Goal: Task Accomplishment & Management: Use online tool/utility

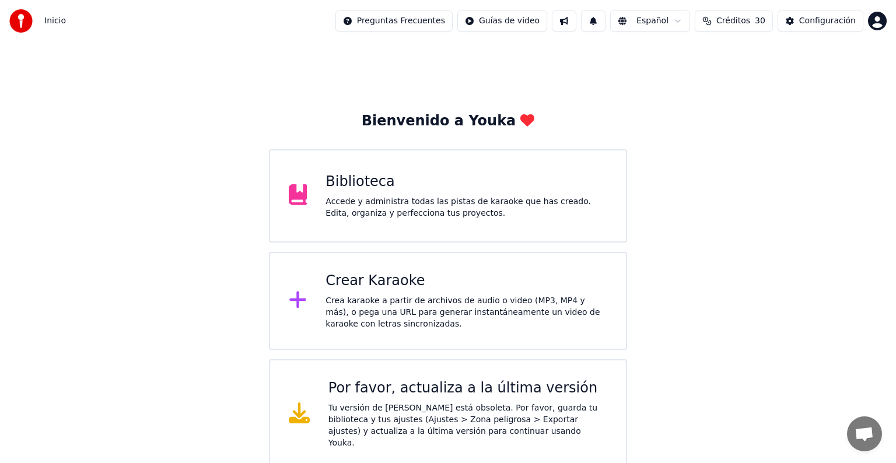
click at [437, 215] on div "Accede y administra todas las pistas de karaoke que has creado. Edita, organiza…" at bounding box center [467, 207] width 282 height 23
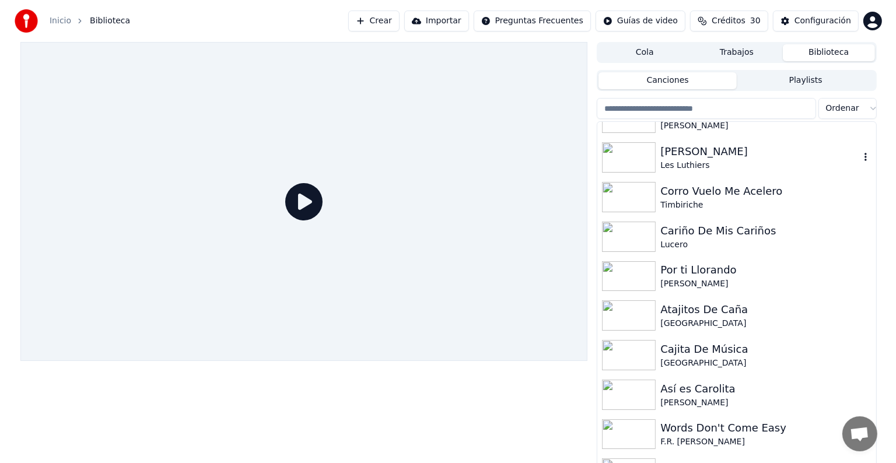
scroll to position [2349, 0]
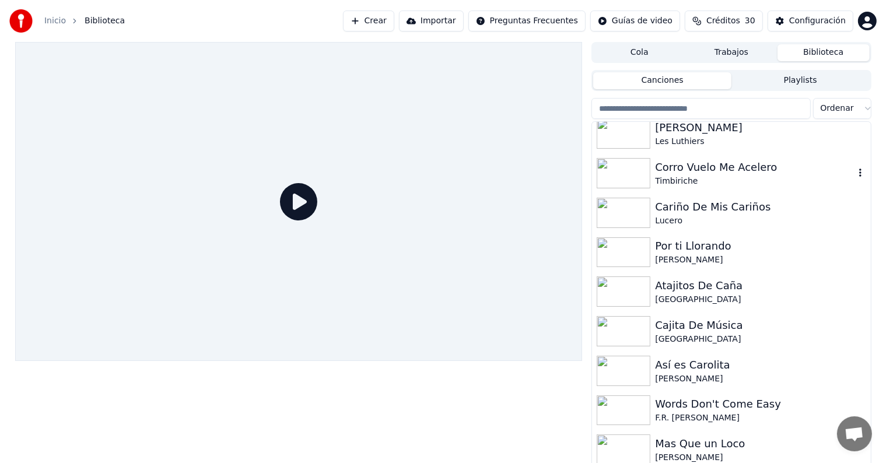
click at [657, 163] on div "Corro Vuelo Me Acelero" at bounding box center [754, 167] width 199 height 16
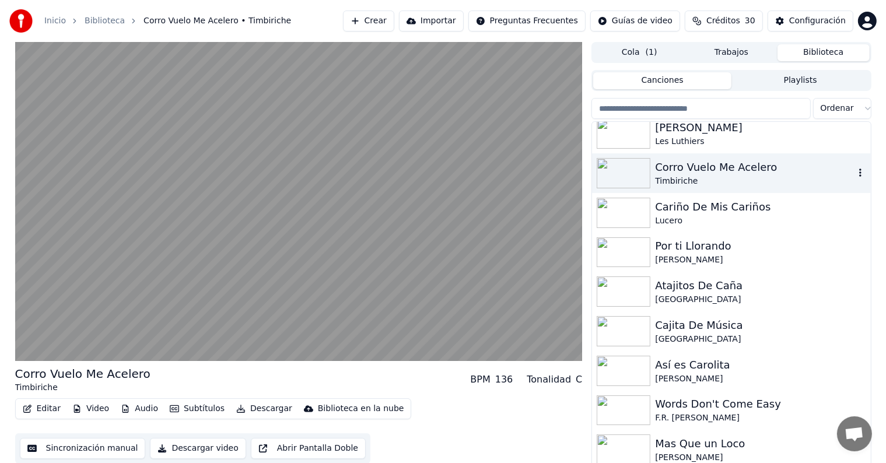
click at [102, 263] on video at bounding box center [299, 201] width 568 height 319
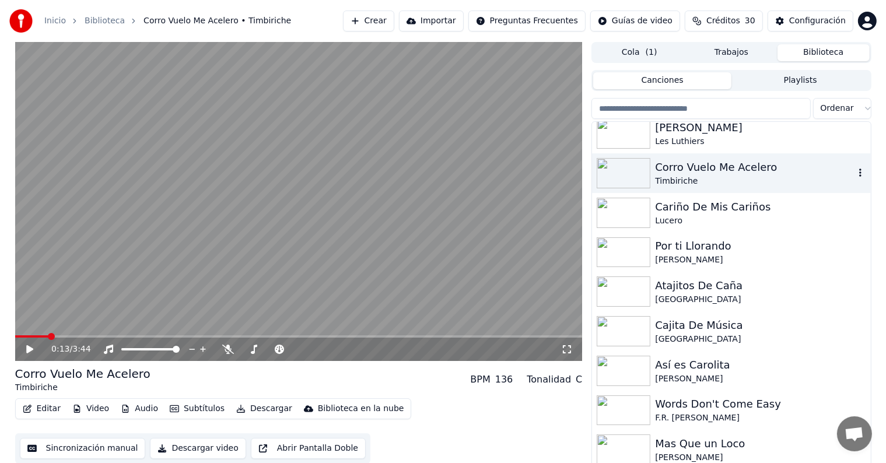
click at [26, 355] on div "0:13 / 3:44" at bounding box center [299, 350] width 558 height 12
click at [28, 350] on icon at bounding box center [29, 349] width 7 height 8
click at [41, 406] on button "Editar" at bounding box center [41, 409] width 47 height 16
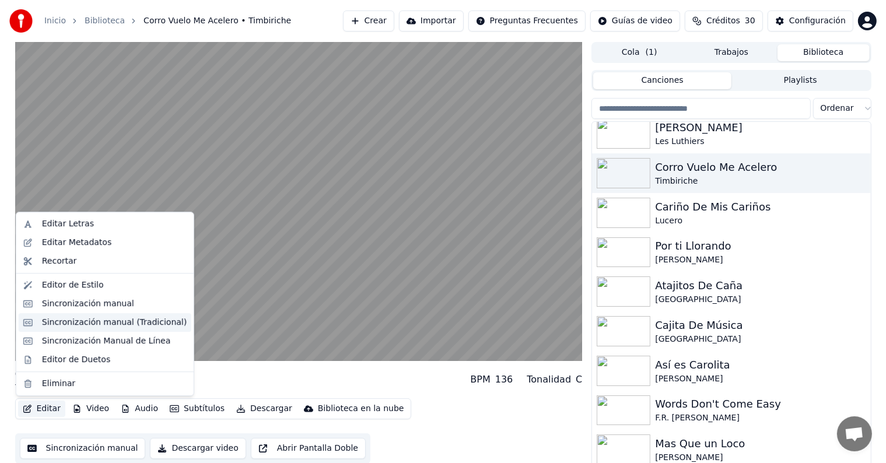
click at [38, 319] on div "Sincronización manual (Tradicional)" at bounding box center [105, 322] width 173 height 19
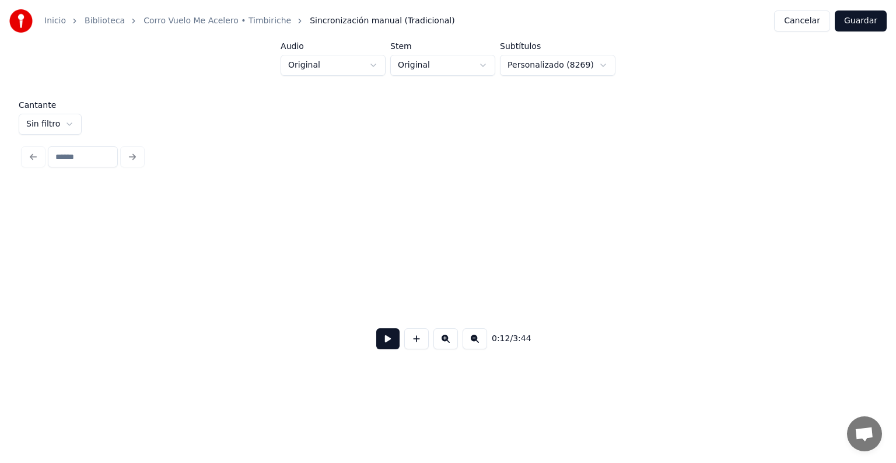
scroll to position [0, 1893]
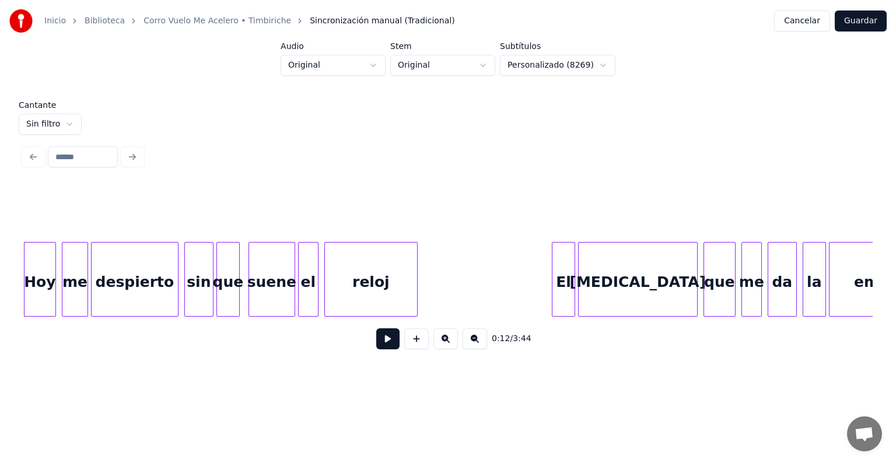
click at [557, 280] on div "El" at bounding box center [564, 282] width 22 height 79
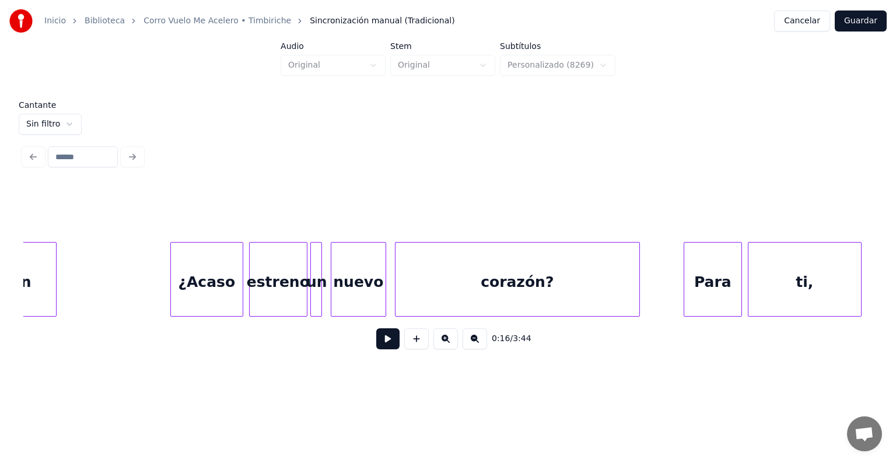
scroll to position [0, 2795]
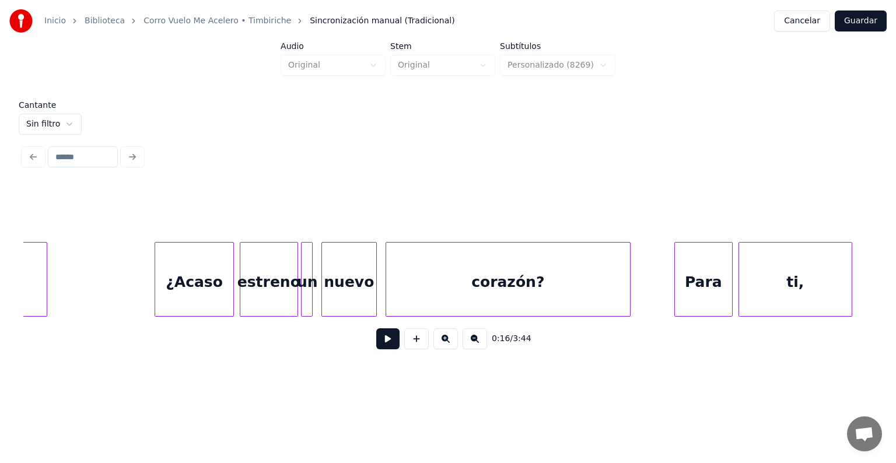
click at [163, 289] on div "¿Acaso" at bounding box center [194, 282] width 78 height 79
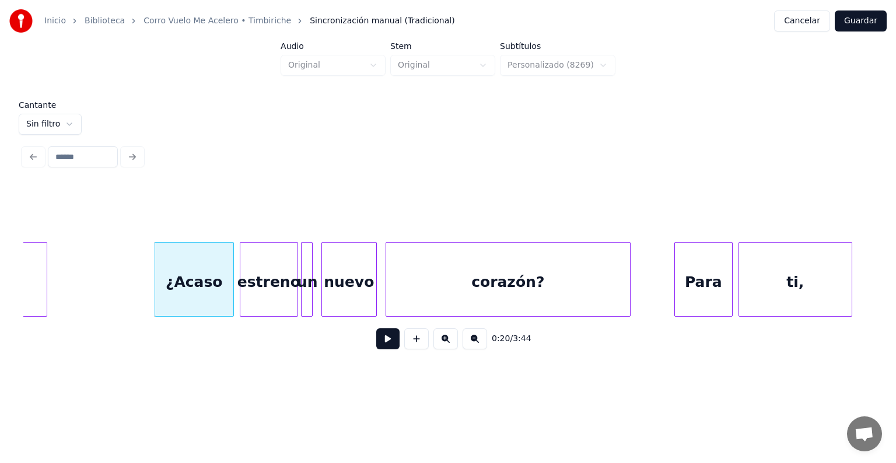
click at [686, 280] on div "Para" at bounding box center [703, 282] width 57 height 79
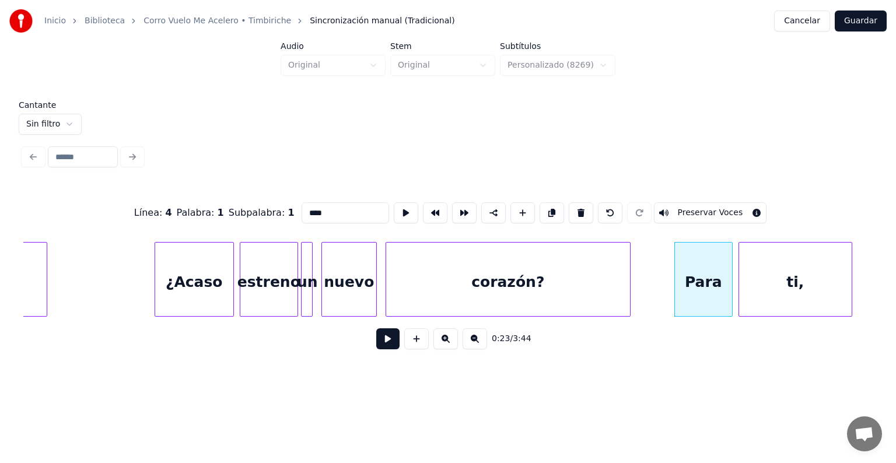
click at [693, 208] on button "Preservar Voces" at bounding box center [710, 212] width 113 height 21
click at [776, 275] on div "ti," at bounding box center [795, 282] width 113 height 79
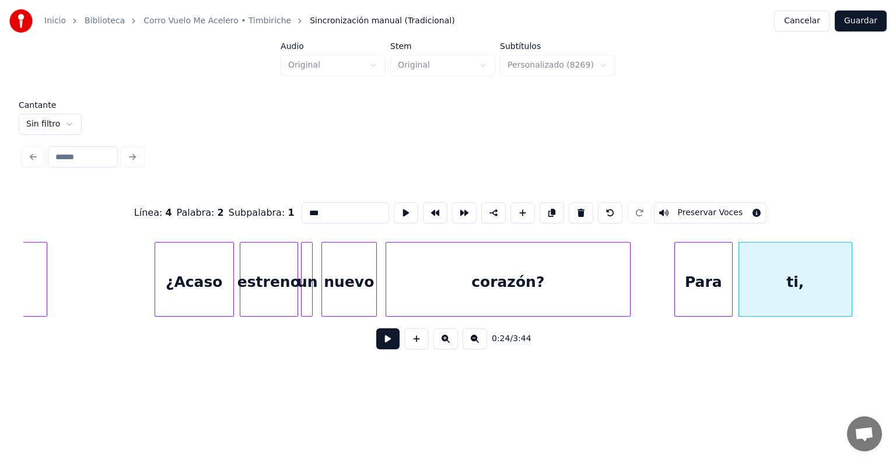
click at [741, 291] on div at bounding box center [741, 280] width 4 height 74
click at [704, 283] on div "Para" at bounding box center [703, 282] width 57 height 79
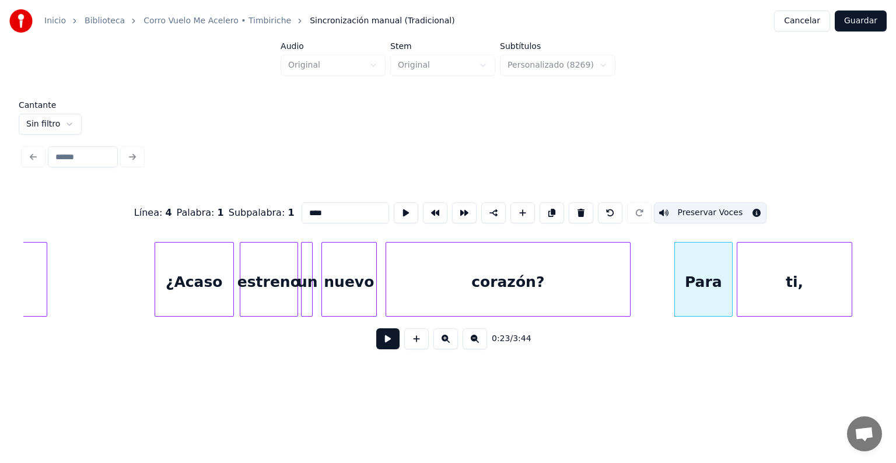
click at [765, 267] on div "ti," at bounding box center [795, 282] width 114 height 79
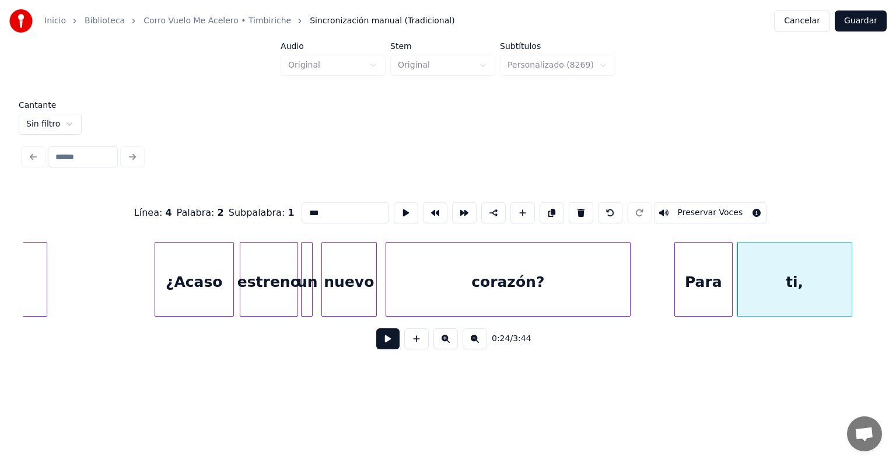
click at [714, 203] on button "Preservar Voces" at bounding box center [710, 212] width 113 height 21
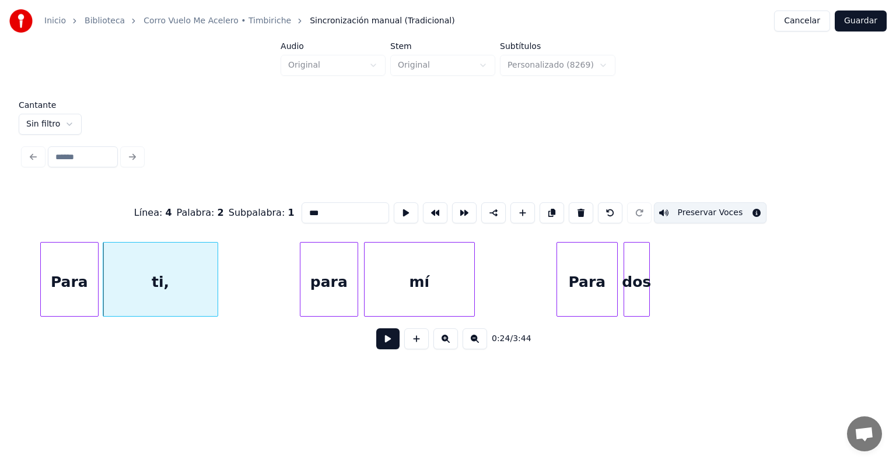
scroll to position [0, 3438]
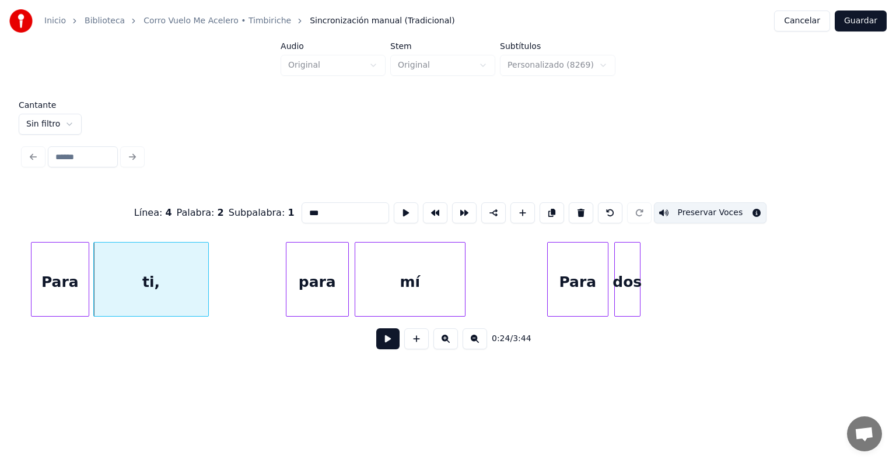
click at [292, 295] on div "para" at bounding box center [318, 282] width 62 height 79
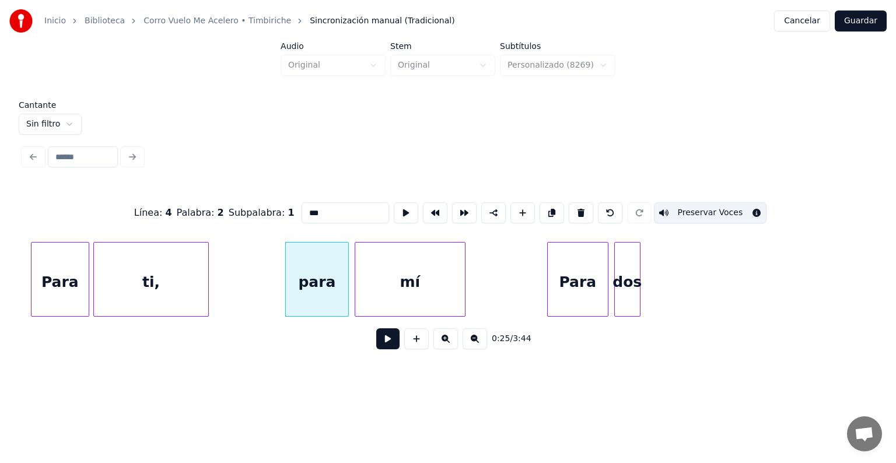
click at [305, 295] on div "para" at bounding box center [317, 282] width 62 height 79
click at [706, 210] on button "Preservar Voces" at bounding box center [710, 212] width 113 height 21
click at [413, 279] on div "mí" at bounding box center [410, 282] width 110 height 79
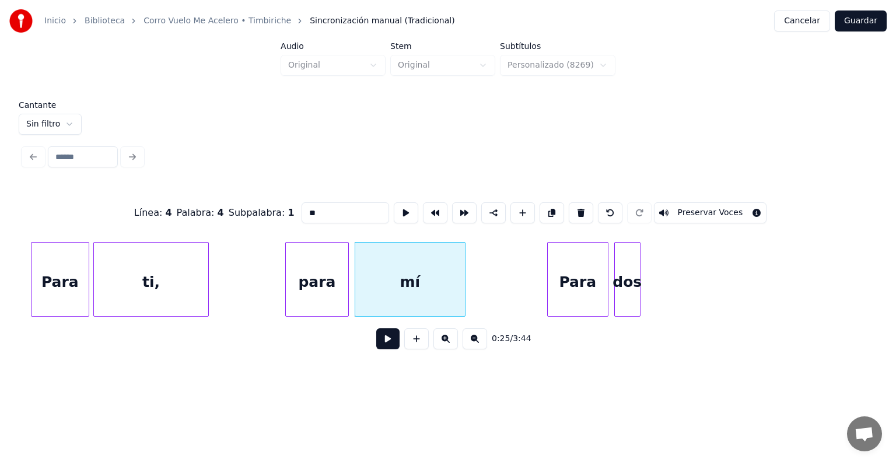
click at [702, 211] on button "Preservar Voces" at bounding box center [710, 212] width 113 height 21
click at [549, 293] on div at bounding box center [548, 280] width 4 height 74
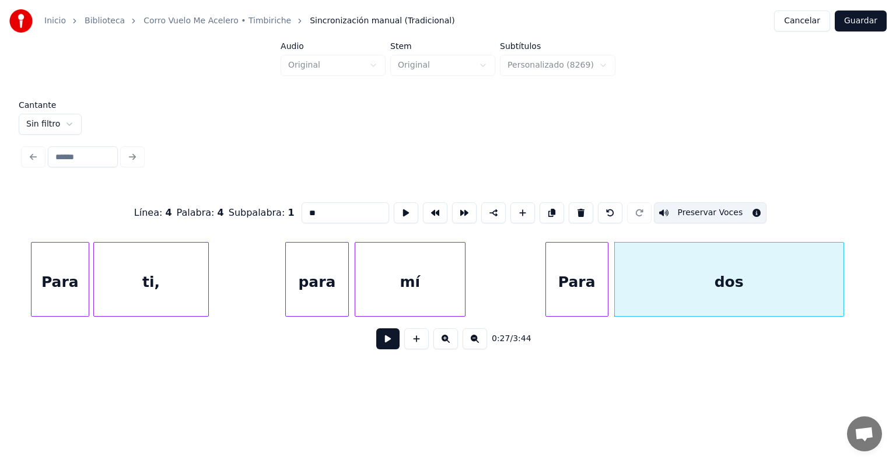
click at [671, 274] on div "dos" at bounding box center [729, 282] width 229 height 79
click at [572, 275] on div "Para" at bounding box center [577, 282] width 62 height 79
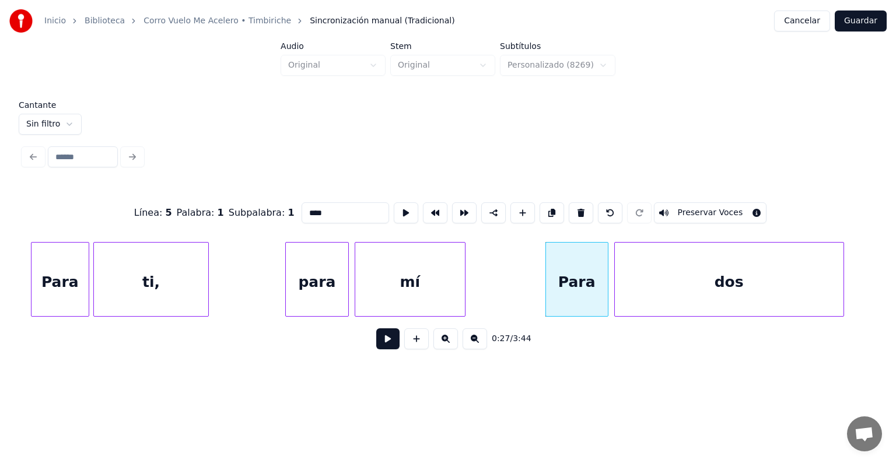
click at [664, 285] on div "dos" at bounding box center [729, 282] width 229 height 79
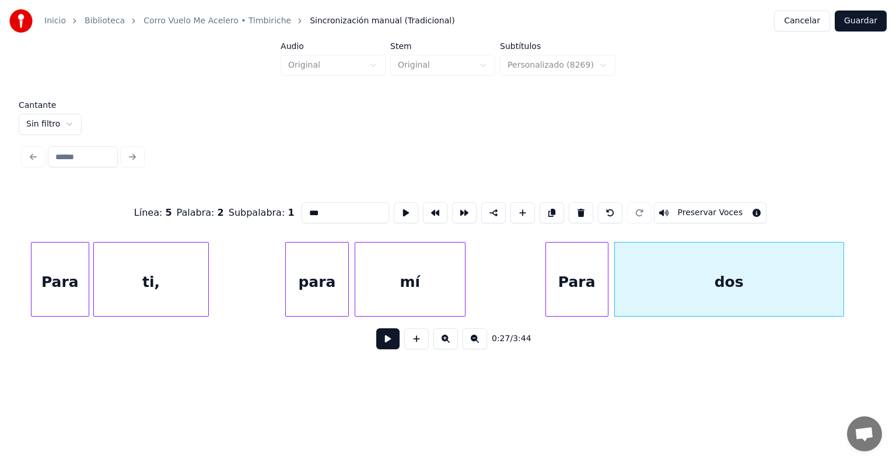
click at [578, 275] on div "Para" at bounding box center [577, 282] width 62 height 79
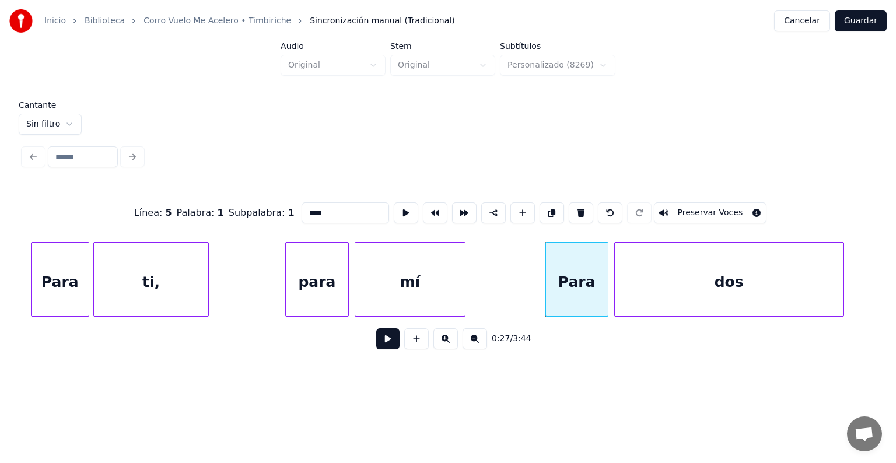
click at [679, 208] on button "Preservar Voces" at bounding box center [710, 212] width 113 height 21
click at [673, 276] on div "dos" at bounding box center [729, 282] width 229 height 79
type input "***"
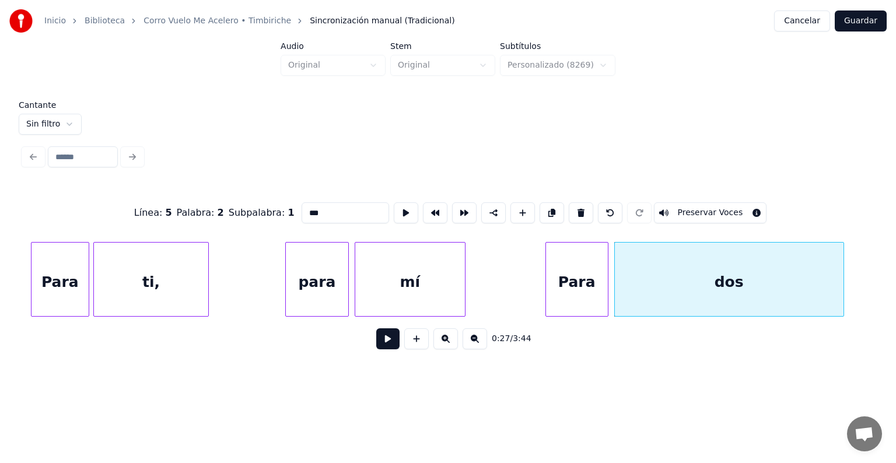
click at [692, 207] on button "Preservar Voces" at bounding box center [710, 212] width 113 height 21
click at [376, 349] on button at bounding box center [387, 339] width 23 height 21
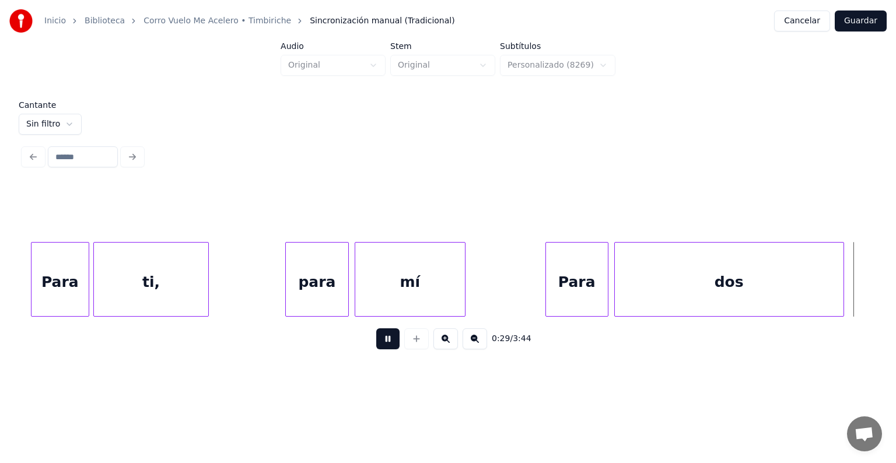
scroll to position [0, 4290]
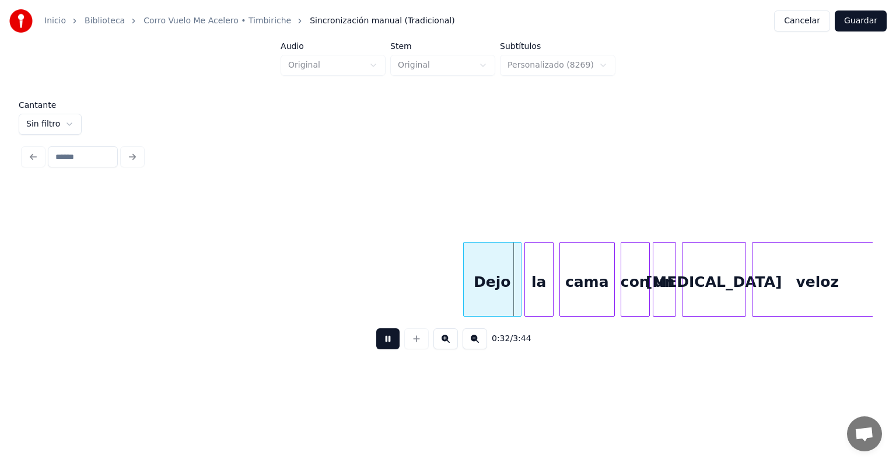
click at [380, 345] on button at bounding box center [387, 339] width 23 height 21
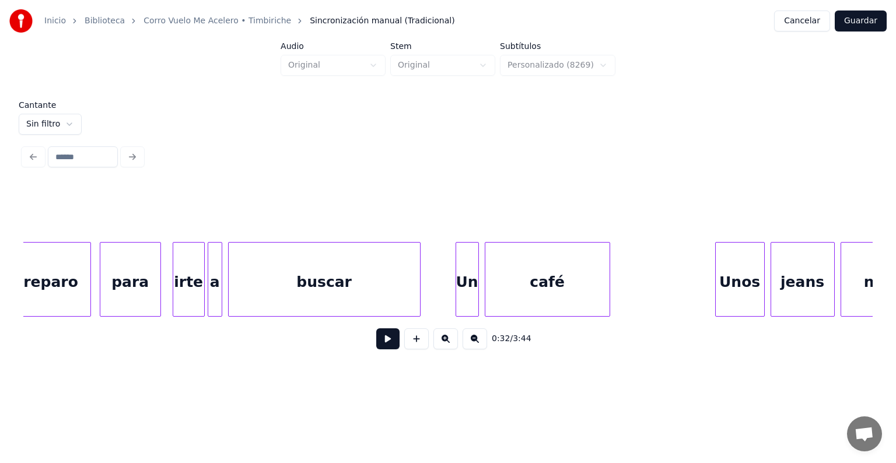
scroll to position [0, 5853]
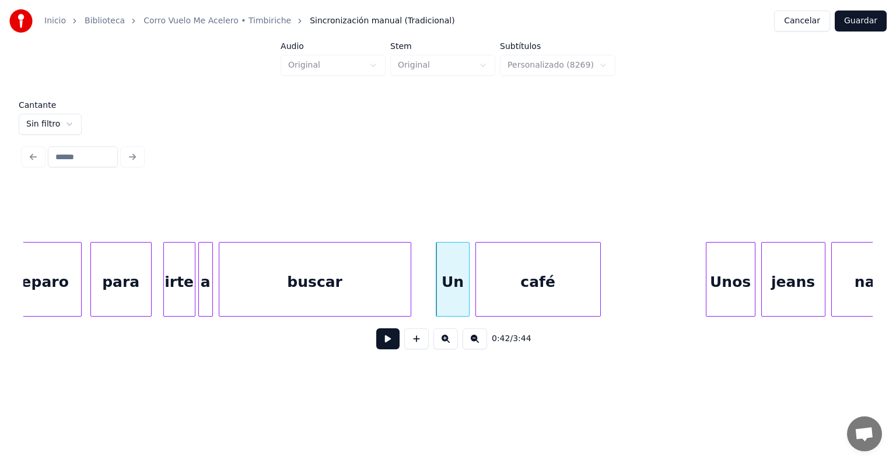
click at [378, 342] on button at bounding box center [387, 339] width 23 height 21
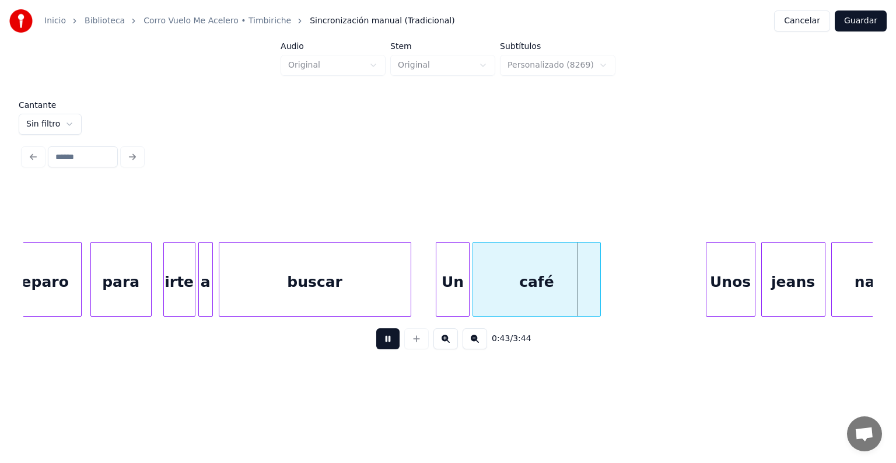
click at [479, 284] on div "café" at bounding box center [536, 282] width 127 height 79
click at [454, 284] on div "Un" at bounding box center [453, 282] width 32 height 79
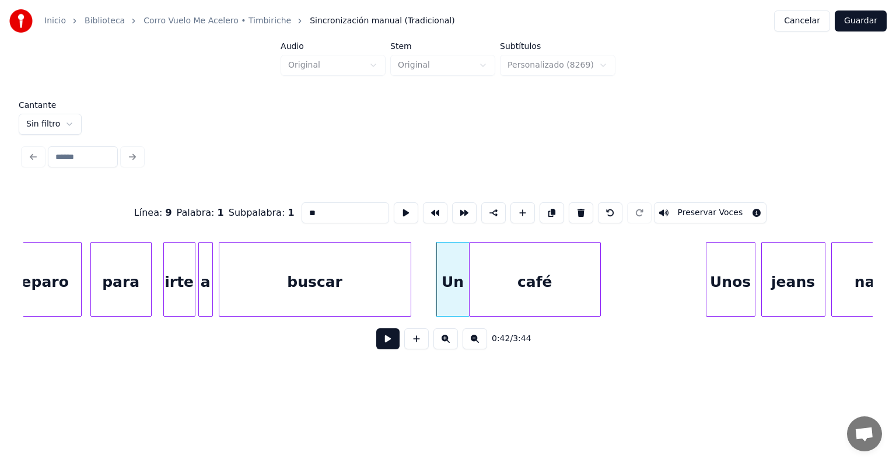
click at [703, 210] on button "Preservar Voces" at bounding box center [710, 212] width 113 height 21
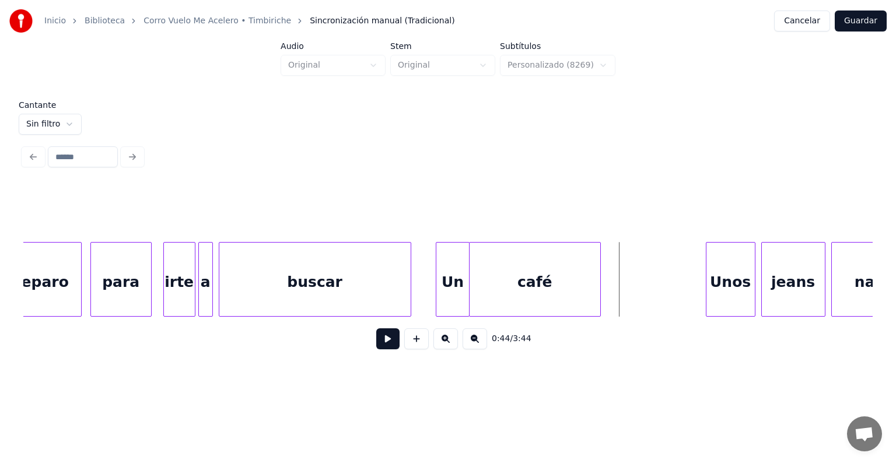
click at [563, 280] on div "café" at bounding box center [535, 282] width 131 height 79
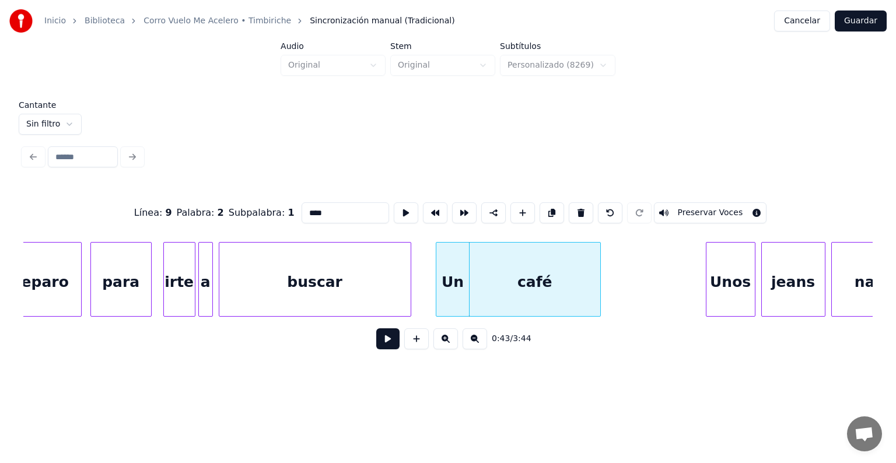
click at [698, 210] on button "Preservar Voces" at bounding box center [710, 212] width 113 height 21
click at [708, 290] on div "Unos" at bounding box center [729, 282] width 51 height 79
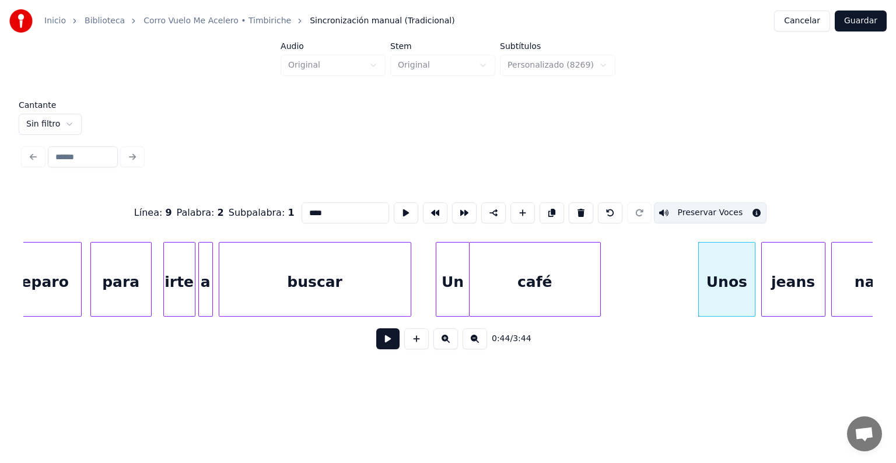
click at [715, 290] on div "Unos" at bounding box center [726, 282] width 55 height 79
click at [700, 207] on button "Preservar Voces" at bounding box center [713, 212] width 113 height 21
click at [763, 288] on div "jeans" at bounding box center [791, 282] width 68 height 79
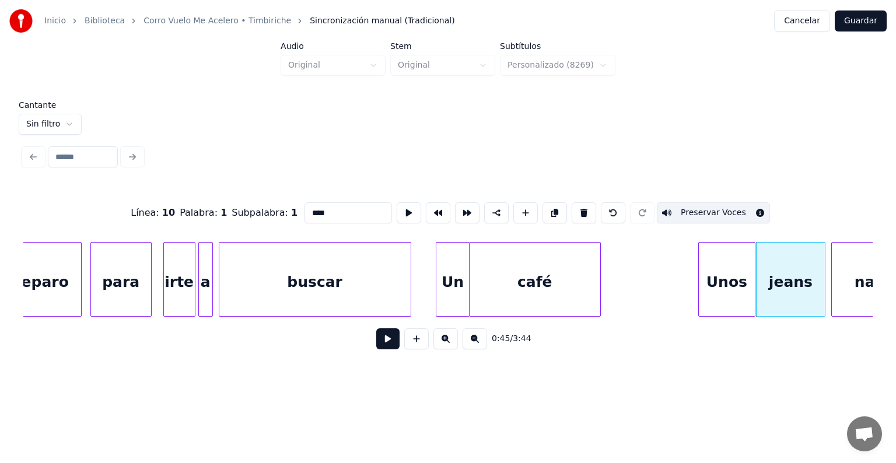
click at [777, 288] on div "jeans" at bounding box center [791, 282] width 68 height 79
type input "*****"
click at [717, 210] on button "Preservar Voces" at bounding box center [713, 212] width 113 height 21
click at [376, 342] on button at bounding box center [387, 339] width 23 height 21
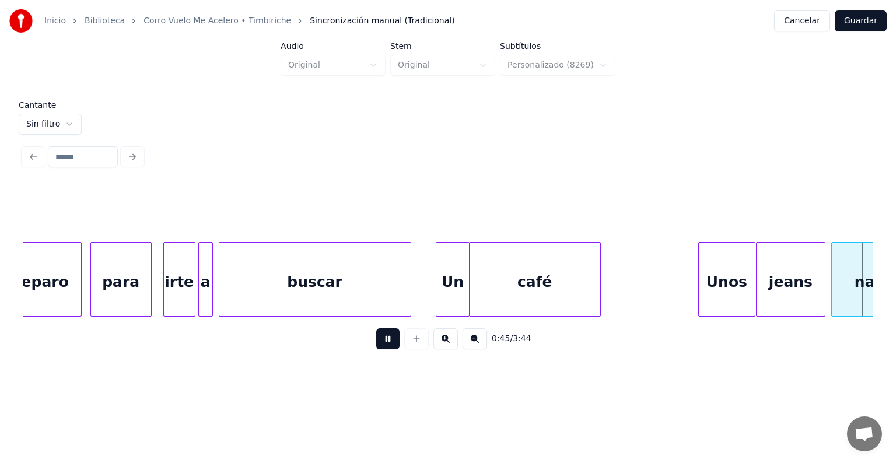
scroll to position [0, 6704]
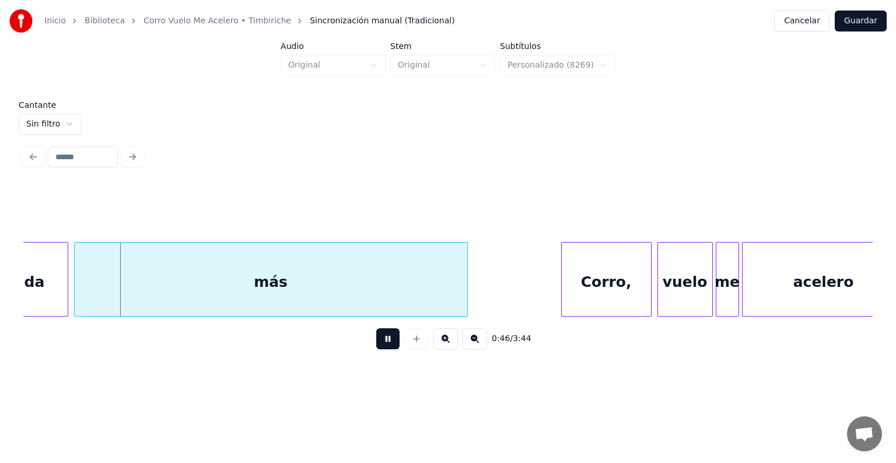
click at [156, 284] on div "más" at bounding box center [271, 282] width 393 height 79
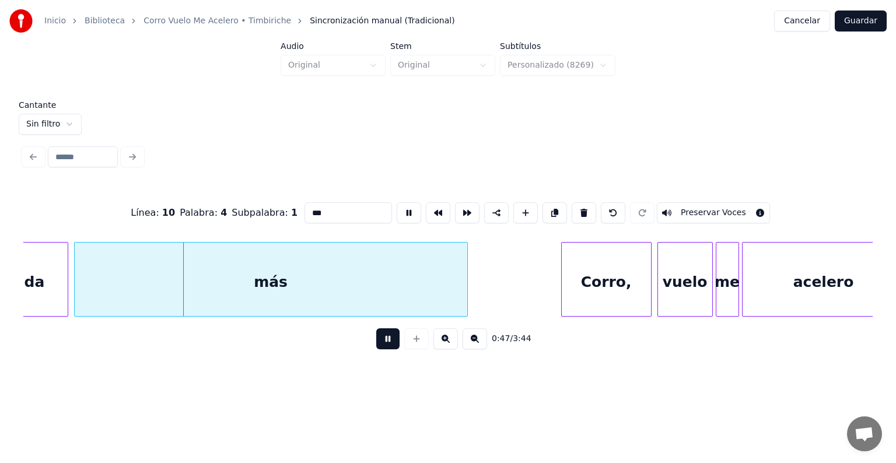
click at [694, 210] on button "Preservar Voces" at bounding box center [713, 212] width 113 height 21
click at [376, 345] on button at bounding box center [387, 339] width 23 height 21
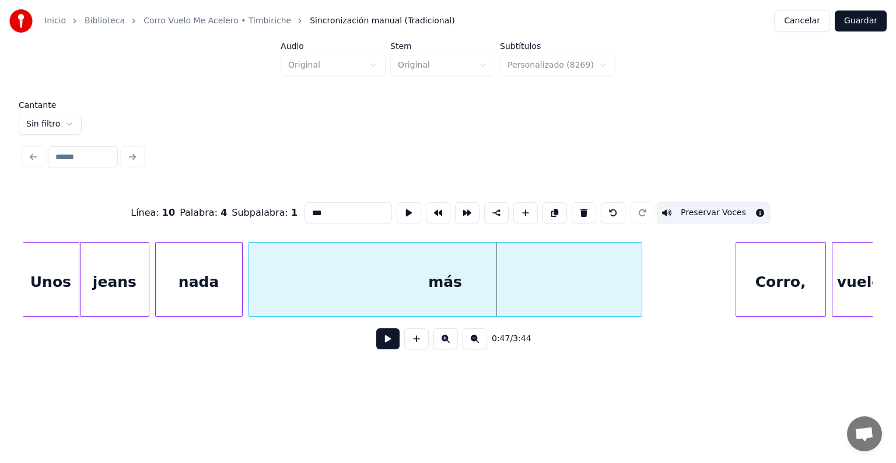
scroll to position [0, 6520]
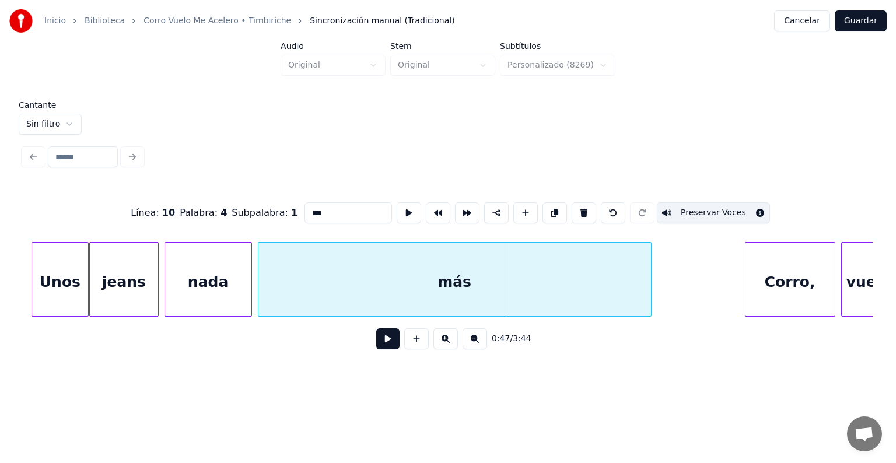
click at [204, 287] on div "nada" at bounding box center [208, 282] width 86 height 79
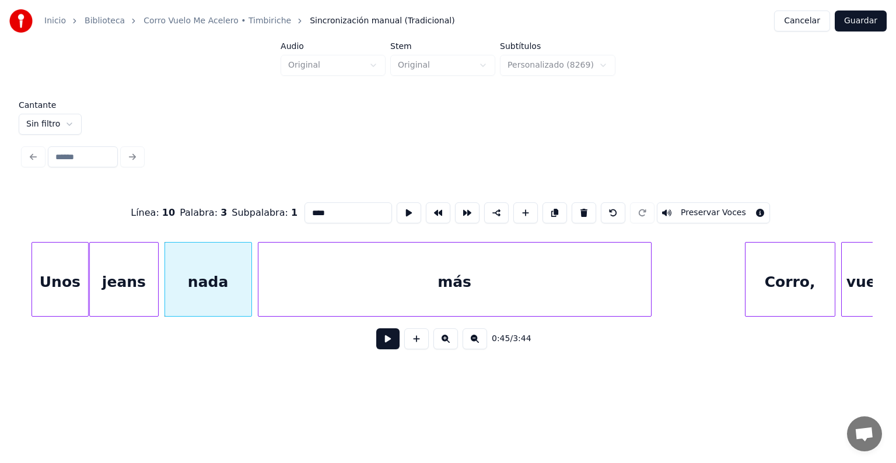
click at [695, 213] on button "Preservar Voces" at bounding box center [713, 212] width 113 height 21
click at [747, 284] on div "Corro," at bounding box center [790, 282] width 89 height 79
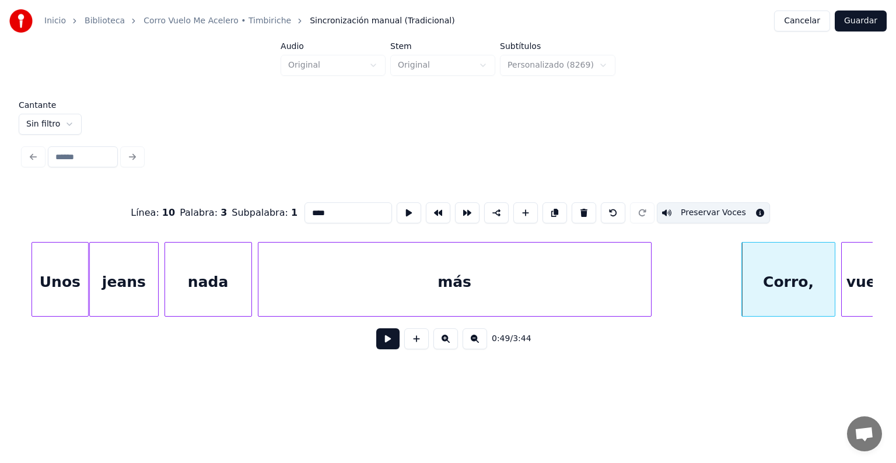
click at [763, 281] on div "Corro," at bounding box center [788, 282] width 92 height 79
click at [699, 207] on button "Preservar Voces" at bounding box center [713, 212] width 113 height 21
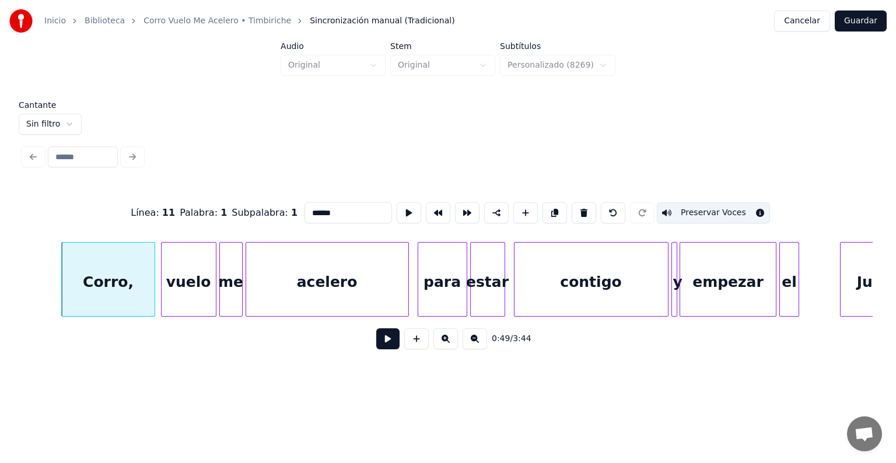
scroll to position [0, 7210]
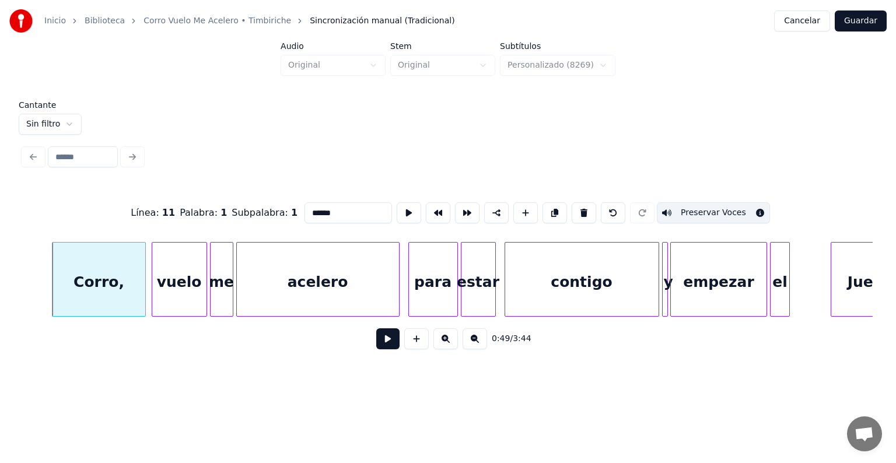
click at [175, 285] on div "vuelo" at bounding box center [179, 282] width 54 height 79
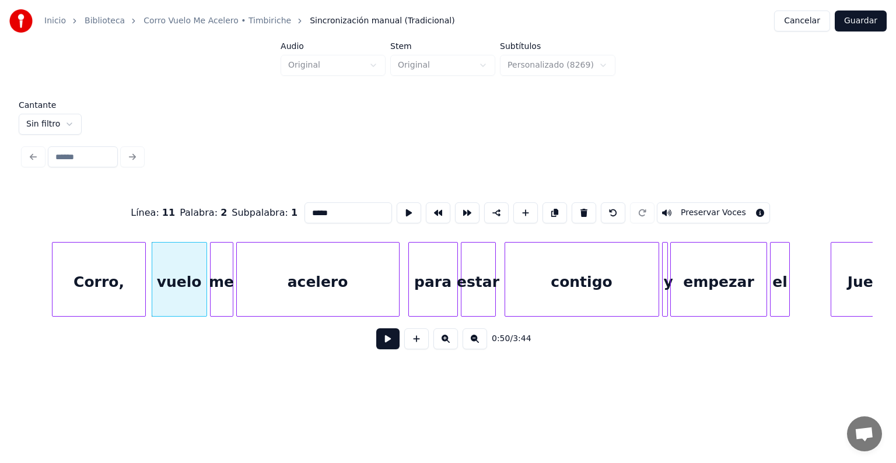
click at [700, 212] on button "Preservar Voces" at bounding box center [713, 212] width 113 height 21
click at [220, 289] on div "me" at bounding box center [222, 282] width 22 height 79
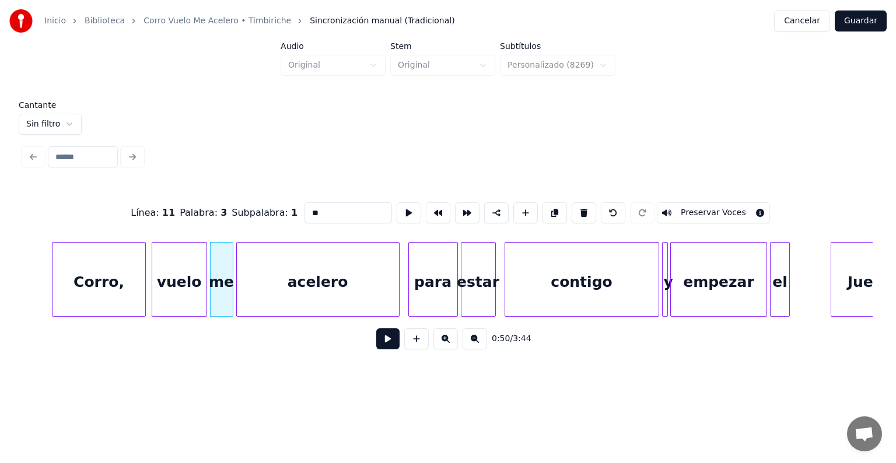
click at [708, 210] on button "Preservar Voces" at bounding box center [713, 212] width 113 height 21
click at [299, 281] on div "acelero" at bounding box center [318, 282] width 162 height 79
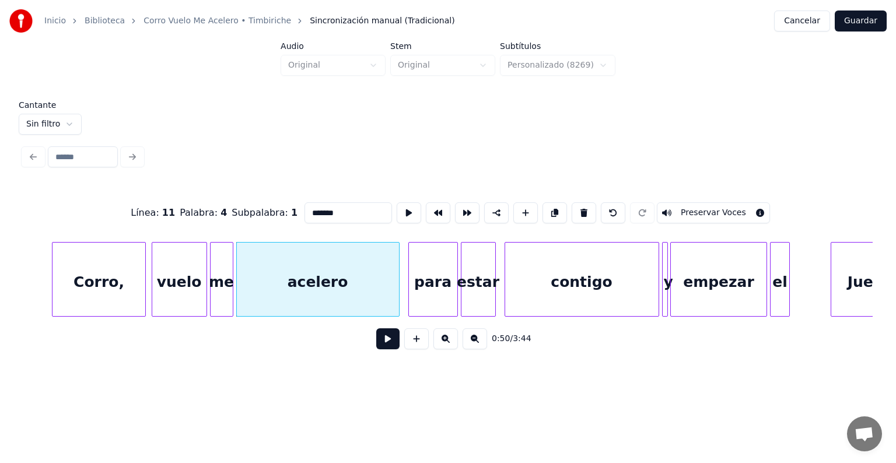
click at [705, 207] on button "Preservar Voces" at bounding box center [713, 212] width 113 height 21
click at [410, 294] on div "para" at bounding box center [432, 282] width 52 height 79
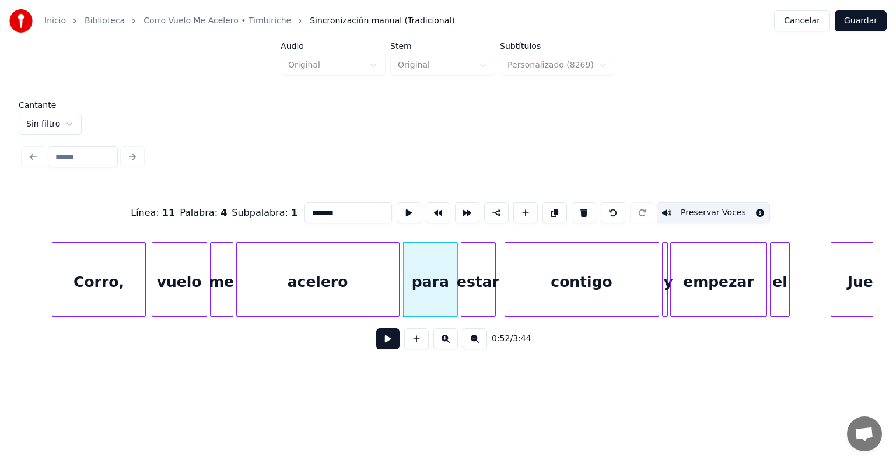
click at [430, 284] on div "para" at bounding box center [430, 282] width 53 height 79
click at [703, 207] on button "Preservar Voces" at bounding box center [713, 212] width 113 height 21
click at [481, 282] on div "estar" at bounding box center [479, 282] width 34 height 79
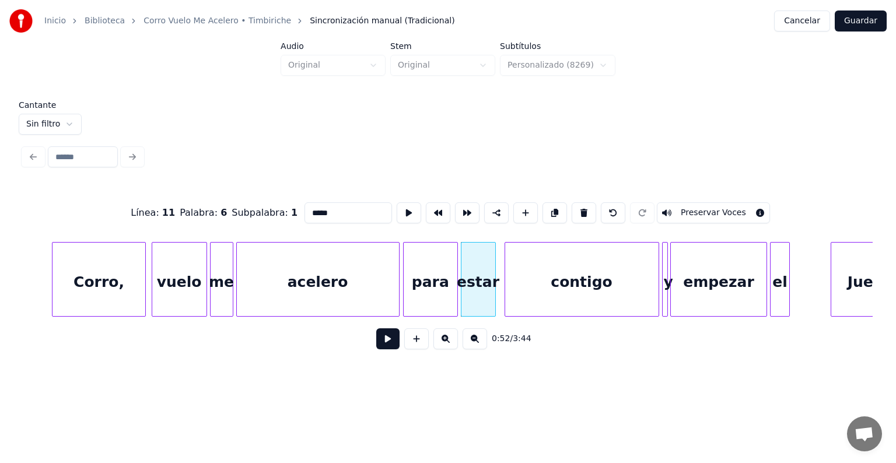
click at [696, 207] on button "Preservar Voces" at bounding box center [713, 212] width 113 height 21
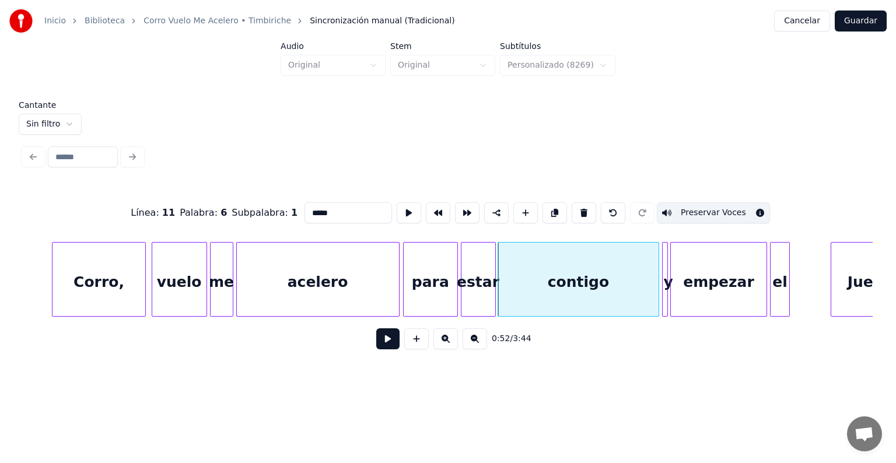
click at [562, 284] on div "contigo" at bounding box center [578, 282] width 160 height 79
click at [696, 210] on button "Preservar Voces" at bounding box center [713, 212] width 113 height 21
click at [663, 280] on div at bounding box center [665, 280] width 4 height 74
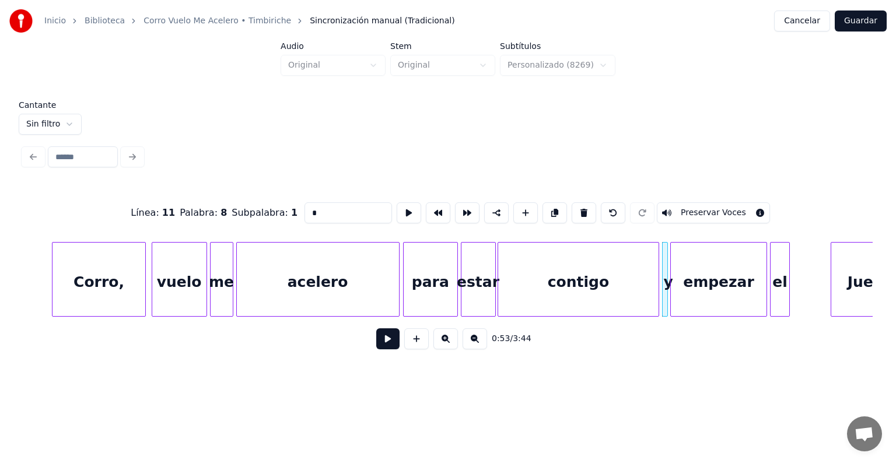
click at [697, 207] on button "Preservar Voces" at bounding box center [713, 212] width 113 height 21
click at [701, 294] on div "empezar" at bounding box center [718, 282] width 95 height 79
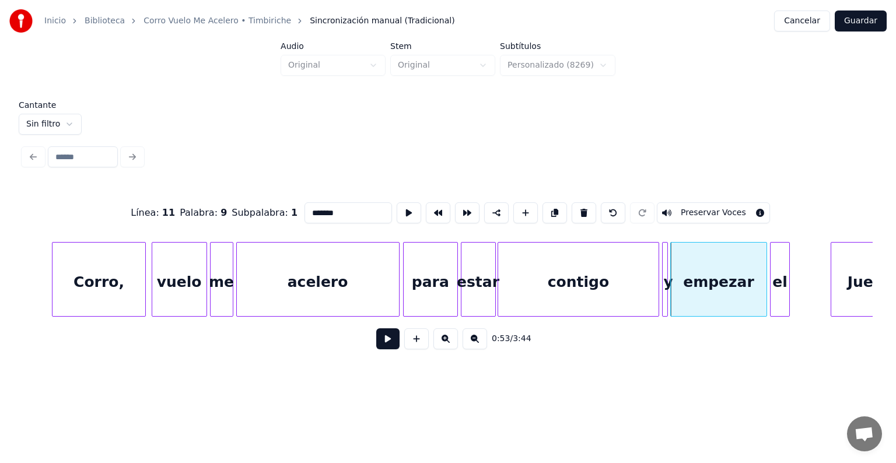
click at [699, 209] on button "Preservar Voces" at bounding box center [713, 212] width 113 height 21
click at [780, 279] on div "el" at bounding box center [780, 282] width 19 height 79
type input "**"
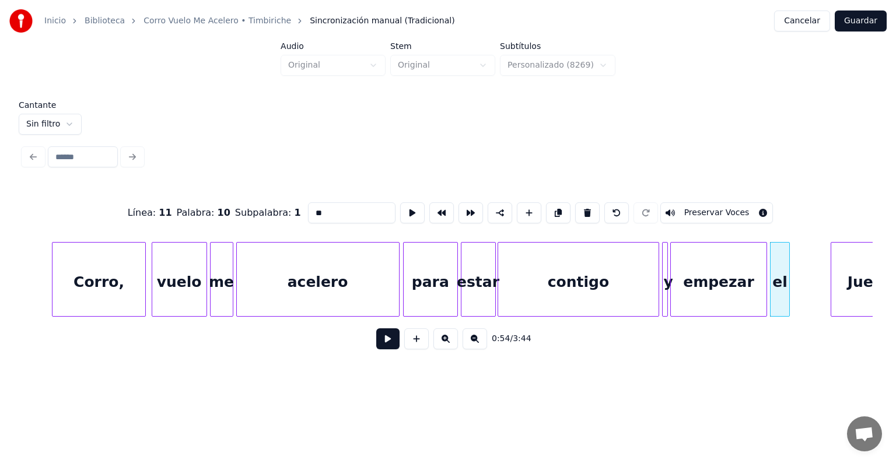
click at [376, 350] on button at bounding box center [387, 339] width 23 height 21
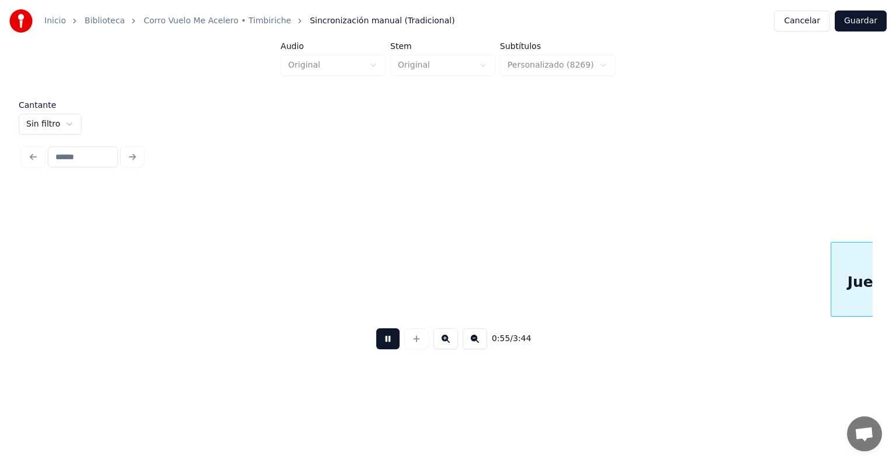
scroll to position [0, 8060]
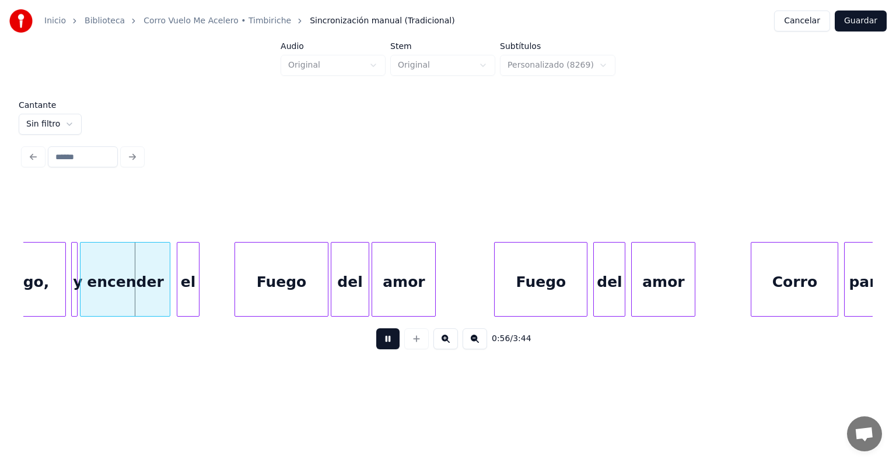
click at [376, 347] on button at bounding box center [387, 339] width 23 height 21
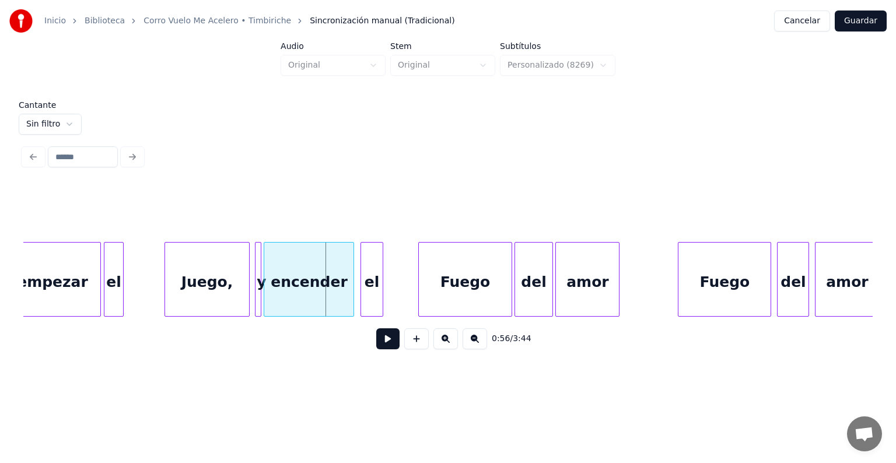
scroll to position [0, 7849]
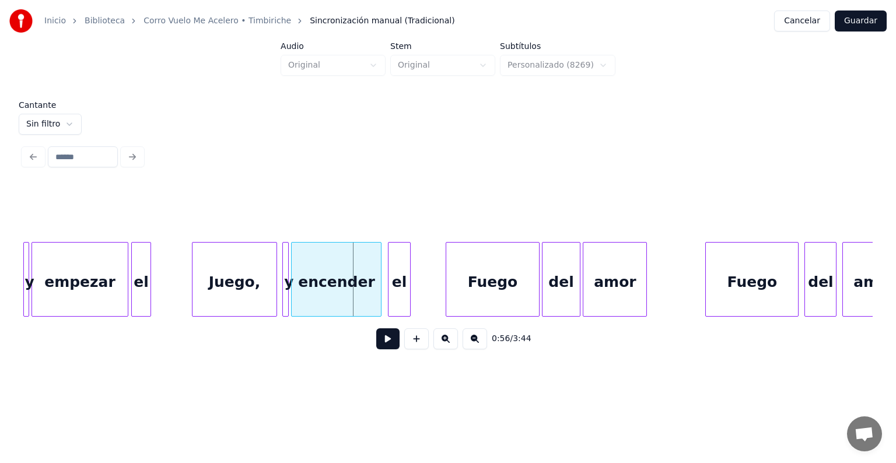
click at [133, 294] on div at bounding box center [134, 280] width 4 height 74
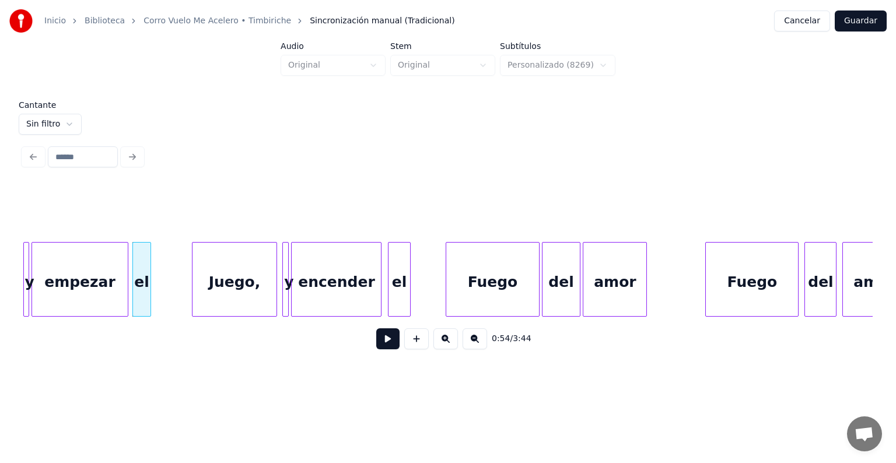
click at [149, 289] on div at bounding box center [149, 280] width 4 height 74
click at [111, 284] on div "empezar" at bounding box center [79, 282] width 95 height 79
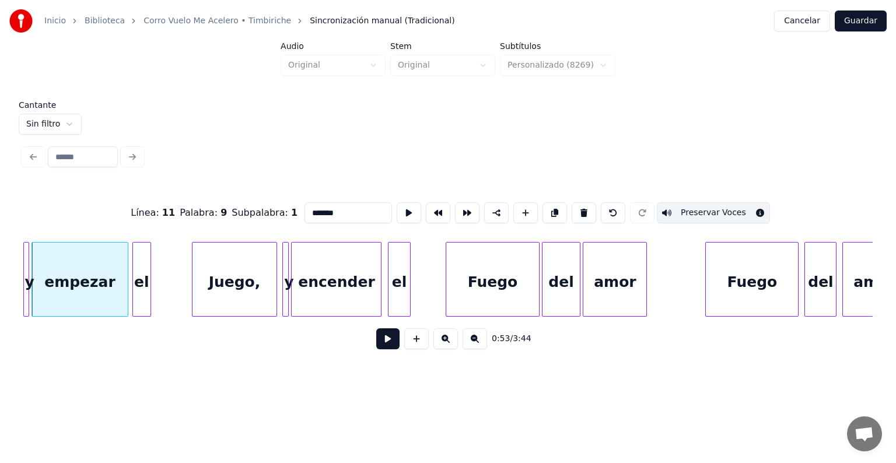
click at [149, 290] on div at bounding box center [149, 280] width 4 height 74
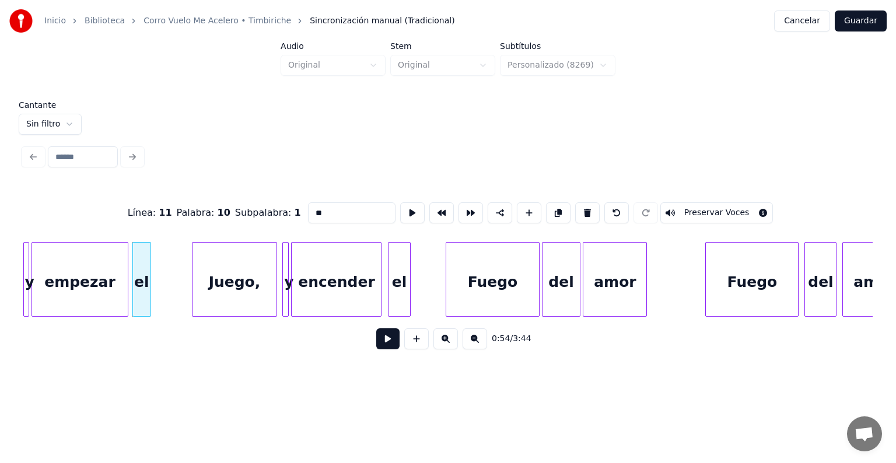
click at [711, 210] on button "Preservar Voces" at bounding box center [717, 212] width 113 height 21
click at [195, 292] on div "Juego," at bounding box center [231, 282] width 90 height 79
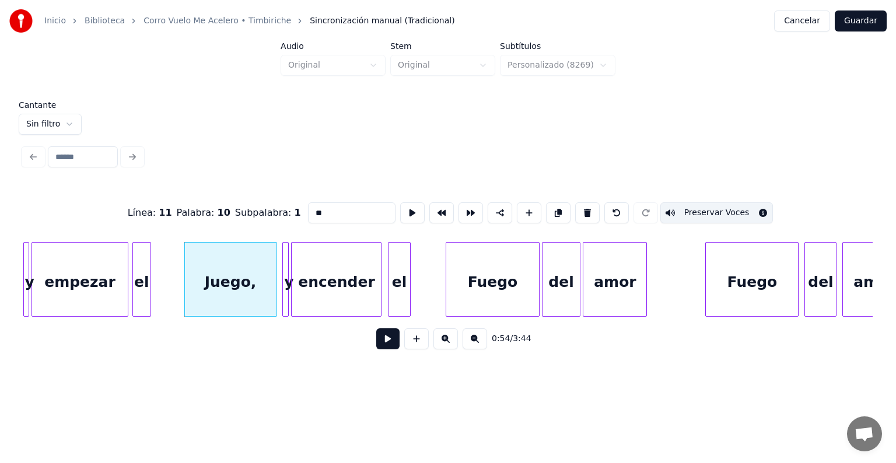
click at [214, 288] on div "Juego," at bounding box center [231, 282] width 92 height 79
click at [698, 210] on button "Preservar Voces" at bounding box center [713, 212] width 113 height 21
click at [285, 295] on div at bounding box center [287, 280] width 4 height 74
click at [312, 287] on div "encender" at bounding box center [336, 282] width 89 height 79
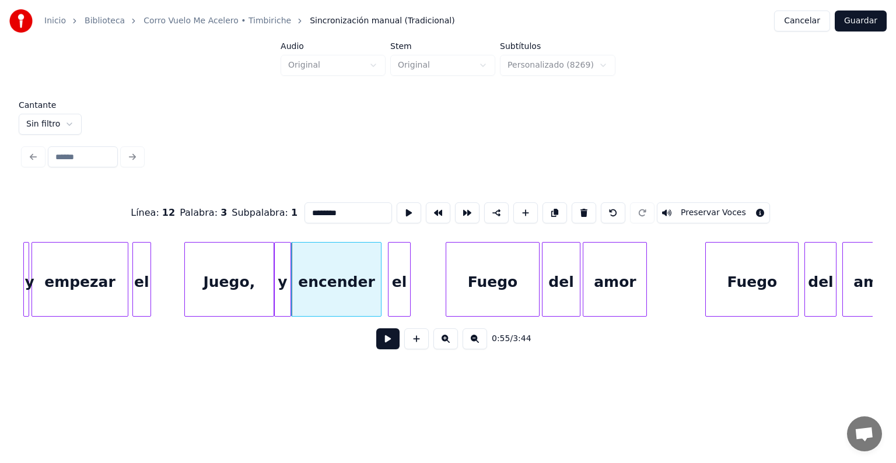
click at [698, 210] on button "Preservar Voces" at bounding box center [713, 212] width 113 height 21
click at [282, 294] on div "y" at bounding box center [283, 282] width 16 height 79
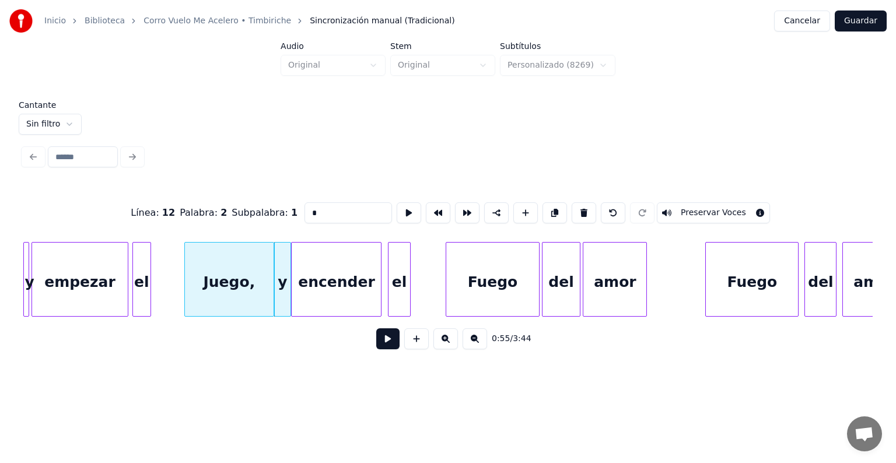
click at [225, 283] on div "Juego," at bounding box center [229, 282] width 89 height 79
click at [225, 287] on div "Juego," at bounding box center [225, 282] width 89 height 79
click at [276, 281] on div at bounding box center [277, 280] width 4 height 74
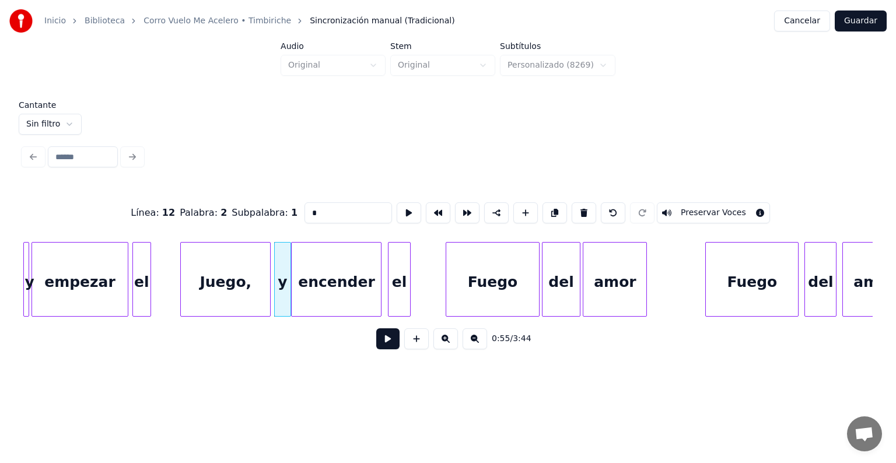
click at [695, 208] on button "Preservar Voces" at bounding box center [713, 212] width 113 height 21
click at [390, 295] on div at bounding box center [391, 280] width 4 height 74
click at [696, 208] on button "Preservar Voces" at bounding box center [713, 212] width 113 height 21
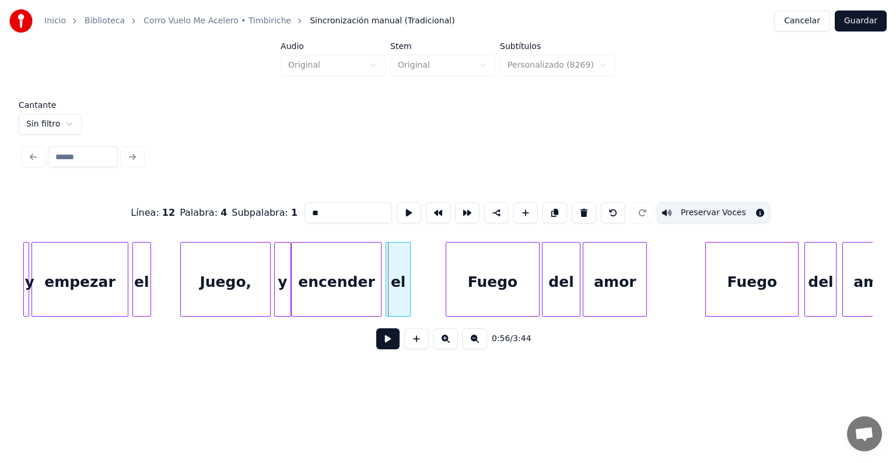
click at [390, 292] on div "el" at bounding box center [398, 282] width 25 height 79
click at [340, 283] on div "encender" at bounding box center [336, 282] width 89 height 79
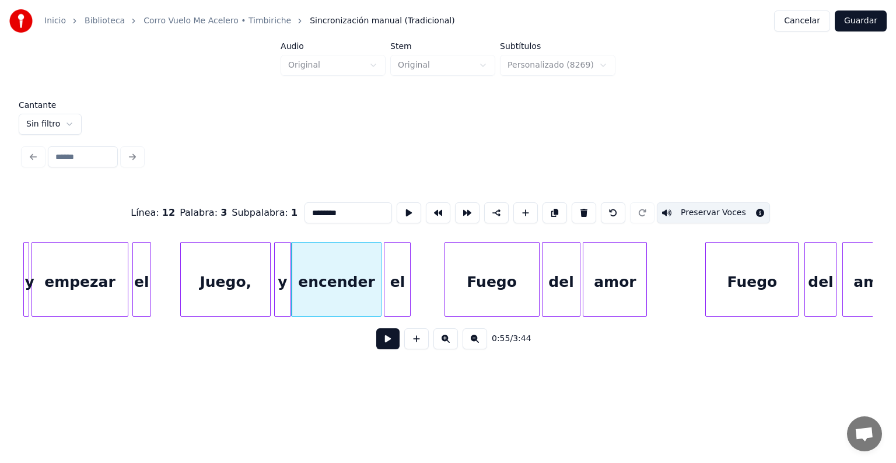
click at [448, 287] on div "Fuego" at bounding box center [492, 282] width 94 height 79
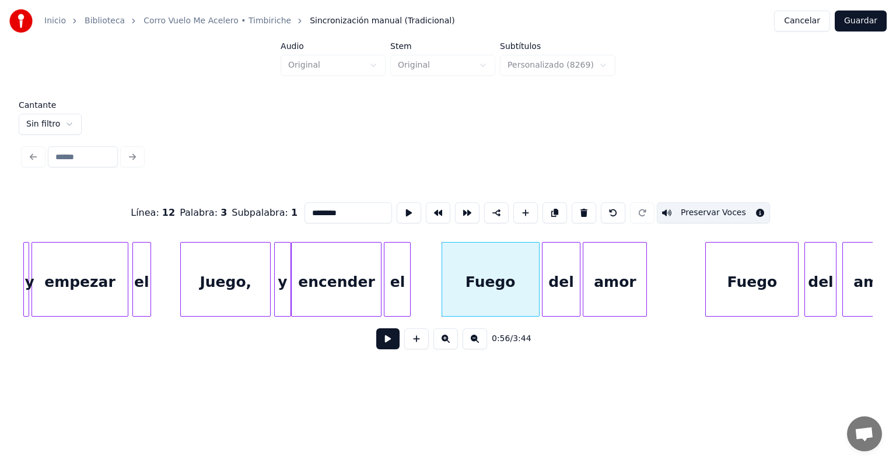
click at [465, 291] on div "Fuego" at bounding box center [490, 282] width 97 height 79
click at [696, 208] on button "Preservar Voces" at bounding box center [713, 212] width 113 height 21
click at [553, 293] on div "del" at bounding box center [561, 282] width 37 height 79
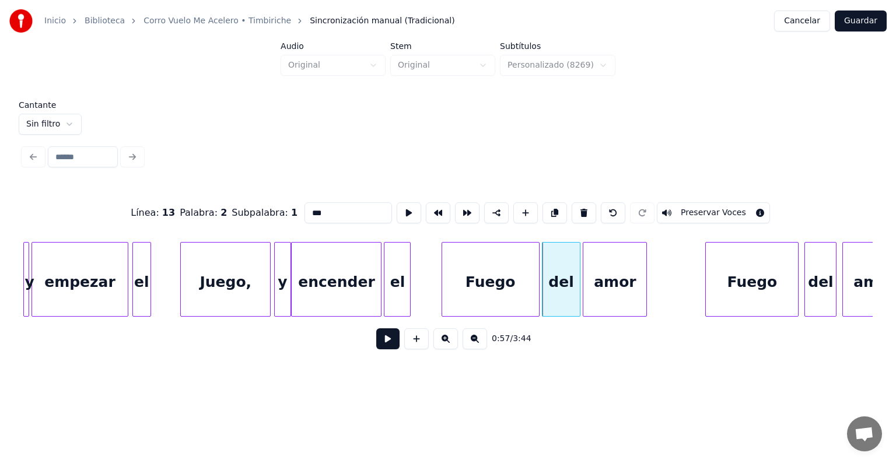
click at [697, 208] on button "Preservar Voces" at bounding box center [713, 212] width 113 height 21
click at [613, 279] on div "amor" at bounding box center [615, 282] width 63 height 79
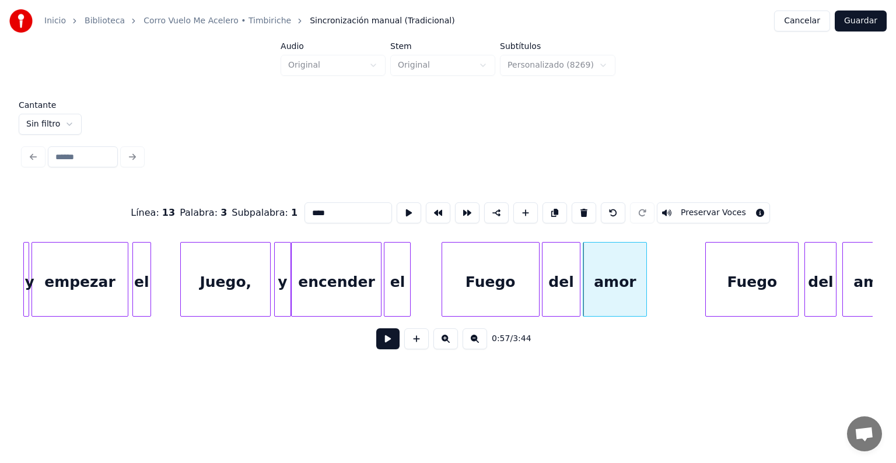
click at [674, 208] on button "Preservar Voces" at bounding box center [713, 212] width 113 height 21
click at [725, 282] on div "Fuego" at bounding box center [752, 282] width 92 height 79
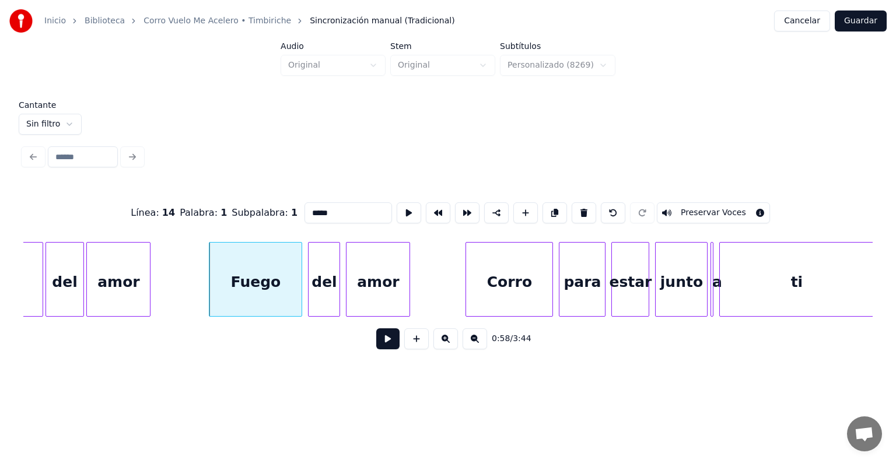
scroll to position [0, 8373]
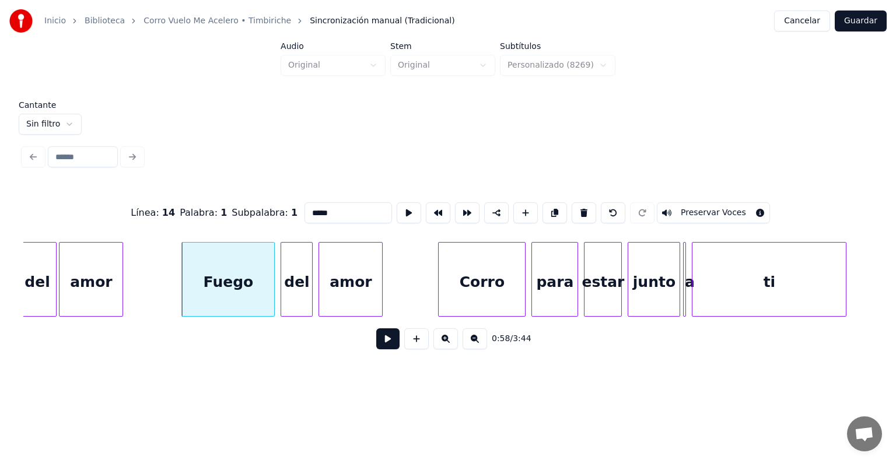
click at [242, 287] on div "Fuego" at bounding box center [228, 282] width 92 height 79
click at [715, 205] on button "Preservar Voces" at bounding box center [713, 212] width 113 height 21
click at [284, 299] on div "del" at bounding box center [296, 282] width 33 height 79
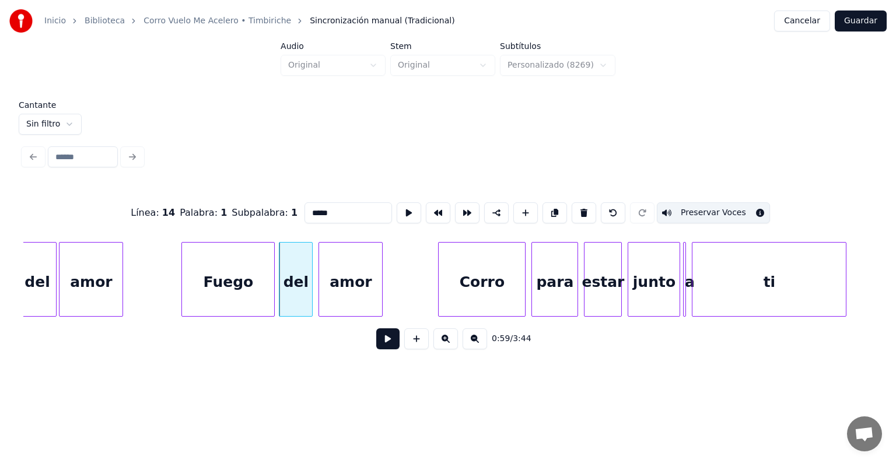
click at [292, 296] on div "del" at bounding box center [296, 282] width 33 height 79
click at [700, 209] on button "Preservar Voces" at bounding box center [713, 212] width 113 height 21
click at [337, 288] on div "amor" at bounding box center [350, 282] width 63 height 79
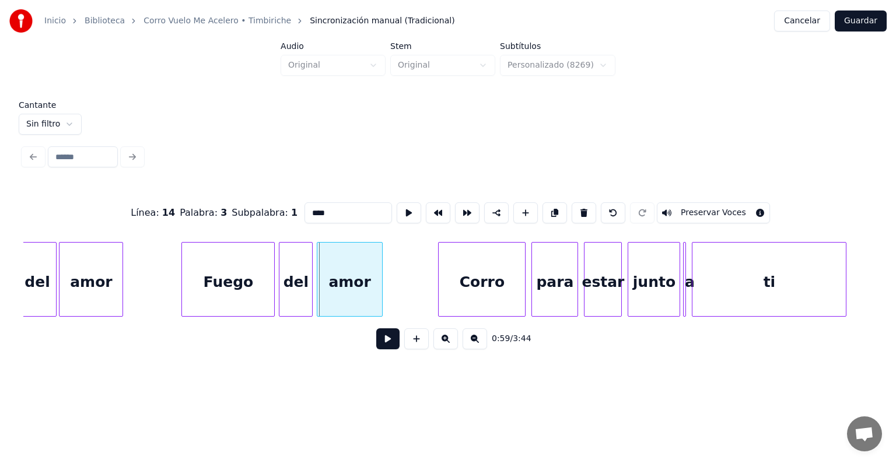
click at [322, 298] on div "amor" at bounding box center [349, 282] width 65 height 79
click at [682, 208] on button "Preservar Voces" at bounding box center [713, 212] width 113 height 21
click at [441, 295] on div "Corro" at bounding box center [482, 282] width 86 height 79
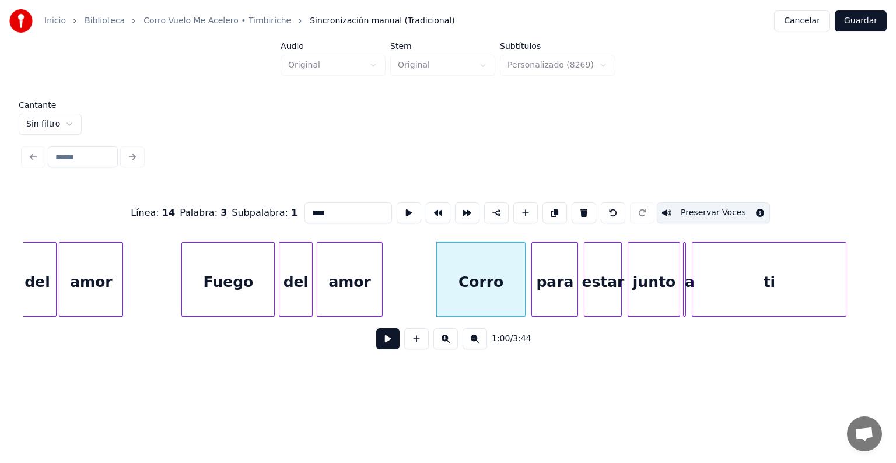
click at [462, 294] on div "Corro" at bounding box center [481, 282] width 89 height 79
click at [693, 212] on button "Preservar Voces" at bounding box center [713, 212] width 113 height 21
click at [245, 280] on div "Fuego" at bounding box center [228, 282] width 92 height 79
type input "*****"
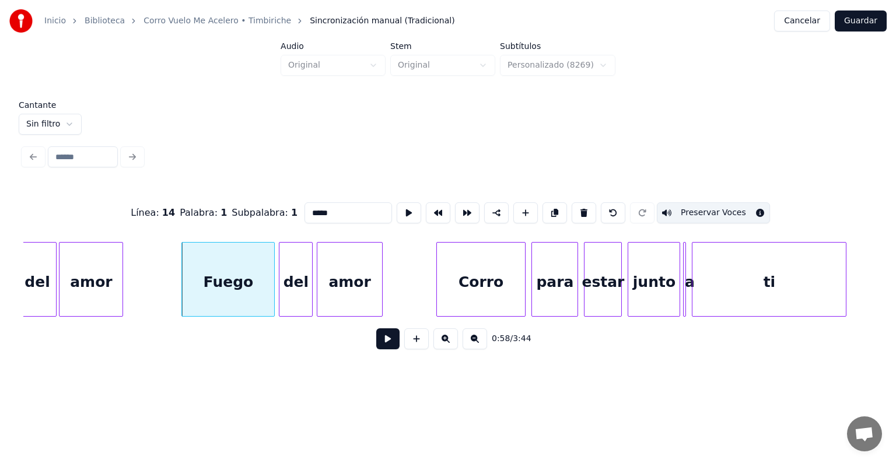
click at [376, 350] on button at bounding box center [387, 339] width 23 height 21
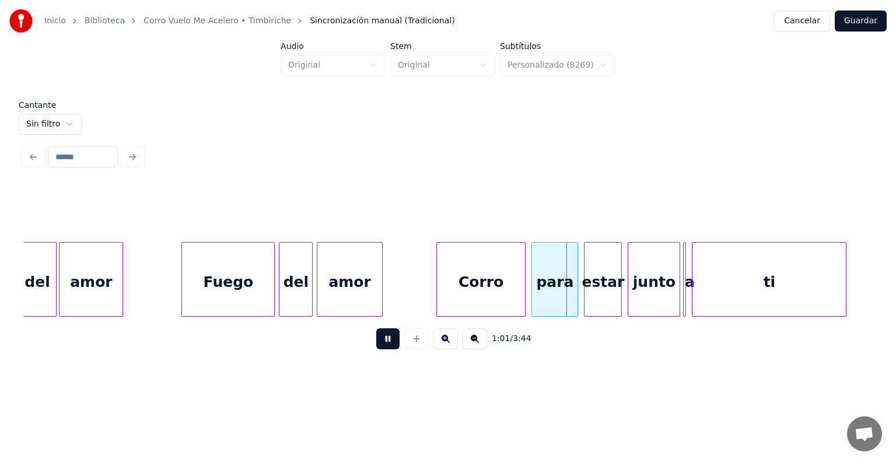
click at [487, 275] on div "Corro" at bounding box center [481, 282] width 89 height 79
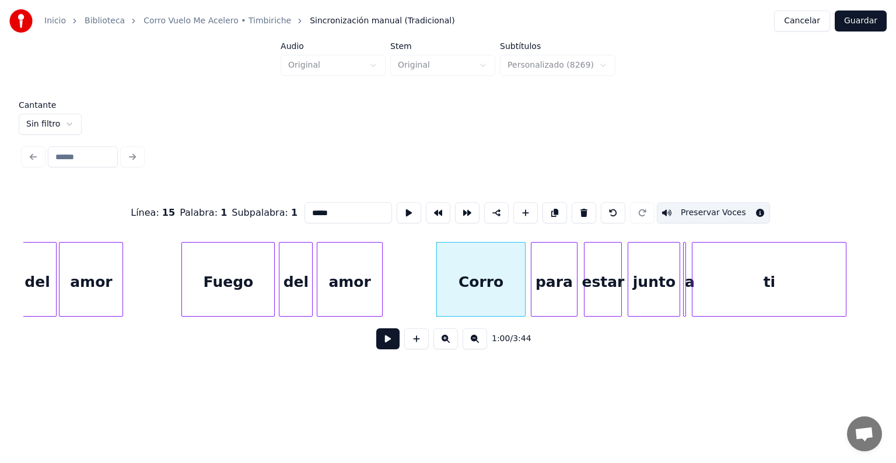
click at [542, 283] on div "para" at bounding box center [555, 282] width 46 height 79
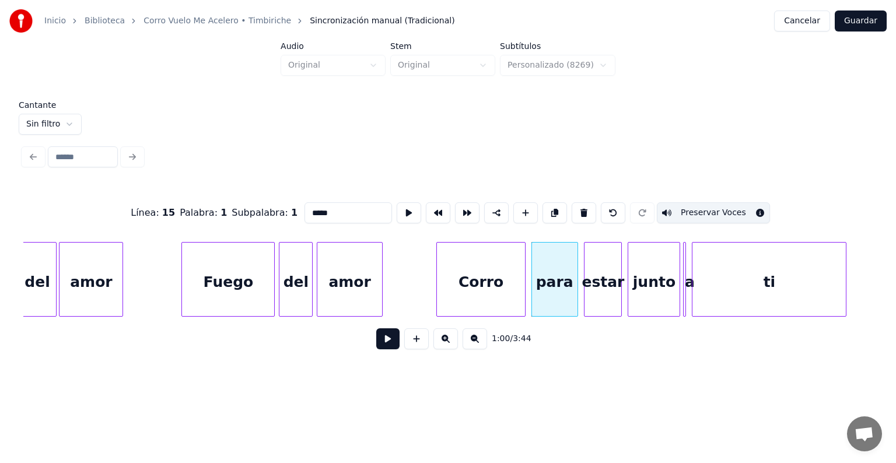
click at [697, 208] on button "Preservar Voces" at bounding box center [713, 212] width 113 height 21
click at [601, 284] on div "estar" at bounding box center [603, 282] width 37 height 79
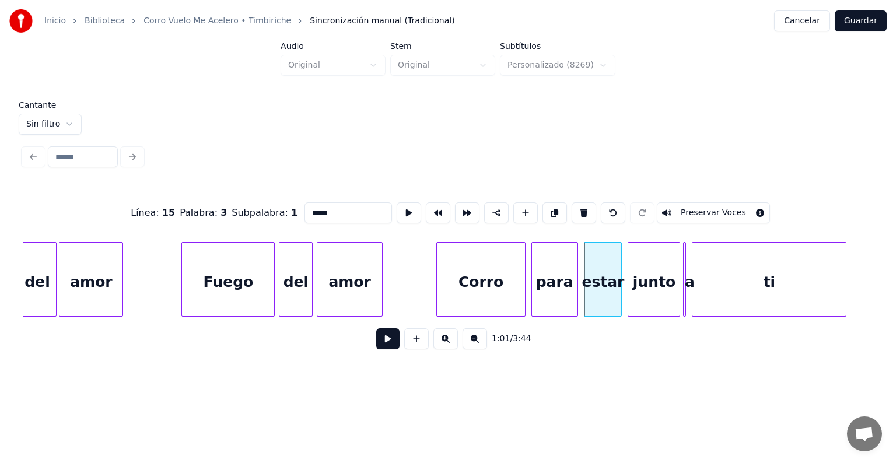
click at [682, 205] on button "Preservar Voces" at bounding box center [713, 212] width 113 height 21
click at [641, 283] on div "junto" at bounding box center [654, 282] width 51 height 79
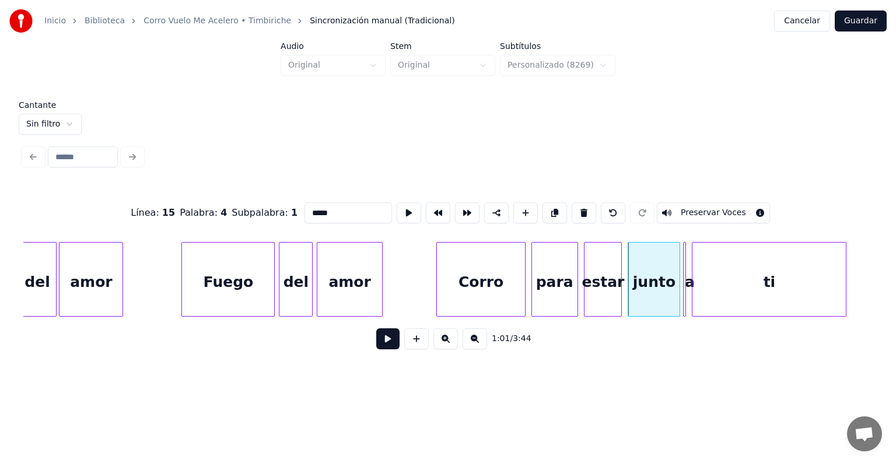
click at [699, 210] on button "Preservar Voces" at bounding box center [713, 212] width 113 height 21
click at [683, 285] on div at bounding box center [684, 280] width 4 height 74
click at [697, 206] on button "Preservar Voces" at bounding box center [713, 212] width 113 height 21
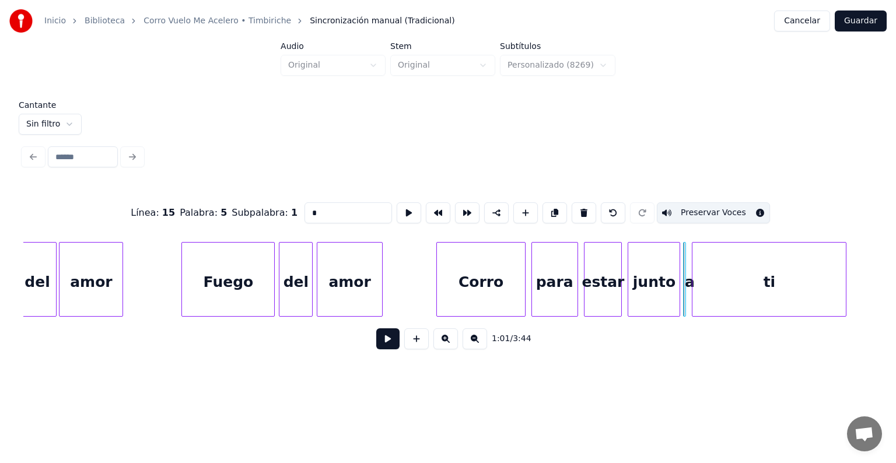
click at [712, 280] on div "ti" at bounding box center [769, 282] width 153 height 79
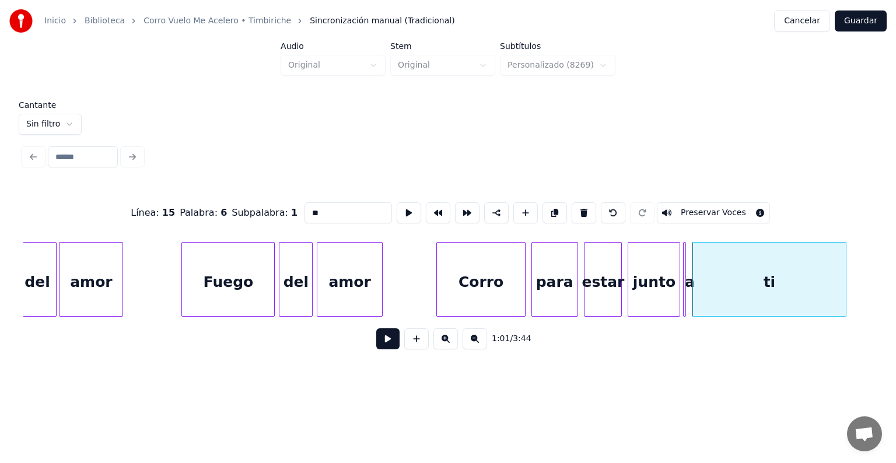
click at [697, 208] on button "Preservar Voces" at bounding box center [713, 212] width 113 height 21
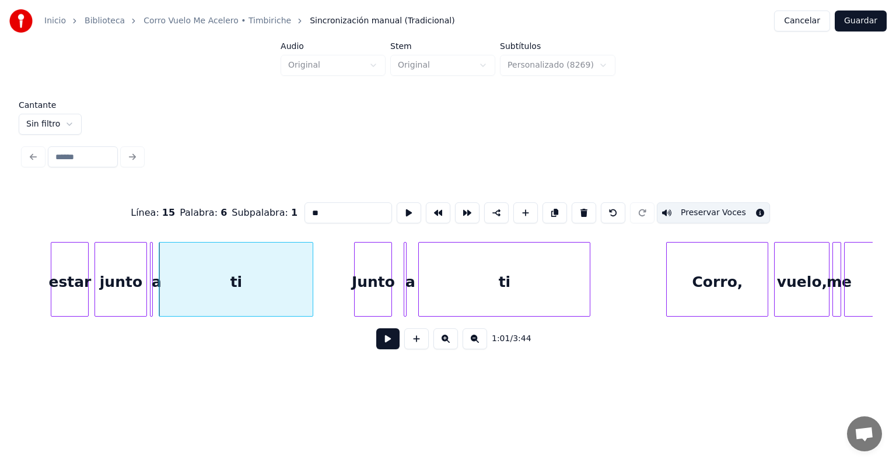
scroll to position [0, 8989]
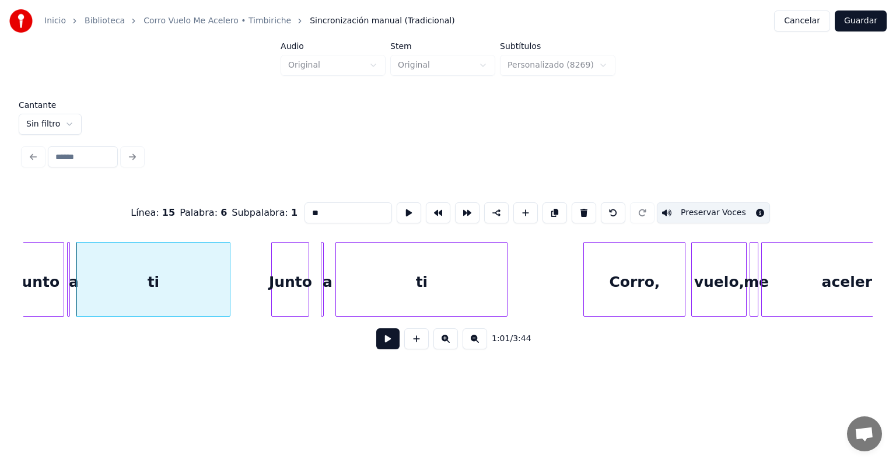
click at [291, 296] on div "Junto" at bounding box center [290, 282] width 37 height 79
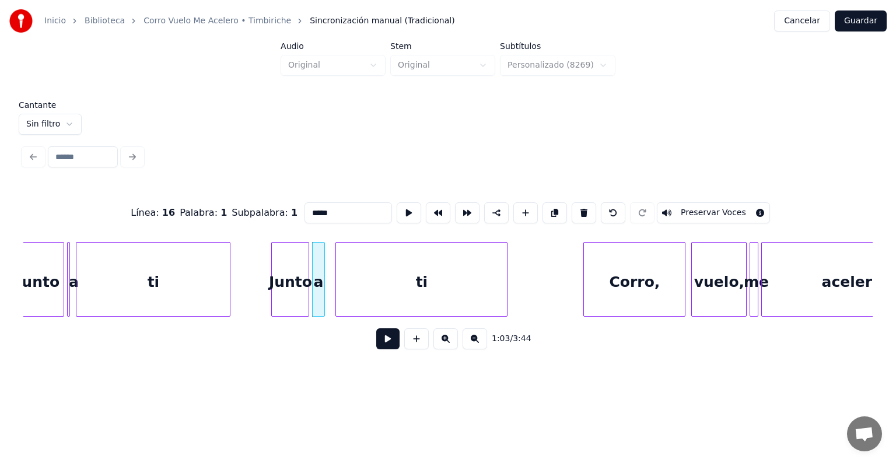
click at [322, 300] on div at bounding box center [323, 280] width 4 height 74
click at [336, 300] on div "ti" at bounding box center [419, 282] width 176 height 79
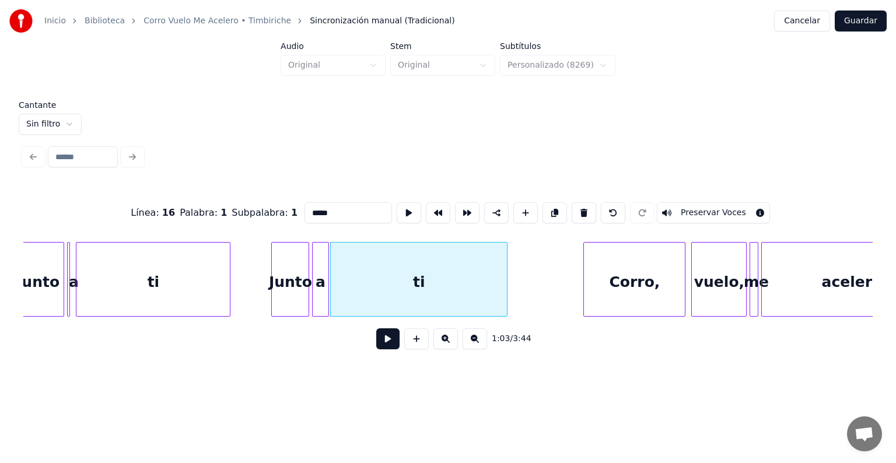
click at [322, 297] on div "a" at bounding box center [321, 282] width 16 height 79
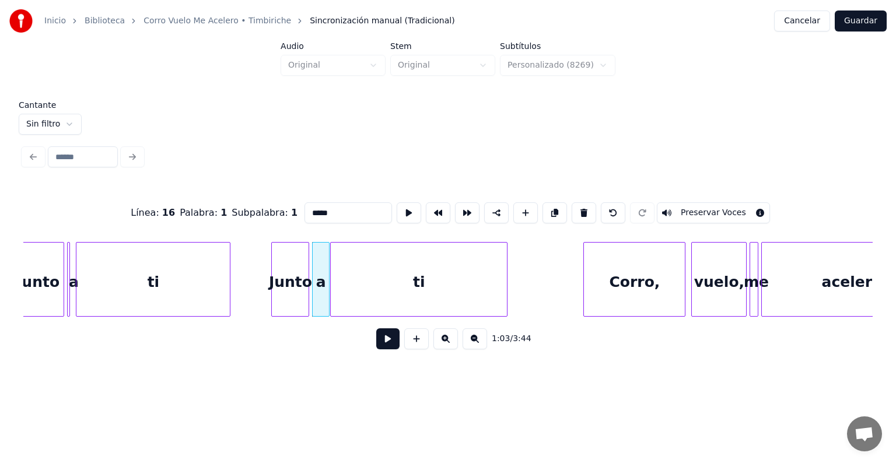
click at [287, 294] on div "Junto" at bounding box center [290, 282] width 37 height 79
click at [697, 209] on button "Preservar Voces" at bounding box center [713, 212] width 113 height 21
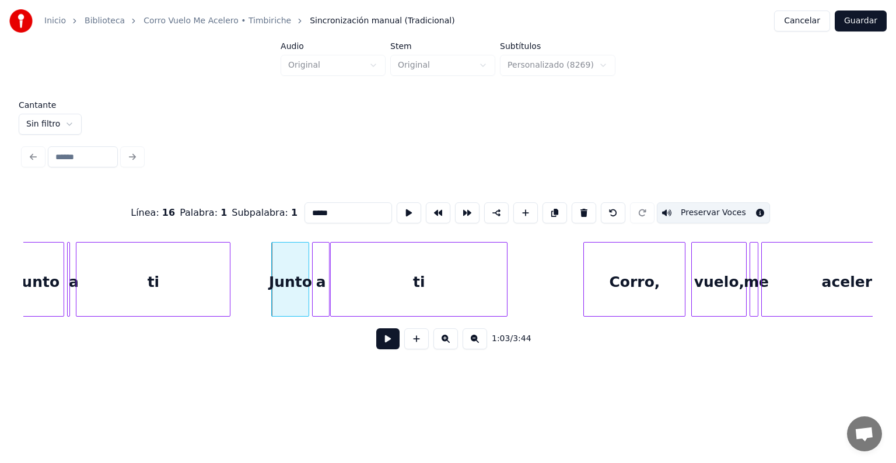
click at [421, 291] on div "ti" at bounding box center [419, 282] width 176 height 79
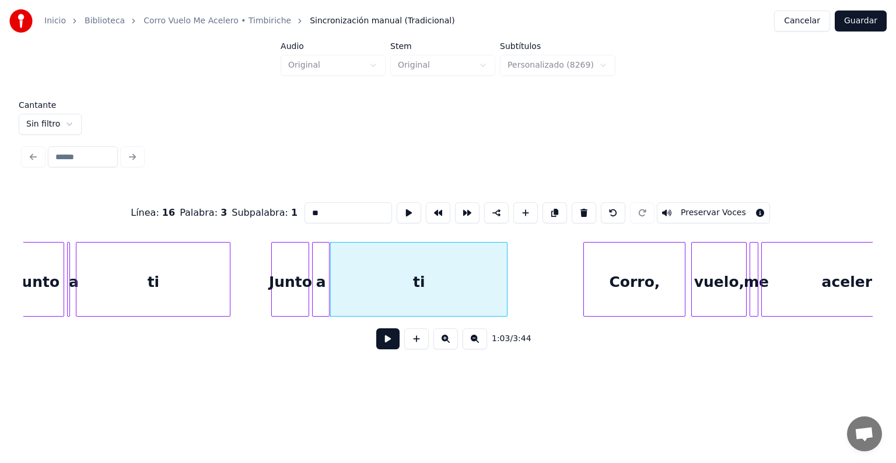
click at [696, 208] on button "Preservar Voces" at bounding box center [713, 212] width 113 height 21
click at [274, 284] on div at bounding box center [274, 280] width 4 height 74
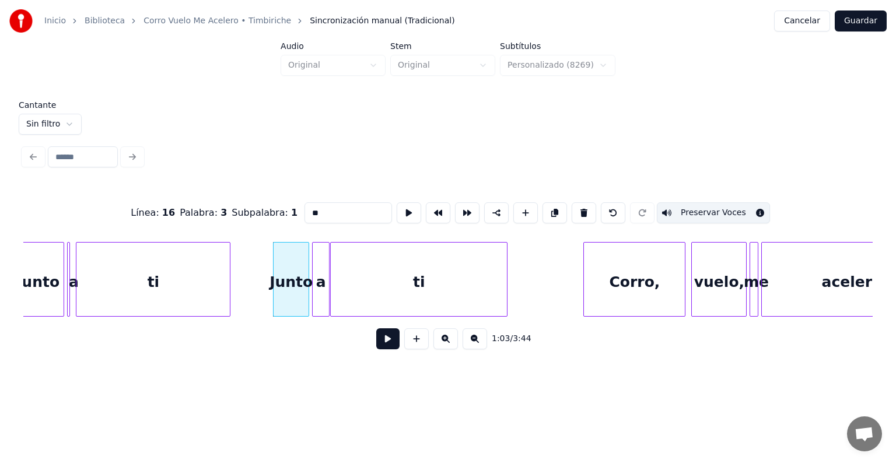
click at [314, 284] on div at bounding box center [315, 280] width 4 height 74
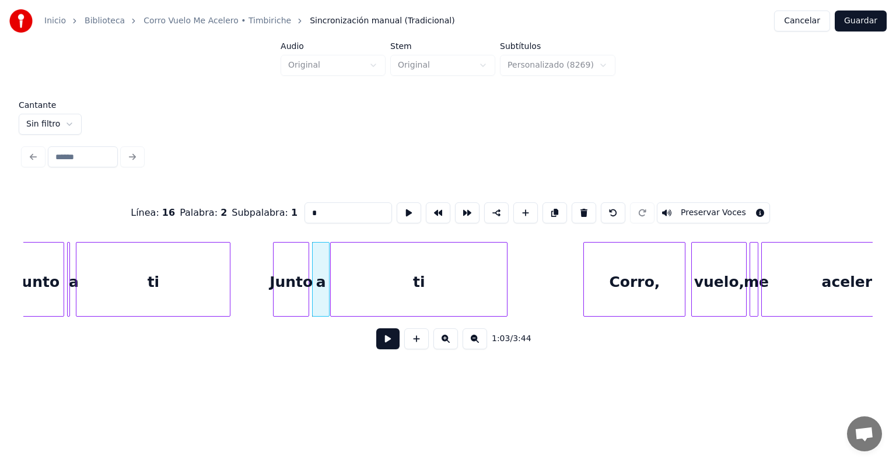
click at [684, 212] on button "Preservar Voces" at bounding box center [713, 212] width 113 height 21
click at [612, 291] on div "Corro," at bounding box center [634, 282] width 101 height 79
type input "******"
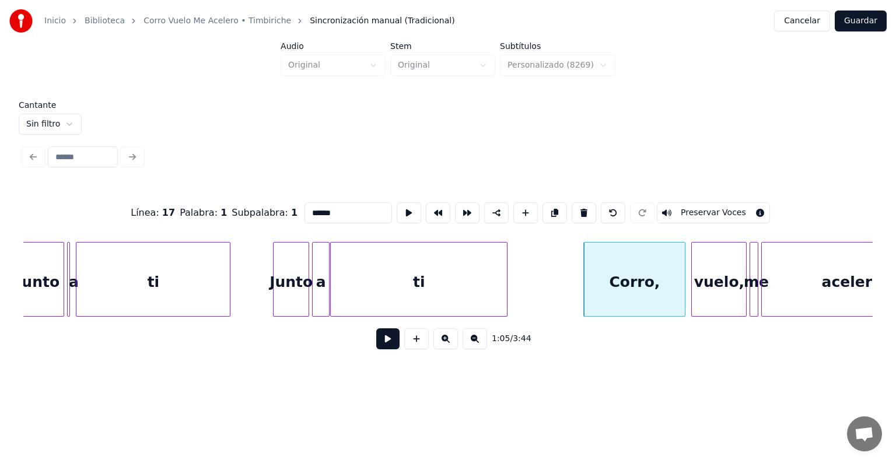
click at [729, 205] on button "Preservar Voces" at bounding box center [713, 212] width 113 height 21
click at [864, 23] on button "Guardar" at bounding box center [861, 21] width 52 height 21
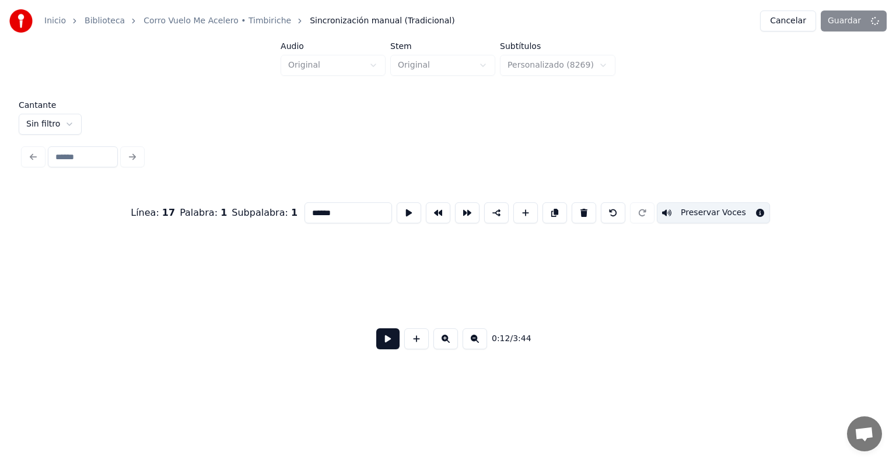
scroll to position [0, 1893]
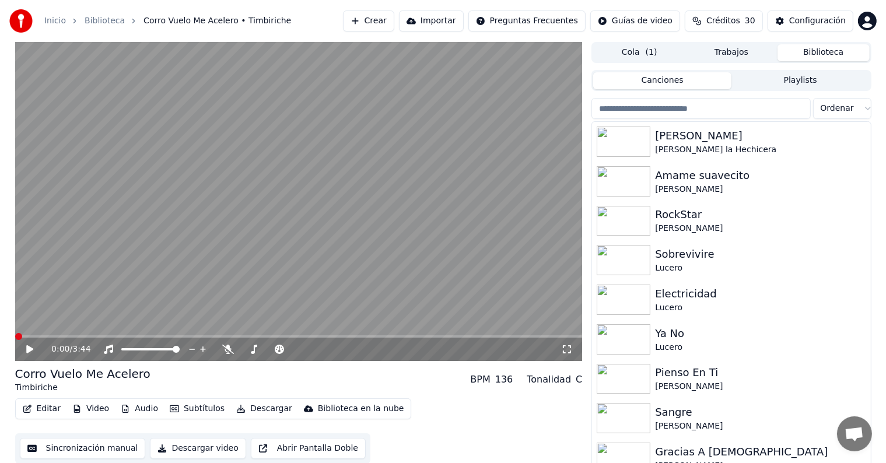
click at [26, 349] on icon at bounding box center [29, 349] width 7 height 8
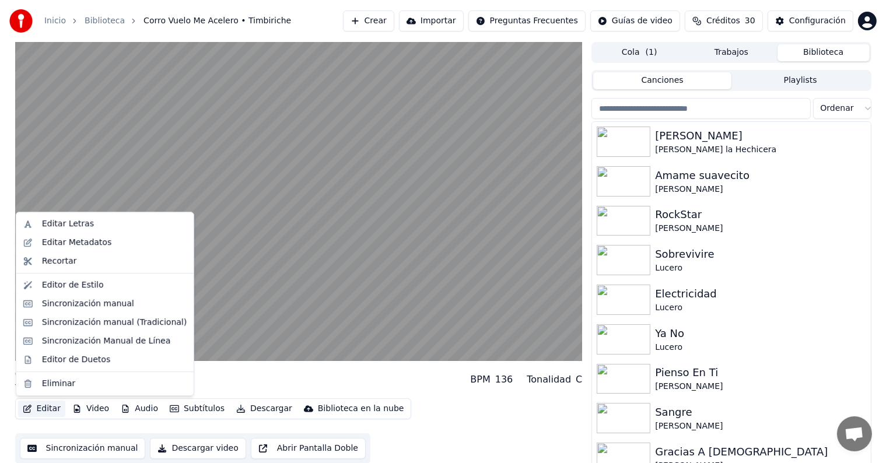
click at [43, 408] on button "Editar" at bounding box center [41, 409] width 47 height 16
click at [50, 326] on div "Sincronización manual (Tradicional)" at bounding box center [114, 323] width 145 height 12
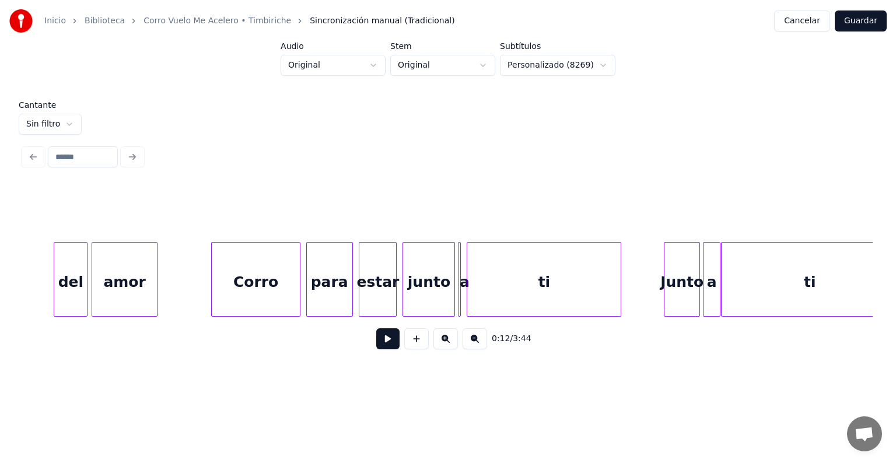
scroll to position [0, 8681]
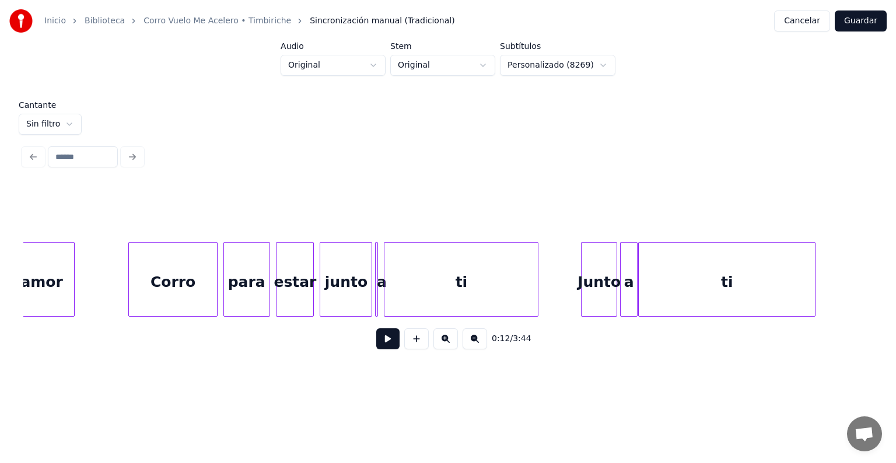
click at [177, 284] on div "Corro" at bounding box center [173, 282] width 89 height 79
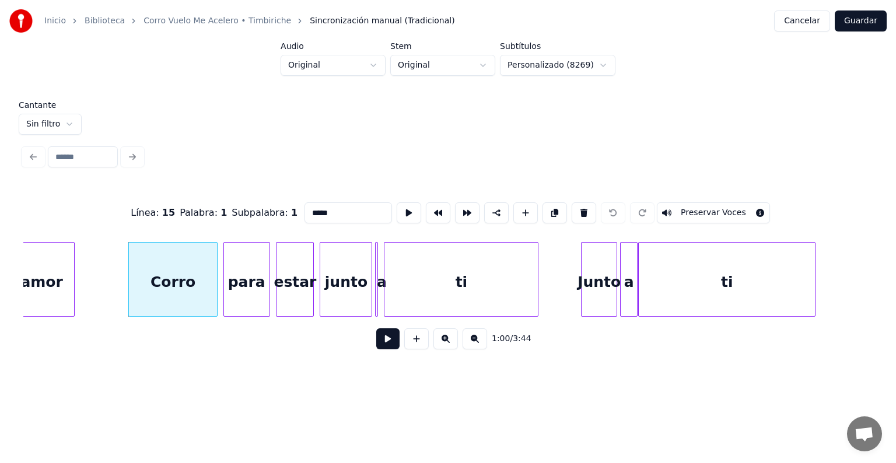
click at [39, 275] on div "amor" at bounding box center [41, 282] width 65 height 79
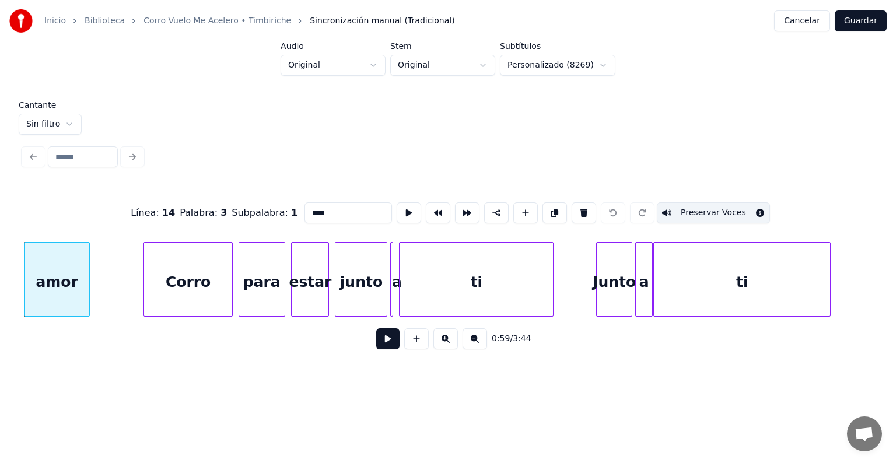
click at [179, 274] on div "Corro" at bounding box center [188, 282] width 89 height 79
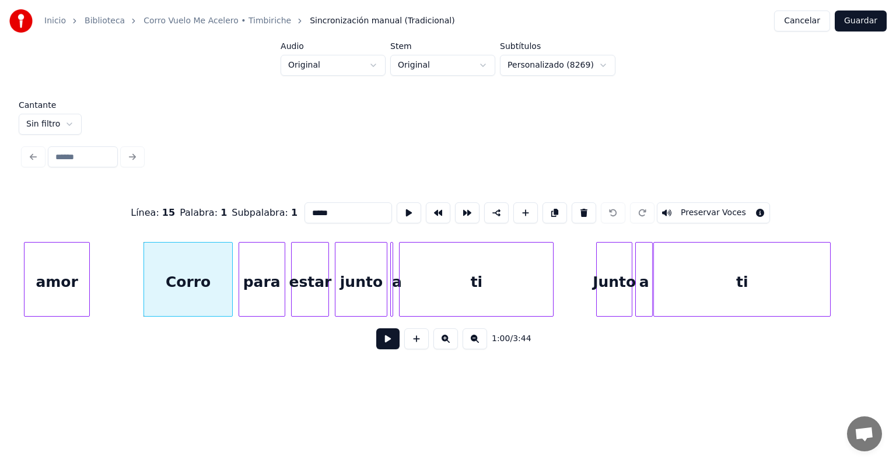
click at [694, 208] on button "Preservar Voces" at bounding box center [713, 212] width 113 height 21
click at [257, 276] on div "para" at bounding box center [262, 282] width 46 height 79
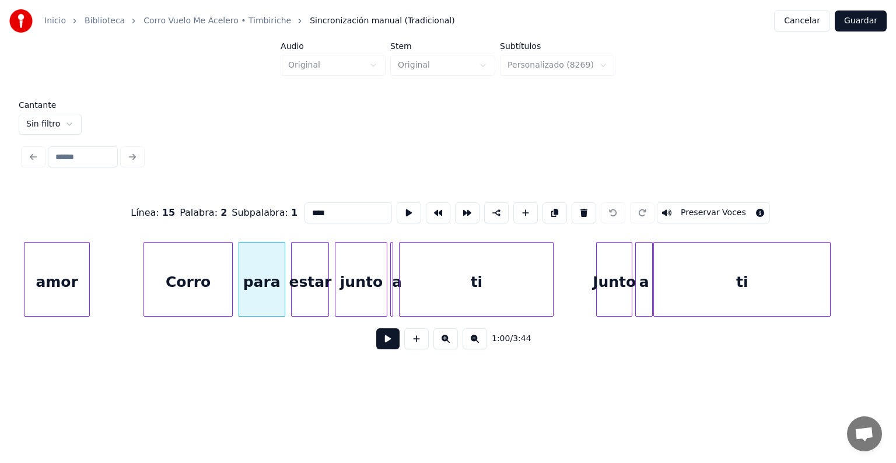
click at [694, 208] on button "Preservar Voces" at bounding box center [713, 212] width 113 height 21
click at [310, 279] on div "estar" at bounding box center [310, 282] width 37 height 79
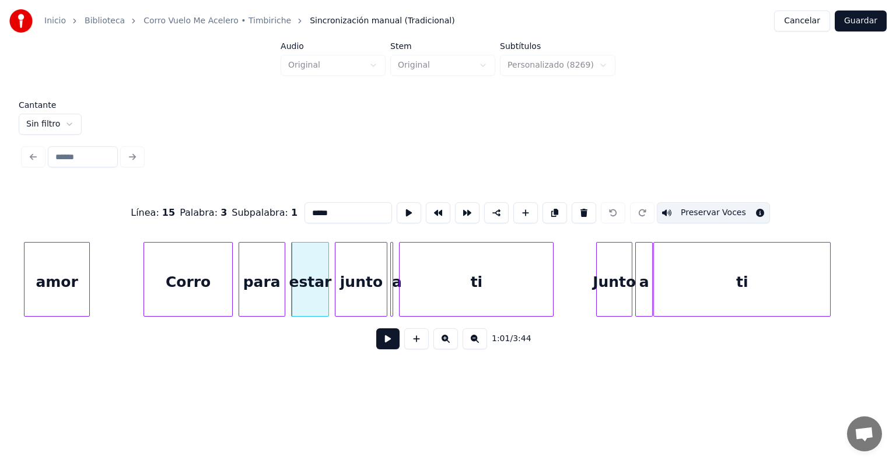
click at [696, 207] on button "Preservar Voces" at bounding box center [713, 212] width 113 height 21
click at [359, 284] on div "junto" at bounding box center [361, 282] width 51 height 79
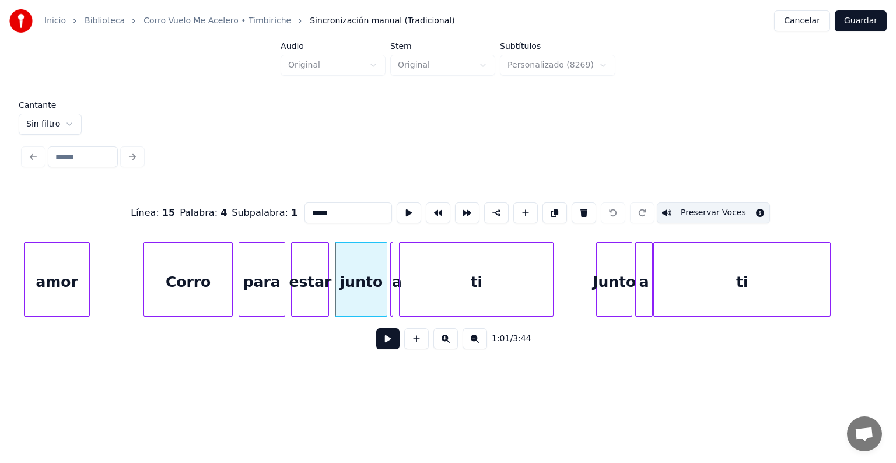
click at [694, 203] on button "Preservar Voces" at bounding box center [713, 212] width 113 height 21
click at [394, 292] on div at bounding box center [393, 280] width 4 height 74
click at [699, 211] on button "Preservar Voces" at bounding box center [713, 212] width 113 height 21
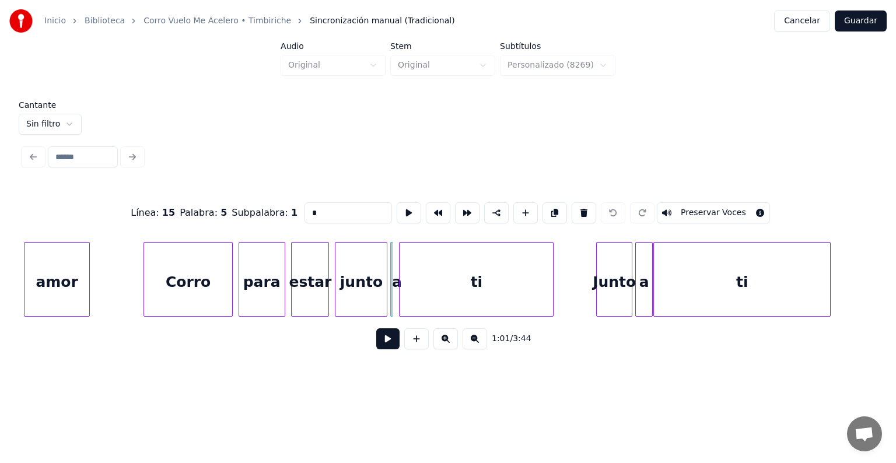
click at [499, 284] on div "ti" at bounding box center [476, 282] width 153 height 79
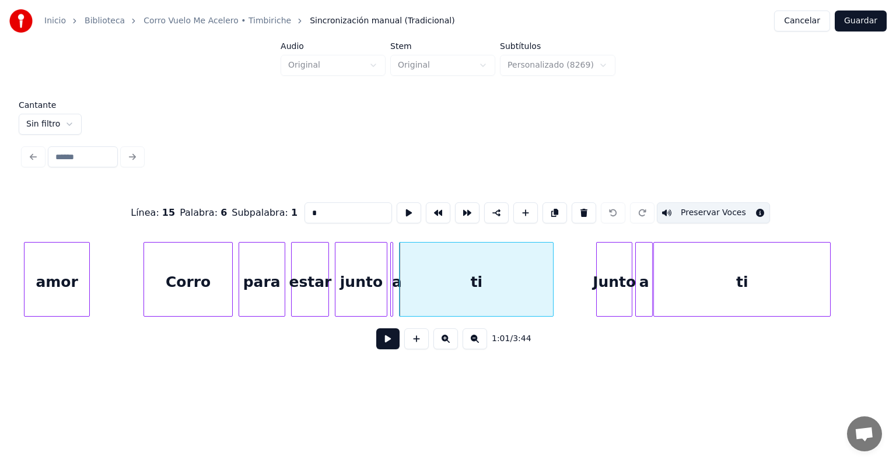
type input "**"
click at [697, 208] on button "Preservar Voces" at bounding box center [713, 212] width 113 height 21
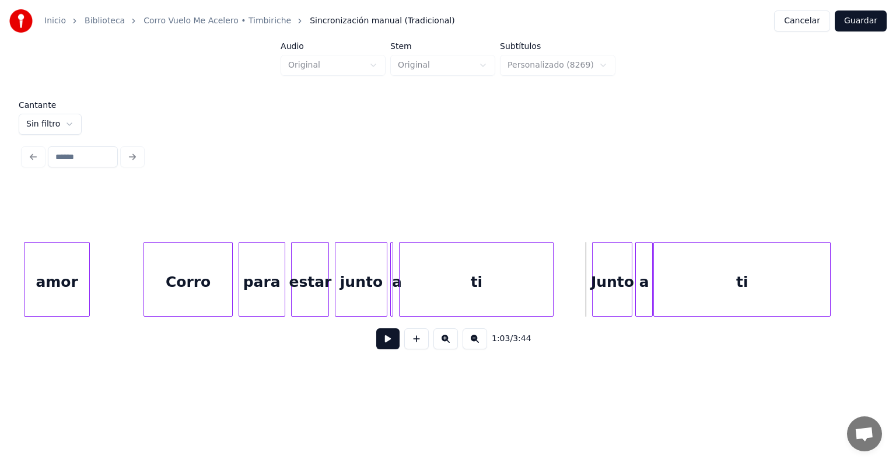
click at [598, 288] on div "Junto" at bounding box center [612, 282] width 39 height 79
click at [606, 289] on div "Junto" at bounding box center [613, 282] width 40 height 79
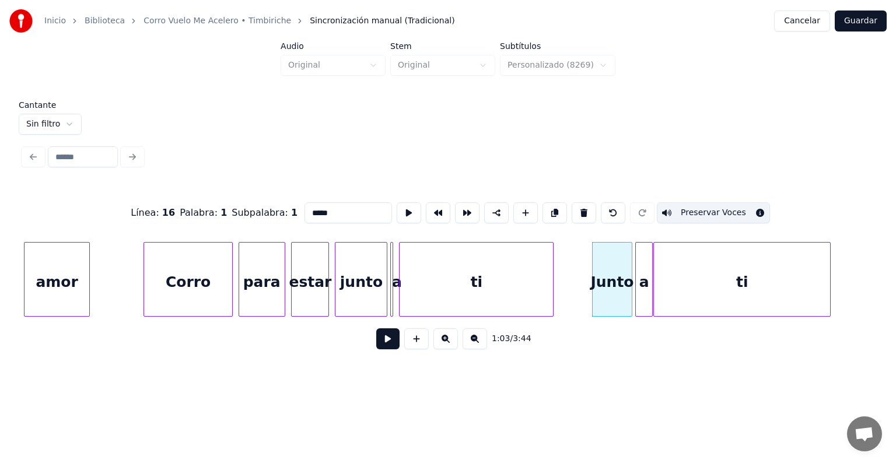
click at [657, 210] on div at bounding box center [642, 213] width 29 height 26
click at [637, 279] on div at bounding box center [638, 280] width 4 height 74
click at [684, 208] on button "Preservar Voces" at bounding box center [713, 212] width 113 height 21
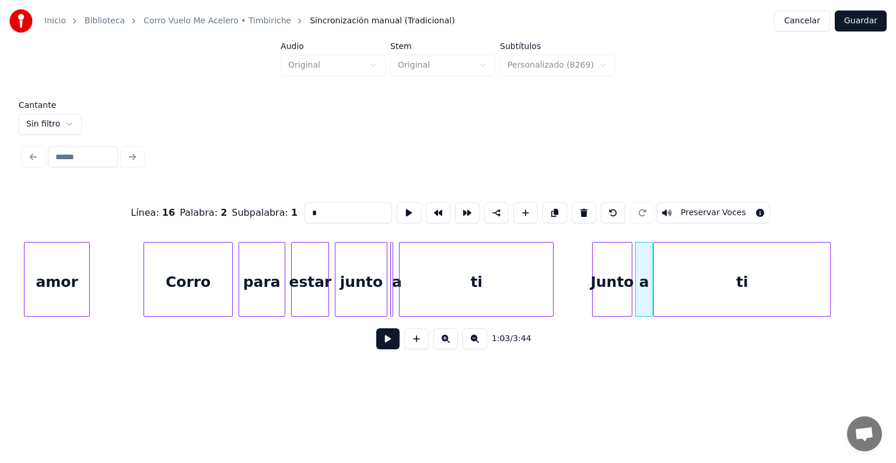
click at [687, 288] on div "ti" at bounding box center [742, 282] width 176 height 79
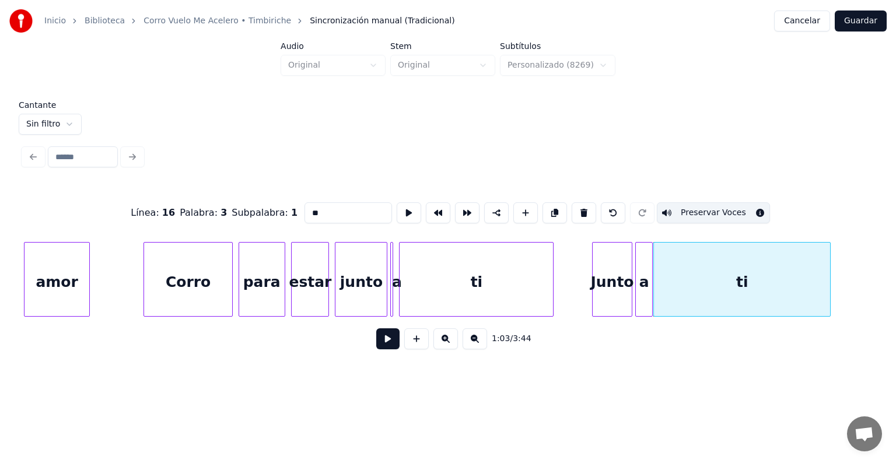
click at [695, 208] on button "Preservar Voces" at bounding box center [713, 212] width 113 height 21
click at [474, 277] on div "ti" at bounding box center [476, 282] width 153 height 79
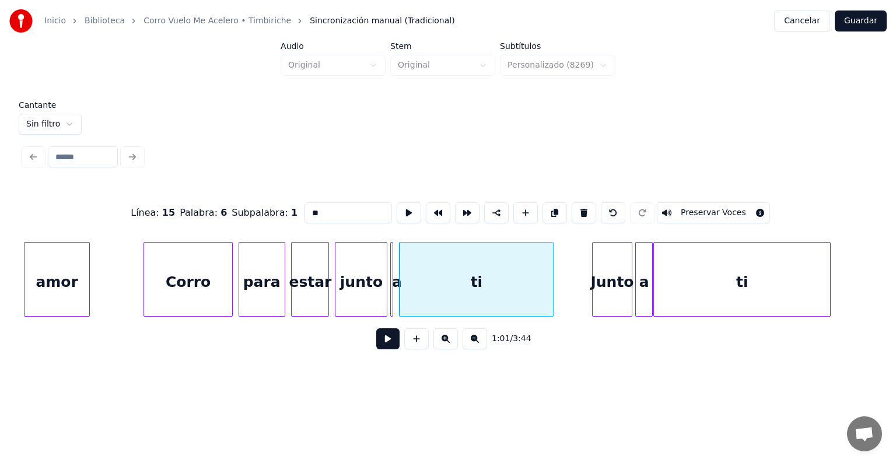
click at [694, 211] on button "Preservar Voces" at bounding box center [713, 212] width 113 height 21
click at [397, 298] on div "a" at bounding box center [397, 282] width 12 height 79
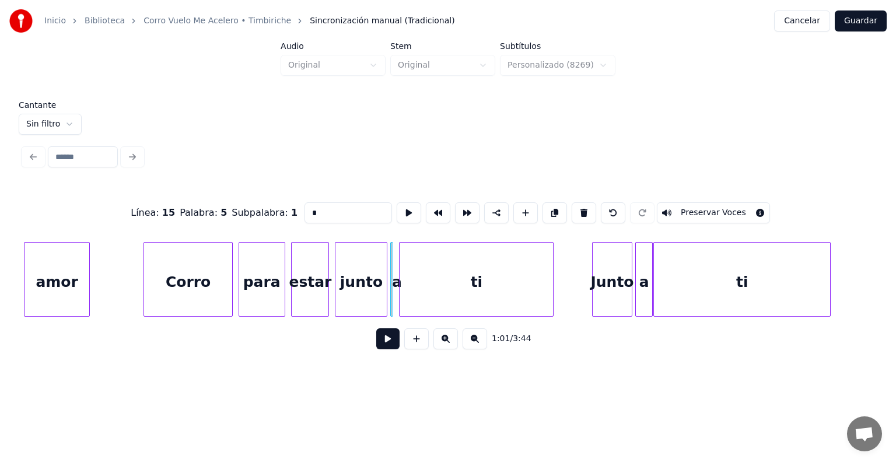
click at [694, 212] on button "Preservar Voces" at bounding box center [713, 212] width 113 height 21
click at [357, 281] on div "junto" at bounding box center [361, 282] width 51 height 79
click at [696, 208] on button "Preservar Voces" at bounding box center [713, 212] width 113 height 21
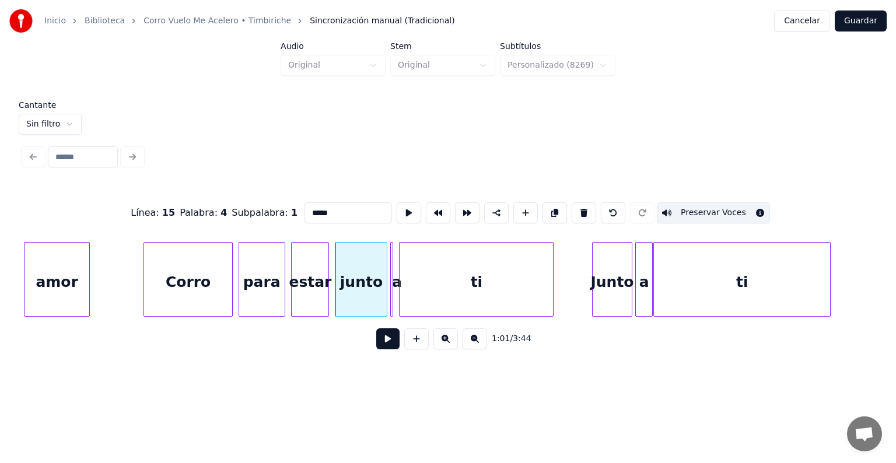
click at [303, 278] on div "estar" at bounding box center [310, 282] width 37 height 79
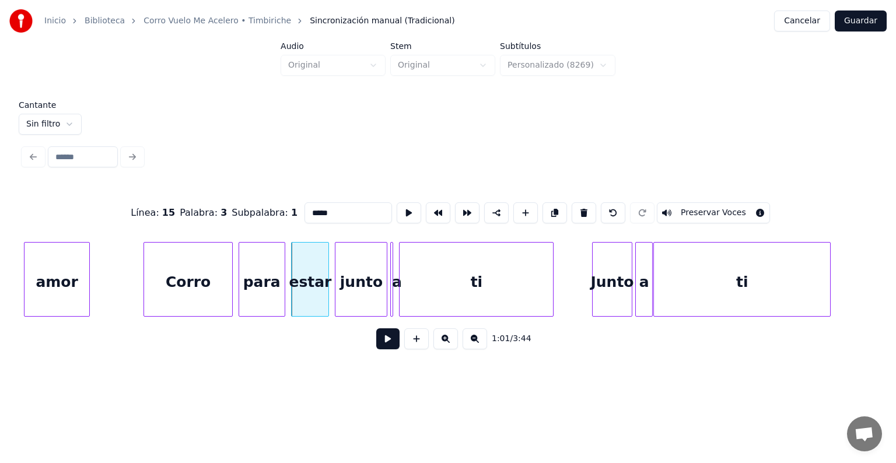
click at [699, 208] on button "Preservar Voces" at bounding box center [713, 212] width 113 height 21
click at [269, 281] on div "para" at bounding box center [262, 282] width 46 height 79
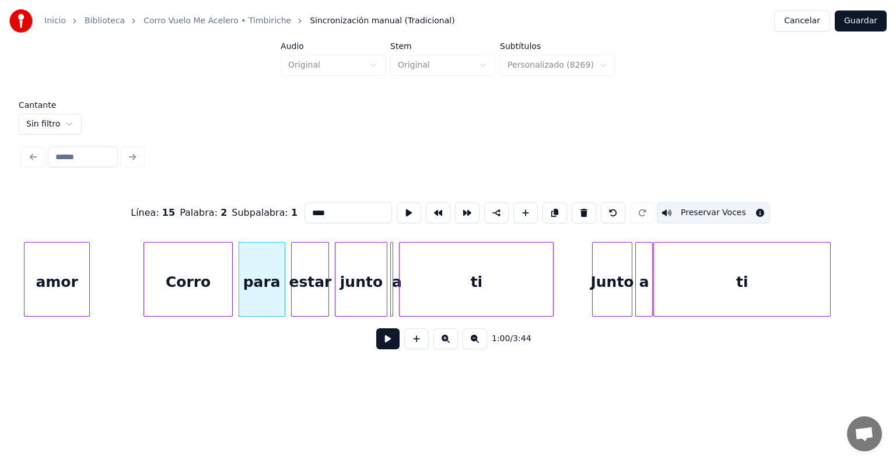
click at [198, 281] on div "Corro" at bounding box center [188, 282] width 89 height 79
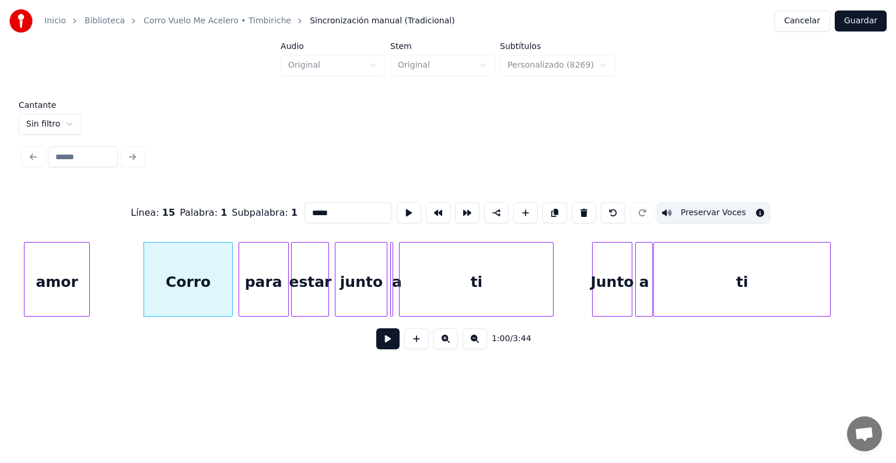
click at [282, 290] on div "para" at bounding box center [263, 282] width 49 height 79
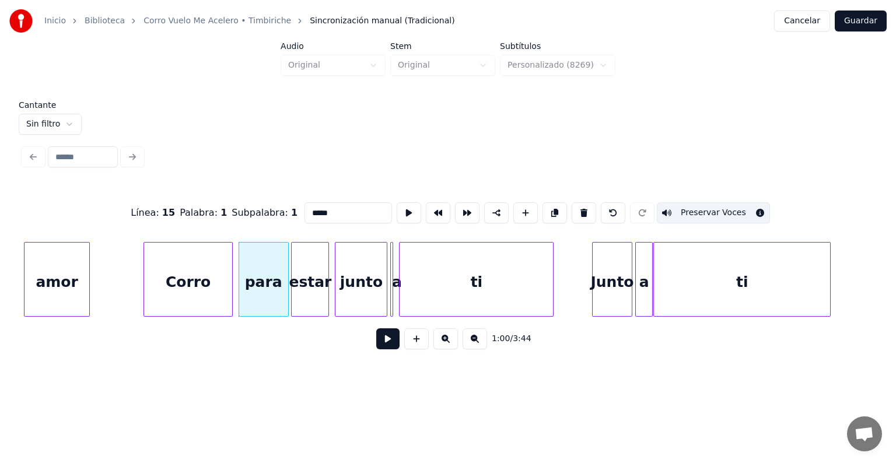
click at [58, 273] on div "amor" at bounding box center [57, 282] width 65 height 79
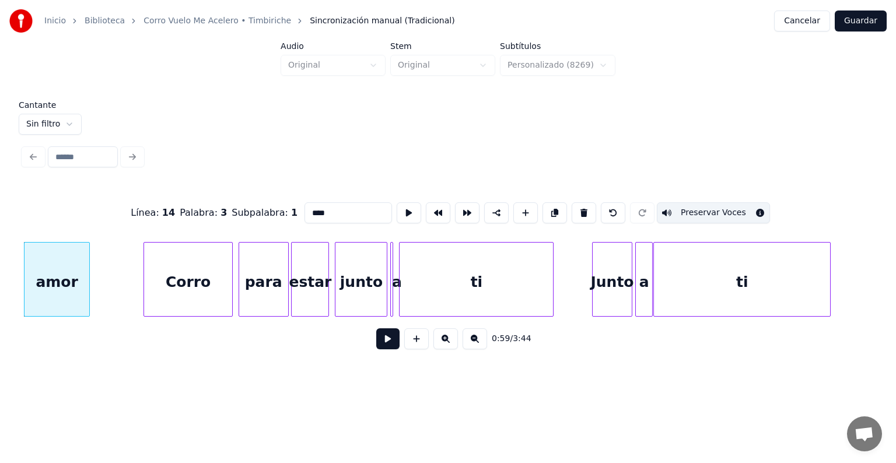
click at [607, 274] on div "Junto" at bounding box center [613, 282] width 40 height 79
type input "*****"
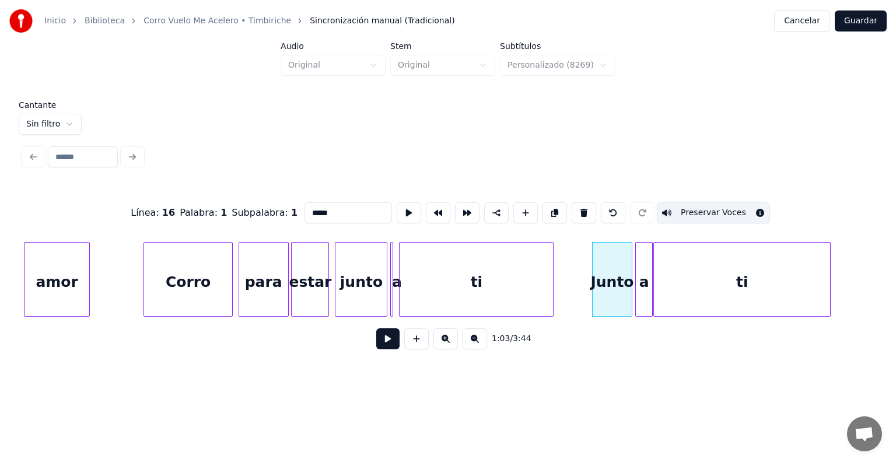
click at [376, 342] on button at bounding box center [387, 339] width 23 height 21
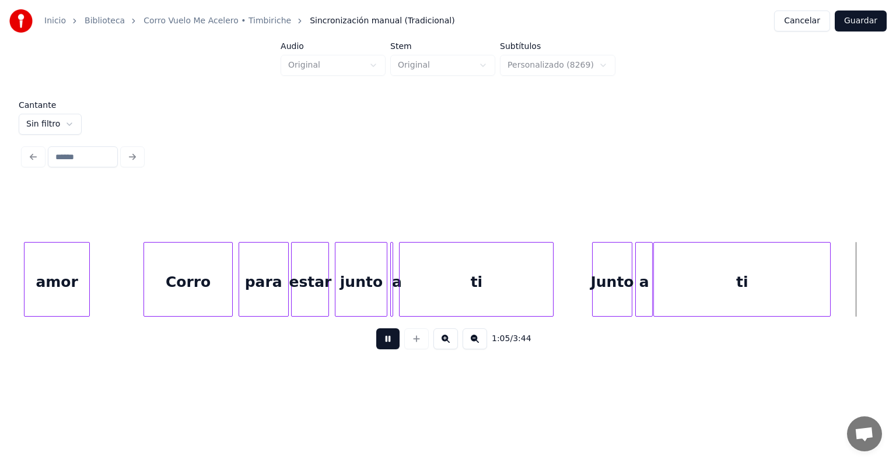
scroll to position [0, 9517]
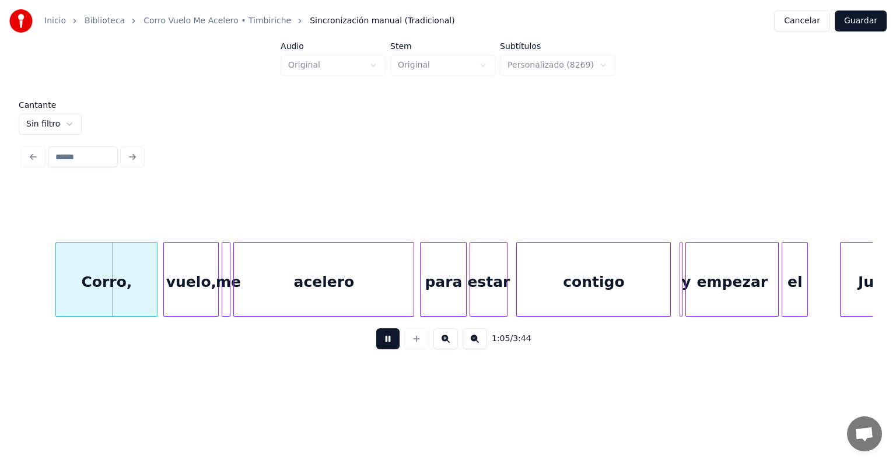
click at [99, 282] on div "Corro," at bounding box center [106, 282] width 101 height 79
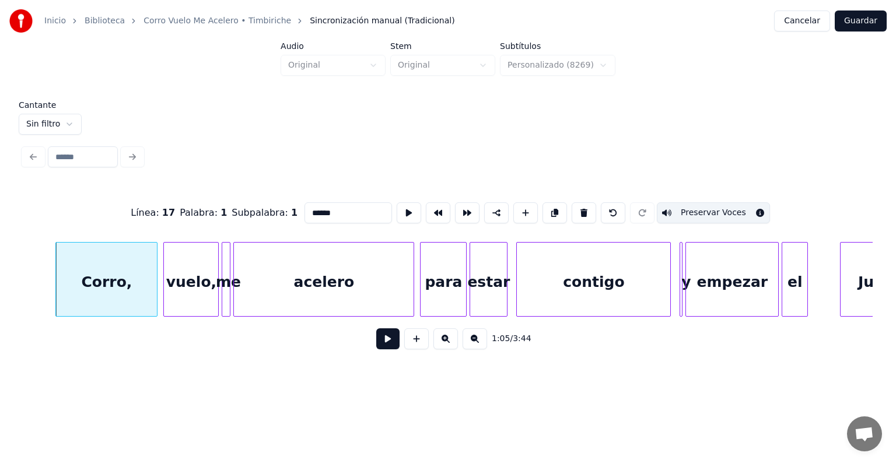
click at [181, 291] on div "vuelo," at bounding box center [191, 282] width 54 height 79
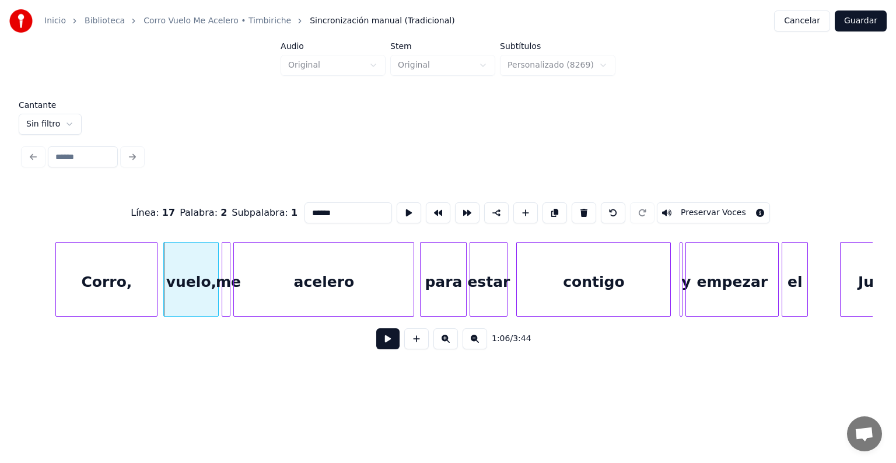
click at [226, 297] on div at bounding box center [228, 280] width 4 height 74
click at [177, 289] on div "vuelo," at bounding box center [191, 282] width 54 height 79
click at [703, 210] on button "Preservar Voces" at bounding box center [713, 212] width 113 height 21
click at [224, 293] on div at bounding box center [224, 280] width 4 height 74
click at [702, 207] on button "Preservar Voces" at bounding box center [713, 212] width 113 height 21
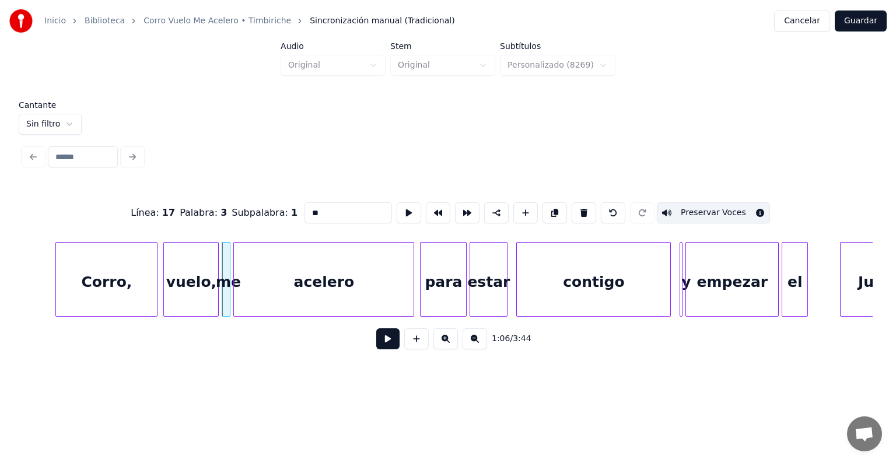
click at [337, 282] on div "acelero" at bounding box center [324, 282] width 180 height 79
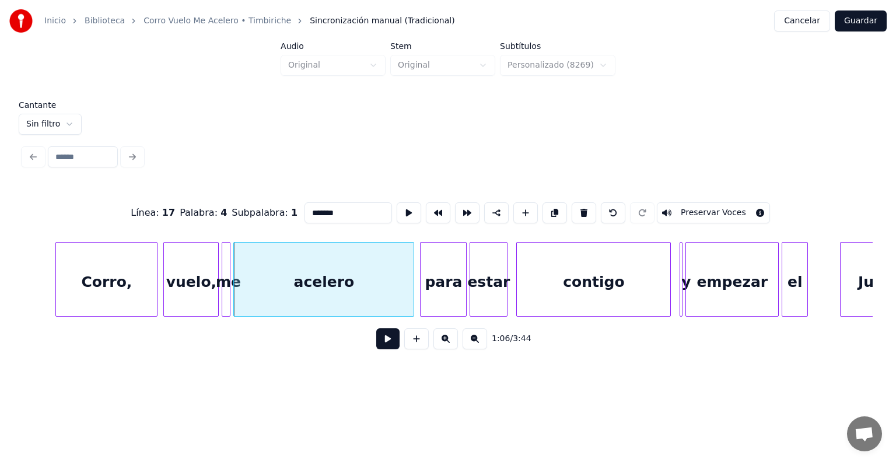
click at [697, 208] on button "Preservar Voces" at bounding box center [713, 212] width 113 height 21
click at [448, 275] on div "para" at bounding box center [444, 282] width 46 height 79
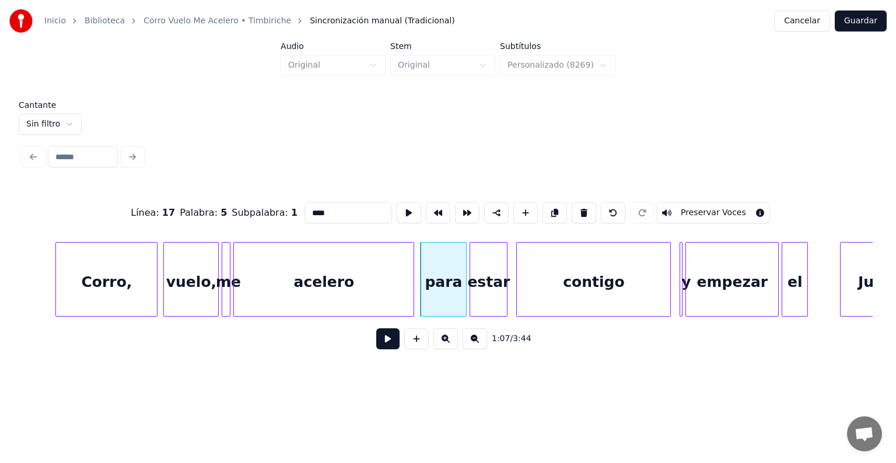
click at [490, 281] on div "estar" at bounding box center [488, 282] width 37 height 79
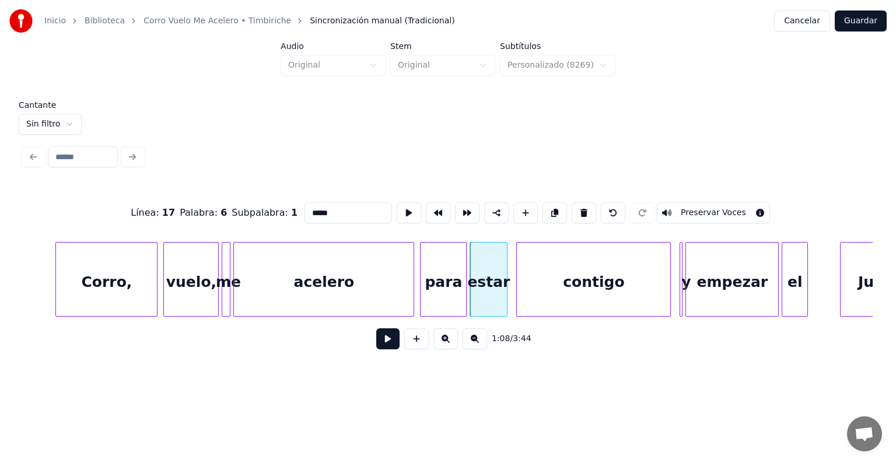
click at [435, 284] on div "para" at bounding box center [444, 282] width 46 height 79
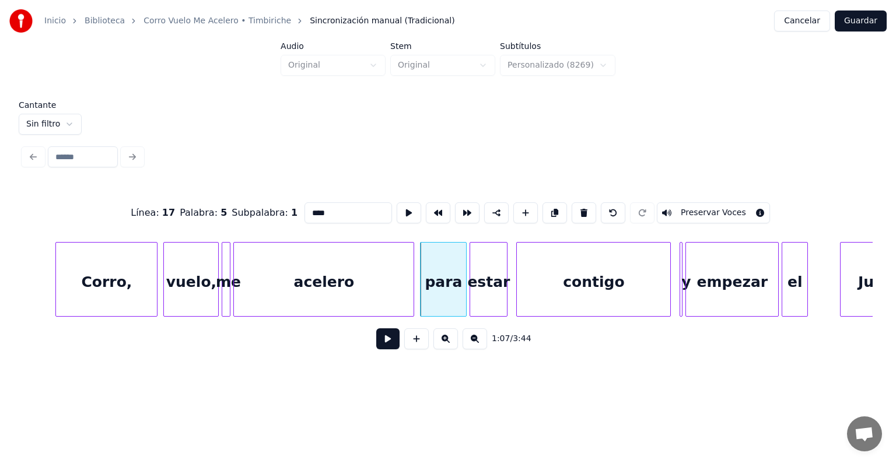
click at [703, 207] on button "Preservar Voces" at bounding box center [713, 212] width 113 height 21
click at [498, 278] on div "estar" at bounding box center [488, 282] width 37 height 79
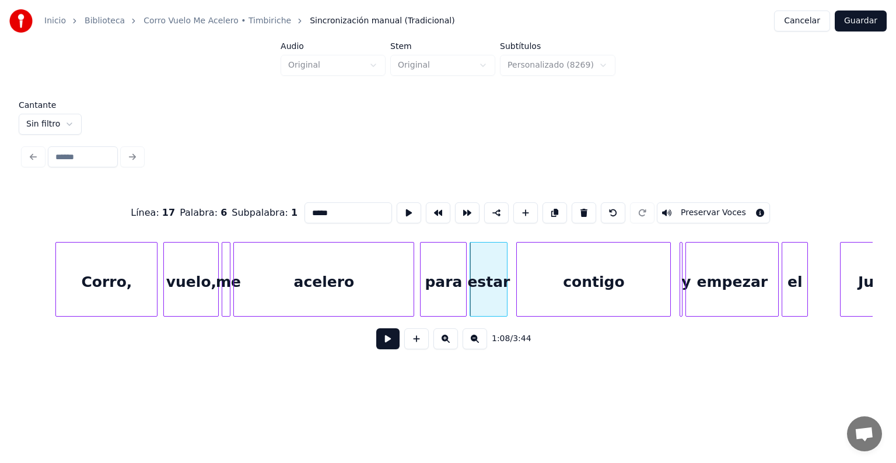
click at [697, 208] on button "Preservar Voces" at bounding box center [713, 212] width 113 height 21
click at [557, 286] on div "contigo" at bounding box center [593, 282] width 153 height 79
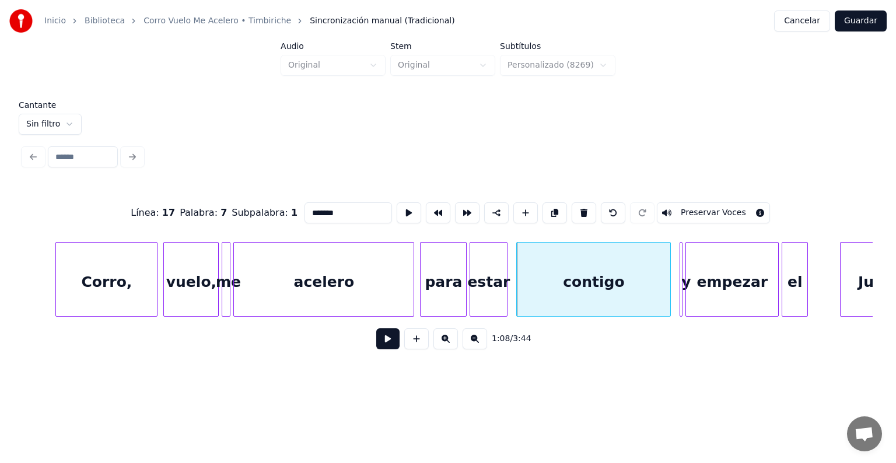
click at [519, 295] on div at bounding box center [519, 280] width 4 height 74
click at [695, 208] on button "Preservar Voces" at bounding box center [713, 212] width 113 height 21
click at [519, 291] on div "contigo" at bounding box center [592, 282] width 156 height 79
click at [680, 285] on div at bounding box center [681, 280] width 4 height 74
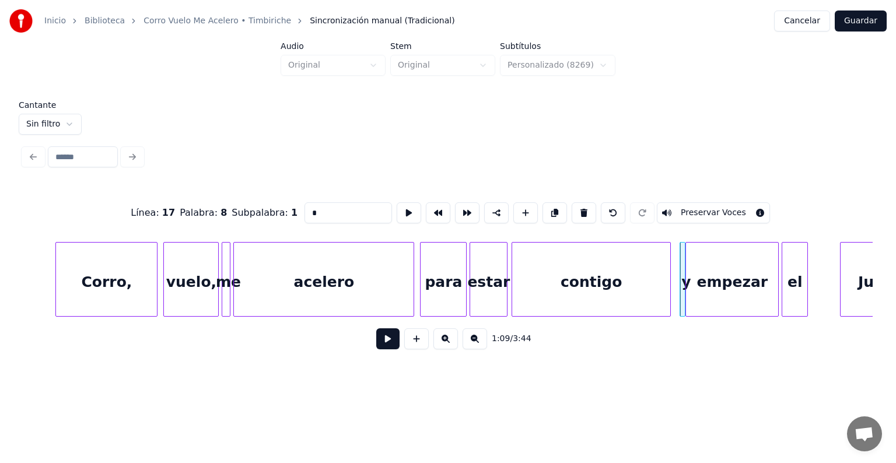
click at [680, 282] on div "y" at bounding box center [682, 282] width 12 height 79
click at [678, 283] on div "y" at bounding box center [681, 282] width 12 height 79
click at [705, 284] on div "empezar" at bounding box center [732, 282] width 92 height 79
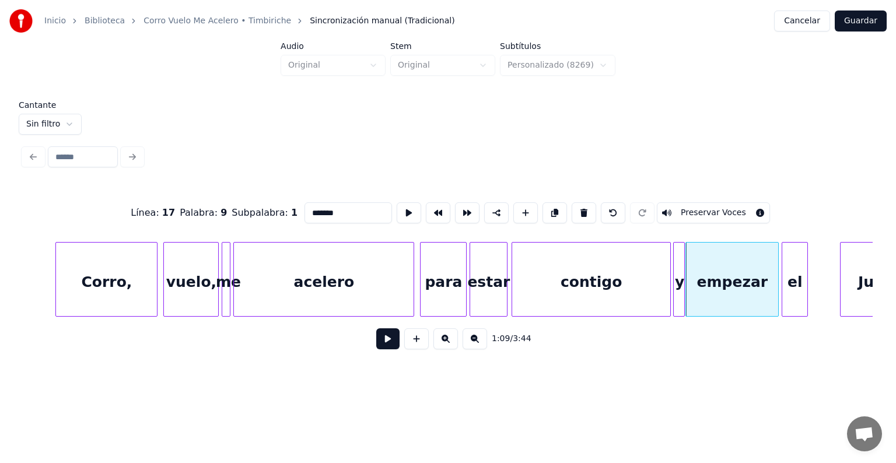
click at [694, 212] on button "Preservar Voces" at bounding box center [713, 212] width 113 height 21
click at [679, 280] on div "y" at bounding box center [680, 282] width 12 height 79
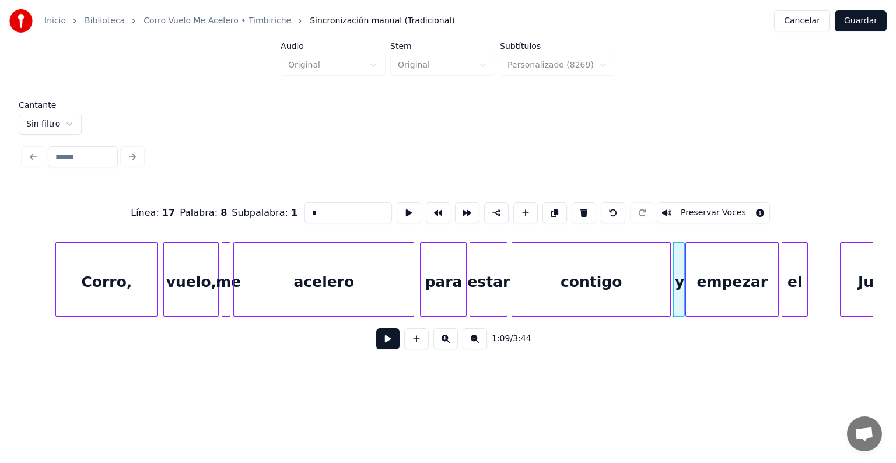
click at [696, 209] on button "Preservar Voces" at bounding box center [713, 212] width 113 height 21
click at [614, 288] on div "contigo" at bounding box center [591, 282] width 158 height 79
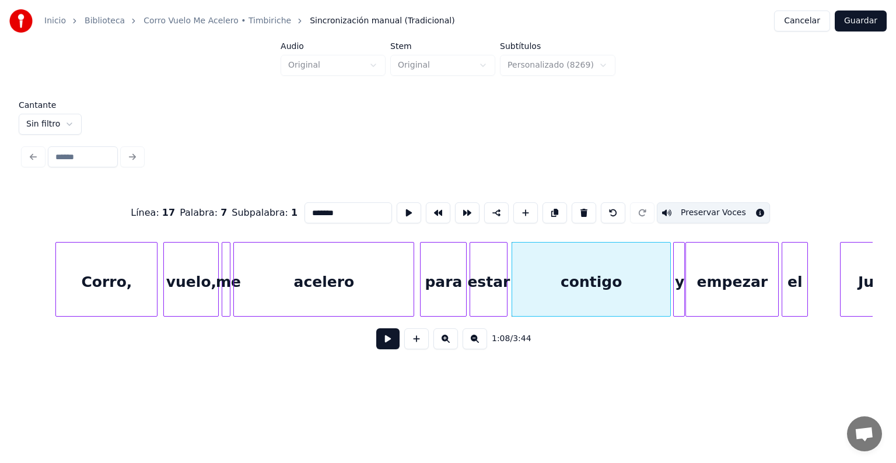
click at [711, 278] on div "empezar" at bounding box center [732, 282] width 92 height 79
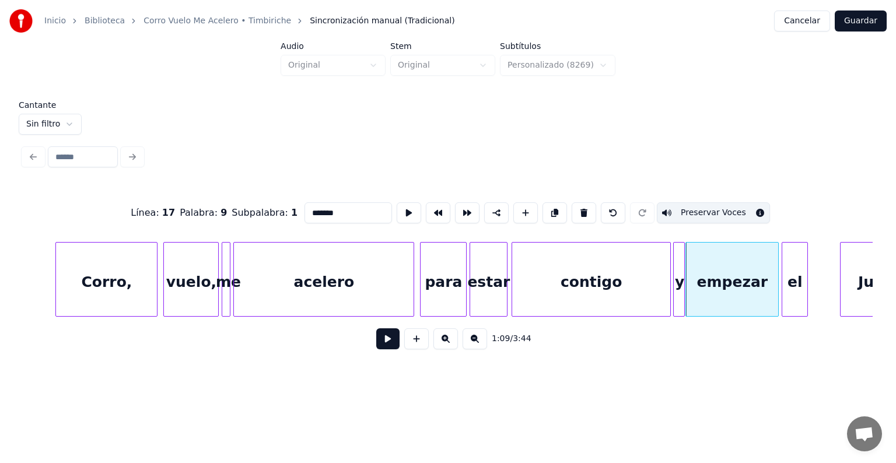
click at [679, 273] on div "y" at bounding box center [680, 282] width 12 height 79
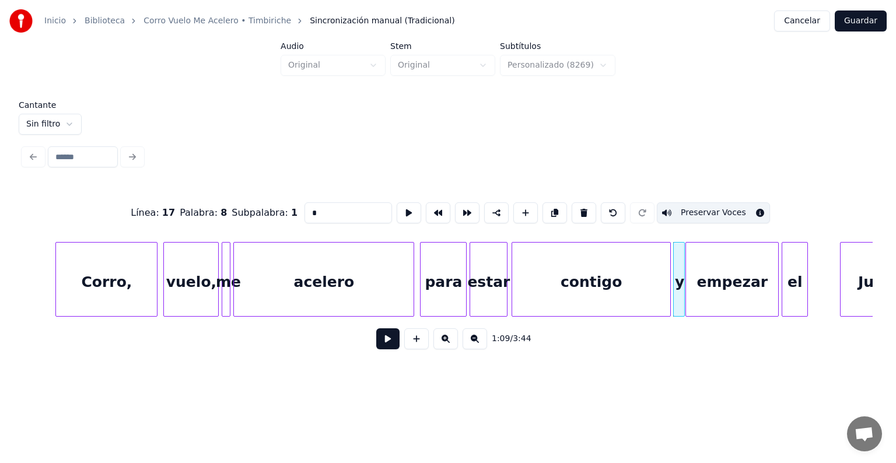
click at [785, 282] on div at bounding box center [785, 280] width 4 height 74
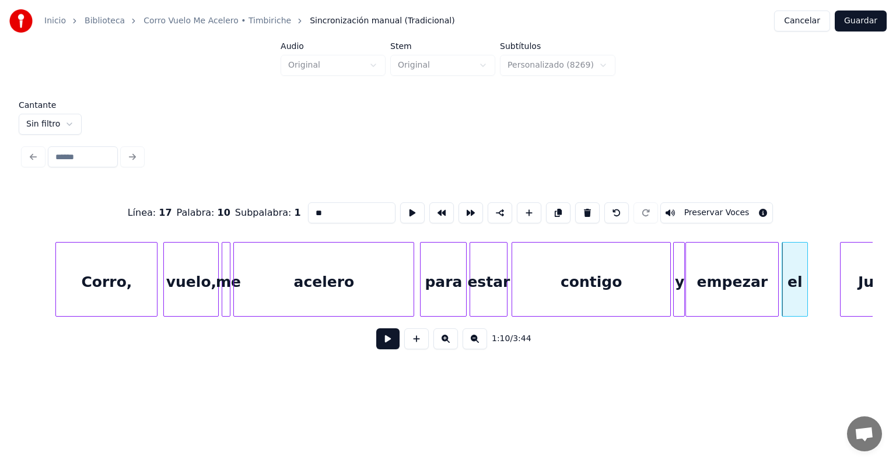
click at [699, 208] on button "Preservar Voces" at bounding box center [717, 212] width 113 height 21
click at [849, 286] on div "Juego," at bounding box center [884, 282] width 86 height 79
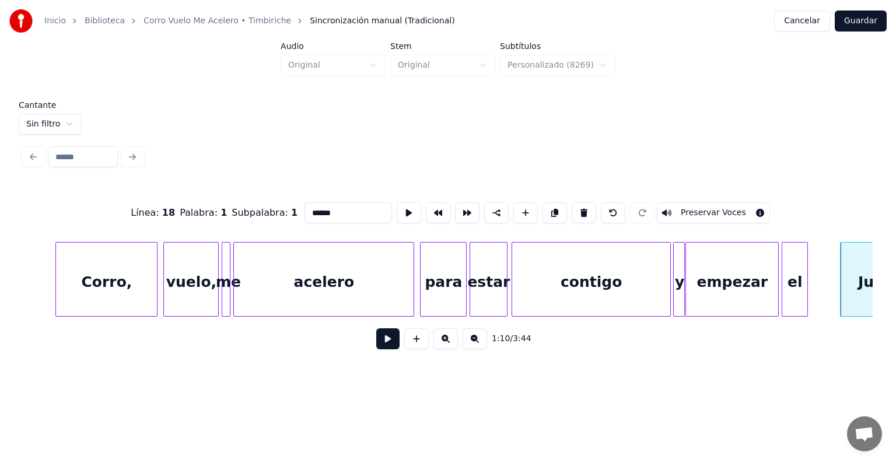
click at [693, 208] on button "Preservar Voces" at bounding box center [713, 212] width 113 height 21
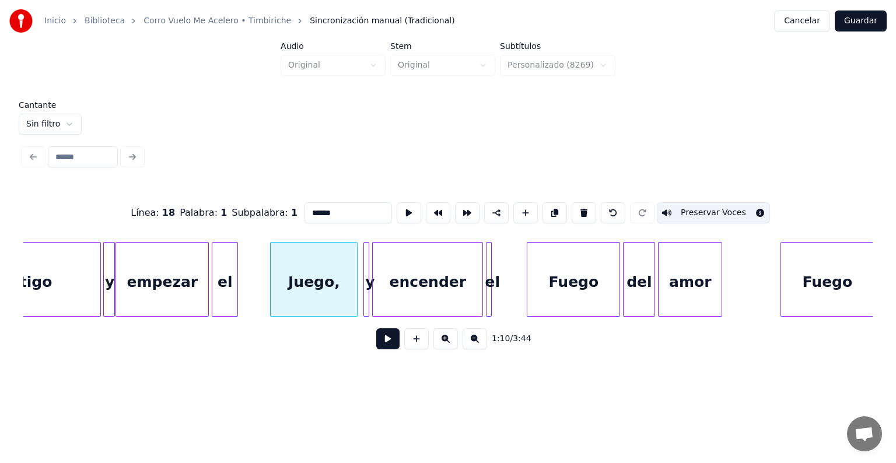
scroll to position [0, 10097]
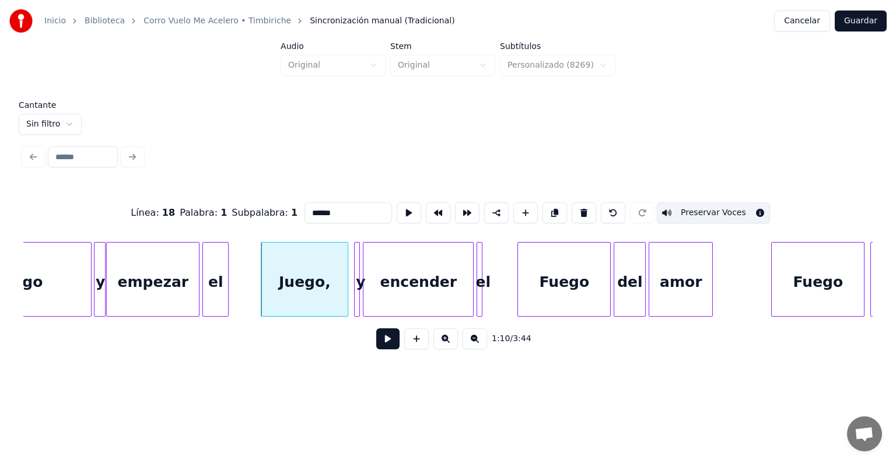
click at [357, 303] on div at bounding box center [358, 280] width 4 height 74
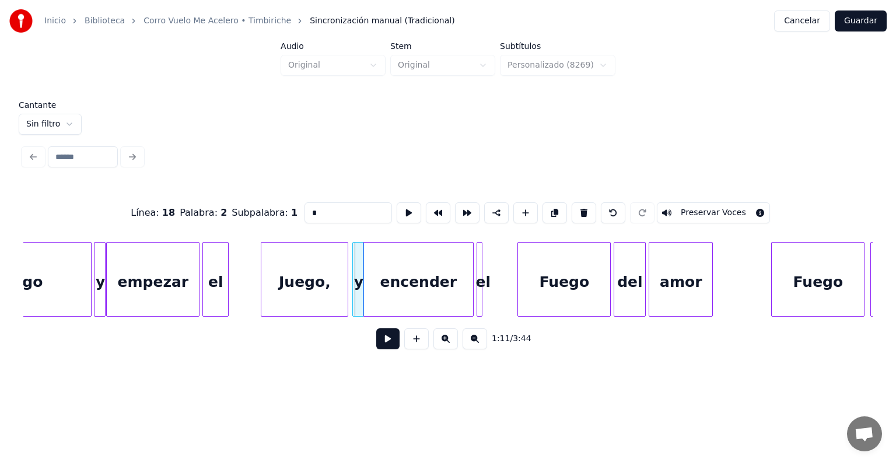
click at [357, 299] on div "y" at bounding box center [359, 282] width 12 height 79
click at [390, 295] on div "encender" at bounding box center [419, 282] width 110 height 79
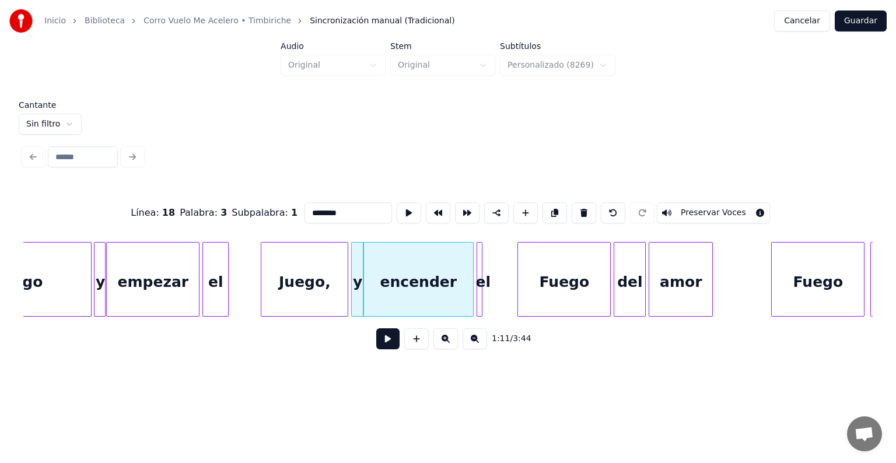
click at [393, 302] on div "encender" at bounding box center [419, 282] width 110 height 79
click at [397, 304] on div "encender" at bounding box center [419, 282] width 110 height 79
click at [301, 294] on div "Juego," at bounding box center [304, 282] width 86 height 79
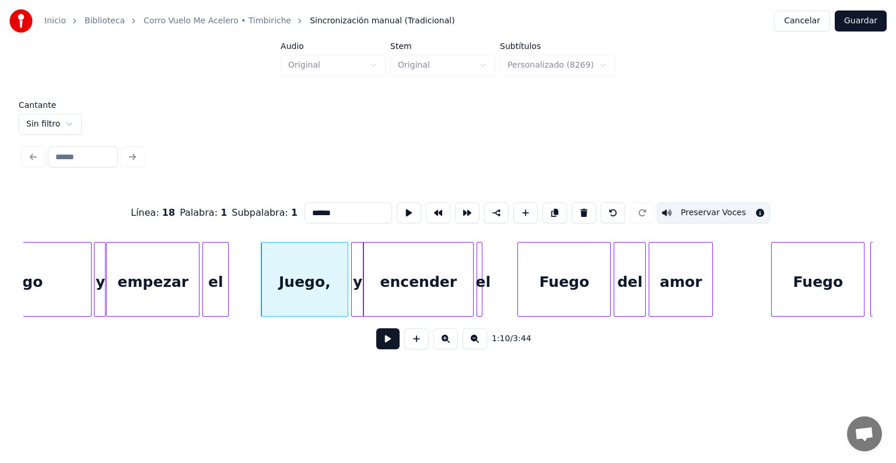
click at [355, 294] on div "y" at bounding box center [358, 282] width 12 height 79
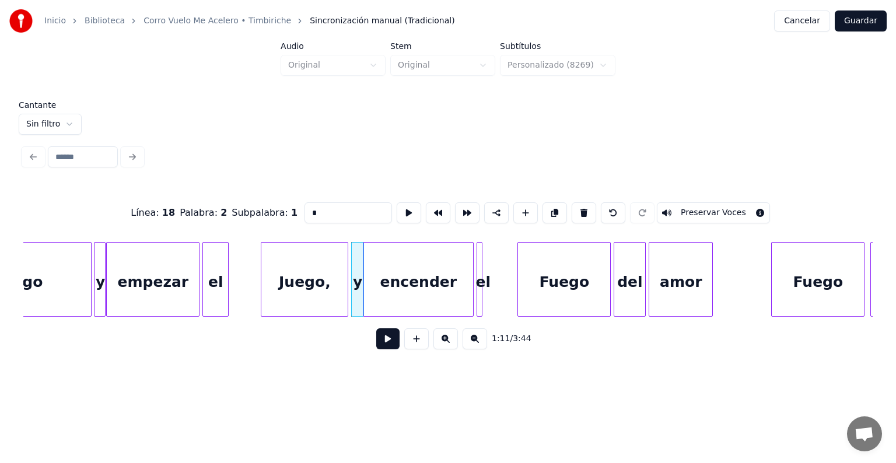
click at [696, 208] on button "Preservar Voces" at bounding box center [713, 212] width 113 height 21
click at [330, 278] on div "Juego," at bounding box center [304, 282] width 86 height 79
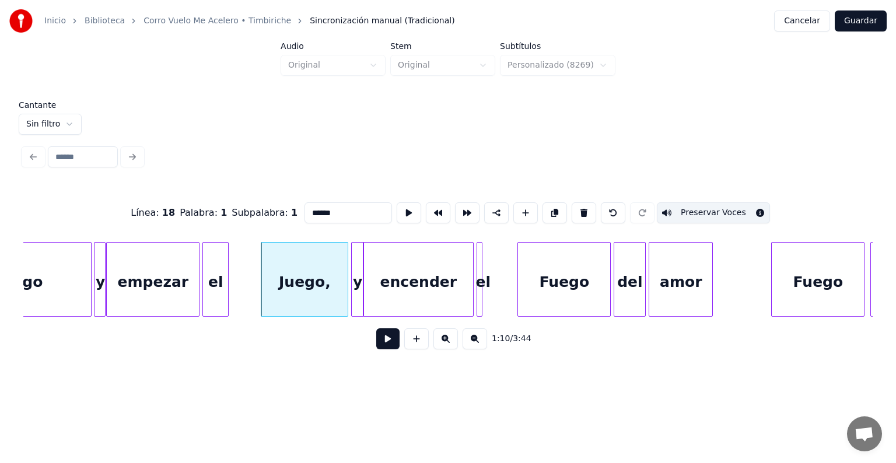
click at [435, 287] on div "encender" at bounding box center [419, 282] width 110 height 79
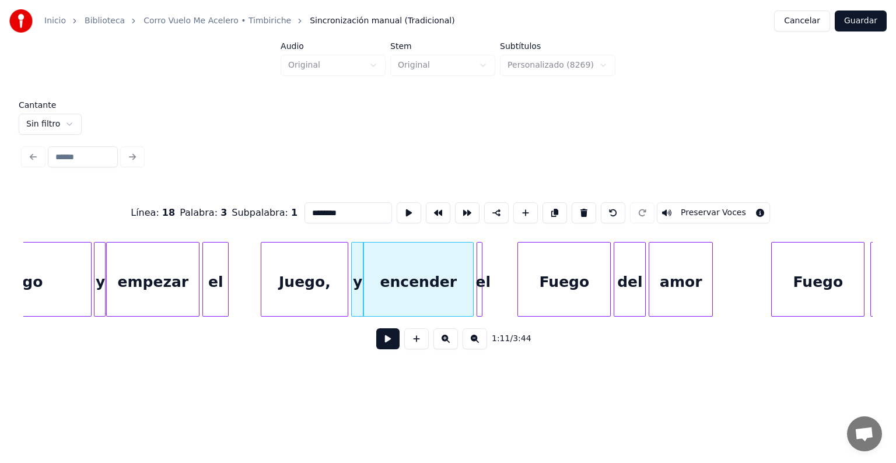
click at [488, 280] on div "el" at bounding box center [483, 282] width 12 height 79
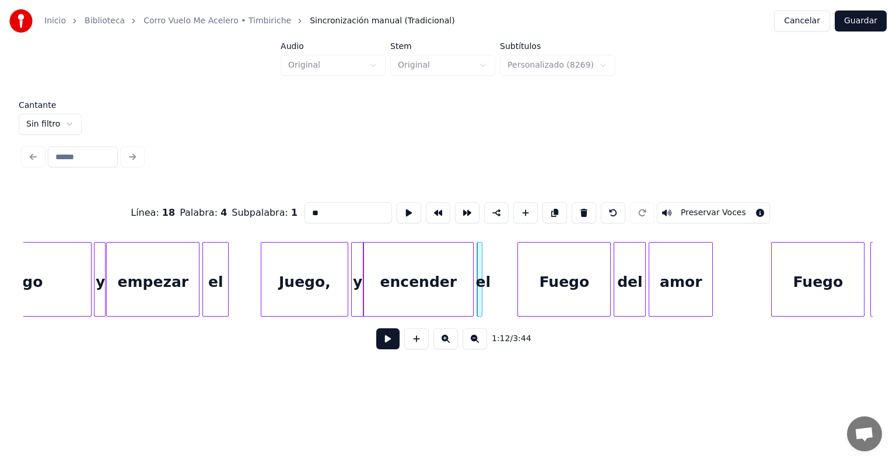
click at [408, 287] on div "encender" at bounding box center [419, 282] width 110 height 79
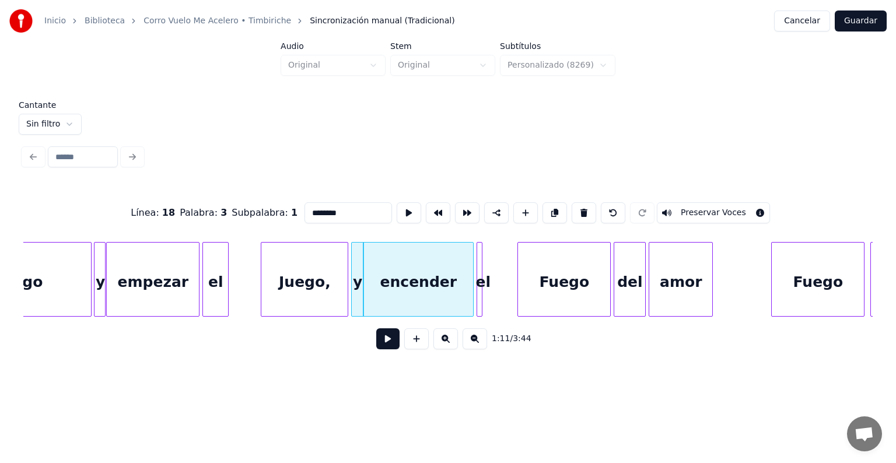
click at [700, 210] on button "Preservar Voces" at bounding box center [713, 212] width 113 height 21
click at [481, 308] on div at bounding box center [481, 280] width 4 height 74
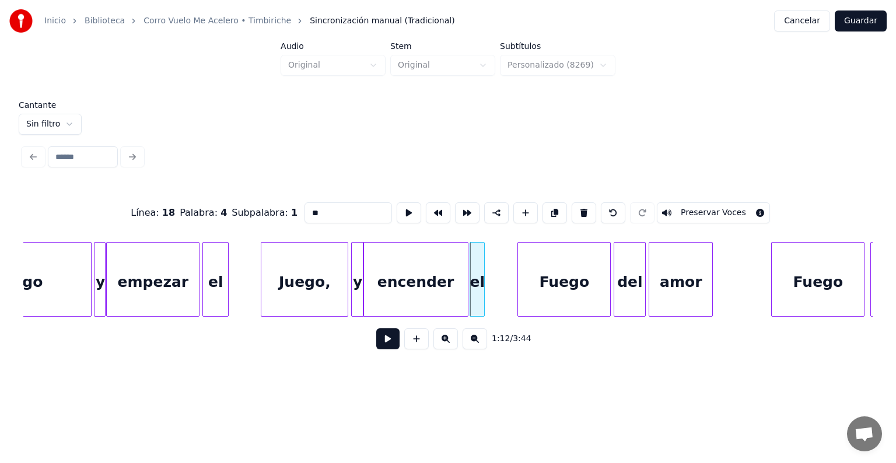
click at [424, 289] on div "encender" at bounding box center [416, 282] width 104 height 79
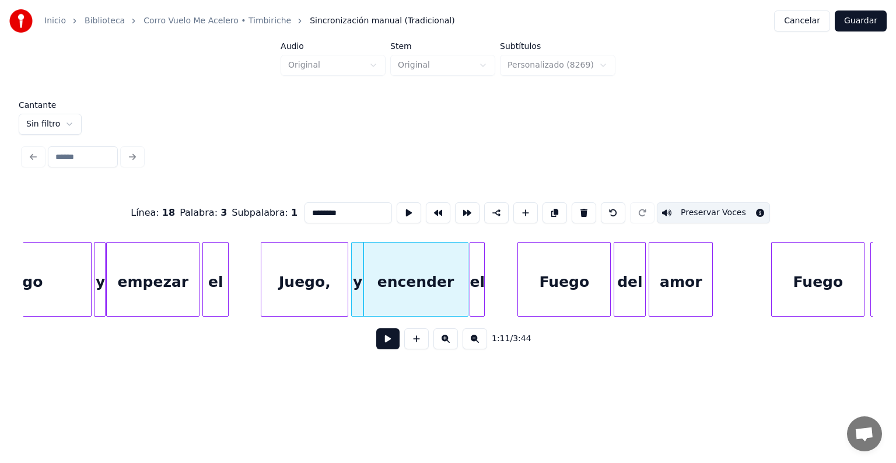
click at [476, 301] on div "el" at bounding box center [477, 282] width 14 height 79
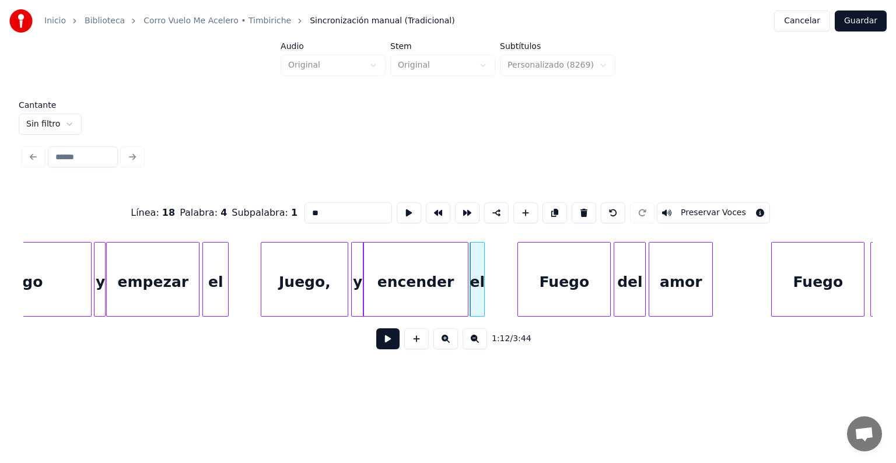
click at [700, 209] on button "Preservar Voces" at bounding box center [713, 212] width 113 height 21
click at [555, 282] on div "Fuego" at bounding box center [564, 282] width 92 height 79
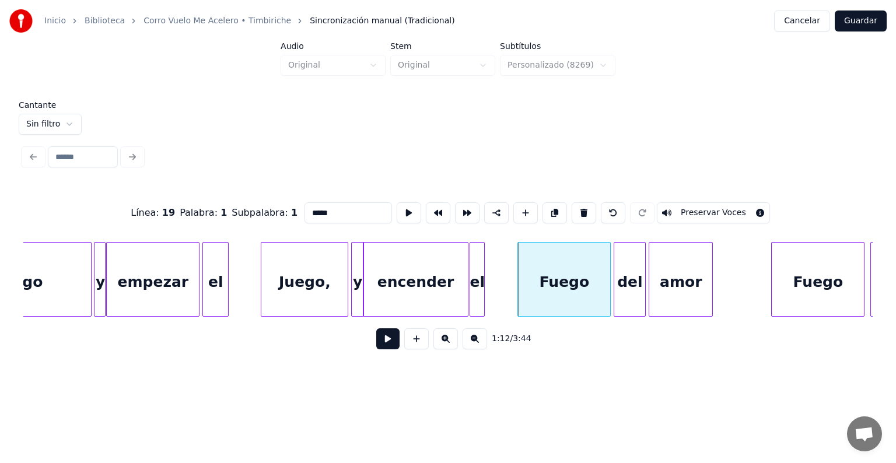
click at [682, 211] on button "Preservar Voces" at bounding box center [713, 212] width 113 height 21
click at [626, 285] on div "del" at bounding box center [629, 282] width 31 height 79
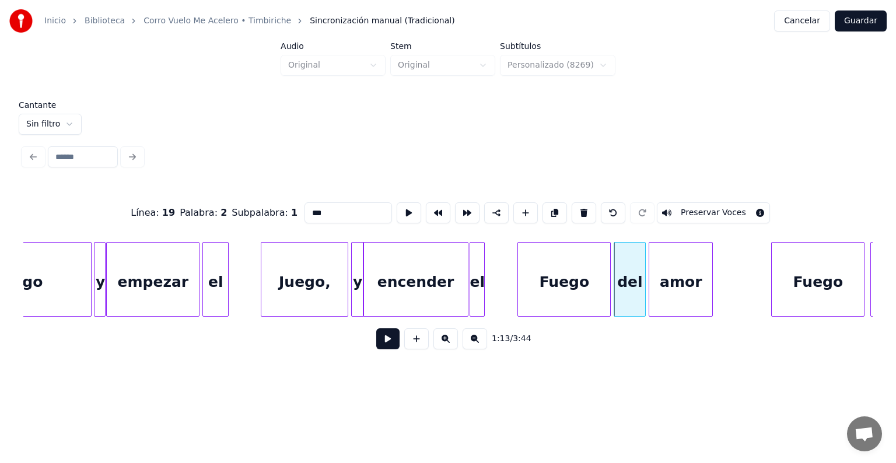
click at [683, 214] on button "Preservar Voces" at bounding box center [713, 212] width 113 height 21
click at [670, 289] on div "amor" at bounding box center [681, 282] width 63 height 79
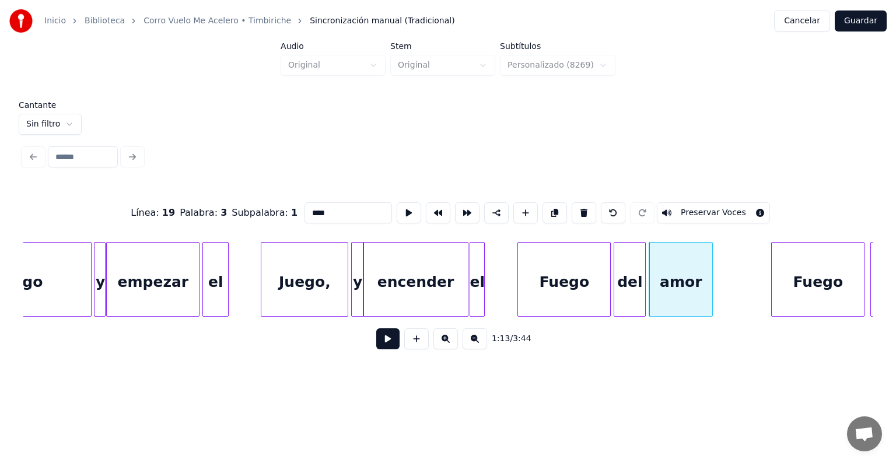
click at [785, 278] on div "Fuego" at bounding box center [818, 282] width 92 height 79
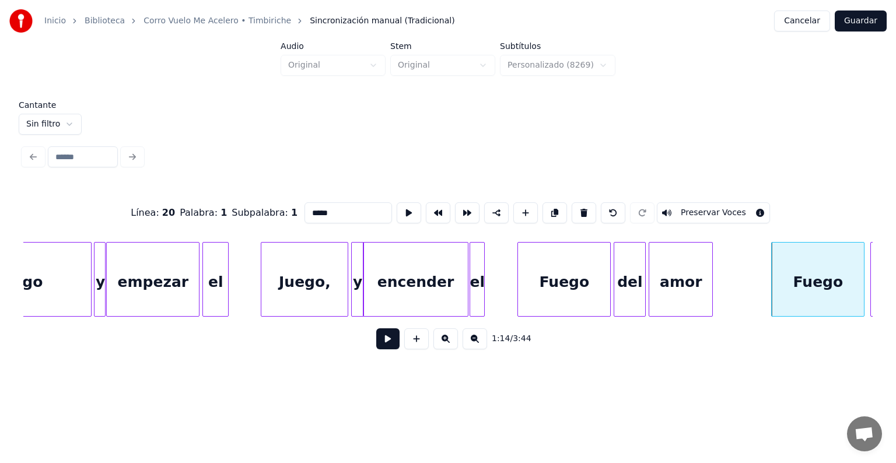
click at [720, 210] on button "Preservar Voces" at bounding box center [713, 212] width 113 height 21
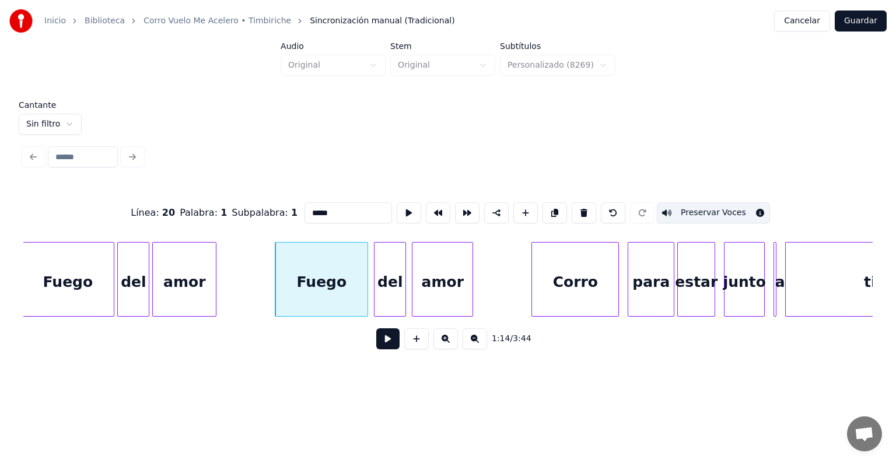
scroll to position [0, 10648]
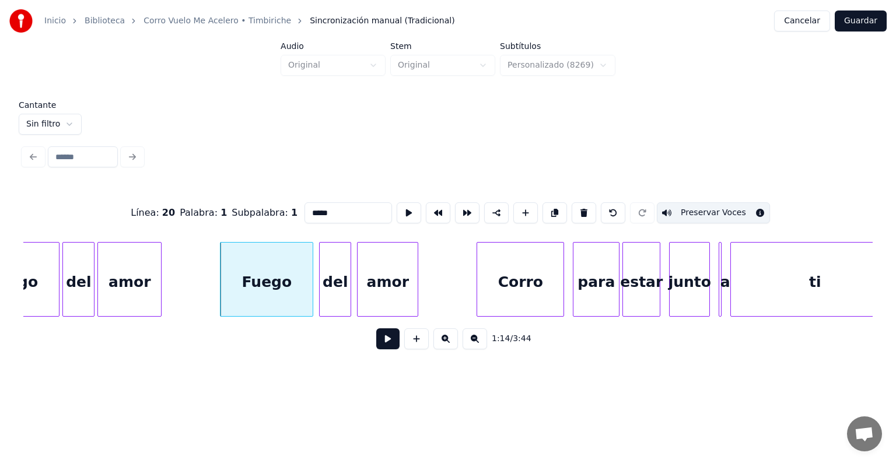
click at [321, 292] on div at bounding box center [322, 280] width 4 height 74
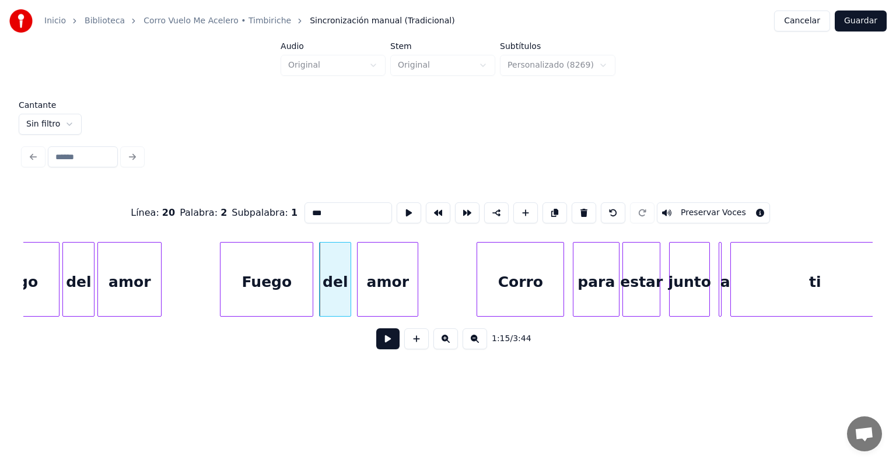
click at [693, 208] on button "Preservar Voces" at bounding box center [713, 212] width 113 height 21
click at [358, 296] on div at bounding box center [360, 280] width 4 height 74
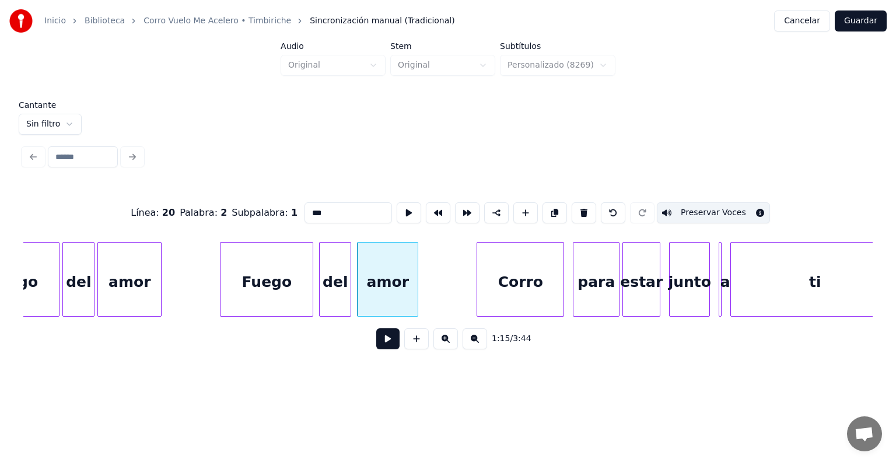
click at [374, 289] on div "amor" at bounding box center [388, 282] width 60 height 79
click at [696, 208] on button "Preservar Voces" at bounding box center [713, 212] width 113 height 21
click at [359, 294] on div "amor" at bounding box center [386, 282] width 63 height 79
click at [319, 295] on div "del" at bounding box center [333, 282] width 34 height 79
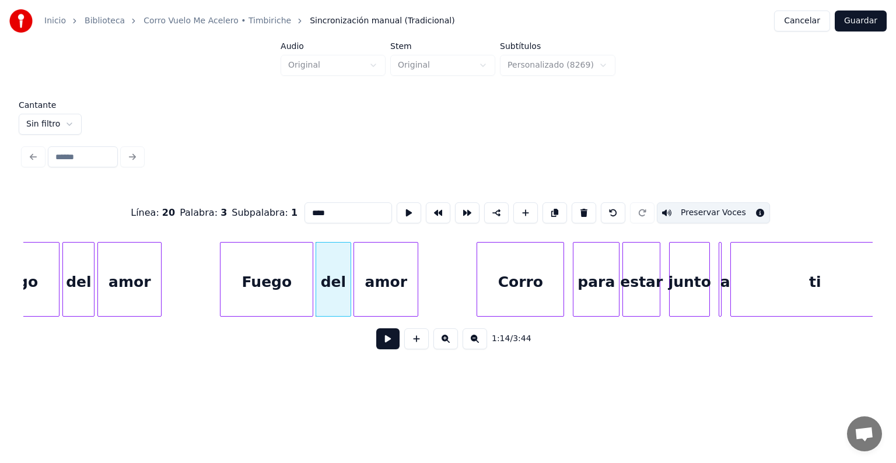
click at [479, 287] on div at bounding box center [479, 280] width 4 height 74
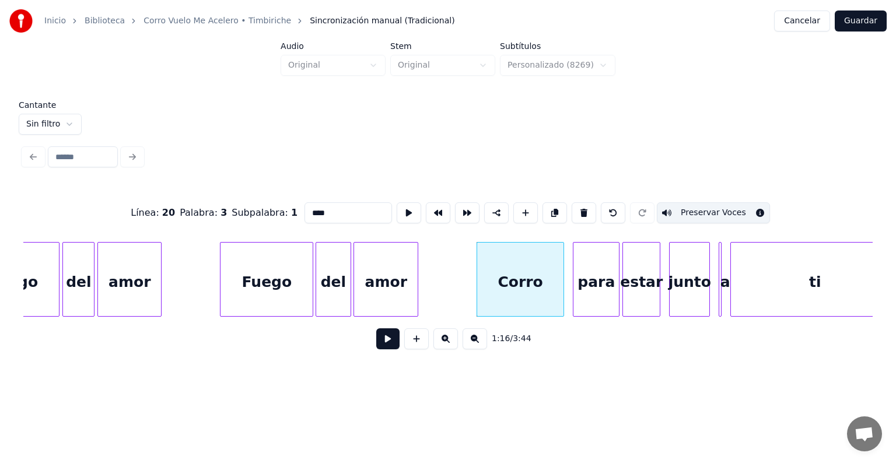
click at [479, 296] on div "Corro" at bounding box center [520, 282] width 86 height 79
click at [696, 207] on button "Preservar Voces" at bounding box center [713, 212] width 113 height 21
click at [585, 298] on div "para" at bounding box center [597, 282] width 46 height 79
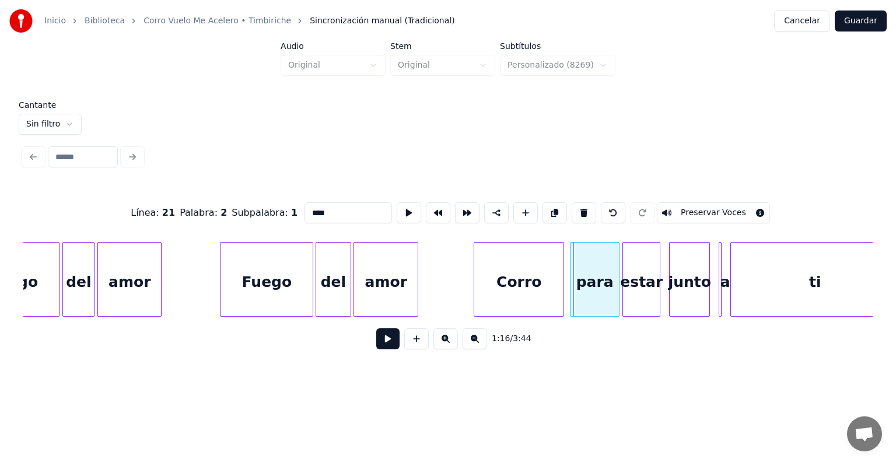
click at [575, 296] on div "para" at bounding box center [595, 282] width 48 height 79
click at [696, 210] on button "Preservar Voces" at bounding box center [713, 212] width 113 height 21
click at [634, 296] on div "estar" at bounding box center [641, 282] width 37 height 79
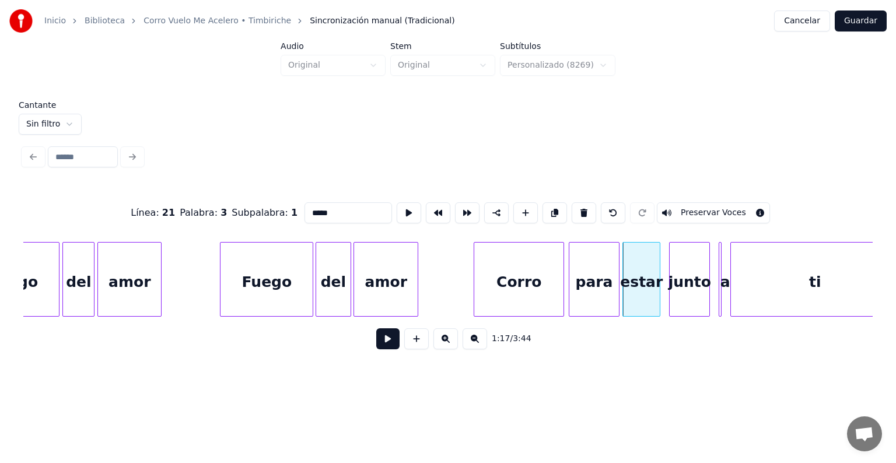
click at [695, 208] on button "Preservar Voces" at bounding box center [713, 212] width 113 height 21
click at [678, 295] on div "junto" at bounding box center [690, 282] width 40 height 79
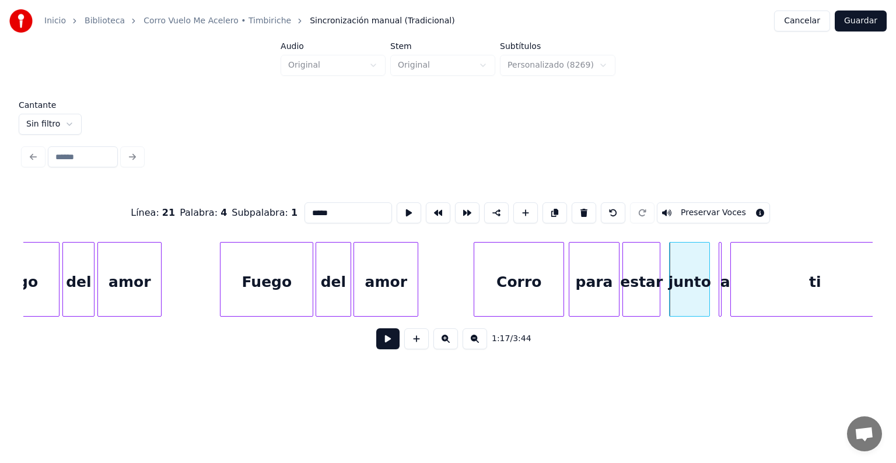
click at [701, 209] on button "Preservar Voces" at bounding box center [713, 212] width 113 height 21
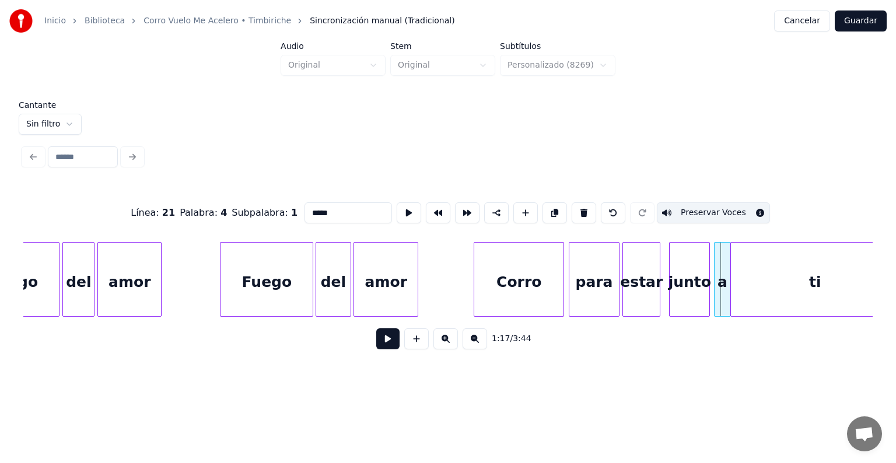
click at [722, 290] on div "a" at bounding box center [723, 282] width 16 height 79
click at [714, 286] on div at bounding box center [716, 280] width 4 height 74
click at [757, 291] on div "ti" at bounding box center [815, 282] width 168 height 79
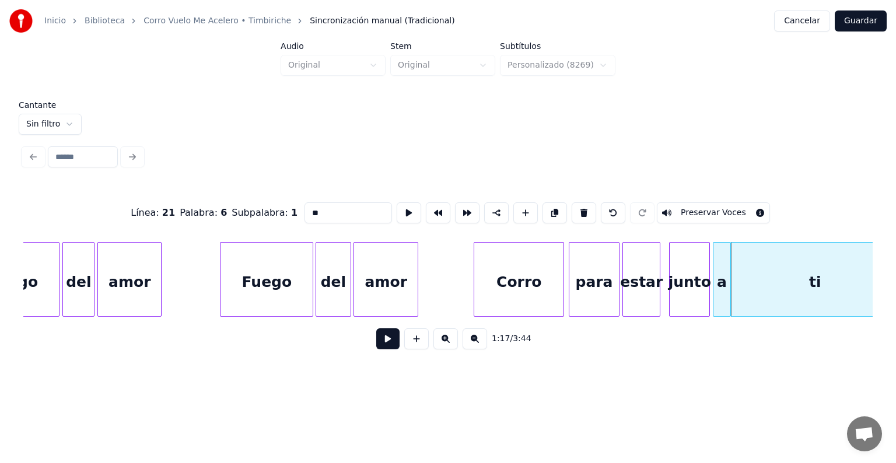
click at [694, 209] on button "Preservar Voces" at bounding box center [713, 212] width 113 height 21
click at [715, 280] on div at bounding box center [716, 280] width 4 height 74
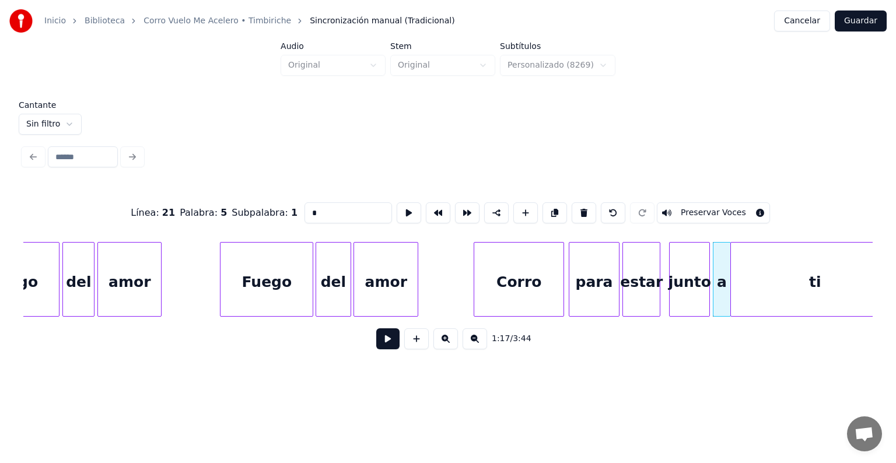
click at [670, 280] on div at bounding box center [672, 280] width 4 height 74
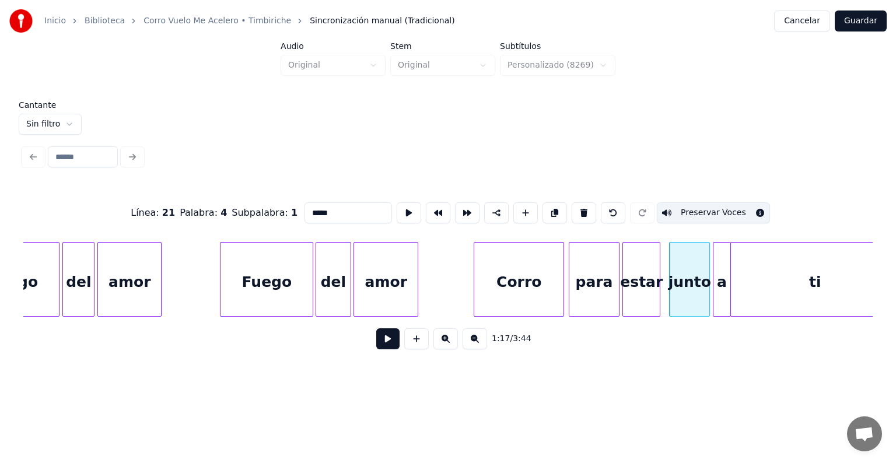
click at [715, 280] on div at bounding box center [716, 280] width 4 height 74
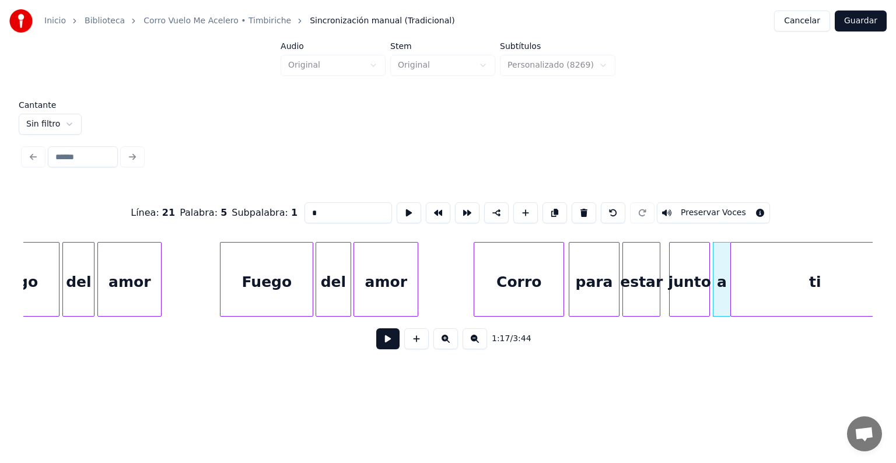
click at [697, 210] on button "Preservar Voces" at bounding box center [713, 212] width 113 height 21
click at [683, 282] on div "junto" at bounding box center [690, 282] width 40 height 79
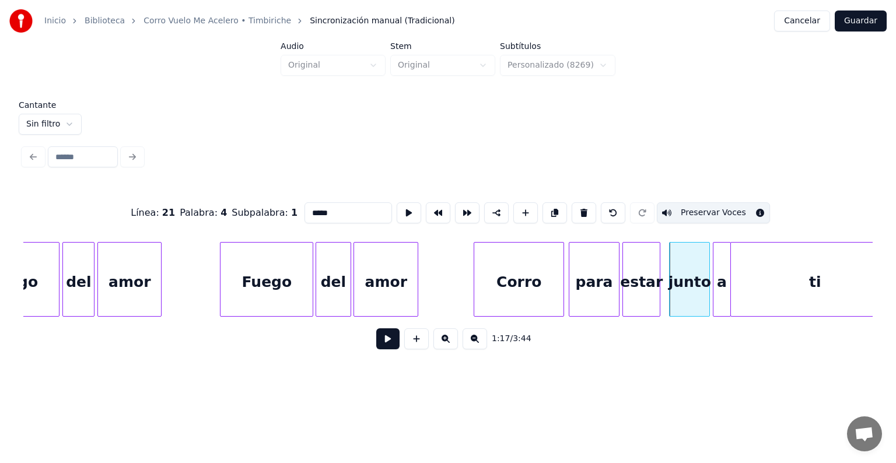
click at [763, 285] on div "ti" at bounding box center [815, 282] width 168 height 79
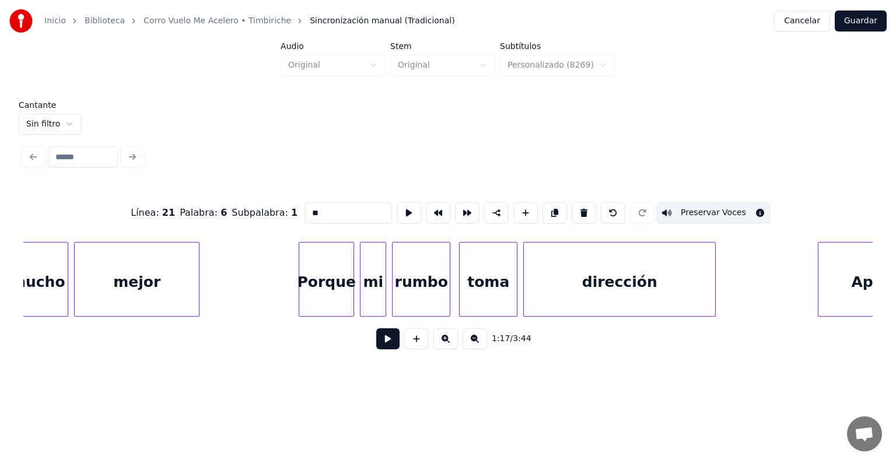
scroll to position [0, 11936]
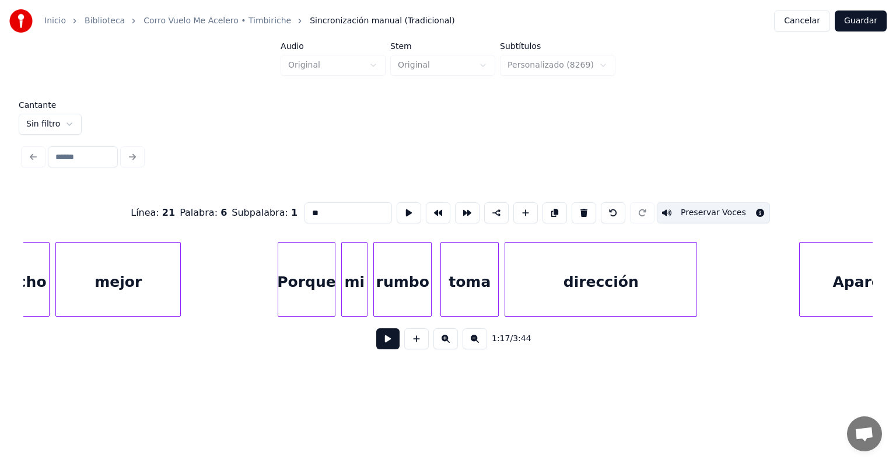
click at [282, 299] on div "Porque" at bounding box center [306, 282] width 57 height 79
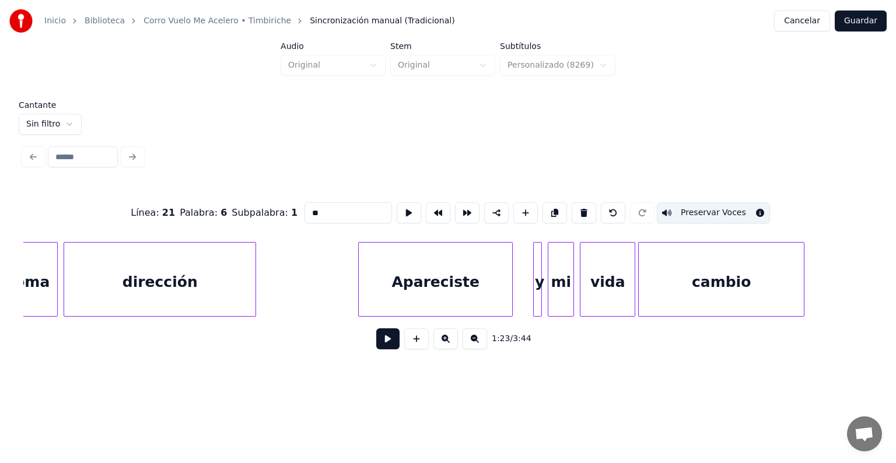
scroll to position [0, 12387]
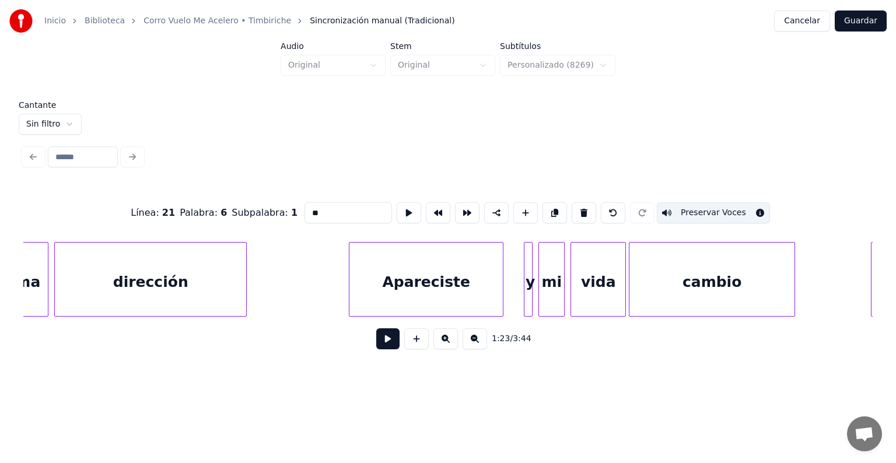
click at [375, 302] on div "Apareciste" at bounding box center [426, 282] width 153 height 79
type input "**********"
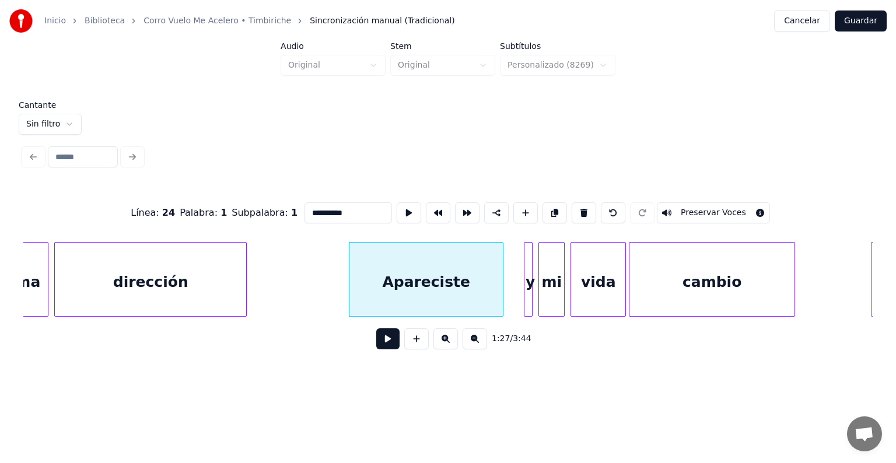
click at [376, 341] on button at bounding box center [387, 339] width 23 height 21
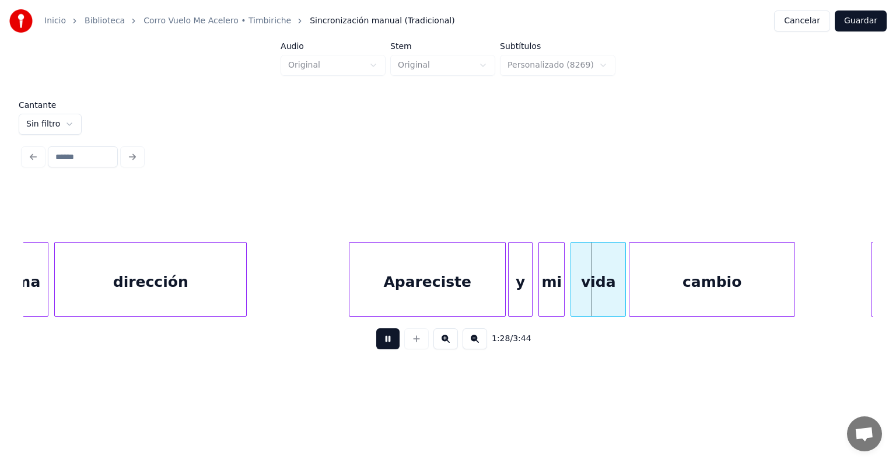
click at [499, 295] on div "Apareciste" at bounding box center [428, 282] width 156 height 79
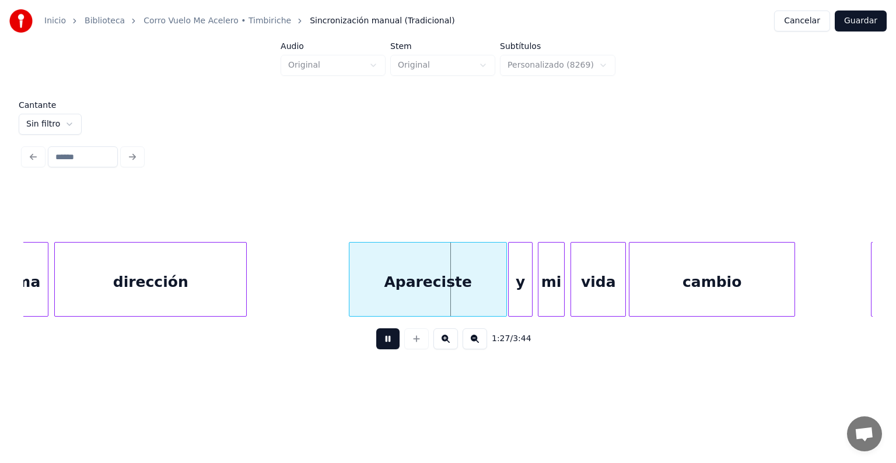
click at [540, 301] on div "mi" at bounding box center [552, 282] width 26 height 79
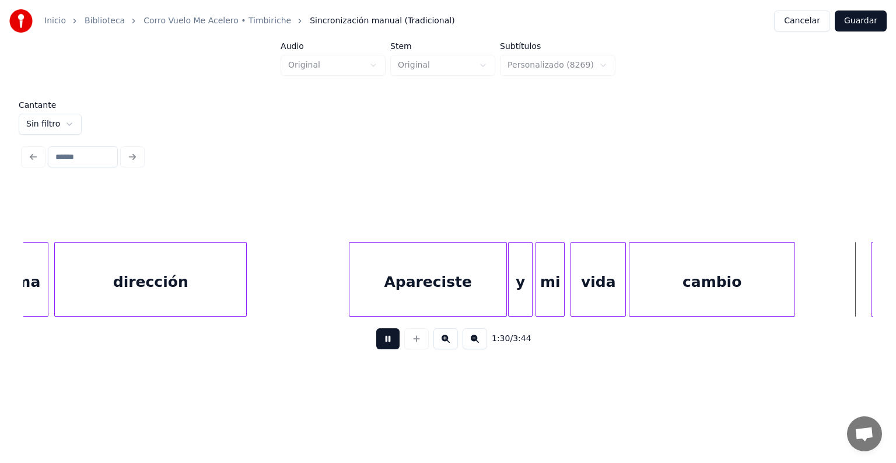
scroll to position [0, 13238]
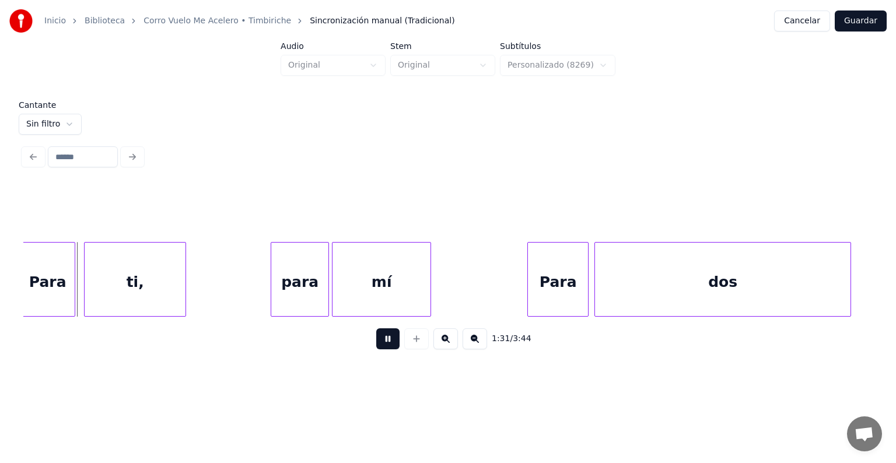
click at [386, 346] on button at bounding box center [387, 339] width 23 height 21
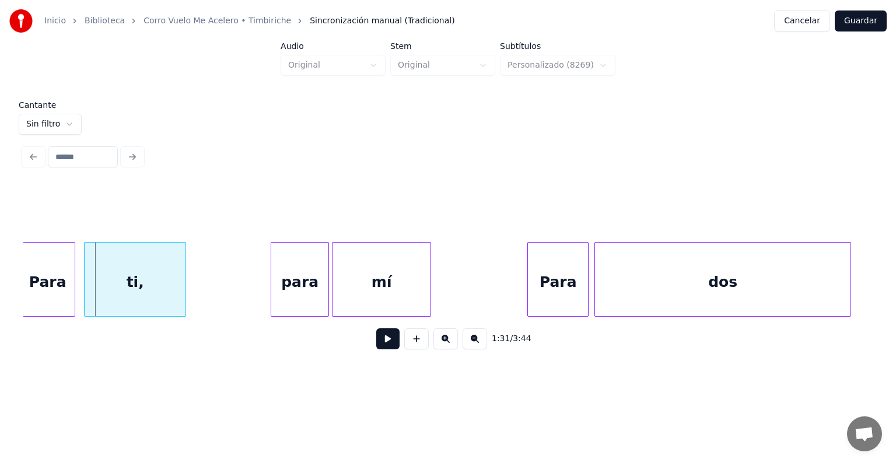
click at [47, 280] on div "Para" at bounding box center [47, 282] width 54 height 79
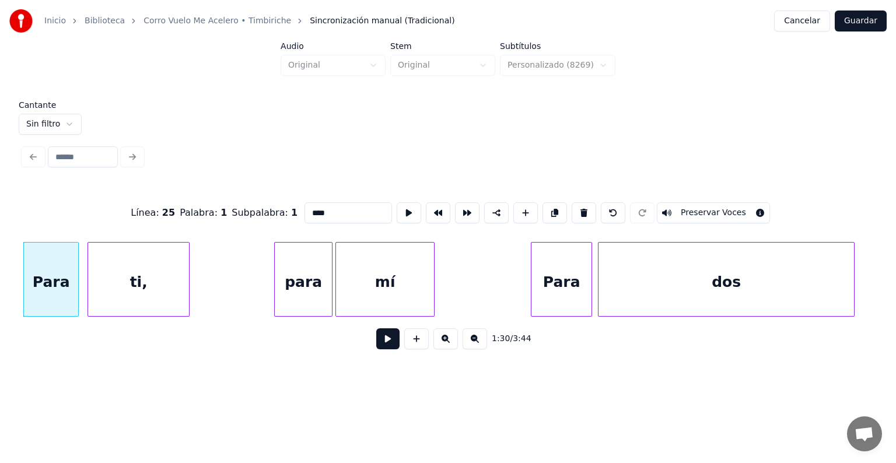
click at [698, 203] on button "Preservar Voces" at bounding box center [713, 212] width 113 height 21
click at [146, 274] on div "ti," at bounding box center [138, 282] width 101 height 79
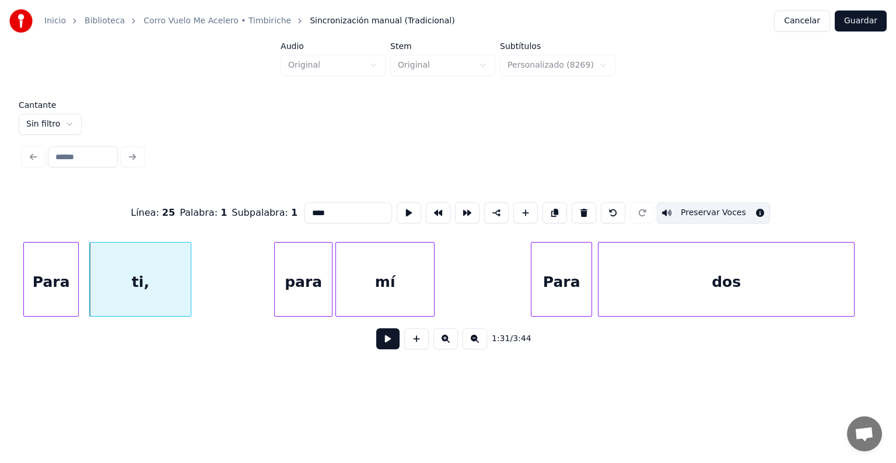
click at [701, 210] on button "Preservar Voces" at bounding box center [713, 212] width 113 height 21
click at [47, 278] on div "Para" at bounding box center [51, 282] width 54 height 79
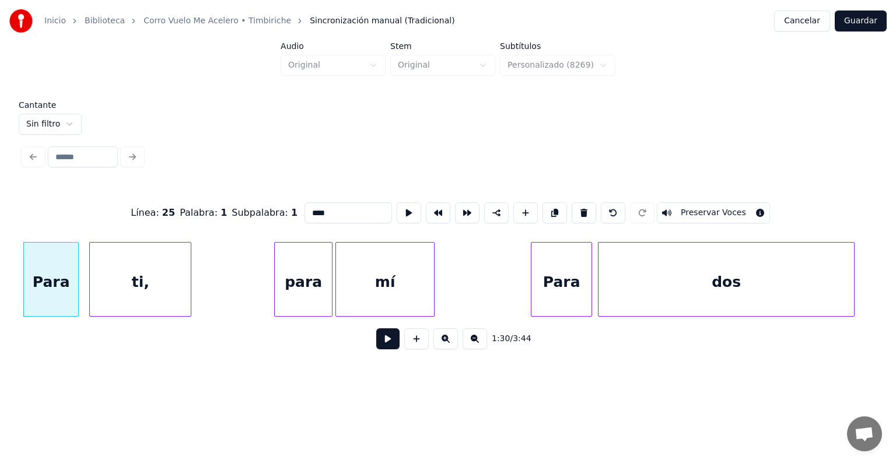
click at [121, 280] on div "ti," at bounding box center [140, 282] width 101 height 79
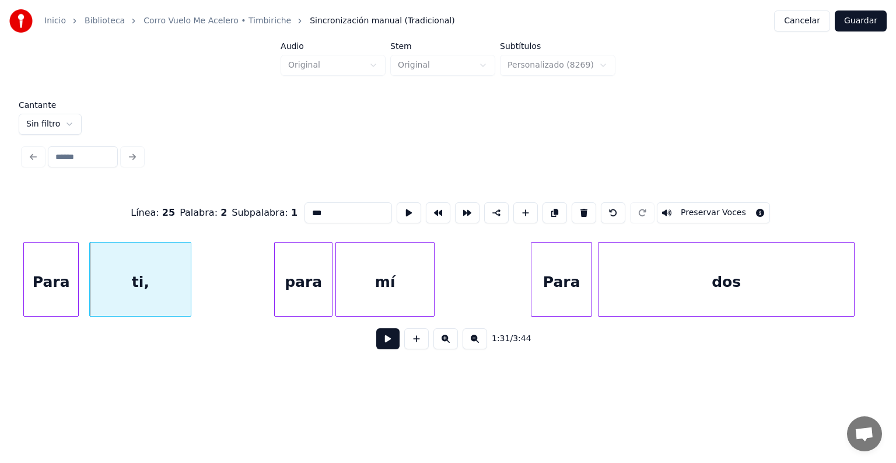
click at [48, 275] on div "Para" at bounding box center [51, 282] width 54 height 79
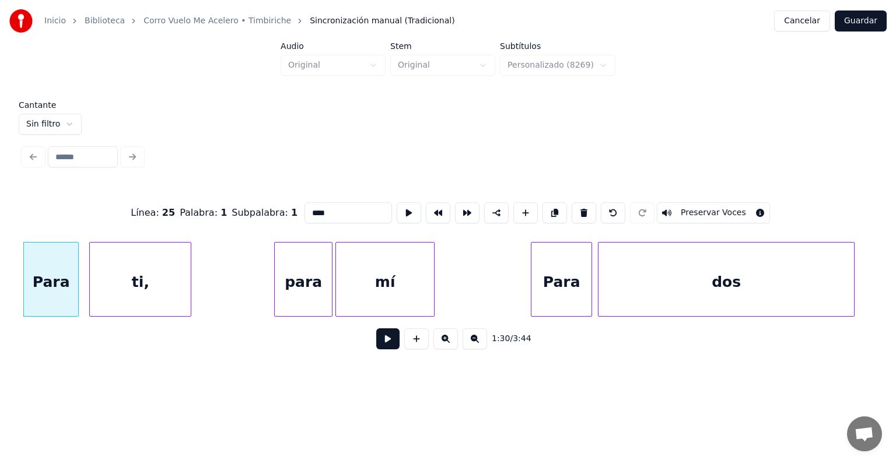
click at [710, 203] on button "Preservar Voces" at bounding box center [713, 212] width 113 height 21
click at [132, 284] on div "ti," at bounding box center [140, 282] width 101 height 79
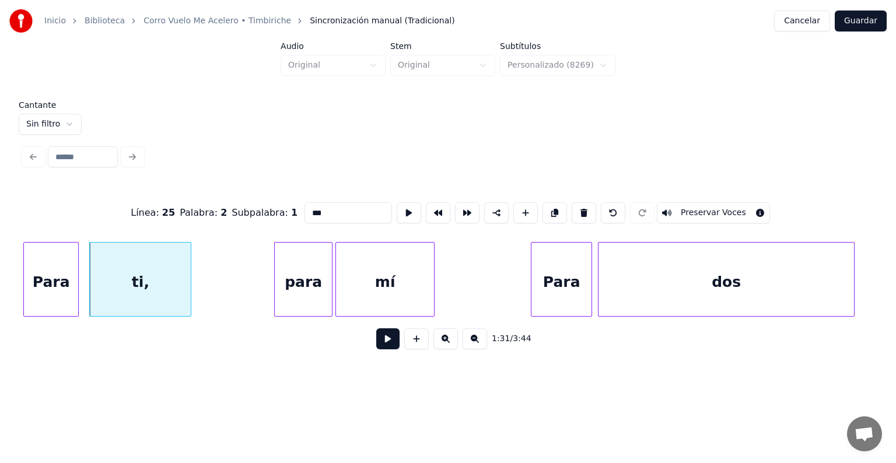
click at [706, 208] on button "Preservar Voces" at bounding box center [713, 212] width 113 height 21
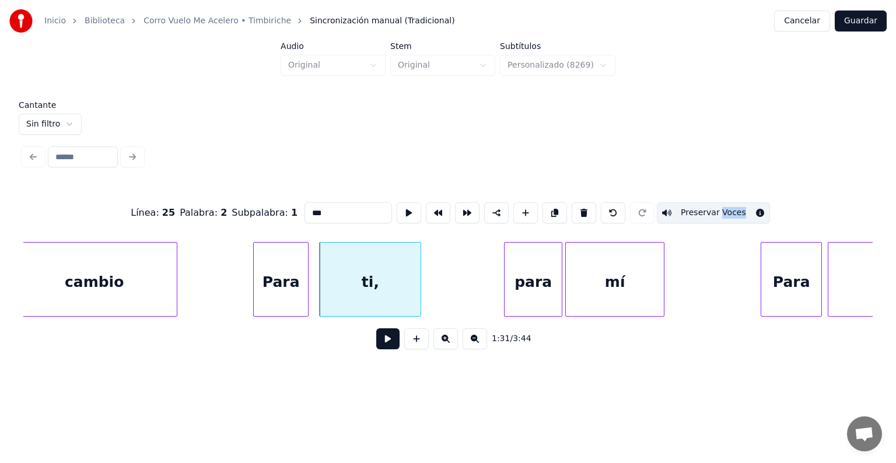
click at [125, 273] on div "cambio" at bounding box center [94, 282] width 165 height 79
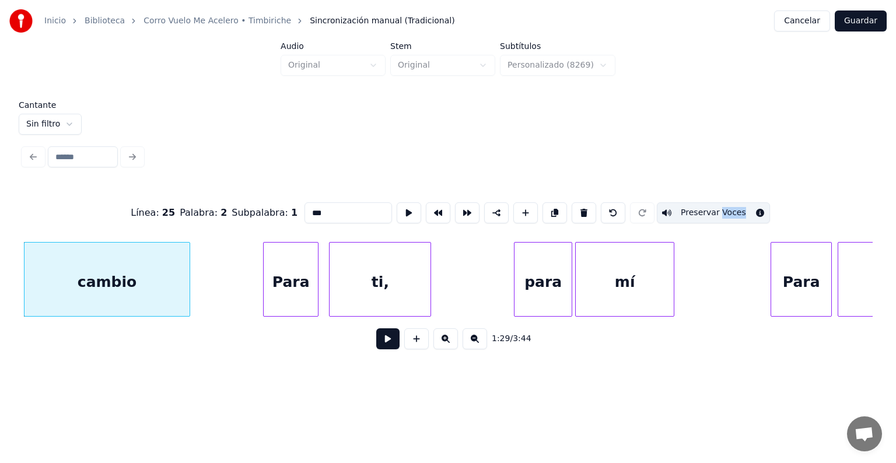
click at [695, 206] on button "Preservar Voces" at bounding box center [713, 212] width 113 height 21
click at [554, 157] on div at bounding box center [448, 157] width 859 height 26
click at [280, 286] on div "Para" at bounding box center [291, 282] width 54 height 79
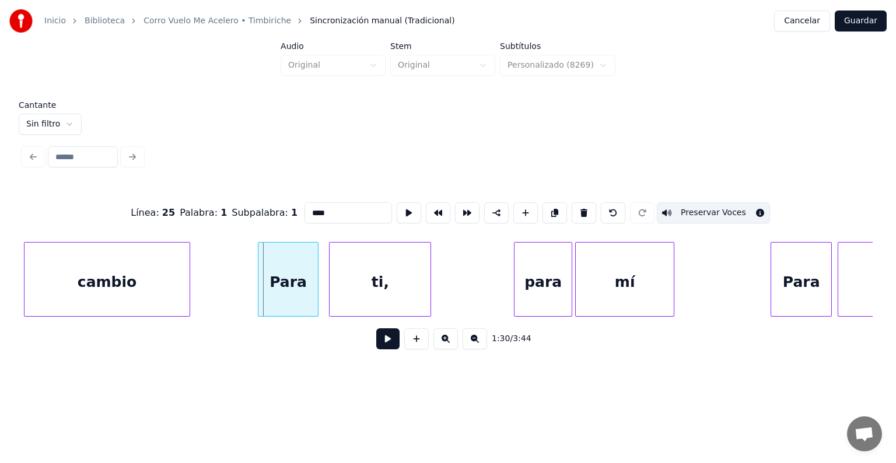
click at [265, 300] on div "Para" at bounding box center [289, 282] width 60 height 79
click at [146, 280] on div "cambio" at bounding box center [107, 282] width 165 height 79
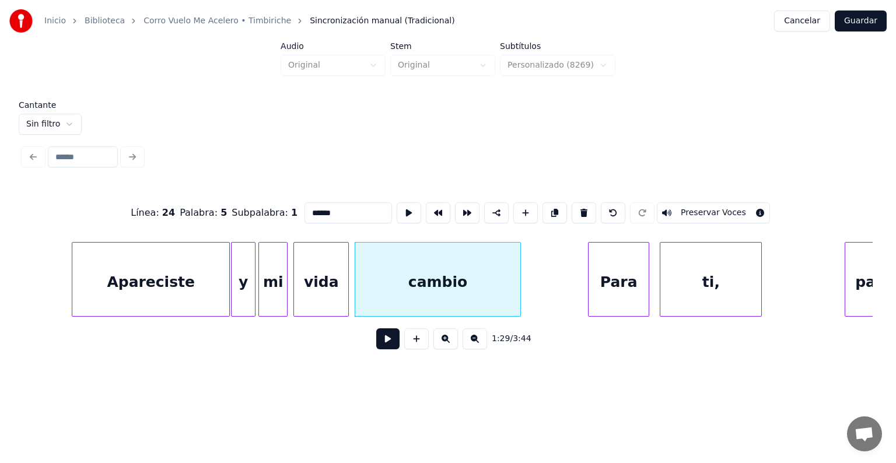
scroll to position [0, 12637]
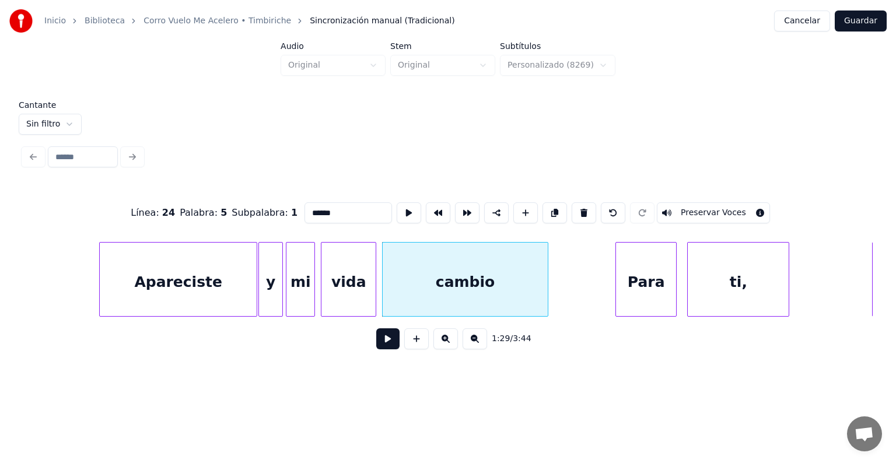
click at [344, 293] on div "vida" at bounding box center [349, 282] width 54 height 79
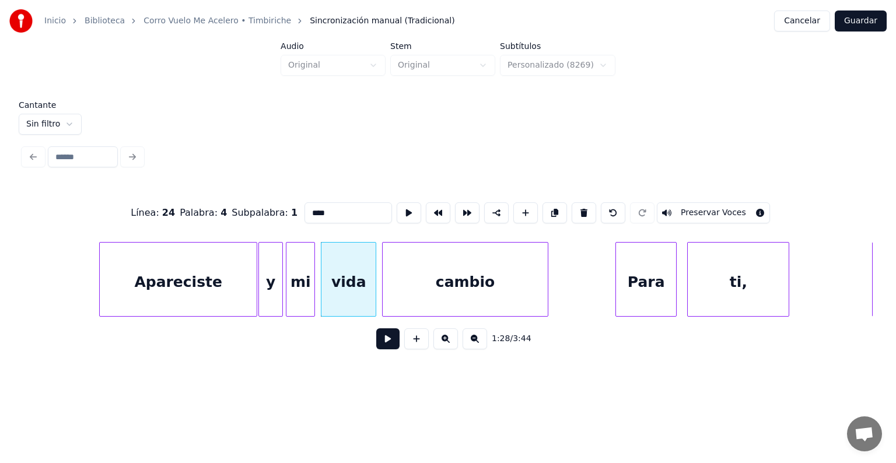
click at [312, 294] on div at bounding box center [313, 280] width 4 height 74
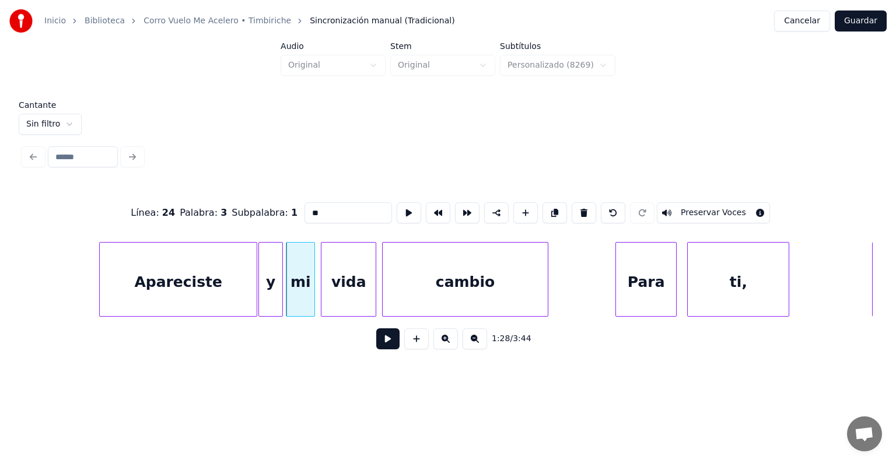
click at [280, 286] on div at bounding box center [281, 280] width 4 height 74
click at [201, 280] on div "Apareciste" at bounding box center [178, 282] width 157 height 79
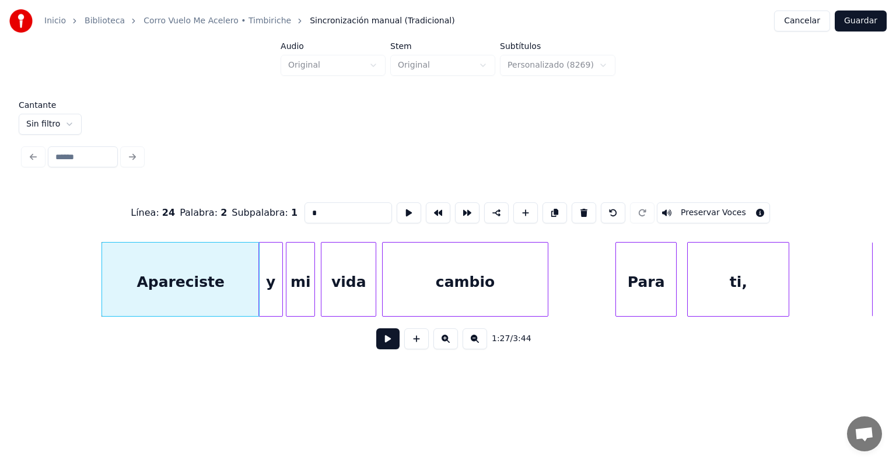
click at [650, 280] on div "Para" at bounding box center [646, 282] width 60 height 79
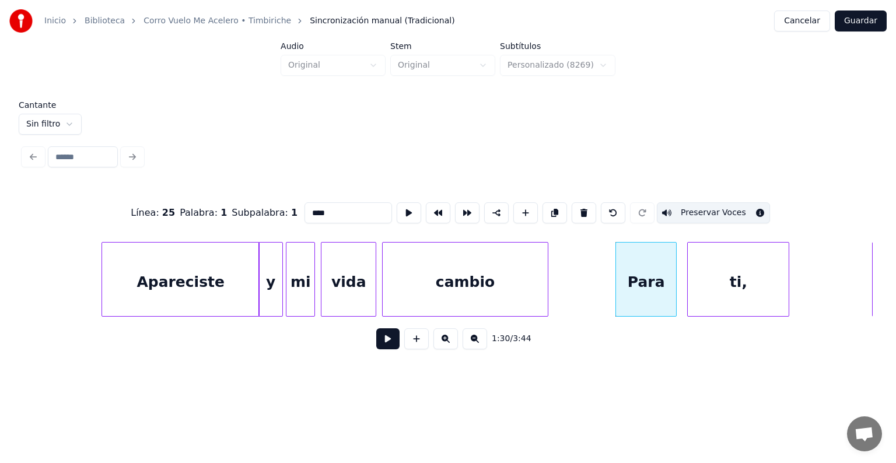
click at [723, 284] on div "ti," at bounding box center [738, 282] width 101 height 79
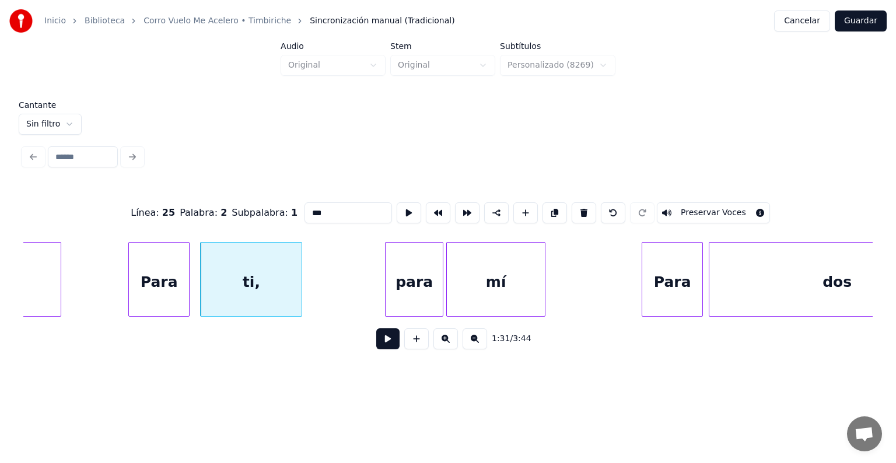
scroll to position [0, 13142]
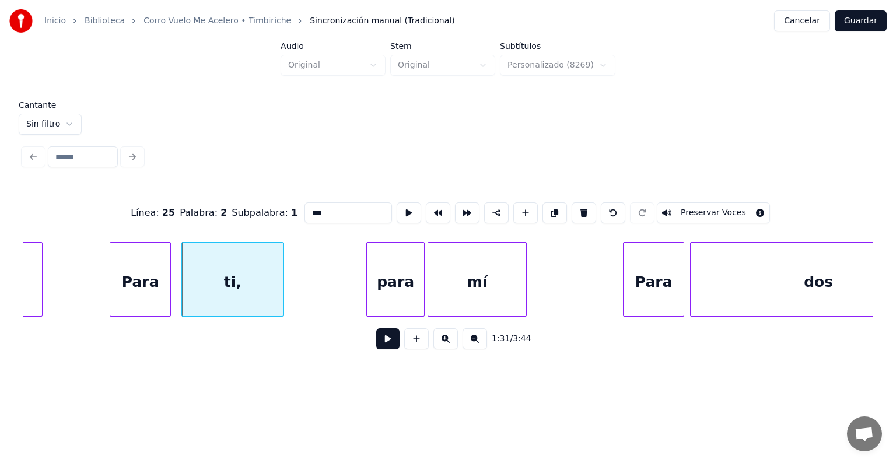
click at [384, 286] on div "para" at bounding box center [395, 282] width 57 height 79
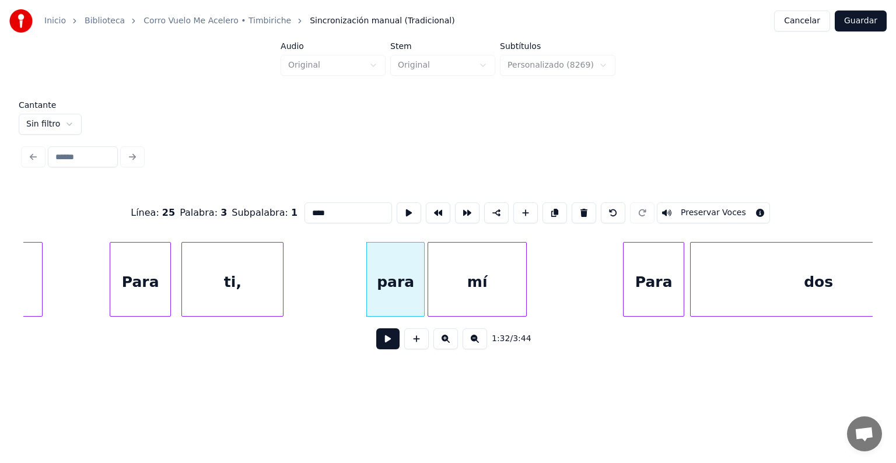
click at [698, 211] on button "Preservar Voces" at bounding box center [713, 212] width 113 height 21
click at [491, 285] on div "mí" at bounding box center [477, 282] width 98 height 79
type input "**"
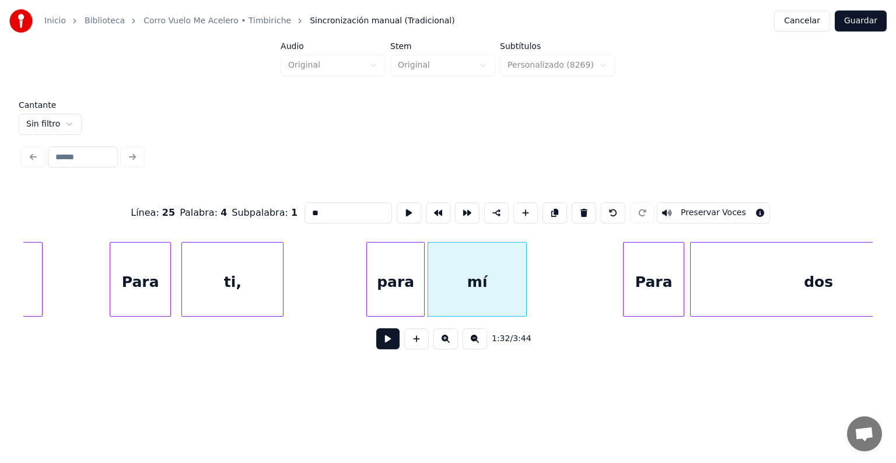
click at [376, 338] on button at bounding box center [387, 339] width 23 height 21
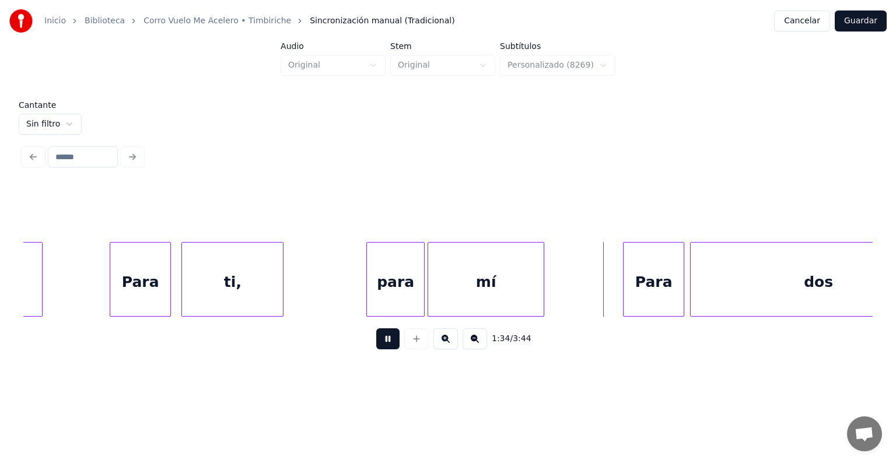
click at [642, 284] on div "Para" at bounding box center [654, 282] width 60 height 79
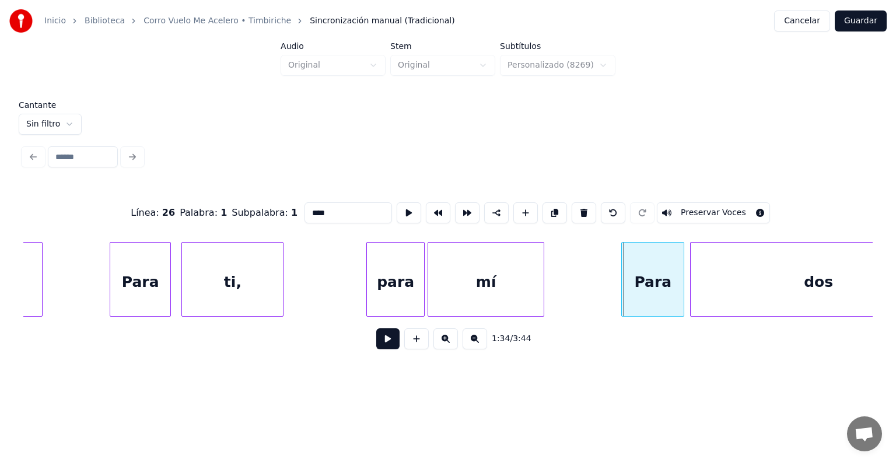
click at [626, 292] on div "Para" at bounding box center [653, 282] width 62 height 79
click at [694, 208] on button "Preservar Voces" at bounding box center [713, 212] width 113 height 21
click at [481, 278] on div "mí" at bounding box center [486, 282] width 116 height 79
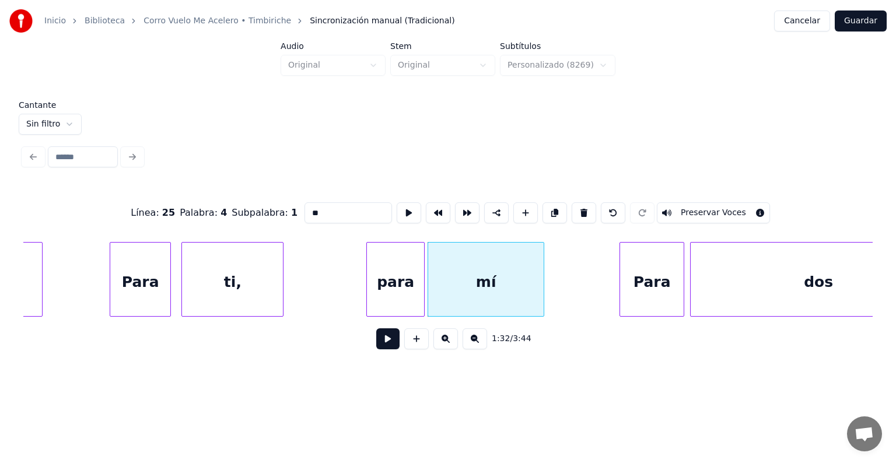
click at [693, 208] on button "Preservar Voces" at bounding box center [713, 212] width 113 height 21
click at [392, 282] on div "para" at bounding box center [395, 282] width 57 height 79
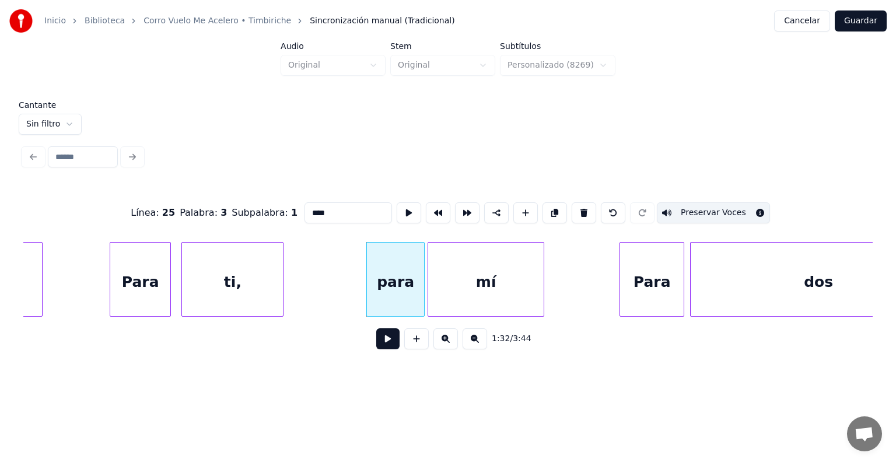
click at [719, 292] on div "dos" at bounding box center [819, 282] width 256 height 79
type input "***"
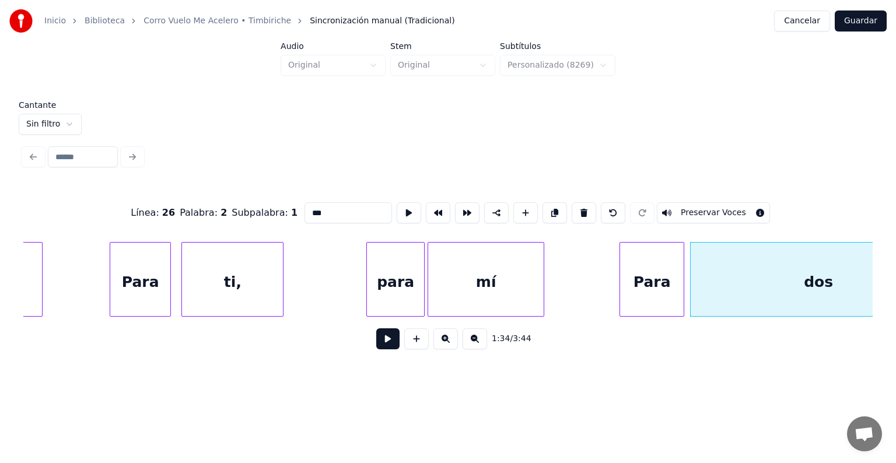
click at [378, 346] on button at bounding box center [387, 339] width 23 height 21
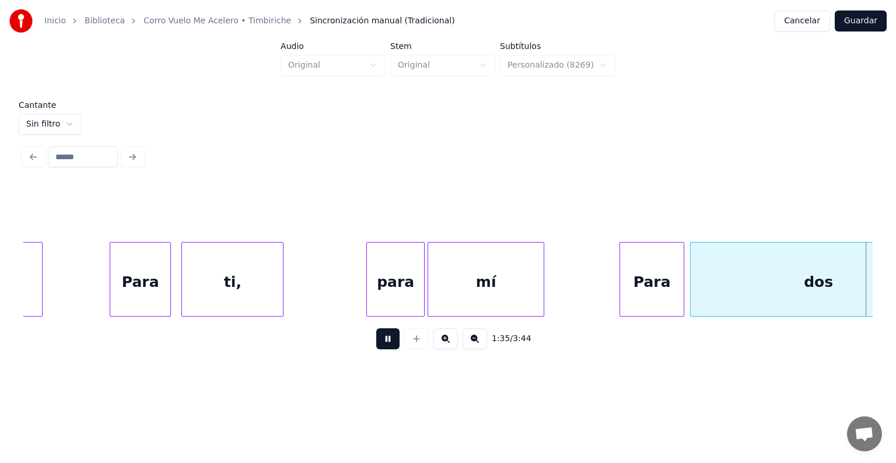
scroll to position [0, 13993]
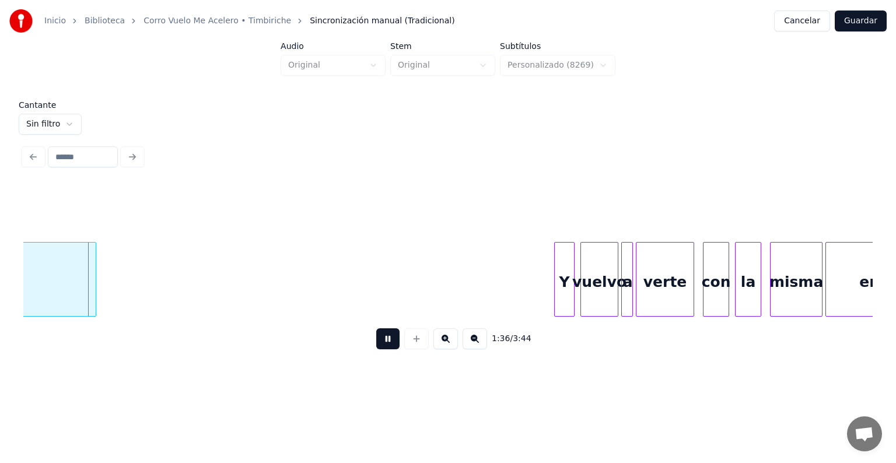
click at [380, 350] on button at bounding box center [387, 339] width 23 height 21
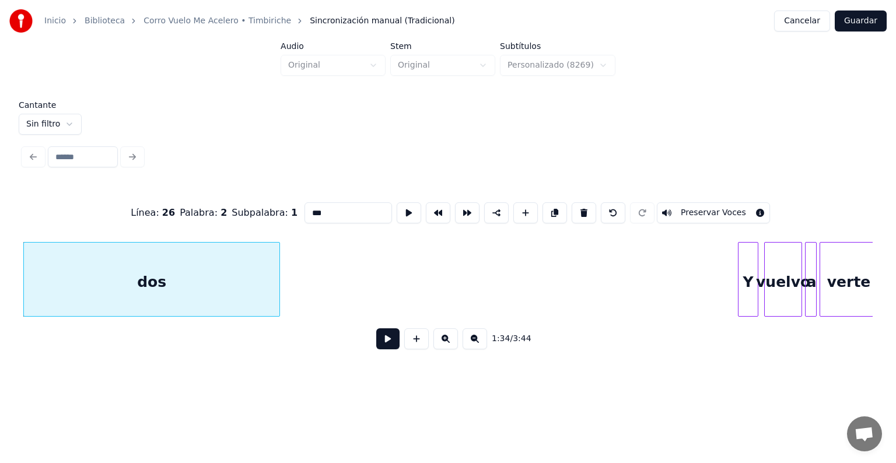
click at [711, 212] on button "Preservar Voces" at bounding box center [713, 212] width 113 height 21
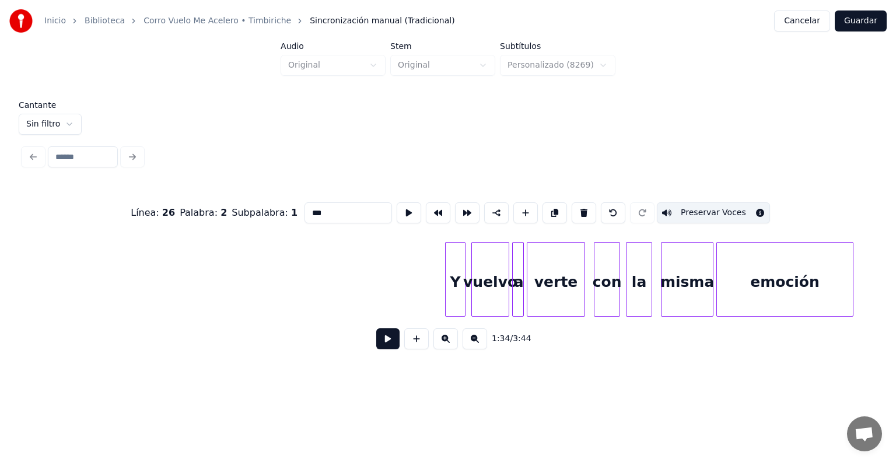
scroll to position [0, 14103]
click at [445, 288] on div "Y" at bounding box center [454, 282] width 20 height 79
click at [443, 290] on div at bounding box center [444, 280] width 4 height 74
click at [483, 288] on div "vuelvo" at bounding box center [490, 282] width 37 height 79
type input "******"
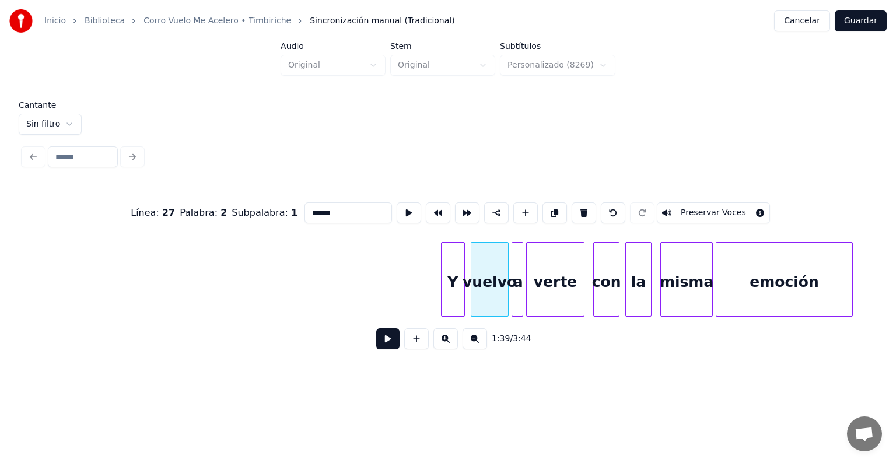
click at [379, 349] on button at bounding box center [387, 339] width 23 height 21
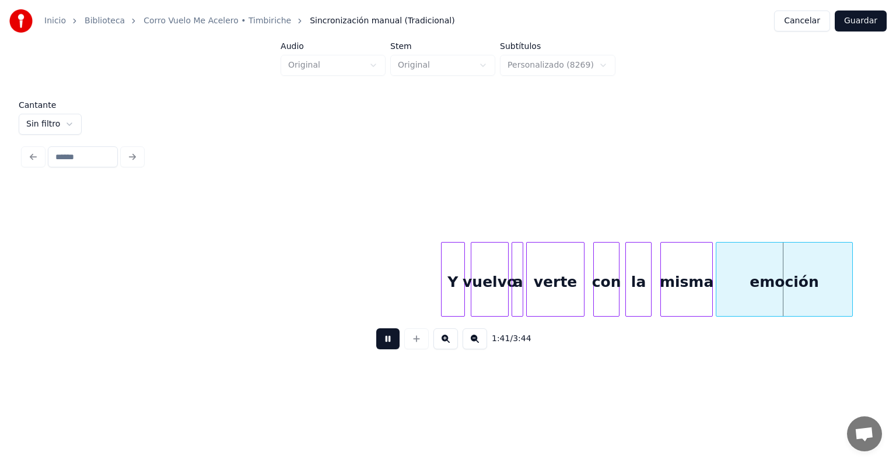
click at [638, 268] on div "la" at bounding box center [638, 282] width 25 height 79
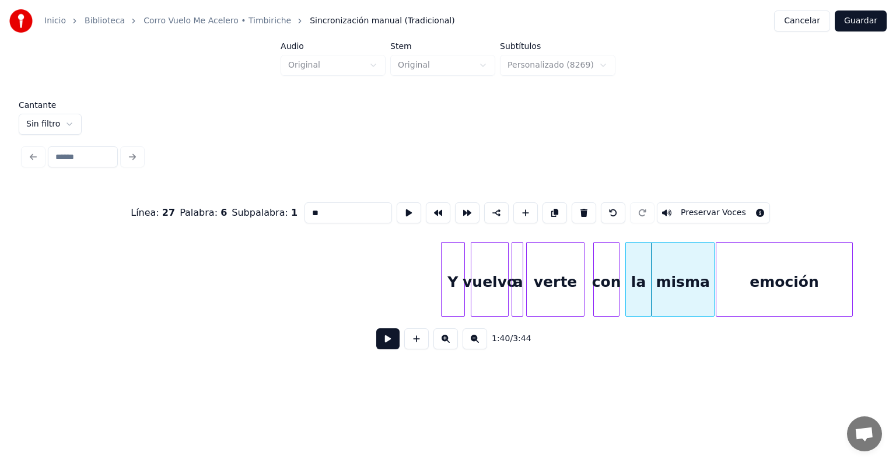
click at [376, 350] on button at bounding box center [387, 339] width 23 height 21
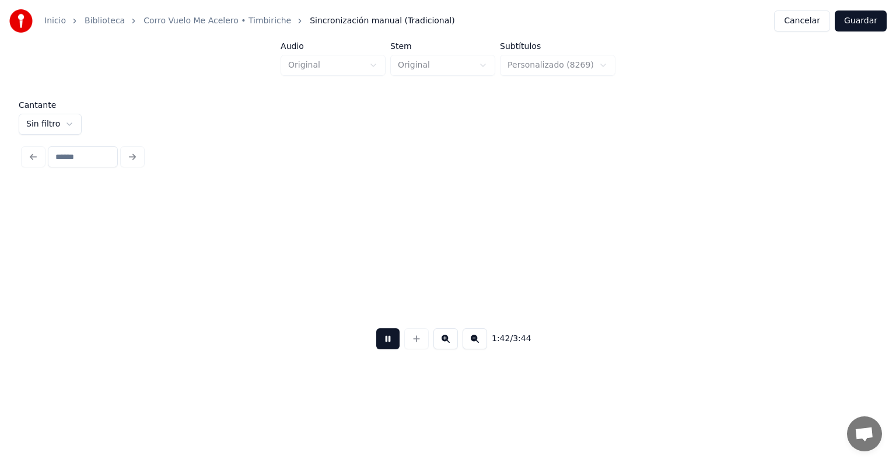
scroll to position [0, 14953]
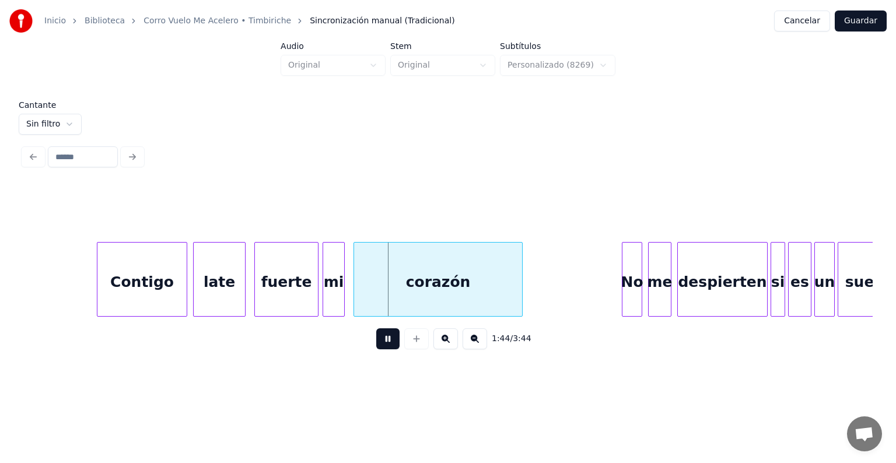
click at [326, 296] on div "mi" at bounding box center [333, 282] width 21 height 79
click at [355, 297] on div at bounding box center [356, 280] width 4 height 74
click at [624, 295] on div "No" at bounding box center [632, 282] width 19 height 79
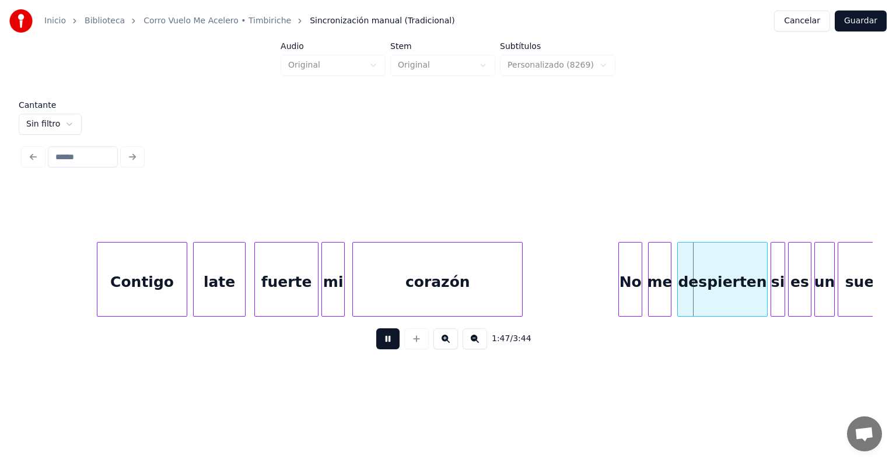
click at [640, 300] on div at bounding box center [640, 280] width 4 height 74
click at [689, 288] on div "despierten" at bounding box center [722, 282] width 89 height 79
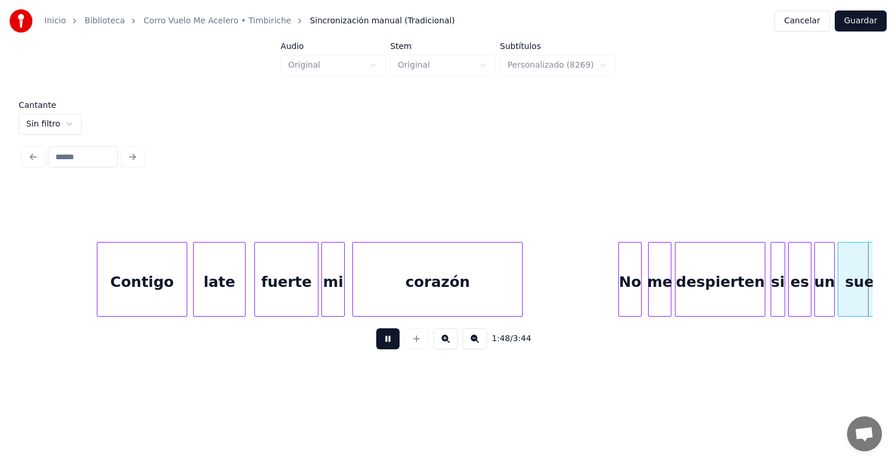
scroll to position [0, 15804]
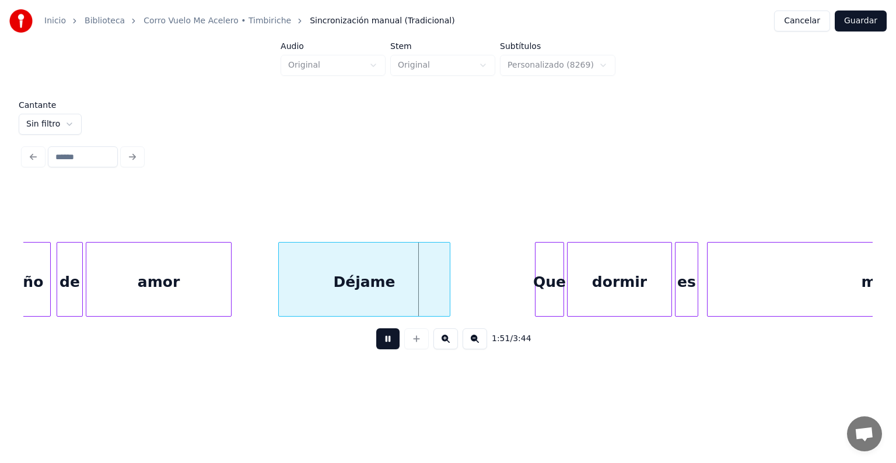
click at [317, 267] on div "Déjame" at bounding box center [364, 282] width 171 height 79
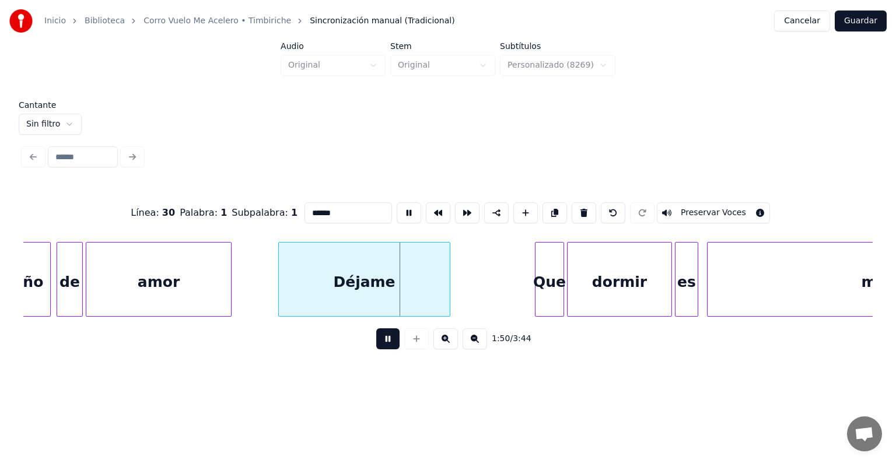
click at [696, 205] on button "Preservar Voces" at bounding box center [713, 212] width 113 height 21
click at [545, 280] on div "Que" at bounding box center [550, 282] width 28 height 79
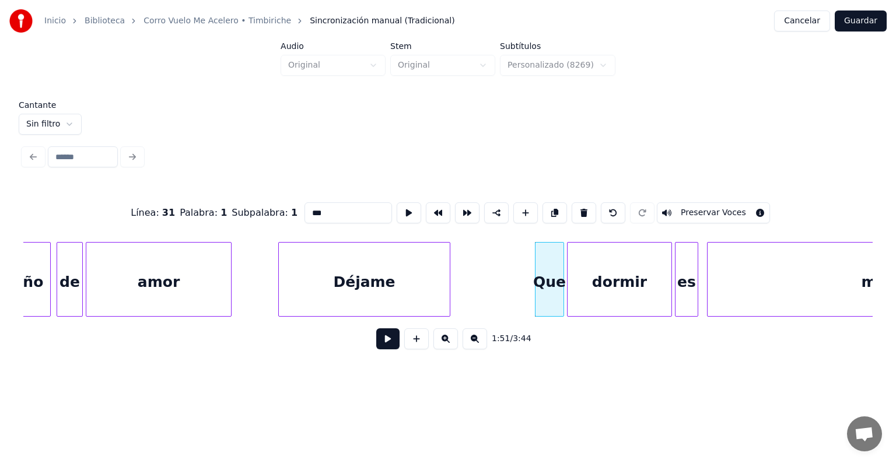
click at [695, 208] on button "Preservar Voces" at bounding box center [713, 212] width 113 height 21
click at [620, 280] on div "dormir" at bounding box center [620, 282] width 104 height 79
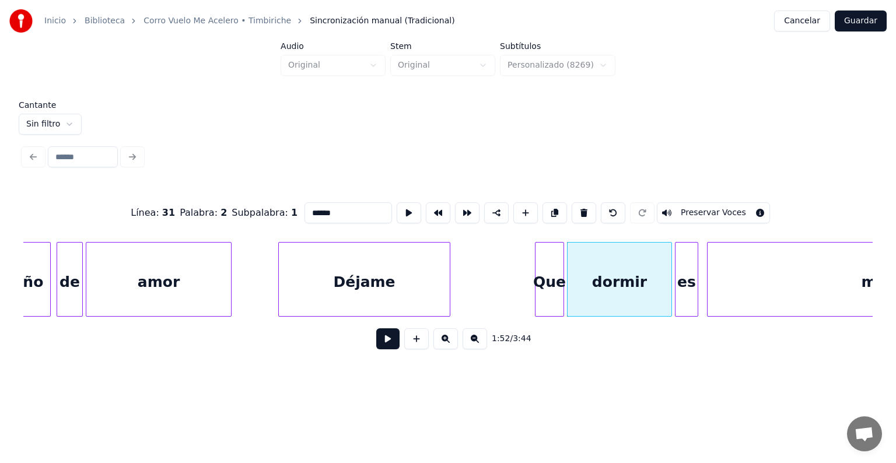
click at [685, 282] on div "es" at bounding box center [687, 282] width 22 height 79
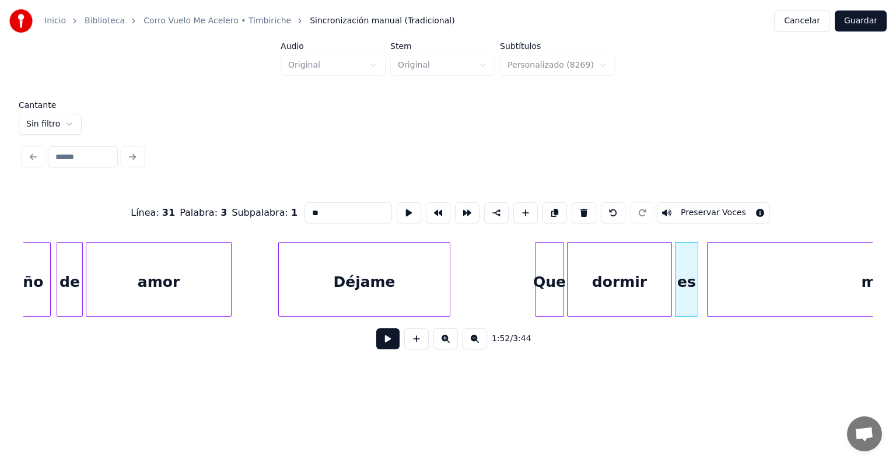
click at [699, 209] on button "Preservar Voces" at bounding box center [713, 212] width 113 height 21
click at [610, 280] on div "dormir" at bounding box center [620, 282] width 104 height 79
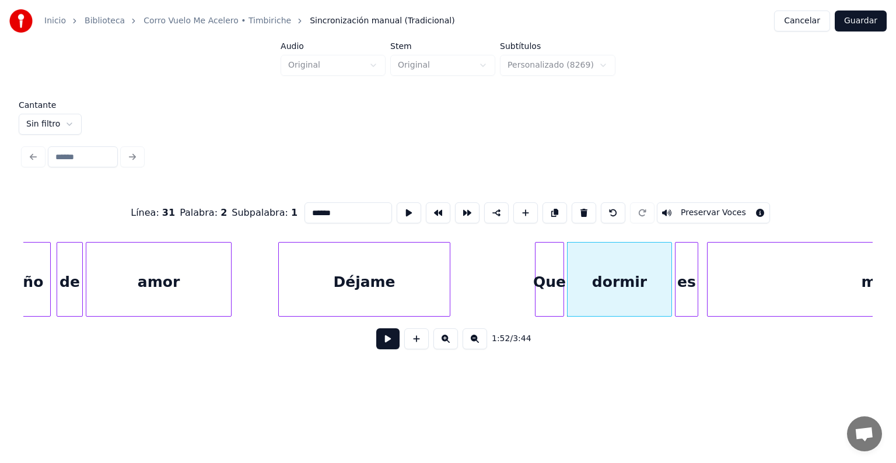
click at [696, 208] on button "Preservar Voces" at bounding box center [713, 212] width 113 height 21
click at [696, 279] on div at bounding box center [696, 280] width 4 height 74
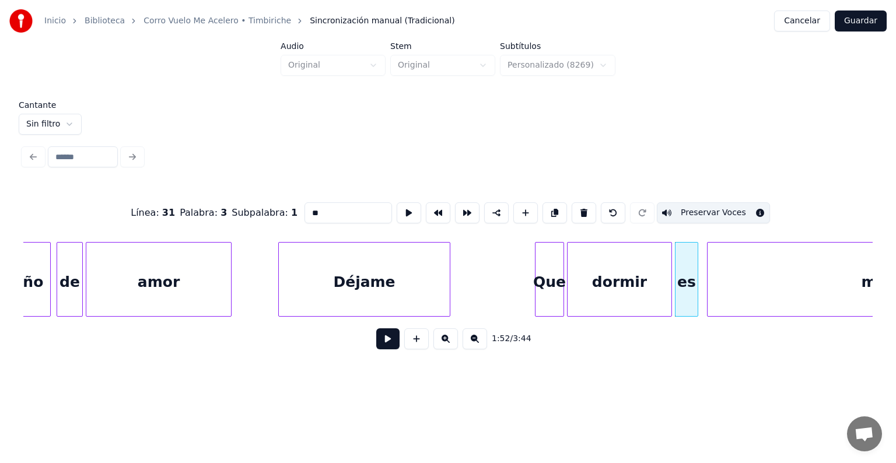
click at [729, 280] on div "mejor" at bounding box center [885, 282] width 355 height 79
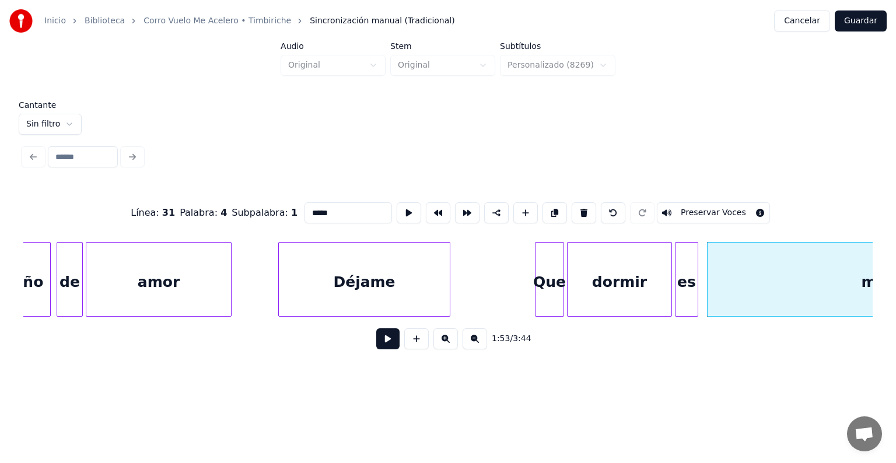
click at [697, 210] on button "Preservar Voces" at bounding box center [713, 212] width 113 height 21
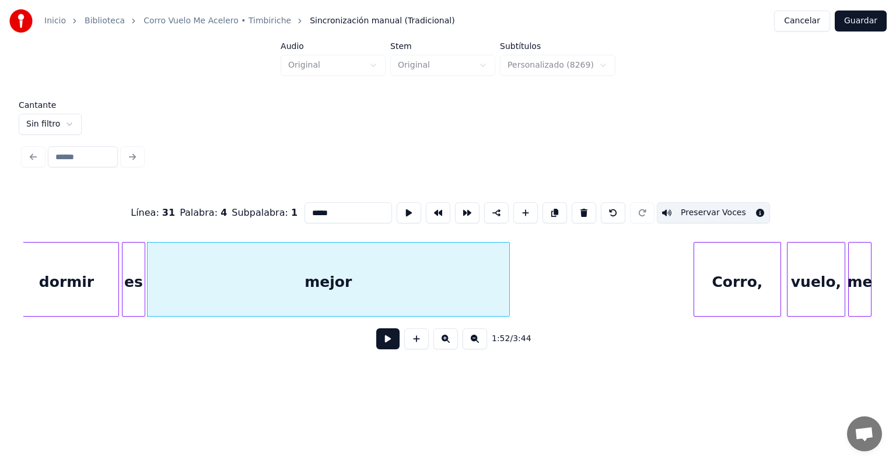
scroll to position [0, 16367]
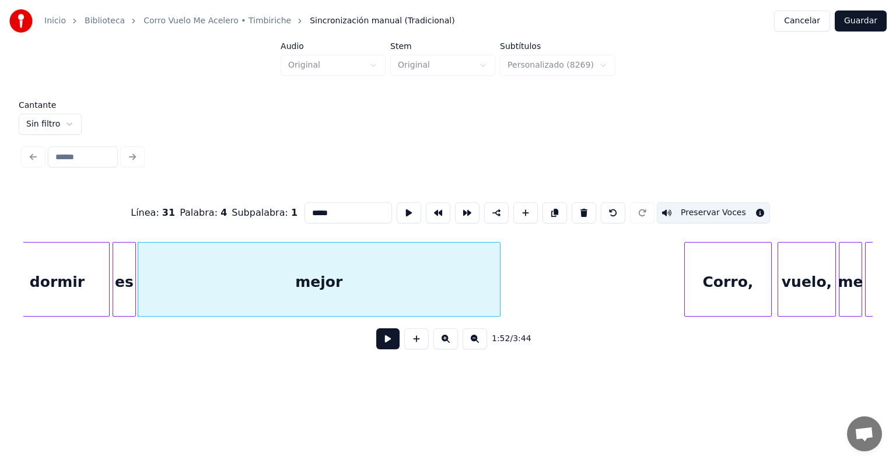
click at [708, 282] on div "Corro," at bounding box center [728, 282] width 86 height 79
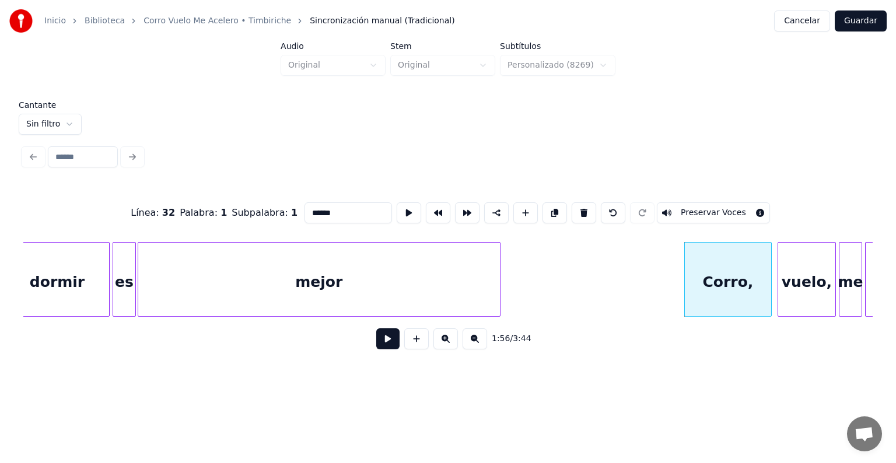
click at [679, 202] on button "Preservar Voces" at bounding box center [713, 212] width 113 height 21
click at [799, 284] on div "vuelo," at bounding box center [806, 282] width 57 height 79
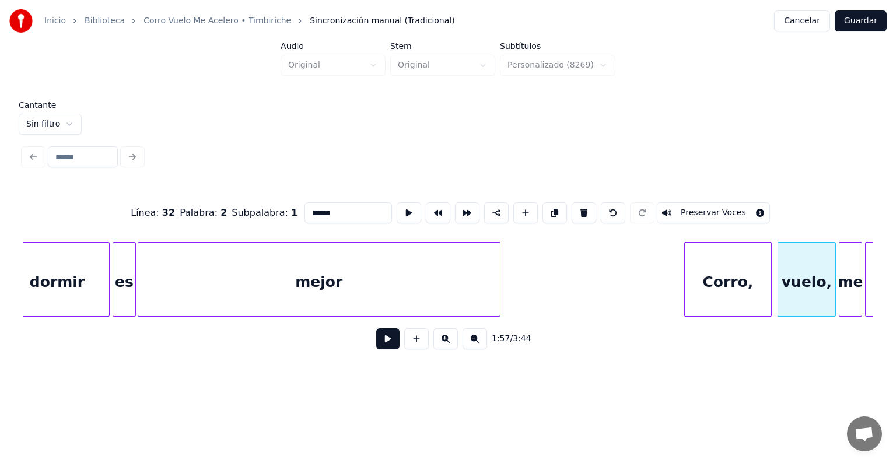
click at [715, 204] on button "Preservar Voces" at bounding box center [713, 212] width 113 height 21
click at [841, 282] on div at bounding box center [842, 280] width 4 height 74
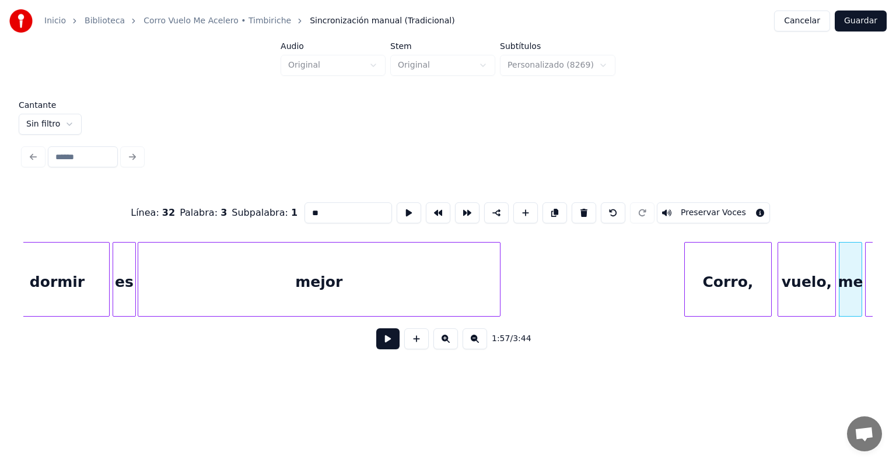
click at [697, 208] on button "Preservar Voces" at bounding box center [713, 212] width 113 height 21
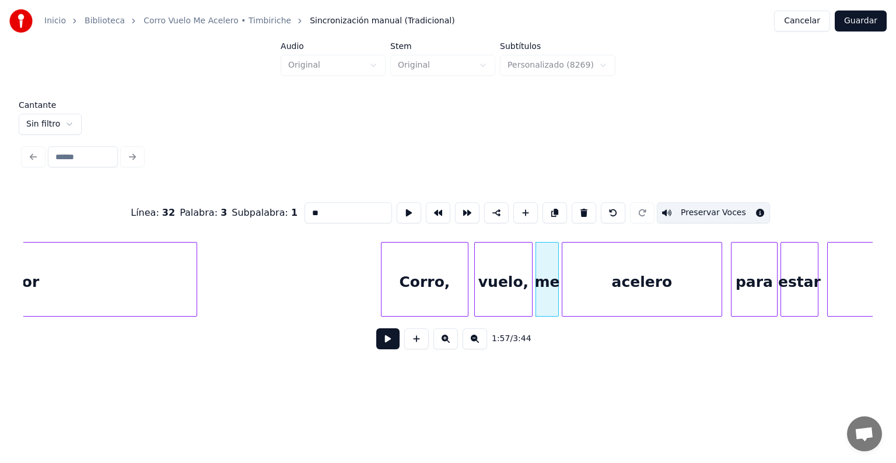
scroll to position [0, 16707]
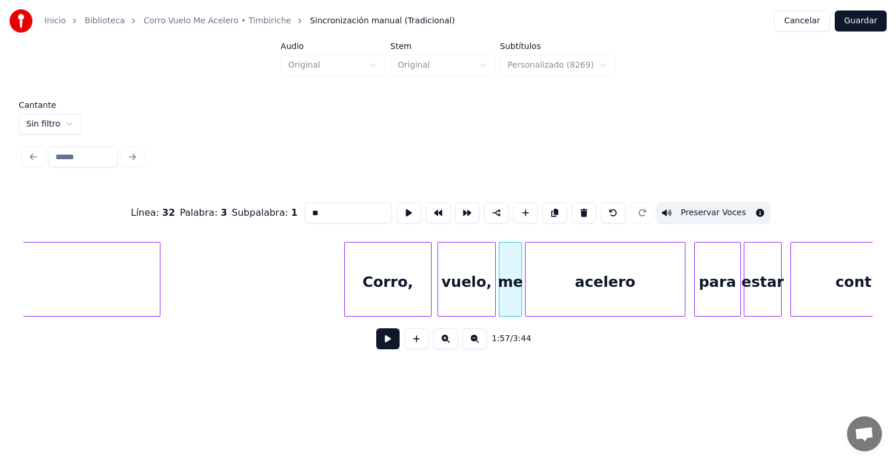
click at [561, 288] on div "acelero" at bounding box center [605, 282] width 159 height 79
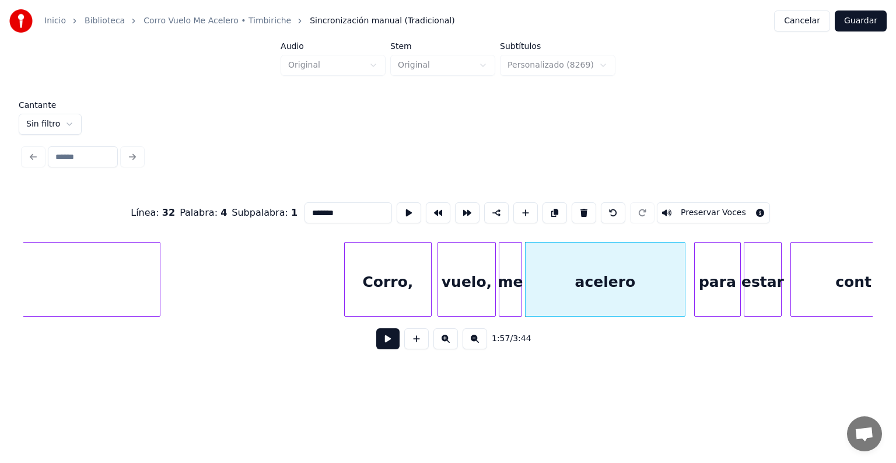
click at [683, 208] on button "Preservar Voces" at bounding box center [713, 212] width 113 height 21
click at [710, 296] on div "para" at bounding box center [718, 282] width 46 height 79
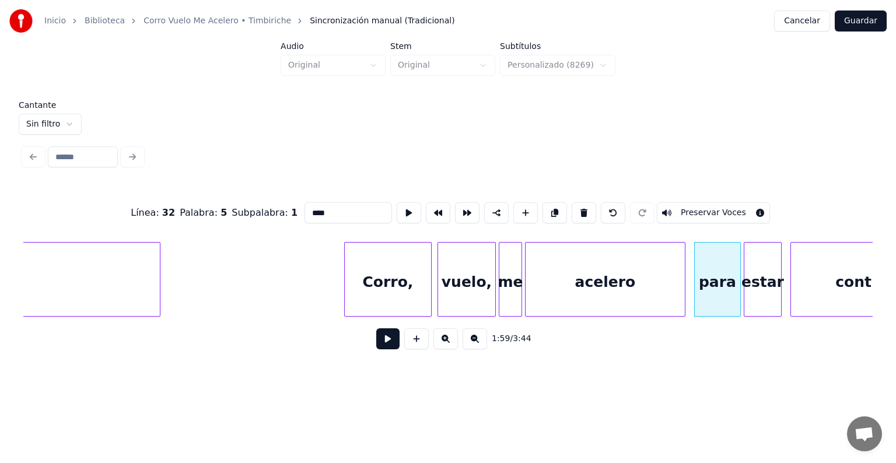
click at [722, 212] on button "Preservar Voces" at bounding box center [713, 212] width 113 height 21
click at [760, 284] on div "estar" at bounding box center [763, 282] width 37 height 79
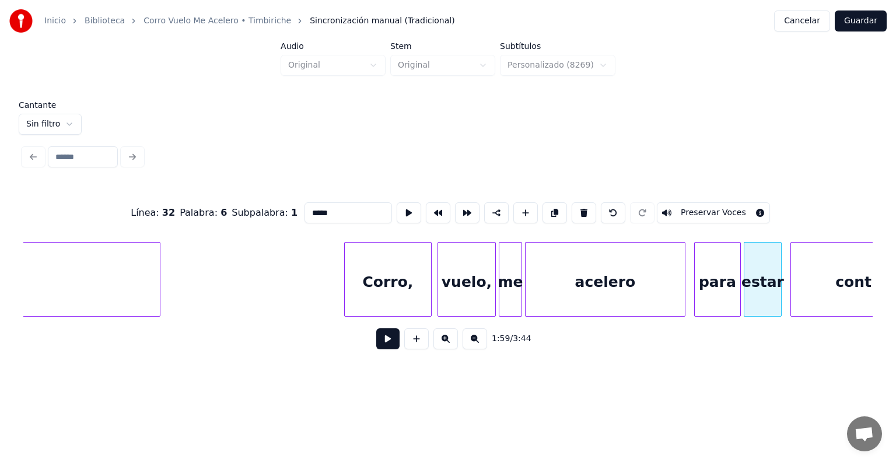
click at [720, 206] on button "Preservar Voces" at bounding box center [713, 212] width 113 height 21
click at [806, 275] on div "contigo" at bounding box center [866, 282] width 151 height 79
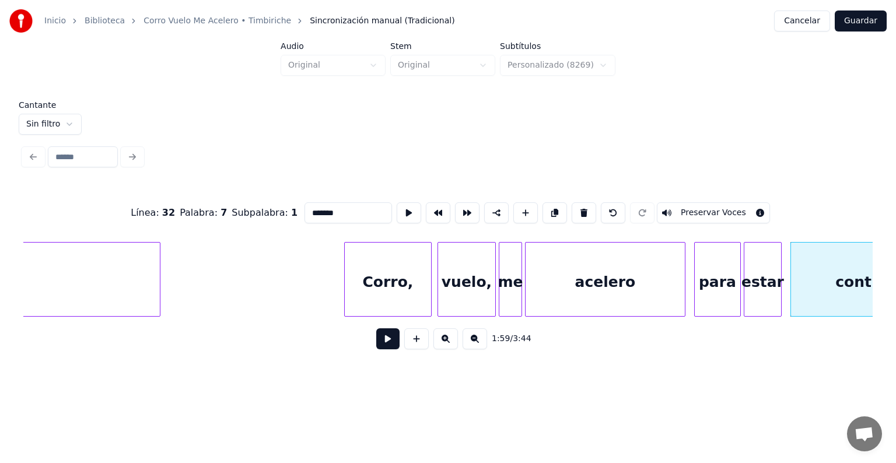
click at [711, 213] on button "Preservar Voces" at bounding box center [713, 212] width 113 height 21
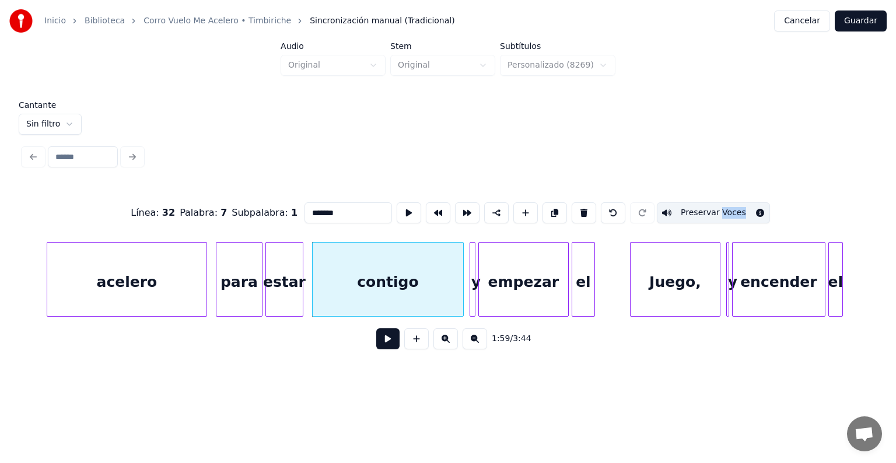
scroll to position [0, 17222]
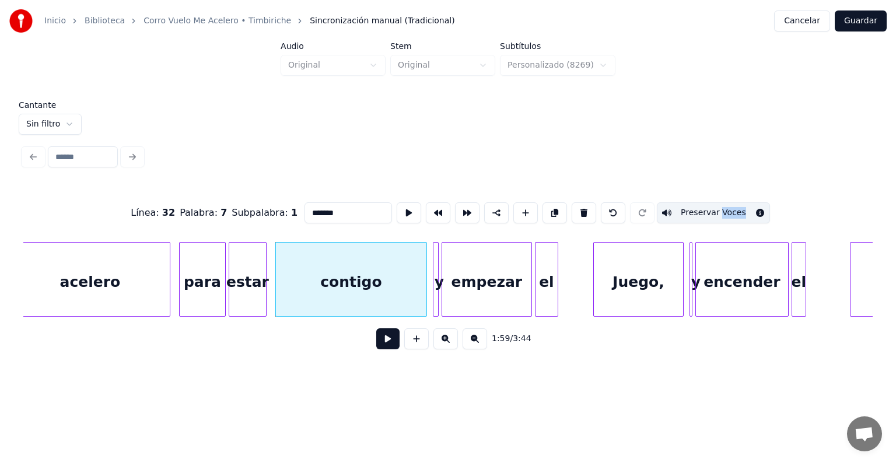
click at [438, 297] on div at bounding box center [437, 280] width 4 height 74
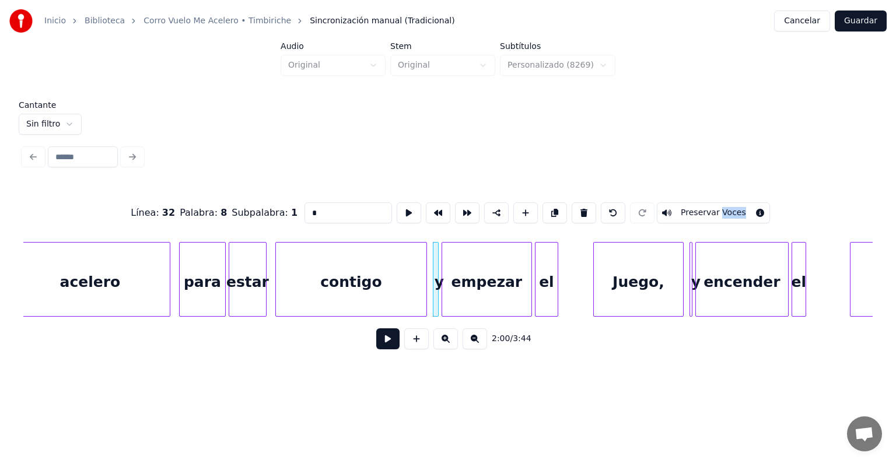
click at [658, 151] on div at bounding box center [448, 157] width 859 height 26
click at [694, 207] on button "Preservar Voces" at bounding box center [713, 212] width 113 height 21
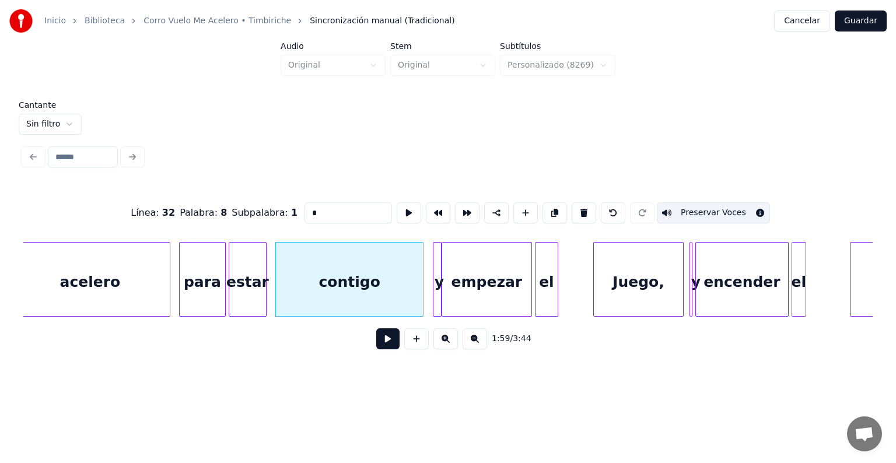
click at [438, 300] on div at bounding box center [440, 280] width 4 height 74
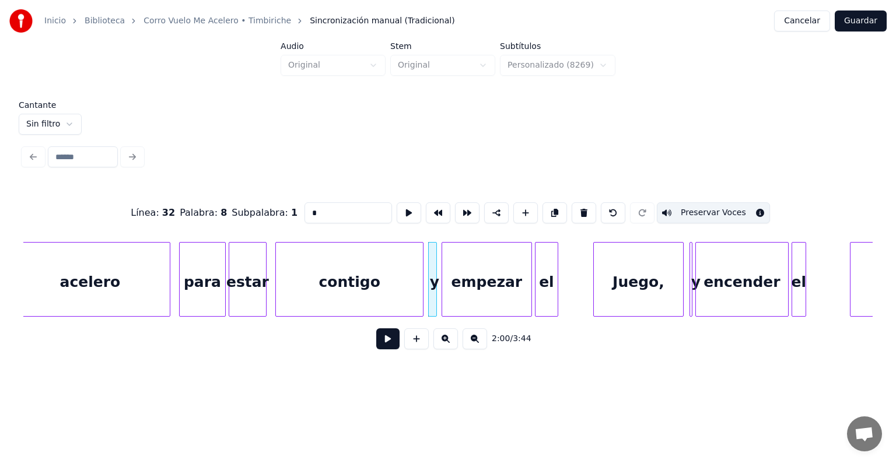
click at [434, 299] on div at bounding box center [435, 280] width 4 height 74
click at [460, 302] on div "empezar" at bounding box center [486, 282] width 89 height 79
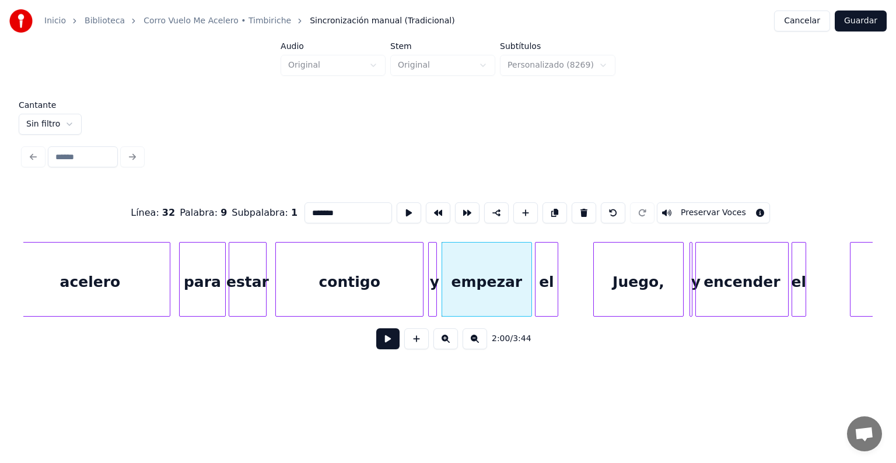
click at [683, 207] on button "Preservar Voces" at bounding box center [713, 212] width 113 height 21
click at [536, 293] on div at bounding box center [538, 280] width 4 height 74
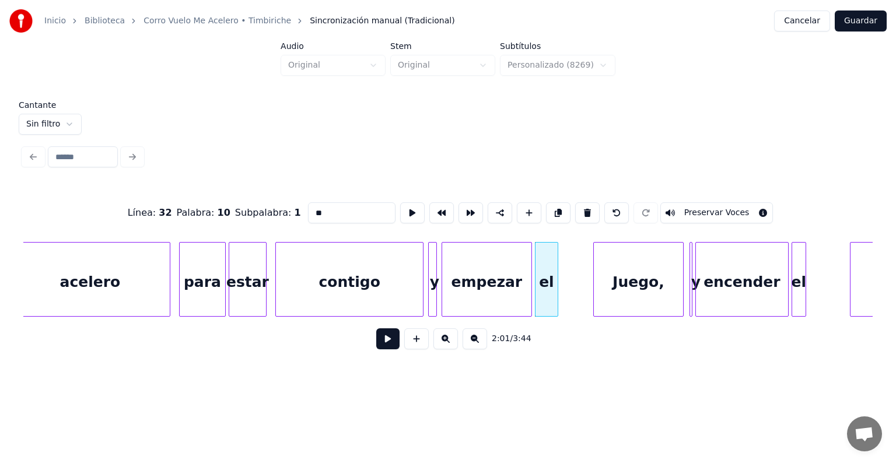
click at [676, 210] on button "Preservar Voces" at bounding box center [717, 212] width 113 height 21
click at [634, 285] on div "Juego," at bounding box center [638, 282] width 89 height 79
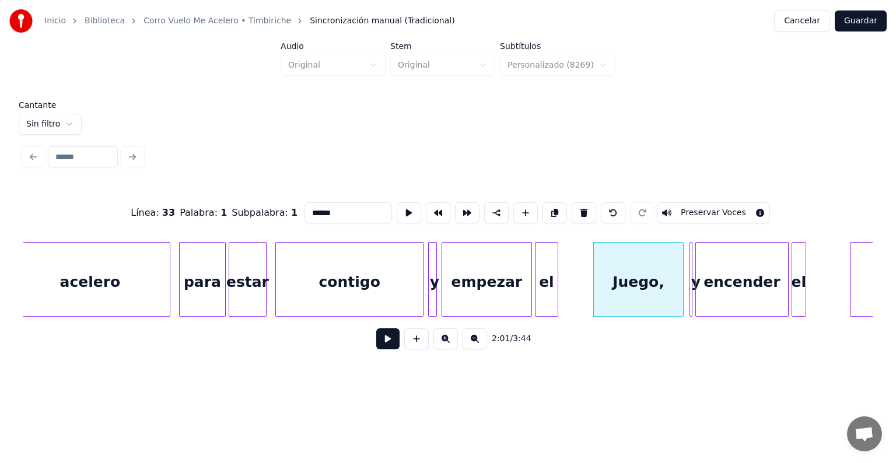
click at [702, 208] on button "Preservar Voces" at bounding box center [713, 212] width 113 height 21
click at [690, 275] on div at bounding box center [691, 280] width 4 height 74
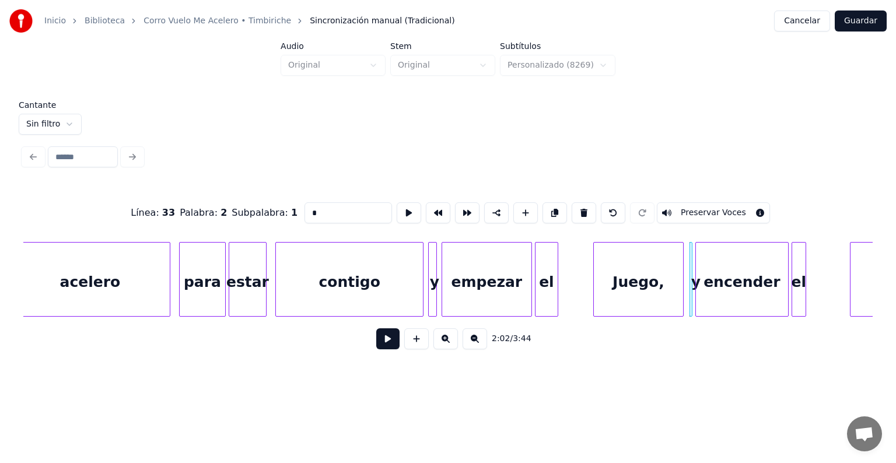
click at [701, 208] on button "Preservar Voces" at bounding box center [713, 212] width 113 height 21
click at [720, 289] on div "encender" at bounding box center [742, 282] width 92 height 79
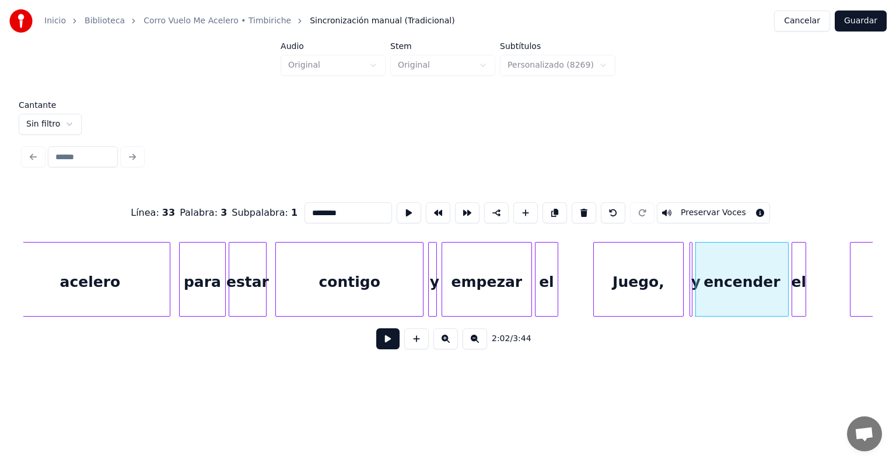
click at [707, 209] on button "Preservar Voces" at bounding box center [713, 212] width 113 height 21
click at [794, 286] on div at bounding box center [794, 280] width 4 height 74
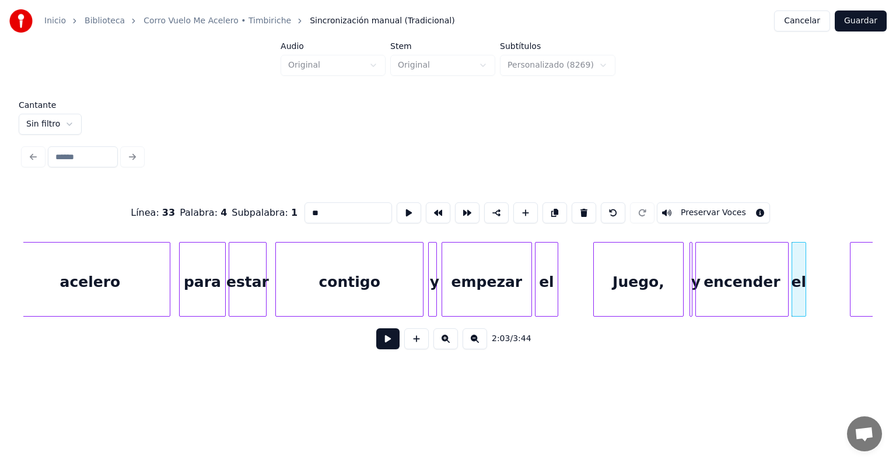
click at [719, 205] on button "Preservar Voces" at bounding box center [713, 212] width 113 height 21
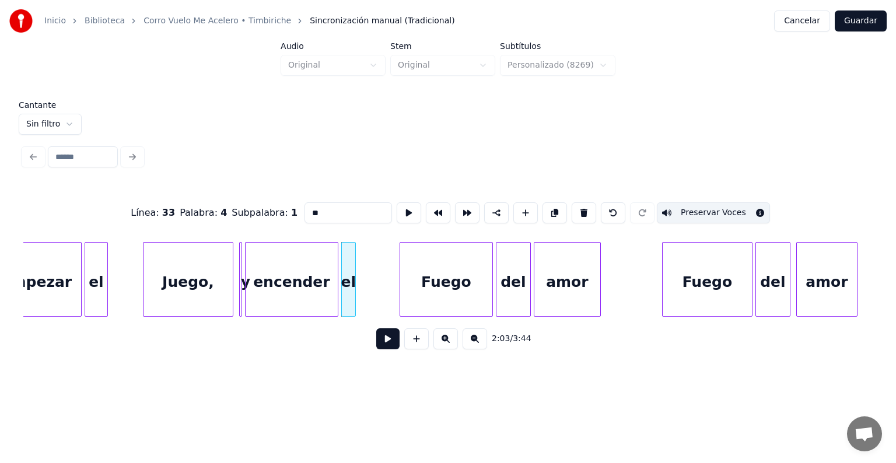
scroll to position [0, 17700]
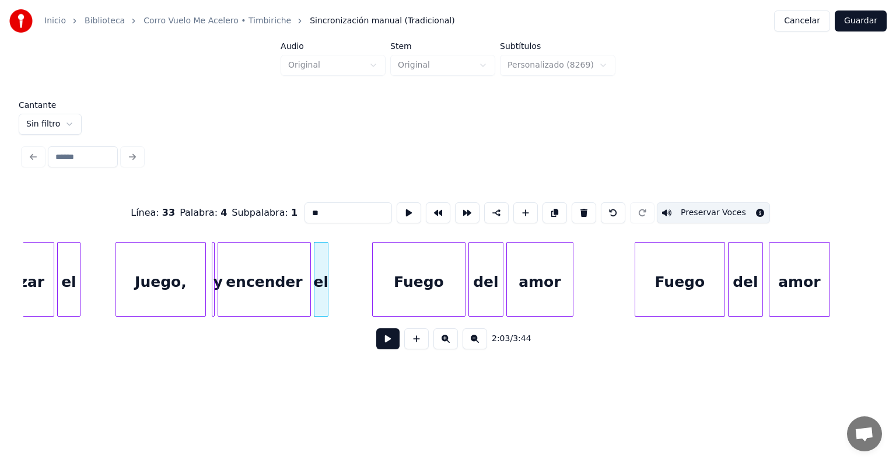
click at [424, 283] on div "Fuego" at bounding box center [419, 282] width 92 height 79
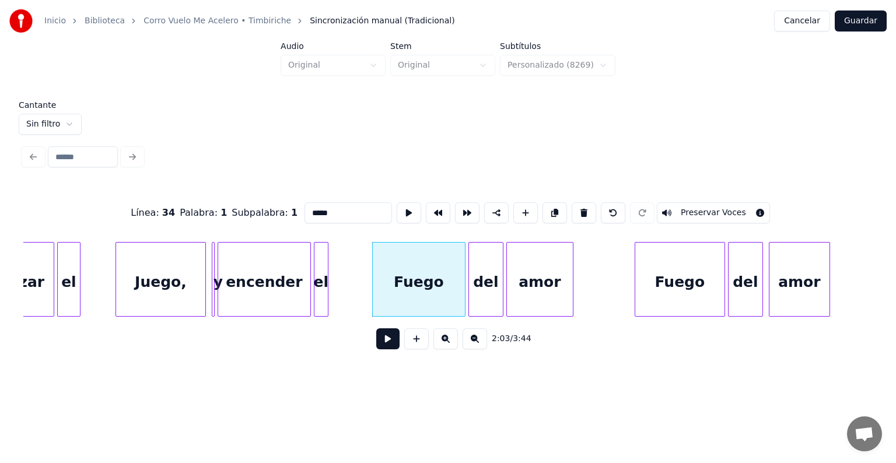
click at [696, 208] on button "Preservar Voces" at bounding box center [713, 212] width 113 height 21
click at [491, 277] on div "del" at bounding box center [486, 282] width 34 height 79
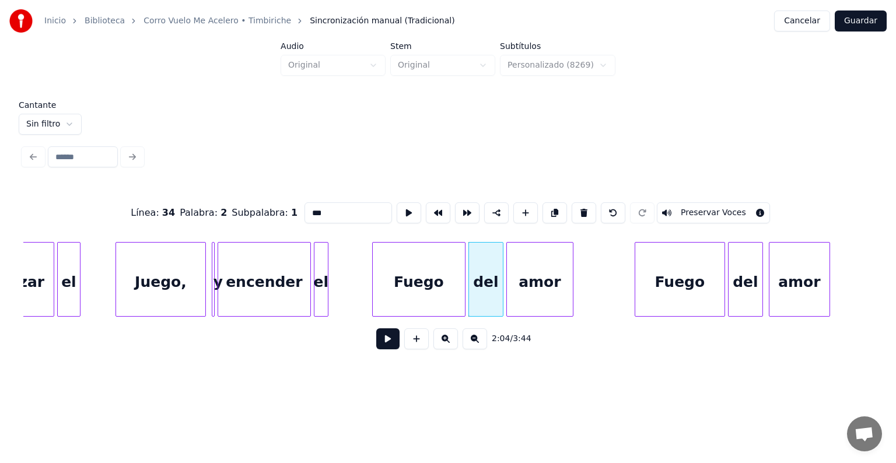
click at [696, 209] on button "Preservar Voces" at bounding box center [713, 212] width 113 height 21
click at [548, 276] on div "amor" at bounding box center [540, 282] width 66 height 79
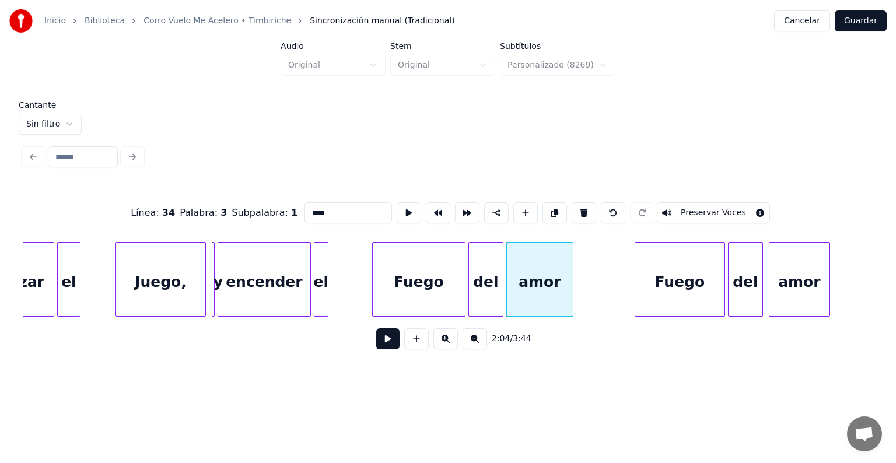
click at [697, 208] on button "Preservar Voces" at bounding box center [713, 212] width 113 height 21
click at [664, 282] on div "Fuego" at bounding box center [680, 282] width 89 height 79
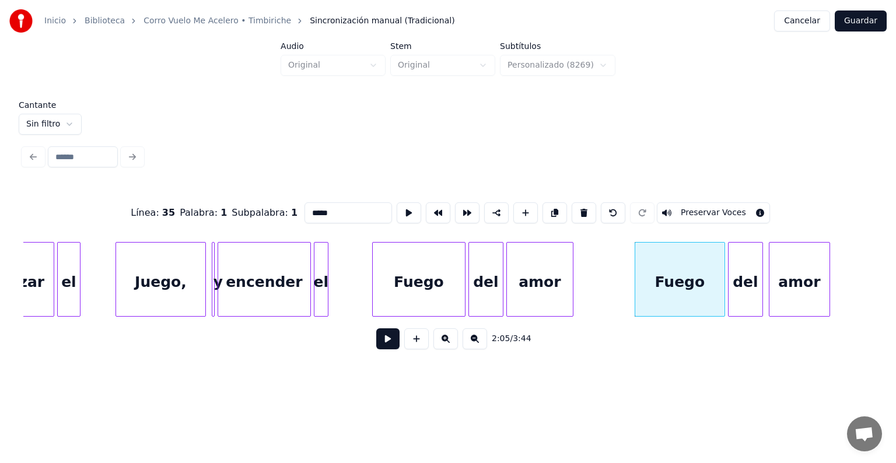
click at [697, 208] on button "Preservar Voces" at bounding box center [713, 212] width 113 height 21
click at [743, 284] on div "del" at bounding box center [746, 282] width 34 height 79
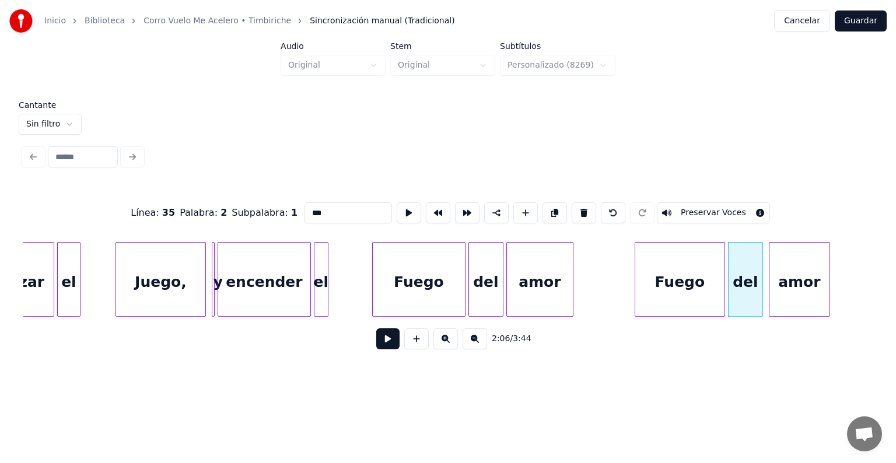
click at [724, 212] on button "Preservar Voces" at bounding box center [713, 212] width 113 height 21
click at [779, 277] on div "amor" at bounding box center [800, 282] width 60 height 79
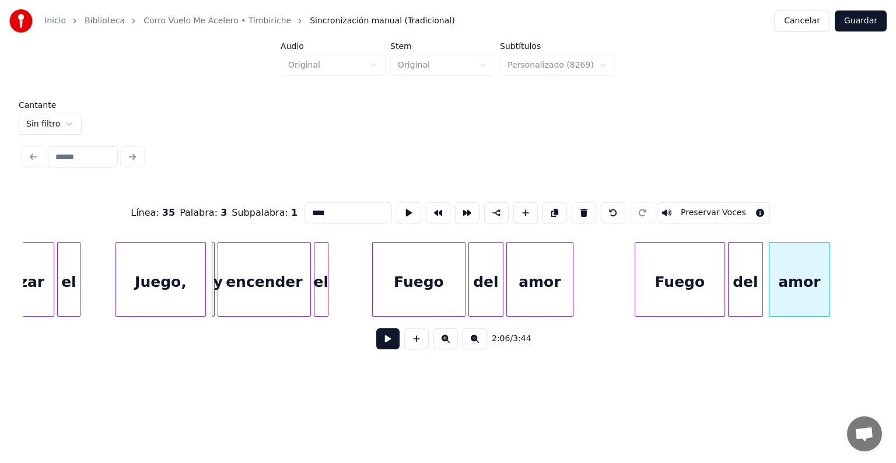
click at [707, 204] on button "Preservar Voces" at bounding box center [713, 212] width 113 height 21
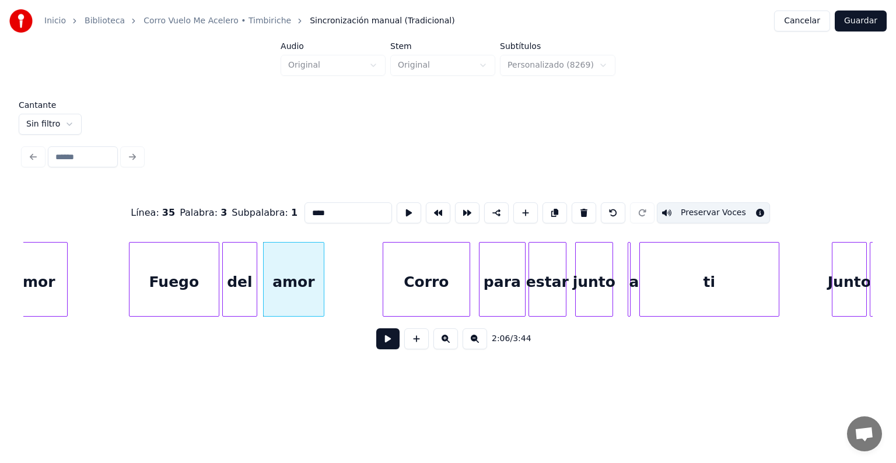
scroll to position [0, 18225]
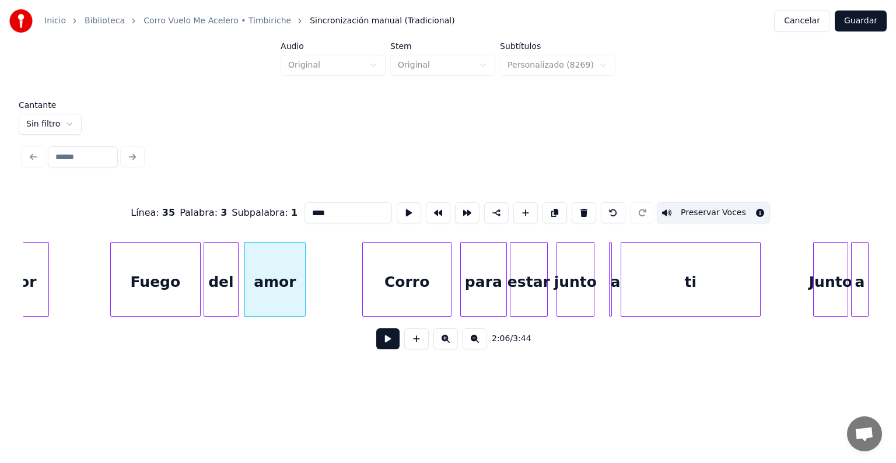
click at [366, 288] on div at bounding box center [365, 280] width 4 height 74
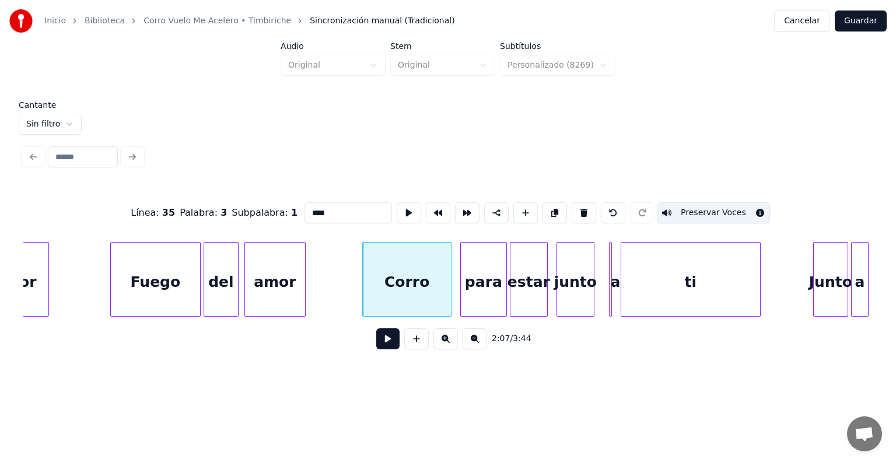
click at [397, 289] on div "Corro" at bounding box center [407, 282] width 88 height 79
click at [419, 288] on div "Corro" at bounding box center [407, 282] width 88 height 79
click at [460, 291] on div "para" at bounding box center [483, 282] width 48 height 79
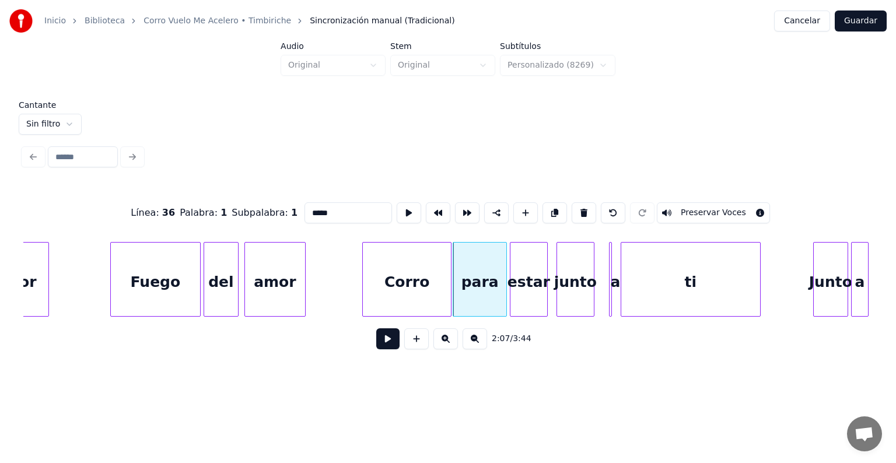
click at [417, 285] on div "Corro" at bounding box center [407, 282] width 88 height 79
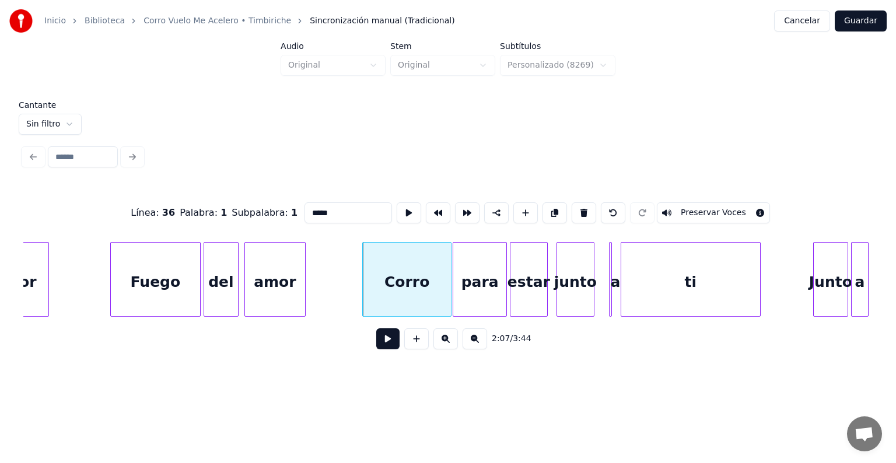
click at [694, 208] on button "Preservar Voces" at bounding box center [713, 212] width 113 height 21
click at [484, 277] on div "para" at bounding box center [479, 282] width 53 height 79
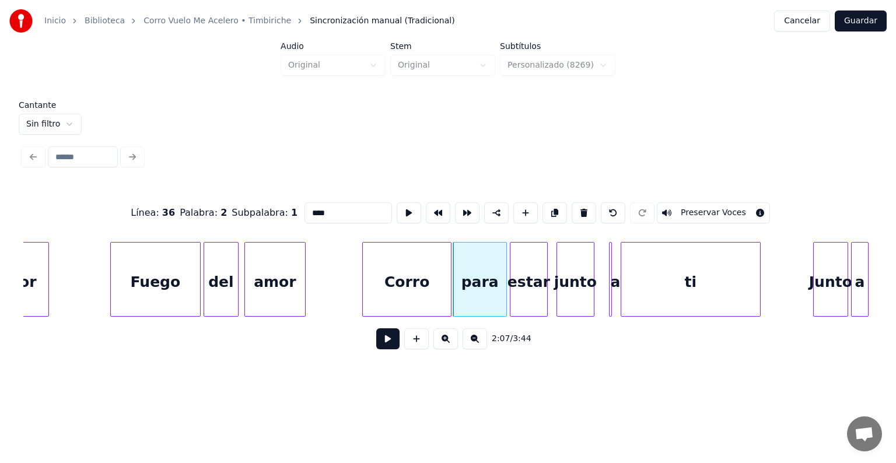
click at [697, 210] on button "Preservar Voces" at bounding box center [713, 212] width 113 height 21
click at [527, 284] on div "estar" at bounding box center [529, 282] width 37 height 79
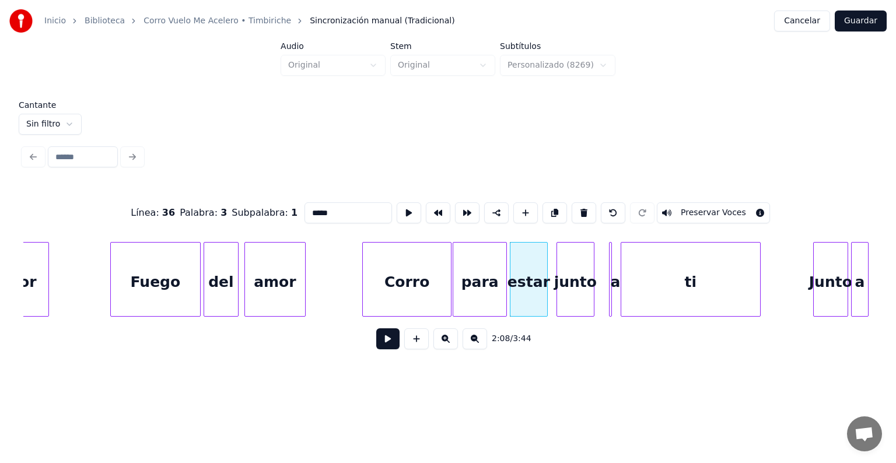
click at [678, 208] on button "Preservar Voces" at bounding box center [713, 212] width 113 height 21
click at [574, 286] on div "junto" at bounding box center [575, 282] width 37 height 79
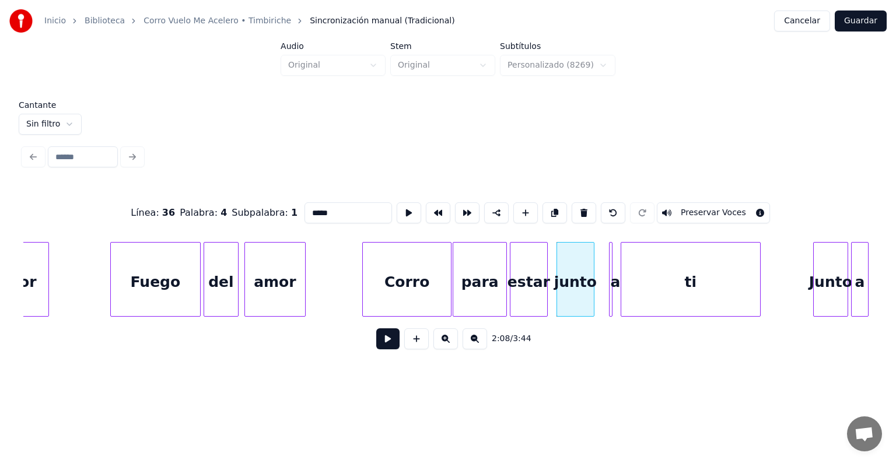
click at [610, 291] on div at bounding box center [612, 280] width 4 height 74
click at [565, 285] on div "junto" at bounding box center [575, 282] width 37 height 79
click at [681, 205] on button "Preservar Voces" at bounding box center [713, 212] width 113 height 21
click at [598, 287] on div at bounding box center [598, 280] width 4 height 74
click at [694, 208] on button "Preservar Voces" at bounding box center [713, 212] width 113 height 21
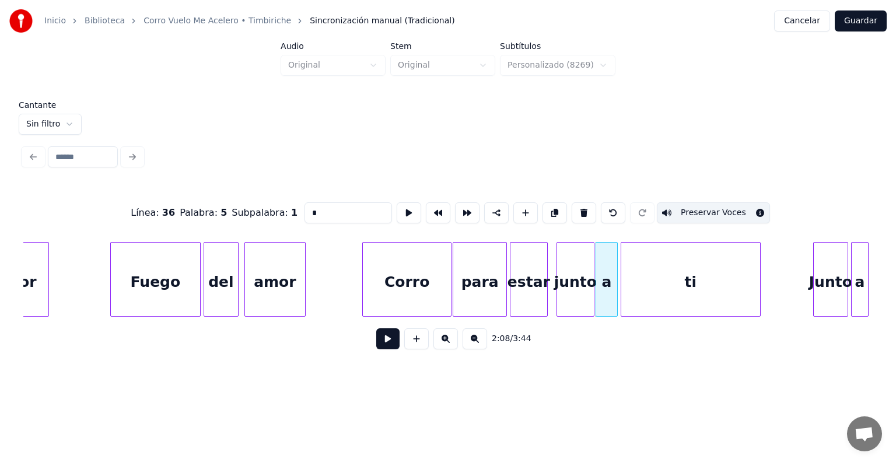
click at [523, 286] on div "estar" at bounding box center [529, 282] width 37 height 79
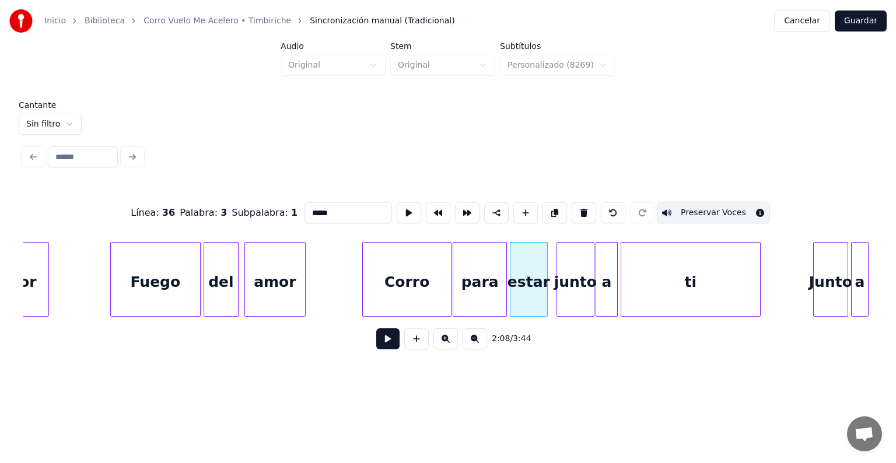
click at [657, 275] on div "ti" at bounding box center [690, 282] width 139 height 79
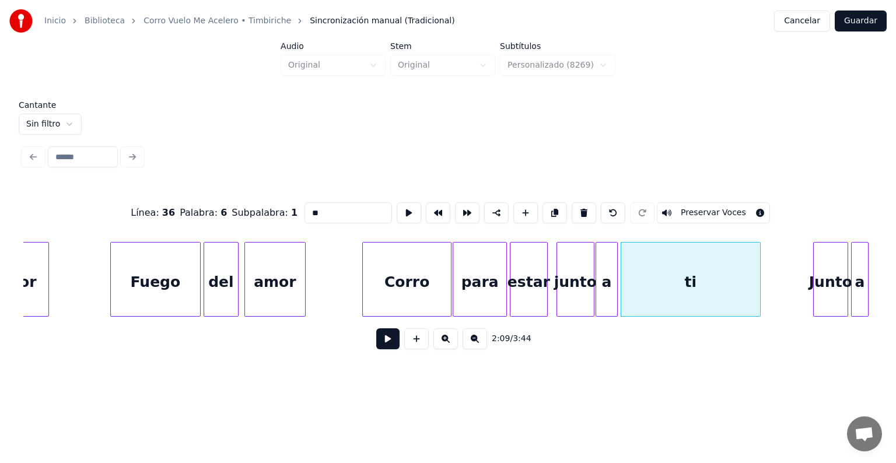
click at [680, 209] on button "Preservar Voces" at bounding box center [713, 212] width 113 height 21
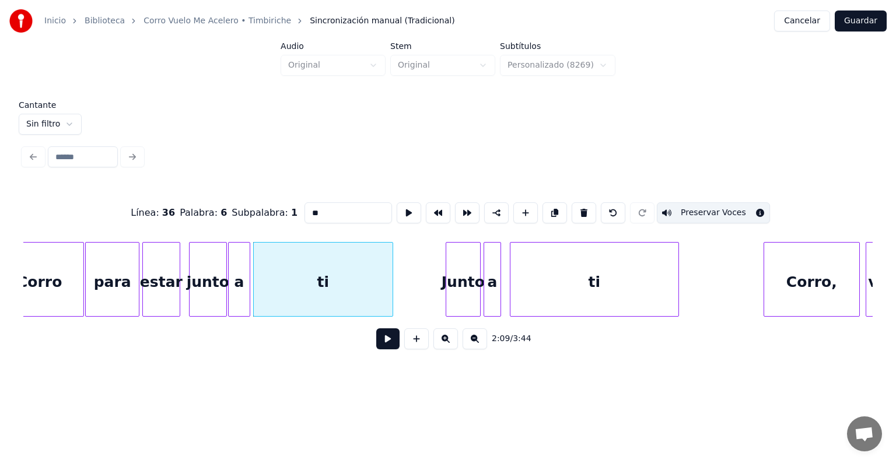
scroll to position [0, 18611]
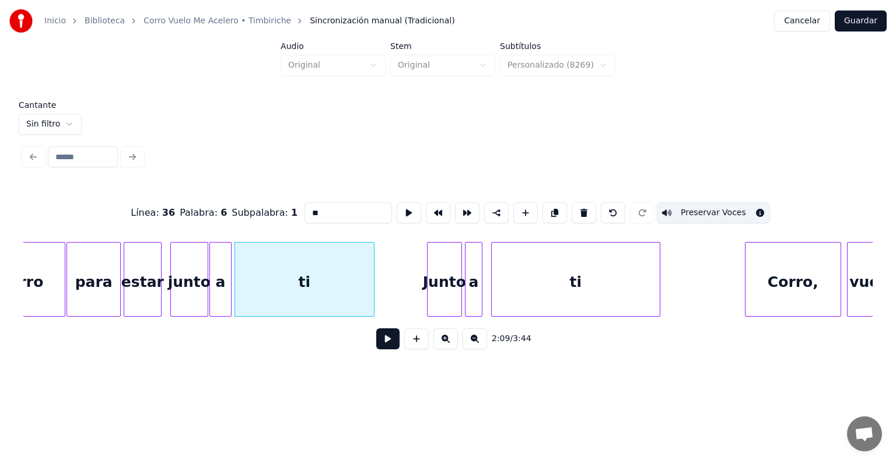
click at [441, 289] on div "Junto" at bounding box center [445, 282] width 34 height 79
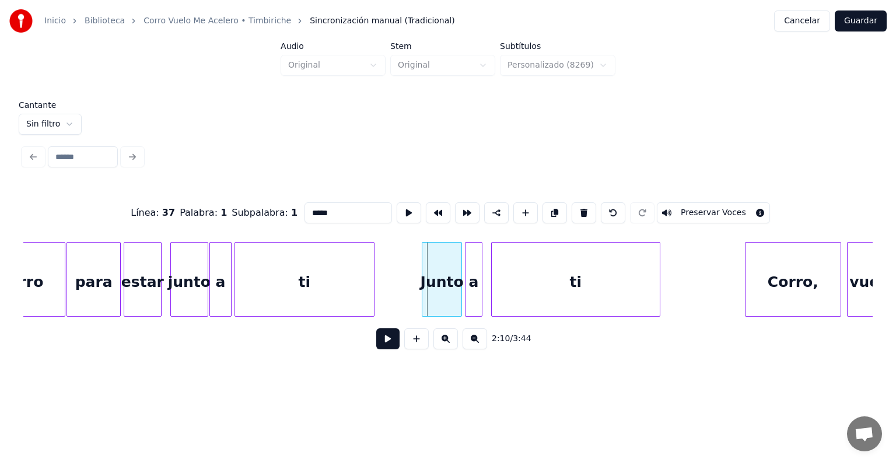
click at [430, 296] on div "Junto" at bounding box center [442, 282] width 39 height 79
click at [703, 209] on button "Preservar Voces" at bounding box center [713, 212] width 113 height 21
click at [475, 288] on div "a" at bounding box center [474, 282] width 16 height 79
click at [671, 208] on button "Preservar Voces" at bounding box center [713, 212] width 113 height 21
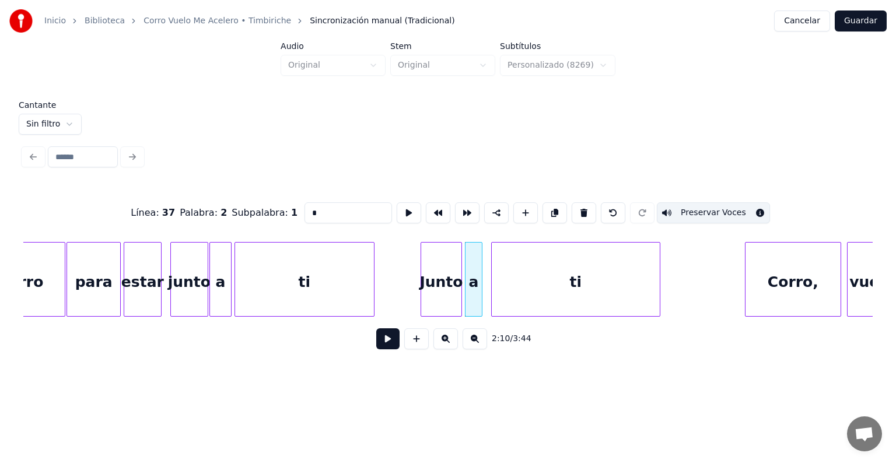
click at [556, 283] on div "ti" at bounding box center [576, 282] width 168 height 79
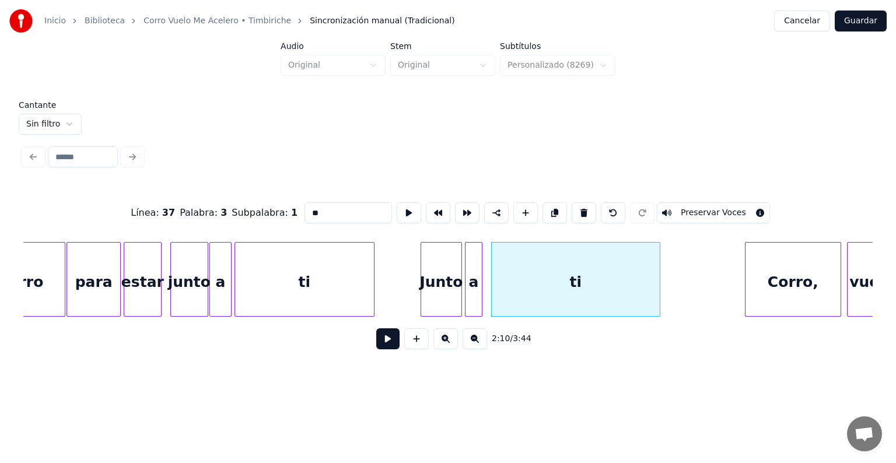
click at [695, 208] on button "Preservar Voces" at bounding box center [713, 212] width 113 height 21
click at [774, 285] on div "Corro," at bounding box center [793, 282] width 95 height 79
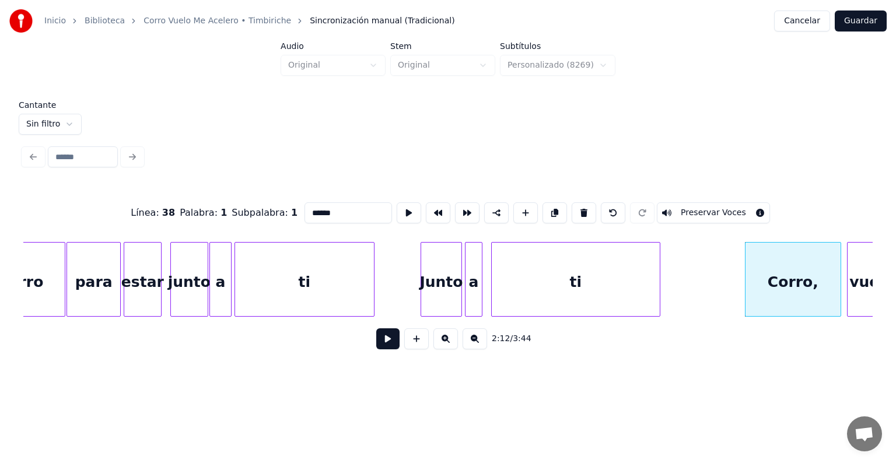
click at [697, 203] on button "Preservar Voces" at bounding box center [713, 212] width 113 height 21
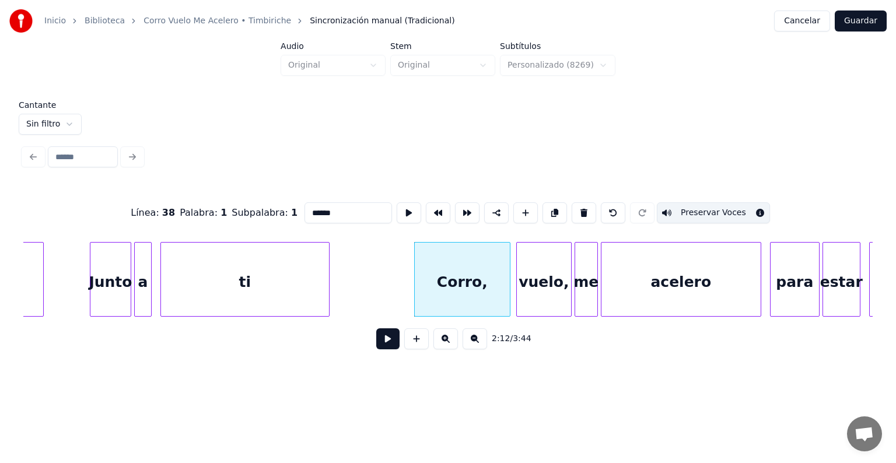
scroll to position [0, 18969]
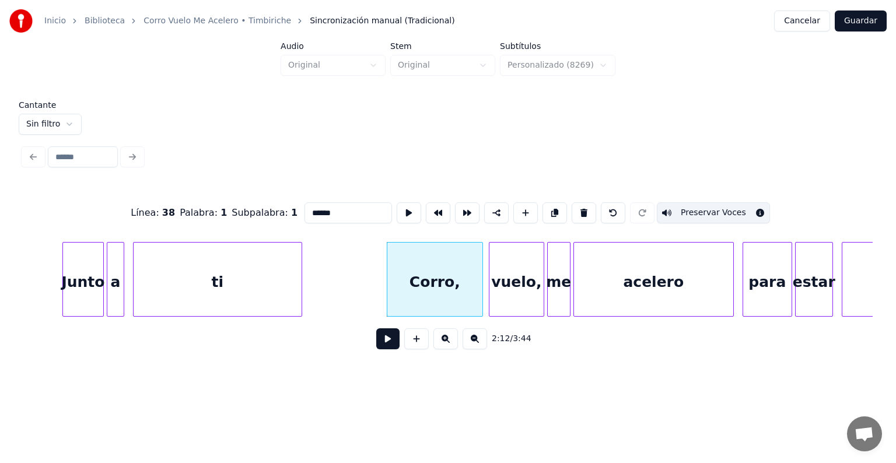
click at [502, 297] on div "vuelo," at bounding box center [517, 282] width 54 height 79
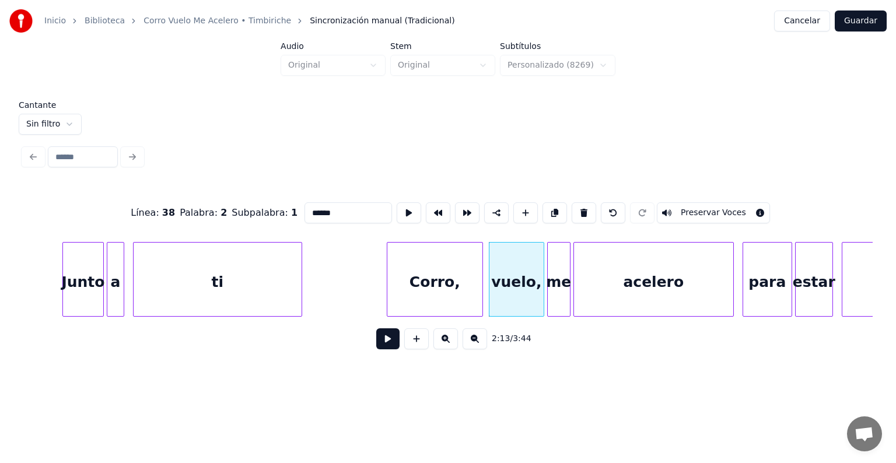
click at [697, 208] on button "Preservar Voces" at bounding box center [713, 212] width 113 height 21
click at [556, 302] on div "me" at bounding box center [559, 282] width 22 height 79
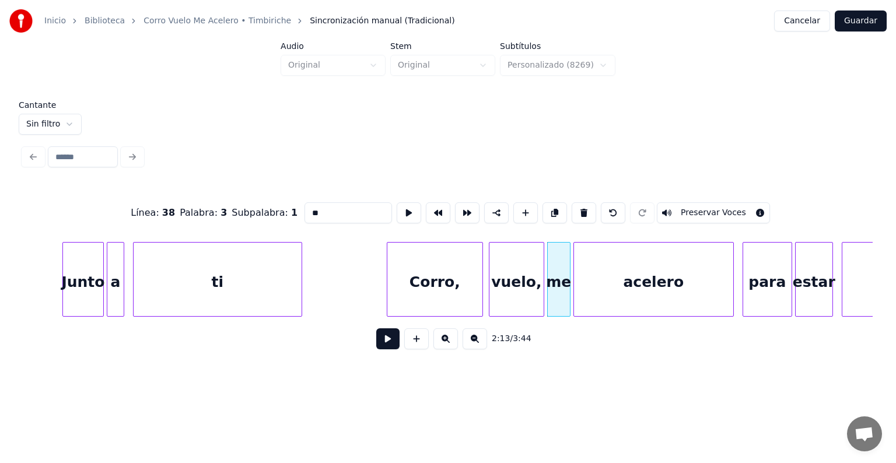
click at [673, 215] on button "Preservar Voces" at bounding box center [713, 212] width 113 height 21
click at [629, 295] on div "acelero" at bounding box center [653, 282] width 159 height 79
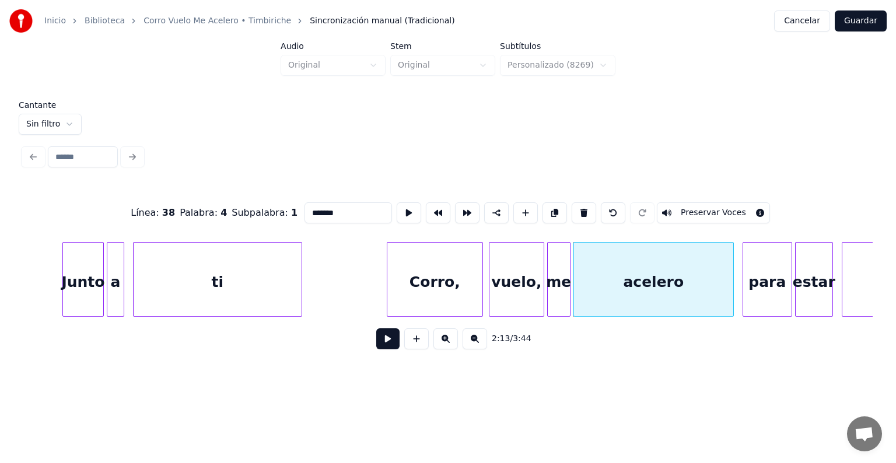
click at [696, 208] on button "Preservar Voces" at bounding box center [713, 212] width 113 height 21
click at [745, 284] on div "para" at bounding box center [766, 282] width 52 height 79
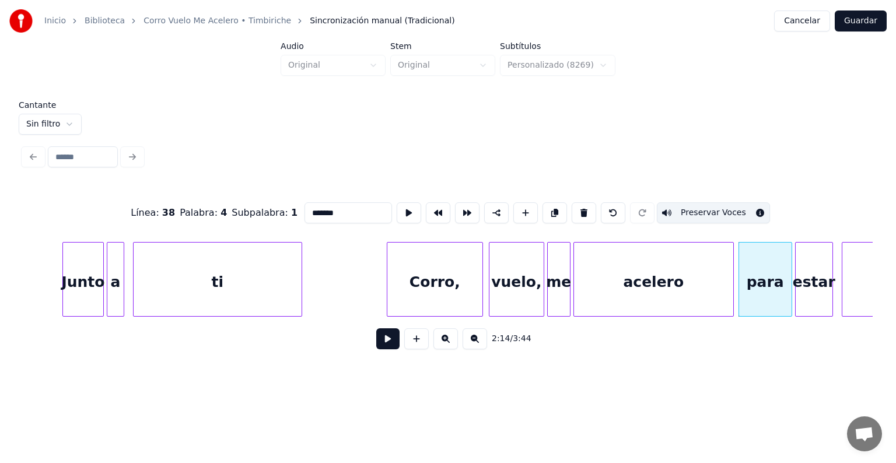
click at [753, 280] on div "para" at bounding box center [765, 282] width 53 height 79
click at [693, 208] on button "Preservar Voces" at bounding box center [713, 212] width 113 height 21
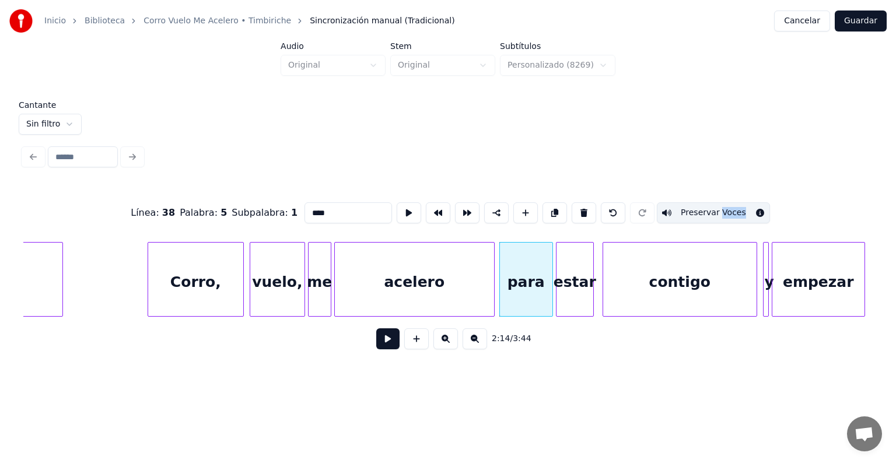
scroll to position [0, 19199]
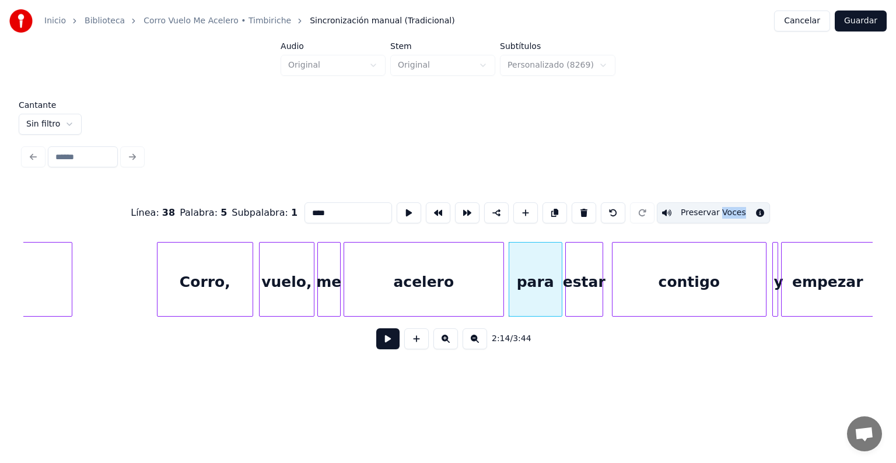
click at [576, 296] on div "estar" at bounding box center [584, 282] width 37 height 79
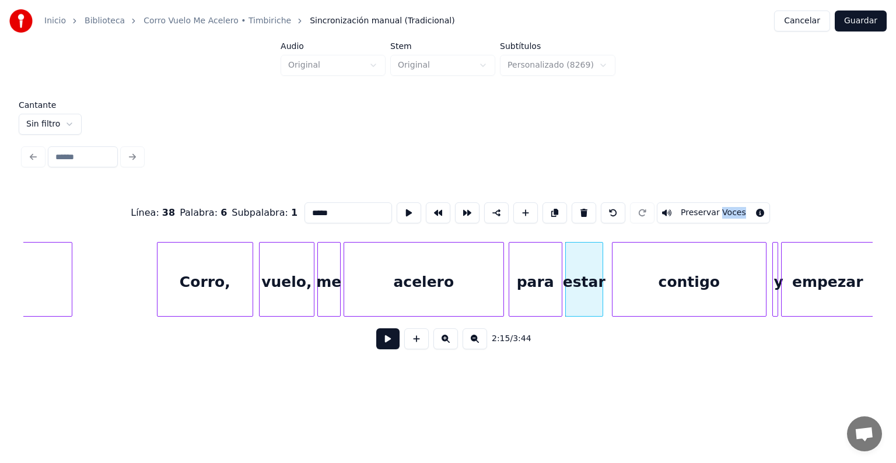
click at [697, 208] on button "Preservar Voces" at bounding box center [713, 212] width 113 height 21
click at [639, 290] on div "contigo" at bounding box center [689, 282] width 153 height 79
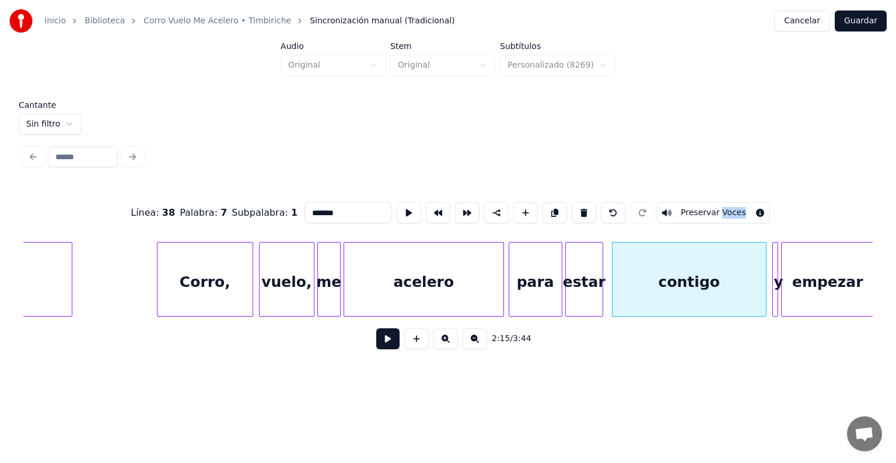
click at [613, 298] on div "contigo" at bounding box center [689, 282] width 153 height 79
click at [693, 208] on button "Preservar Voces" at bounding box center [713, 212] width 113 height 21
click at [579, 285] on div "estar" at bounding box center [584, 282] width 37 height 79
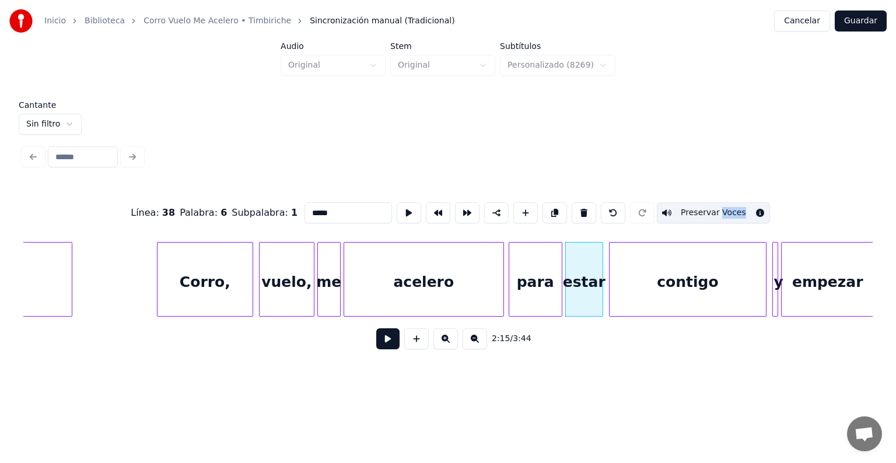
click at [537, 295] on div "para" at bounding box center [535, 282] width 53 height 79
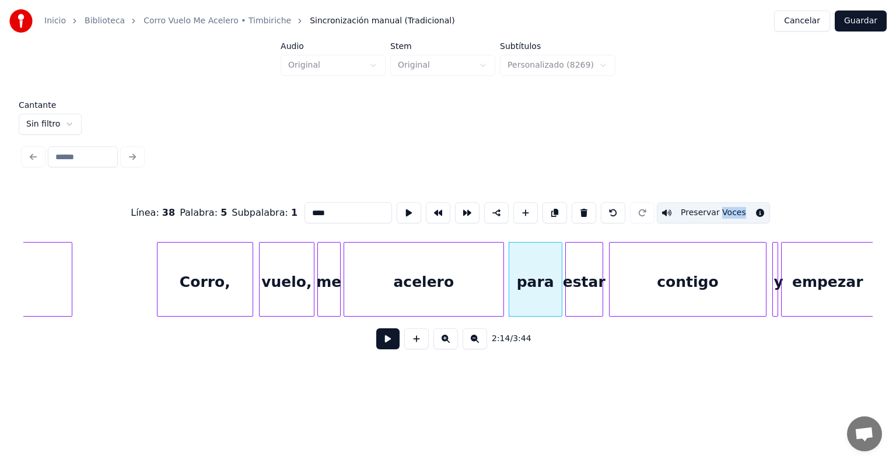
click at [774, 278] on div at bounding box center [776, 280] width 4 height 74
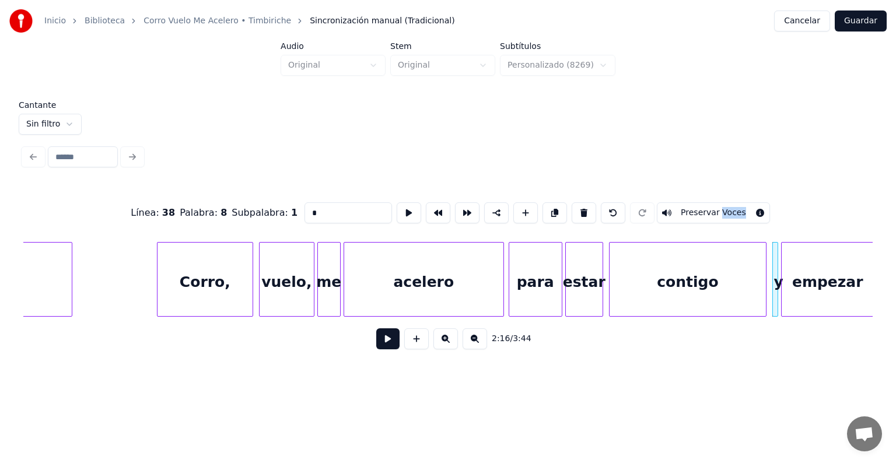
click at [696, 208] on button "Preservar Voces" at bounding box center [713, 212] width 113 height 21
click at [819, 287] on div "empezar" at bounding box center [828, 282] width 92 height 79
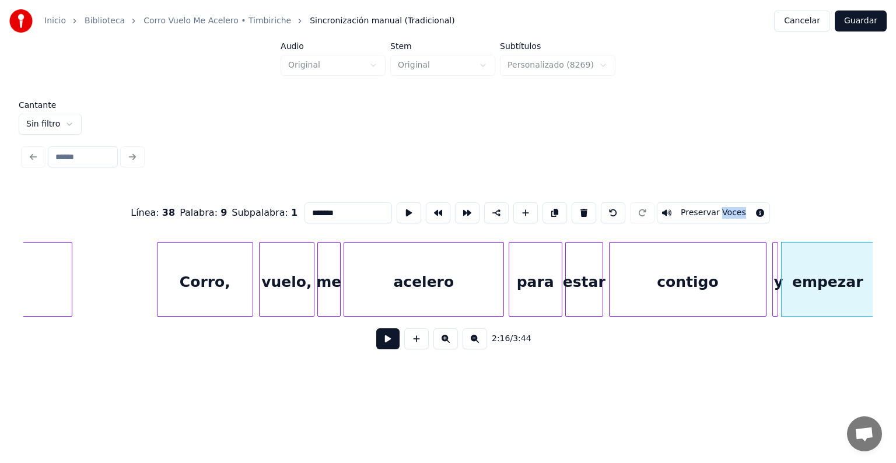
click at [694, 208] on button "Preservar Voces" at bounding box center [713, 212] width 113 height 21
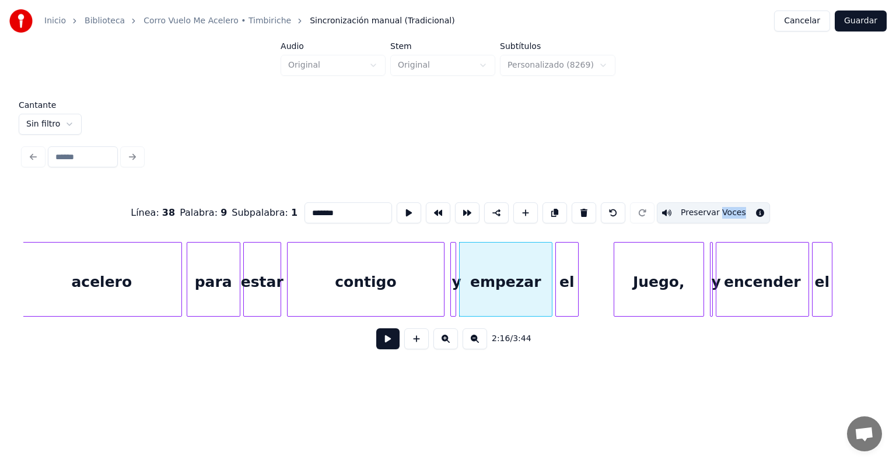
scroll to position [0, 19540]
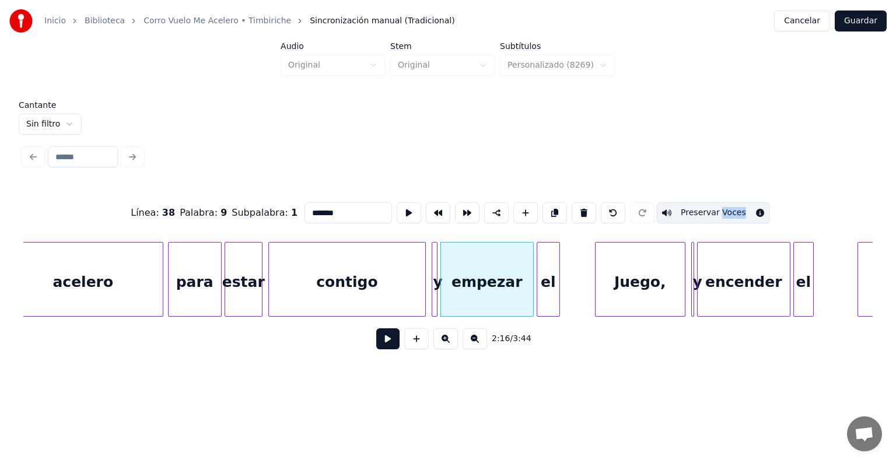
click at [547, 295] on div "el" at bounding box center [548, 282] width 22 height 79
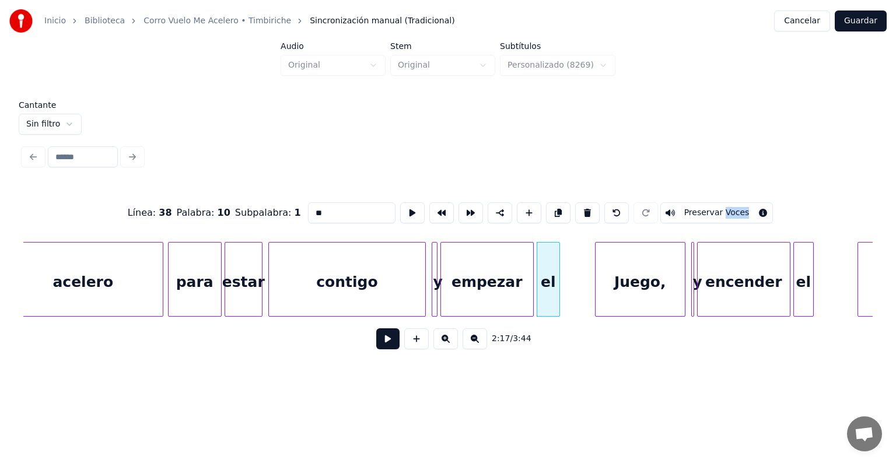
click at [696, 208] on button "Preservar Voces" at bounding box center [717, 212] width 113 height 21
click at [626, 289] on div "Juego," at bounding box center [640, 282] width 89 height 79
type input "******"
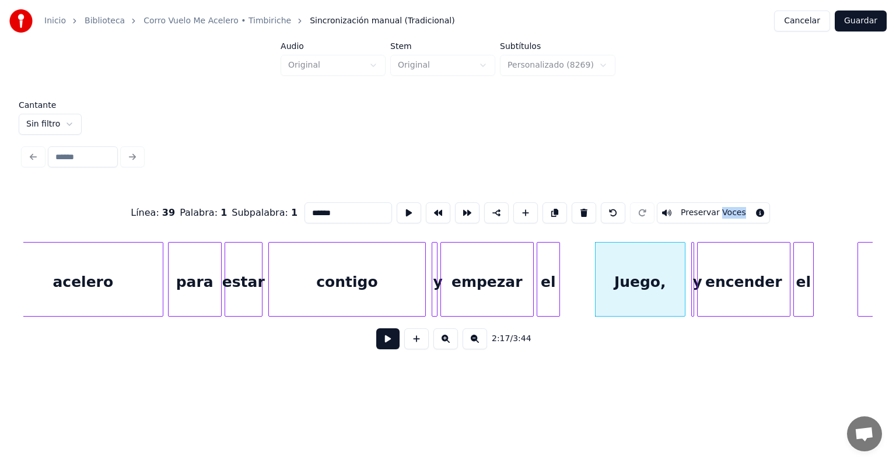
click at [865, 22] on button "Guardar" at bounding box center [861, 21] width 52 height 21
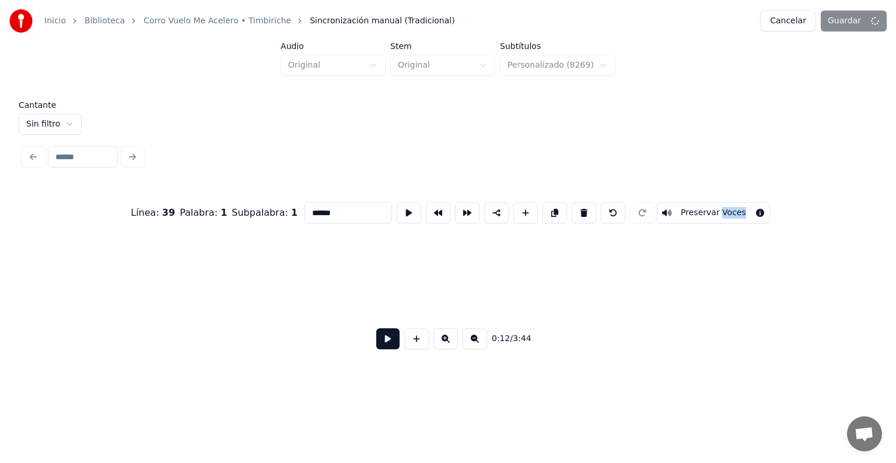
scroll to position [0, 1893]
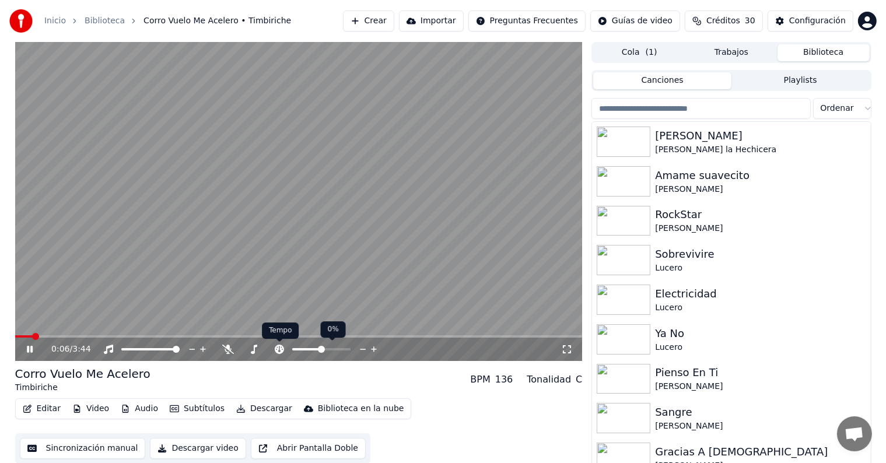
click at [280, 345] on icon at bounding box center [279, 349] width 9 height 9
click at [351, 348] on span at bounding box center [347, 349] width 7 height 7
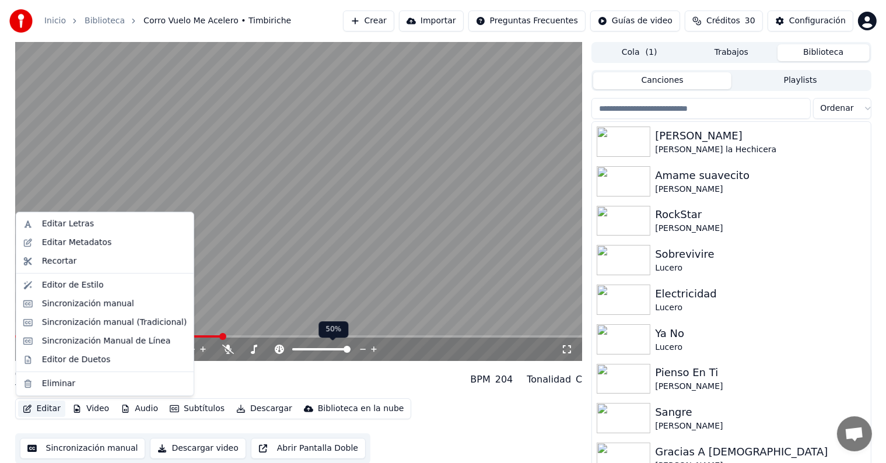
click at [44, 411] on button "Editar" at bounding box center [41, 409] width 47 height 16
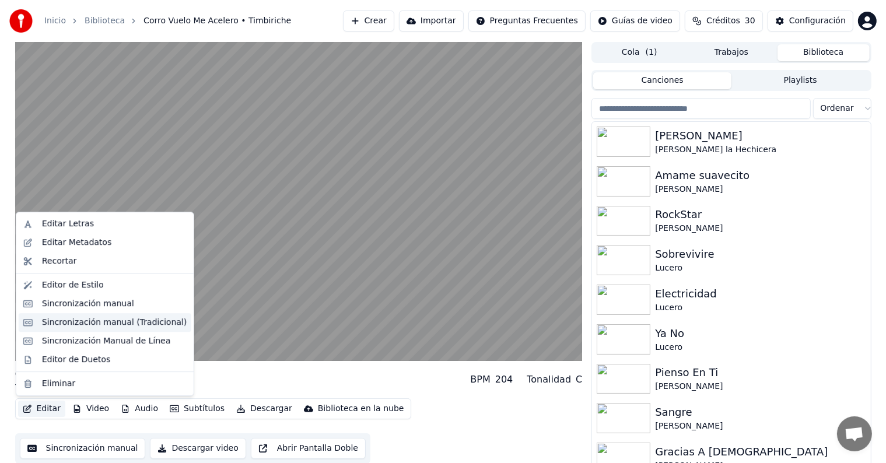
click at [52, 327] on div "Sincronización manual (Tradicional)" at bounding box center [114, 323] width 145 height 12
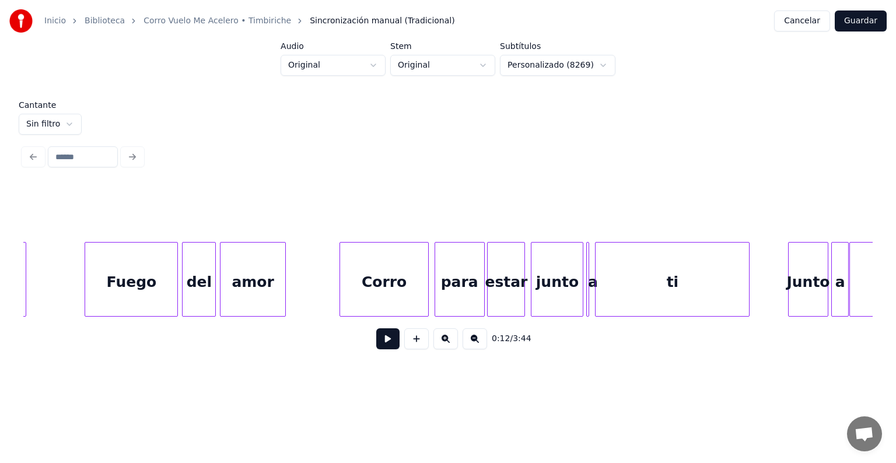
scroll to position [0, 8479]
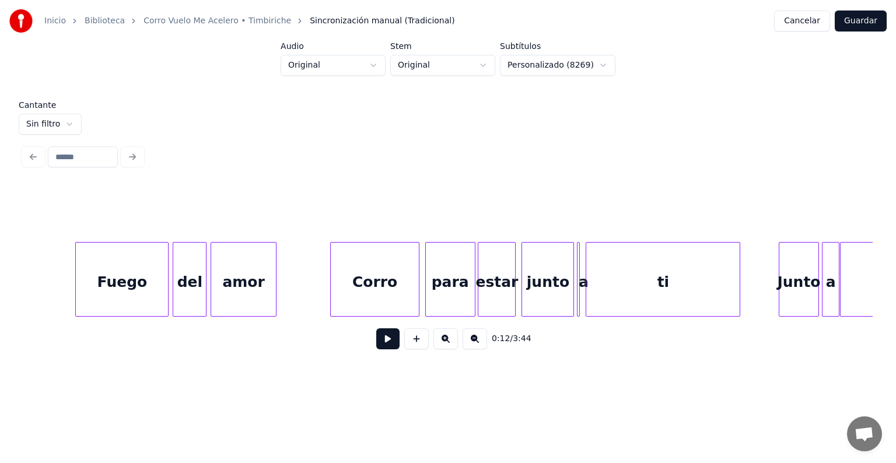
click at [361, 270] on div "Corro" at bounding box center [375, 282] width 89 height 79
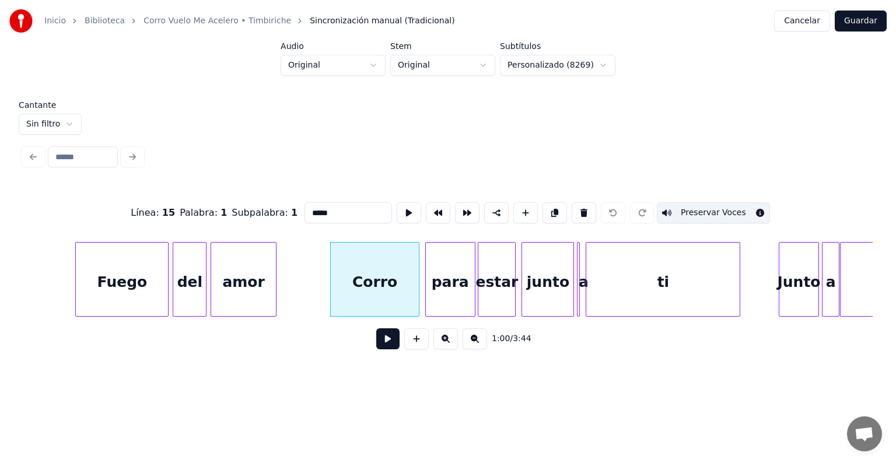
click at [446, 279] on div "para" at bounding box center [450, 282] width 49 height 79
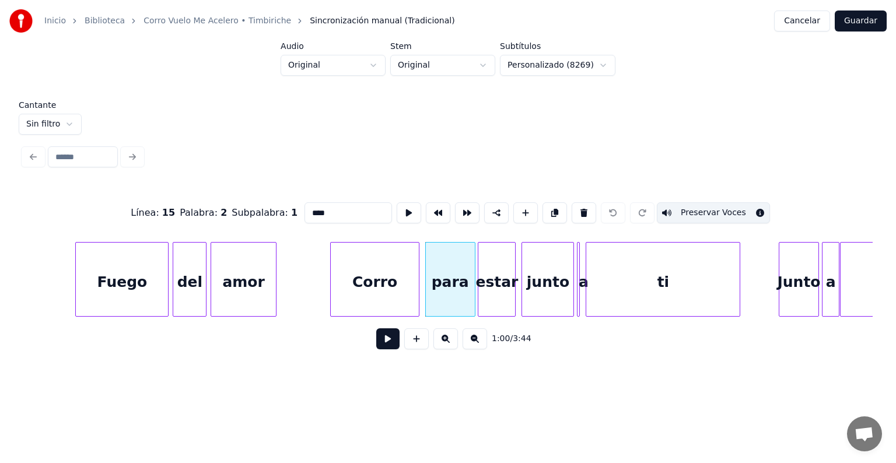
click at [497, 271] on div "estar" at bounding box center [497, 282] width 37 height 79
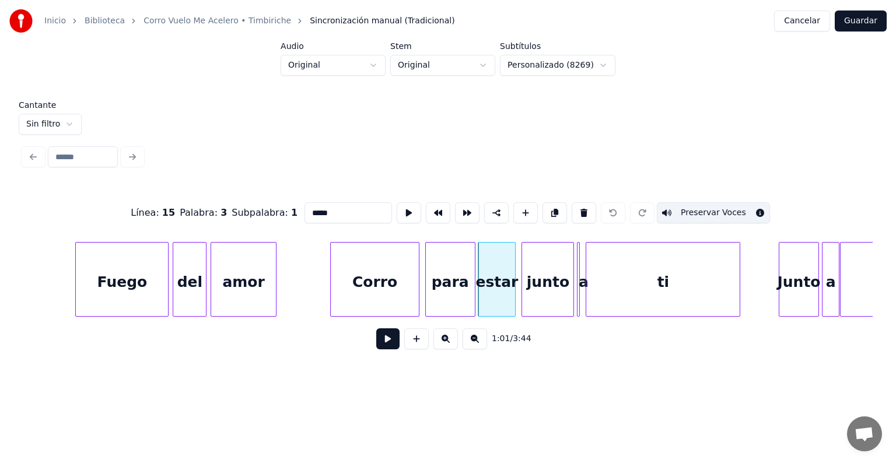
click at [543, 276] on div "junto" at bounding box center [547, 282] width 51 height 79
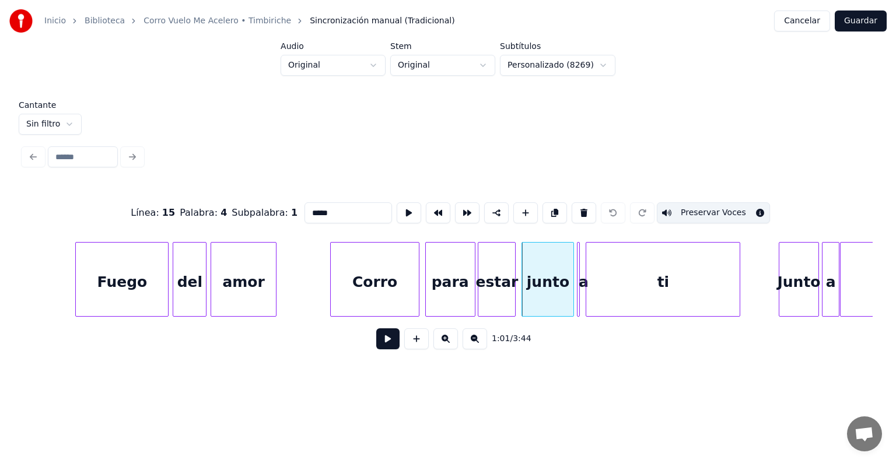
click at [631, 282] on div "ti" at bounding box center [662, 282] width 153 height 79
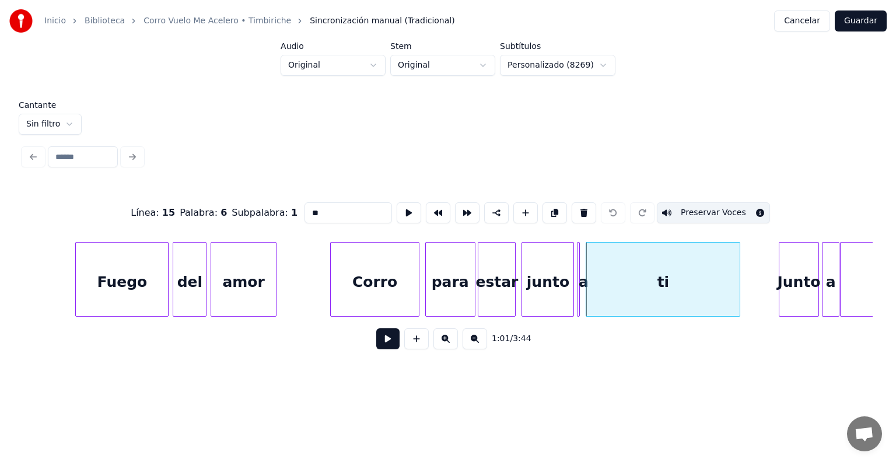
click at [578, 286] on div at bounding box center [578, 280] width 4 height 74
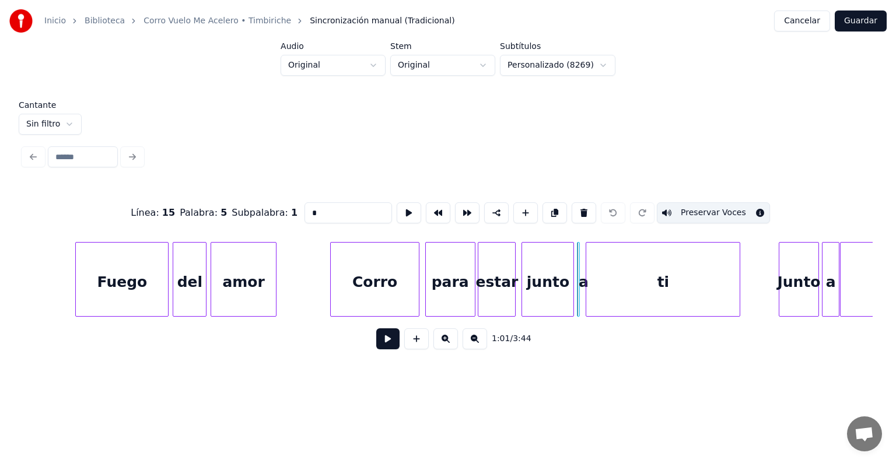
click at [790, 280] on div "Junto" at bounding box center [800, 282] width 40 height 79
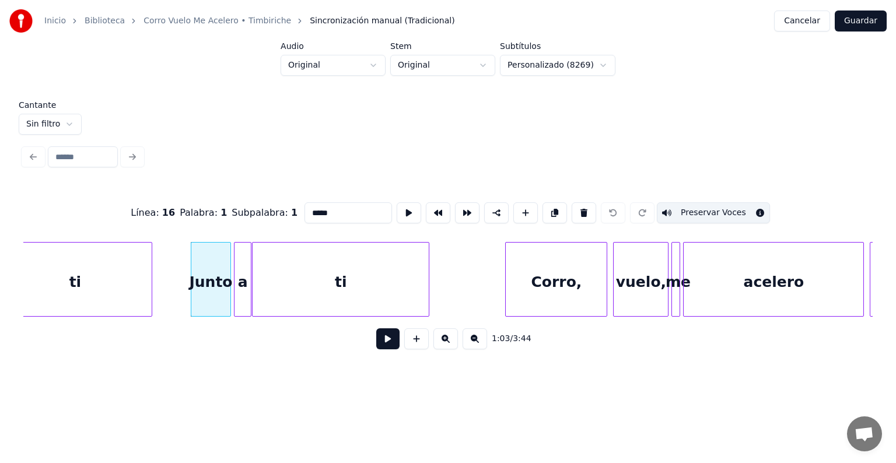
scroll to position [0, 9104]
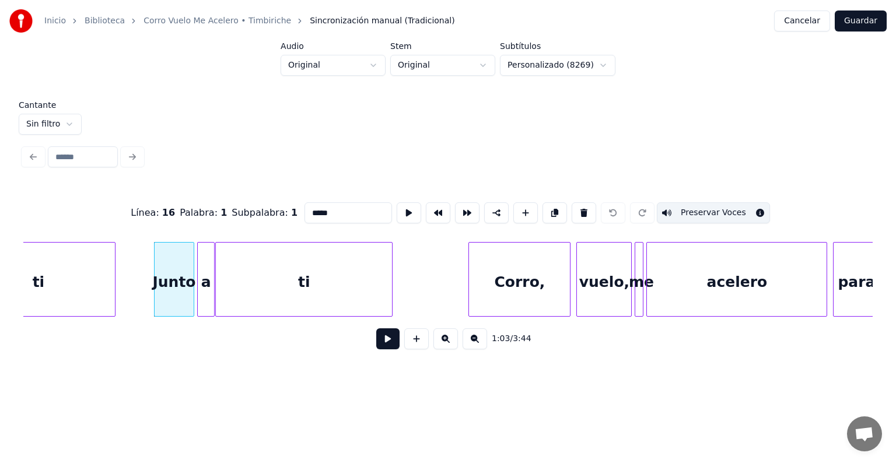
click at [204, 291] on div "a" at bounding box center [206, 282] width 17 height 79
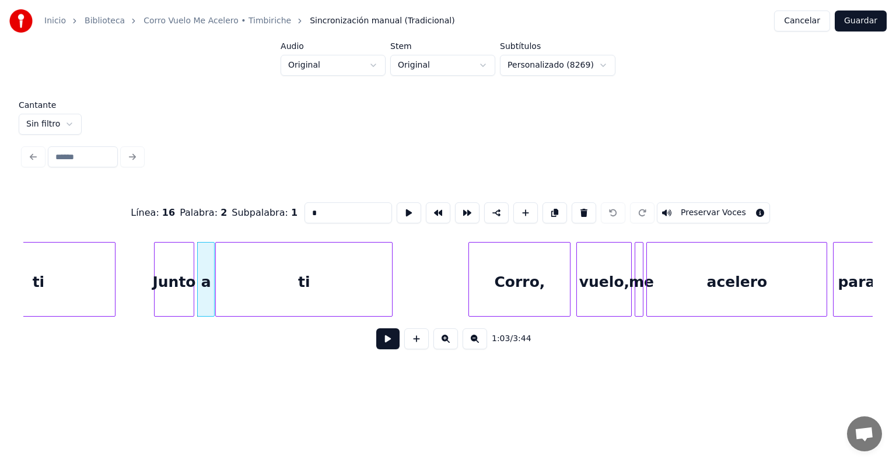
click at [700, 207] on button "Preservar Voces" at bounding box center [713, 212] width 113 height 21
click at [295, 278] on div "ti" at bounding box center [304, 282] width 176 height 79
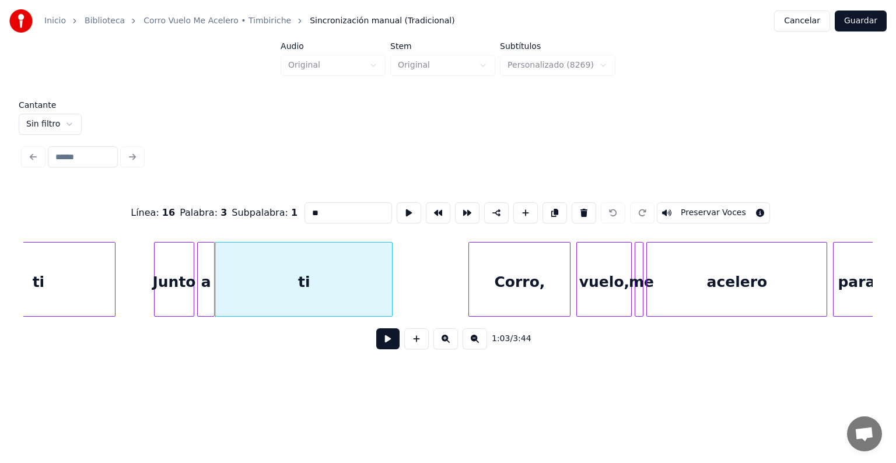
click at [701, 208] on button "Preservar Voces" at bounding box center [713, 212] width 113 height 21
click at [496, 275] on div "Corro," at bounding box center [519, 282] width 101 height 79
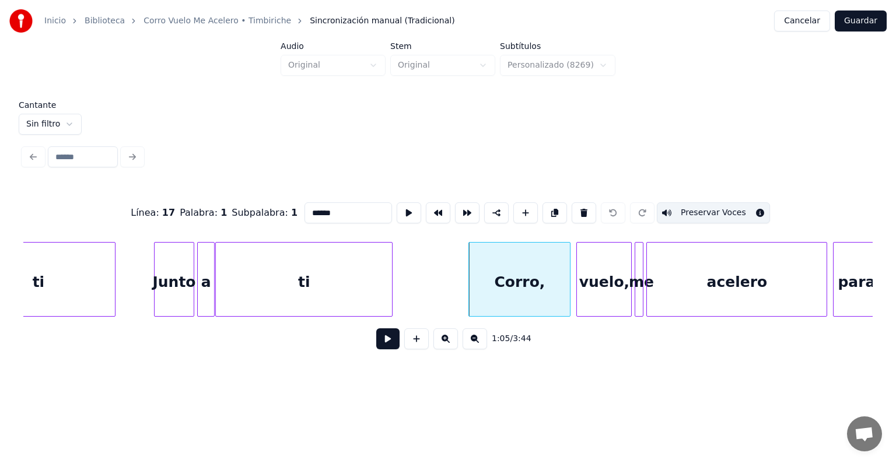
click at [600, 276] on div "vuelo," at bounding box center [604, 282] width 54 height 79
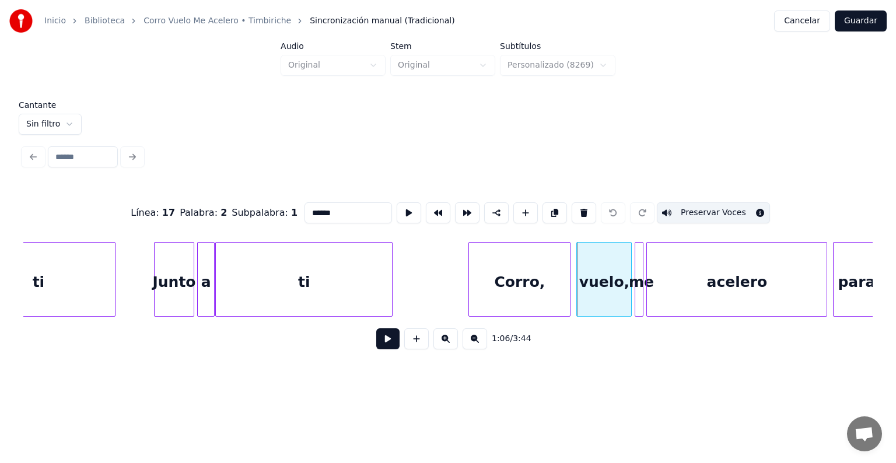
click at [638, 282] on div at bounding box center [638, 280] width 4 height 74
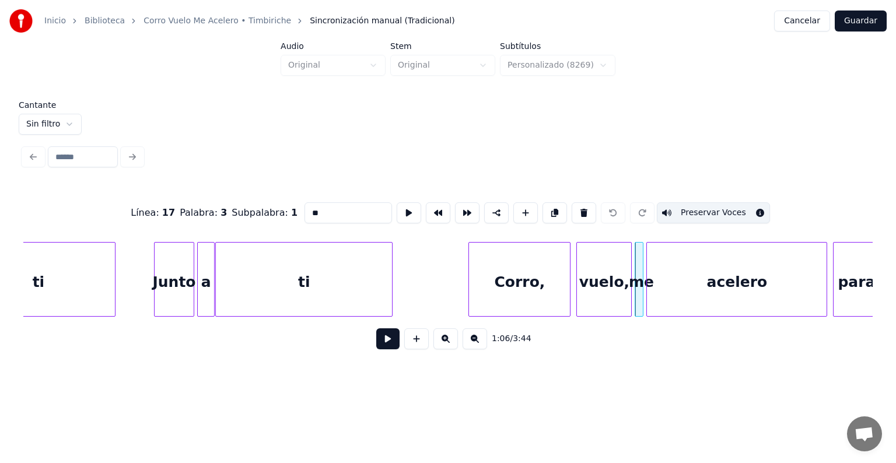
click at [677, 277] on div "acelero" at bounding box center [737, 282] width 180 height 79
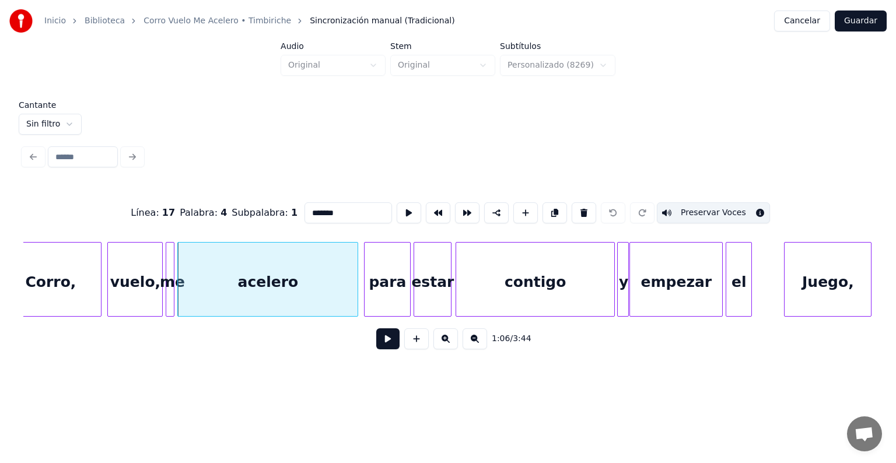
scroll to position [0, 9592]
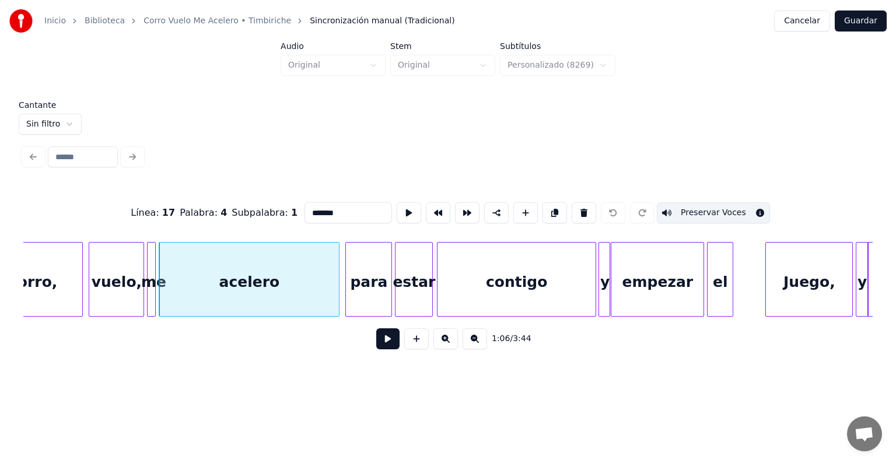
click at [365, 289] on div "para" at bounding box center [369, 282] width 46 height 79
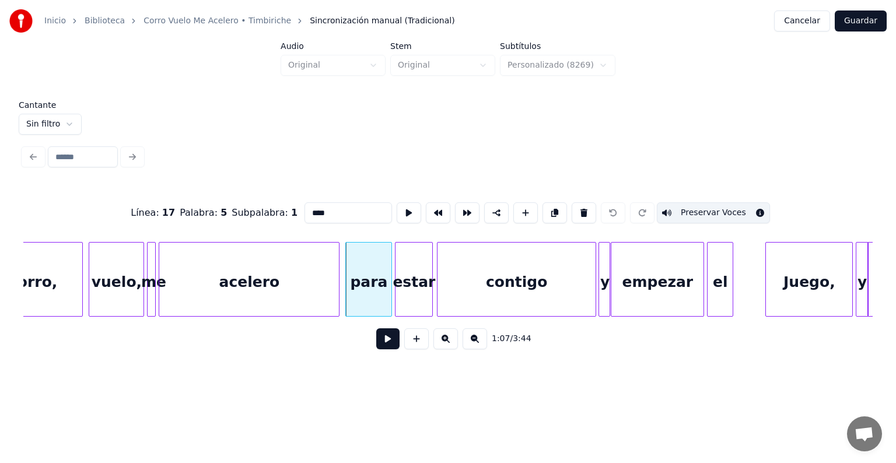
click at [411, 289] on div "estar" at bounding box center [414, 282] width 37 height 79
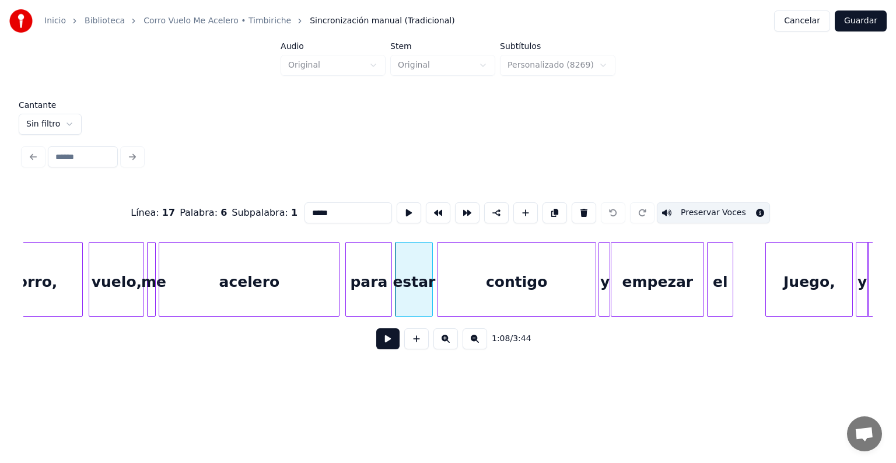
click at [474, 284] on div "contigo" at bounding box center [517, 282] width 158 height 79
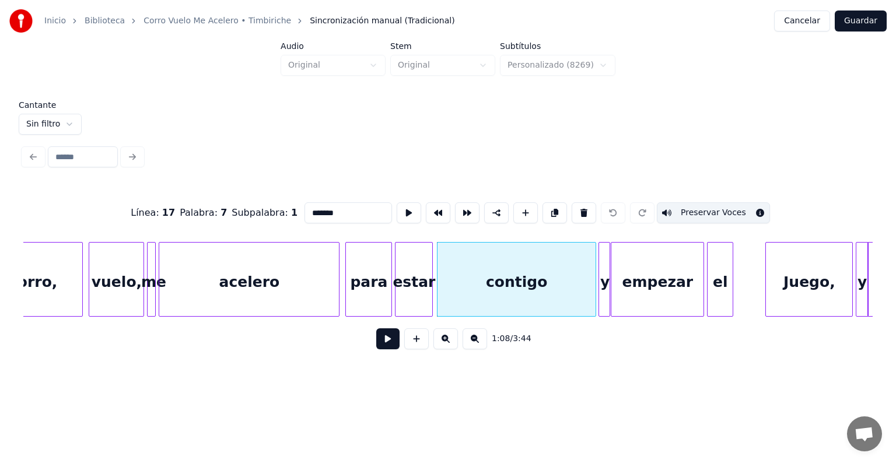
click at [601, 280] on div at bounding box center [601, 280] width 4 height 74
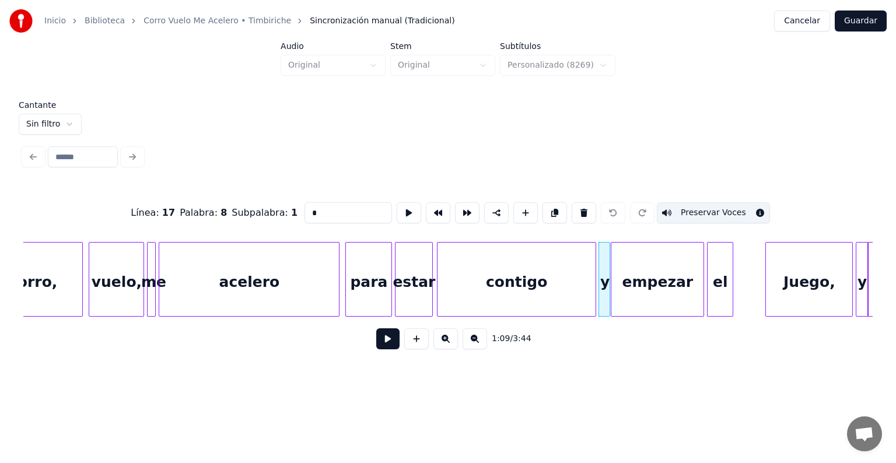
click at [638, 278] on div "empezar" at bounding box center [658, 282] width 92 height 79
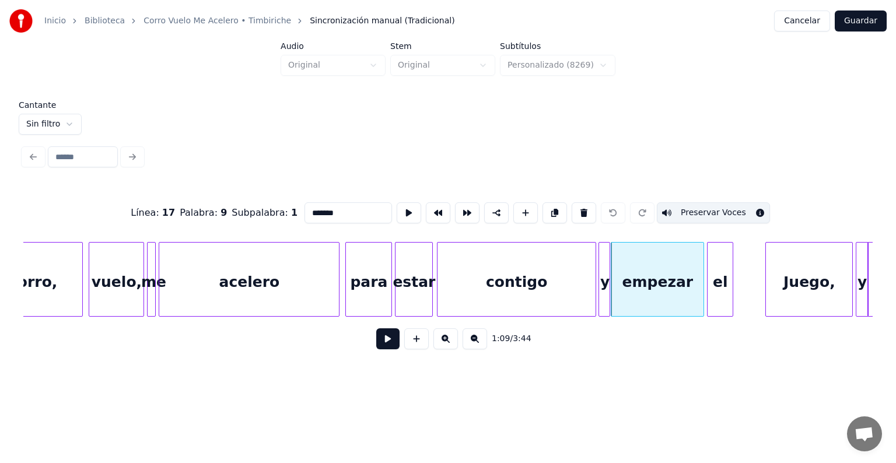
click at [721, 273] on div "el" at bounding box center [720, 282] width 25 height 79
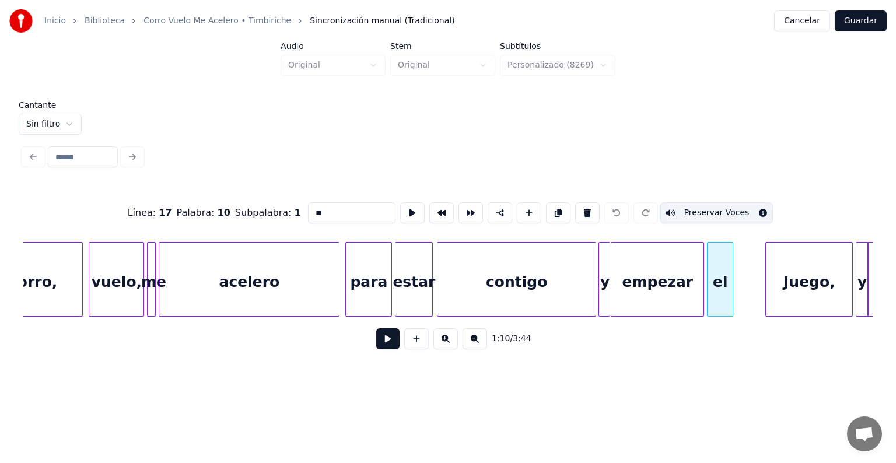
click at [793, 280] on div "Juego," at bounding box center [809, 282] width 86 height 79
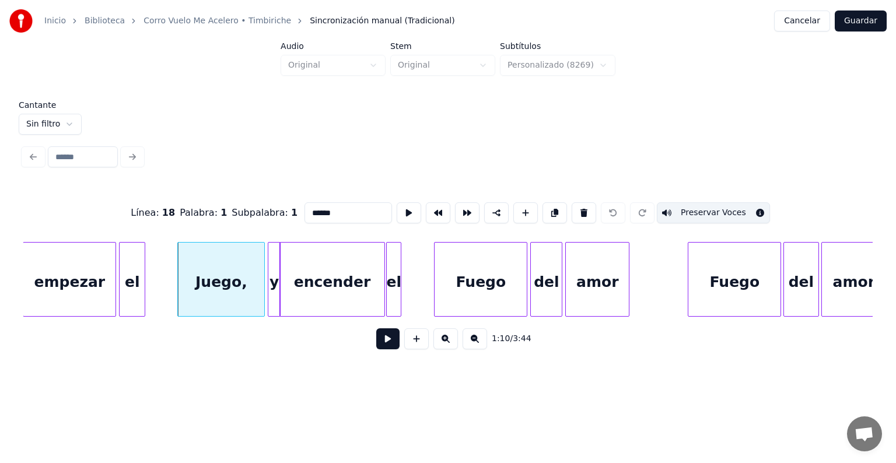
scroll to position [0, 10190]
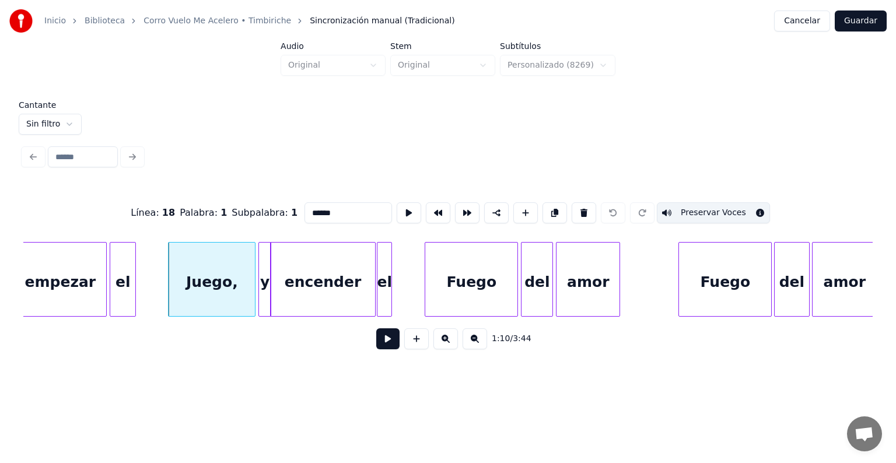
click at [263, 293] on div "y" at bounding box center [265, 282] width 12 height 79
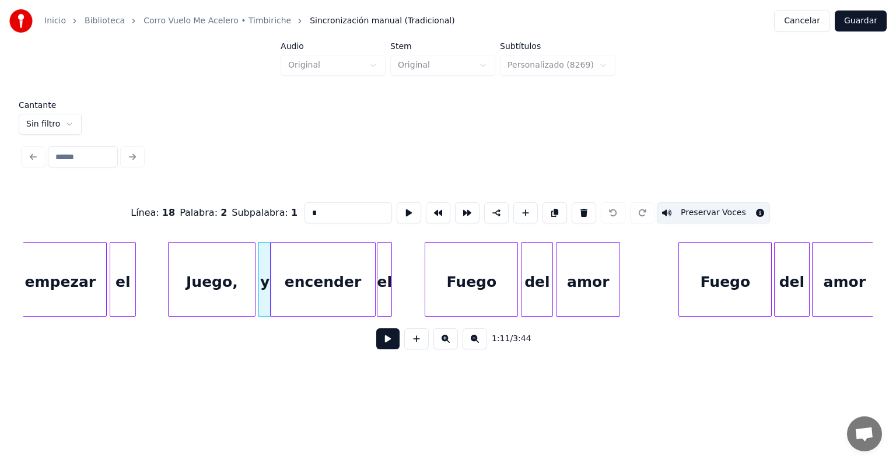
click at [317, 294] on div "encender" at bounding box center [323, 282] width 104 height 79
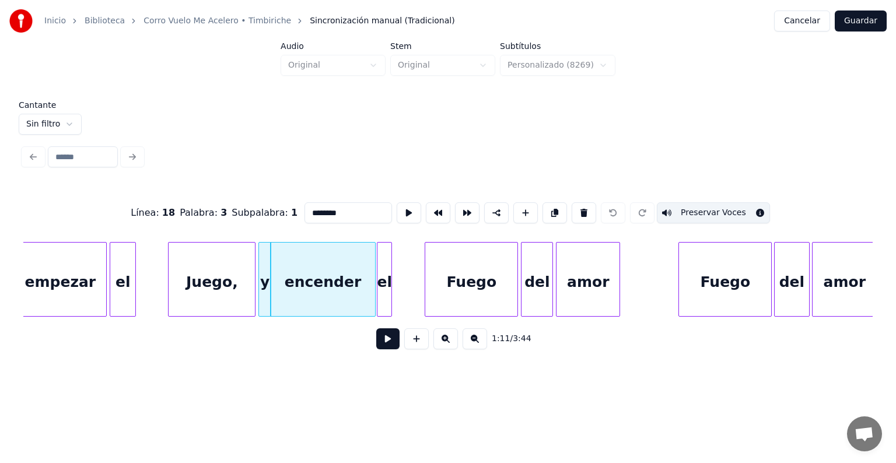
click at [385, 298] on div "el" at bounding box center [385, 282] width 14 height 79
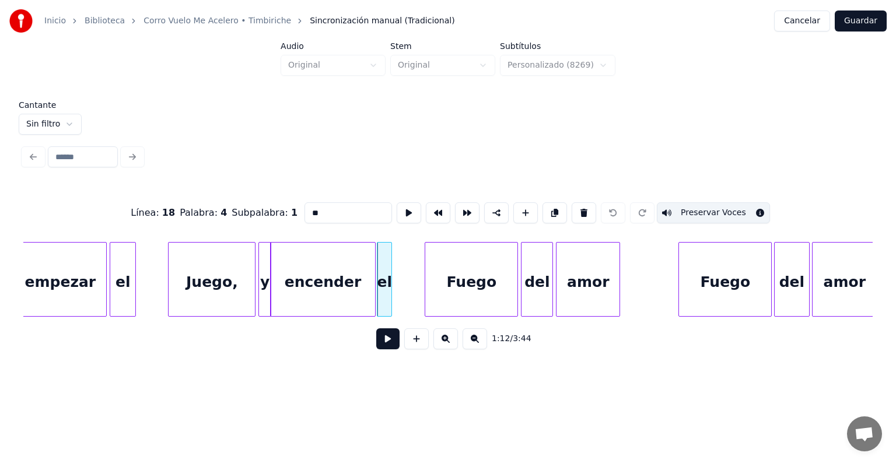
click at [263, 294] on div "y" at bounding box center [265, 282] width 12 height 79
click at [441, 299] on div "Fuego" at bounding box center [471, 282] width 92 height 79
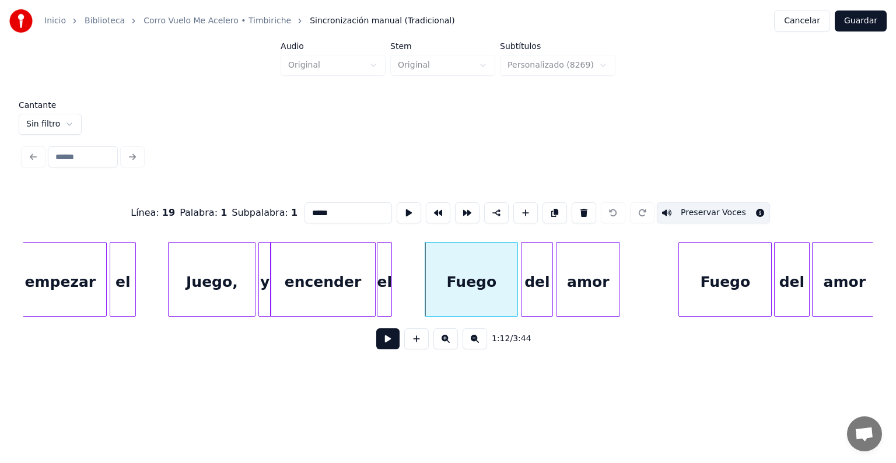
click at [536, 281] on div "del" at bounding box center [537, 282] width 31 height 79
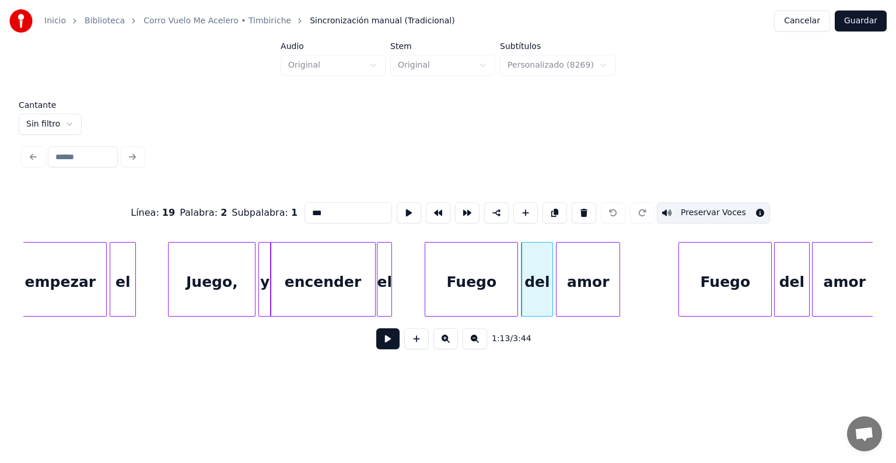
click at [600, 284] on div "amor" at bounding box center [588, 282] width 63 height 79
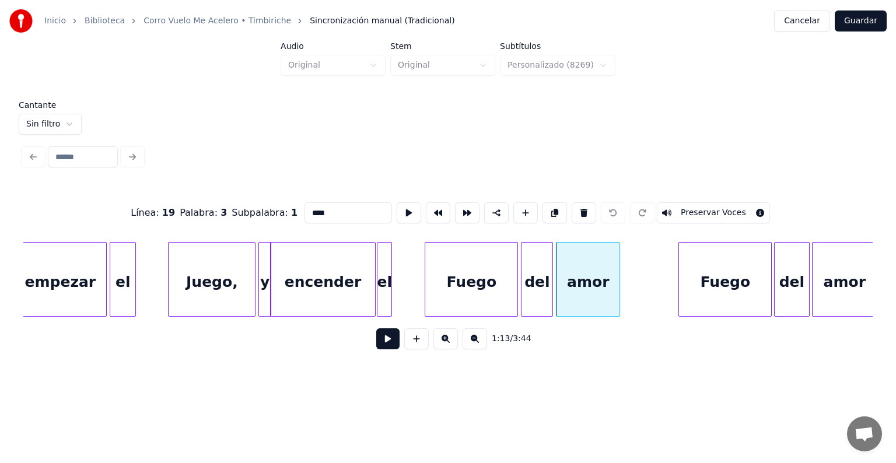
click at [704, 273] on div "Fuego" at bounding box center [725, 282] width 92 height 79
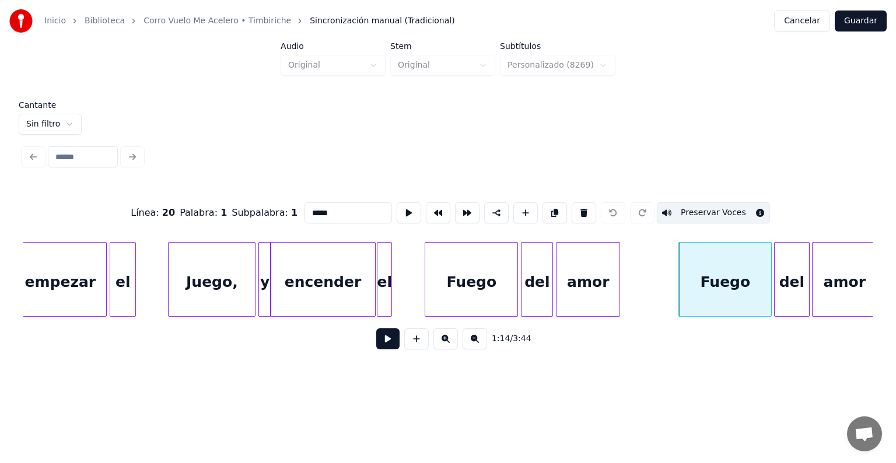
click at [592, 279] on div "amor" at bounding box center [588, 282] width 63 height 79
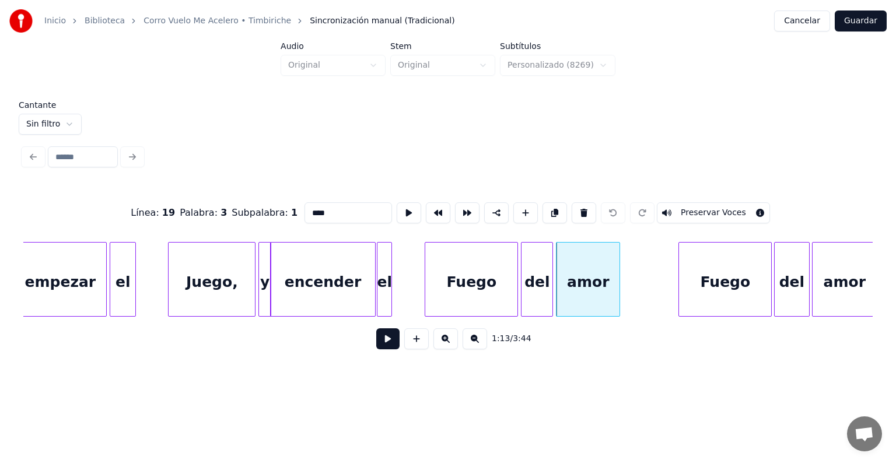
click at [696, 208] on button "Preservar Voces" at bounding box center [713, 212] width 113 height 21
click at [705, 290] on div "Fuego" at bounding box center [725, 282] width 92 height 79
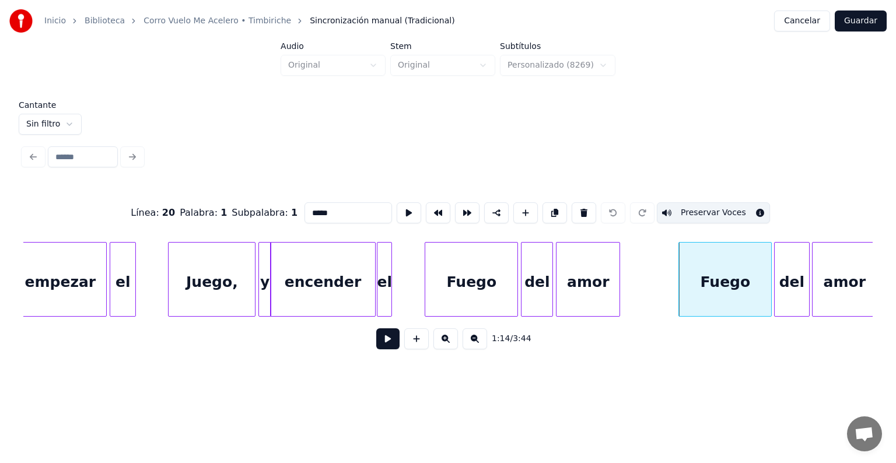
click at [785, 275] on div "del" at bounding box center [792, 282] width 35 height 79
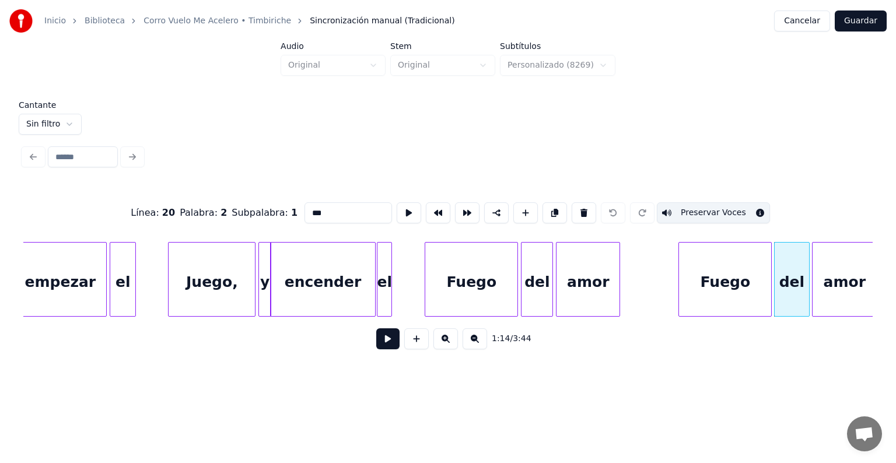
click at [830, 282] on div "amor" at bounding box center [845, 282] width 64 height 79
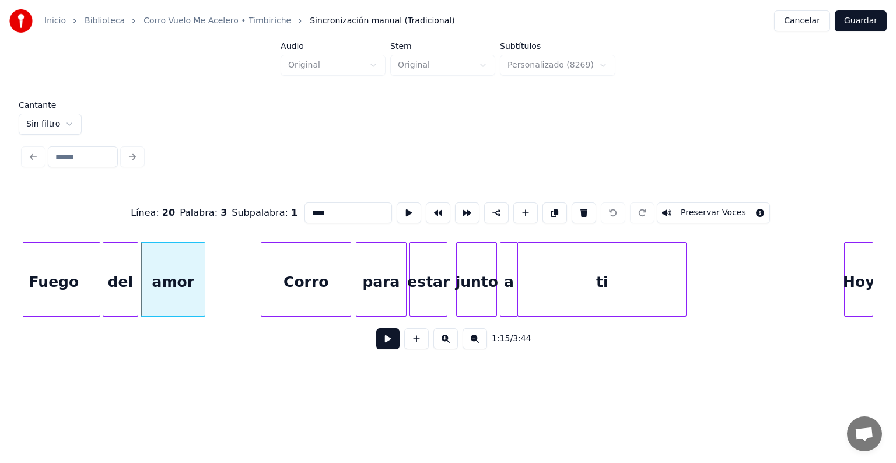
scroll to position [0, 10871]
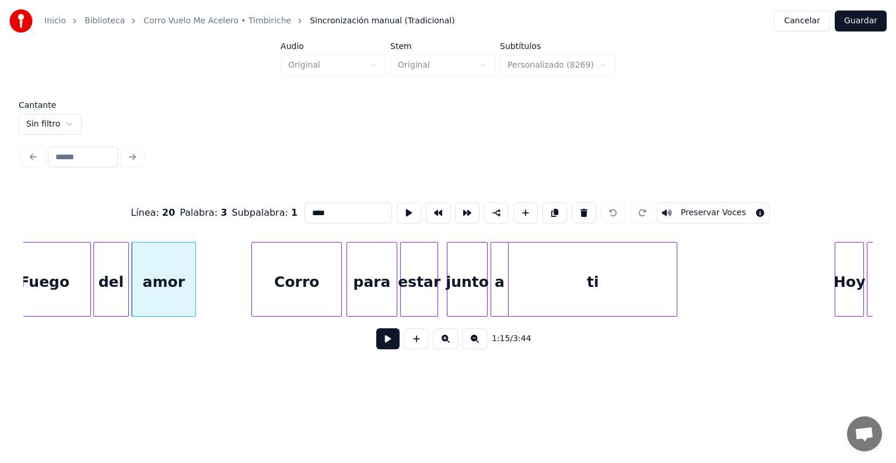
click at [308, 291] on div "Corro" at bounding box center [296, 282] width 89 height 79
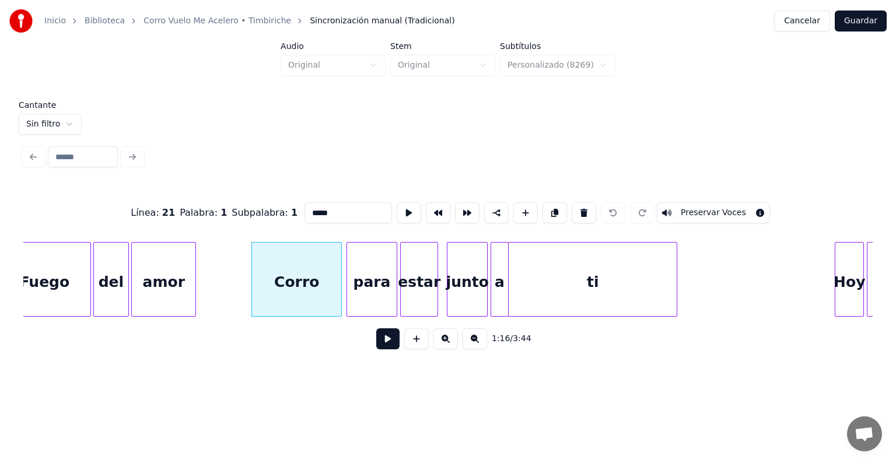
click at [703, 209] on button "Preservar Voces" at bounding box center [713, 212] width 113 height 21
click at [366, 296] on div "para" at bounding box center [372, 282] width 50 height 79
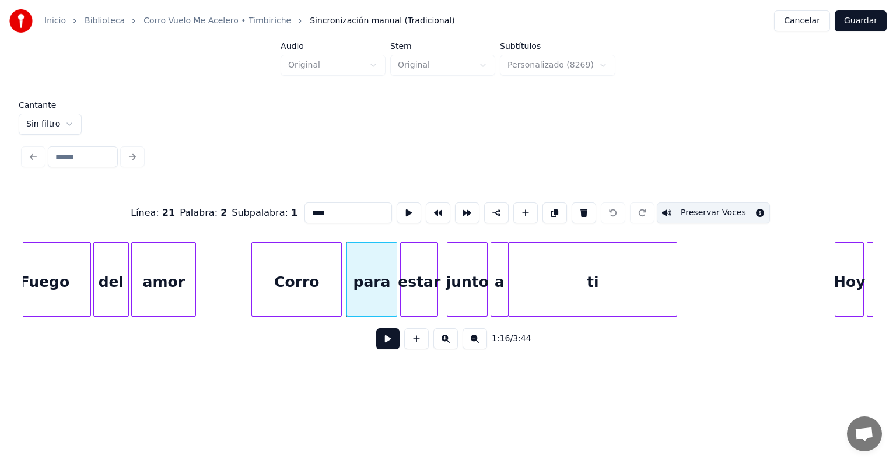
click at [420, 284] on div "estar" at bounding box center [419, 282] width 37 height 79
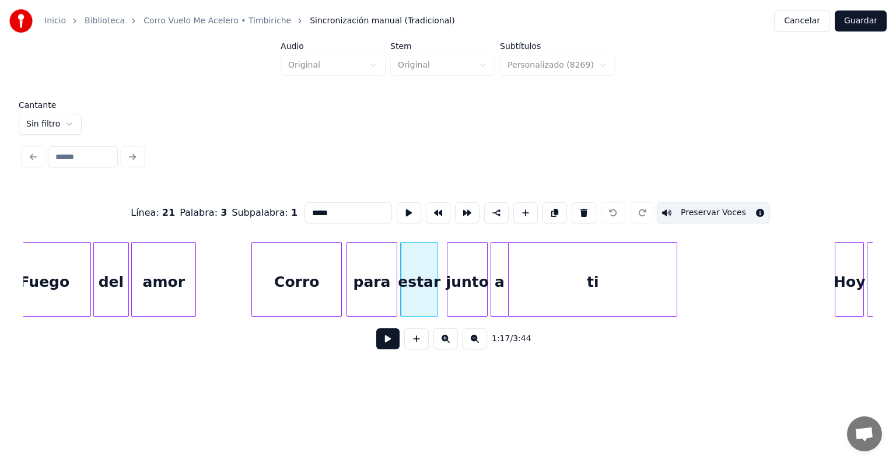
click at [465, 287] on div "junto" at bounding box center [468, 282] width 40 height 79
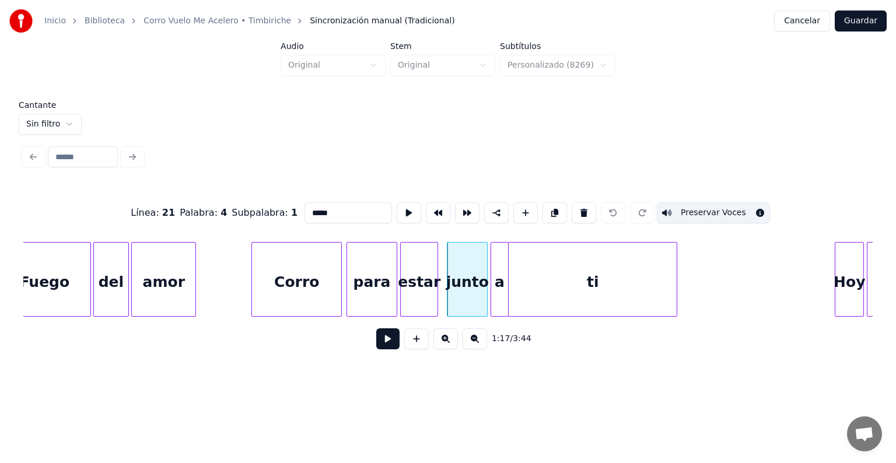
click at [500, 292] on div "a" at bounding box center [499, 282] width 17 height 79
click at [543, 290] on div "ti" at bounding box center [593, 282] width 168 height 79
type input "**"
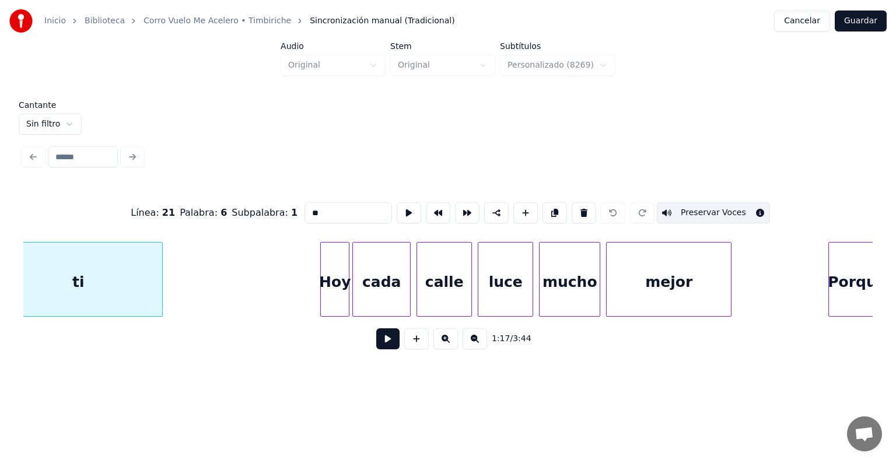
scroll to position [0, 11395]
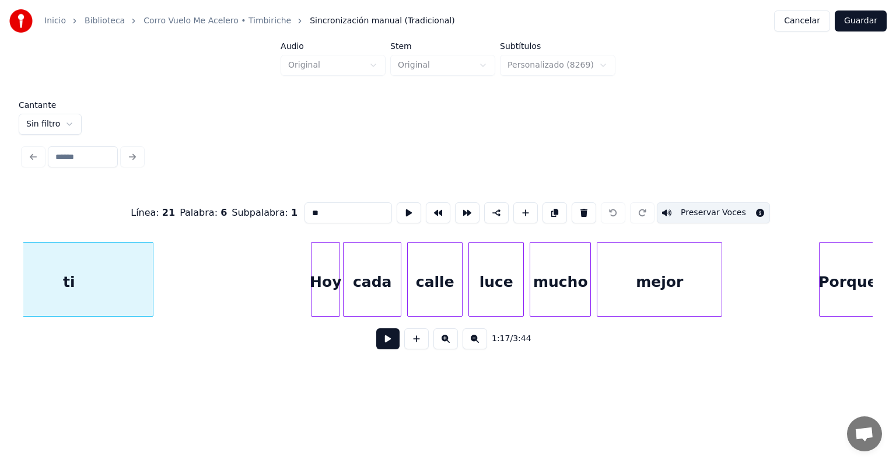
click at [856, 21] on button "Guardar" at bounding box center [861, 21] width 52 height 21
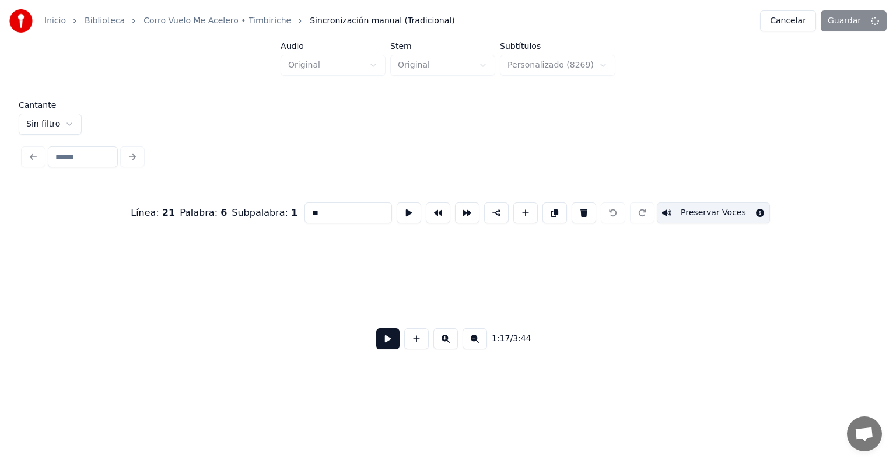
scroll to position [0, 1893]
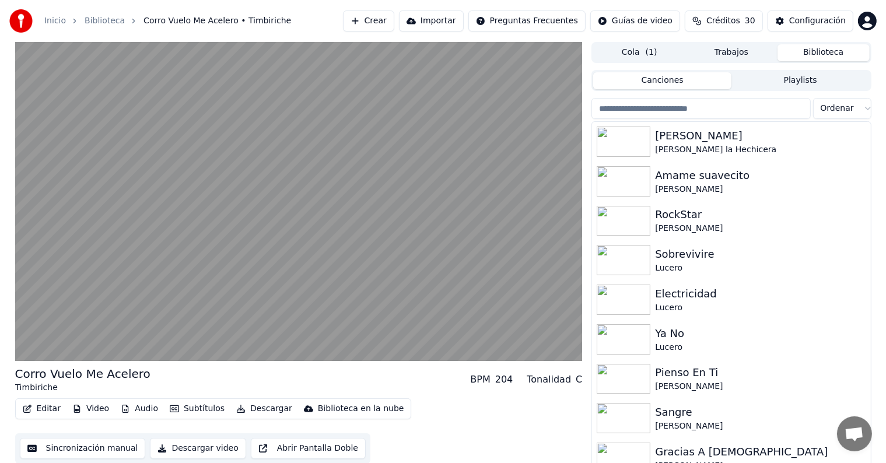
click at [37, 408] on button "Editar" at bounding box center [41, 409] width 47 height 16
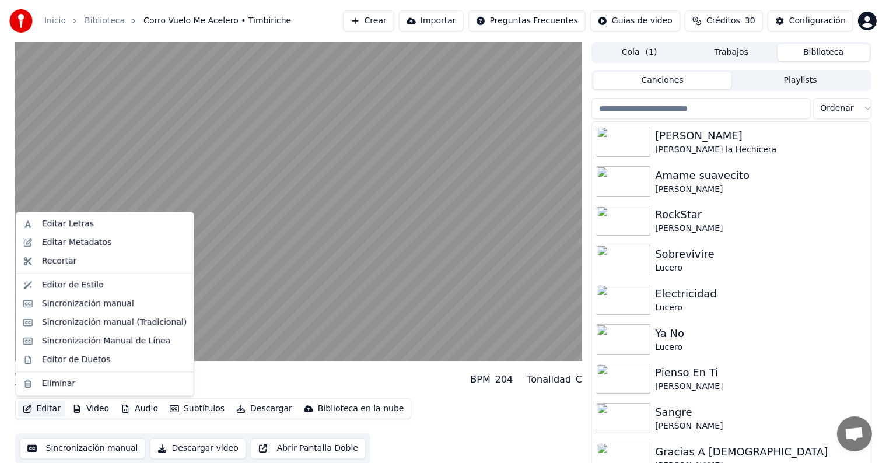
click at [47, 319] on div "Sincronización manual (Tradicional)" at bounding box center [114, 323] width 145 height 12
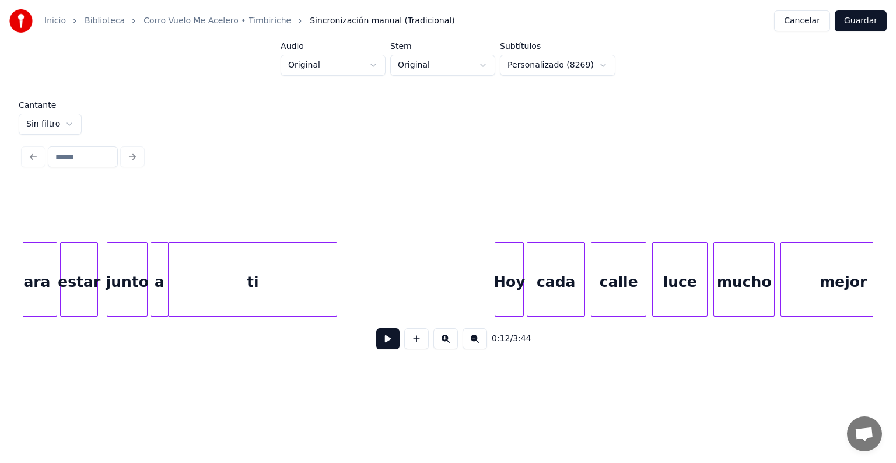
scroll to position [0, 11220]
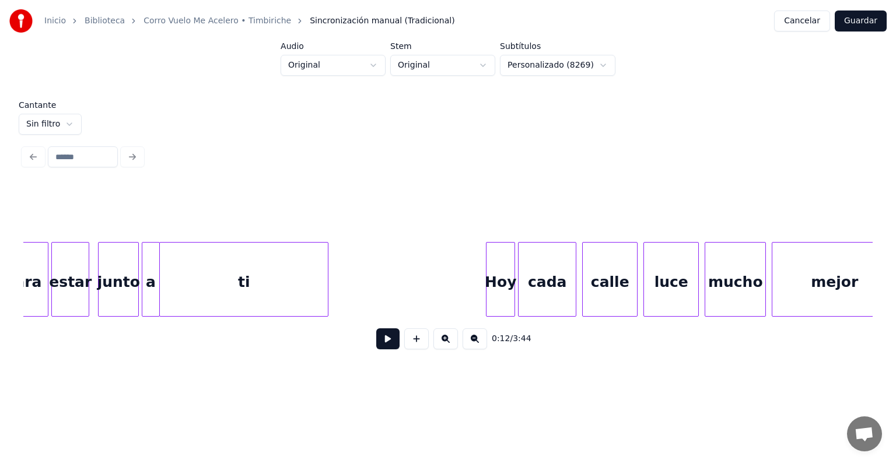
click at [274, 285] on div "ti" at bounding box center [244, 282] width 168 height 79
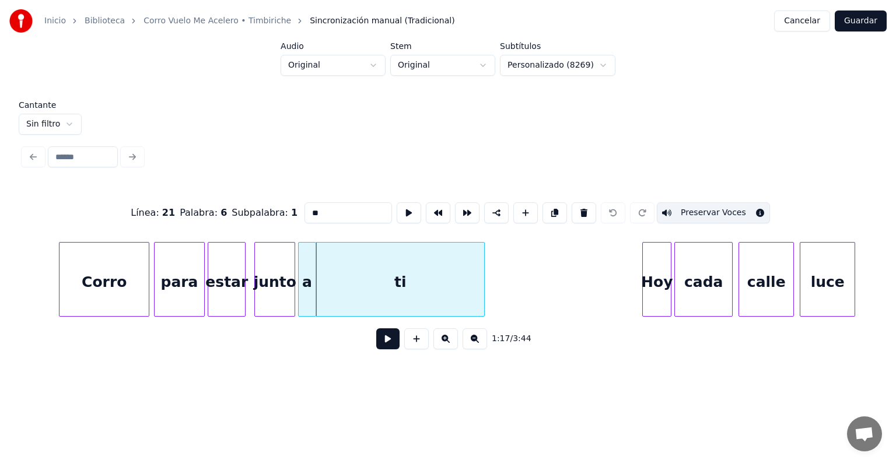
scroll to position [0, 11036]
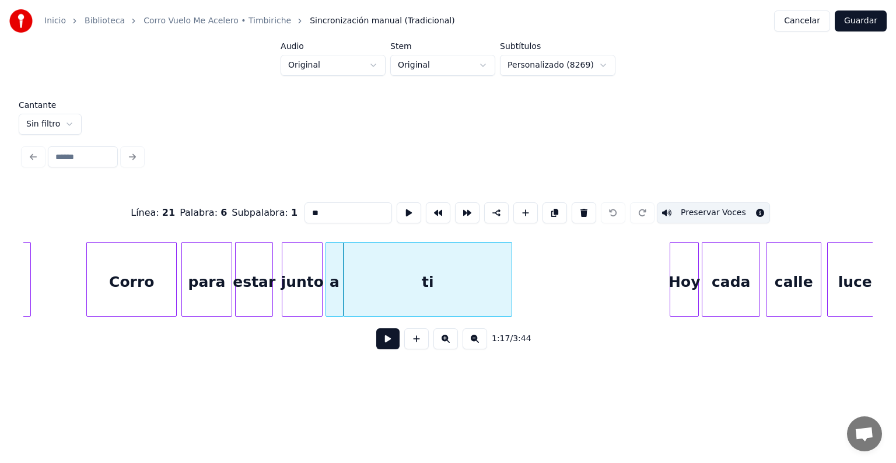
click at [299, 288] on div "junto" at bounding box center [302, 282] width 40 height 79
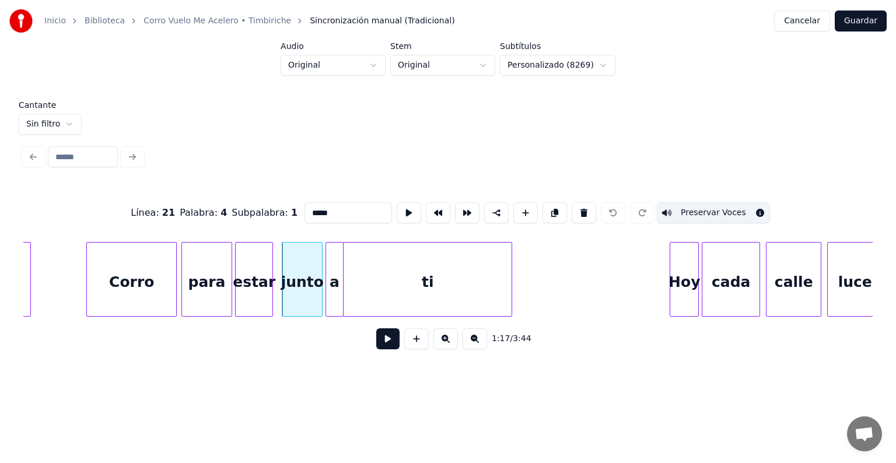
click at [335, 285] on div "a" at bounding box center [334, 282] width 17 height 79
click at [253, 282] on div "estar" at bounding box center [254, 282] width 37 height 79
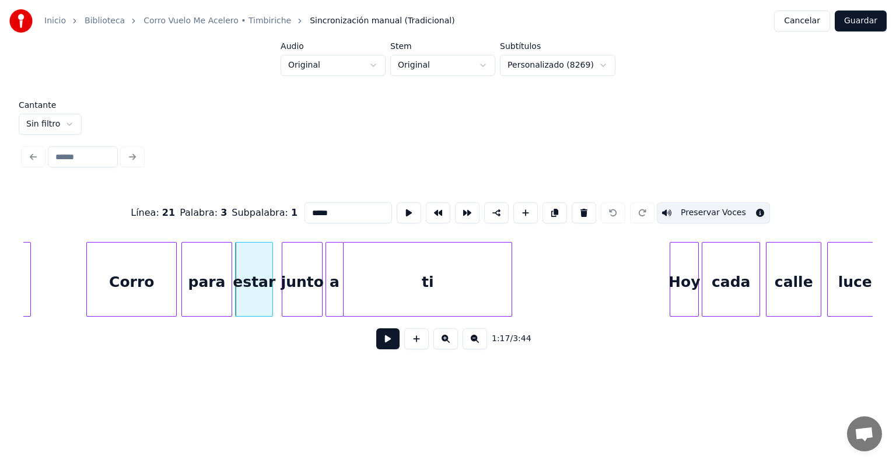
click at [200, 281] on div "para" at bounding box center [207, 282] width 50 height 79
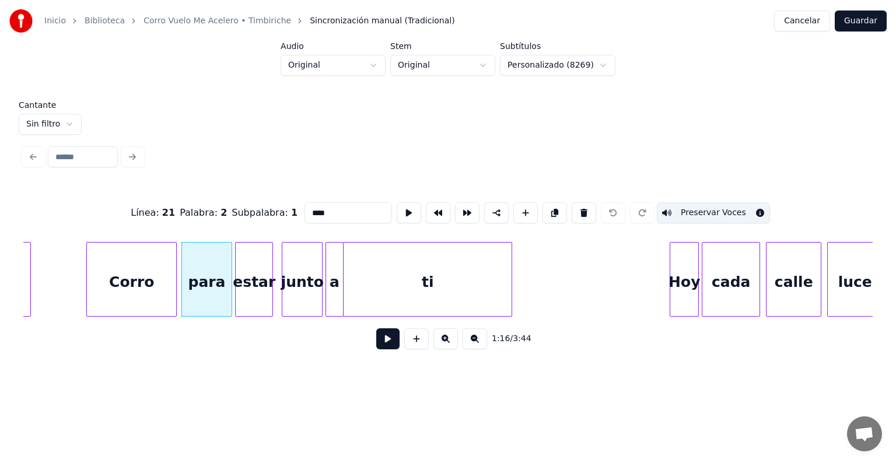
click at [130, 274] on div "Corro" at bounding box center [131, 282] width 89 height 79
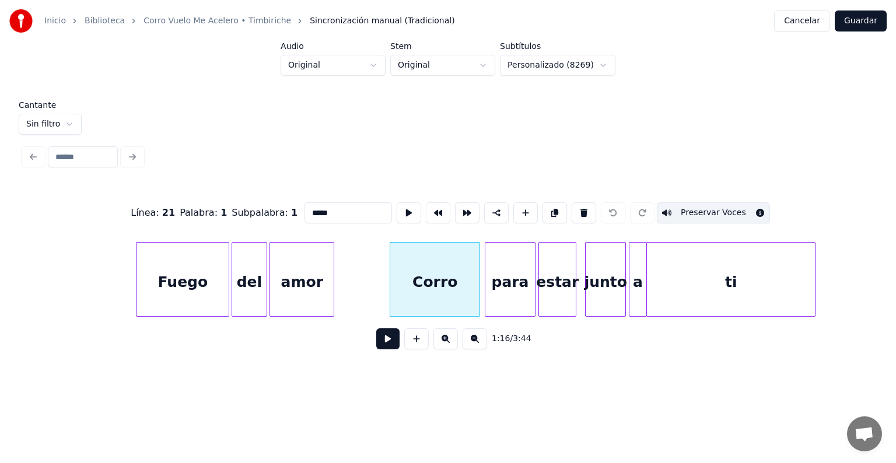
scroll to position [0, 10705]
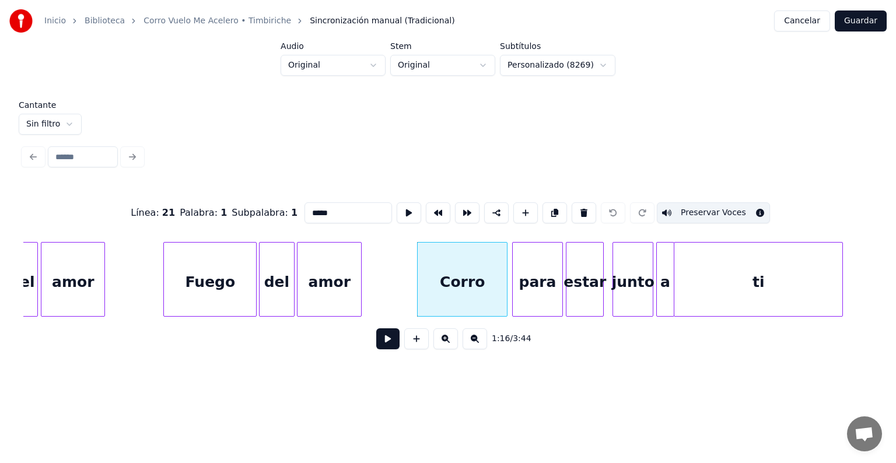
click at [322, 291] on div "amor" at bounding box center [330, 282] width 64 height 79
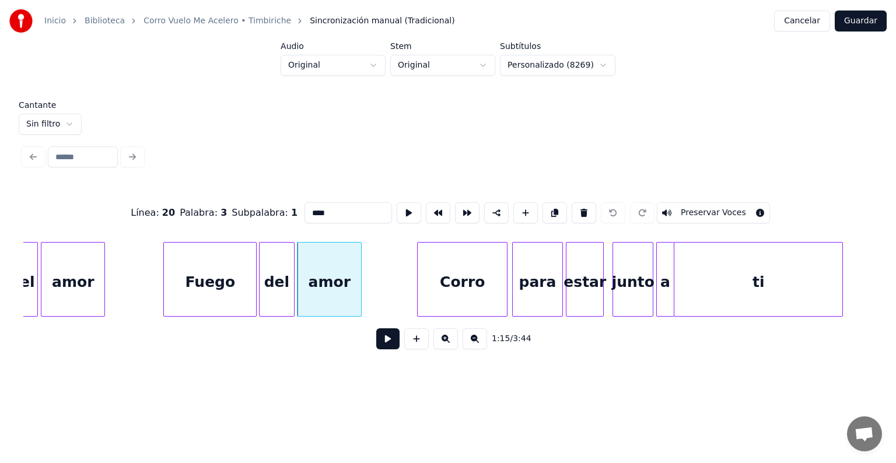
click at [703, 206] on button "Preservar Voces" at bounding box center [713, 212] width 113 height 21
click at [271, 285] on div "del" at bounding box center [277, 282] width 35 height 79
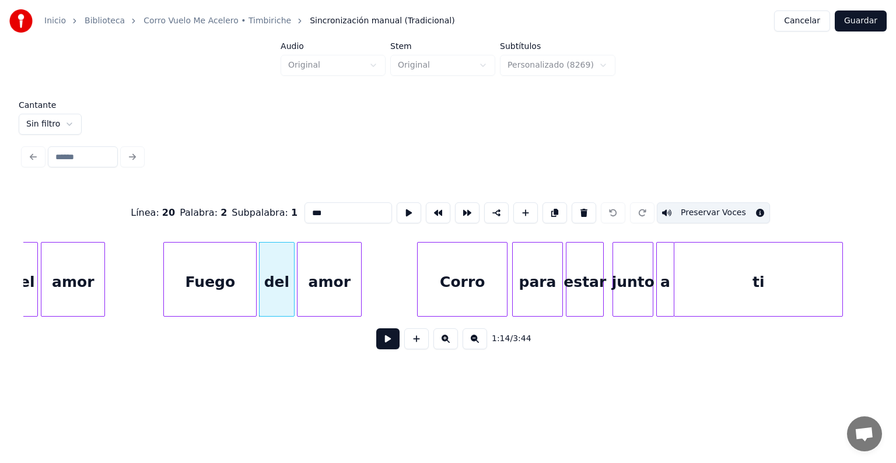
click at [215, 283] on div "Fuego" at bounding box center [210, 282] width 92 height 79
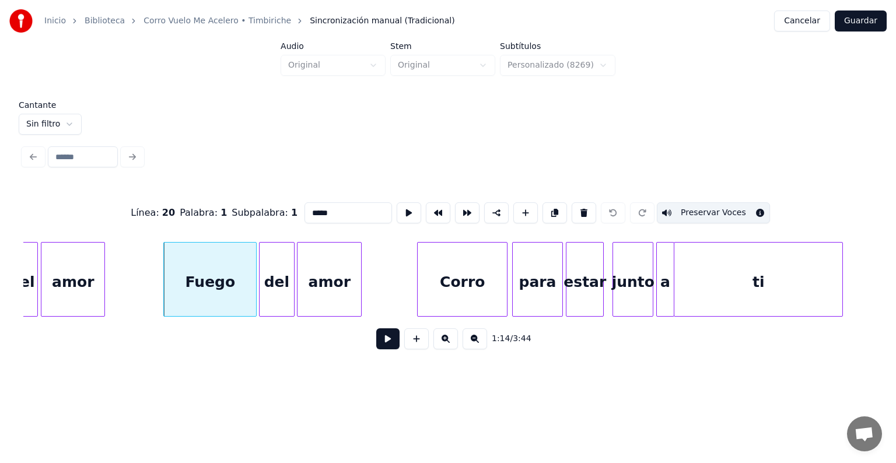
click at [445, 273] on div "Corro" at bounding box center [462, 282] width 89 height 79
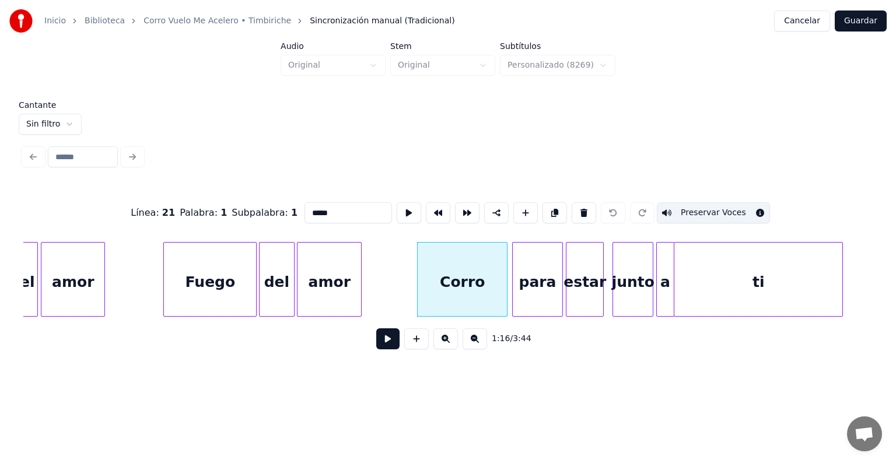
click at [539, 284] on div "para" at bounding box center [538, 282] width 50 height 79
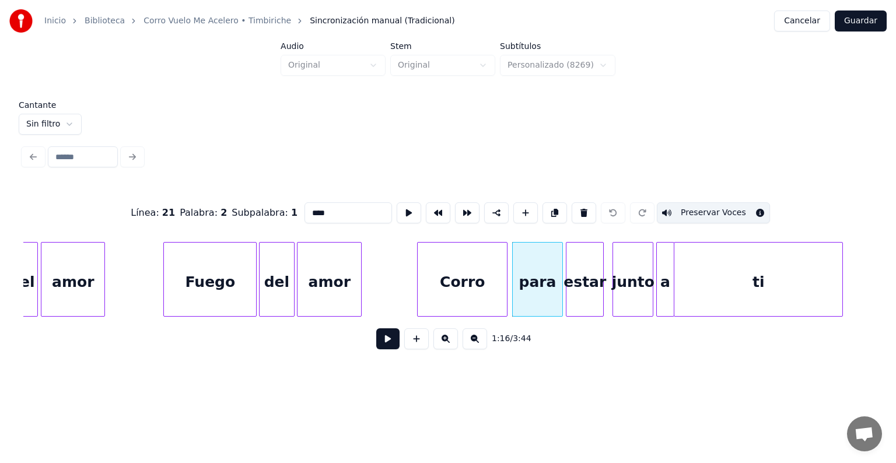
click at [589, 277] on div "estar" at bounding box center [585, 282] width 37 height 79
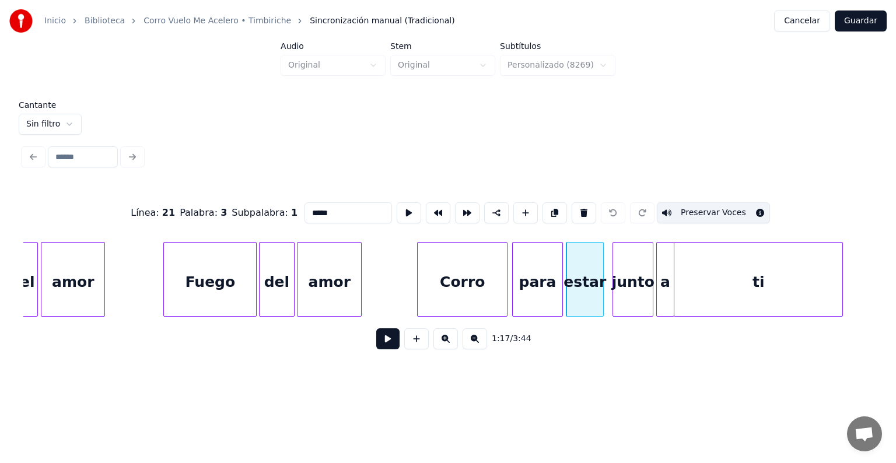
click at [626, 274] on div "junto" at bounding box center [633, 282] width 40 height 79
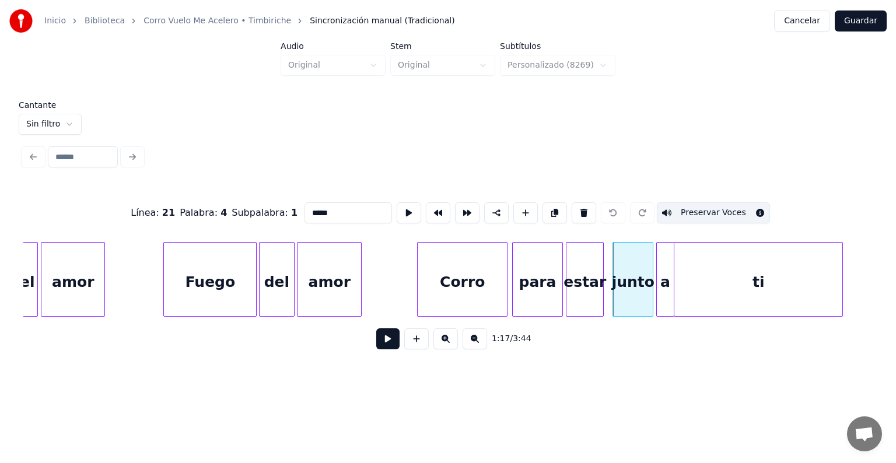
click at [658, 273] on div at bounding box center [659, 280] width 4 height 74
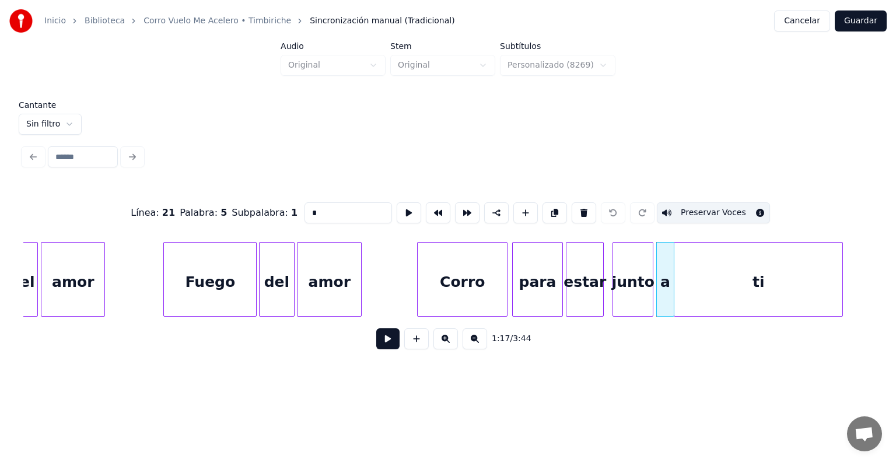
click at [708, 274] on div "ti" at bounding box center [759, 282] width 168 height 79
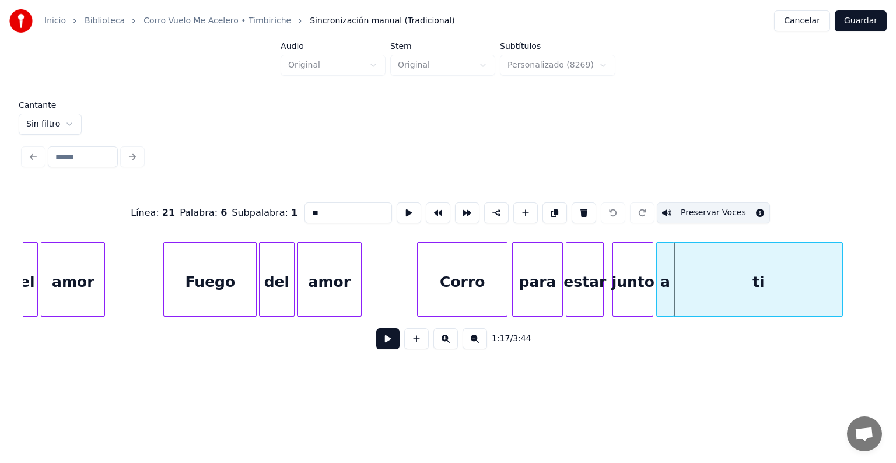
click at [710, 282] on div "ti" at bounding box center [759, 282] width 168 height 79
click at [615, 285] on div at bounding box center [615, 280] width 4 height 74
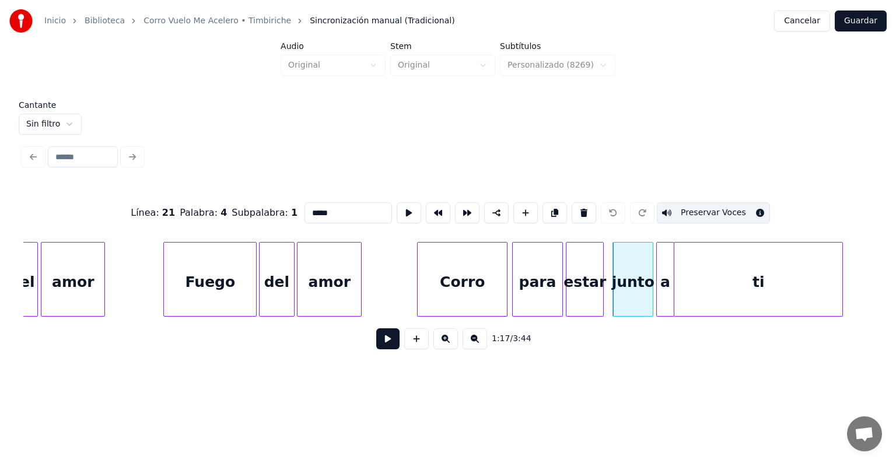
click at [717, 284] on div "ti" at bounding box center [759, 282] width 168 height 79
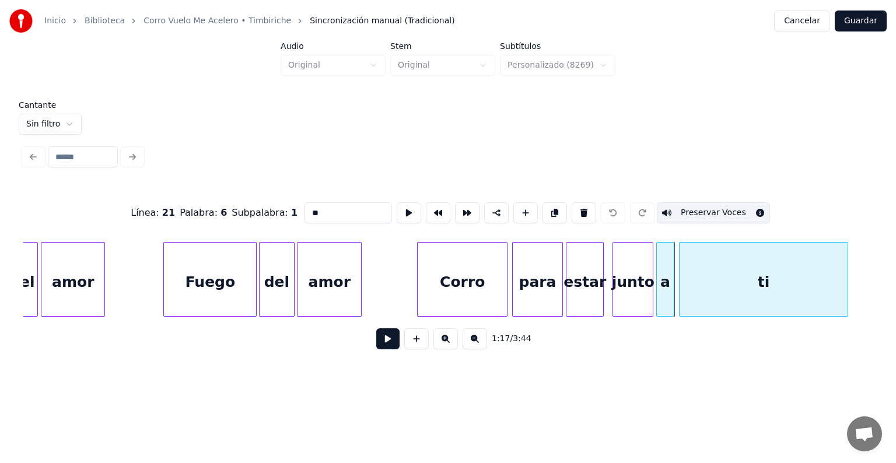
click at [712, 292] on div "ti" at bounding box center [764, 282] width 168 height 79
click at [666, 288] on div "a" at bounding box center [665, 282] width 17 height 79
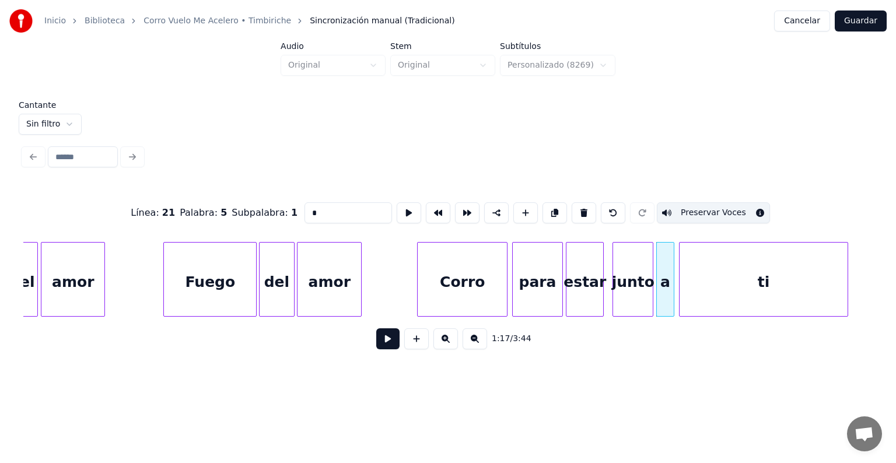
click at [208, 287] on div "Fuego" at bounding box center [210, 282] width 92 height 79
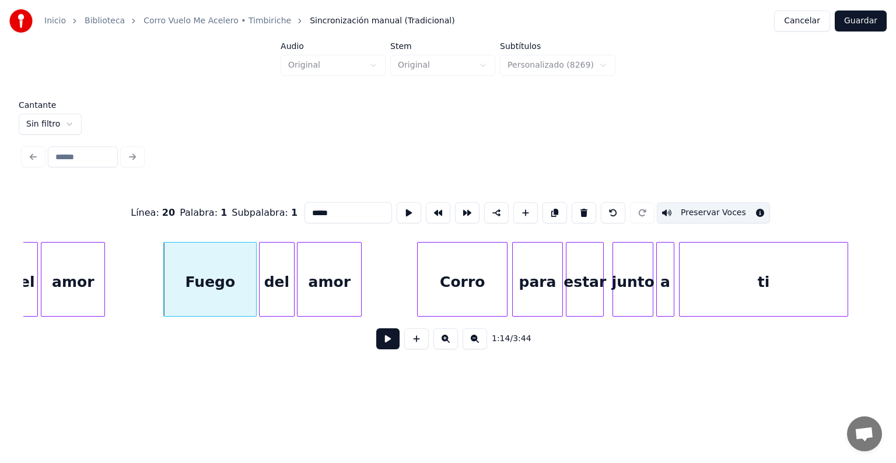
click at [278, 288] on div "del" at bounding box center [277, 282] width 35 height 79
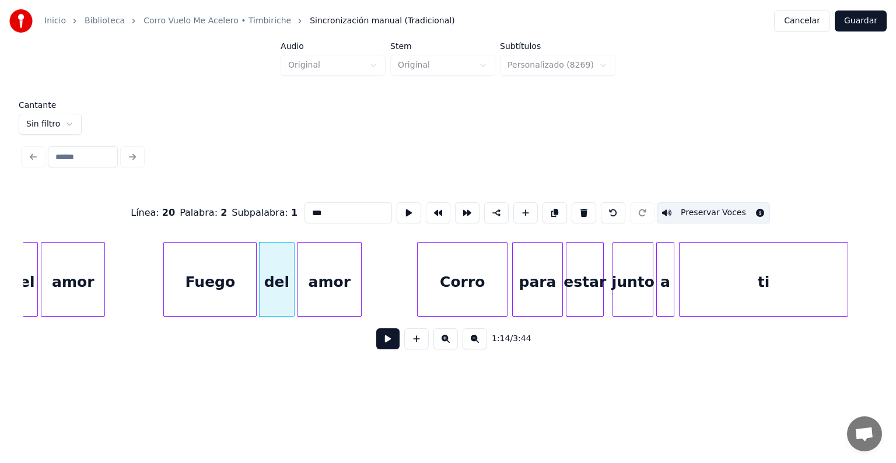
click at [326, 293] on div "amor" at bounding box center [330, 282] width 64 height 79
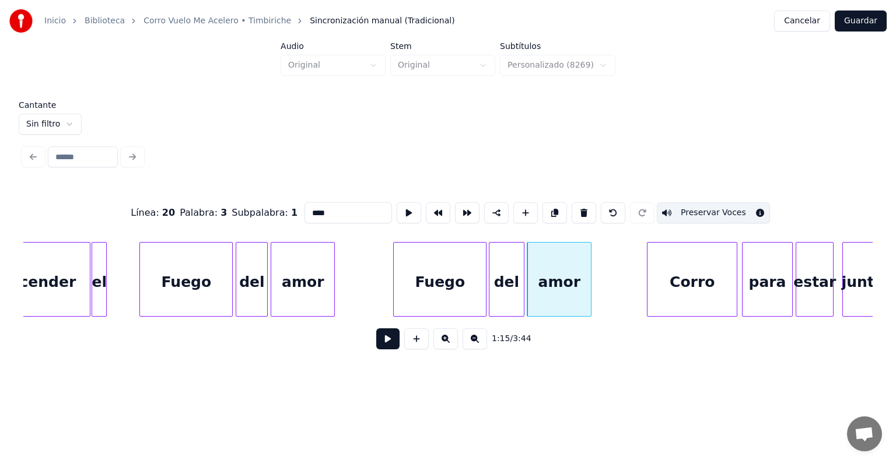
scroll to position [0, 10355]
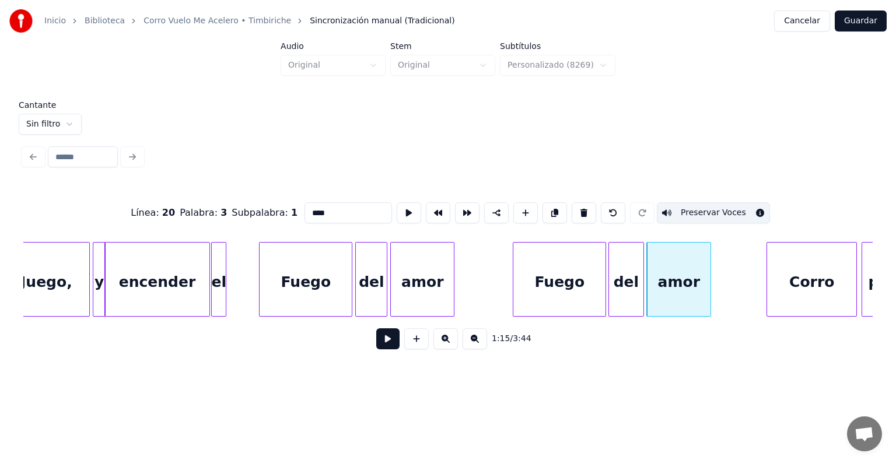
click at [297, 285] on div "Fuego" at bounding box center [306, 282] width 92 height 79
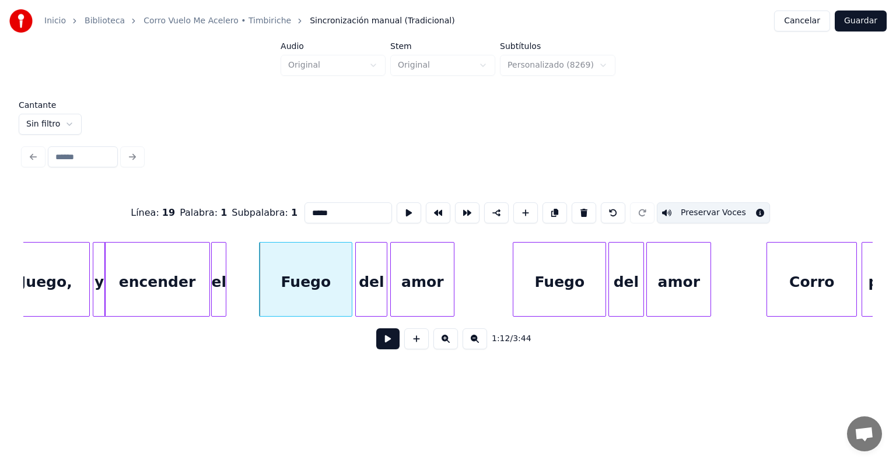
click at [372, 294] on div "del" at bounding box center [371, 282] width 31 height 79
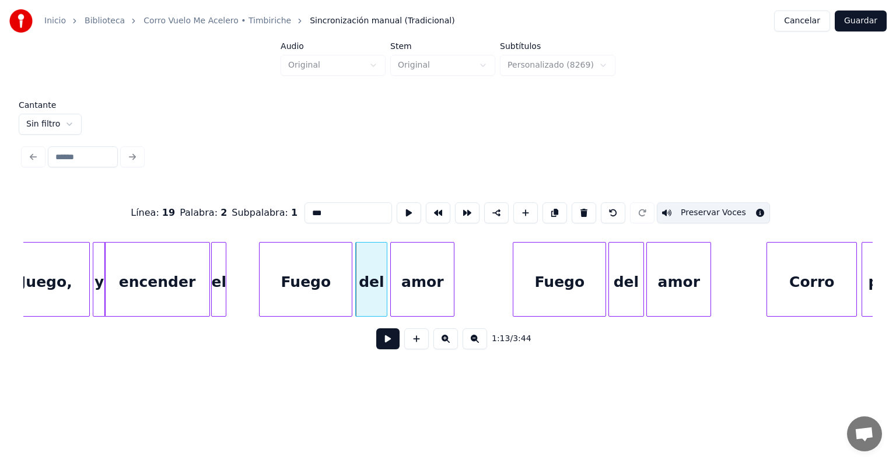
click at [416, 295] on div "amor" at bounding box center [422, 282] width 63 height 79
type input "****"
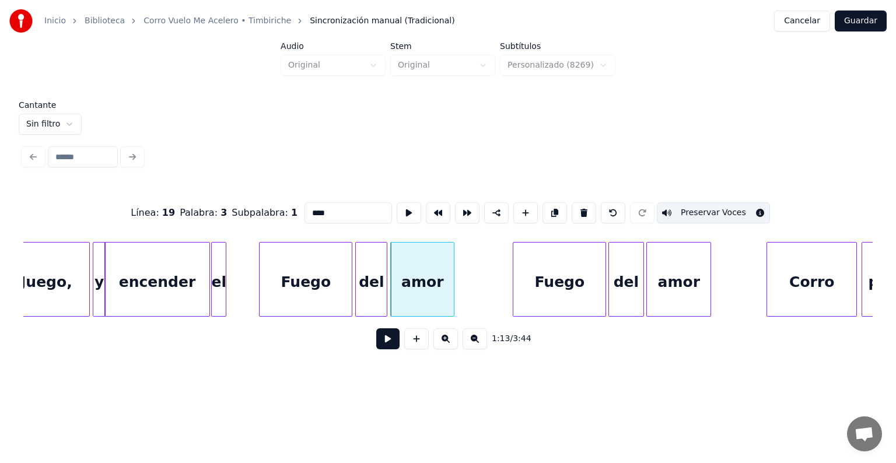
click at [863, 22] on button "Guardar" at bounding box center [861, 21] width 52 height 21
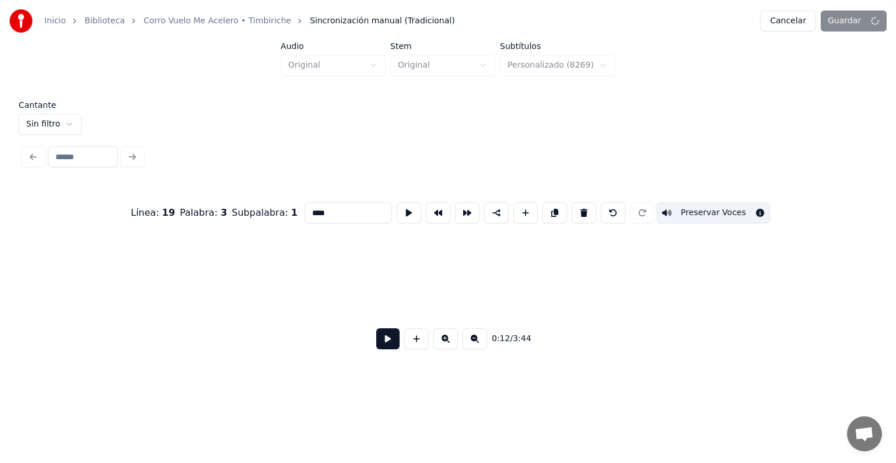
scroll to position [0, 1893]
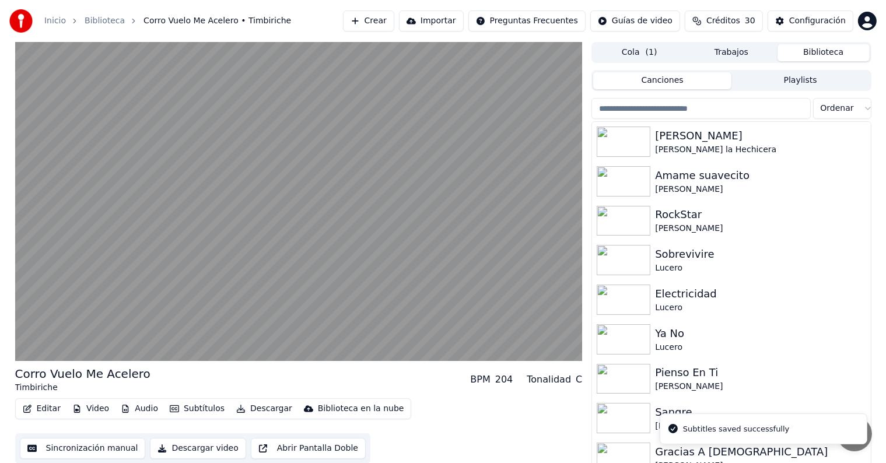
click at [171, 264] on video at bounding box center [299, 201] width 568 height 319
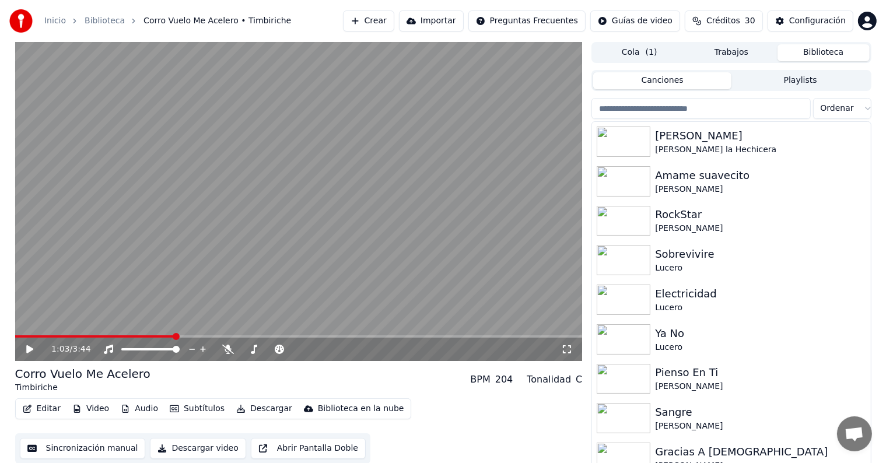
click at [19, 349] on div "1:03 / 3:44" at bounding box center [299, 349] width 568 height 23
click at [28, 347] on icon at bounding box center [29, 349] width 7 height 8
click at [40, 409] on button "Editar" at bounding box center [41, 409] width 47 height 16
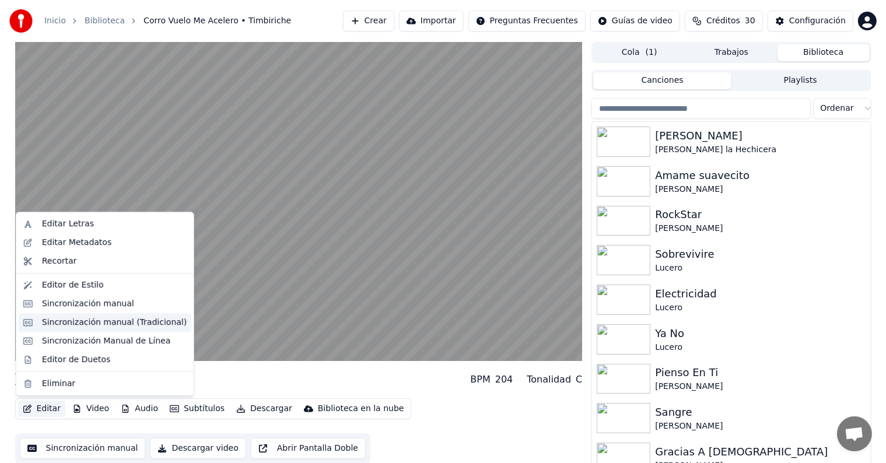
click at [45, 325] on div "Sincronización manual (Tradicional)" at bounding box center [114, 323] width 145 height 12
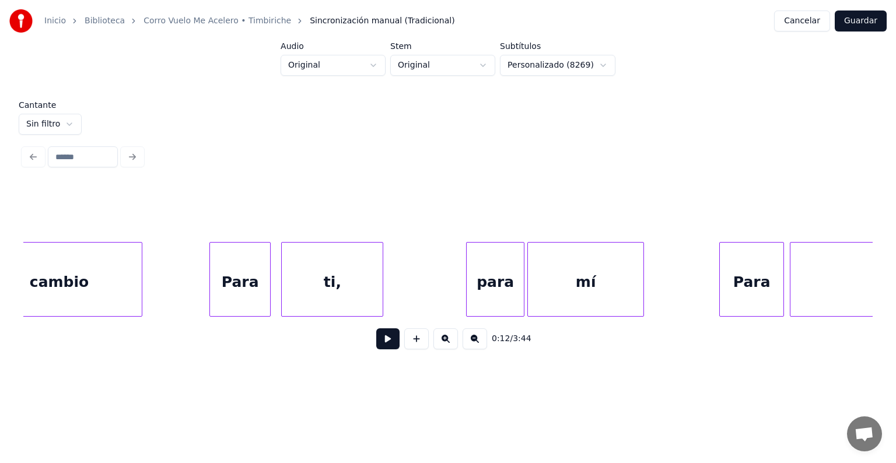
scroll to position [0, 13052]
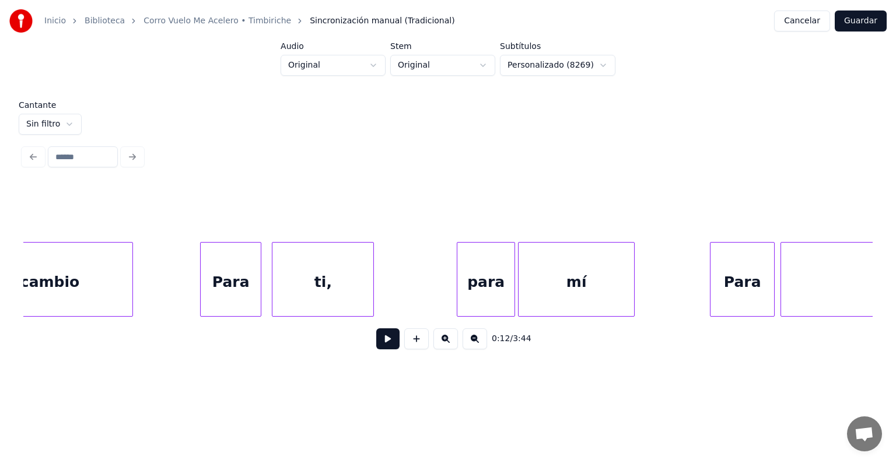
click at [310, 285] on div "ti," at bounding box center [323, 282] width 101 height 79
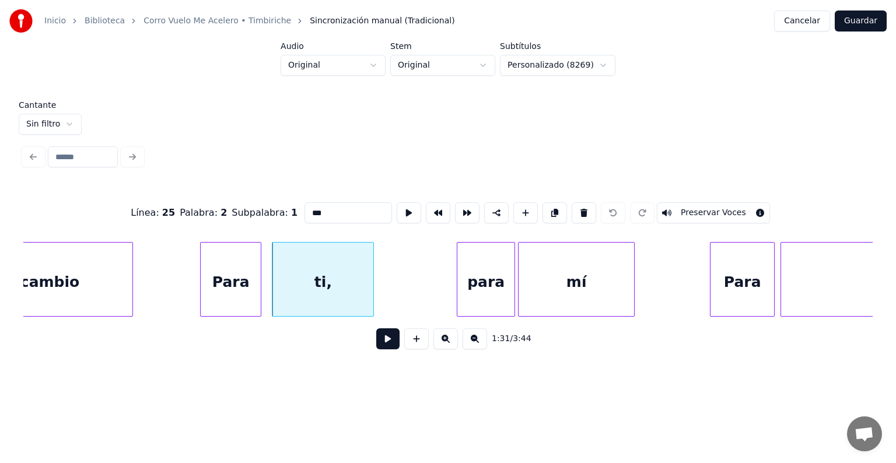
click at [242, 285] on div "Para" at bounding box center [231, 282] width 60 height 79
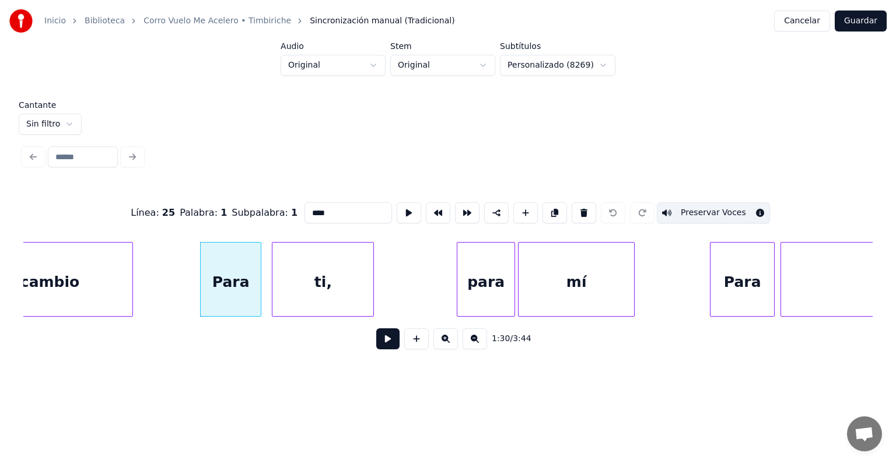
click at [316, 288] on div "ti," at bounding box center [323, 282] width 101 height 79
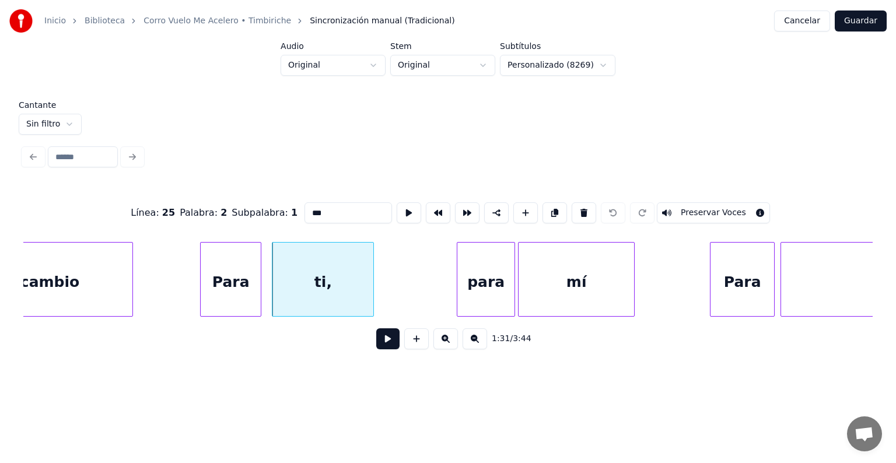
click at [695, 208] on button "Preservar Voces" at bounding box center [713, 212] width 113 height 21
click at [459, 288] on div at bounding box center [460, 280] width 4 height 74
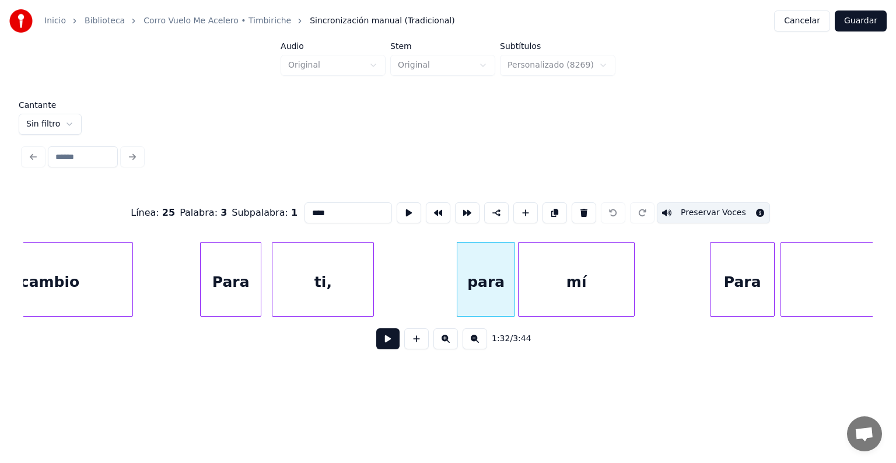
click at [259, 278] on div at bounding box center [259, 280] width 4 height 74
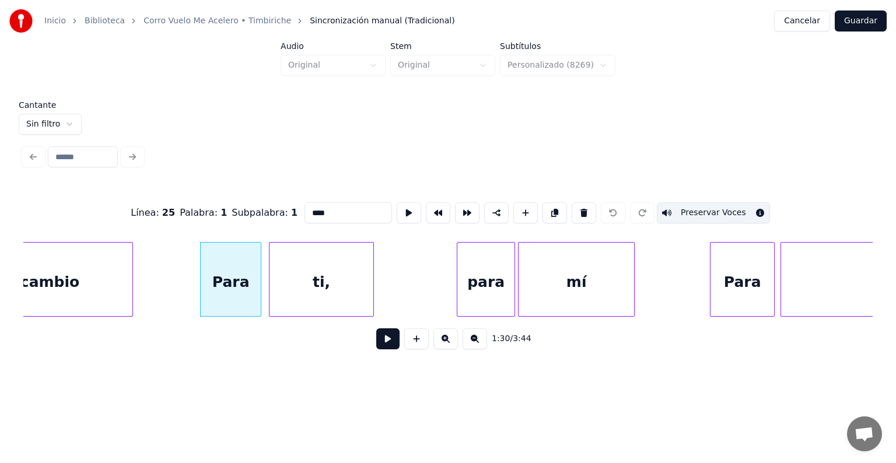
click at [273, 282] on div "ti," at bounding box center [322, 282] width 104 height 79
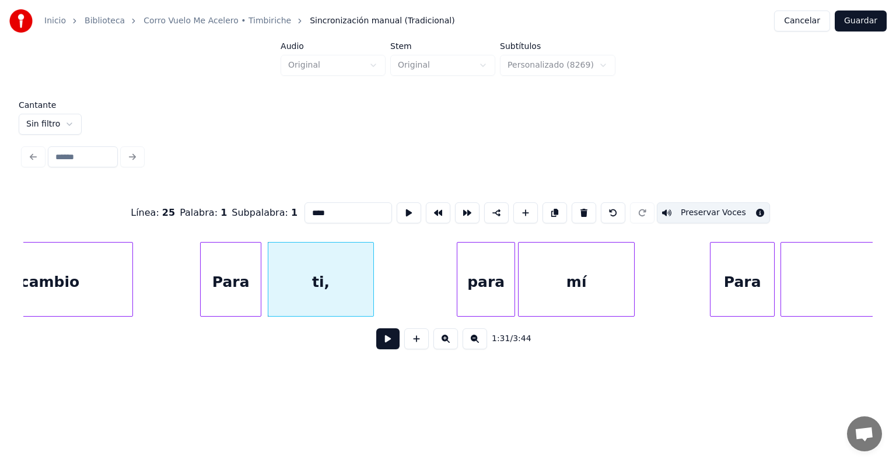
click at [480, 284] on div "para" at bounding box center [486, 282] width 57 height 79
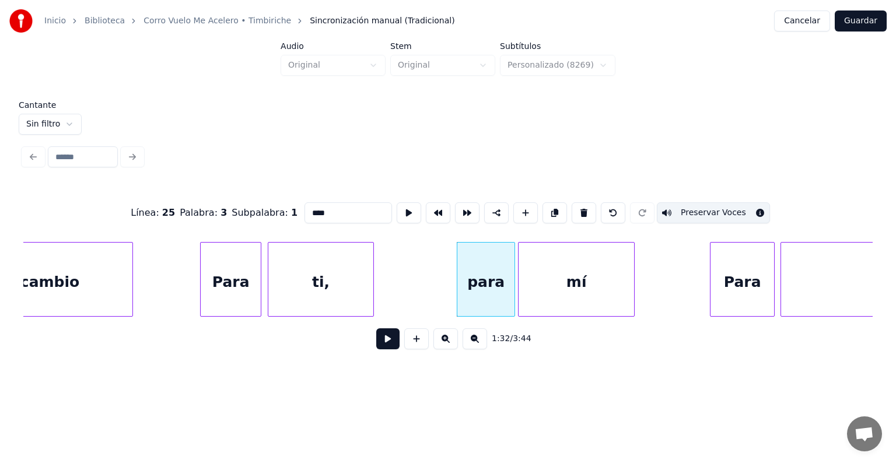
click at [569, 261] on div "mí" at bounding box center [577, 282] width 116 height 79
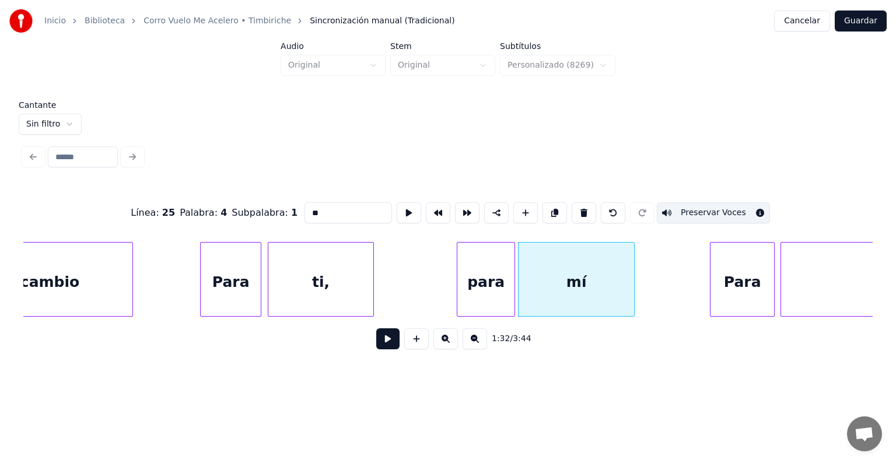
click at [732, 270] on div "Para" at bounding box center [743, 282] width 64 height 79
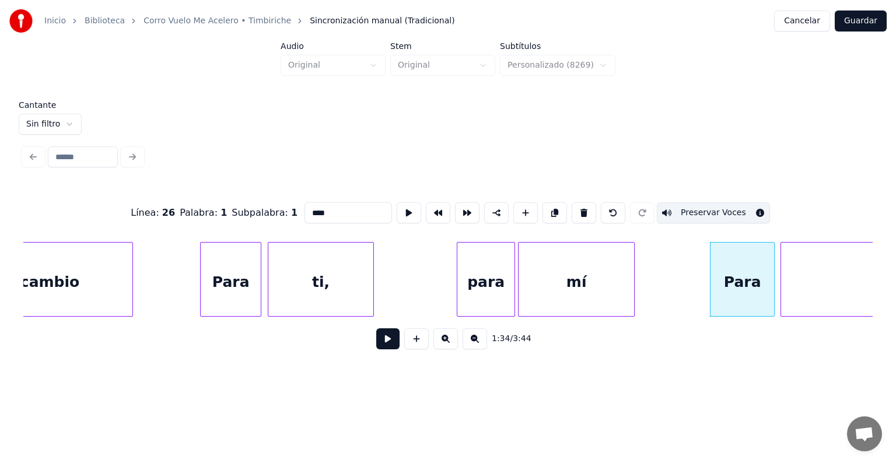
click at [809, 275] on div "dos" at bounding box center [909, 282] width 256 height 79
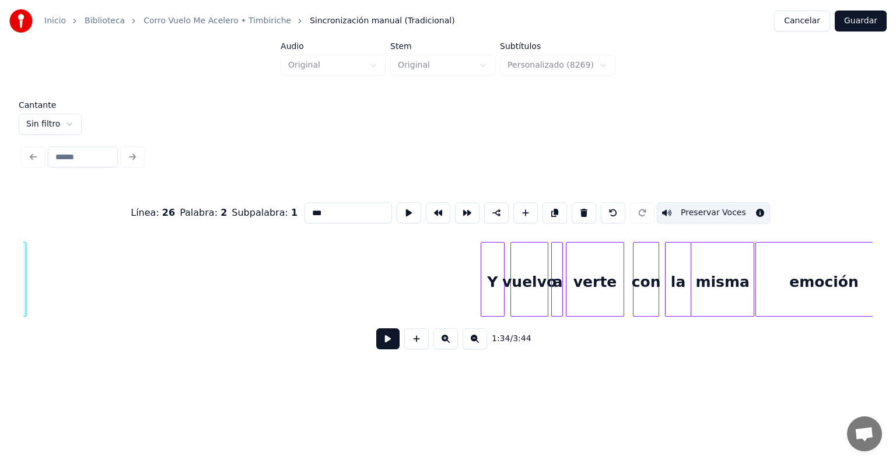
scroll to position [0, 14100]
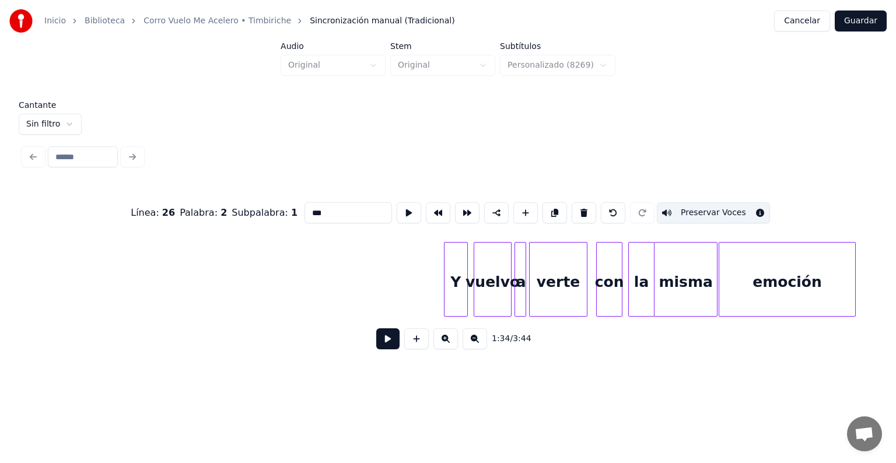
click at [453, 296] on div "Y" at bounding box center [456, 282] width 23 height 79
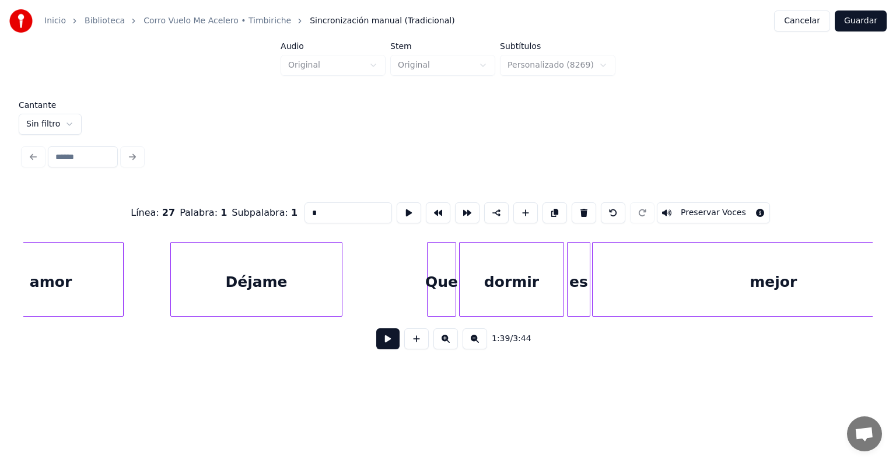
scroll to position [0, 15921]
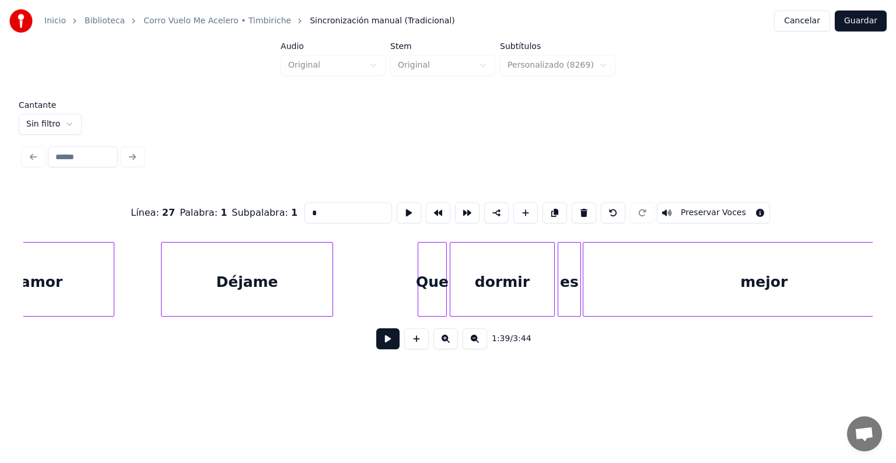
click at [273, 284] on div "Déjame" at bounding box center [247, 282] width 171 height 79
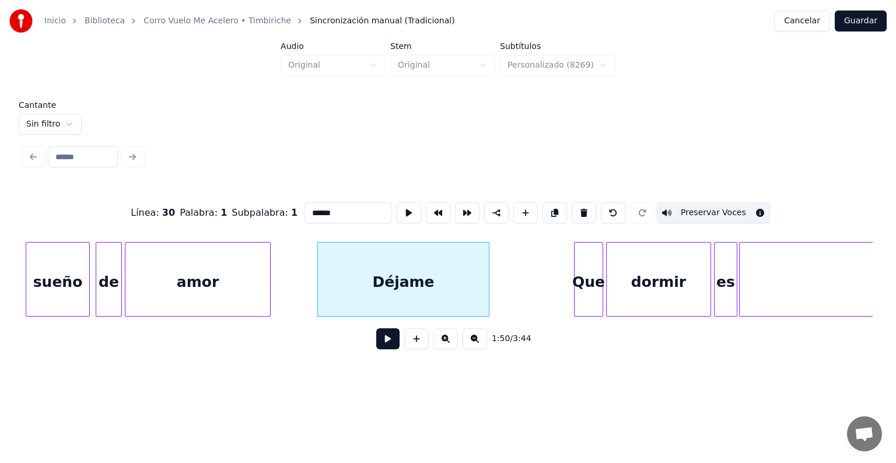
scroll to position [0, 15691]
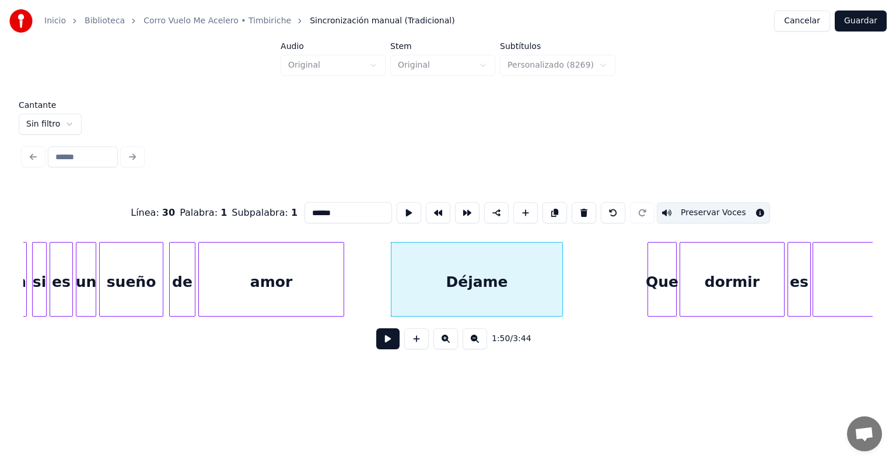
click at [655, 276] on div "Que" at bounding box center [662, 282] width 28 height 79
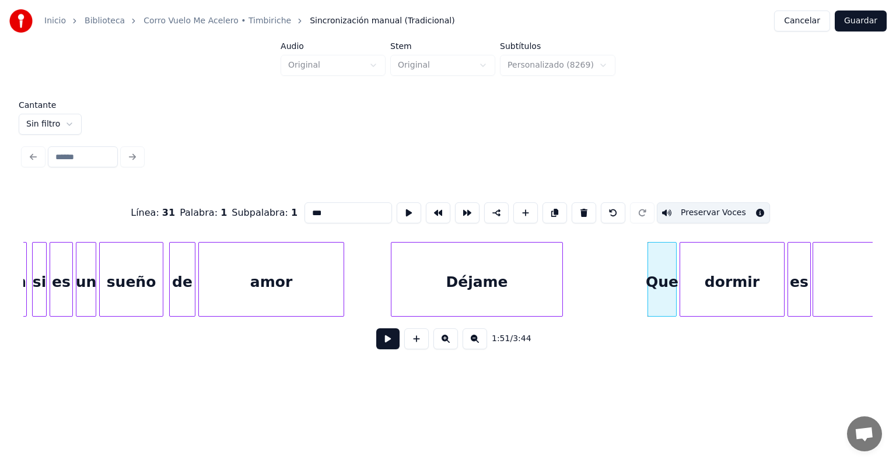
click at [716, 275] on div "dormir" at bounding box center [732, 282] width 104 height 79
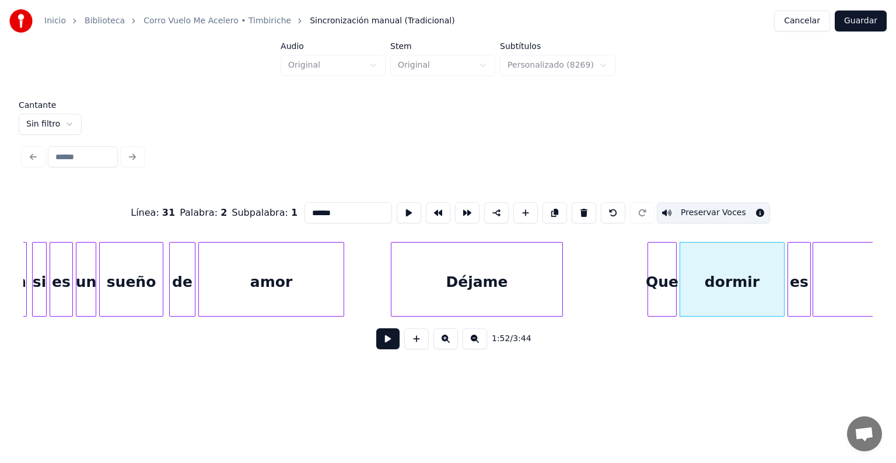
click at [799, 280] on div "es" at bounding box center [799, 282] width 22 height 79
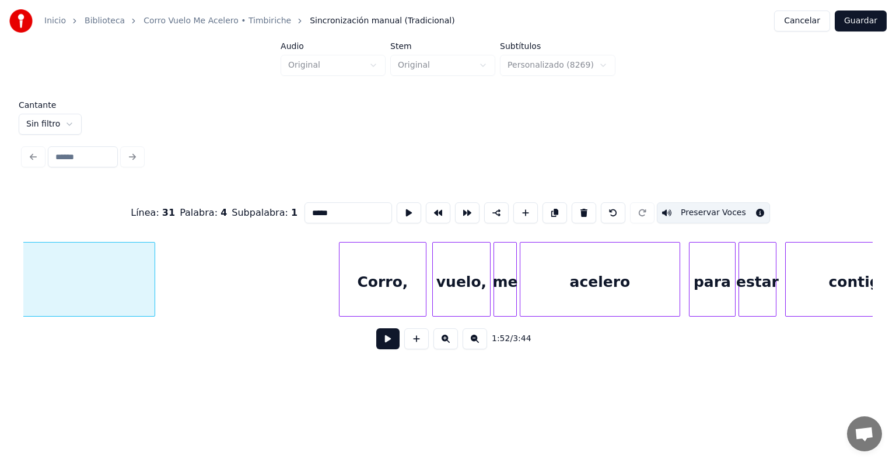
scroll to position [0, 16740]
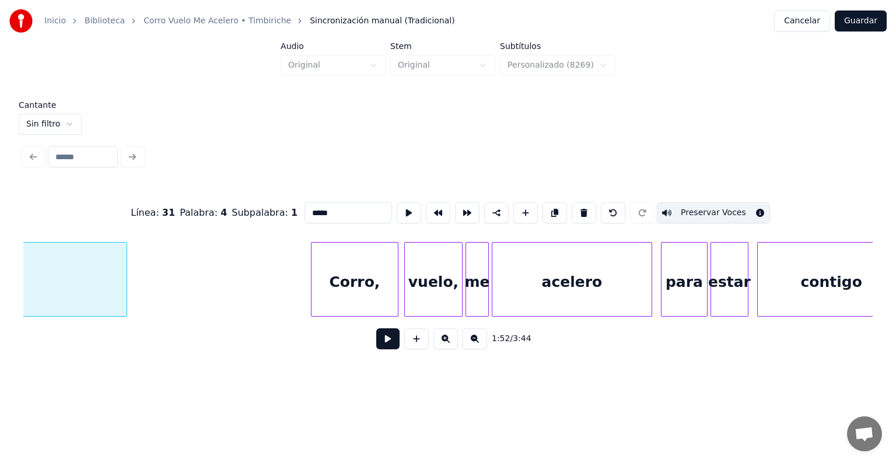
click at [359, 282] on div "Corro," at bounding box center [355, 282] width 86 height 79
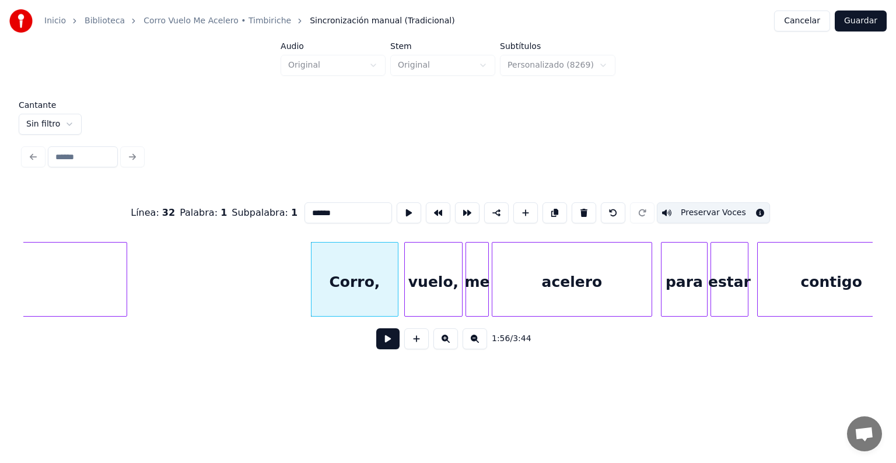
click at [434, 284] on div "vuelo," at bounding box center [433, 282] width 57 height 79
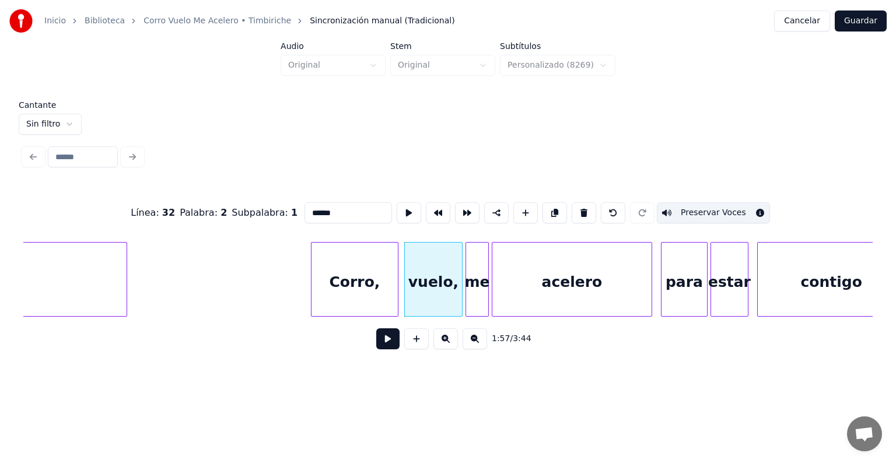
click at [486, 286] on div at bounding box center [487, 280] width 4 height 74
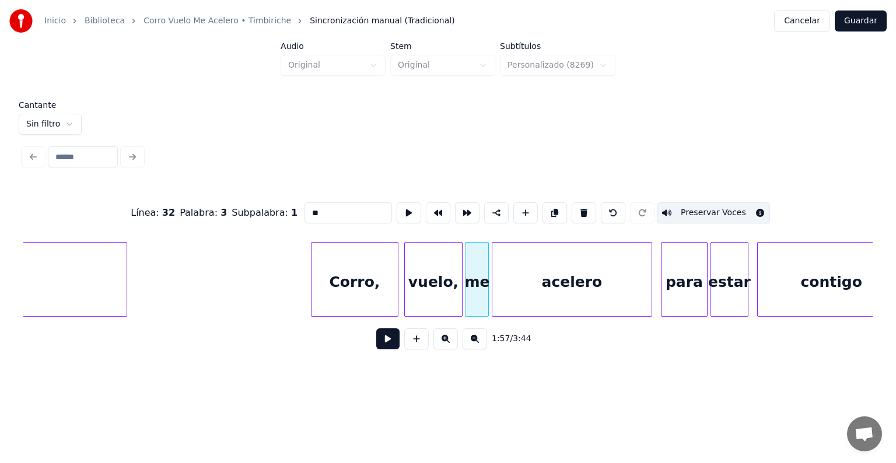
click at [551, 285] on div "acelero" at bounding box center [572, 282] width 159 height 79
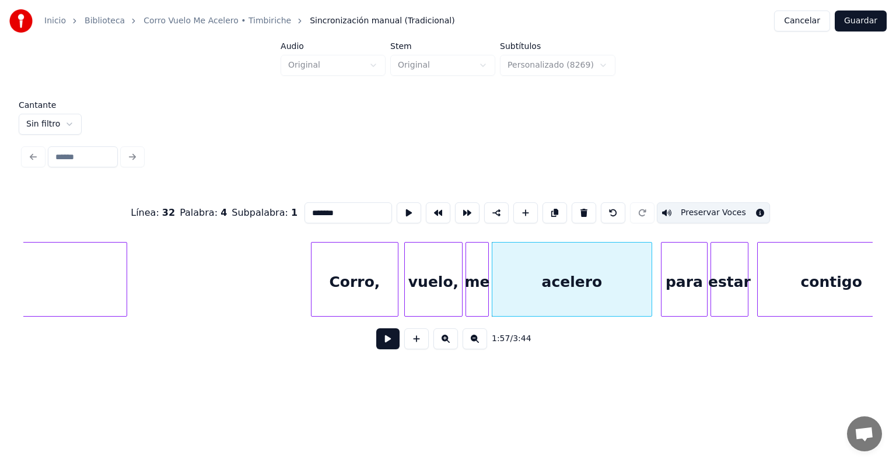
click at [685, 270] on div "para" at bounding box center [685, 282] width 46 height 79
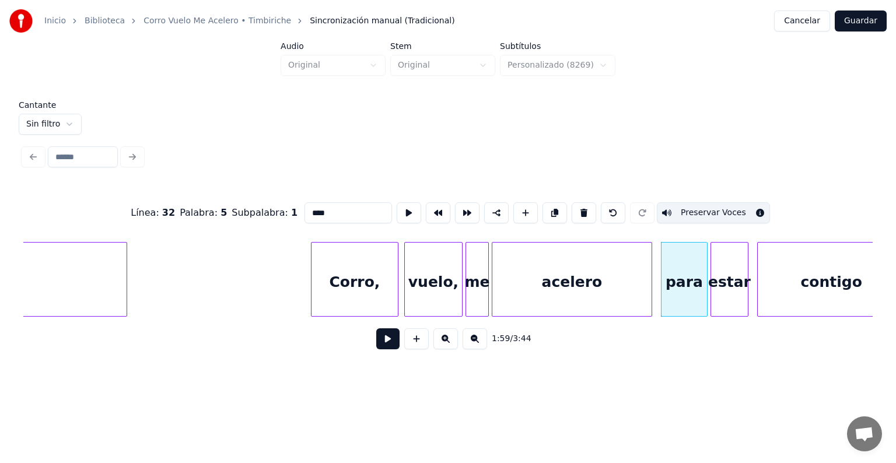
click at [731, 270] on div "estar" at bounding box center [729, 282] width 37 height 79
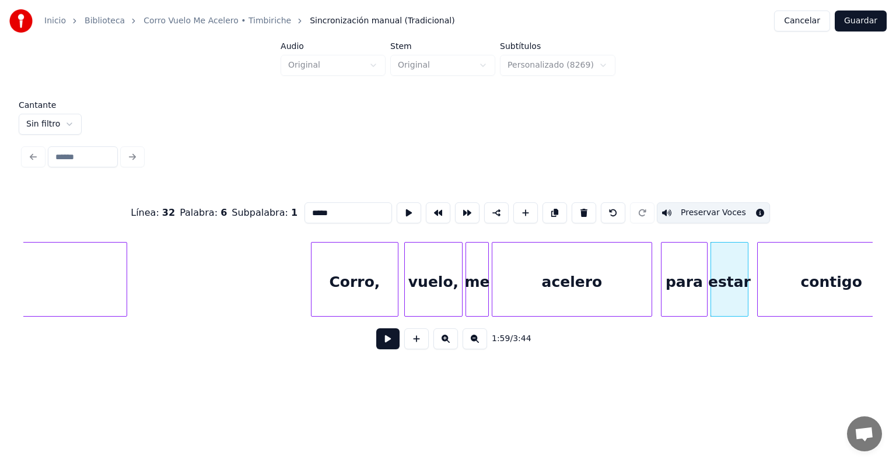
click at [798, 274] on div "contigo" at bounding box center [831, 282] width 147 height 79
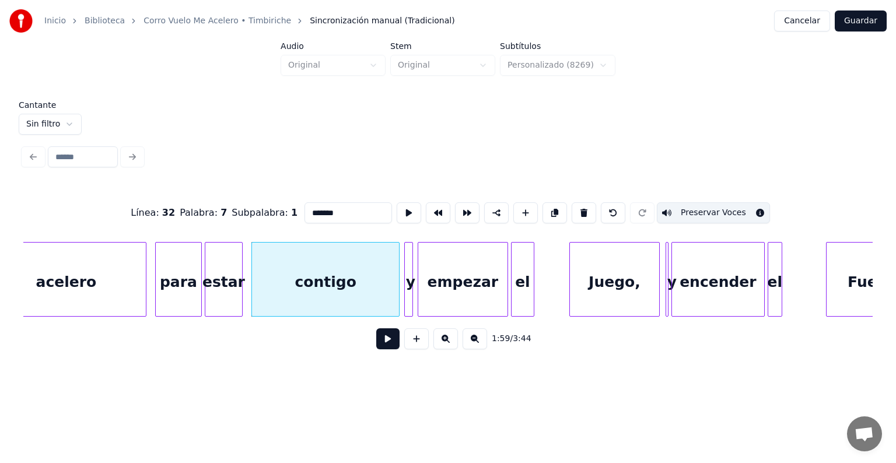
scroll to position [0, 17255]
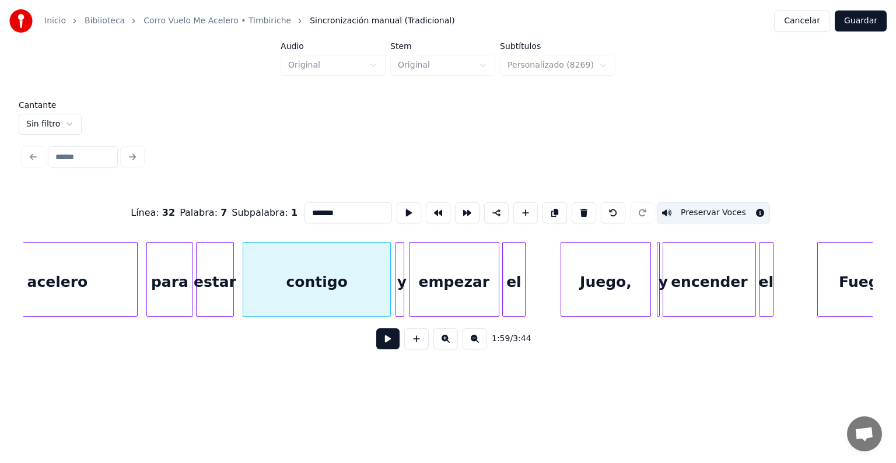
click at [398, 295] on div at bounding box center [398, 280] width 4 height 74
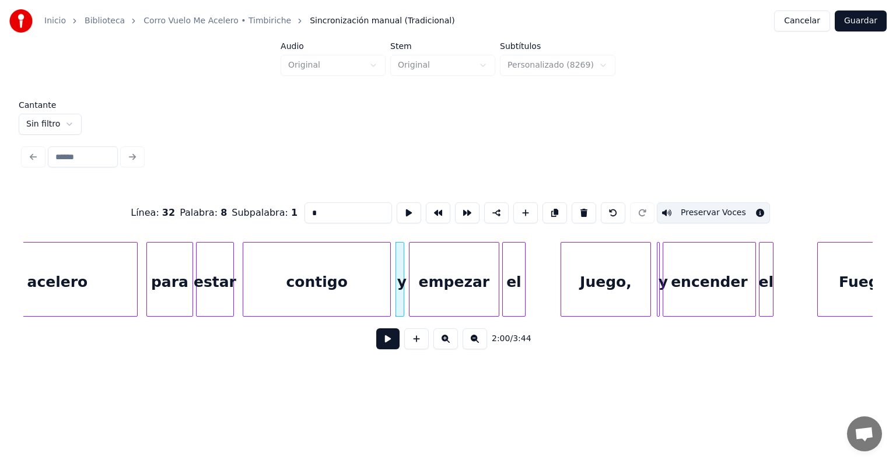
click at [427, 291] on div "empezar" at bounding box center [454, 282] width 89 height 79
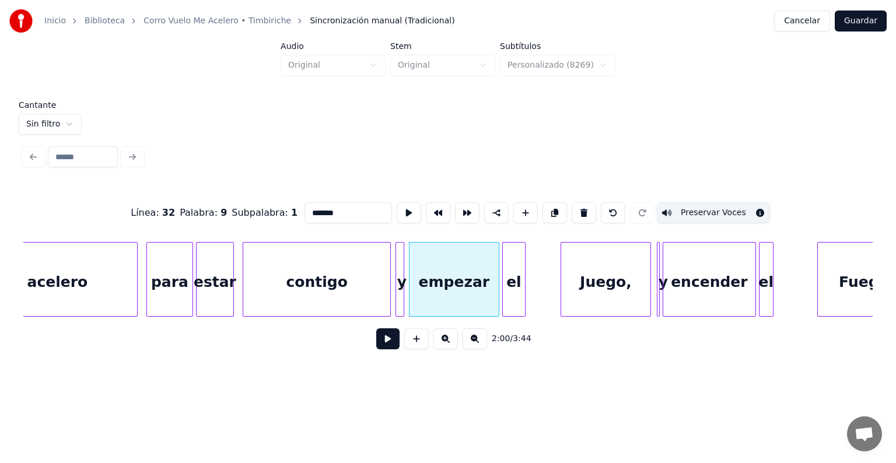
click at [405, 287] on div "y" at bounding box center [402, 282] width 12 height 79
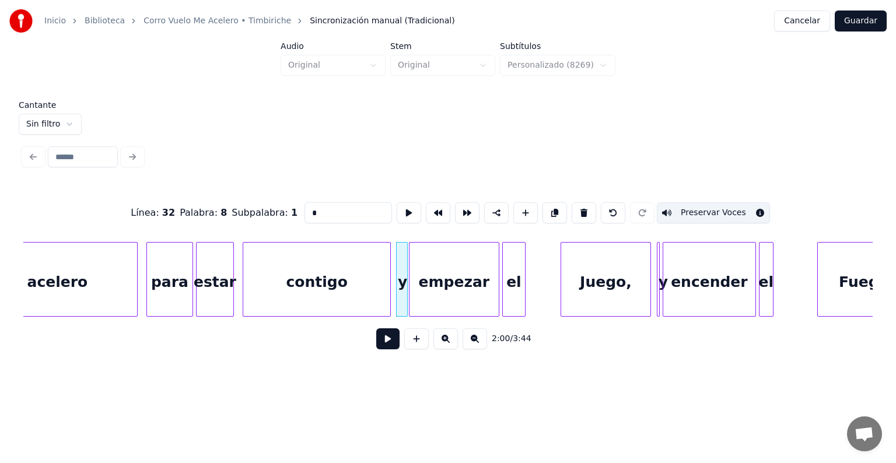
click at [401, 292] on div "y" at bounding box center [403, 282] width 12 height 79
click at [398, 290] on div "y" at bounding box center [400, 282] width 13 height 79
click at [576, 289] on div "Juego," at bounding box center [605, 282] width 89 height 79
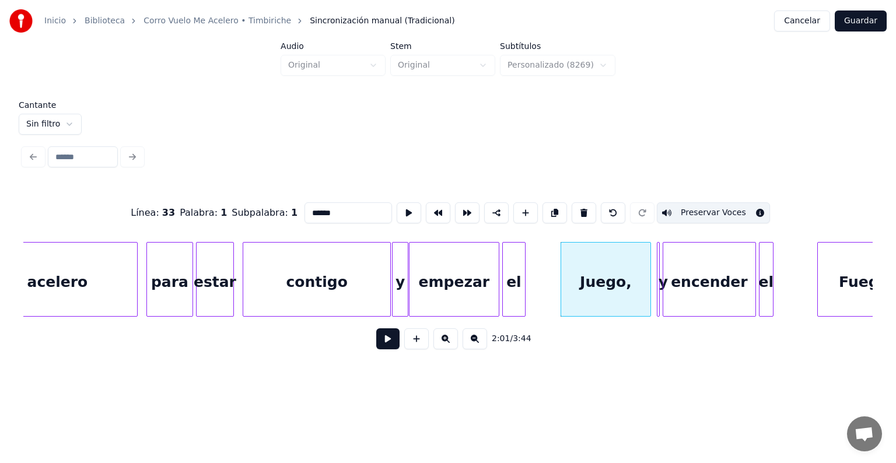
click at [656, 284] on div at bounding box center [658, 280] width 4 height 74
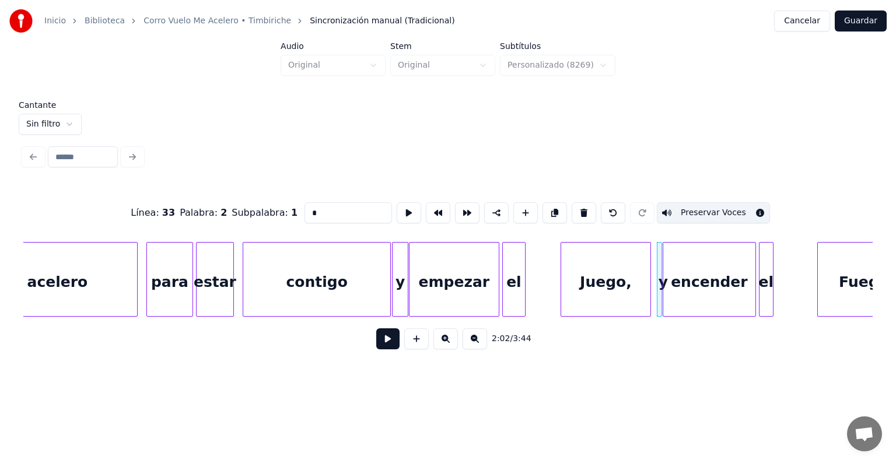
click at [658, 288] on div at bounding box center [660, 280] width 4 height 74
click at [645, 279] on div "Juego," at bounding box center [603, 279] width 85 height 75
click at [659, 277] on div at bounding box center [659, 280] width 4 height 74
click at [657, 275] on div "y" at bounding box center [658, 282] width 13 height 79
click at [704, 292] on div "encender" at bounding box center [710, 282] width 92 height 79
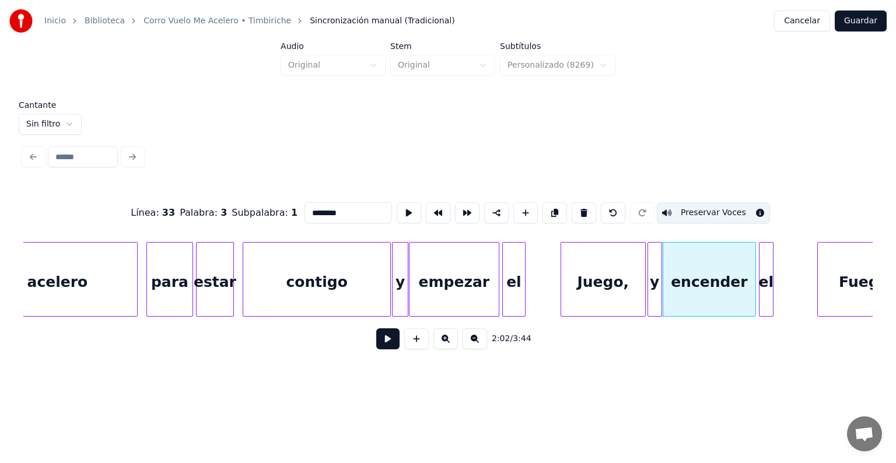
click at [765, 285] on div "el" at bounding box center [766, 282] width 13 height 79
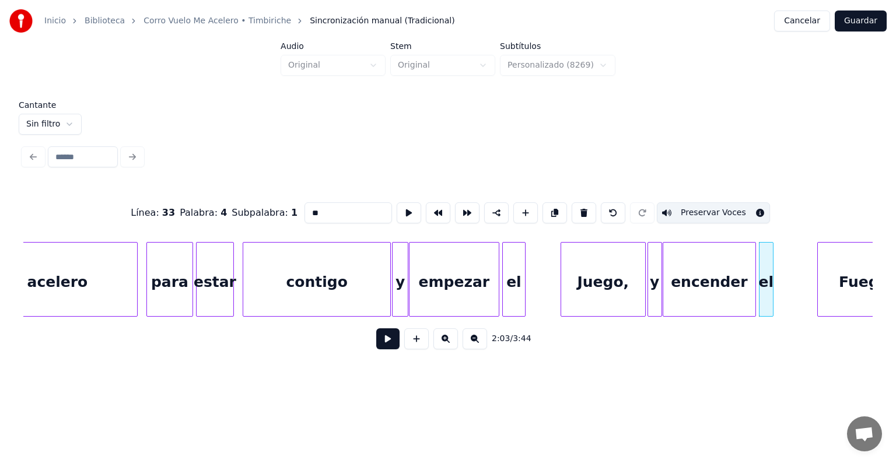
click at [840, 278] on div "Fuego" at bounding box center [864, 282] width 92 height 79
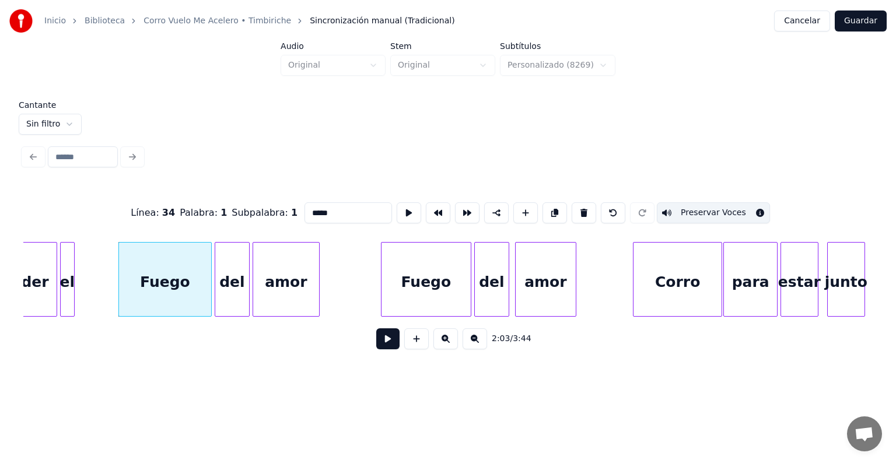
scroll to position [0, 18009]
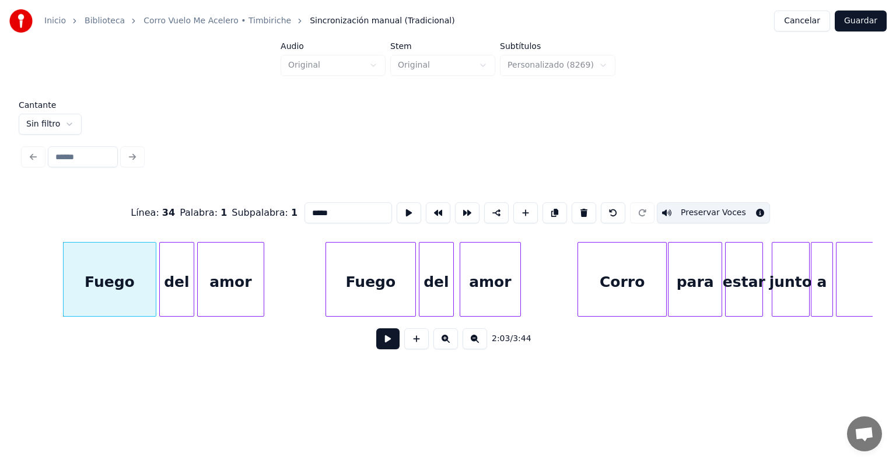
click at [176, 285] on div "del" at bounding box center [177, 282] width 34 height 79
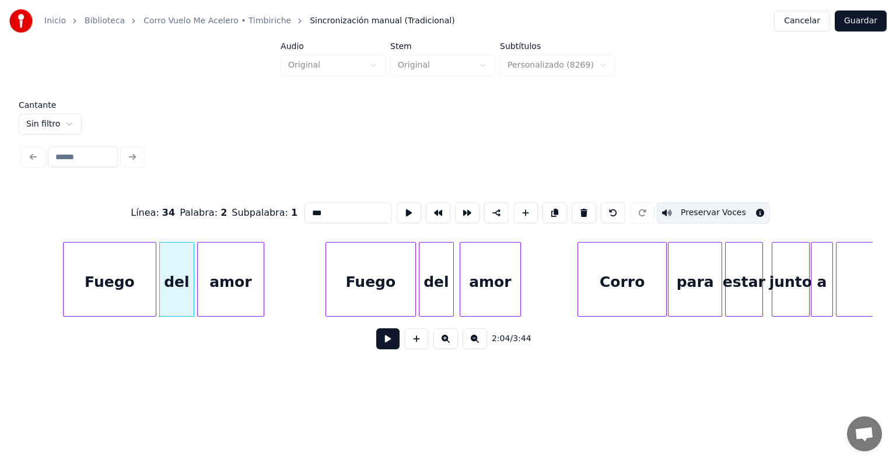
click at [224, 282] on div "amor" at bounding box center [231, 282] width 66 height 79
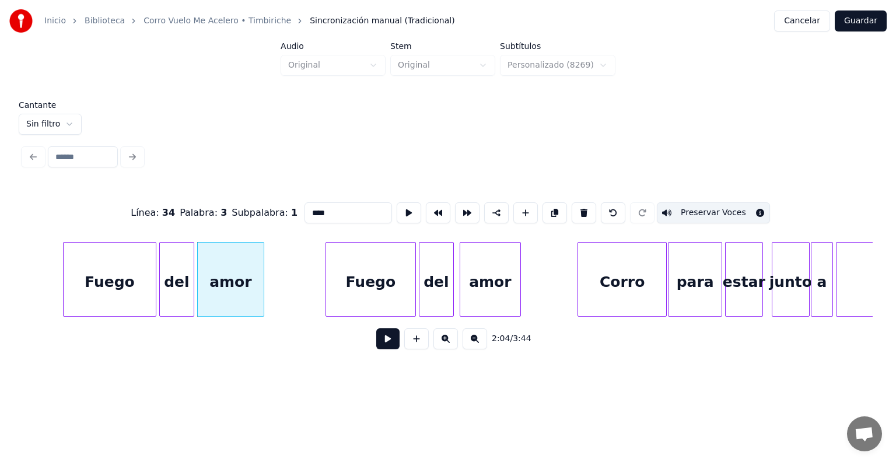
click at [346, 285] on div "Fuego" at bounding box center [370, 282] width 89 height 79
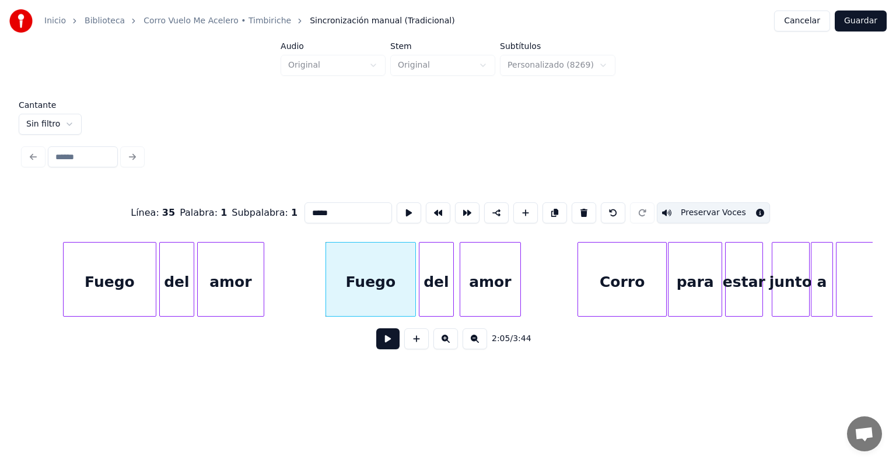
click at [434, 286] on div "del" at bounding box center [437, 282] width 34 height 79
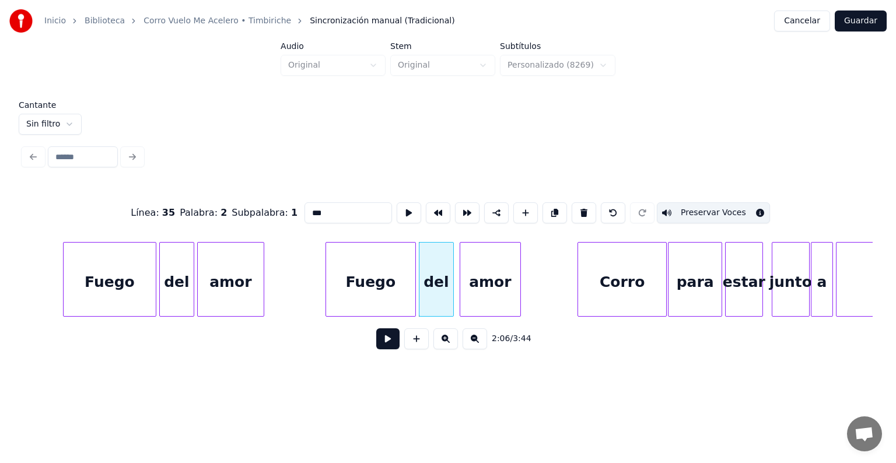
click at [486, 289] on div "amor" at bounding box center [490, 282] width 60 height 79
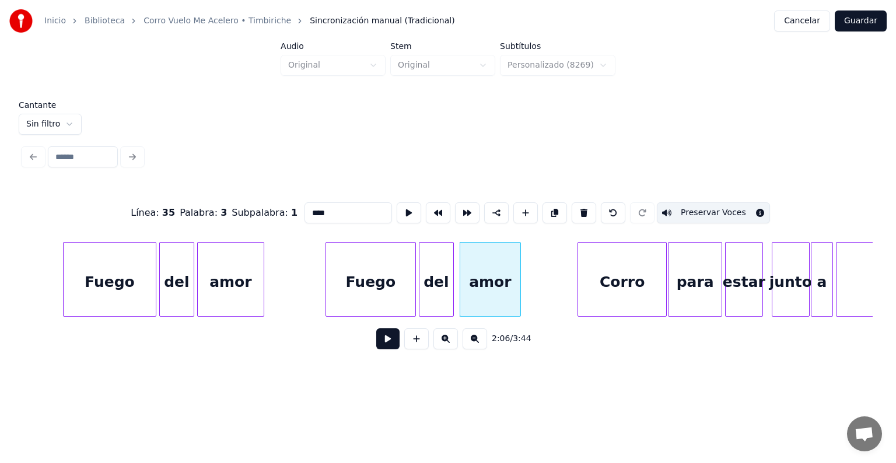
click at [602, 280] on div "Corro" at bounding box center [622, 282] width 88 height 79
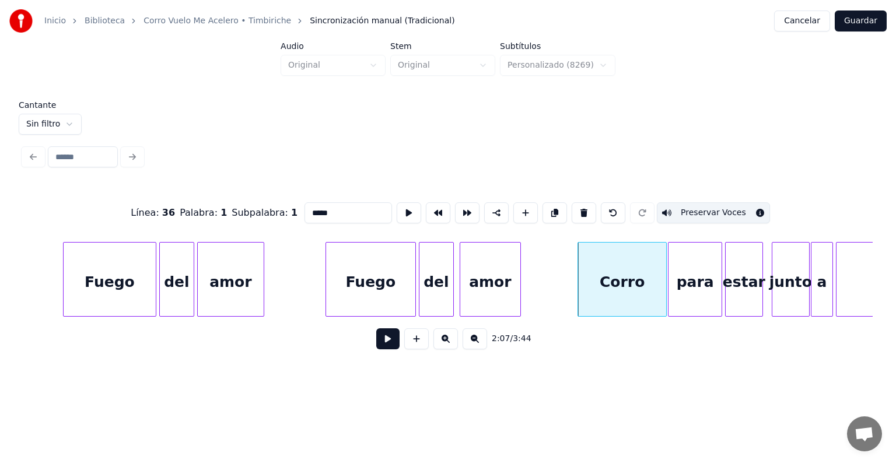
click at [695, 274] on div "para" at bounding box center [695, 282] width 53 height 79
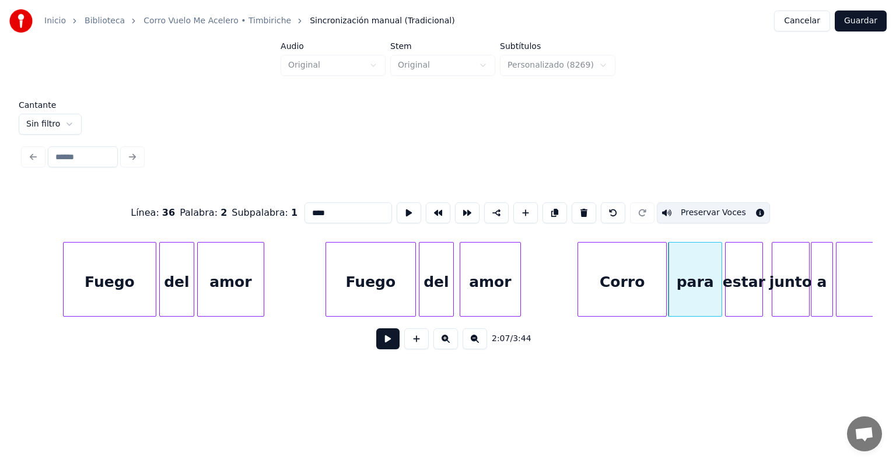
click at [743, 280] on div "estar" at bounding box center [744, 282] width 37 height 79
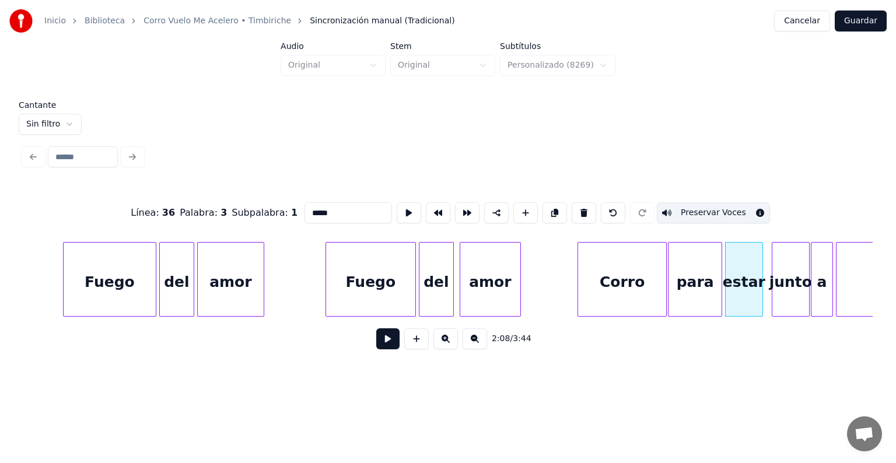
click at [782, 278] on div "junto" at bounding box center [791, 282] width 37 height 79
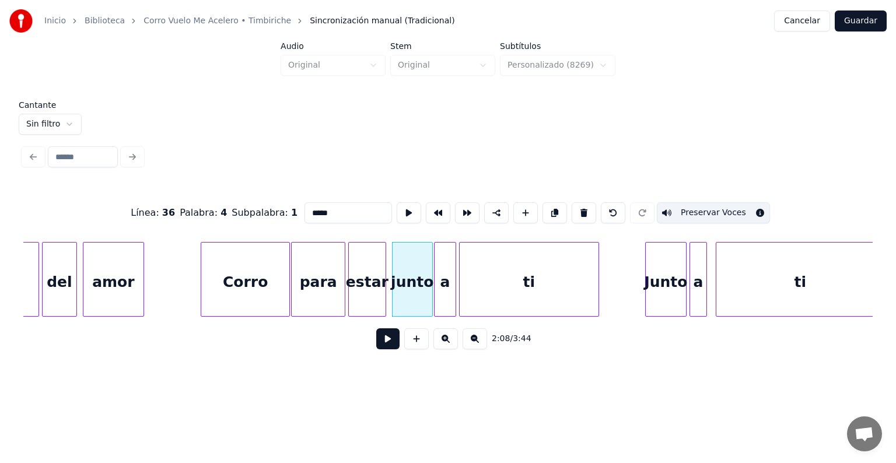
scroll to position [0, 18396]
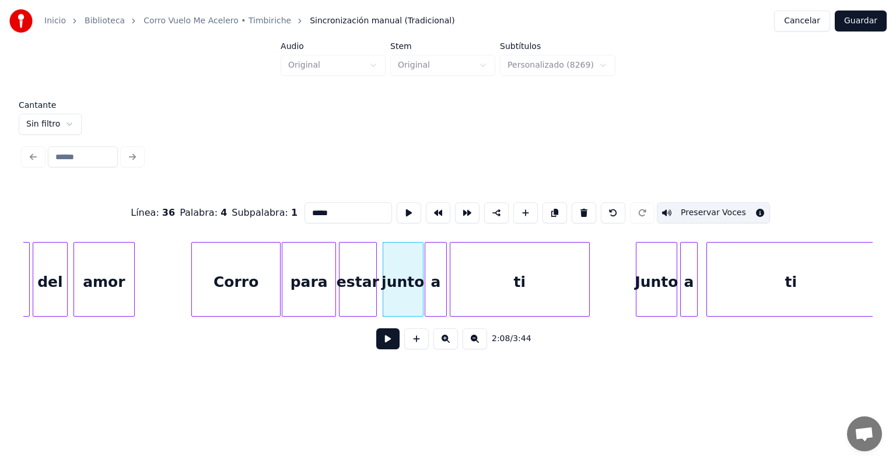
click at [434, 286] on div "a" at bounding box center [435, 282] width 21 height 79
click at [487, 289] on div "ti" at bounding box center [520, 282] width 139 height 79
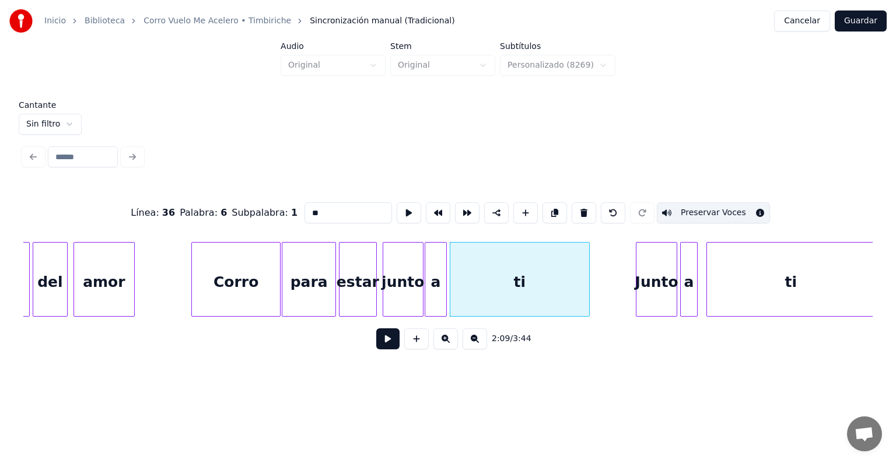
click at [638, 285] on div at bounding box center [639, 280] width 4 height 74
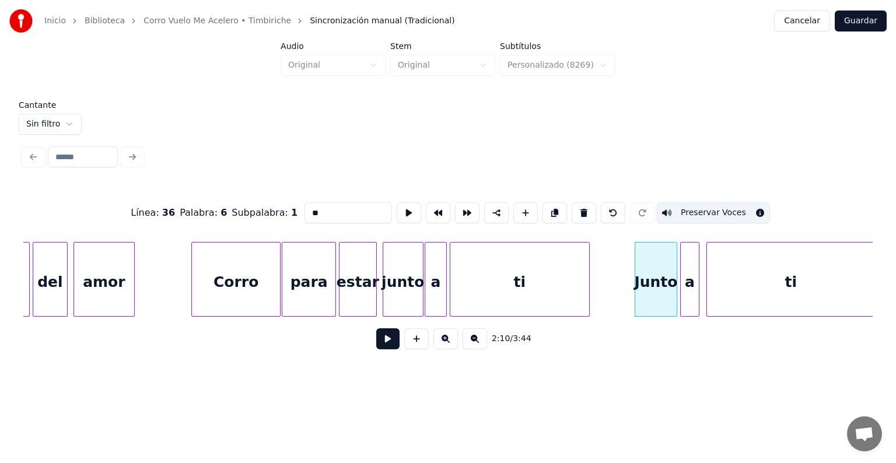
click at [696, 284] on div at bounding box center [698, 280] width 4 height 74
click at [707, 285] on div at bounding box center [709, 280] width 4 height 74
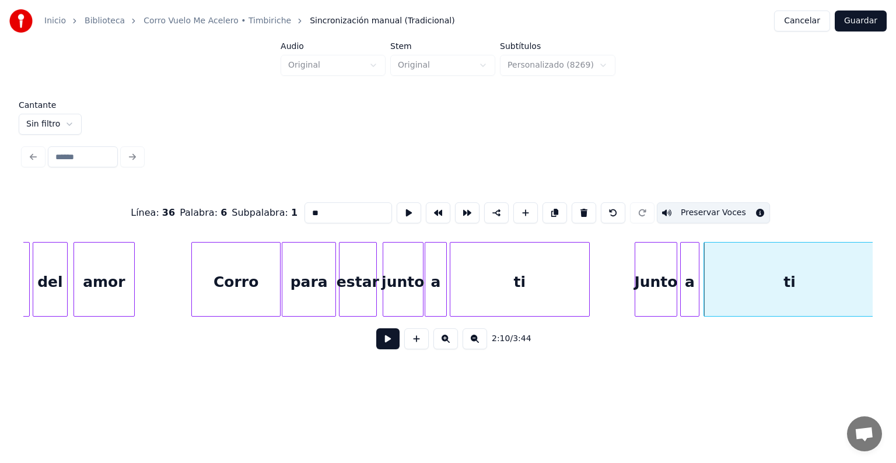
click at [689, 287] on div "a" at bounding box center [690, 282] width 18 height 79
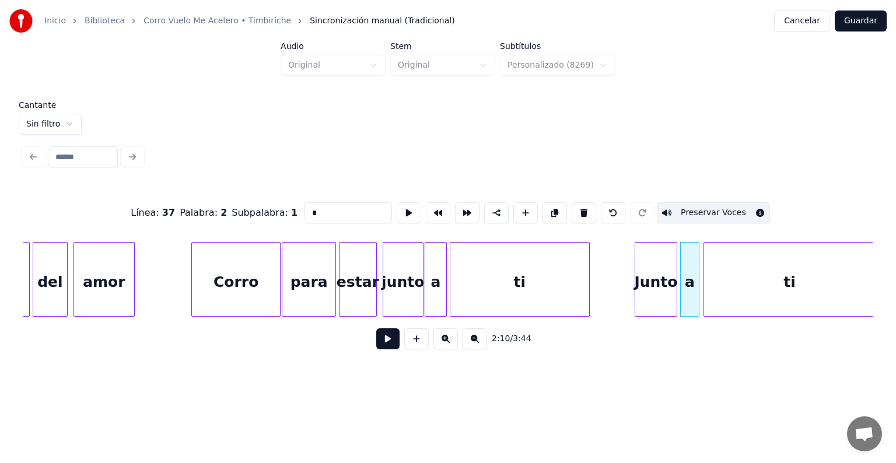
click at [655, 286] on div "Junto" at bounding box center [656, 282] width 41 height 79
click at [729, 283] on div "ti" at bounding box center [789, 282] width 170 height 79
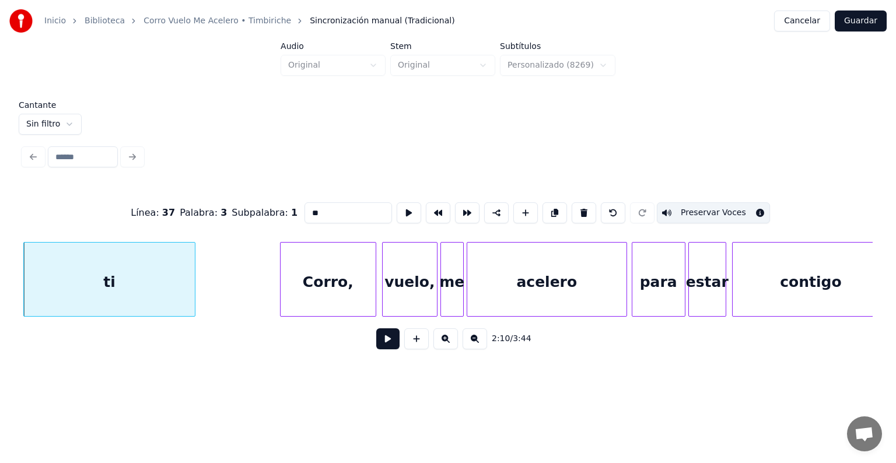
scroll to position [0, 19104]
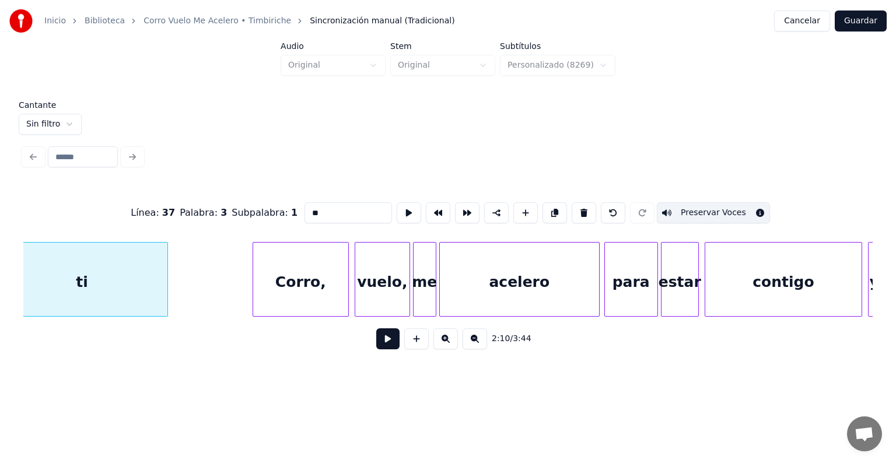
click at [302, 286] on div "Corro," at bounding box center [300, 282] width 95 height 79
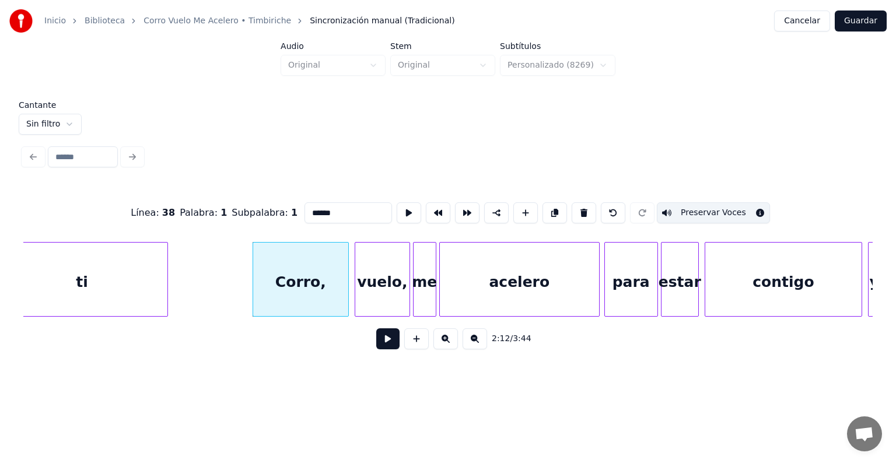
click at [376, 292] on div "vuelo," at bounding box center [382, 282] width 54 height 79
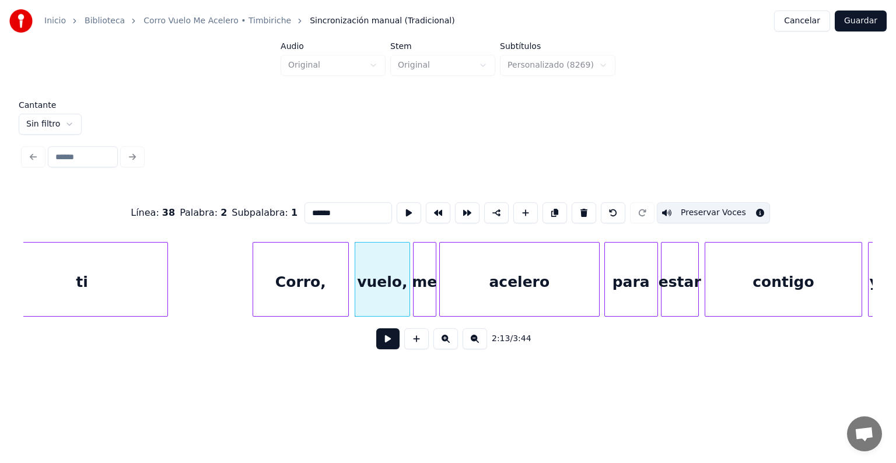
click at [414, 295] on div at bounding box center [416, 280] width 4 height 74
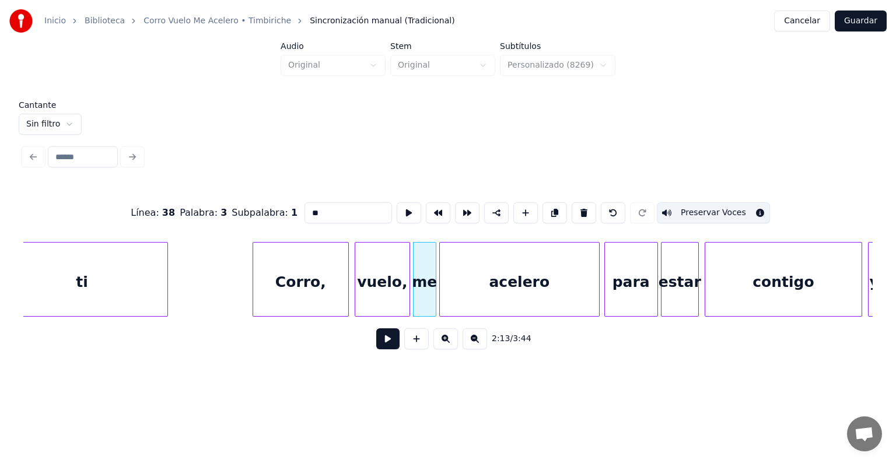
click at [472, 296] on div "acelero" at bounding box center [519, 282] width 159 height 79
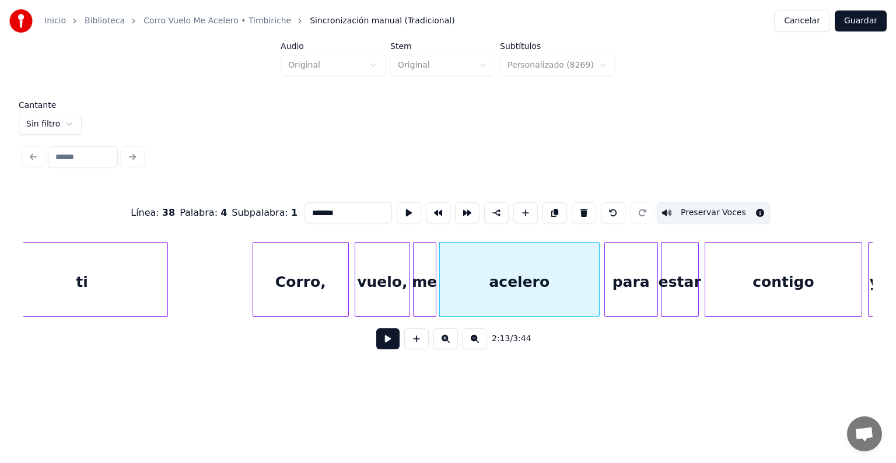
click at [622, 289] on div "para" at bounding box center [631, 282] width 53 height 79
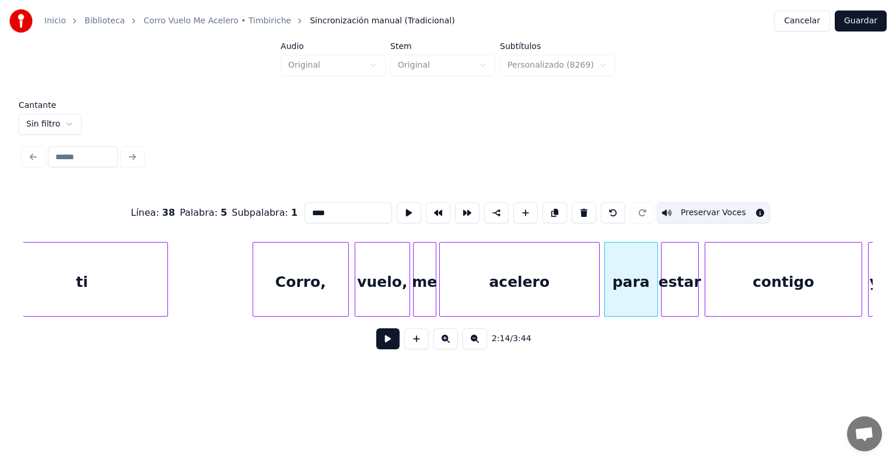
click at [673, 282] on div "estar" at bounding box center [680, 282] width 37 height 79
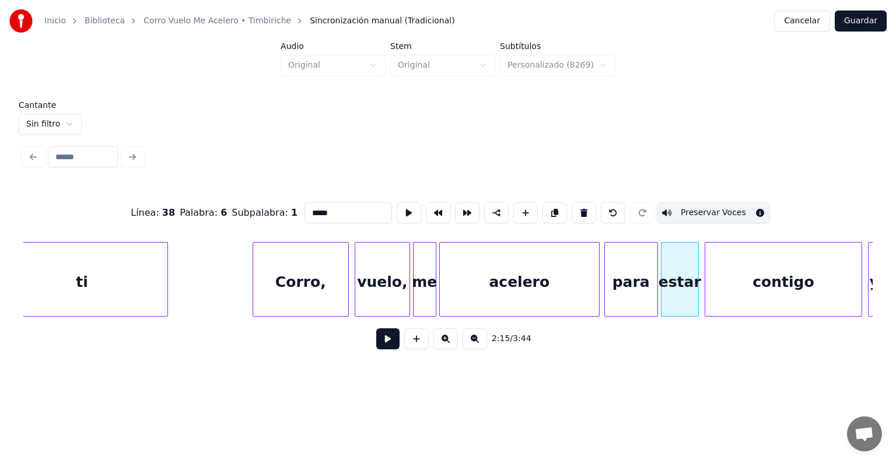
click at [735, 287] on div "contigo" at bounding box center [784, 282] width 156 height 79
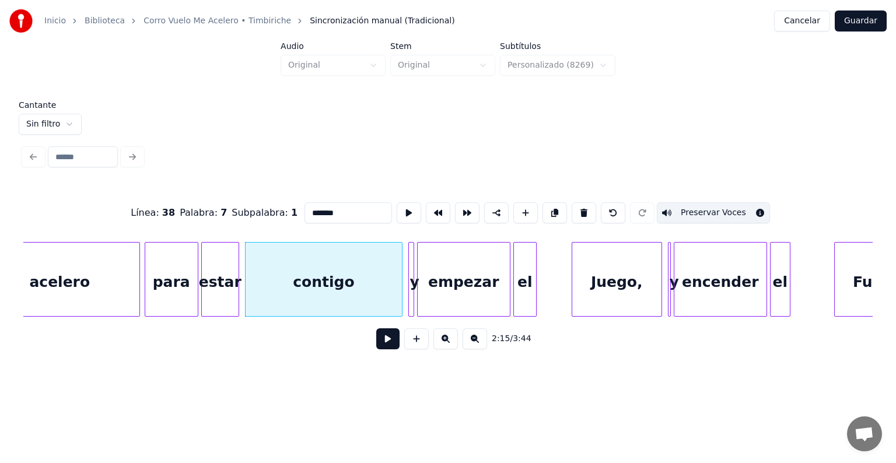
scroll to position [0, 19582]
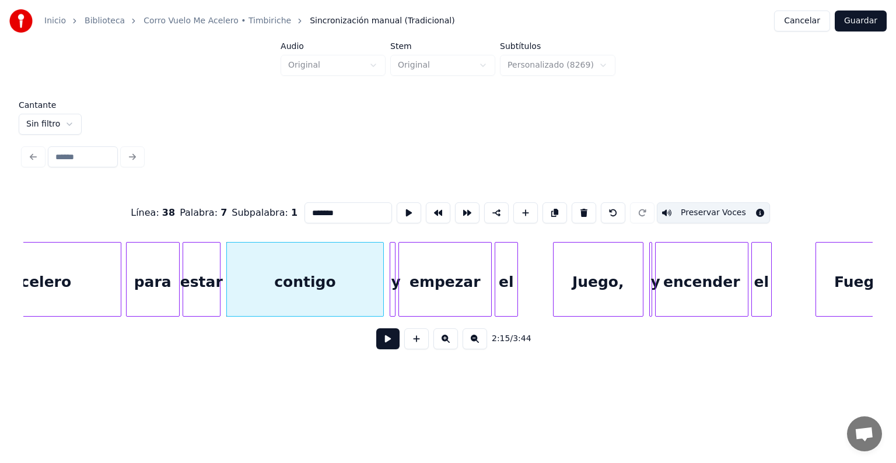
click at [392, 299] on div at bounding box center [394, 280] width 4 height 74
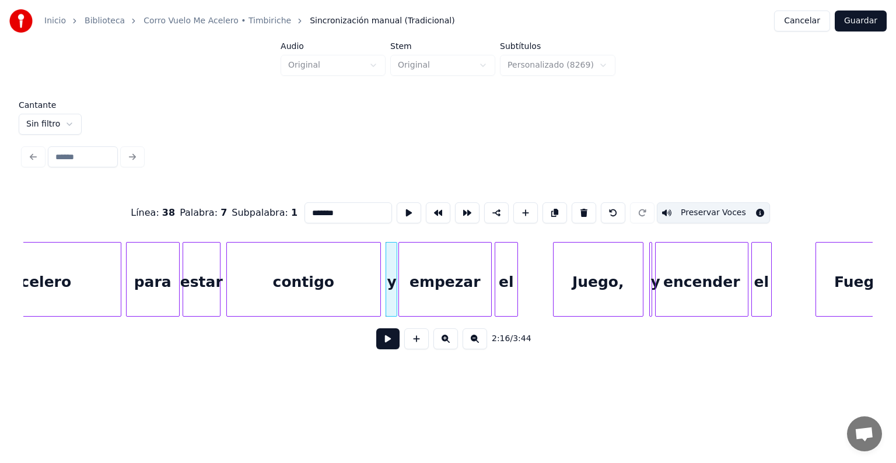
click at [435, 292] on div "empezar" at bounding box center [445, 282] width 92 height 79
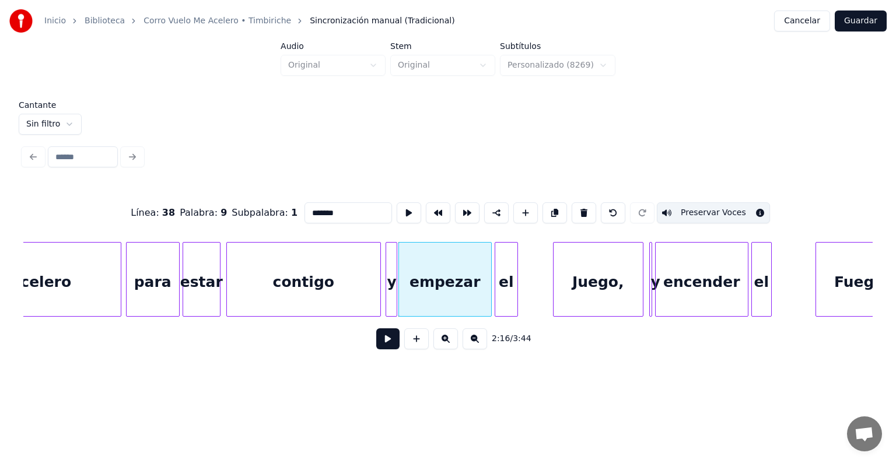
click at [507, 292] on div "el" at bounding box center [506, 282] width 22 height 79
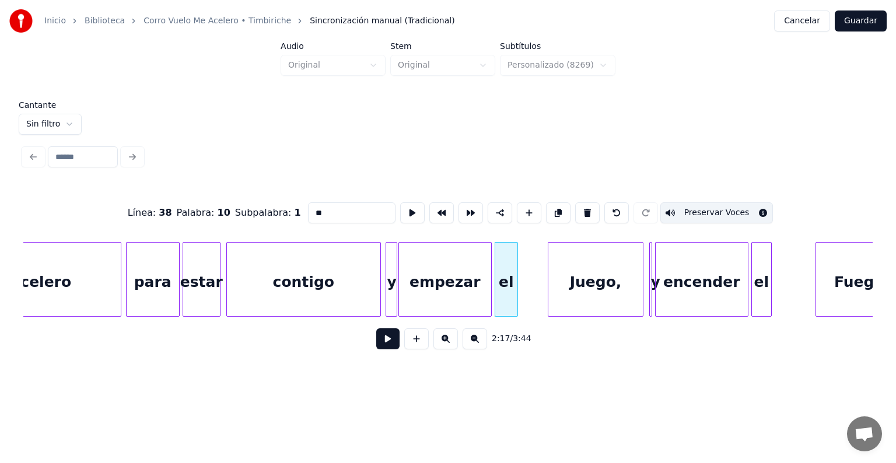
click at [555, 293] on div "Juego," at bounding box center [596, 282] width 94 height 79
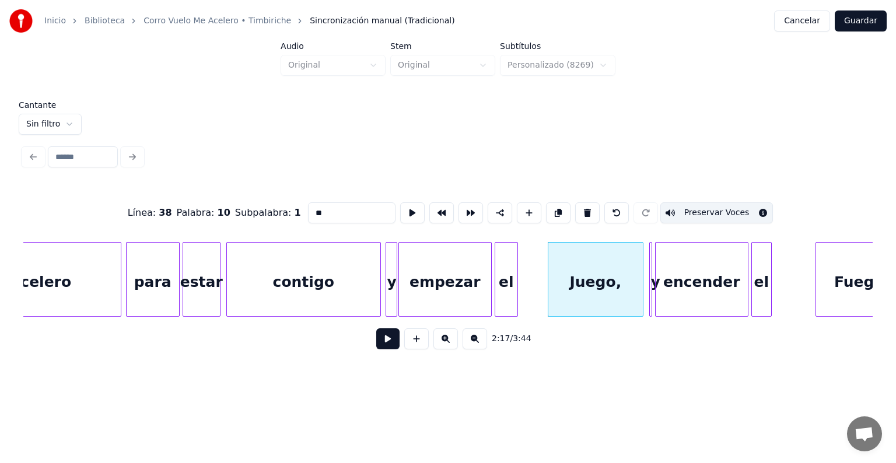
click at [581, 291] on div "Juego," at bounding box center [596, 282] width 95 height 79
click at [650, 291] on div at bounding box center [650, 280] width 4 height 74
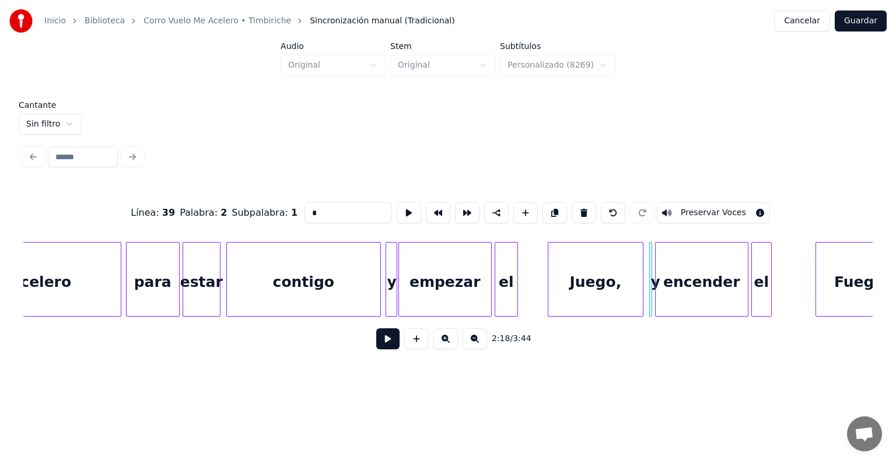
click at [585, 293] on div "Juego," at bounding box center [596, 282] width 95 height 79
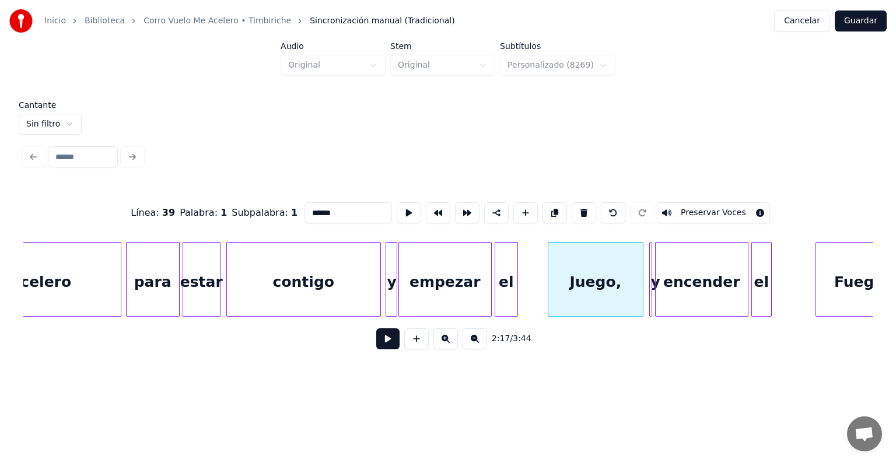
click at [693, 208] on button "Preservar Voces" at bounding box center [713, 212] width 113 height 21
click at [649, 294] on div at bounding box center [650, 280] width 4 height 74
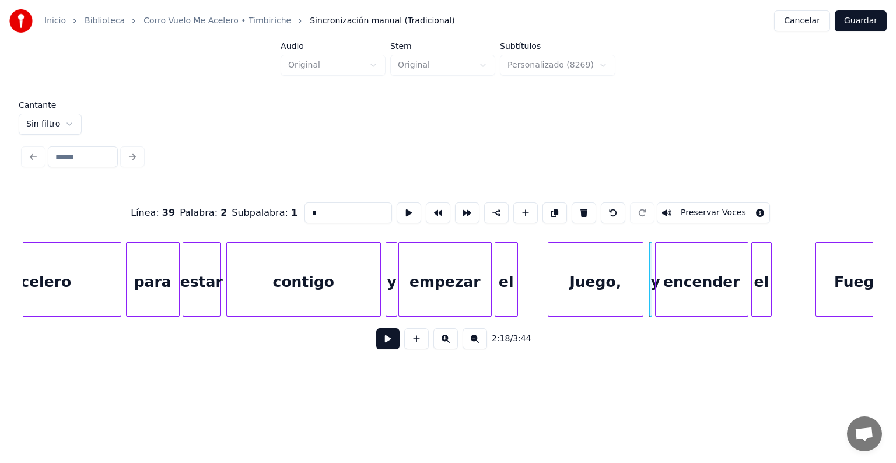
click at [697, 211] on button "Preservar Voces" at bounding box center [713, 212] width 113 height 21
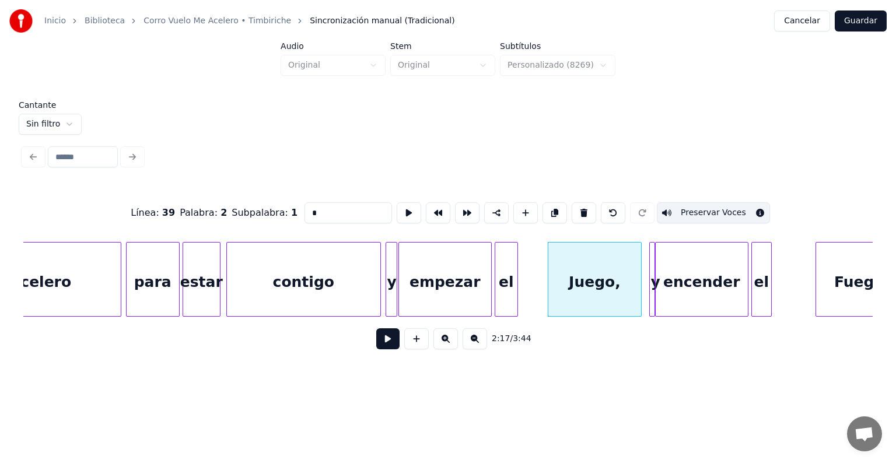
click at [650, 294] on div at bounding box center [652, 280] width 4 height 74
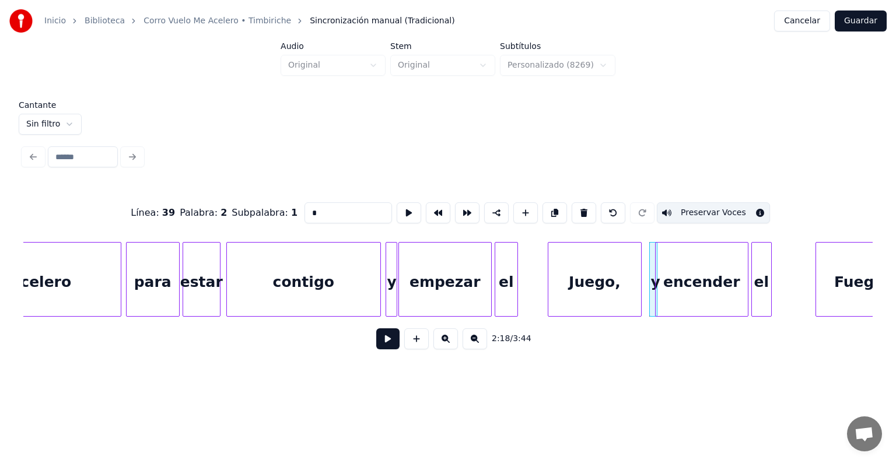
click at [653, 291] on div at bounding box center [652, 280] width 4 height 74
click at [651, 282] on div "y" at bounding box center [652, 282] width 15 height 79
click at [646, 281] on div at bounding box center [646, 280] width 4 height 74
click at [672, 294] on div "encender" at bounding box center [702, 282] width 92 height 79
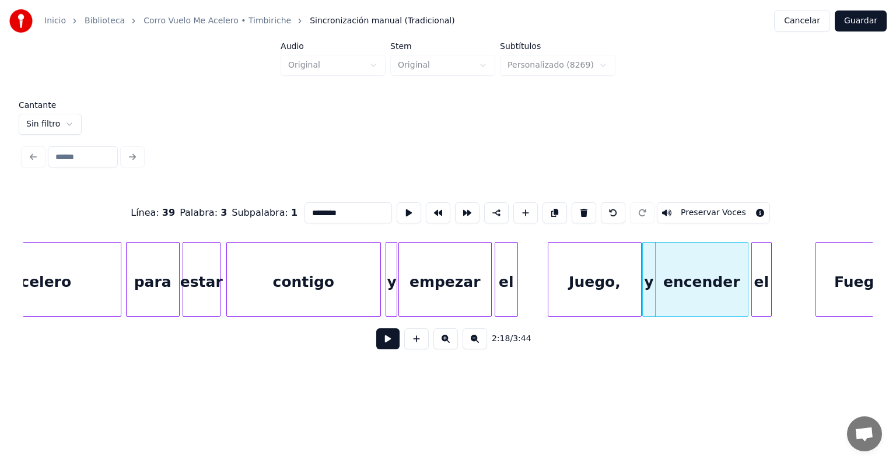
click at [649, 292] on div "y" at bounding box center [649, 282] width 12 height 79
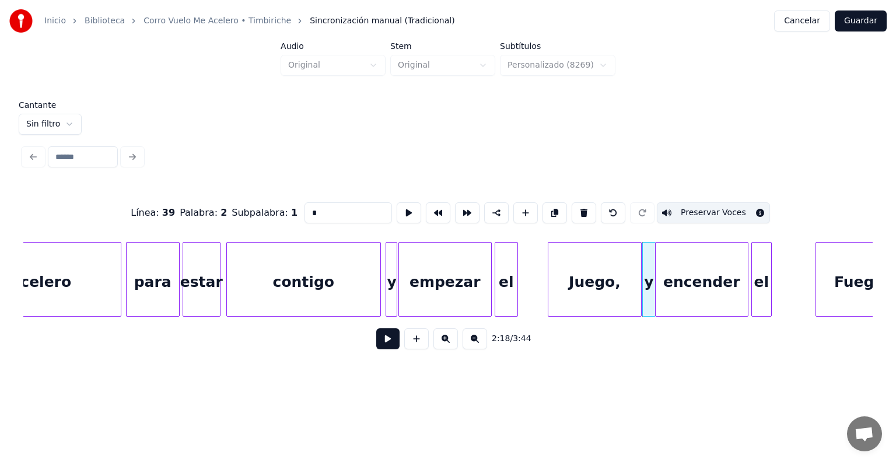
click at [649, 291] on div "y" at bounding box center [649, 282] width 12 height 79
click at [623, 281] on div "Juego," at bounding box center [595, 282] width 93 height 79
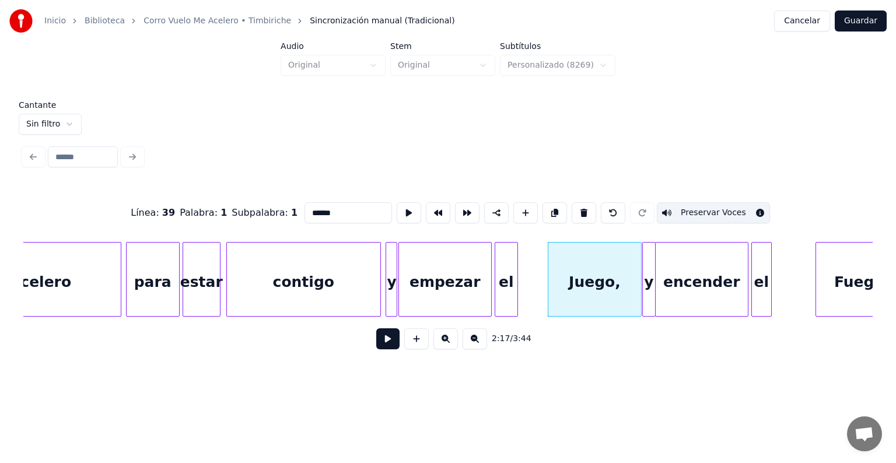
click at [647, 284] on div "y" at bounding box center [649, 282] width 12 height 79
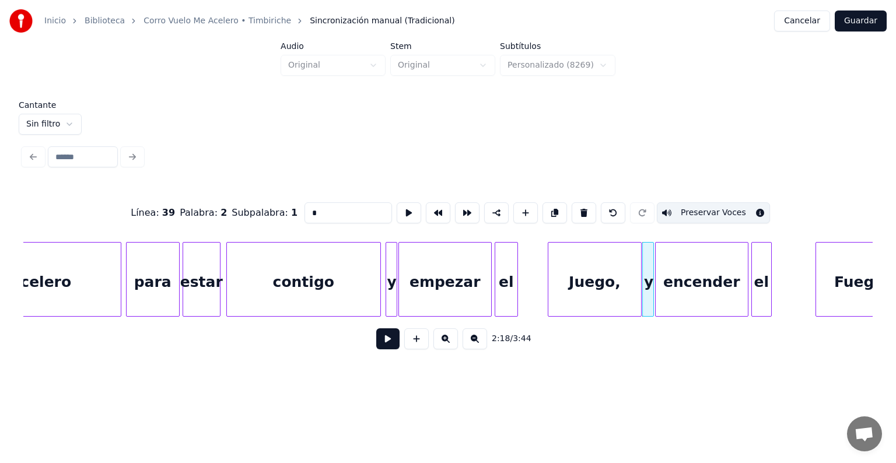
click at [652, 288] on div at bounding box center [652, 280] width 4 height 74
click at [668, 292] on div "encender" at bounding box center [702, 282] width 92 height 79
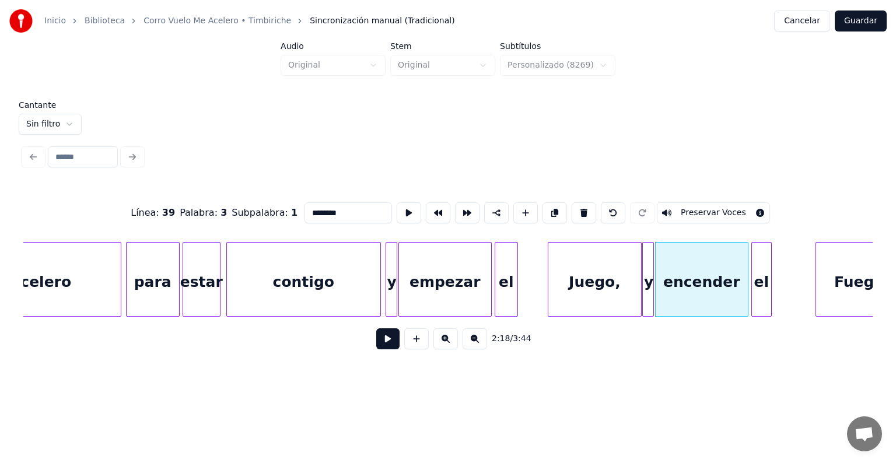
click at [598, 280] on div "Juego," at bounding box center [595, 282] width 93 height 79
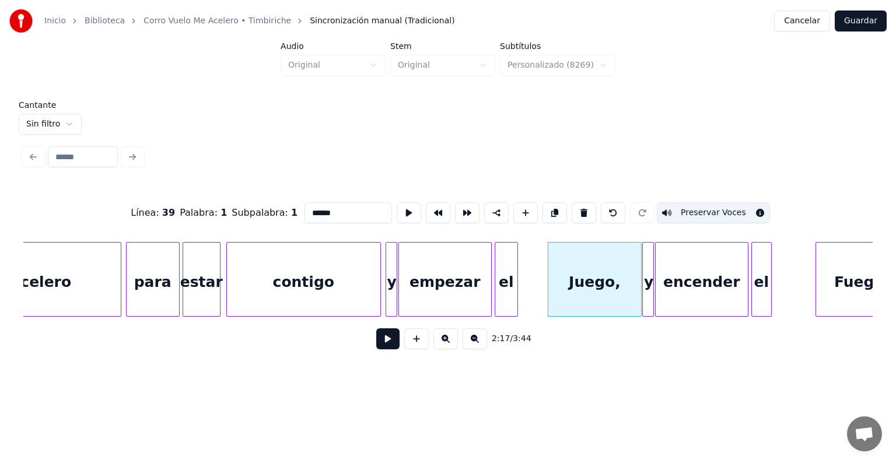
click at [648, 281] on div "y" at bounding box center [649, 282] width 12 height 79
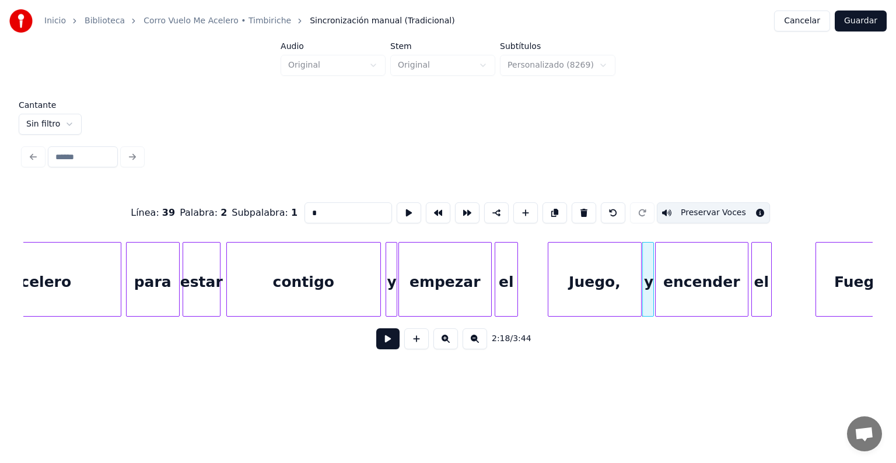
click at [678, 284] on div "encender" at bounding box center [702, 282] width 92 height 79
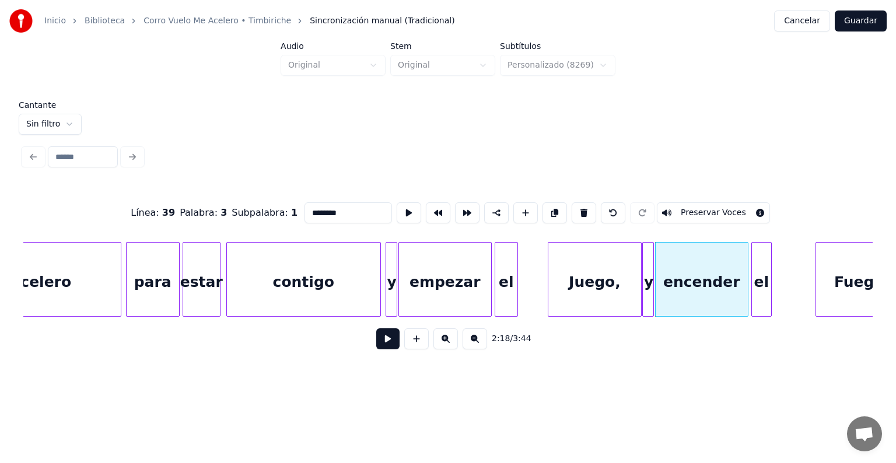
click at [697, 208] on button "Preservar Voces" at bounding box center [713, 212] width 113 height 21
click at [758, 277] on div "el" at bounding box center [761, 282] width 19 height 79
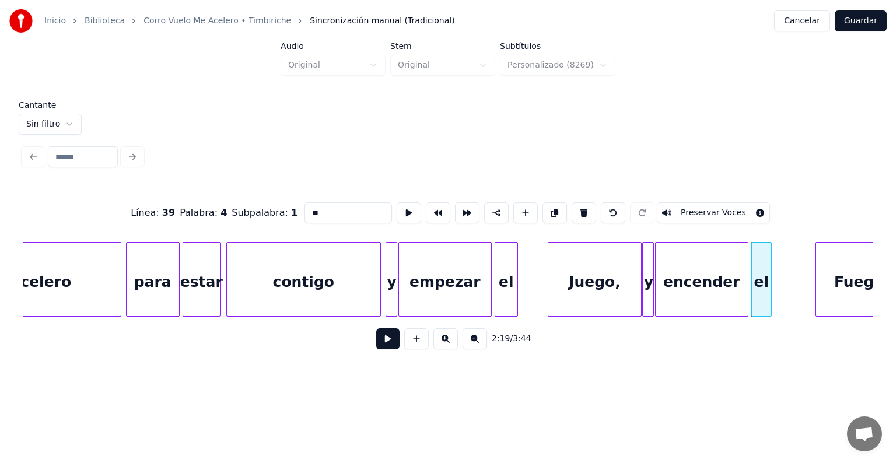
click at [701, 204] on button "Preservar Voces" at bounding box center [713, 212] width 113 height 21
click at [823, 284] on div "Fuego" at bounding box center [859, 282] width 86 height 79
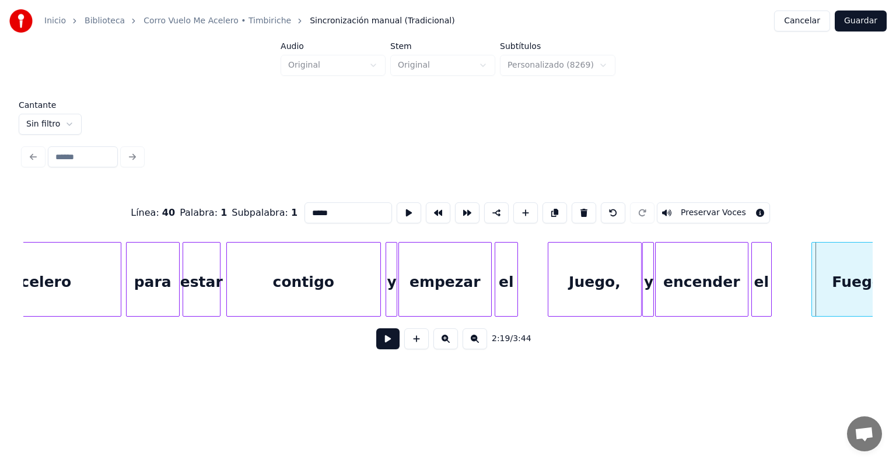
click at [818, 282] on div "Fuego" at bounding box center [857, 282] width 90 height 79
click at [702, 212] on button "Preservar Voces" at bounding box center [713, 212] width 113 height 21
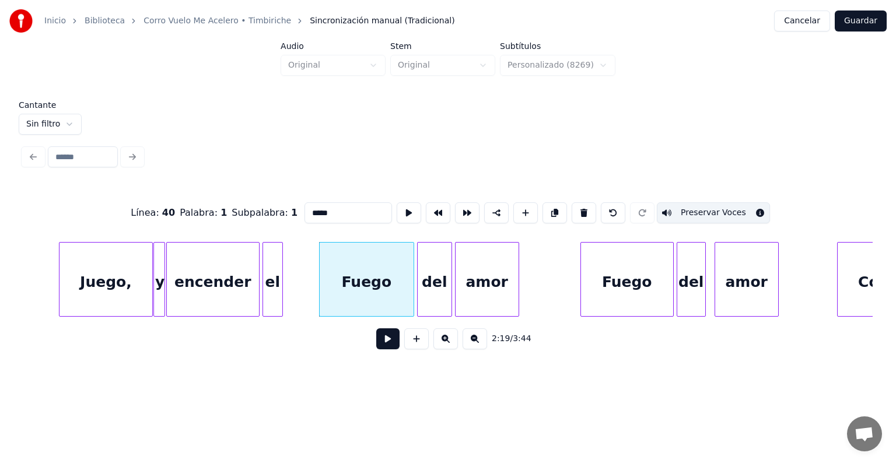
scroll to position [0, 20090]
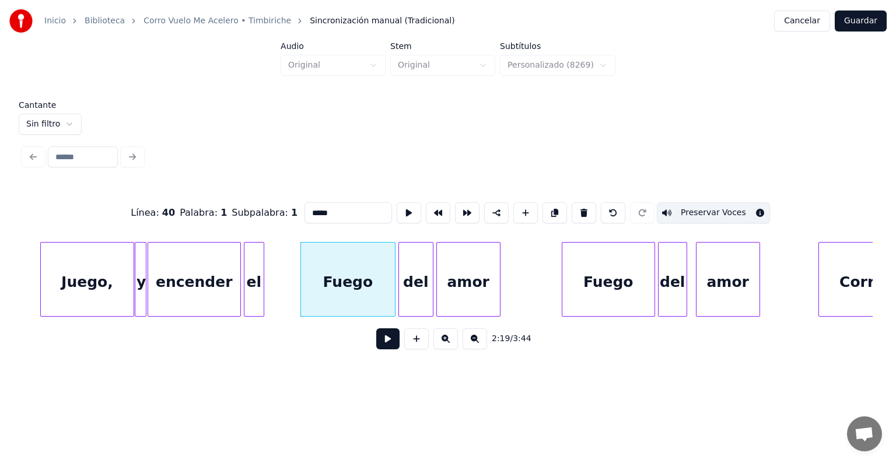
click at [423, 281] on div "del" at bounding box center [416, 282] width 34 height 79
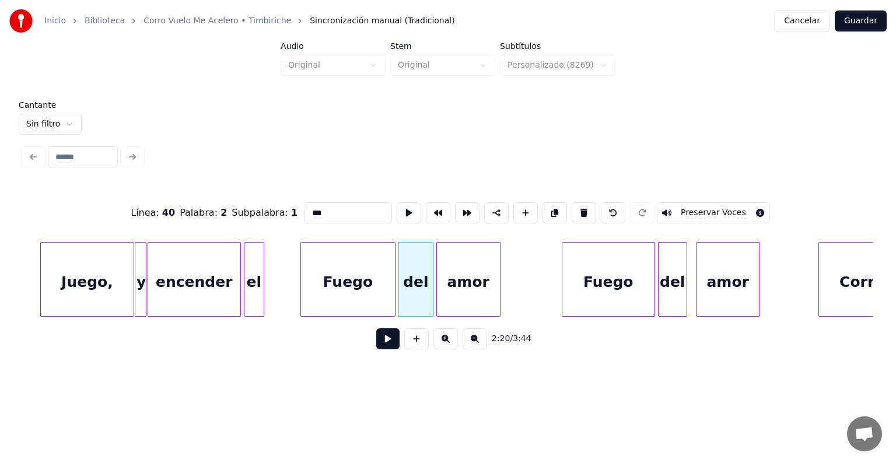
click at [700, 210] on button "Preservar Voces" at bounding box center [713, 212] width 113 height 21
click at [362, 260] on div "Fuego" at bounding box center [348, 282] width 94 height 79
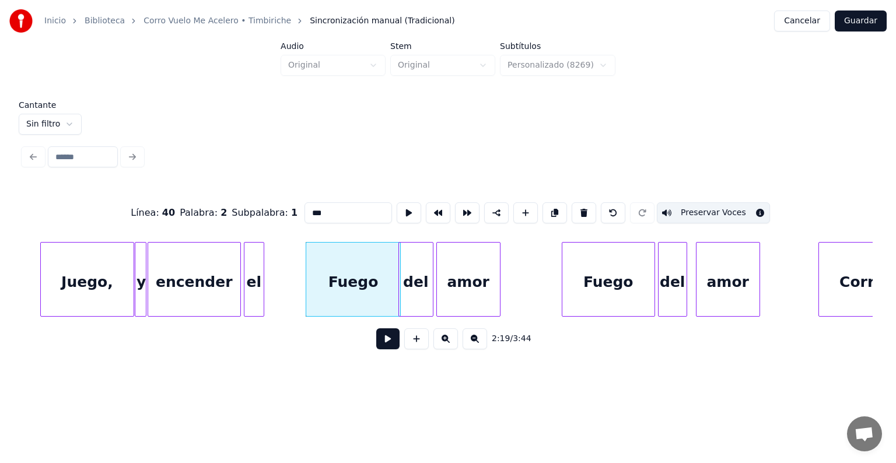
click at [466, 286] on div "amor" at bounding box center [468, 282] width 63 height 79
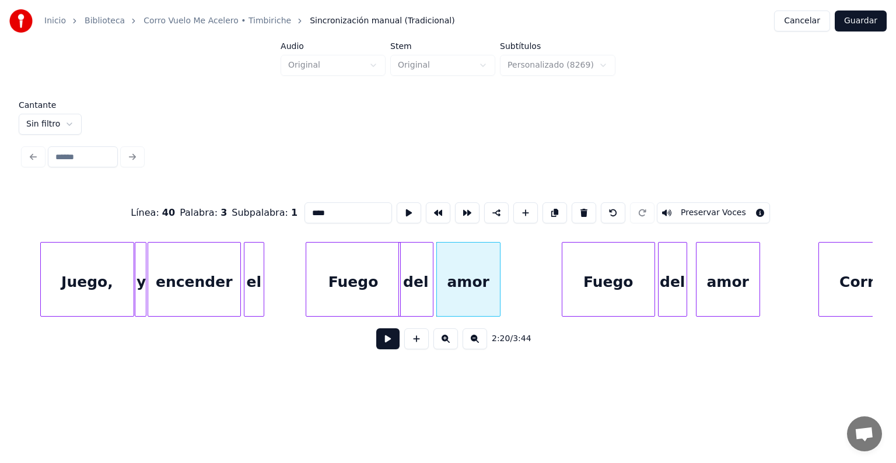
click at [699, 212] on button "Preservar Voces" at bounding box center [713, 212] width 113 height 21
click at [598, 284] on div "Fuego" at bounding box center [609, 282] width 92 height 79
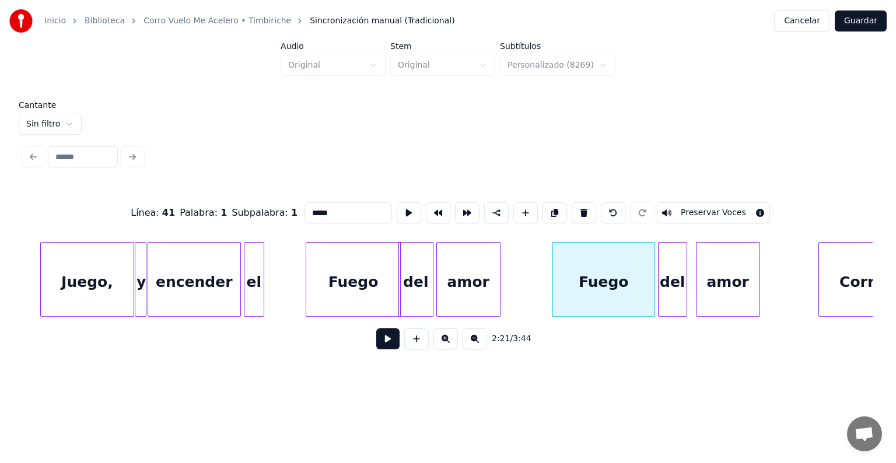
click at [694, 208] on button "Preservar Voces" at bounding box center [713, 212] width 113 height 21
click at [673, 285] on div "del" at bounding box center [673, 282] width 28 height 79
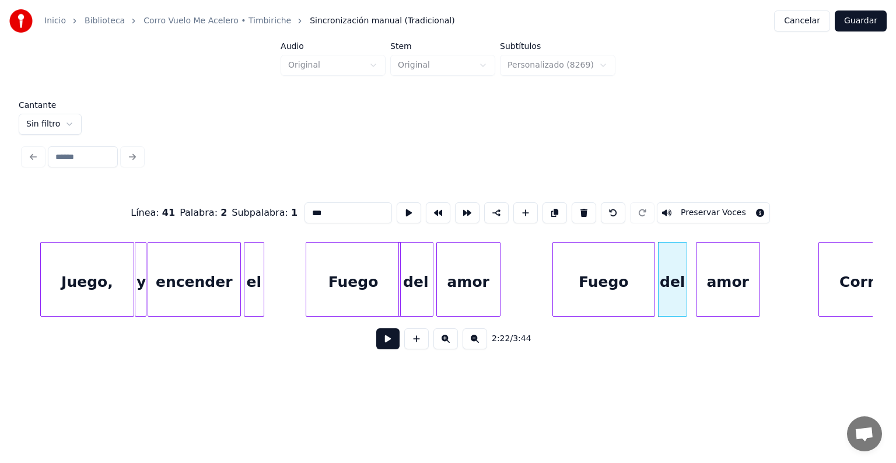
click at [697, 208] on button "Preservar Voces" at bounding box center [713, 212] width 113 height 21
click at [722, 287] on div "amor" at bounding box center [728, 282] width 63 height 79
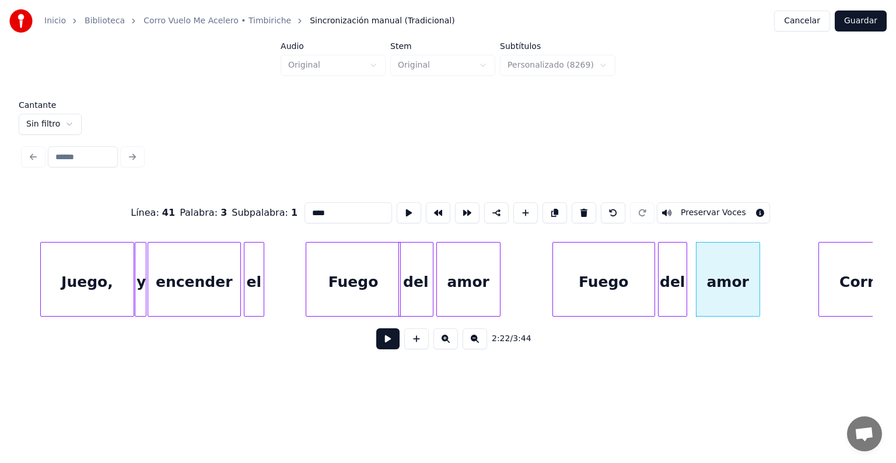
click at [700, 211] on button "Preservar Voces" at bounding box center [713, 212] width 113 height 21
click at [820, 277] on div "Corro" at bounding box center [862, 282] width 86 height 79
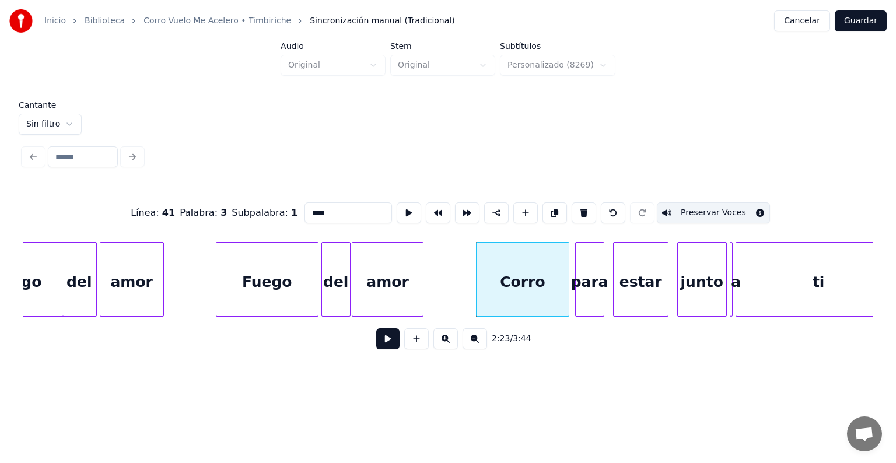
scroll to position [0, 20428]
click at [513, 277] on div "Corro" at bounding box center [522, 282] width 92 height 79
click at [694, 211] on button "Preservar Voces" at bounding box center [713, 212] width 113 height 21
click at [584, 278] on div "para" at bounding box center [589, 282] width 28 height 79
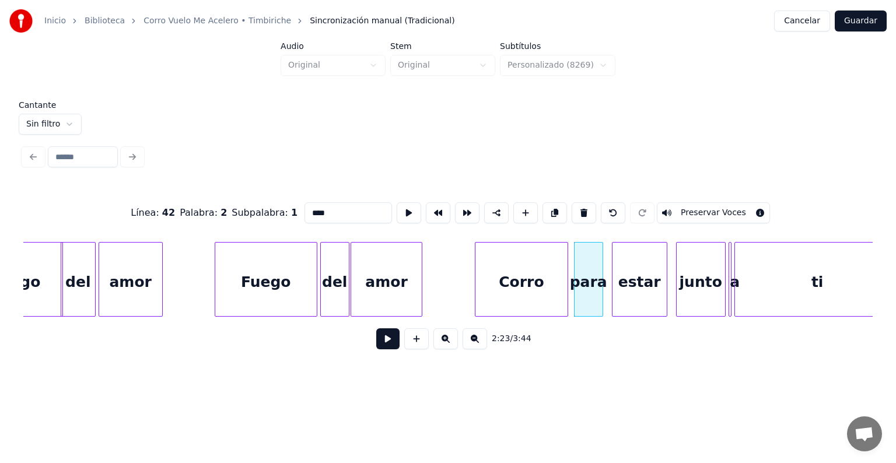
click at [696, 210] on button "Preservar Voces" at bounding box center [713, 212] width 113 height 21
click at [626, 284] on div "estar" at bounding box center [640, 282] width 54 height 79
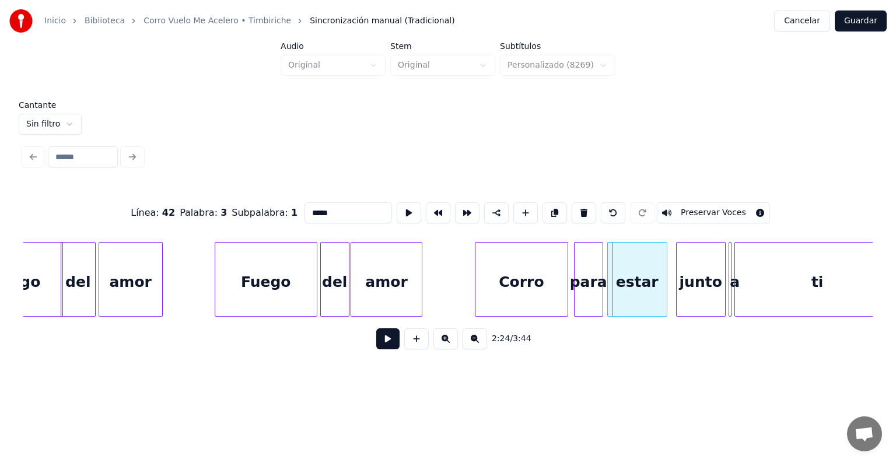
click at [613, 284] on div "estar" at bounding box center [637, 282] width 59 height 79
click at [699, 213] on button "Preservar Voces" at bounding box center [713, 212] width 113 height 21
click at [687, 281] on div "junto" at bounding box center [701, 282] width 48 height 79
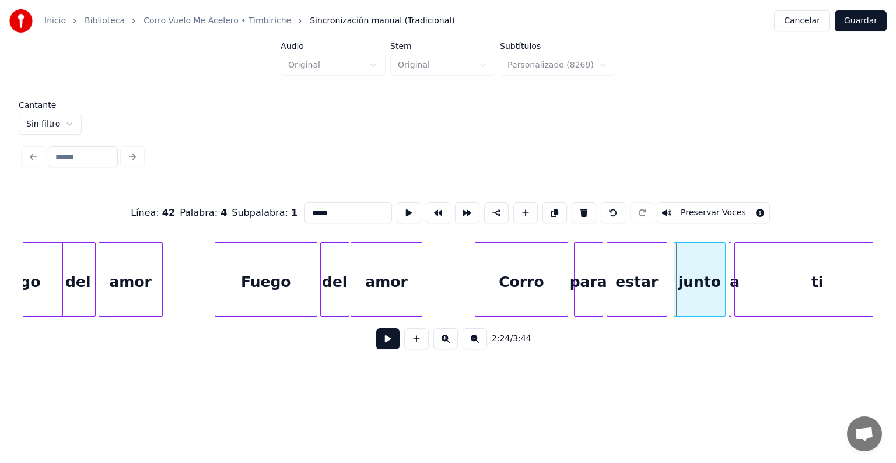
click at [678, 284] on div "junto" at bounding box center [700, 282] width 51 height 79
click at [700, 210] on button "Preservar Voces" at bounding box center [713, 212] width 113 height 21
click at [729, 280] on div at bounding box center [730, 280] width 4 height 74
click at [697, 208] on button "Preservar Voces" at bounding box center [713, 212] width 113 height 21
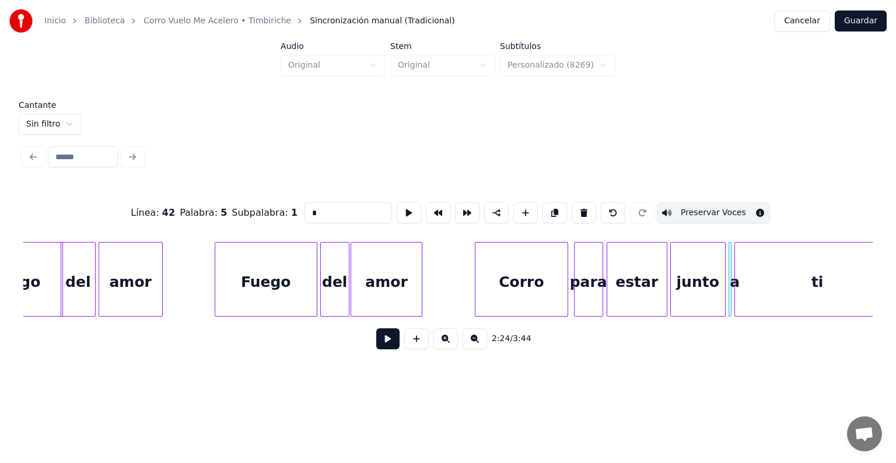
click at [755, 285] on div "ti" at bounding box center [817, 282] width 165 height 79
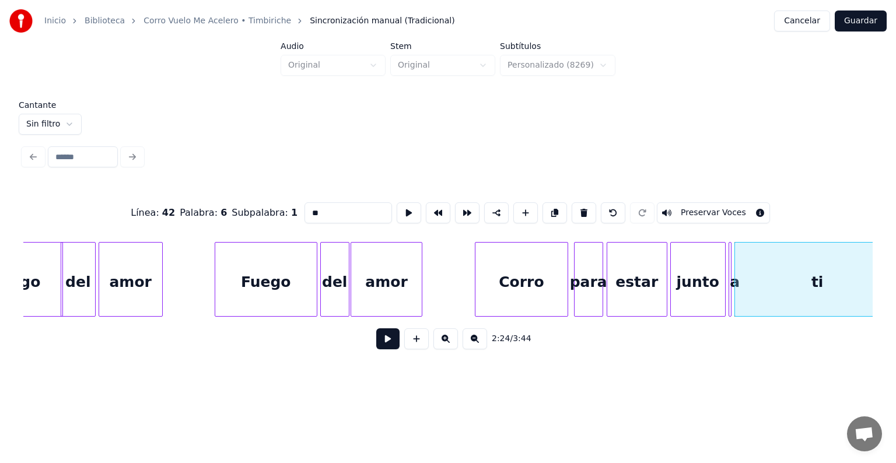
click at [696, 208] on button "Preservar Voces" at bounding box center [713, 212] width 113 height 21
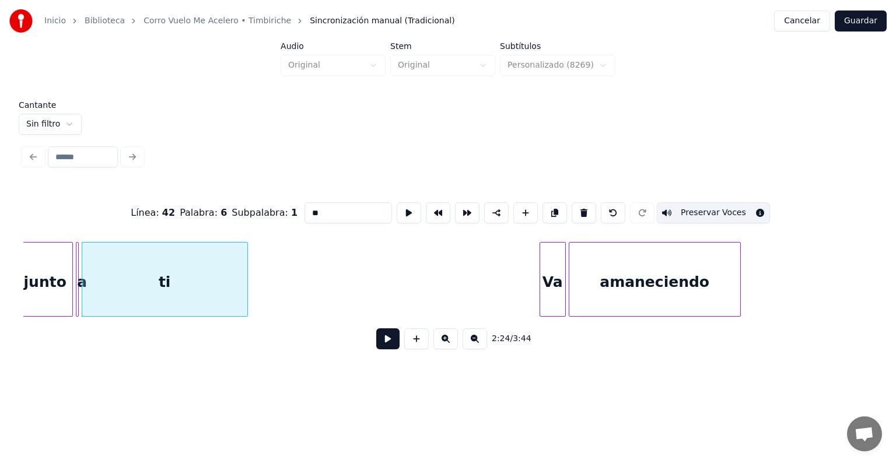
scroll to position [0, 21099]
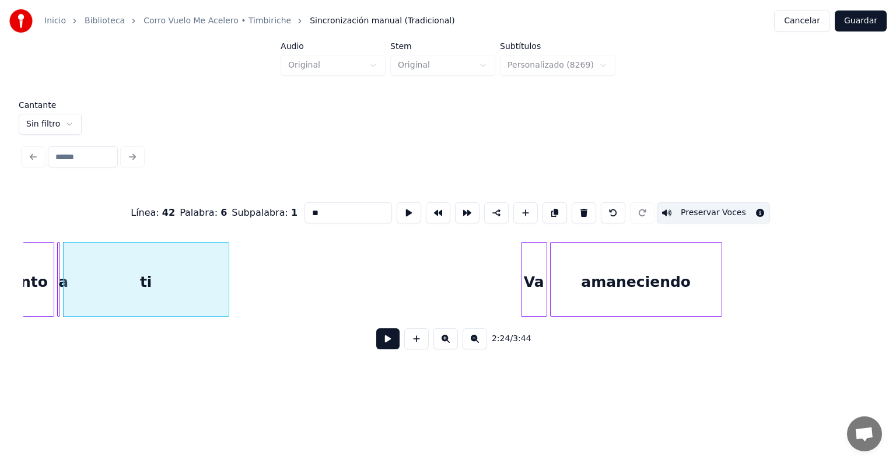
click at [530, 295] on div "Va" at bounding box center [534, 282] width 25 height 79
type input "**"
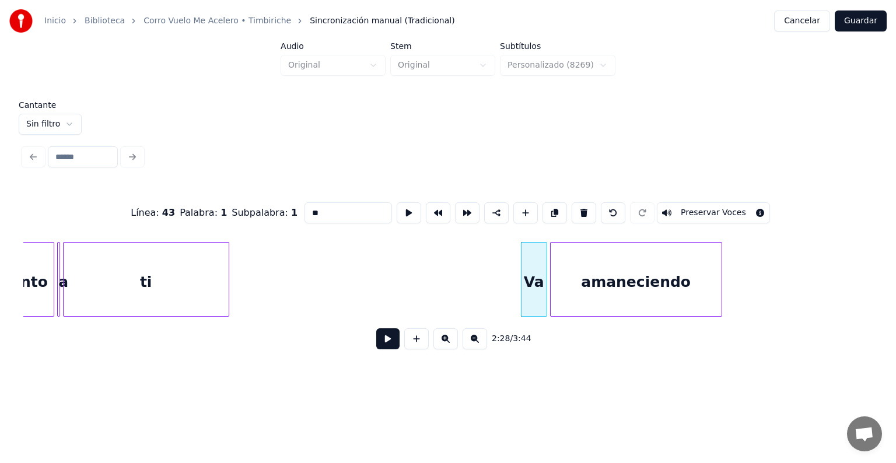
click at [376, 337] on button at bounding box center [387, 339] width 23 height 21
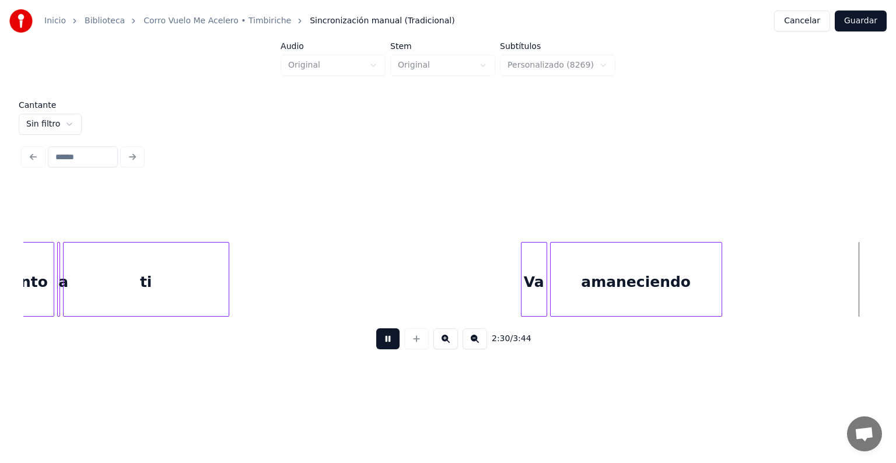
scroll to position [0, 21950]
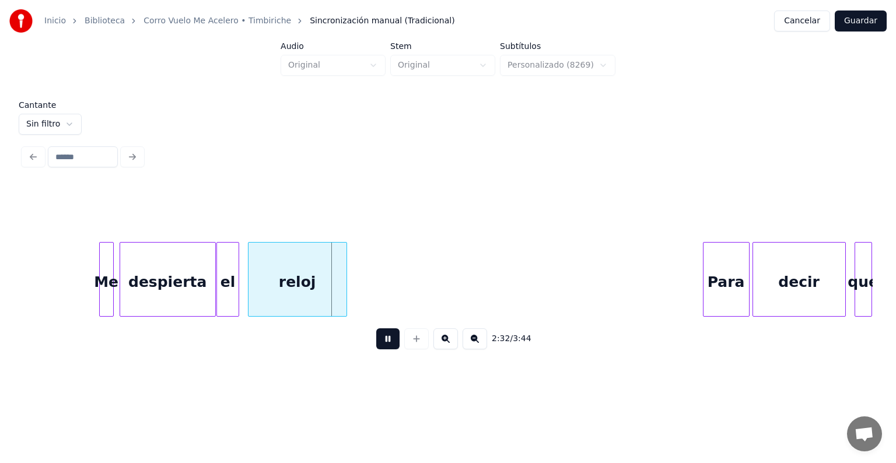
click at [717, 274] on div "Para" at bounding box center [727, 282] width 46 height 79
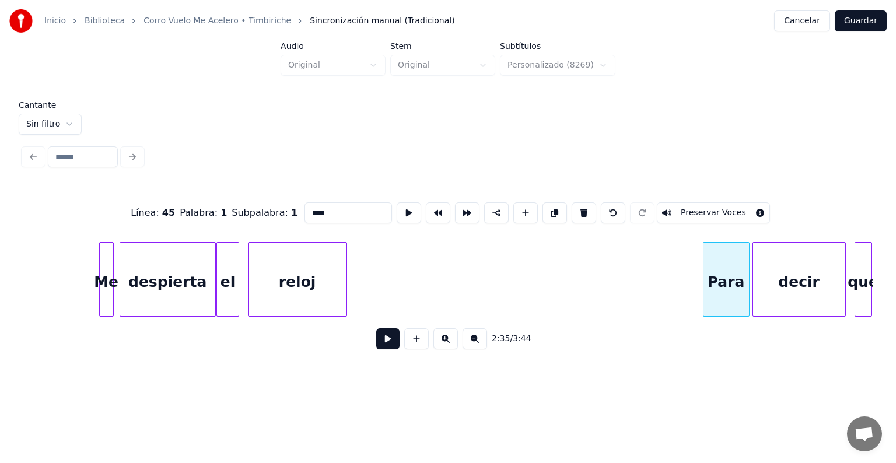
click at [784, 276] on div "decir" at bounding box center [799, 282] width 92 height 79
type input "*****"
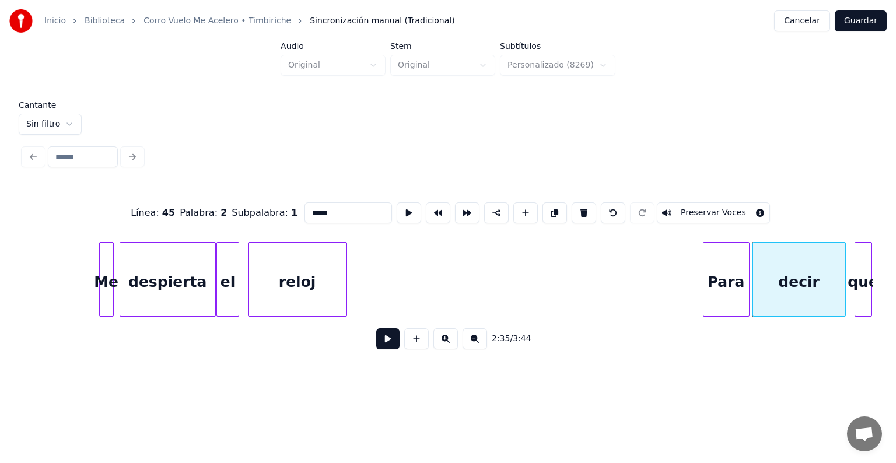
click at [381, 347] on button at bounding box center [387, 339] width 23 height 21
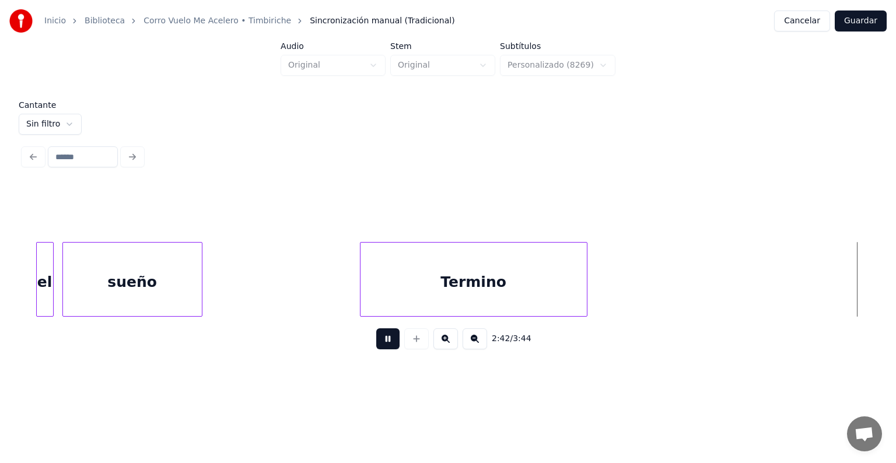
scroll to position [0, 23651]
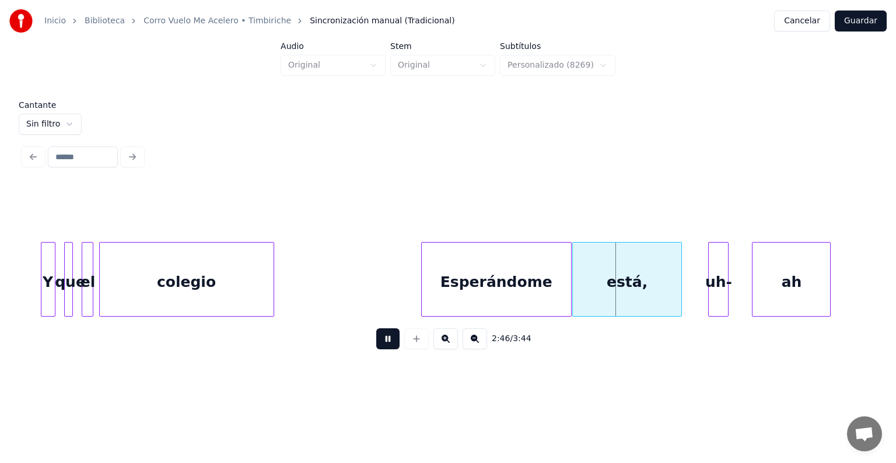
click at [579, 284] on div "está," at bounding box center [627, 282] width 109 height 79
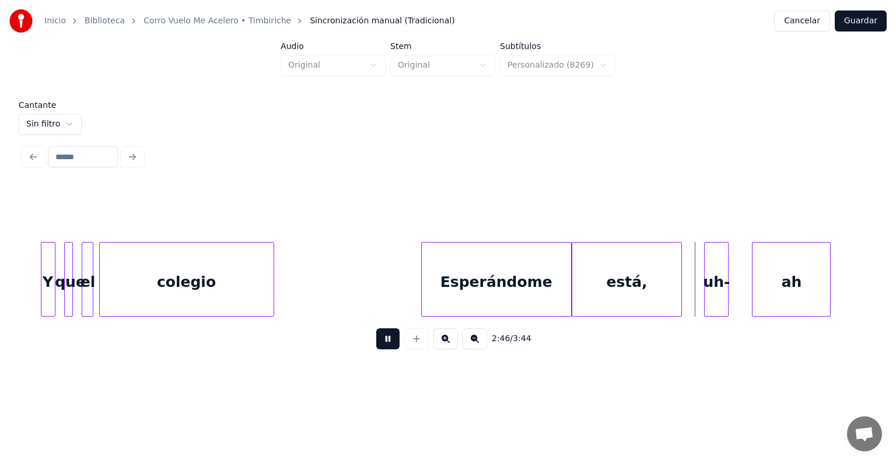
click at [710, 288] on div "uh-" at bounding box center [716, 282] width 23 height 79
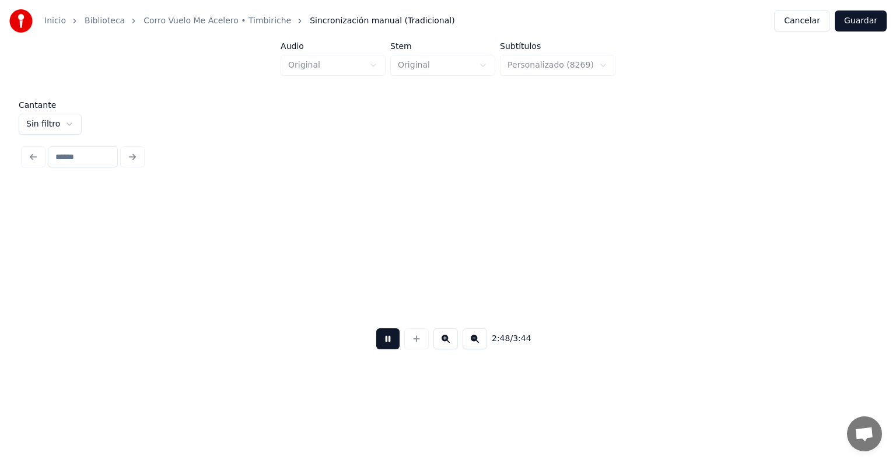
scroll to position [0, 24501]
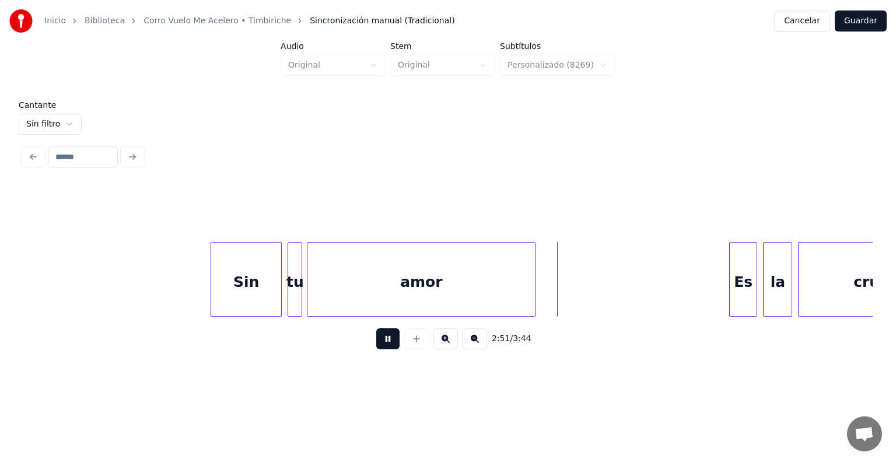
click at [732, 282] on div "Es" at bounding box center [743, 282] width 27 height 79
click at [765, 284] on div at bounding box center [766, 280] width 4 height 74
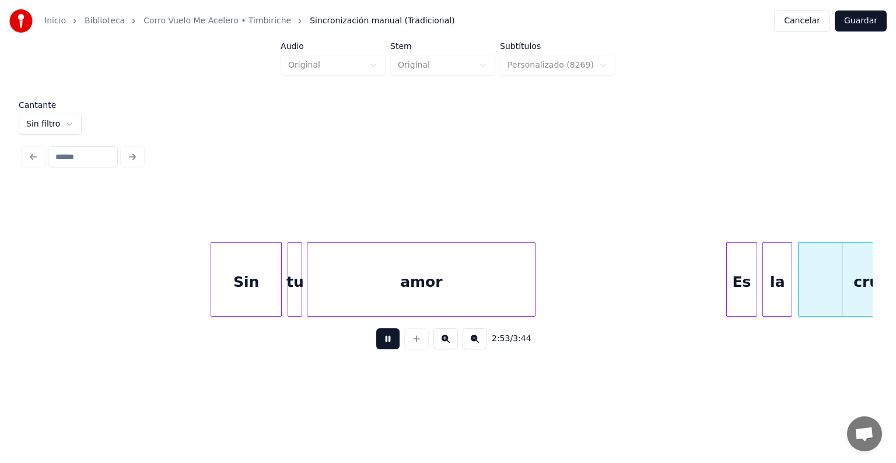
click at [799, 289] on div at bounding box center [801, 280] width 4 height 74
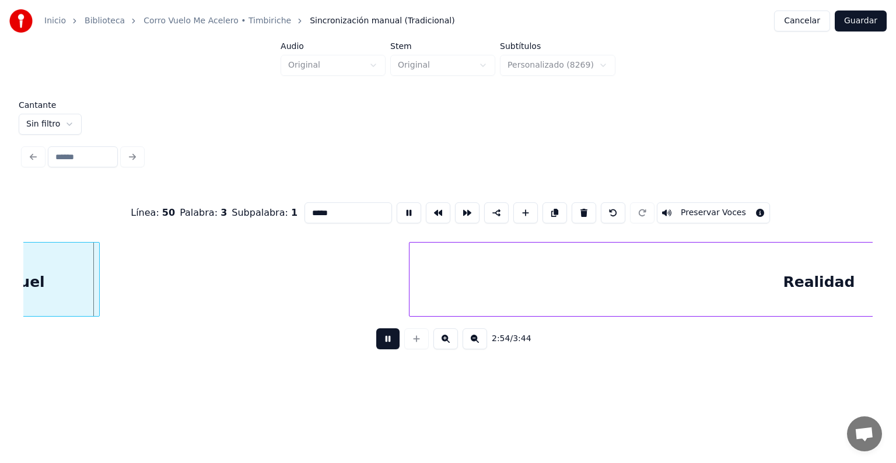
scroll to position [0, 25276]
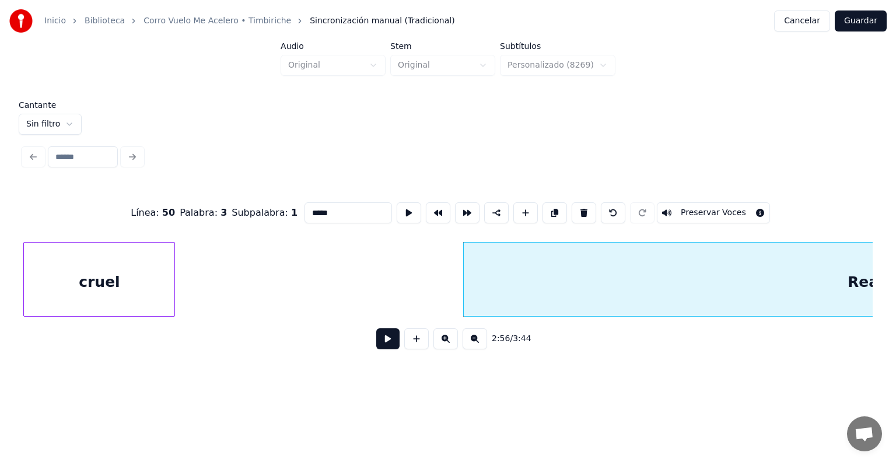
click at [382, 339] on button at bounding box center [387, 339] width 23 height 21
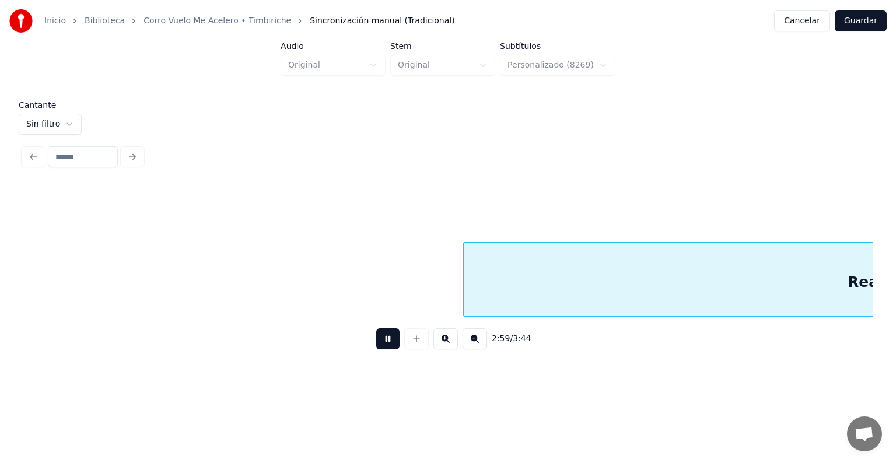
scroll to position [0, 26127]
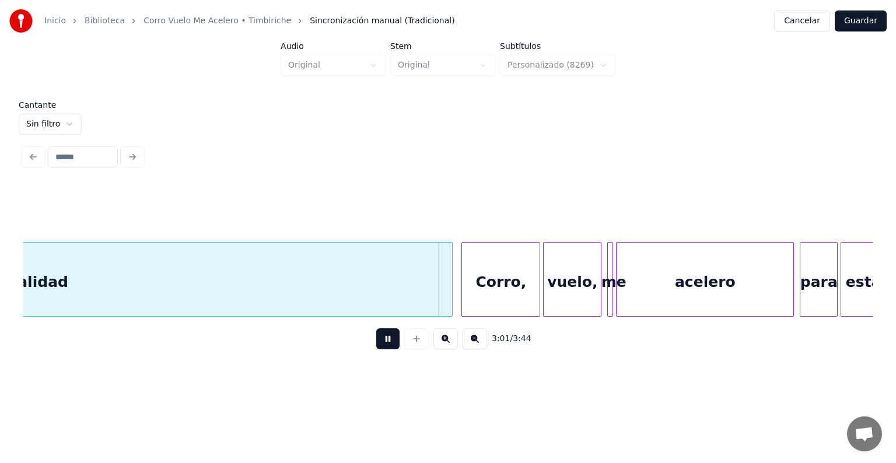
click at [473, 300] on div "Corro," at bounding box center [501, 282] width 78 height 79
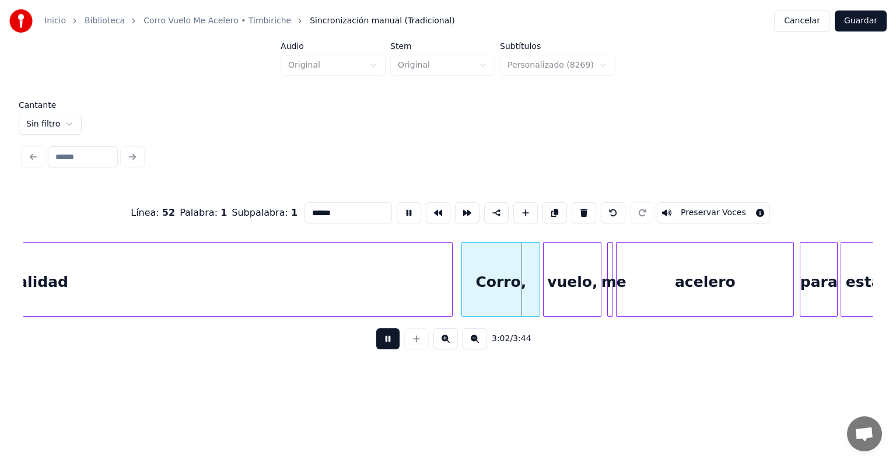
click at [376, 348] on button at bounding box center [387, 339] width 23 height 21
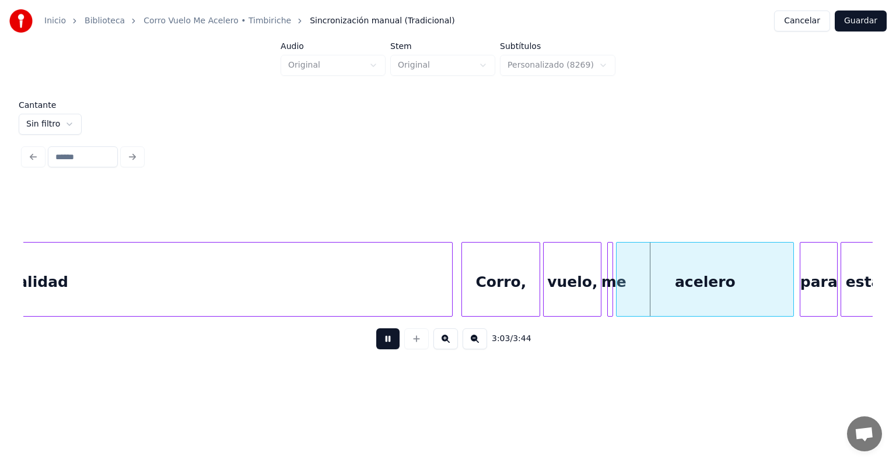
click at [495, 284] on div "Corro," at bounding box center [501, 282] width 78 height 79
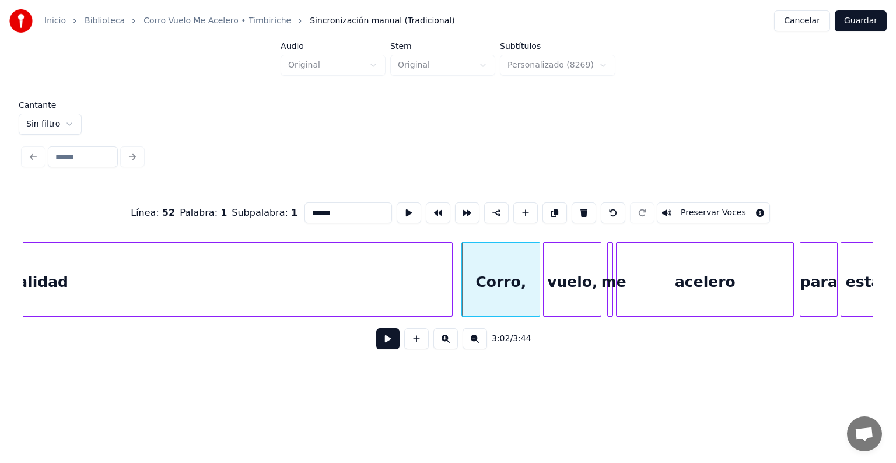
click at [678, 214] on button "Preservar Voces" at bounding box center [713, 212] width 113 height 21
click at [561, 284] on div "vuelo," at bounding box center [572, 282] width 57 height 79
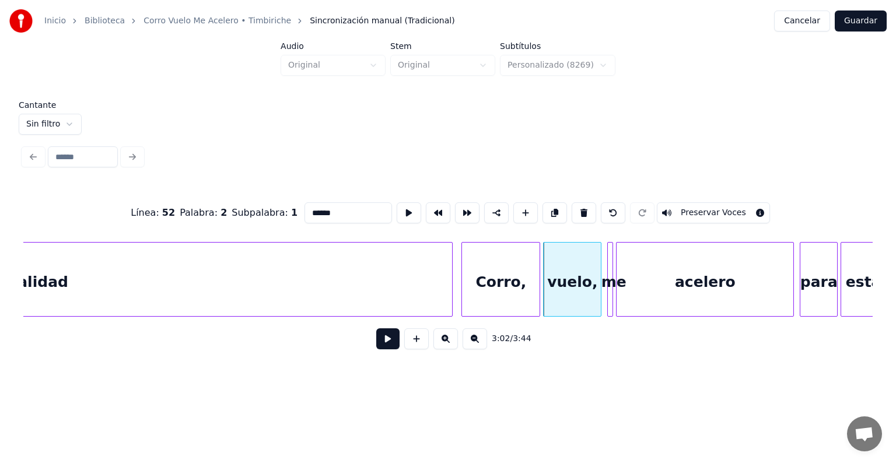
click at [681, 212] on button "Preservar Voces" at bounding box center [713, 212] width 113 height 21
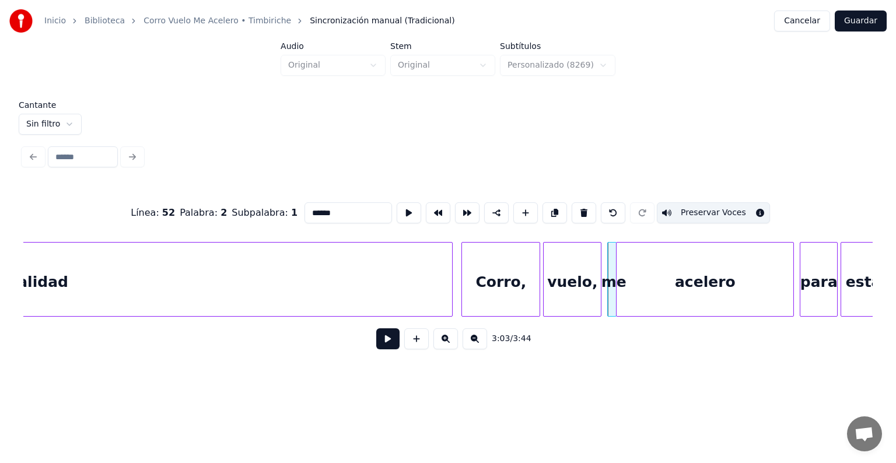
click at [693, 208] on button "Preservar Voces" at bounding box center [713, 212] width 113 height 21
click at [570, 287] on div "vuelo," at bounding box center [572, 282] width 57 height 79
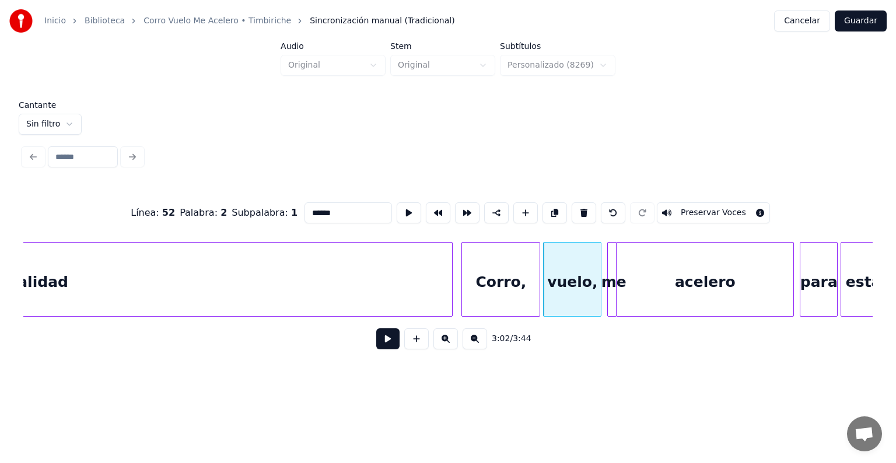
click at [676, 212] on button "Preservar Voces" at bounding box center [713, 212] width 113 height 21
click at [561, 284] on div "vuelo," at bounding box center [572, 282] width 57 height 79
click at [504, 285] on div "Corro," at bounding box center [501, 282] width 78 height 79
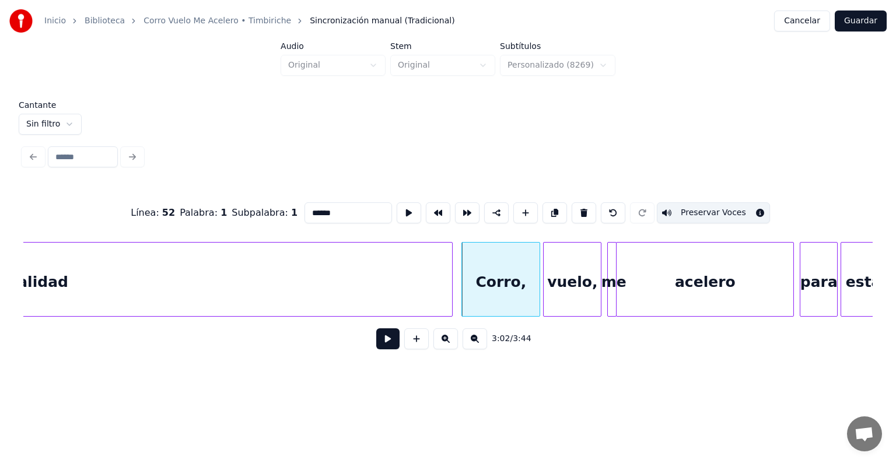
click at [574, 288] on div "vuelo," at bounding box center [572, 282] width 57 height 79
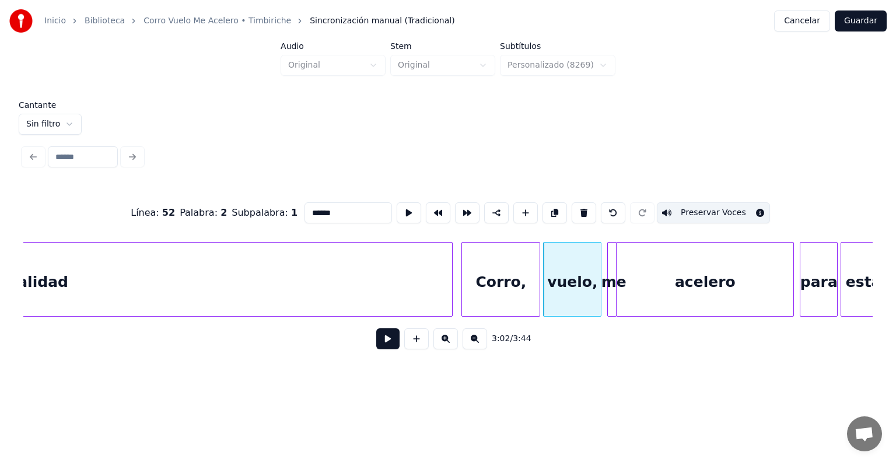
click at [609, 284] on div at bounding box center [610, 280] width 4 height 74
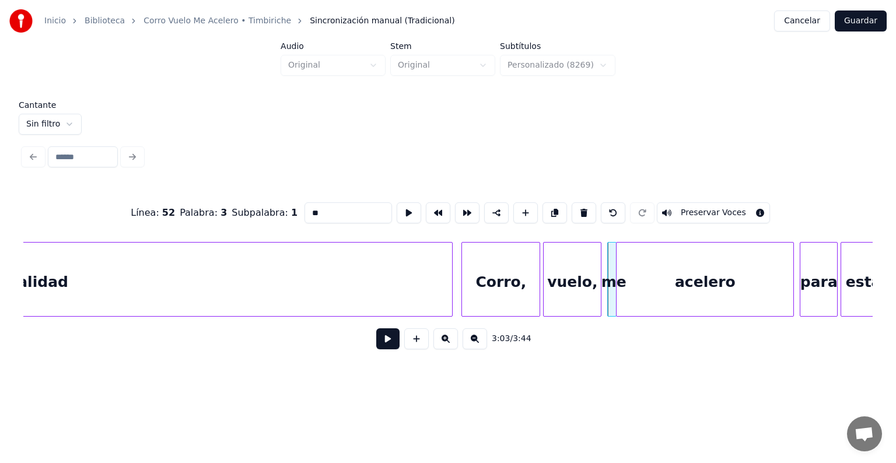
click at [563, 278] on div "vuelo," at bounding box center [572, 282] width 57 height 79
click at [656, 285] on div "acelero" at bounding box center [705, 282] width 177 height 79
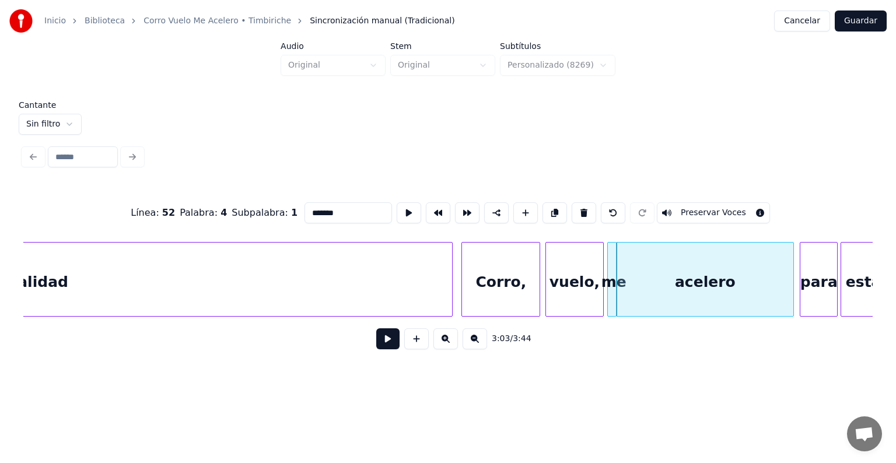
click at [699, 210] on button "Preservar Voces" at bounding box center [713, 212] width 113 height 21
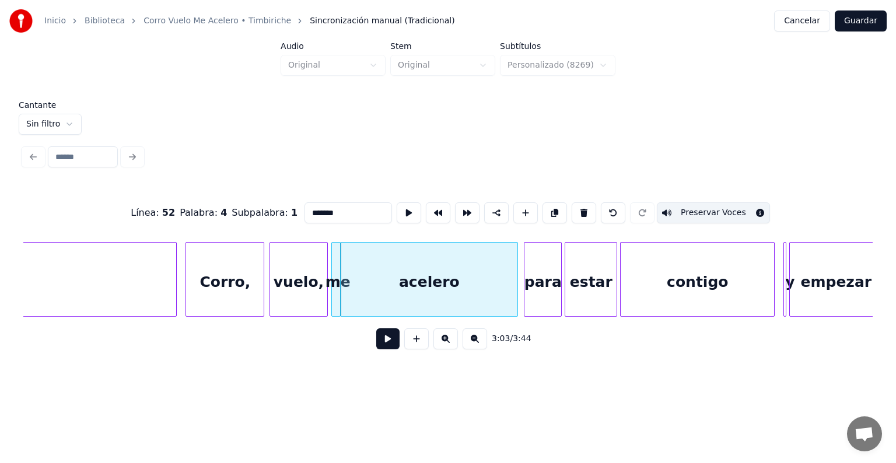
scroll to position [0, 26413]
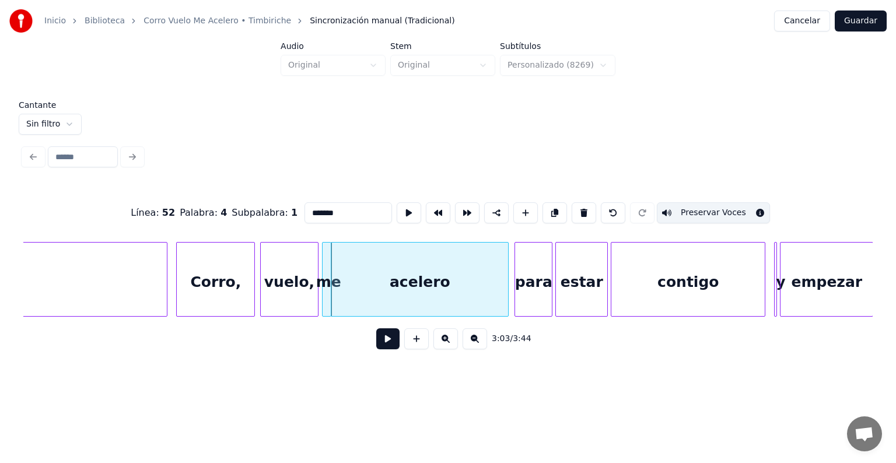
click at [537, 285] on div "para" at bounding box center [533, 282] width 37 height 79
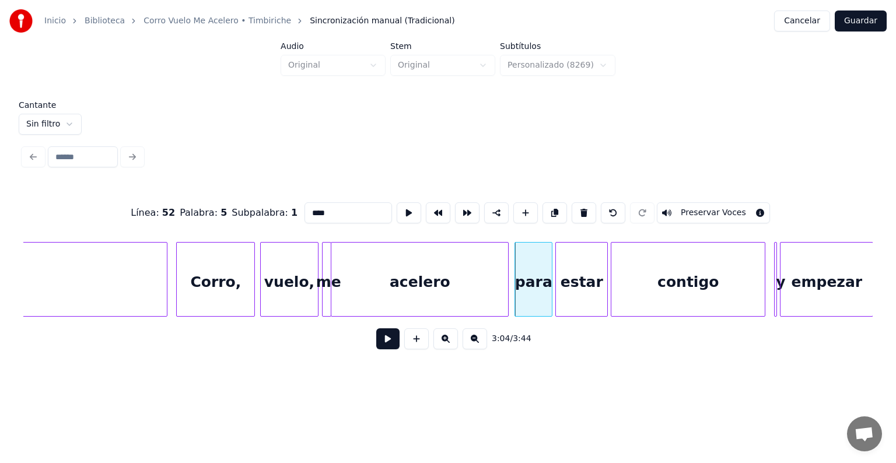
click at [678, 213] on button "Preservar Voces" at bounding box center [713, 212] width 113 height 21
click at [587, 273] on div "estar" at bounding box center [581, 282] width 51 height 79
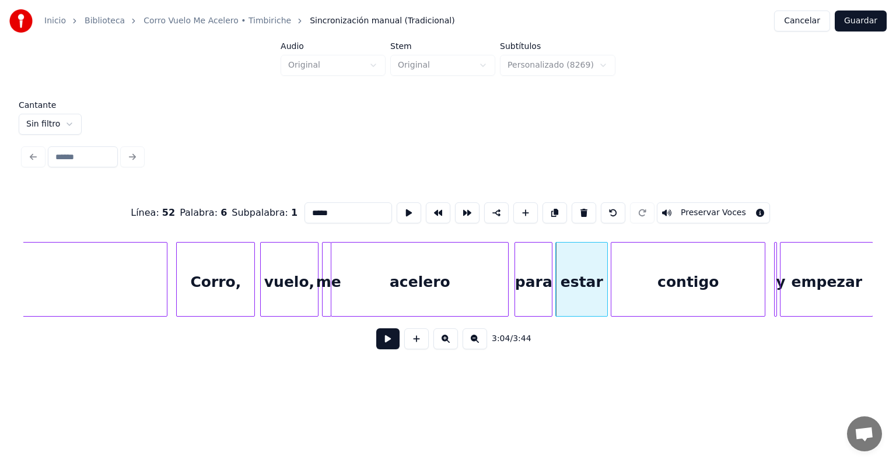
click at [695, 208] on button "Preservar Voces" at bounding box center [713, 212] width 113 height 21
click at [654, 283] on div "contigo" at bounding box center [688, 282] width 153 height 79
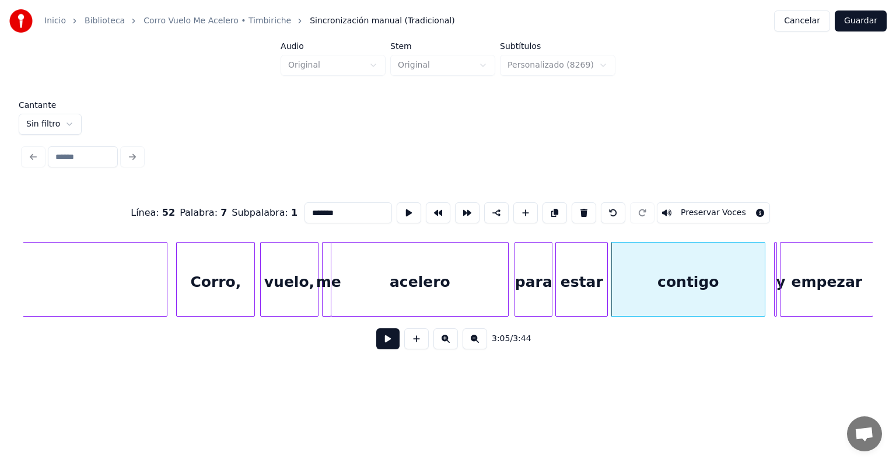
click at [701, 209] on button "Preservar Voces" at bounding box center [713, 212] width 113 height 21
click at [774, 280] on div at bounding box center [775, 280] width 4 height 74
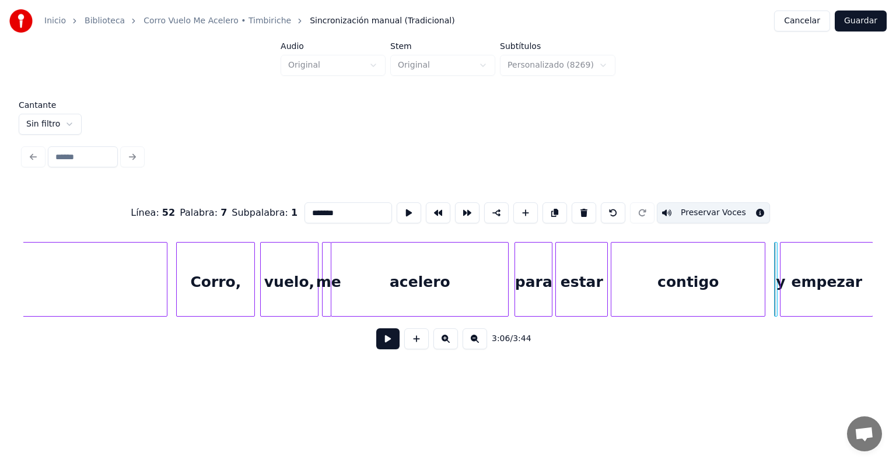
click at [715, 205] on button "Preservar Voces" at bounding box center [713, 212] width 113 height 21
click at [700, 285] on div "contigo" at bounding box center [688, 282] width 153 height 79
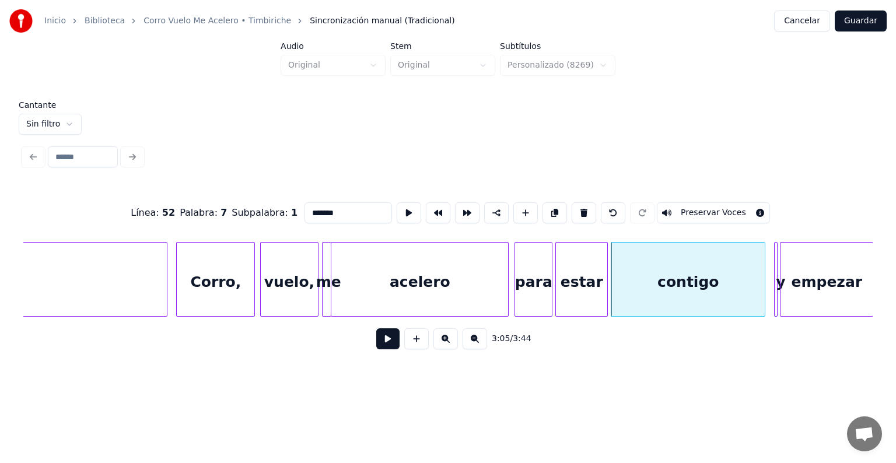
click at [698, 205] on button "Preservar Voces" at bounding box center [713, 212] width 113 height 21
click at [583, 271] on div "estar" at bounding box center [581, 282] width 51 height 79
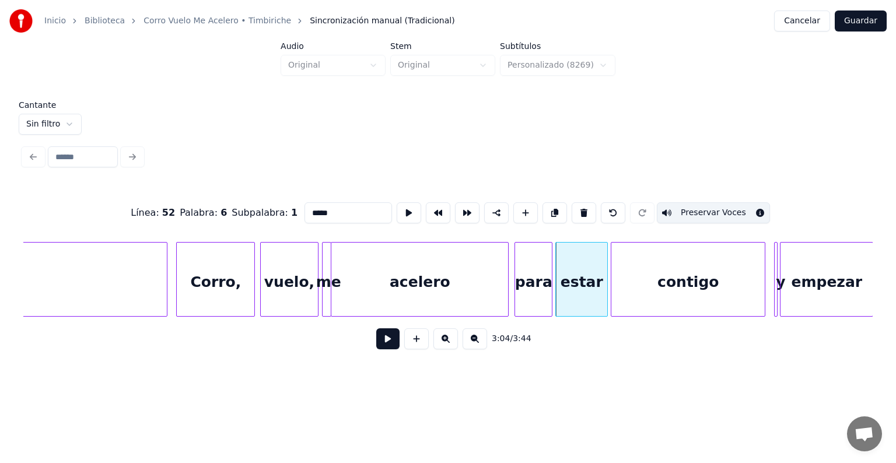
click at [725, 282] on div "contigo" at bounding box center [688, 282] width 153 height 79
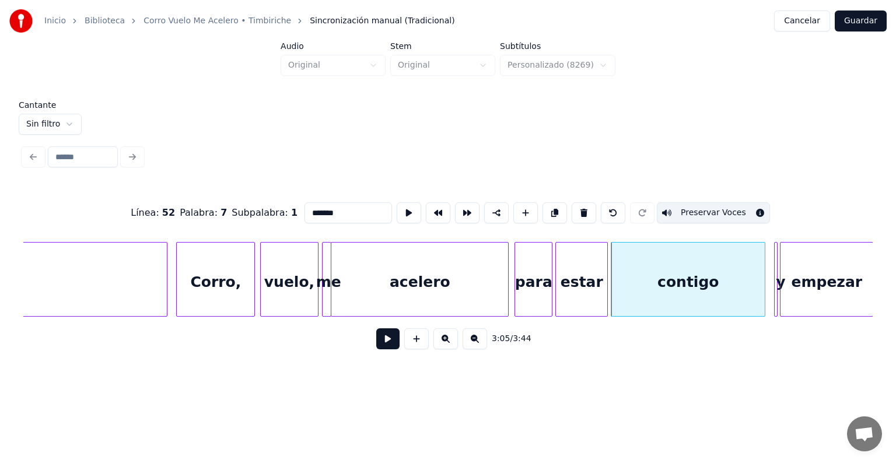
click at [775, 283] on div at bounding box center [776, 280] width 4 height 74
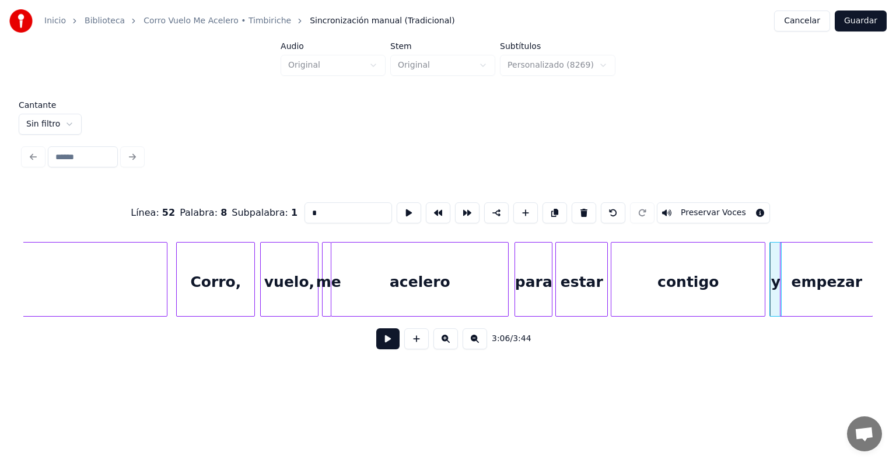
click at [773, 271] on div at bounding box center [772, 280] width 4 height 74
click at [806, 287] on div "empezar" at bounding box center [827, 282] width 92 height 79
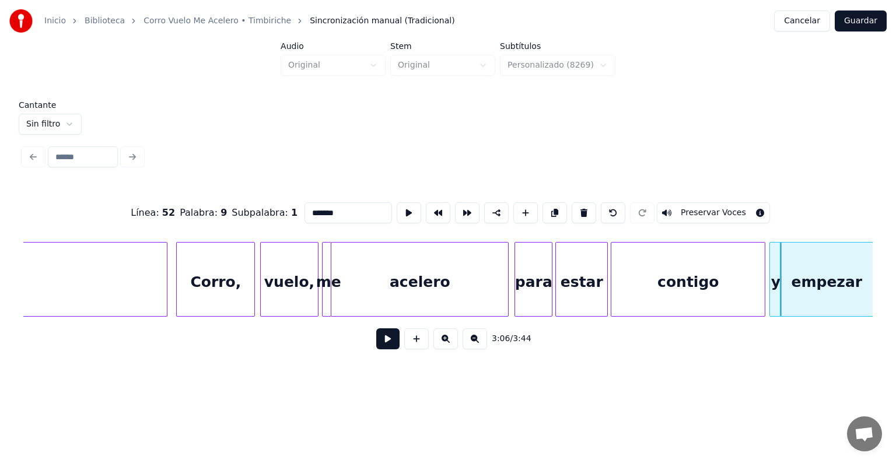
click at [682, 285] on div "contigo" at bounding box center [688, 282] width 153 height 79
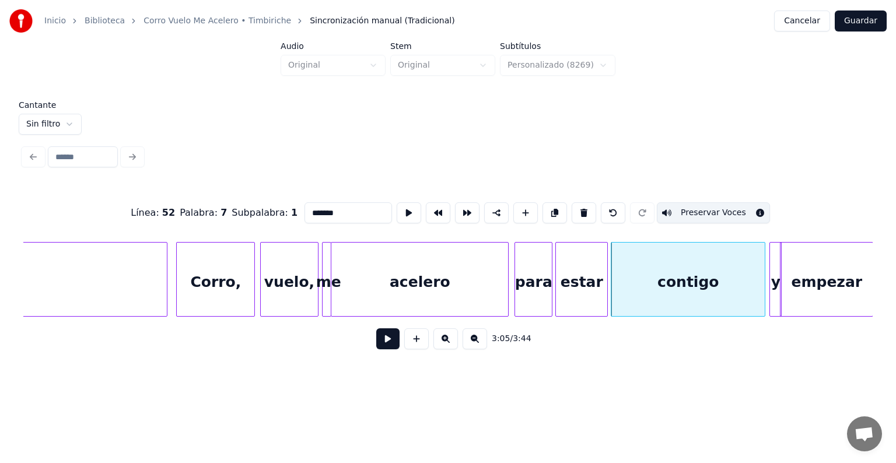
click at [814, 288] on div "empezar" at bounding box center [827, 282] width 92 height 79
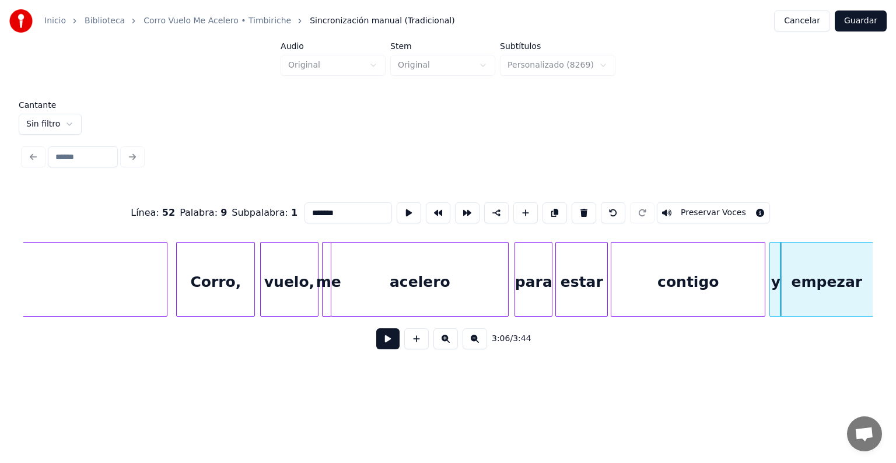
click at [694, 204] on button "Preservar Voces" at bounding box center [713, 212] width 113 height 21
click at [676, 281] on div "contigo" at bounding box center [688, 282] width 153 height 79
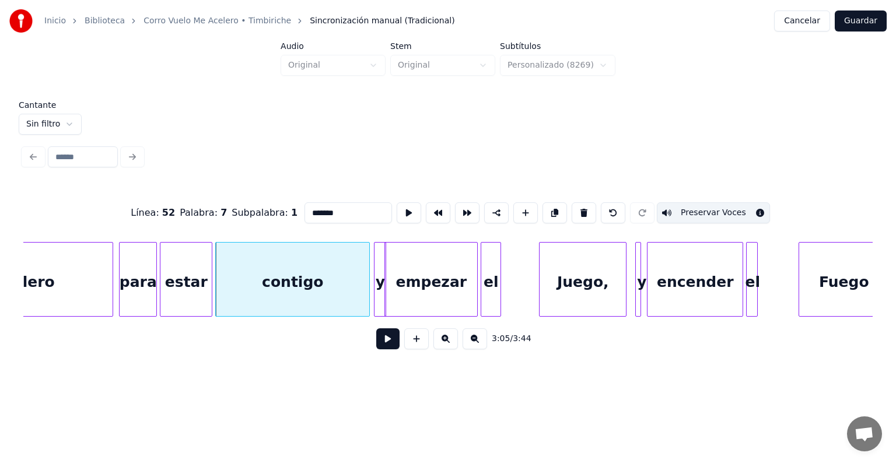
scroll to position [0, 26891]
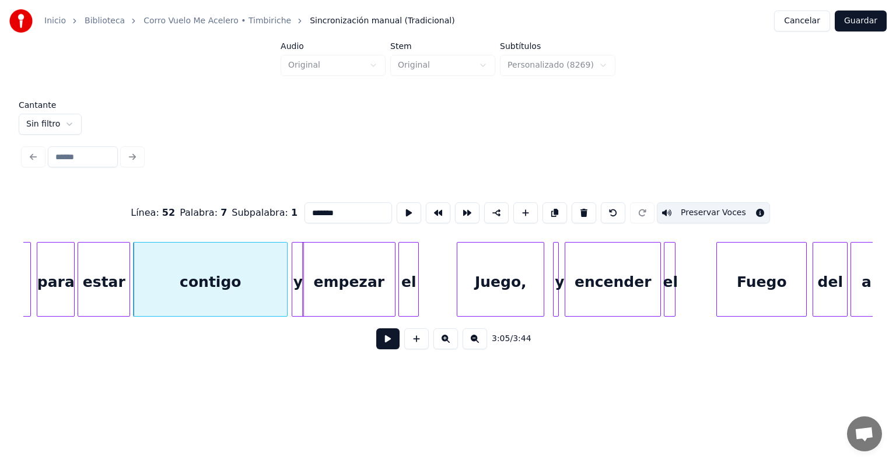
click at [366, 283] on div "empezar" at bounding box center [349, 282] width 92 height 79
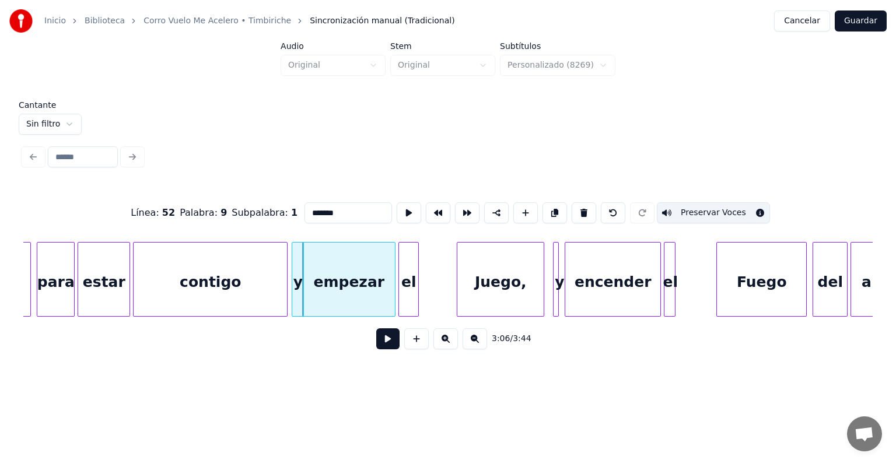
click at [416, 292] on div at bounding box center [417, 280] width 4 height 74
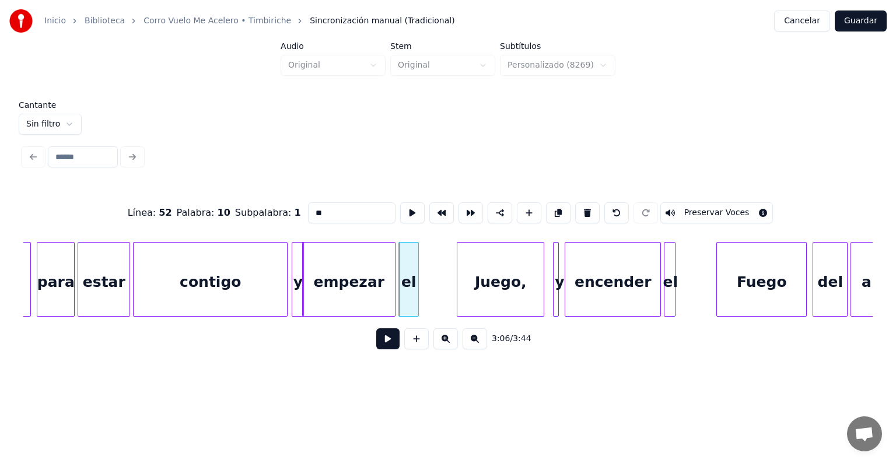
click at [703, 210] on button "Preservar Voces" at bounding box center [717, 212] width 113 height 21
click at [361, 270] on div "empezar" at bounding box center [349, 282] width 92 height 79
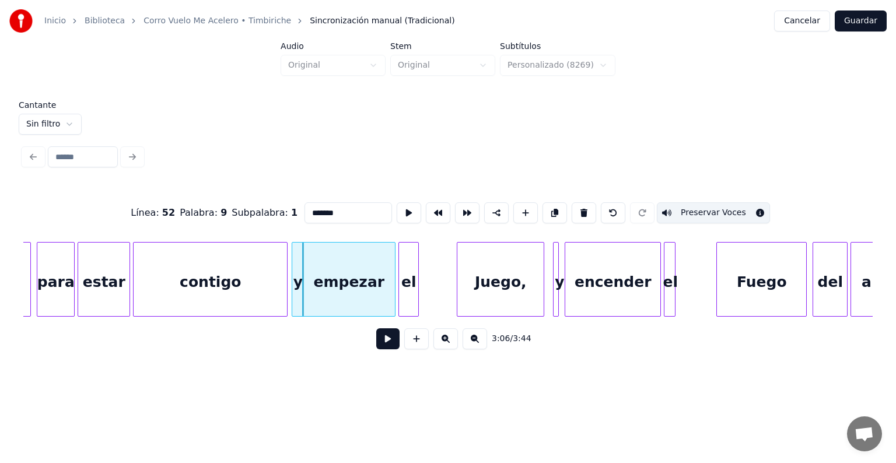
click at [477, 291] on div "Juego," at bounding box center [501, 282] width 86 height 79
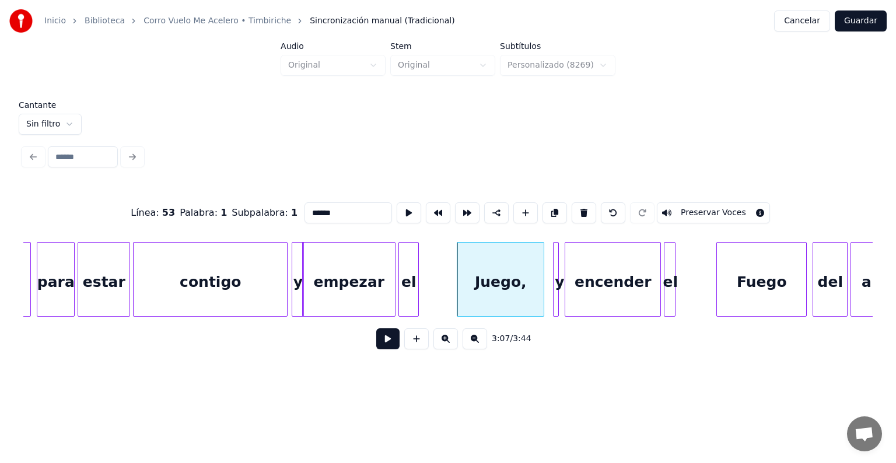
click at [699, 207] on button "Preservar Voces" at bounding box center [713, 212] width 113 height 21
click at [542, 296] on div at bounding box center [542, 280] width 4 height 74
click at [556, 296] on div at bounding box center [557, 280] width 4 height 74
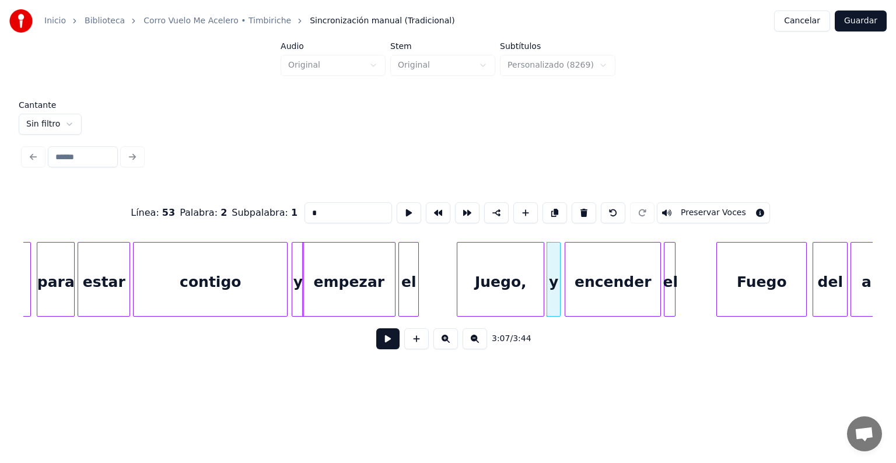
click at [508, 287] on div "Juego," at bounding box center [501, 282] width 86 height 79
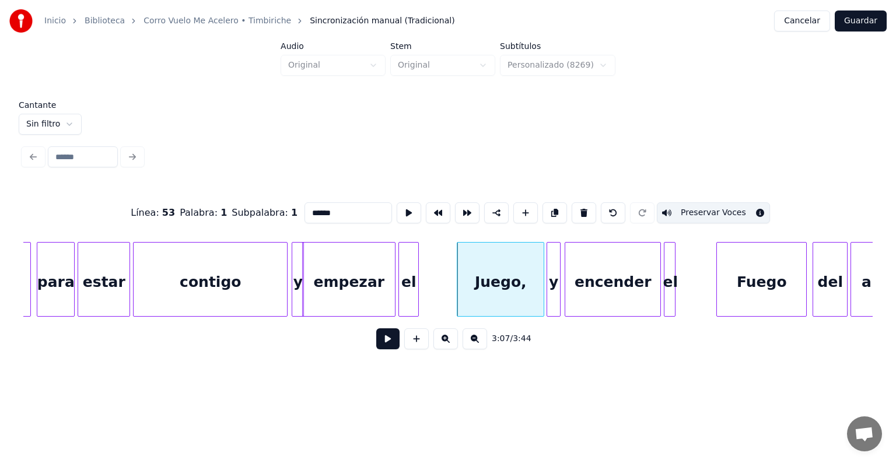
click at [549, 288] on div at bounding box center [549, 280] width 4 height 74
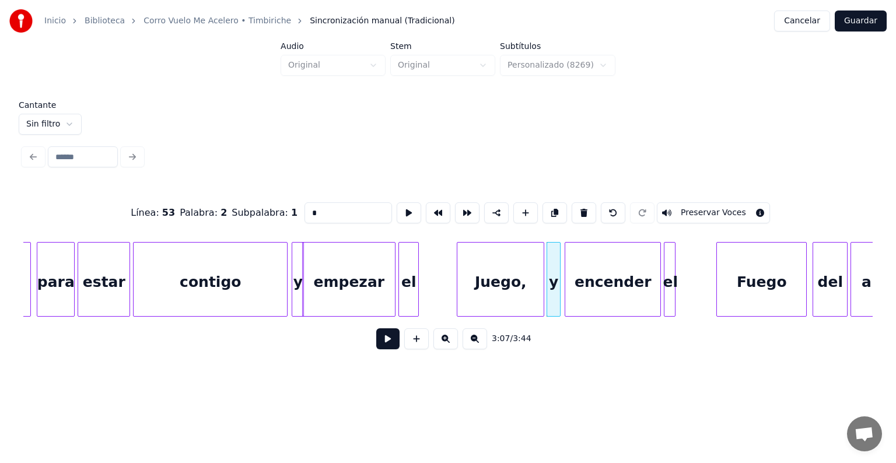
click at [703, 207] on button "Preservar Voces" at bounding box center [713, 212] width 113 height 21
click at [596, 288] on div "encender" at bounding box center [612, 282] width 95 height 79
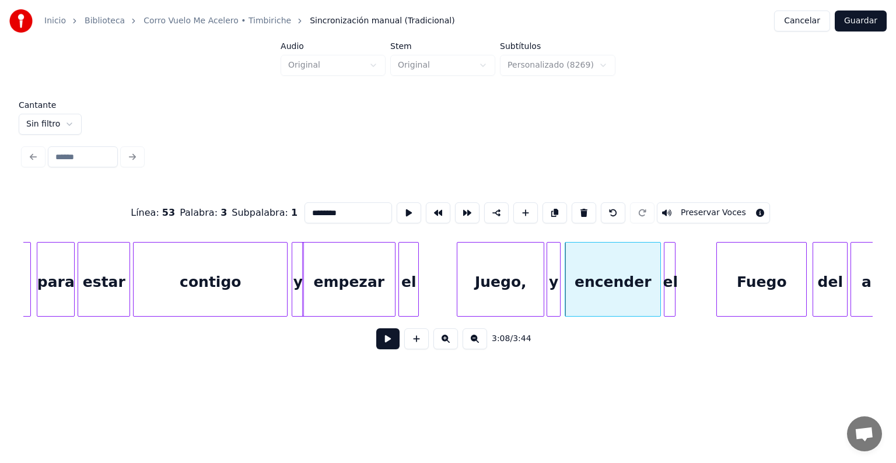
click at [697, 212] on button "Preservar Voces" at bounding box center [713, 212] width 113 height 21
click at [666, 292] on div at bounding box center [667, 280] width 4 height 74
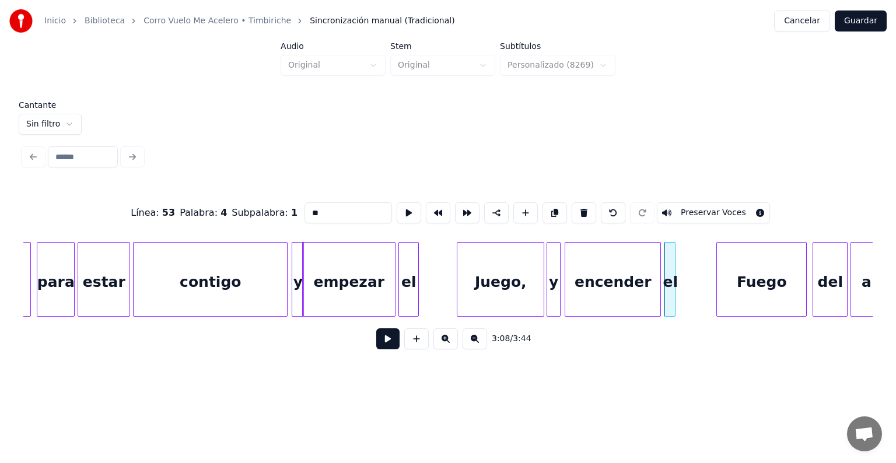
click at [694, 207] on button "Preservar Voces" at bounding box center [713, 212] width 113 height 21
click at [726, 282] on div "Fuego" at bounding box center [761, 282] width 89 height 79
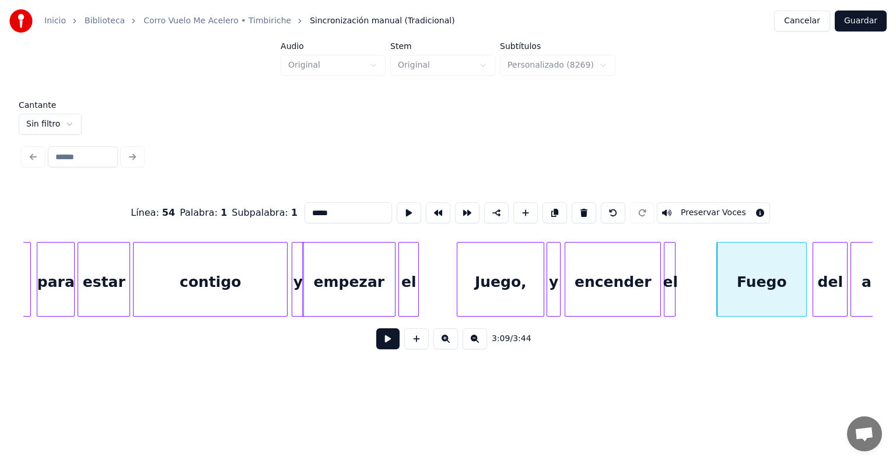
click at [696, 208] on button "Preservar Voces" at bounding box center [713, 212] width 113 height 21
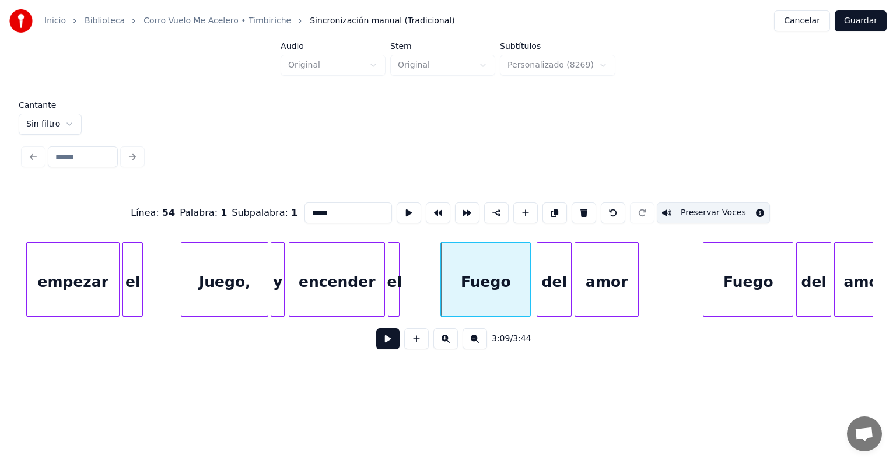
scroll to position [0, 27176]
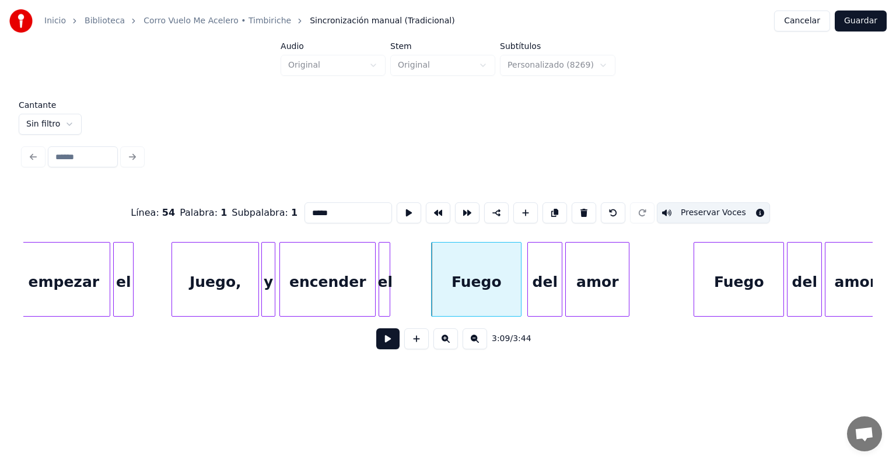
click at [543, 291] on div "del" at bounding box center [545, 282] width 34 height 79
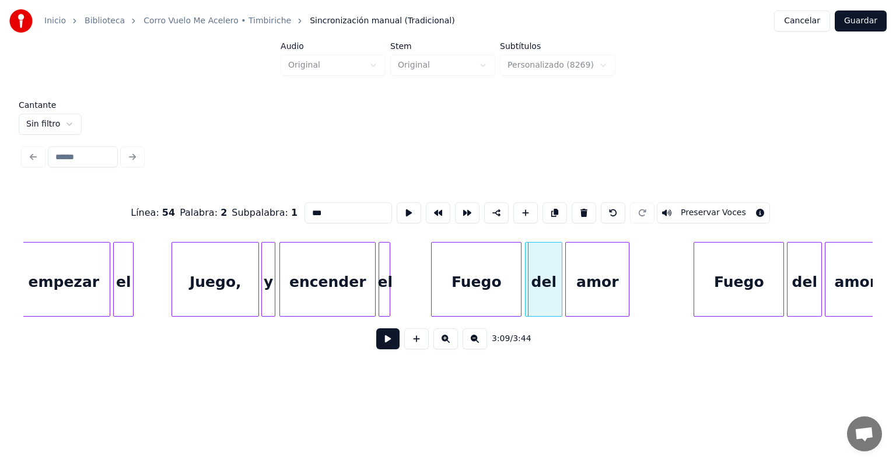
click at [530, 295] on div "del" at bounding box center [544, 282] width 36 height 79
click at [694, 207] on button "Preservar Voces" at bounding box center [713, 212] width 113 height 21
click at [589, 278] on div "amor" at bounding box center [597, 282] width 63 height 79
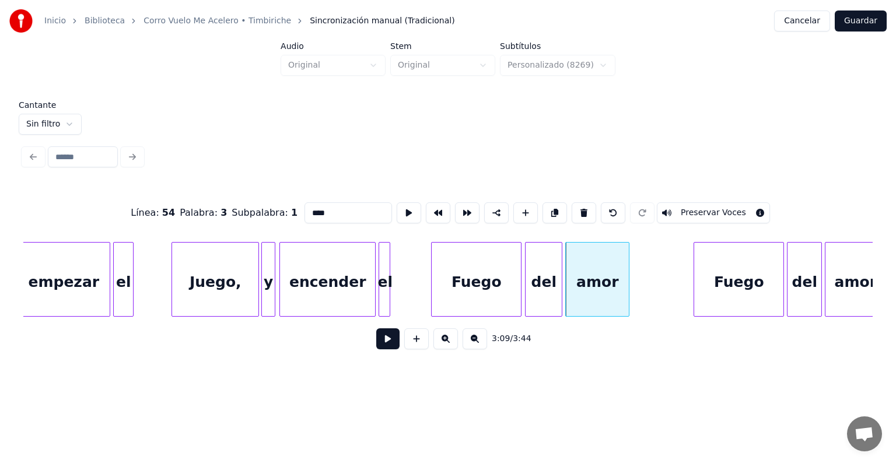
click at [701, 212] on button "Preservar Voces" at bounding box center [713, 212] width 113 height 21
click at [724, 282] on div "Fuego" at bounding box center [738, 282] width 89 height 79
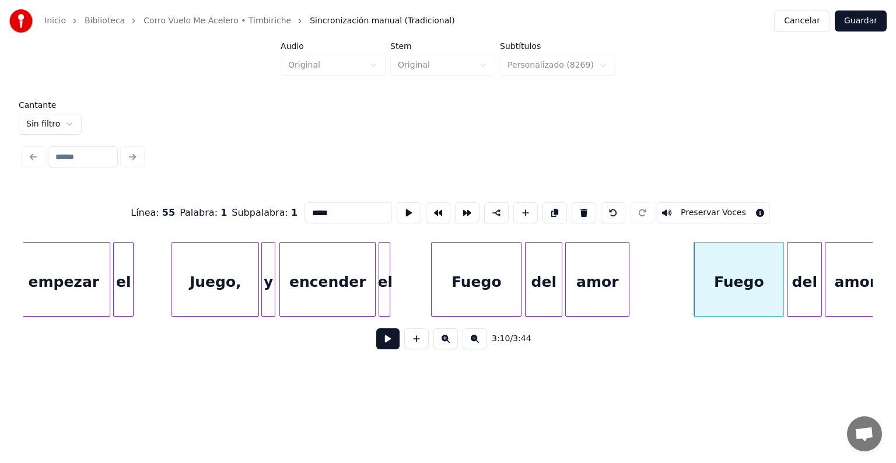
click at [700, 211] on button "Preservar Voces" at bounding box center [713, 212] width 113 height 21
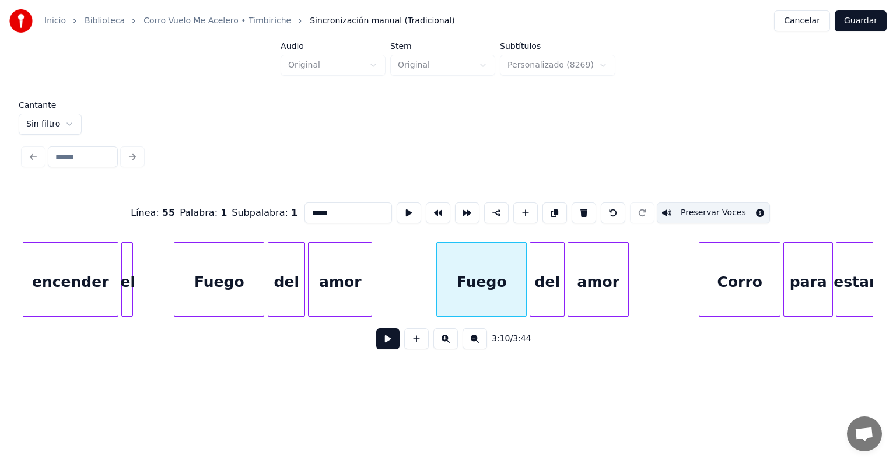
scroll to position [0, 27480]
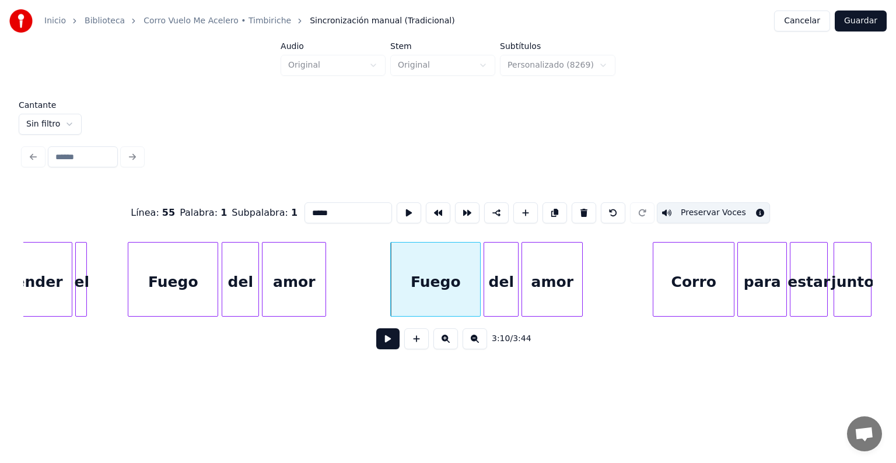
click at [507, 284] on div "del" at bounding box center [501, 282] width 34 height 79
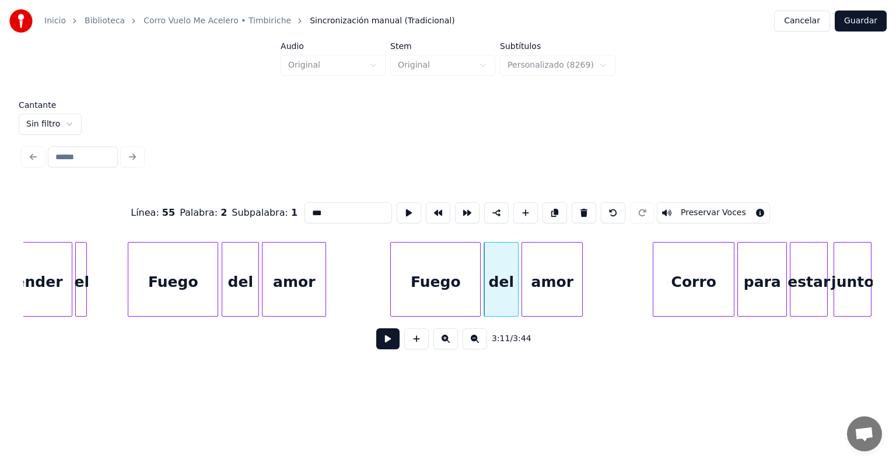
click at [694, 208] on button "Preservar Voces" at bounding box center [713, 212] width 113 height 21
click at [557, 295] on div "amor" at bounding box center [552, 282] width 60 height 79
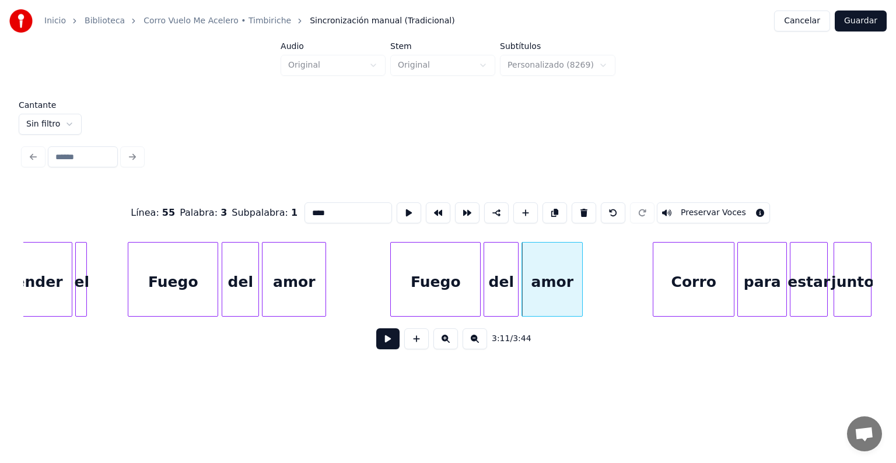
click at [701, 211] on button "Preservar Voces" at bounding box center [713, 212] width 113 height 21
click at [508, 285] on div "del" at bounding box center [501, 282] width 34 height 79
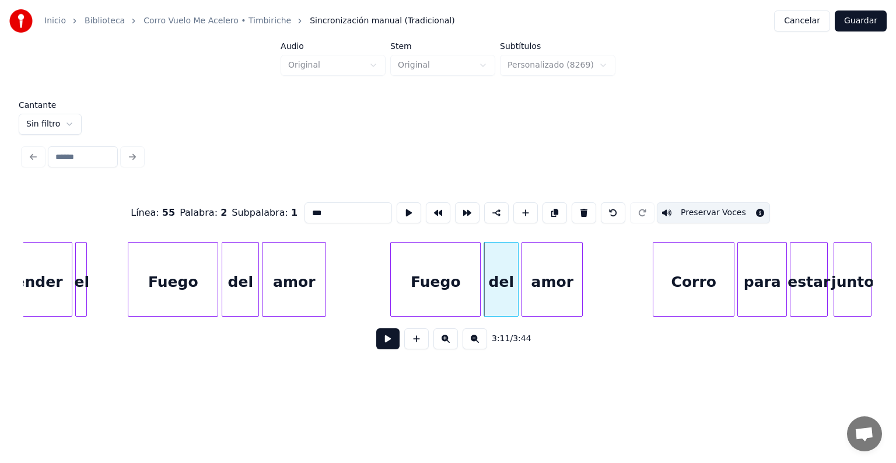
click at [455, 280] on div "Fuego" at bounding box center [435, 282] width 89 height 79
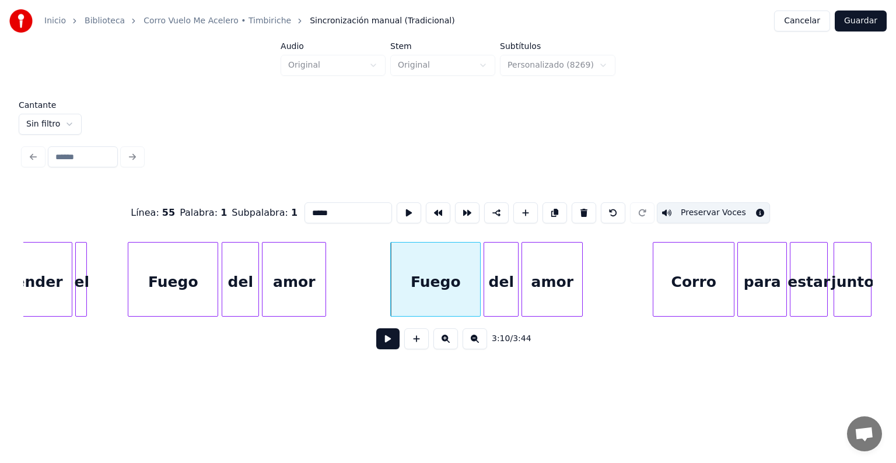
click at [685, 285] on div "Corro" at bounding box center [694, 282] width 81 height 79
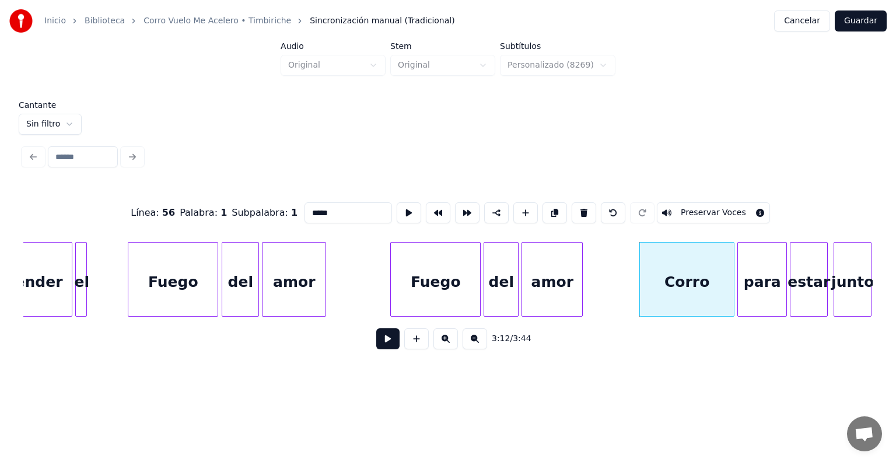
click at [700, 209] on button "Preservar Voces" at bounding box center [713, 212] width 113 height 21
click at [754, 280] on div "para" at bounding box center [762, 282] width 48 height 79
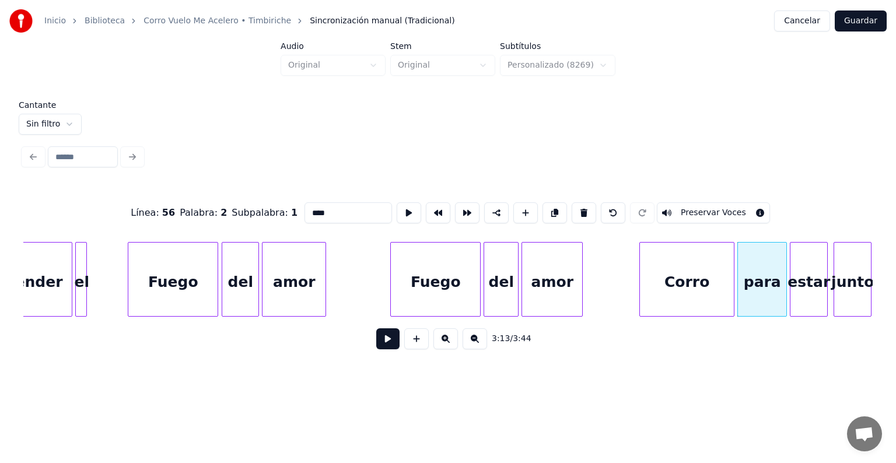
click at [703, 210] on button "Preservar Voces" at bounding box center [713, 212] width 113 height 21
click at [792, 291] on div at bounding box center [793, 280] width 4 height 74
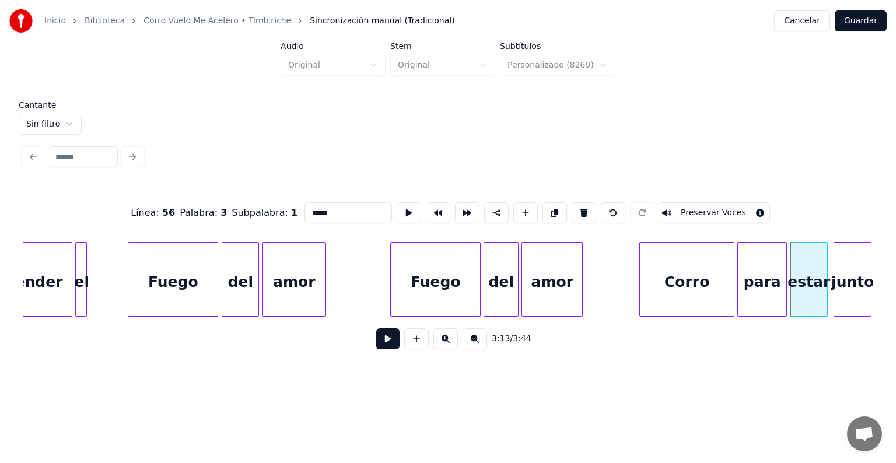
click at [711, 208] on button "Preservar Voces" at bounding box center [713, 212] width 113 height 21
click at [848, 282] on div "junto" at bounding box center [852, 282] width 37 height 79
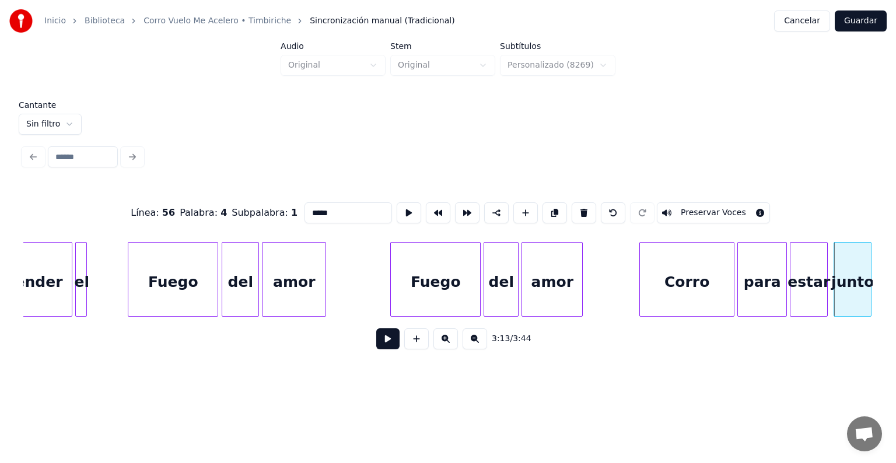
click at [695, 208] on button "Preservar Voces" at bounding box center [713, 212] width 113 height 21
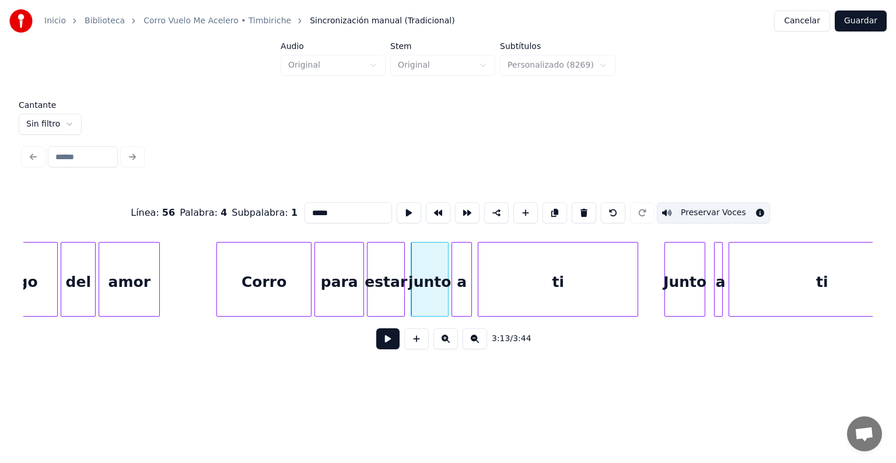
scroll to position [0, 27958]
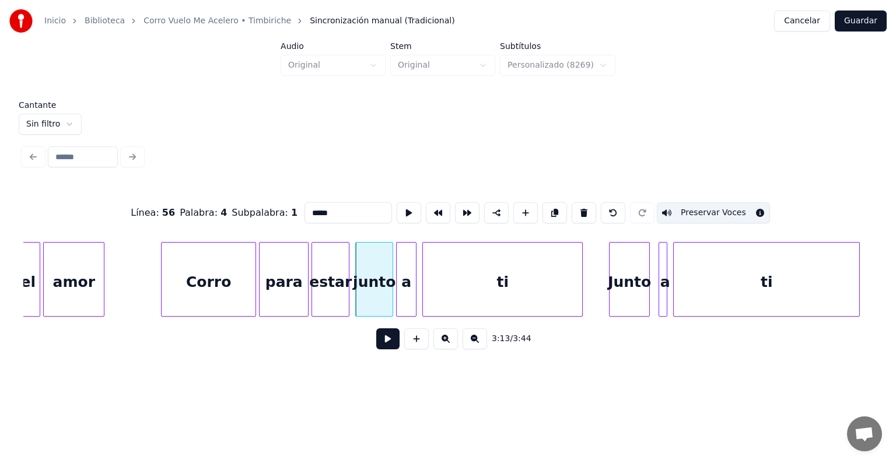
click at [408, 287] on div "a" at bounding box center [406, 282] width 19 height 79
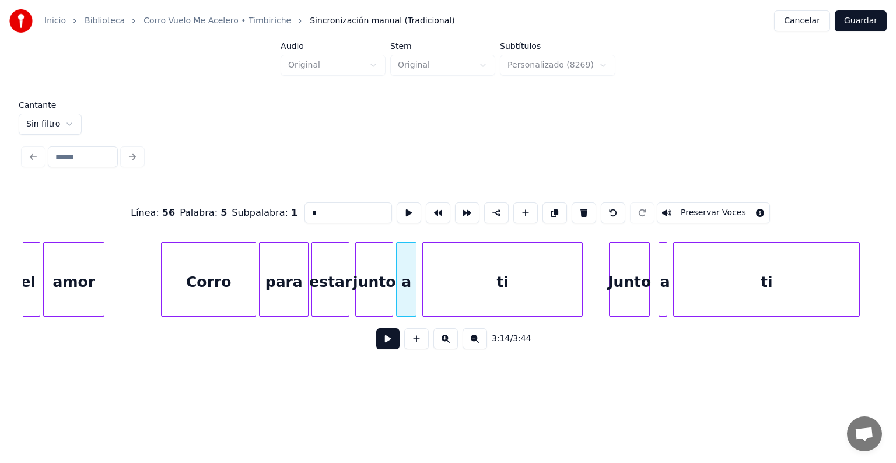
click at [697, 208] on button "Preservar Voces" at bounding box center [713, 212] width 113 height 21
click at [511, 278] on div "ti" at bounding box center [502, 282] width 159 height 79
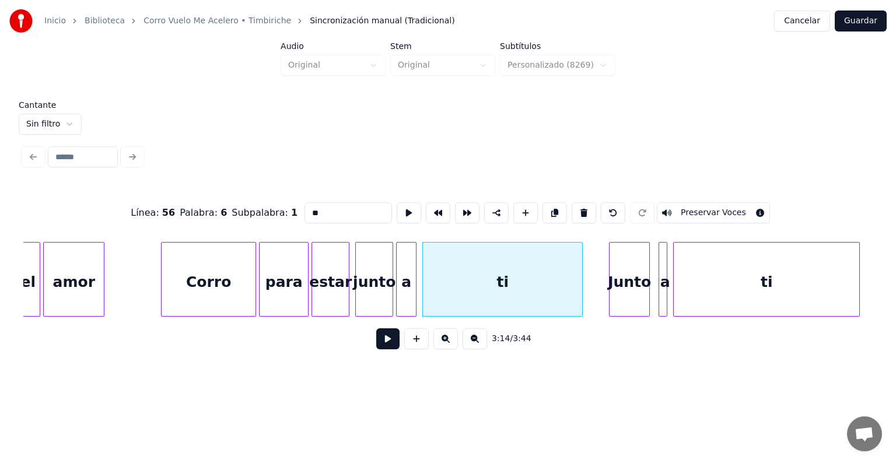
click at [701, 213] on button "Preservar Voces" at bounding box center [713, 212] width 113 height 21
click at [619, 282] on div "Junto" at bounding box center [630, 282] width 40 height 79
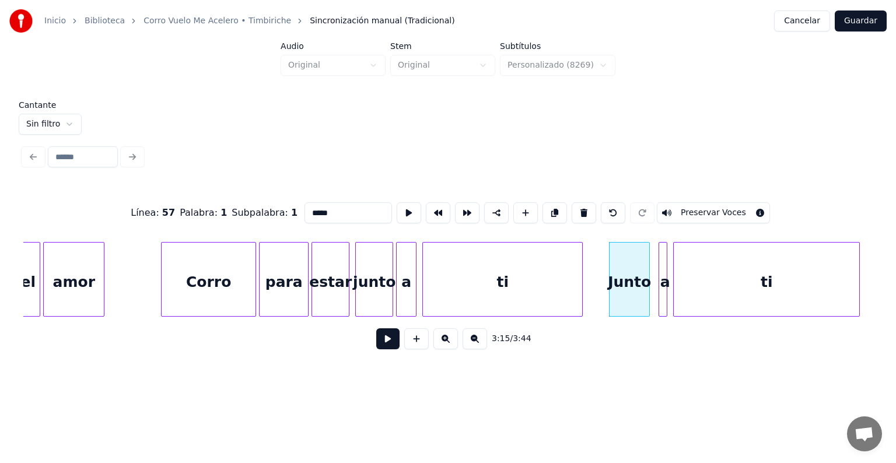
click at [701, 205] on button "Preservar Voces" at bounding box center [713, 212] width 113 height 21
click at [662, 282] on div at bounding box center [661, 280] width 4 height 74
click at [714, 210] on button "Preservar Voces" at bounding box center [713, 212] width 113 height 21
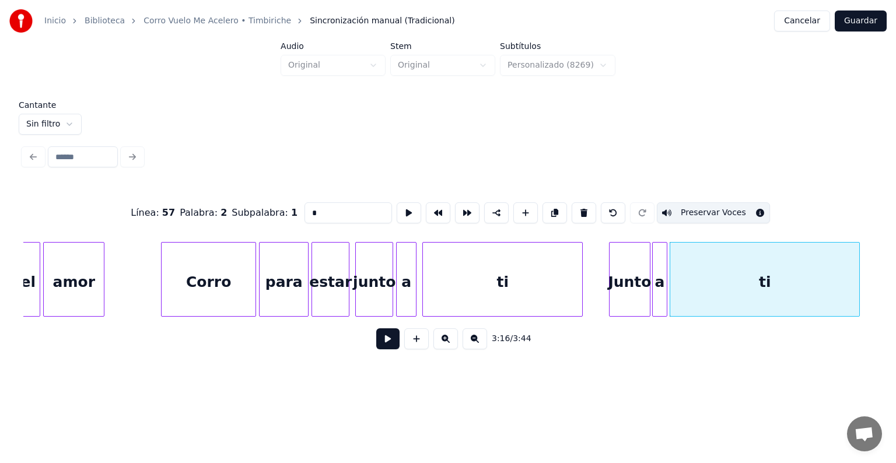
click at [718, 299] on div "ti" at bounding box center [765, 282] width 189 height 79
click at [700, 203] on button "Preservar Voces" at bounding box center [713, 212] width 113 height 21
click at [648, 283] on div at bounding box center [649, 280] width 4 height 74
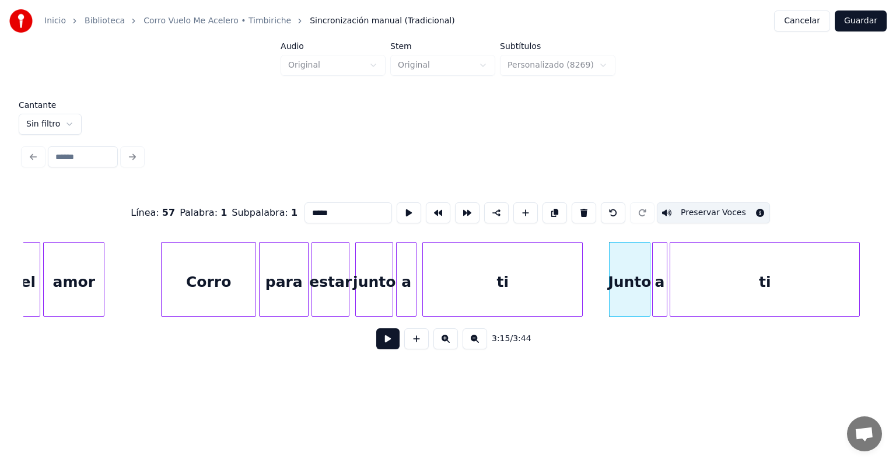
click at [619, 274] on div "Junto" at bounding box center [630, 282] width 40 height 79
click at [658, 279] on div "a" at bounding box center [660, 282] width 15 height 79
click at [697, 282] on div "ti" at bounding box center [765, 282] width 189 height 79
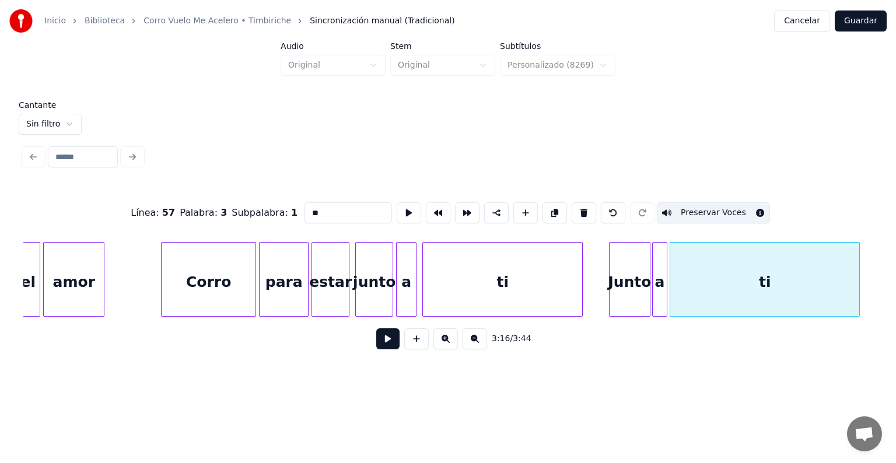
click at [626, 281] on div "Junto" at bounding box center [630, 282] width 40 height 79
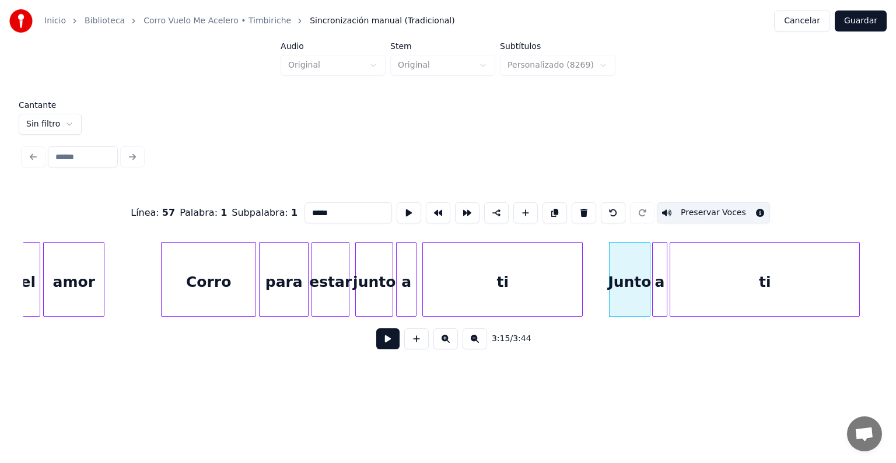
click at [537, 276] on div "ti" at bounding box center [502, 282] width 159 height 79
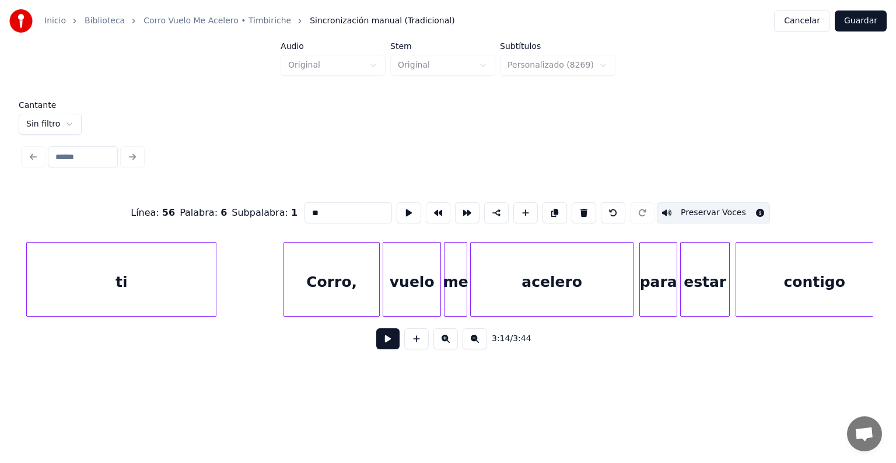
scroll to position [0, 28638]
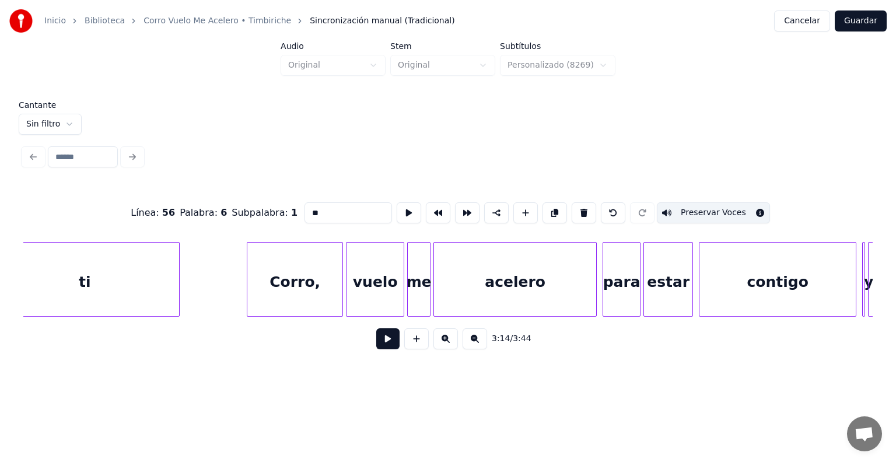
click at [287, 270] on div "Corro," at bounding box center [294, 282] width 95 height 79
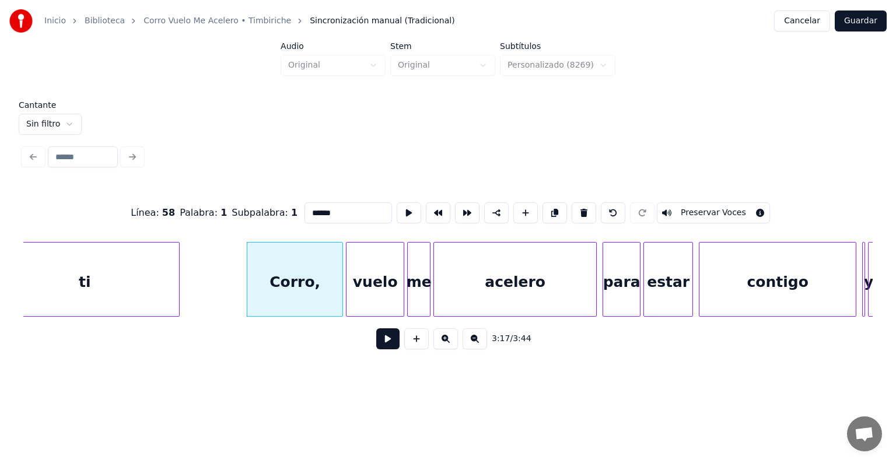
click at [681, 208] on button "Preservar Voces" at bounding box center [713, 212] width 113 height 21
click at [385, 273] on div "vuelo" at bounding box center [375, 282] width 57 height 79
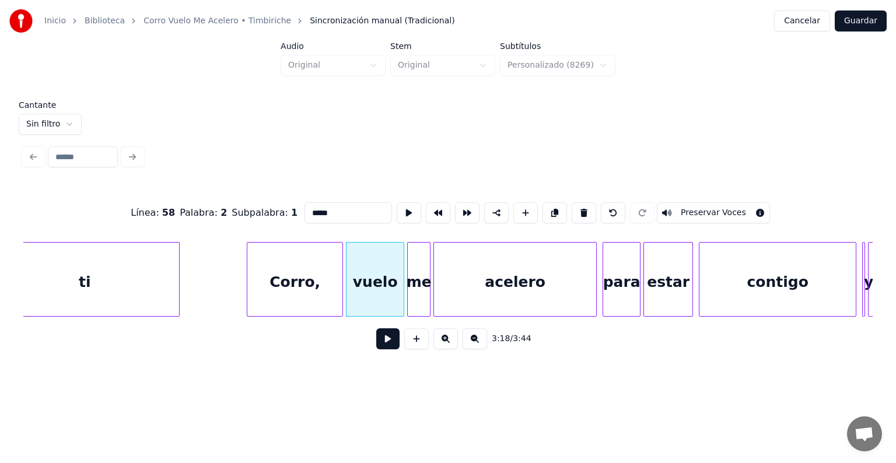
click at [695, 212] on button "Preservar Voces" at bounding box center [713, 212] width 113 height 21
click at [418, 284] on div "me" at bounding box center [419, 282] width 22 height 79
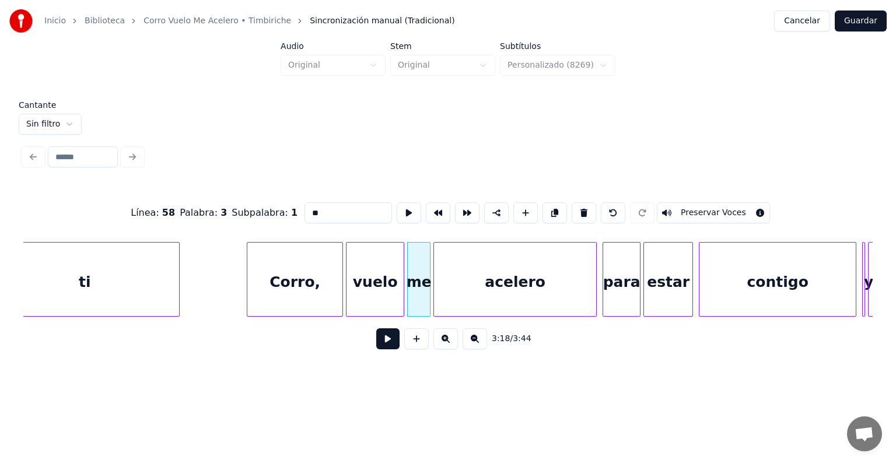
click at [696, 210] on button "Preservar Voces" at bounding box center [713, 212] width 113 height 21
click at [513, 274] on div "acelero" at bounding box center [515, 282] width 162 height 79
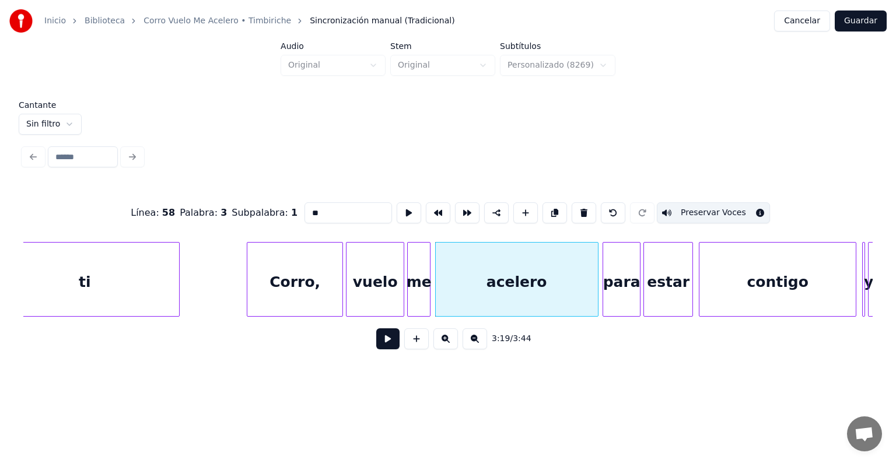
click at [697, 208] on button "Preservar Voces" at bounding box center [713, 212] width 113 height 21
click at [420, 289] on div "me" at bounding box center [419, 282] width 22 height 79
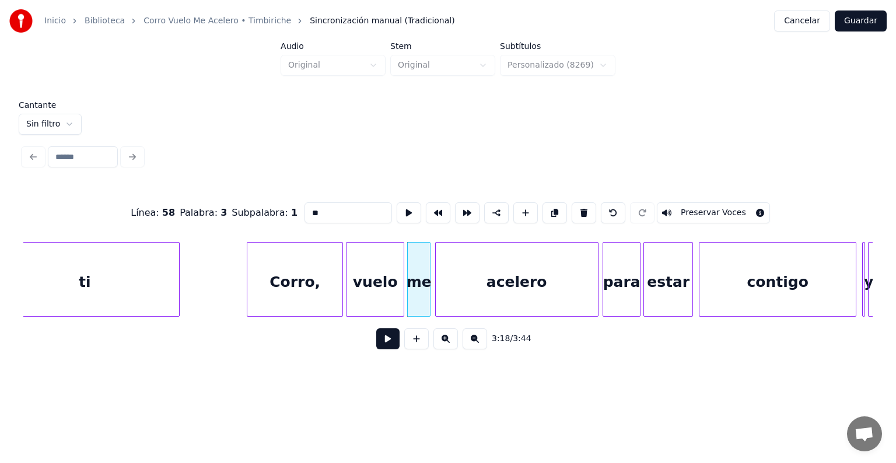
click at [695, 208] on button "Preservar Voces" at bounding box center [713, 212] width 113 height 21
click at [510, 276] on div "acelero" at bounding box center [517, 282] width 162 height 79
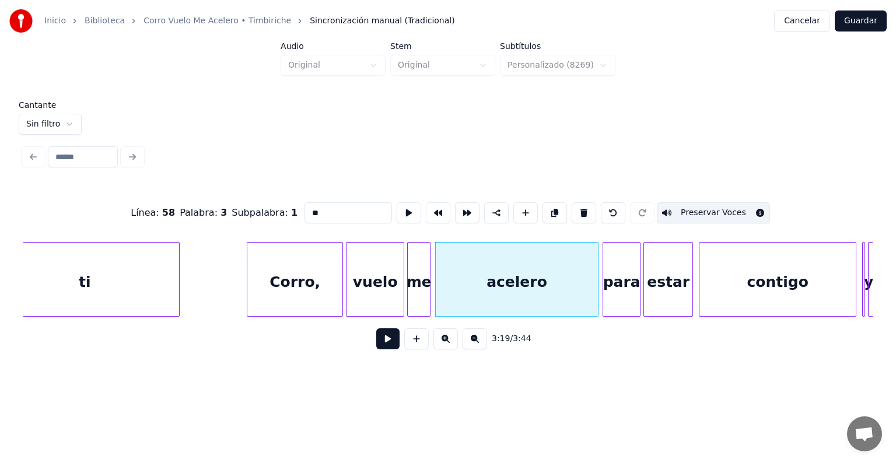
click at [378, 274] on div "vuelo" at bounding box center [375, 282] width 57 height 79
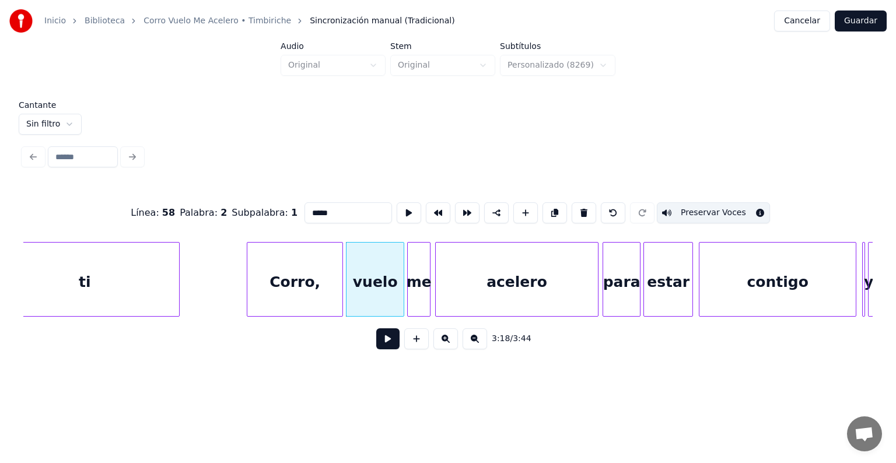
click at [319, 275] on div "Corro," at bounding box center [294, 282] width 95 height 79
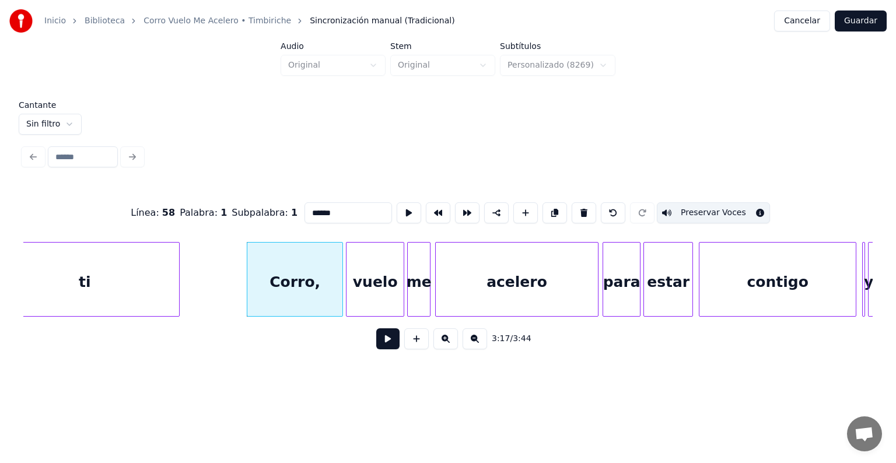
click at [372, 281] on div "vuelo" at bounding box center [375, 282] width 57 height 79
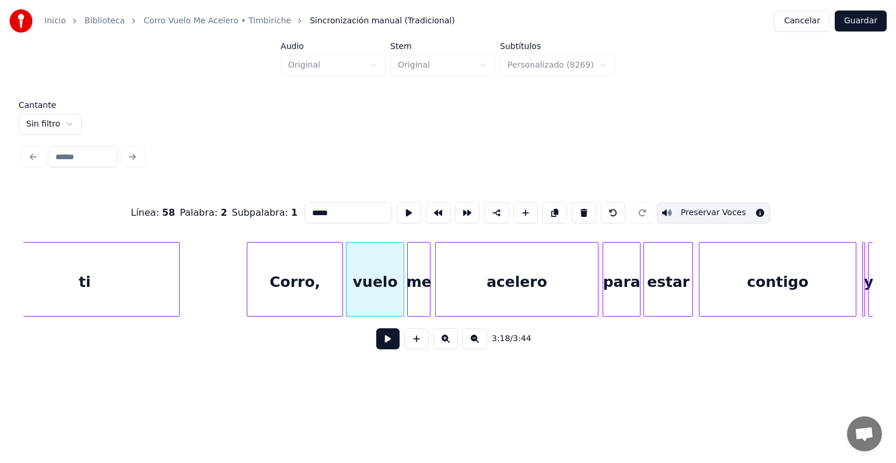
click at [418, 291] on div "me" at bounding box center [419, 282] width 22 height 79
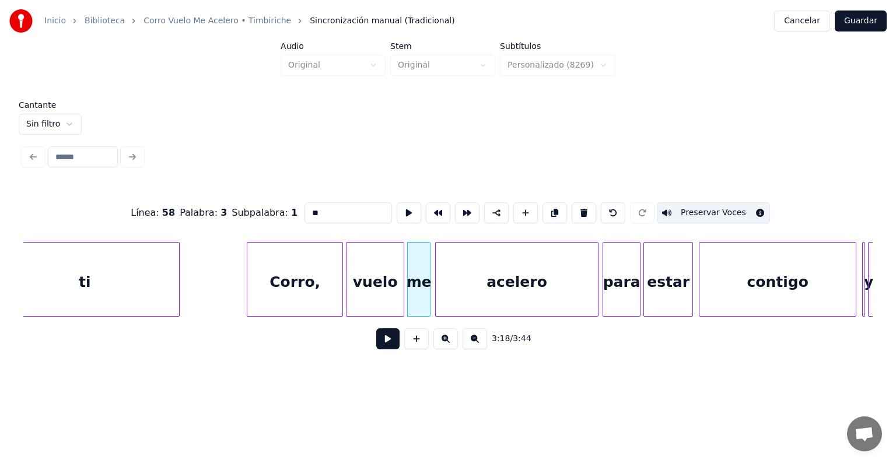
click at [473, 292] on div "acelero" at bounding box center [517, 282] width 162 height 79
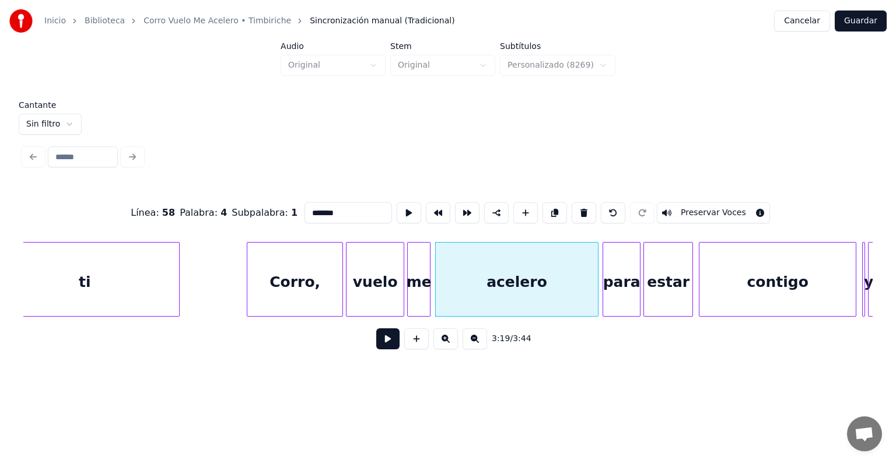
click at [698, 207] on button "Preservar Voces" at bounding box center [713, 212] width 113 height 21
click at [620, 291] on div "para" at bounding box center [621, 282] width 37 height 79
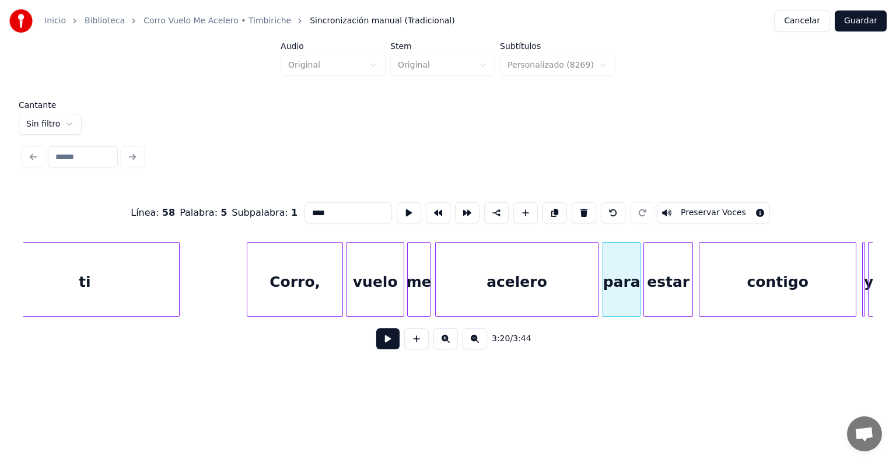
click at [693, 212] on button "Preservar Voces" at bounding box center [713, 212] width 113 height 21
click at [669, 287] on div "estar" at bounding box center [668, 282] width 48 height 79
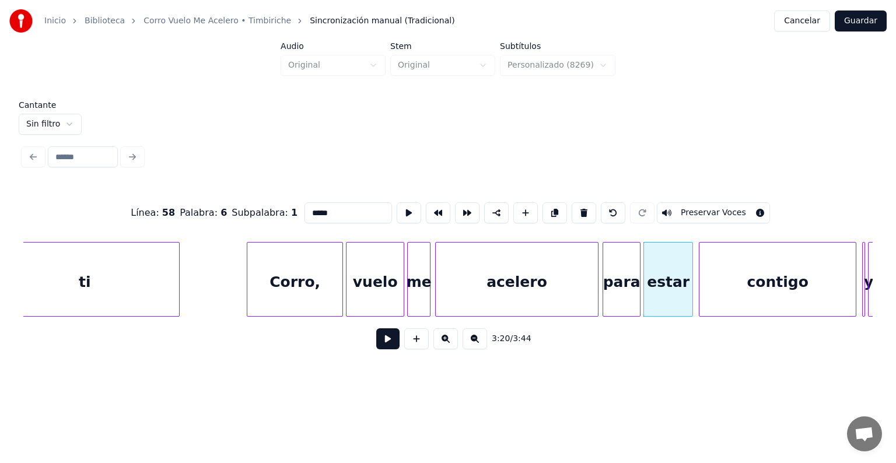
click at [706, 213] on button "Preservar Voces" at bounding box center [713, 212] width 113 height 21
click at [748, 296] on div "contigo" at bounding box center [778, 282] width 156 height 79
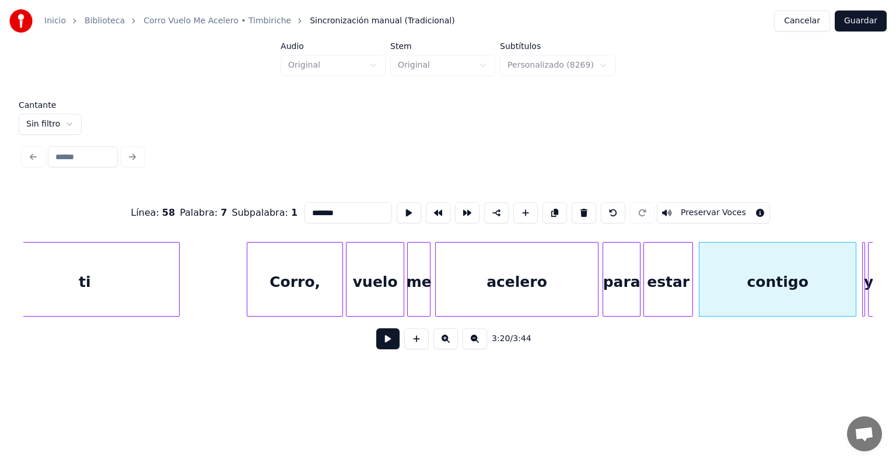
click at [697, 208] on button "Preservar Voces" at bounding box center [713, 212] width 113 height 21
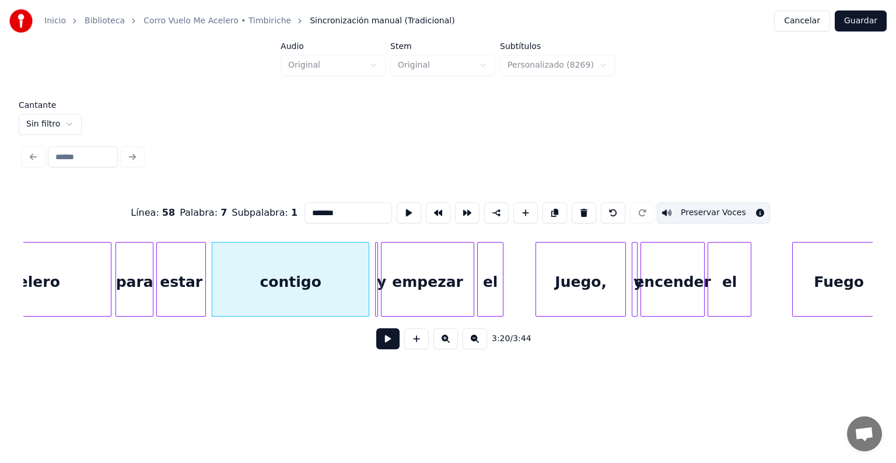
scroll to position [0, 29135]
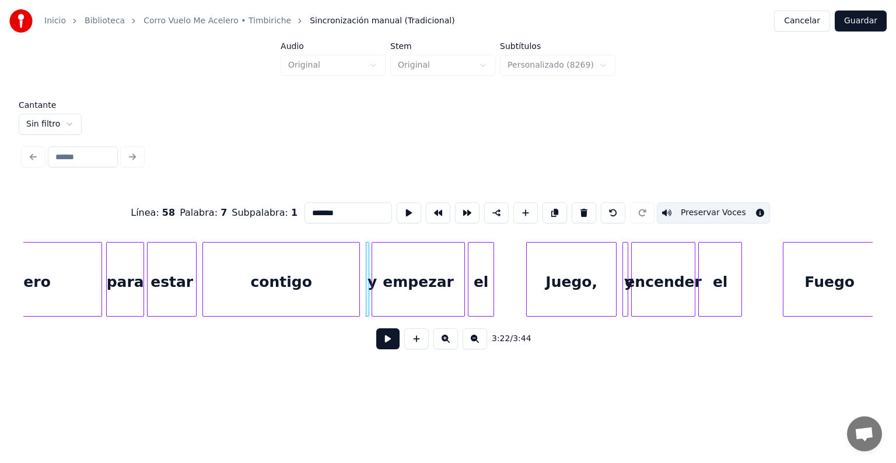
click at [700, 209] on button "Preservar Voces" at bounding box center [713, 212] width 113 height 21
click at [323, 281] on div "contigo" at bounding box center [281, 282] width 156 height 79
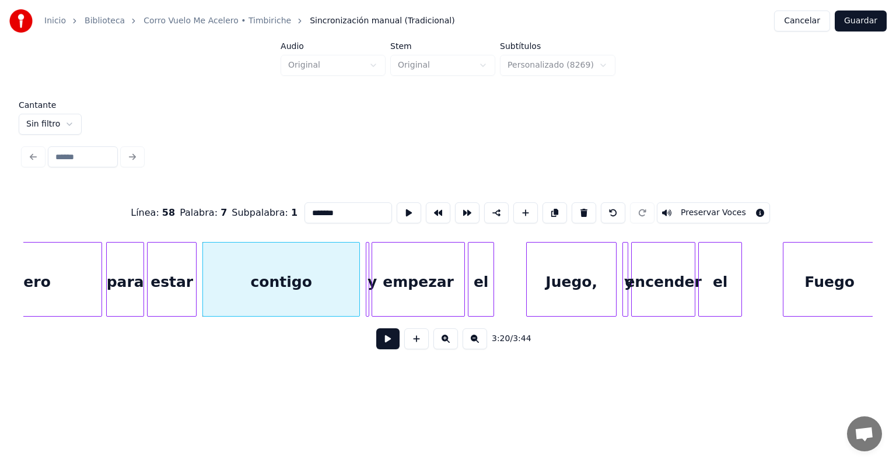
click at [704, 210] on button "Preservar Voces" at bounding box center [713, 212] width 113 height 21
click at [176, 284] on div "estar" at bounding box center [172, 282] width 48 height 79
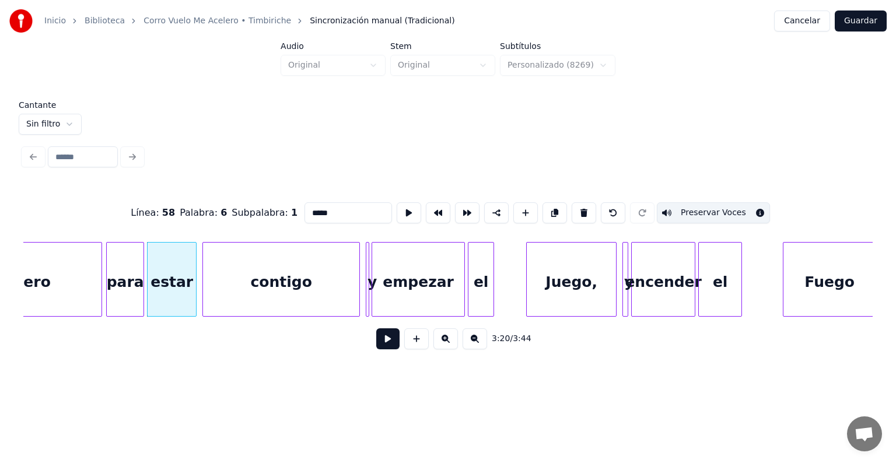
click
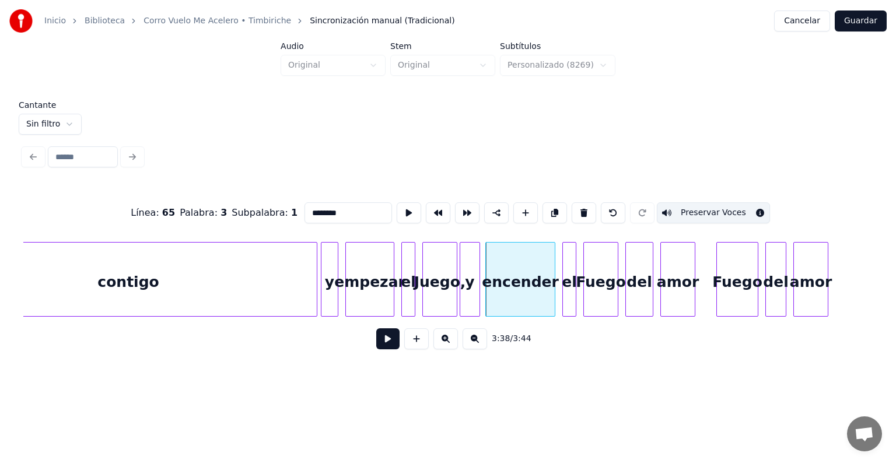
scroll to position [0, 76197]
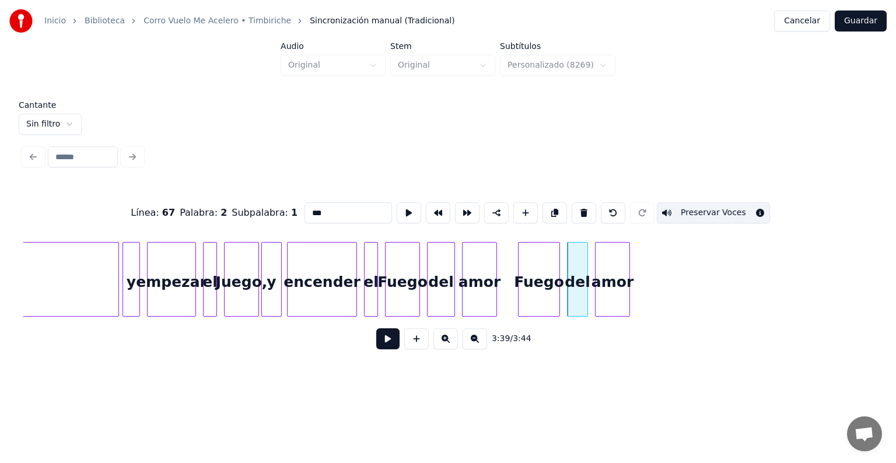
type input "****"
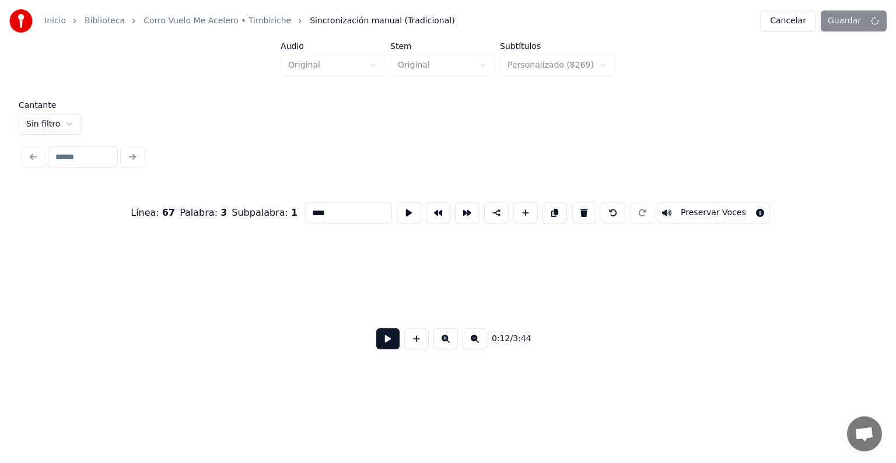
scroll to position [0, 4544]
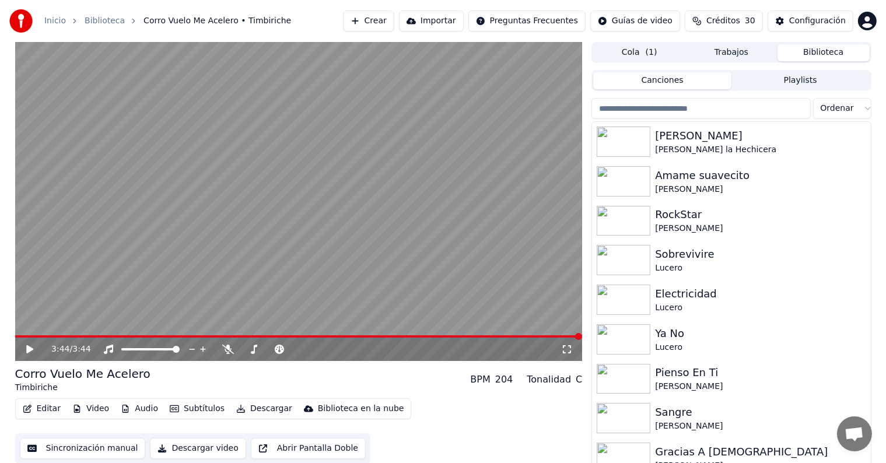
click at [37, 413] on button "Editar" at bounding box center [41, 409] width 47 height 16
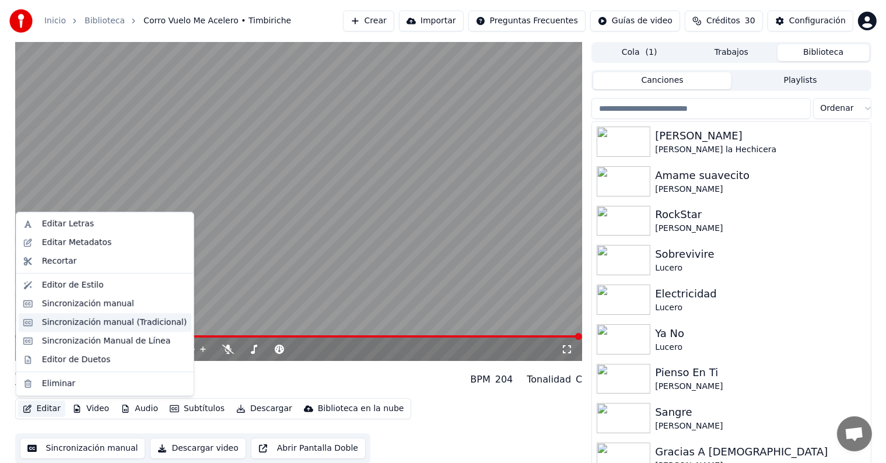
click at [58, 321] on div "Sincronización manual (Tradicional)" at bounding box center [114, 323] width 145 height 12
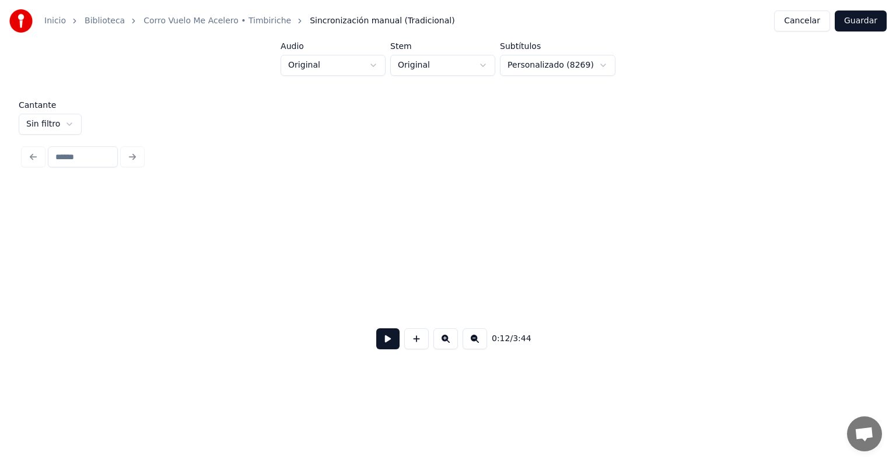
scroll to position [0, 67284]
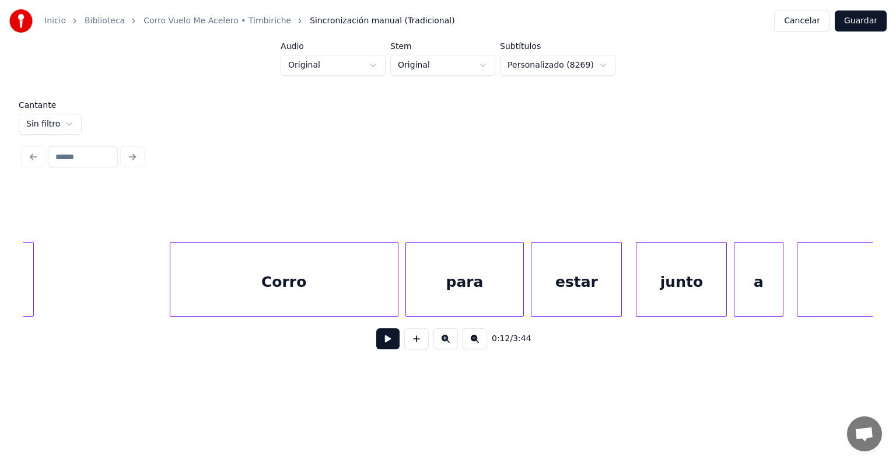
click at [277, 284] on div "Corro" at bounding box center [284, 282] width 228 height 79
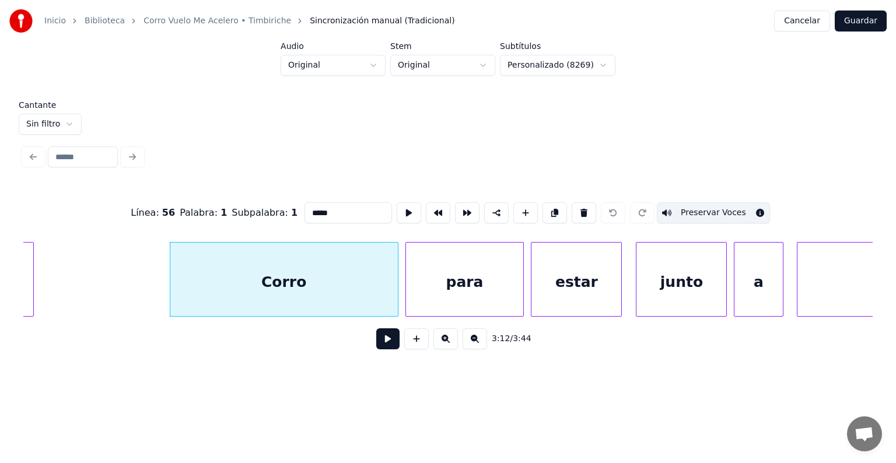
click at [376, 347] on button at bounding box center [387, 339] width 23 height 21
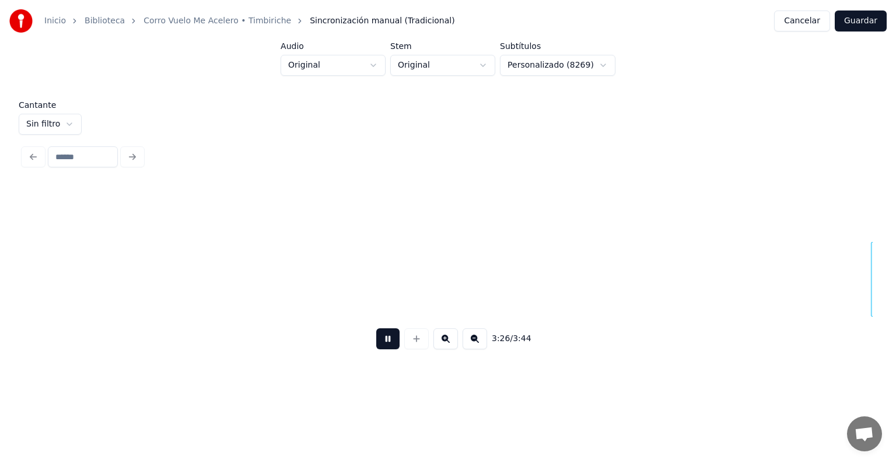
scroll to position [0, 72395]
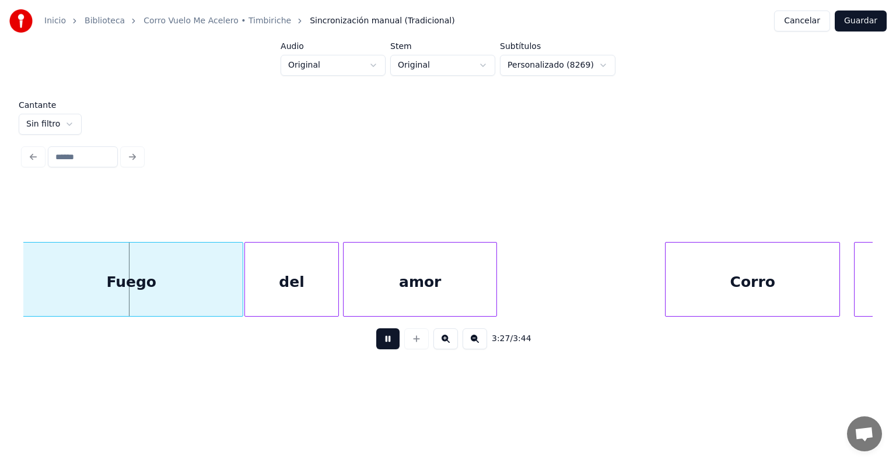
click at [378, 341] on button at bounding box center [387, 339] width 23 height 21
click at [380, 339] on button at bounding box center [387, 339] width 23 height 21
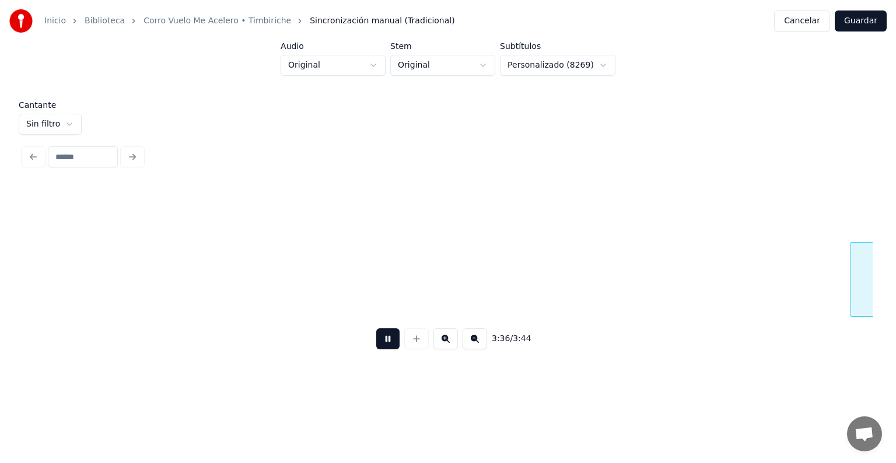
scroll to position [0, 75806]
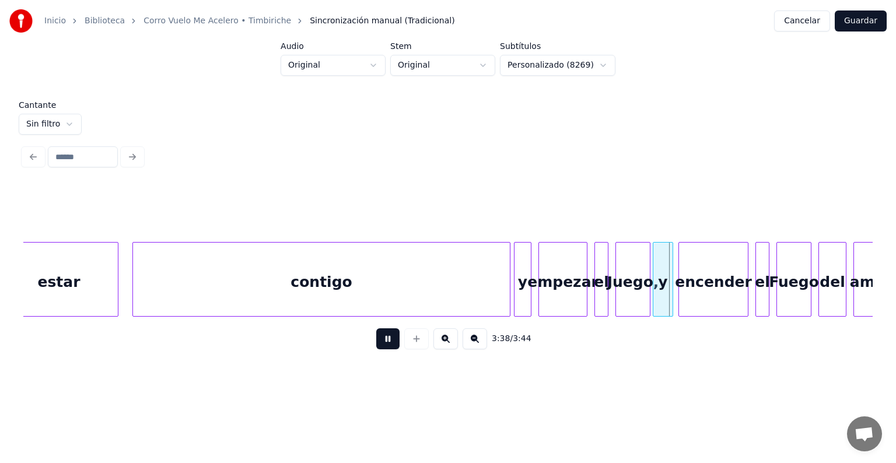
click at [383, 350] on button at bounding box center [387, 339] width 23 height 21
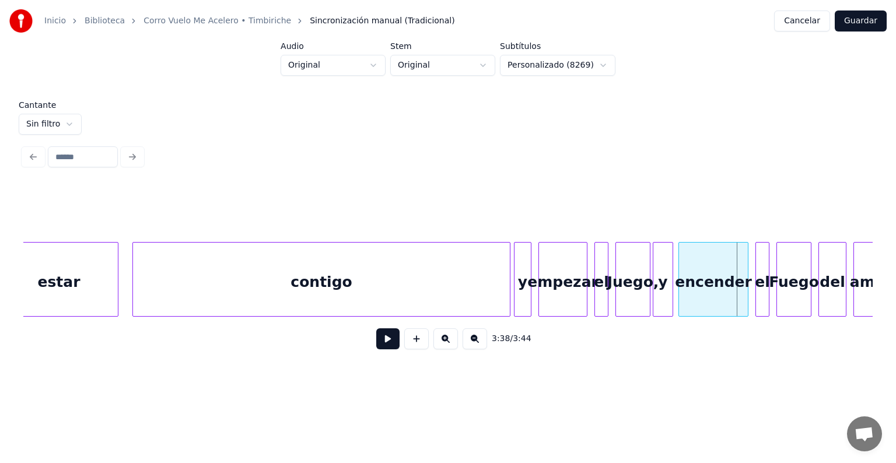
click at [383, 342] on button at bounding box center [387, 339] width 23 height 21
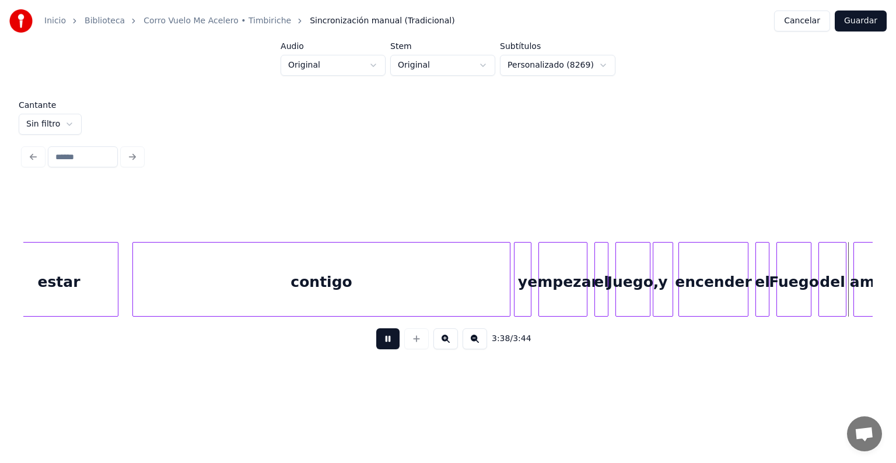
scroll to position [0, 76660]
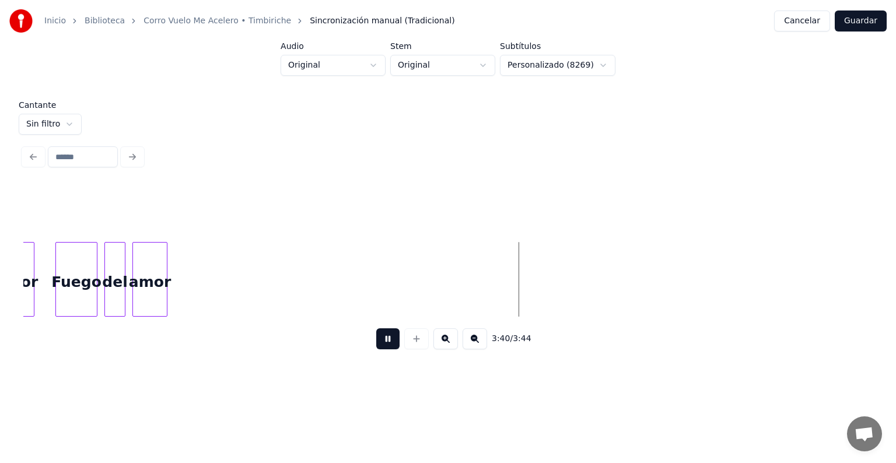
click at [378, 348] on button at bounding box center [387, 339] width 23 height 21
click at [156, 291] on div "amor" at bounding box center [150, 282] width 34 height 79
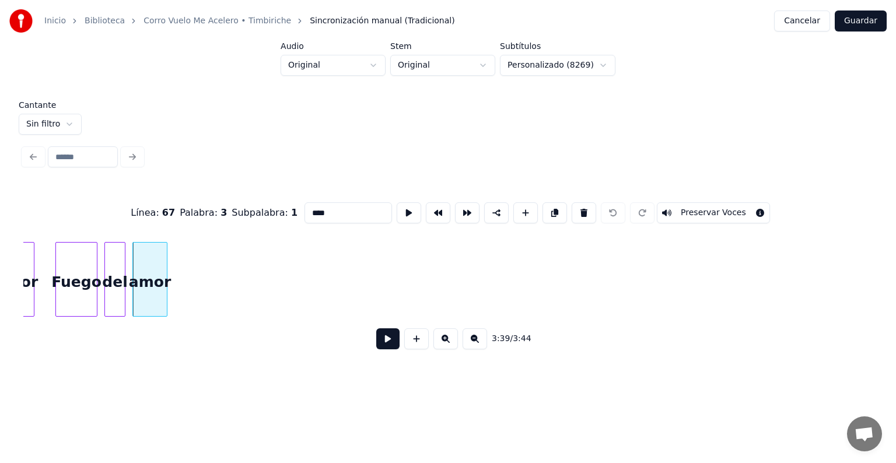
click at [583, 201] on body "Inicio Biblioteca Corro Vuelo Me Acelero • Timbiriche Sincronización manual (Tr…" at bounding box center [448, 186] width 896 height 372
click at [589, 214] on button at bounding box center [584, 212] width 25 height 21
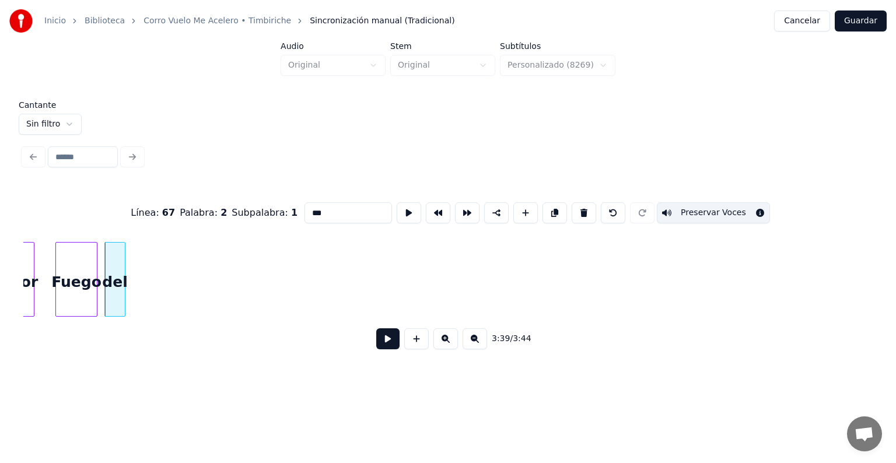
click at [588, 207] on button at bounding box center [584, 212] width 25 height 21
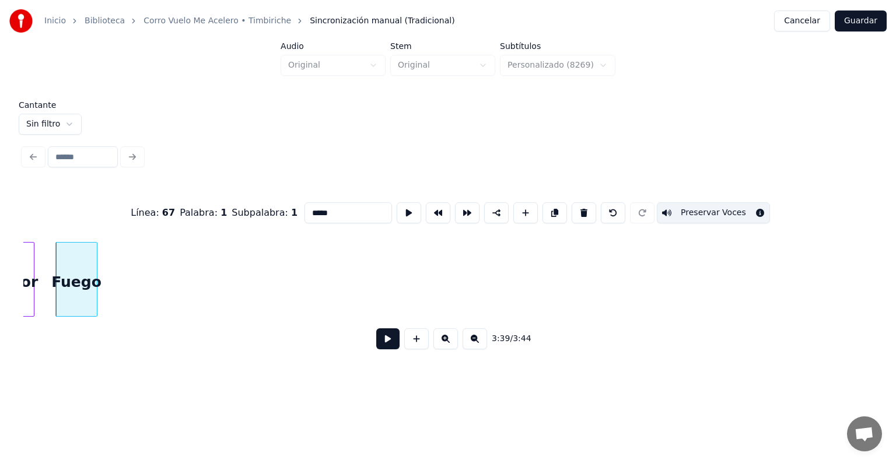
click at [586, 212] on button at bounding box center [584, 212] width 25 height 21
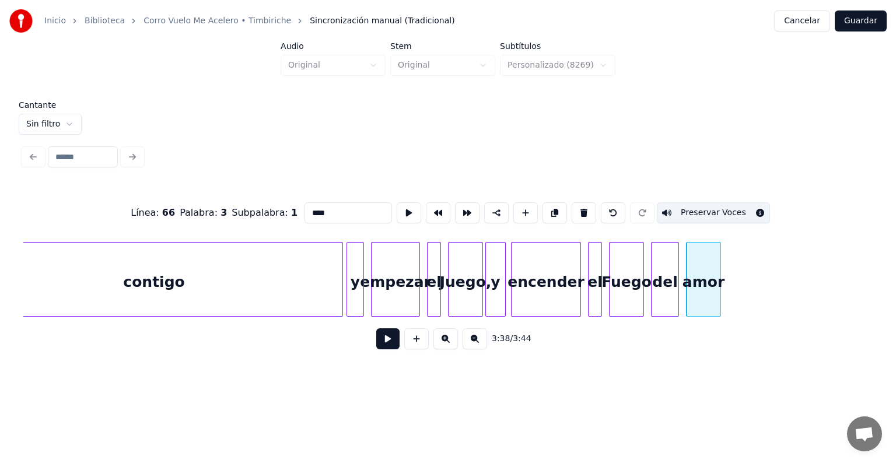
scroll to position [0, 75862]
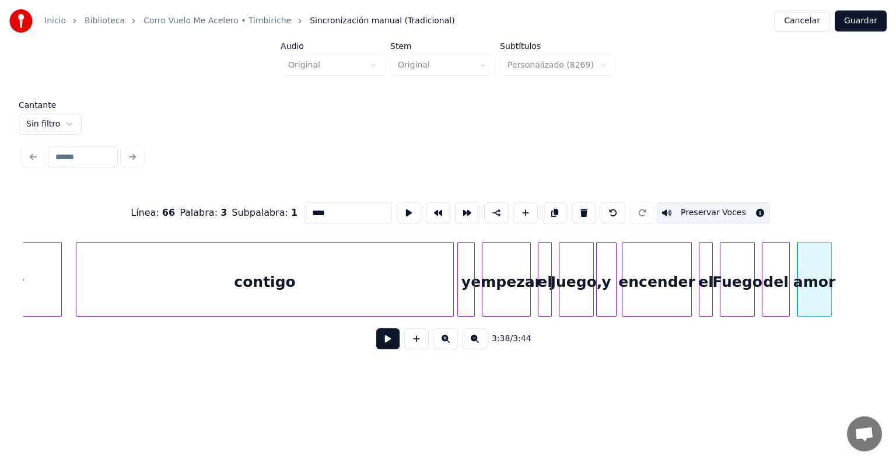
click at [466, 289] on div "y" at bounding box center [466, 282] width 16 height 79
type input "*"
click at [383, 349] on button at bounding box center [387, 339] width 23 height 21
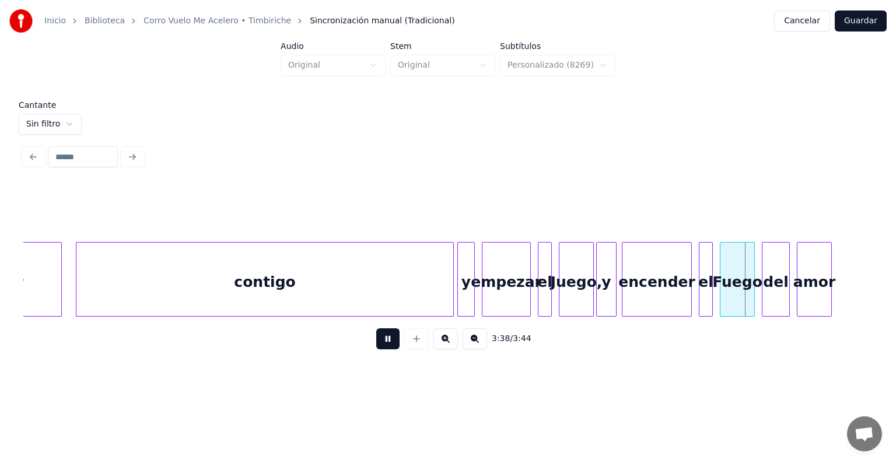
click at [378, 350] on button at bounding box center [387, 339] width 23 height 21
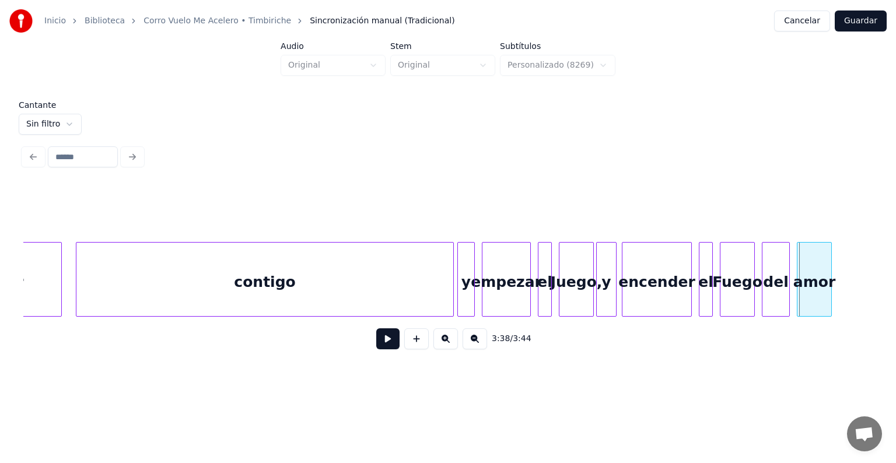
click at [424, 184] on div at bounding box center [448, 213] width 850 height 58
click at [817, 290] on div "amor" at bounding box center [815, 282] width 34 height 79
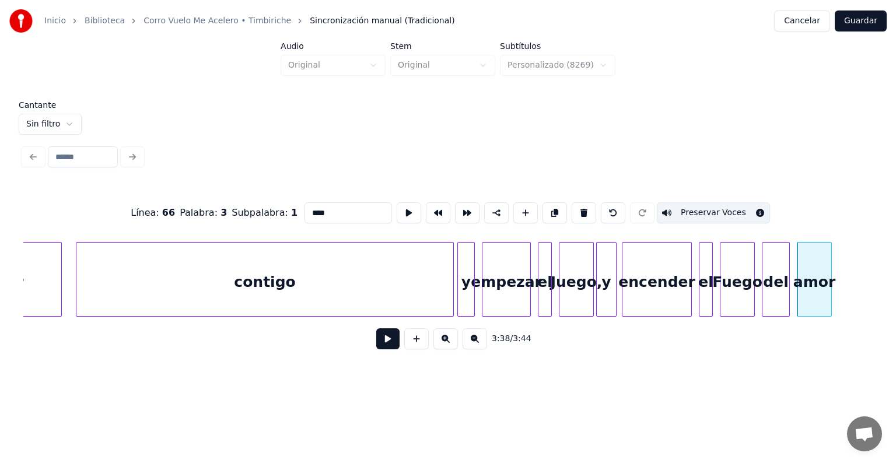
click at [578, 204] on button at bounding box center [584, 212] width 25 height 21
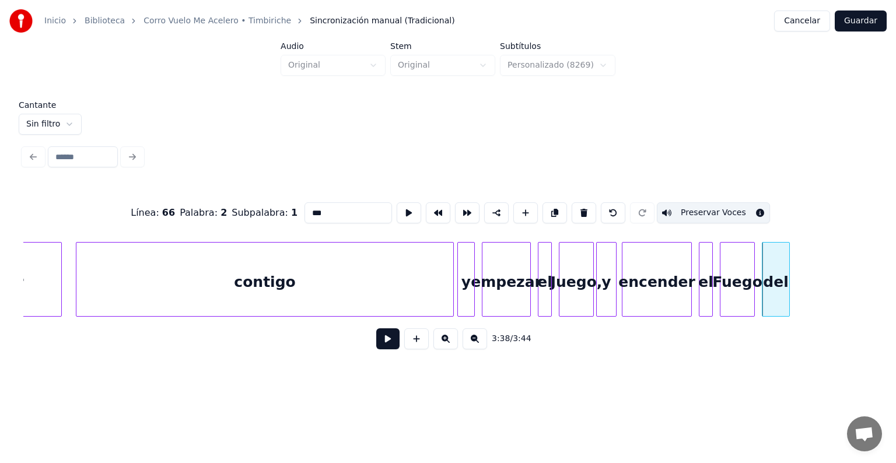
click at [582, 204] on button at bounding box center [584, 212] width 25 height 21
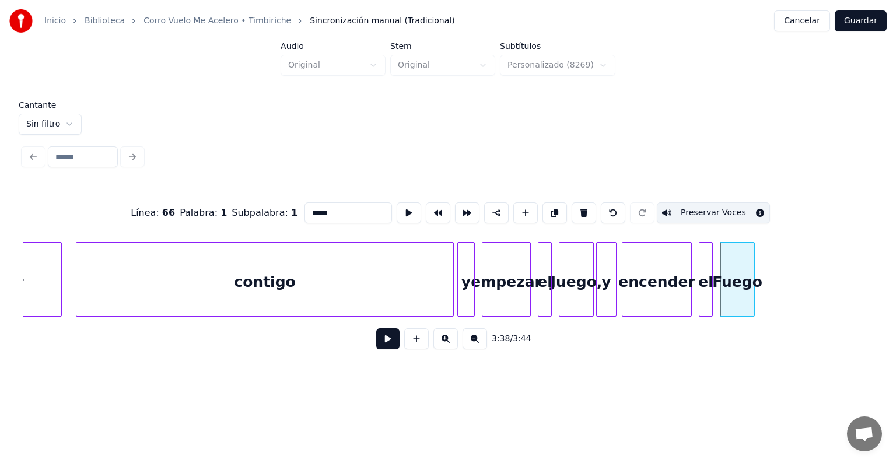
click at [582, 208] on button at bounding box center [584, 212] width 25 height 21
click at [582, 204] on button at bounding box center [584, 212] width 25 height 21
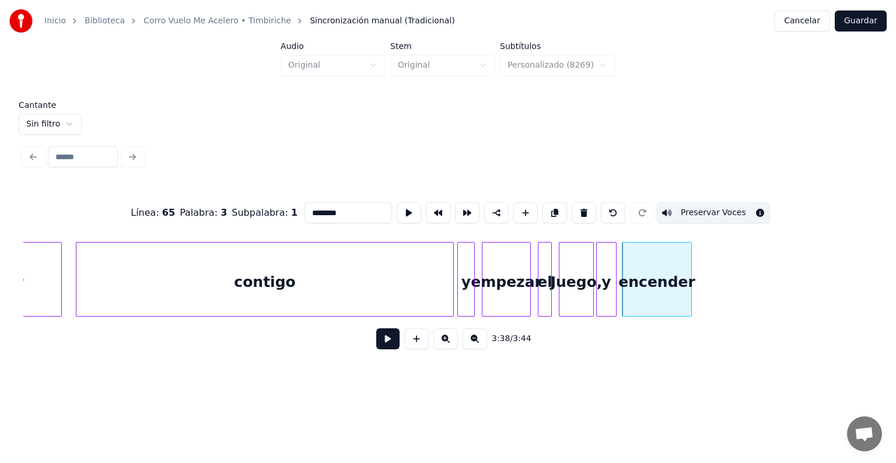
click at [579, 203] on button at bounding box center [584, 212] width 25 height 21
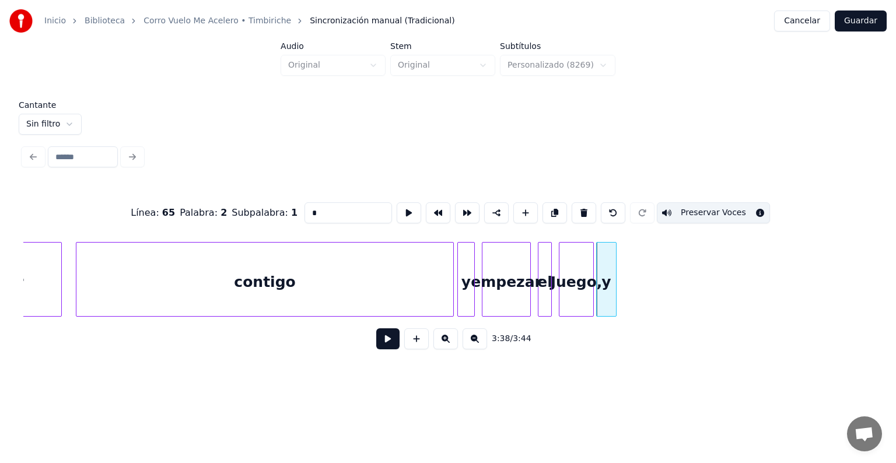
click at [579, 205] on button at bounding box center [584, 212] width 25 height 21
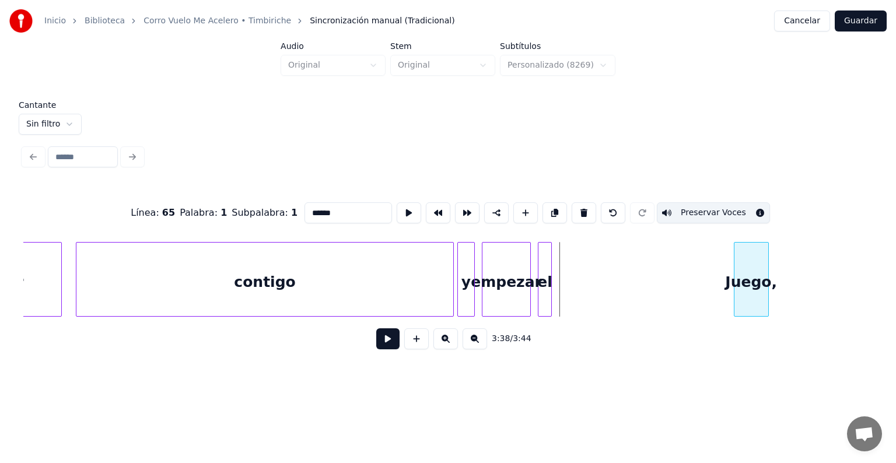
click at [769, 274] on div "Juego," at bounding box center [752, 282] width 34 height 79
click at [551, 278] on div "el" at bounding box center [545, 279] width 14 height 75
type input "**"
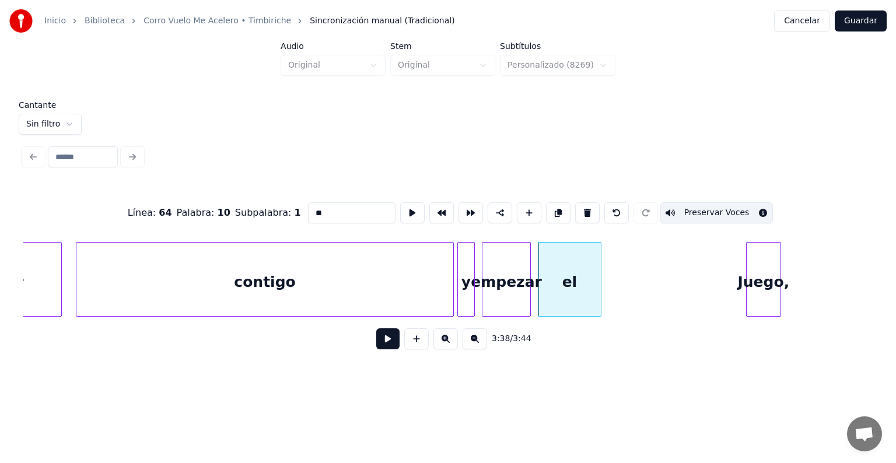
click at [601, 277] on div at bounding box center [600, 280] width 4 height 74
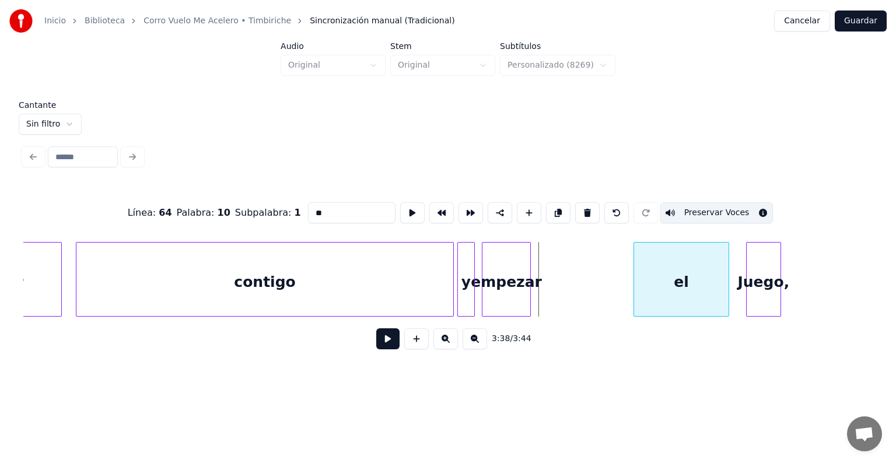
click at [685, 268] on div "el" at bounding box center [681, 282] width 95 height 79
click at [565, 298] on div at bounding box center [564, 280] width 4 height 74
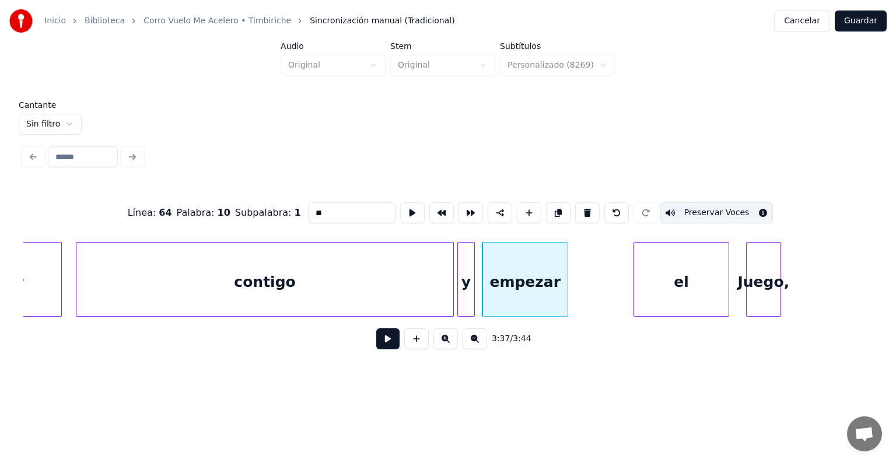
click at [387, 345] on button at bounding box center [387, 339] width 23 height 21
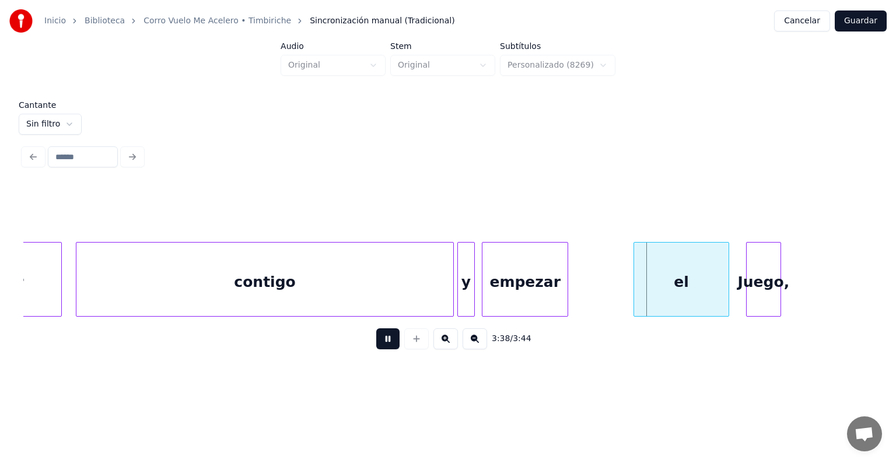
click at [387, 345] on button at bounding box center [387, 339] width 23 height 21
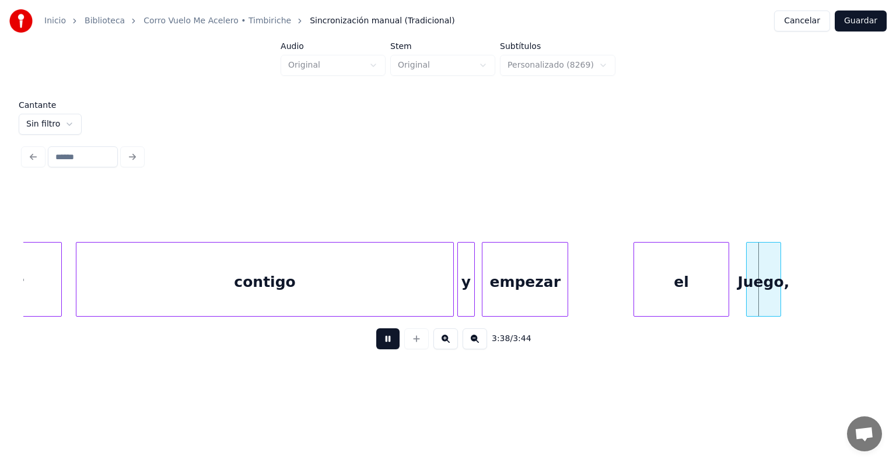
click at [387, 345] on button at bounding box center [387, 339] width 23 height 21
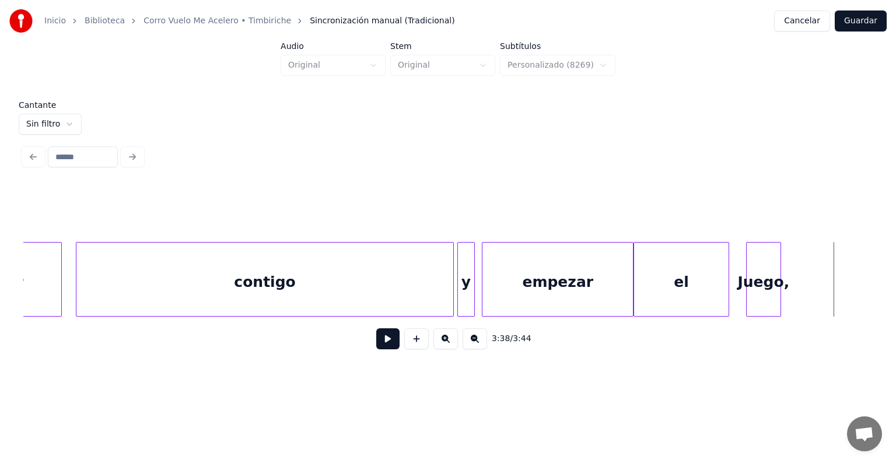
click at [630, 276] on div at bounding box center [632, 280] width 4 height 74
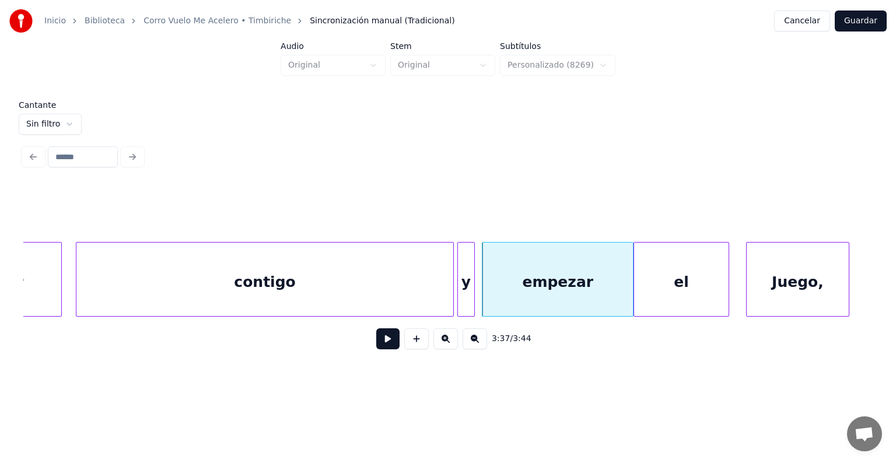
click at [847, 293] on div at bounding box center [848, 280] width 4 height 74
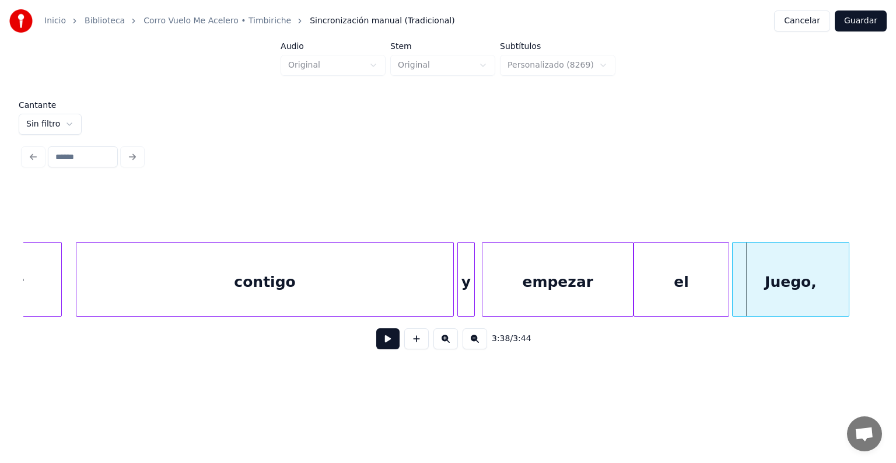
click at [735, 296] on div at bounding box center [735, 280] width 4 height 74
click at [462, 278] on div "y" at bounding box center [466, 282] width 16 height 79
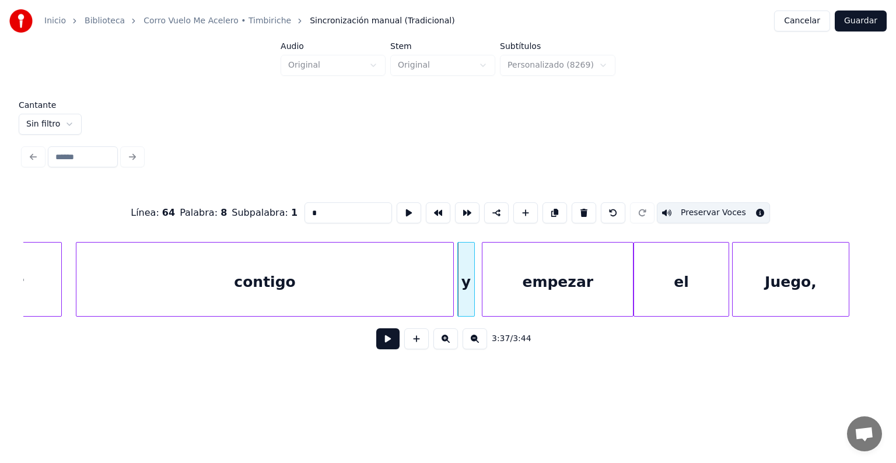
click at [689, 204] on button "Preservar Voces" at bounding box center [713, 212] width 113 height 21
click at [528, 285] on div "empezar" at bounding box center [558, 282] width 151 height 79
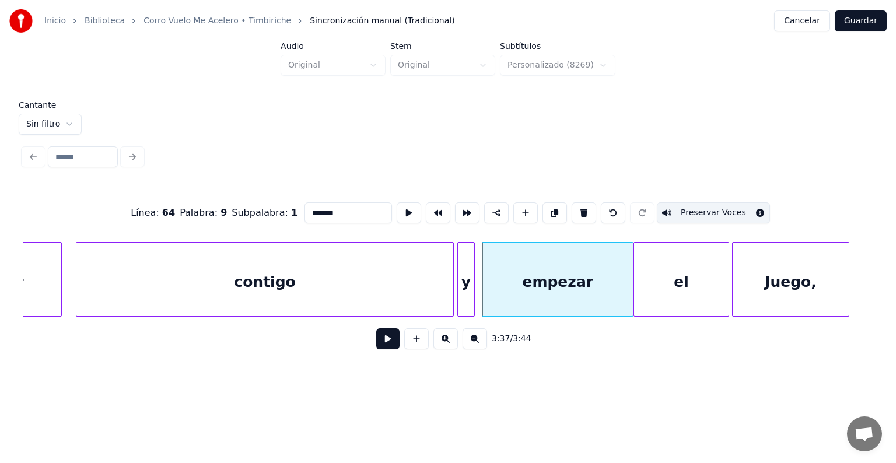
click at [696, 208] on button "Preservar Voces" at bounding box center [713, 212] width 113 height 21
click at [678, 280] on div "el" at bounding box center [681, 282] width 95 height 79
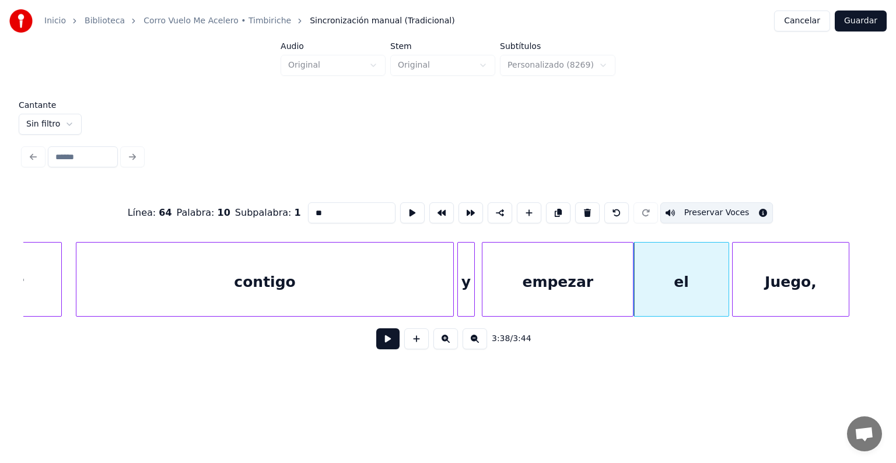
click at [699, 210] on button "Preservar Voces" at bounding box center [717, 212] width 113 height 21
click at [784, 281] on div "Juego," at bounding box center [791, 282] width 116 height 79
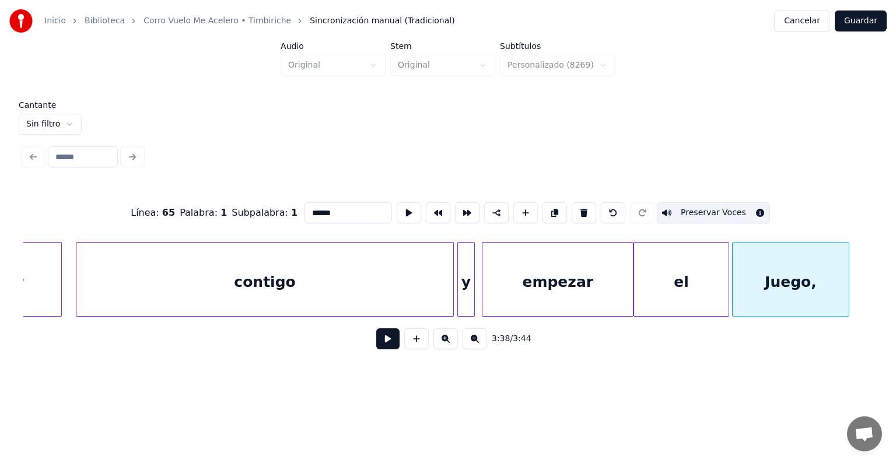
click at [726, 207] on button "Preservar Voces" at bounding box center [713, 212] width 113 height 21
click at [472, 282] on div at bounding box center [473, 280] width 4 height 74
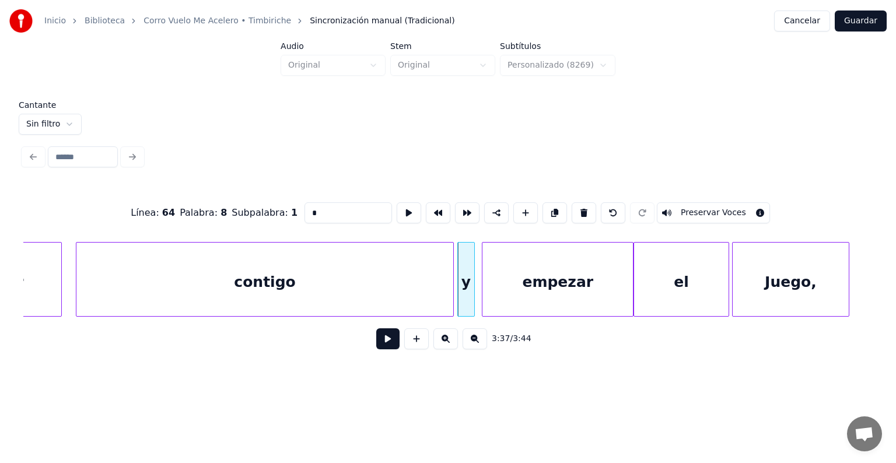
click at [537, 275] on div "empezar" at bounding box center [558, 282] width 151 height 79
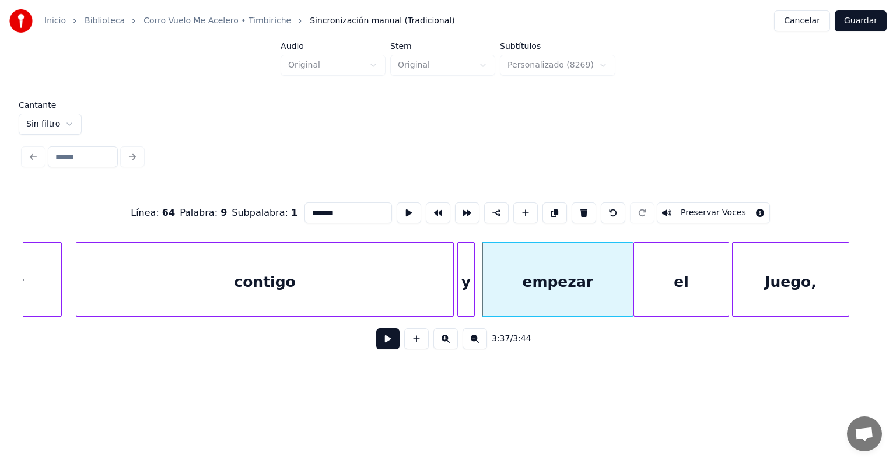
click at [673, 278] on div "el" at bounding box center [681, 282] width 95 height 79
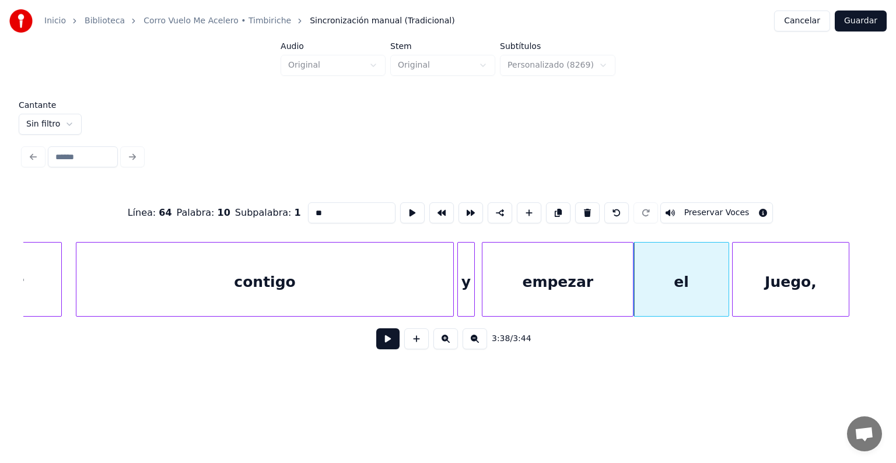
click at [783, 271] on div "Juego," at bounding box center [791, 282] width 116 height 79
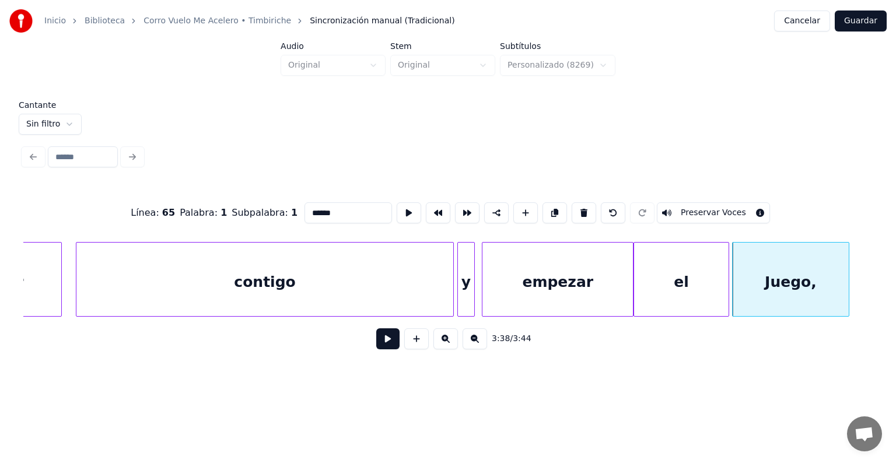
click at [200, 277] on div "contigo" at bounding box center [264, 282] width 377 height 79
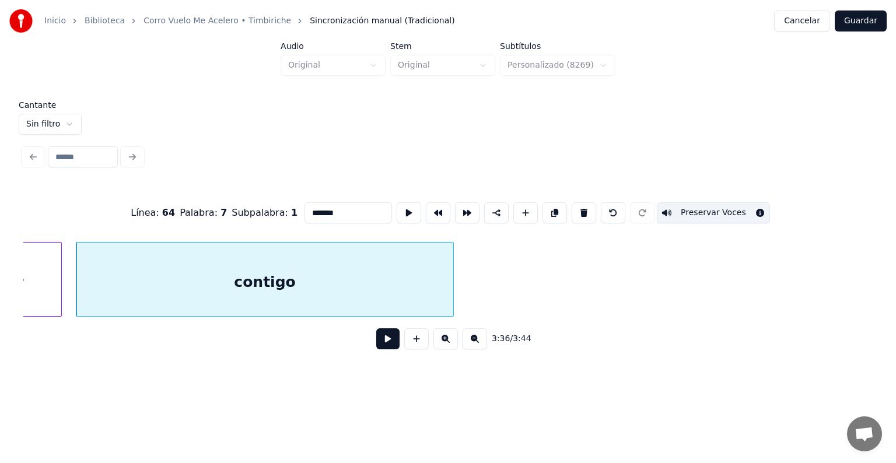
scroll to position [0, 75119]
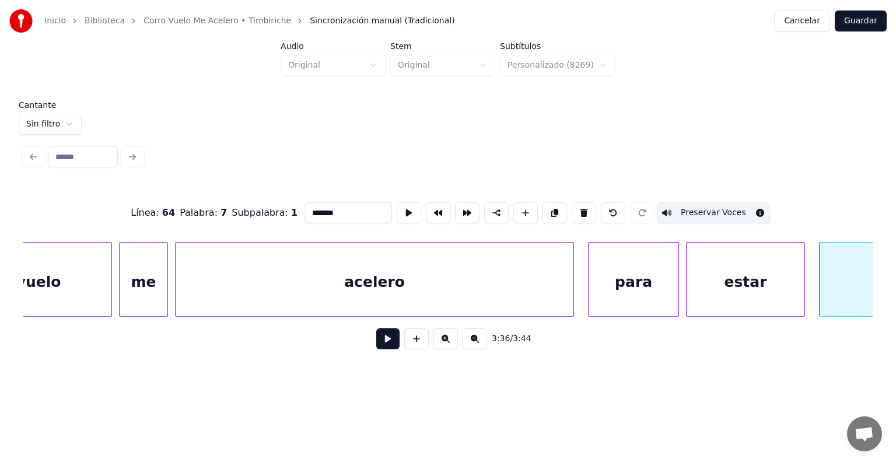
click at [759, 273] on div "estar" at bounding box center [746, 282] width 118 height 79
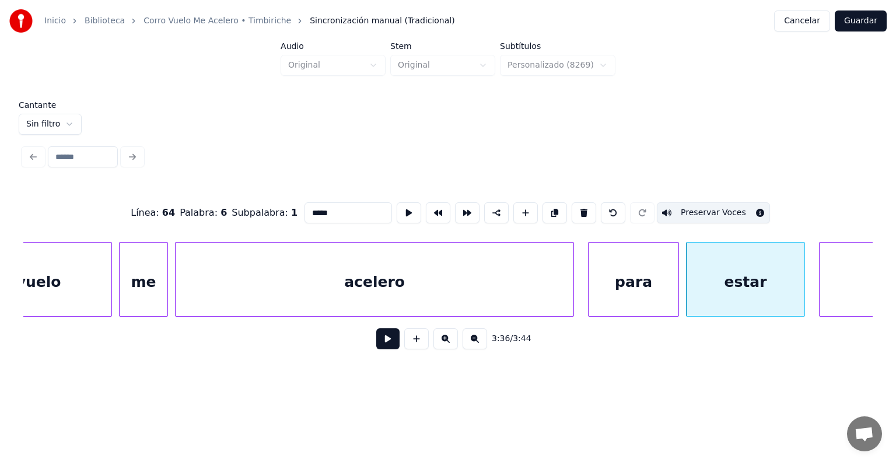
click at [649, 282] on div "para" at bounding box center [634, 282] width 90 height 79
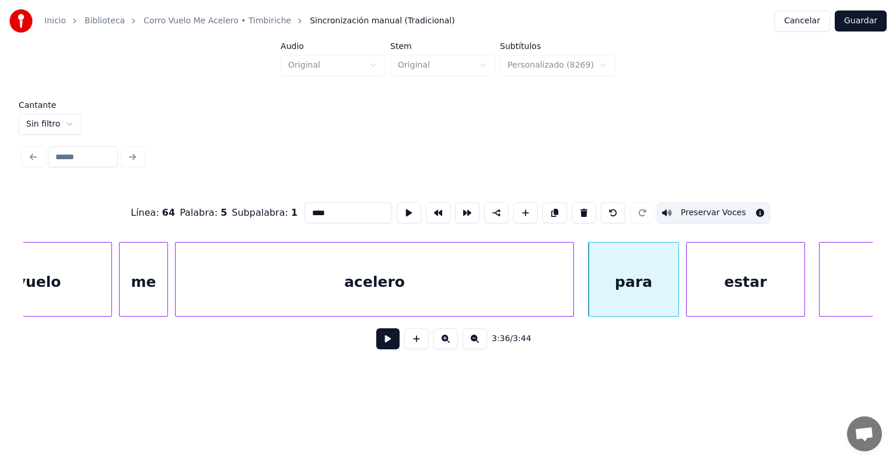
click at [509, 284] on div "acelero" at bounding box center [375, 282] width 398 height 79
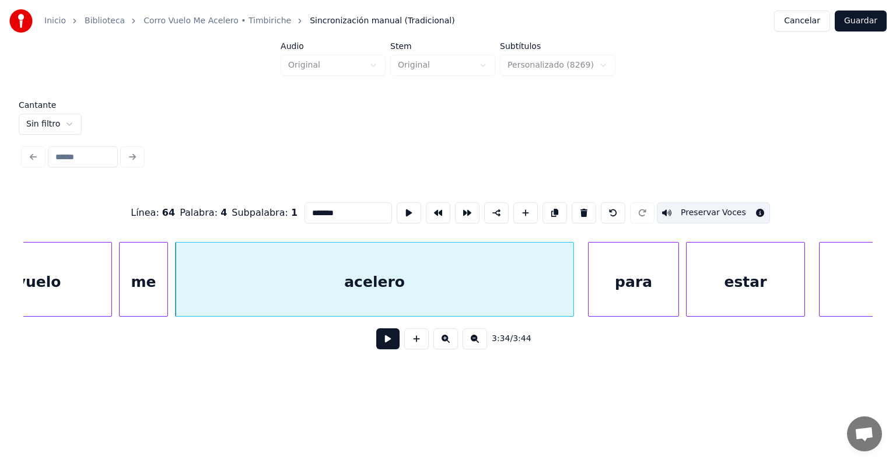
click at [140, 279] on div "me" at bounding box center [144, 282] width 48 height 79
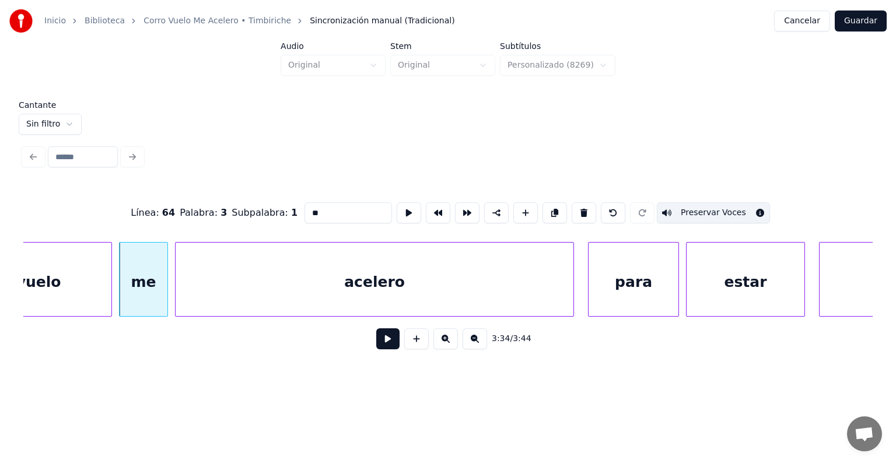
click at [69, 276] on div "vuelo" at bounding box center [39, 282] width 146 height 79
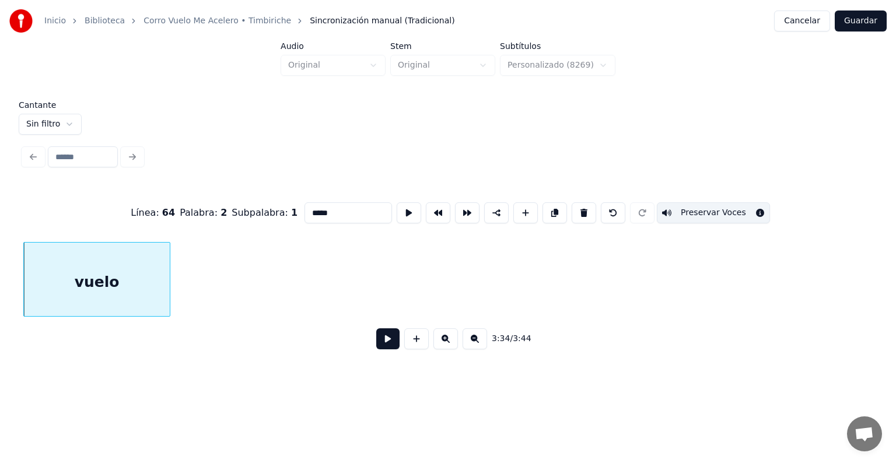
scroll to position [0, 74317]
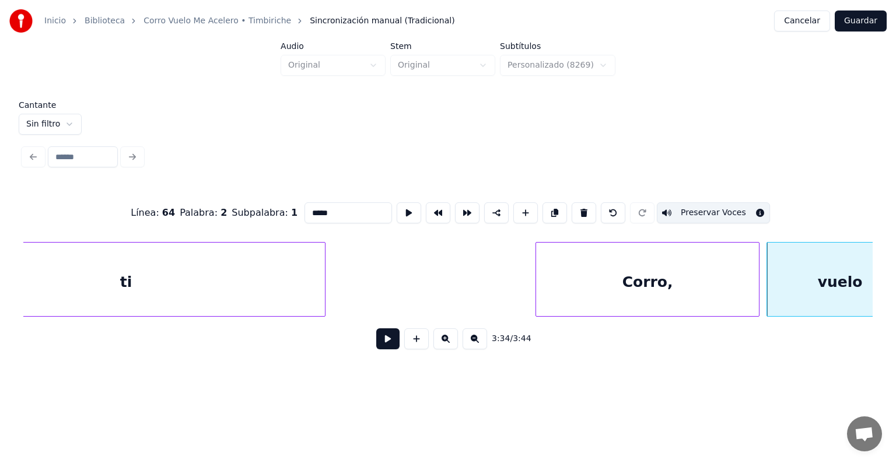
click at [658, 288] on div "Corro," at bounding box center [647, 282] width 223 height 79
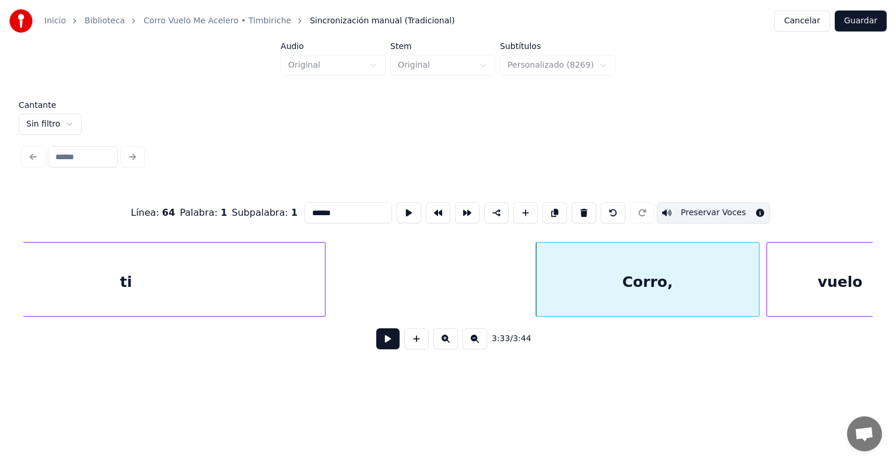
click at [147, 277] on div "ti" at bounding box center [126, 282] width 398 height 79
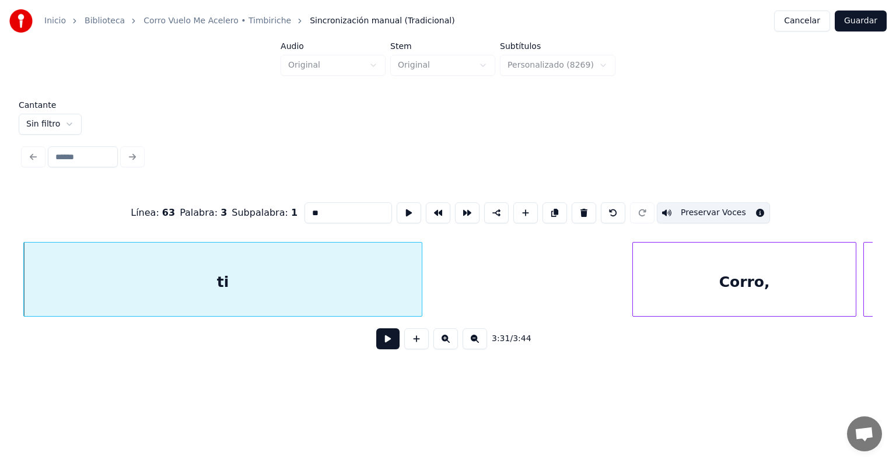
scroll to position [0, 73477]
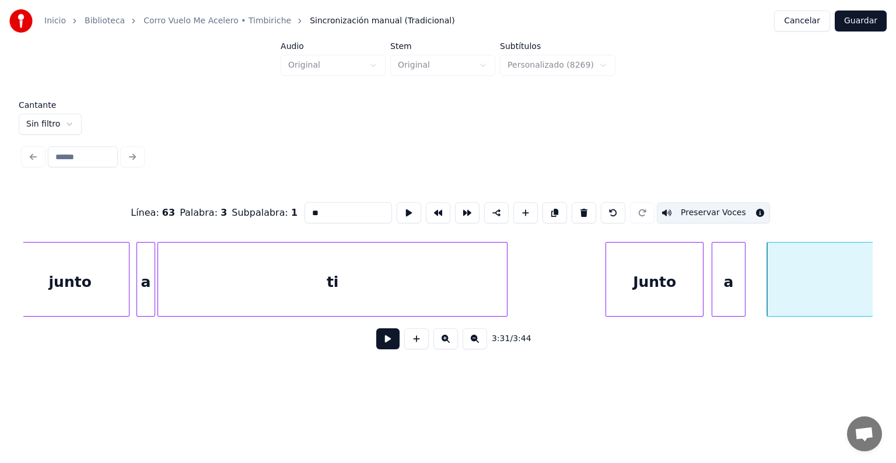
click at [729, 279] on div "a" at bounding box center [729, 282] width 33 height 79
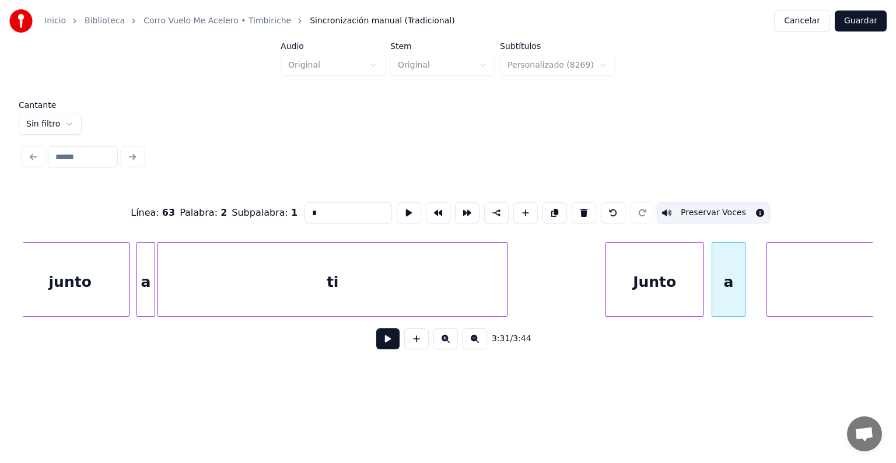
click at [668, 293] on div "Junto" at bounding box center [654, 282] width 97 height 79
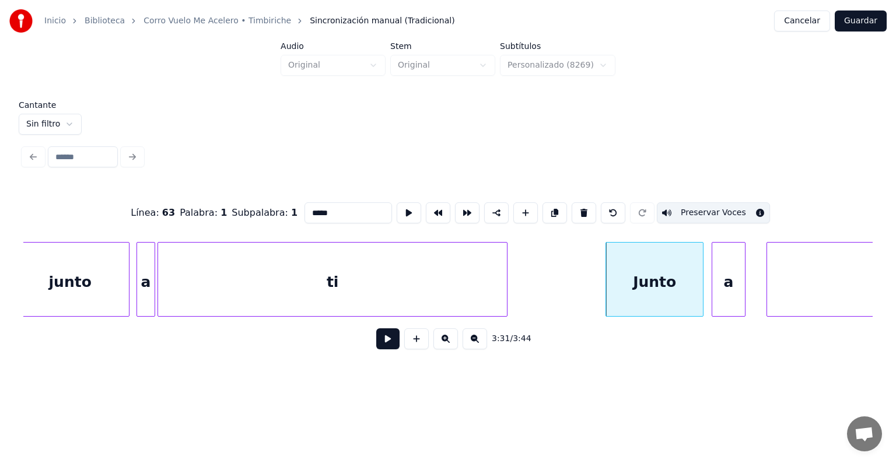
click at [271, 280] on div "ti" at bounding box center [332, 282] width 349 height 79
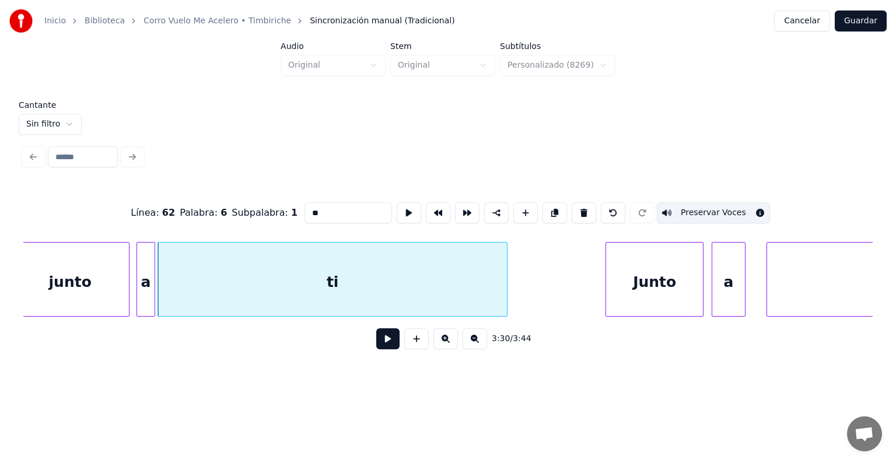
click at [138, 293] on div at bounding box center [139, 280] width 4 height 74
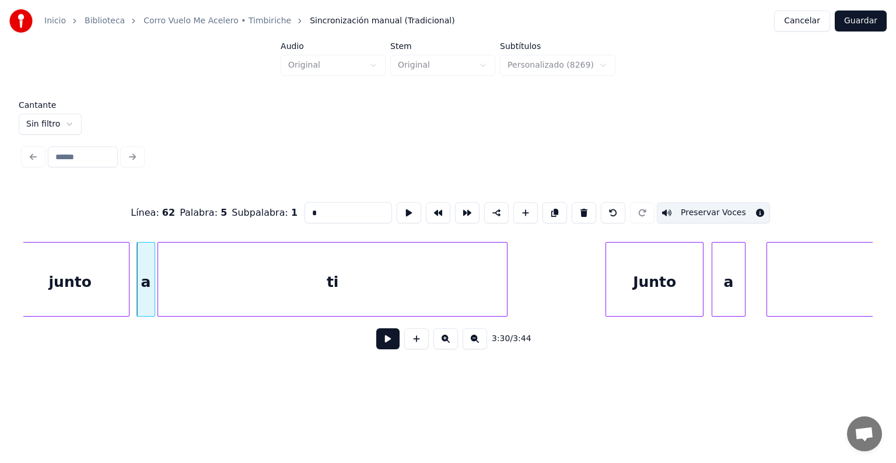
click at [83, 284] on div "junto" at bounding box center [70, 282] width 118 height 79
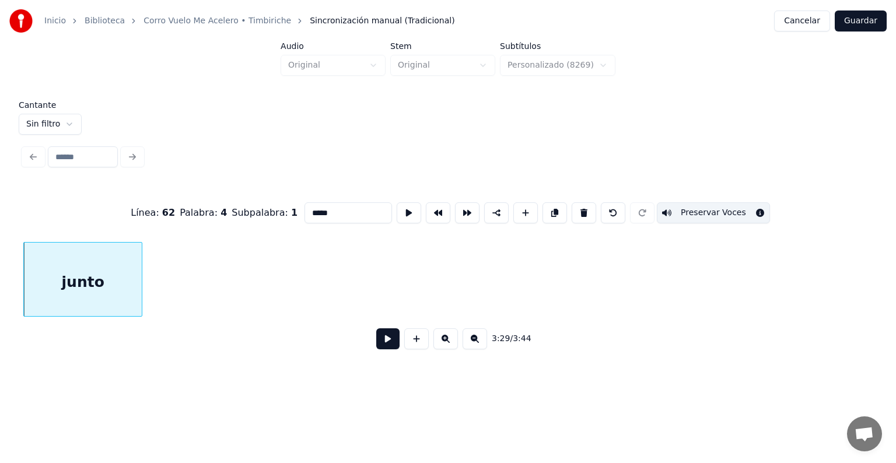
scroll to position [0, 72720]
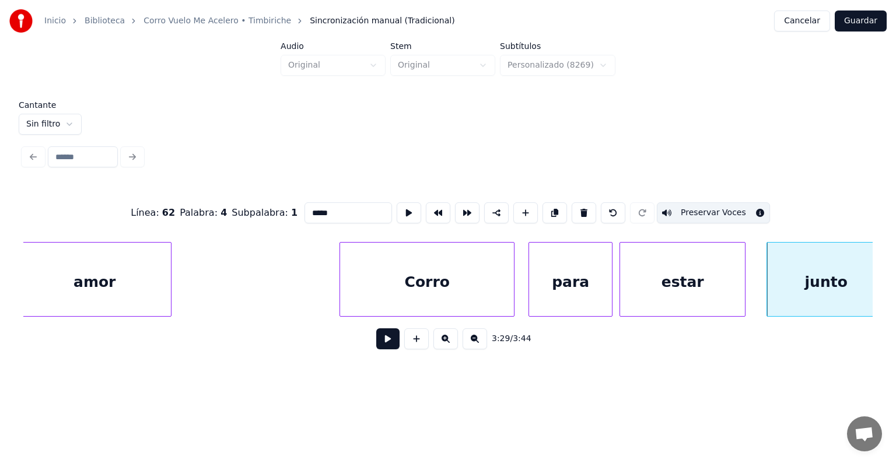
click at [686, 296] on div "estar" at bounding box center [682, 282] width 125 height 79
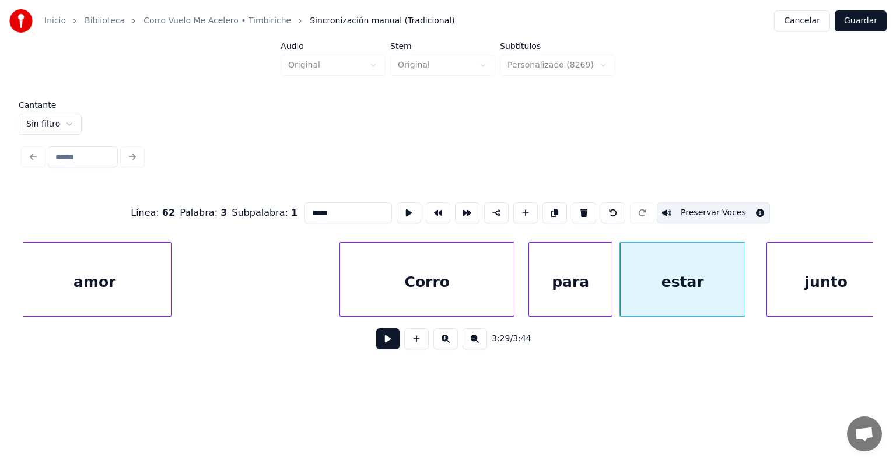
click at [586, 298] on div "para" at bounding box center [570, 282] width 83 height 79
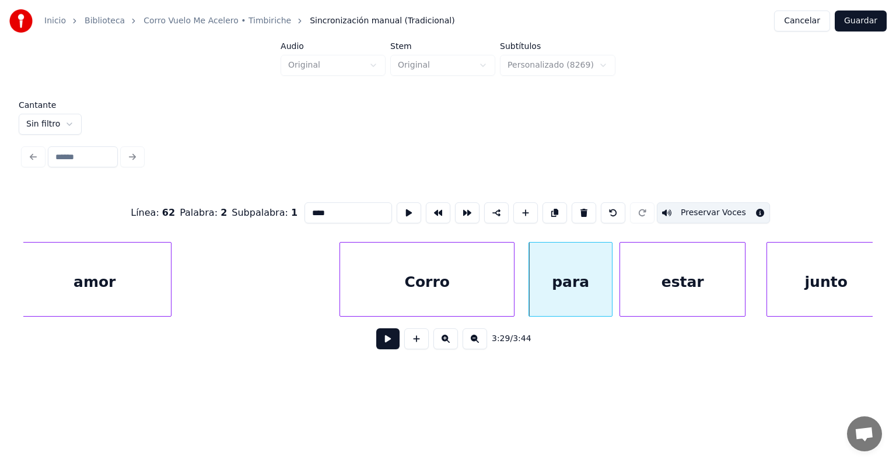
click at [478, 293] on div "Corro" at bounding box center [427, 282] width 174 height 79
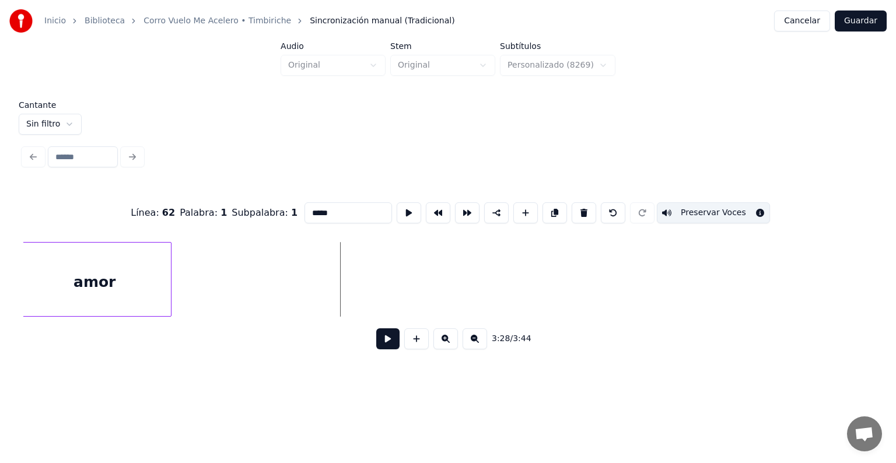
scroll to position [0, 71977]
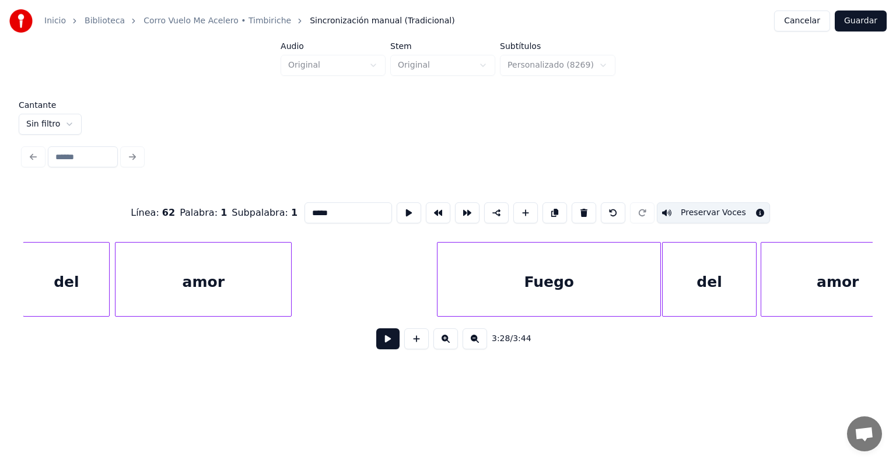
click at [801, 275] on div "amor" at bounding box center [838, 282] width 153 height 79
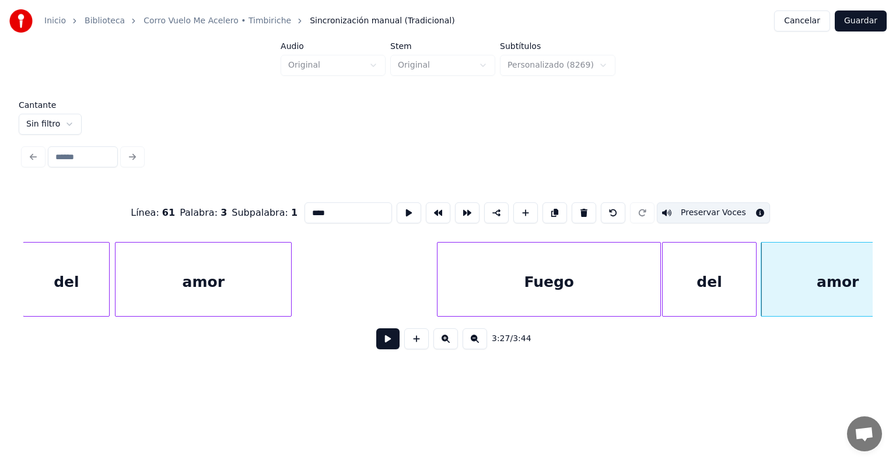
click at [730, 285] on div "del" at bounding box center [709, 282] width 93 height 79
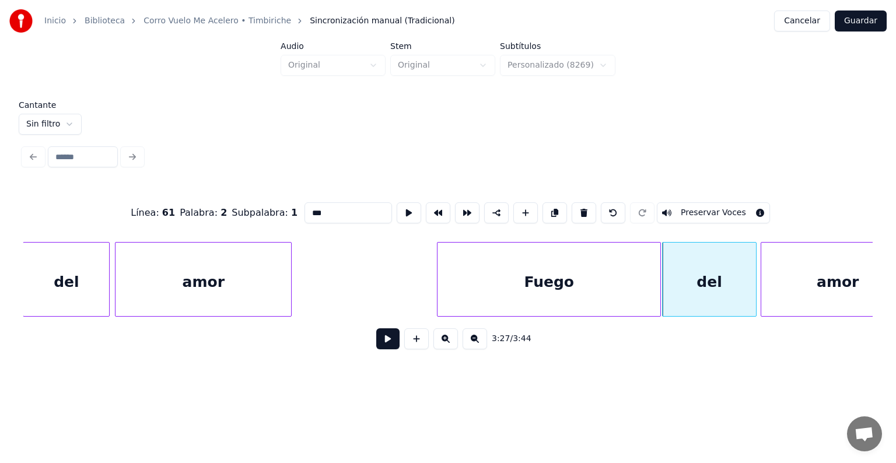
click at [614, 278] on div "Fuego" at bounding box center [549, 282] width 223 height 79
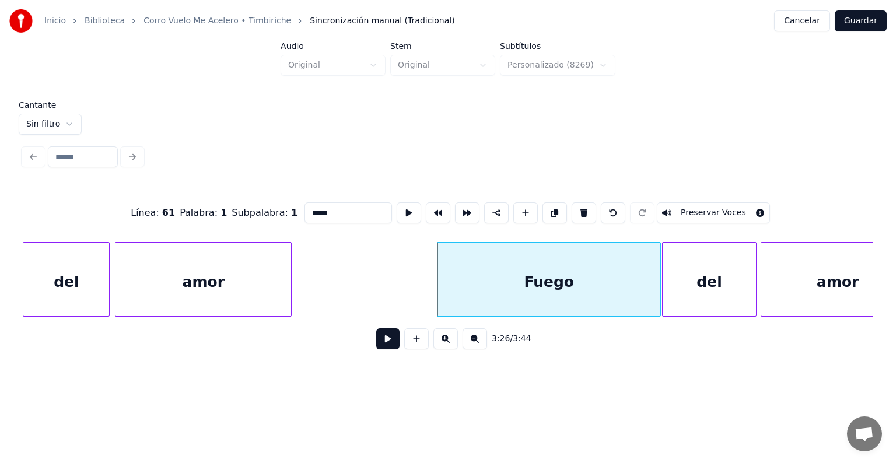
click at [169, 270] on div "amor" at bounding box center [204, 282] width 176 height 79
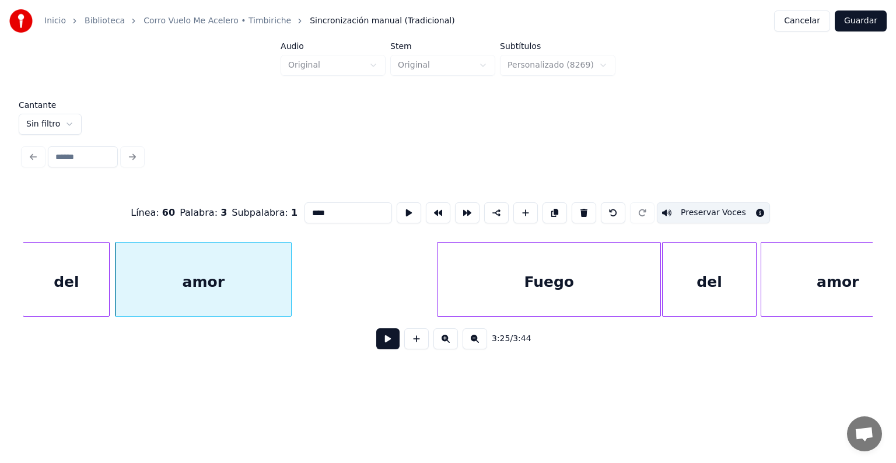
click at [589, 296] on div "Fuego" at bounding box center [549, 282] width 223 height 79
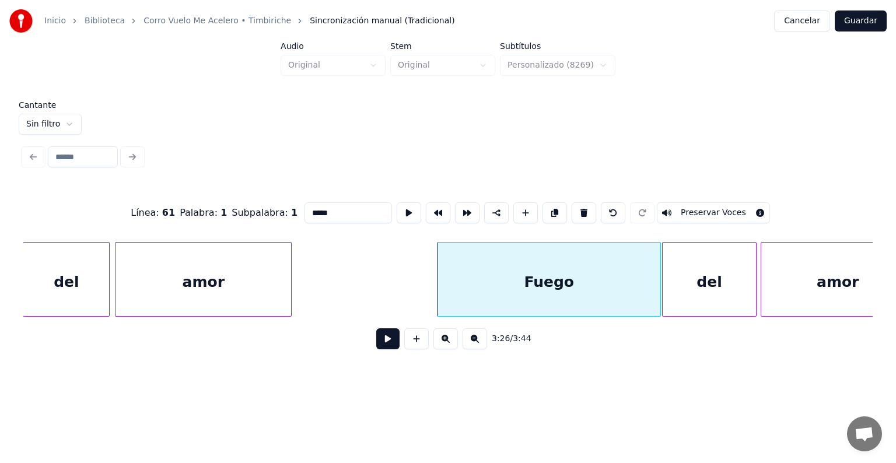
click at [713, 209] on button "Preservar Voces" at bounding box center [713, 212] width 113 height 21
click at [79, 282] on div "del" at bounding box center [66, 282] width 86 height 79
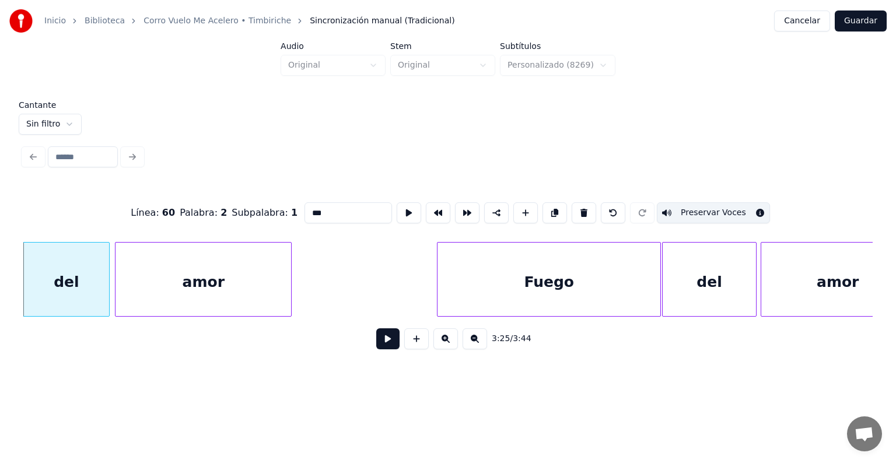
scroll to position [0, 71234]
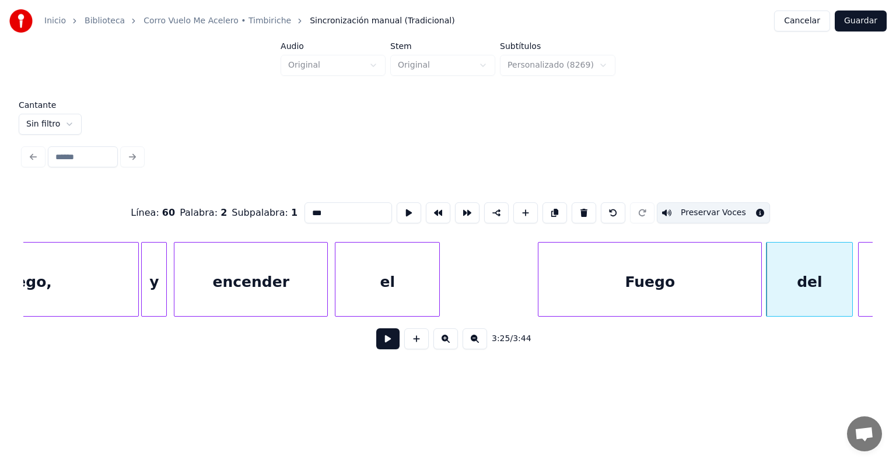
click at [666, 289] on div "Fuego" at bounding box center [650, 282] width 223 height 79
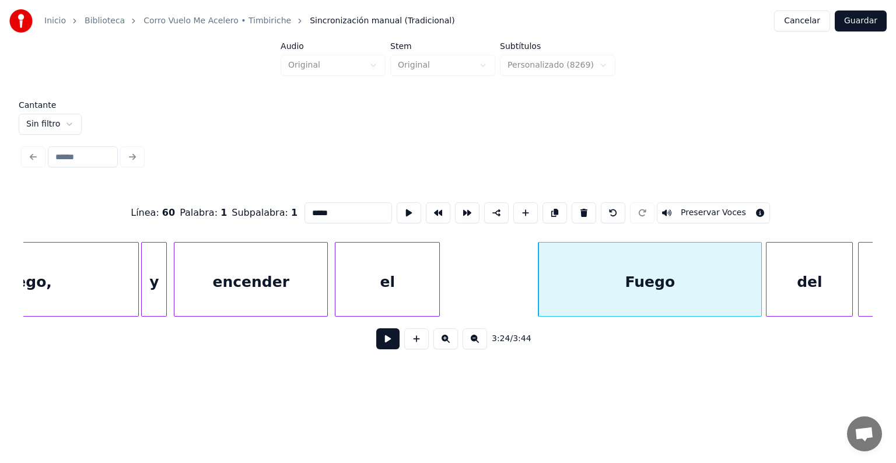
click at [700, 210] on button "Preservar Voces" at bounding box center [713, 212] width 113 height 21
click at [361, 287] on div "el" at bounding box center [388, 282] width 104 height 79
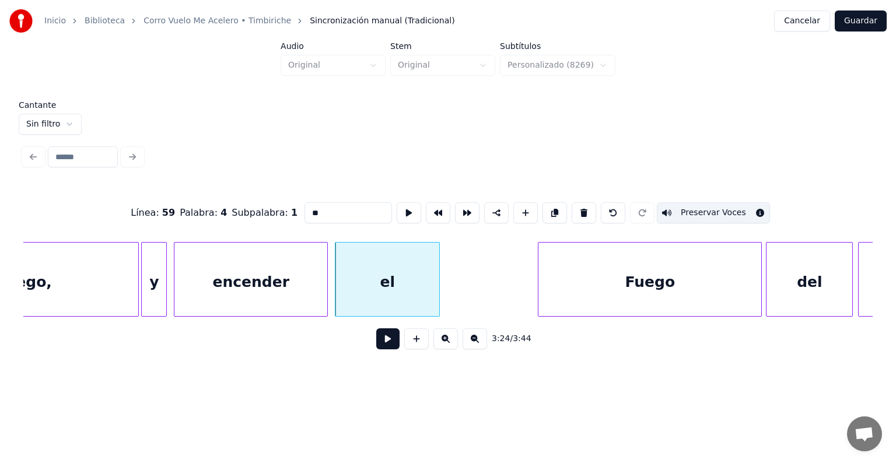
click at [256, 284] on div "encender" at bounding box center [250, 282] width 153 height 79
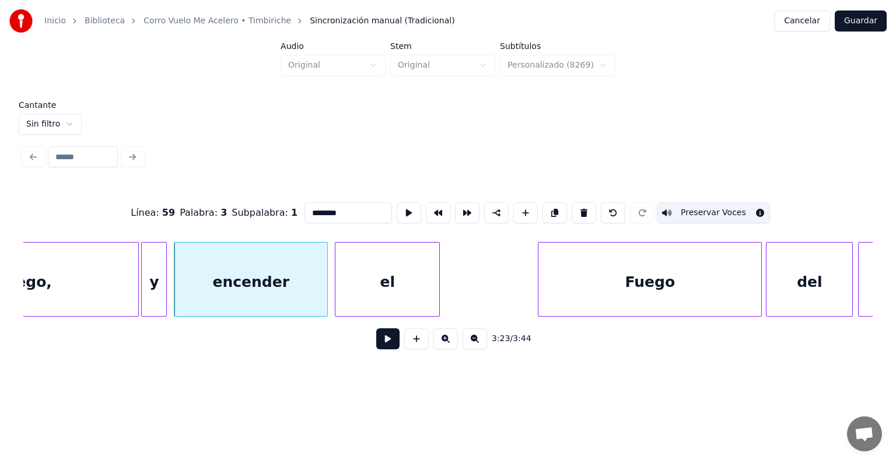
click at [155, 293] on div "y" at bounding box center [154, 282] width 25 height 79
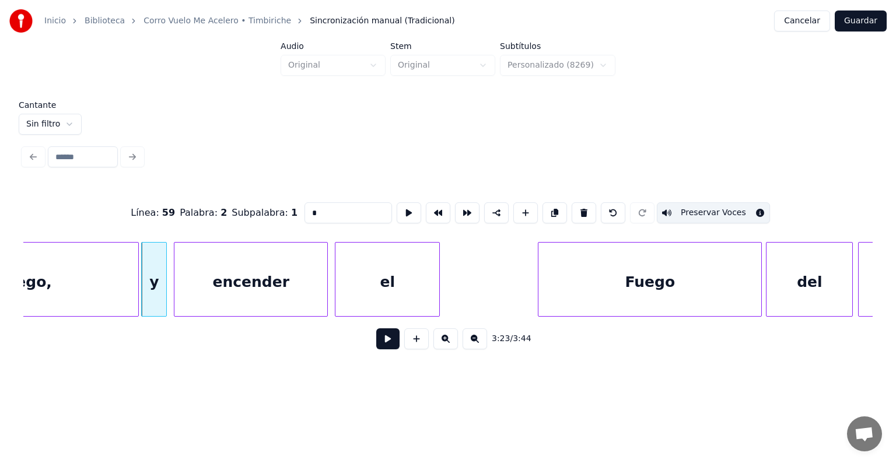
click at [102, 285] on div "Juego," at bounding box center [26, 282] width 225 height 79
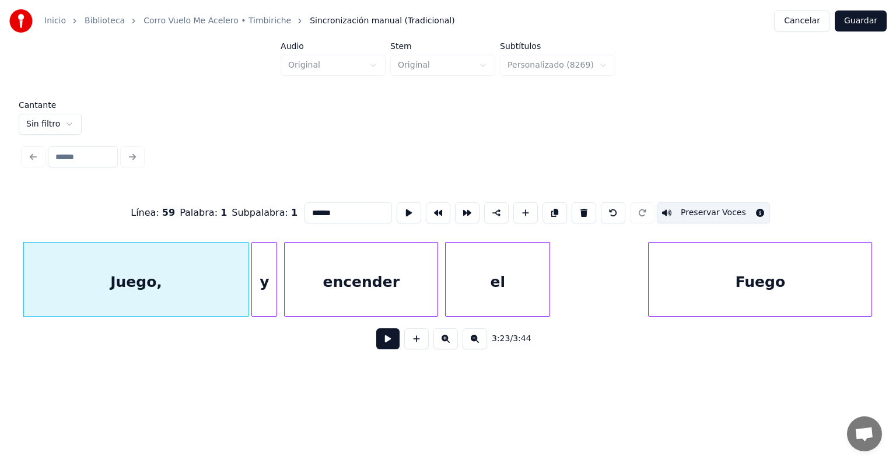
scroll to position [0, 70380]
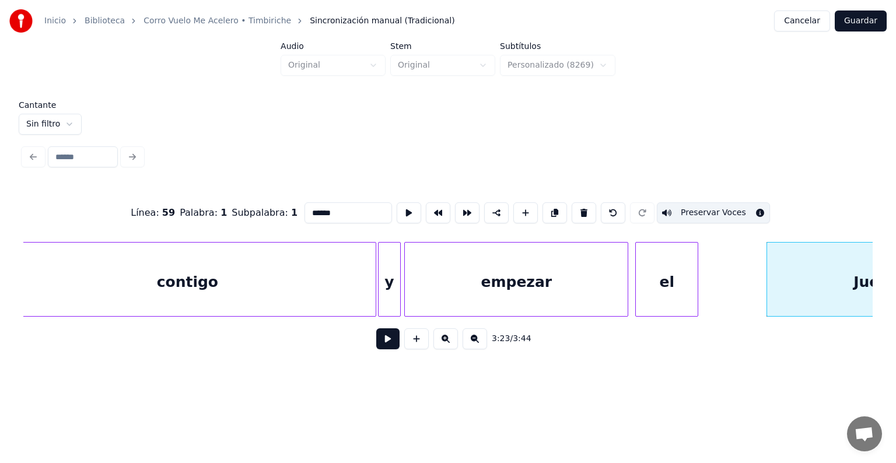
click at [671, 296] on div "el" at bounding box center [667, 282] width 62 height 79
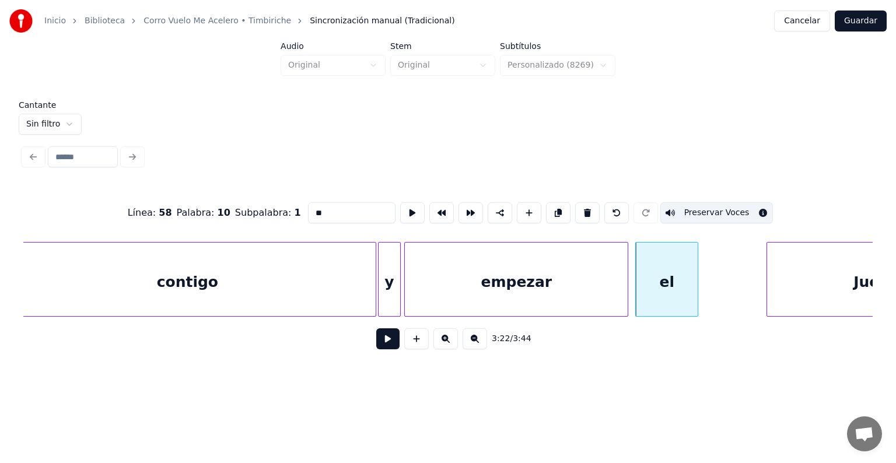
click at [588, 295] on div "empezar" at bounding box center [516, 282] width 223 height 79
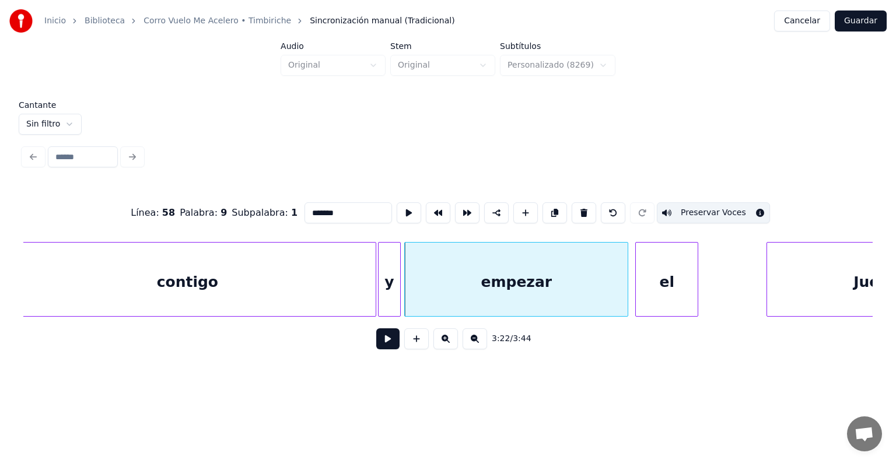
click at [176, 271] on div "contigo" at bounding box center [187, 282] width 377 height 79
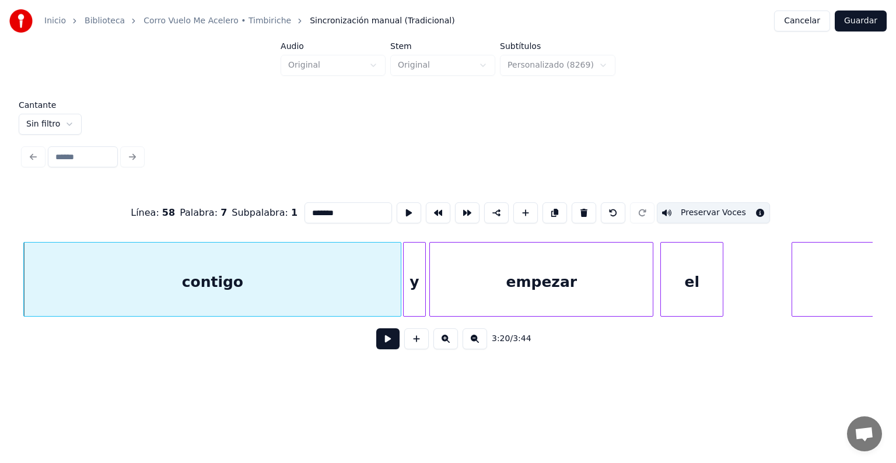
click at [414, 278] on div "y" at bounding box center [414, 282] width 21 height 79
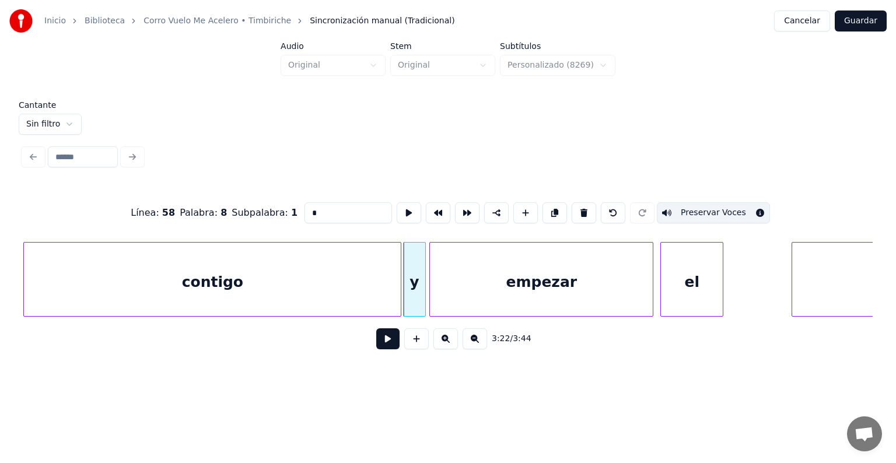
click at [176, 322] on div "3:22 / 3:44" at bounding box center [448, 339] width 850 height 44
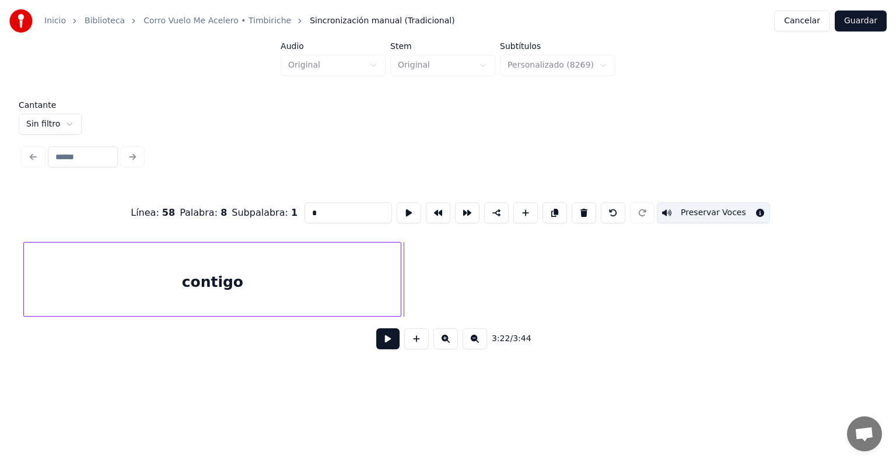
scroll to position [0, 69611]
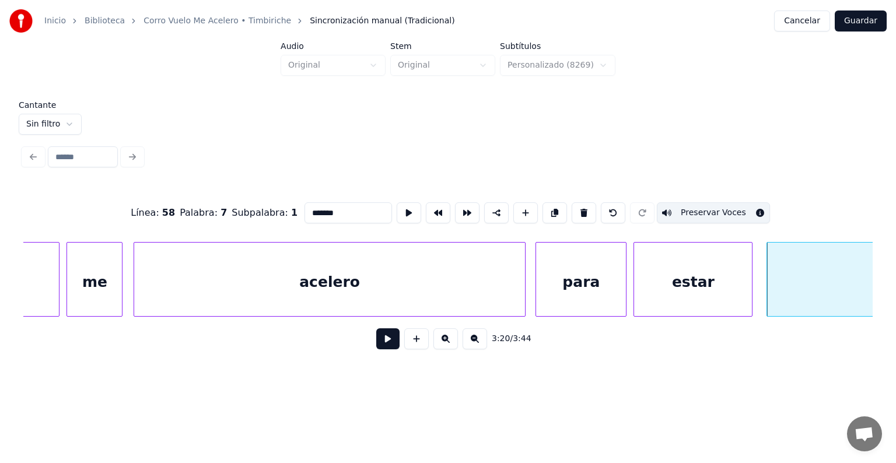
click at [686, 279] on div "estar" at bounding box center [693, 282] width 118 height 79
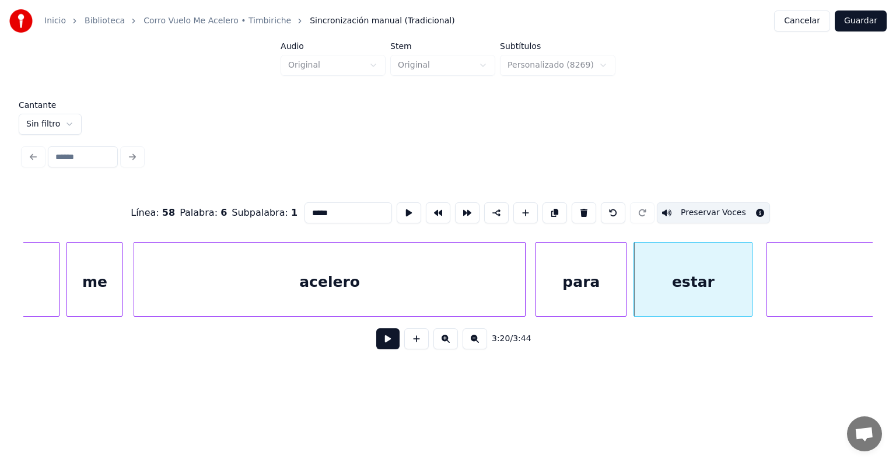
click at [578, 281] on div "para" at bounding box center [581, 282] width 90 height 79
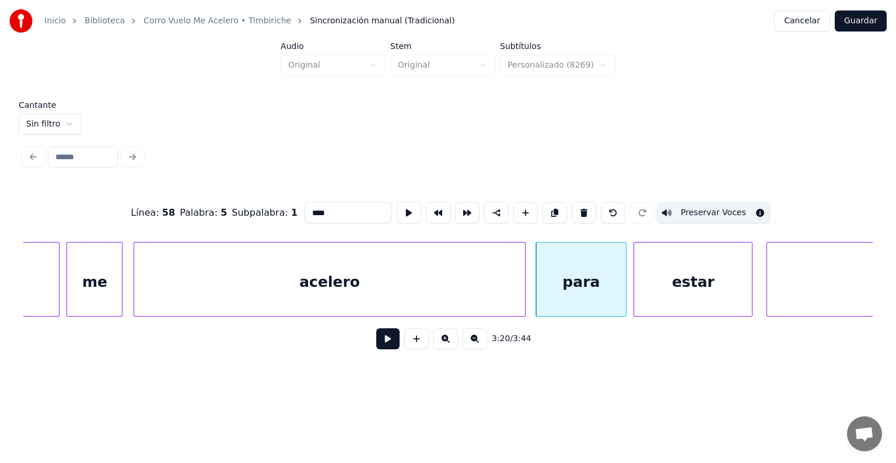
click at [460, 273] on div "acelero" at bounding box center [329, 282] width 391 height 79
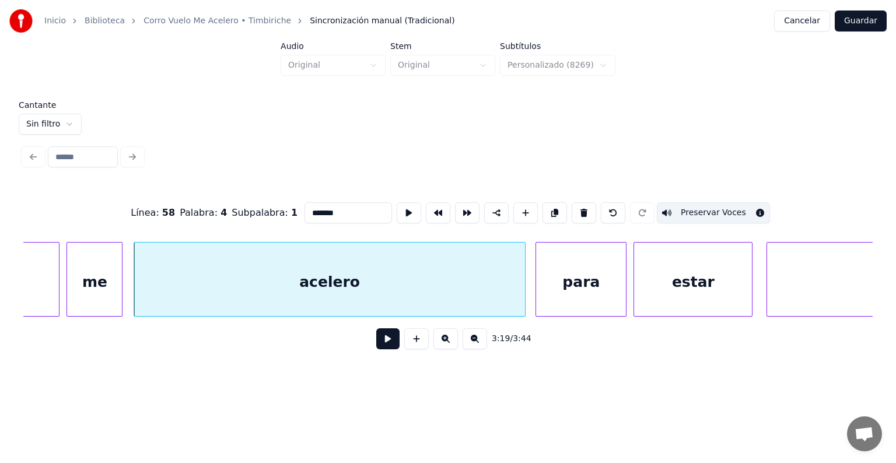
click at [89, 284] on div "me" at bounding box center [94, 282] width 55 height 79
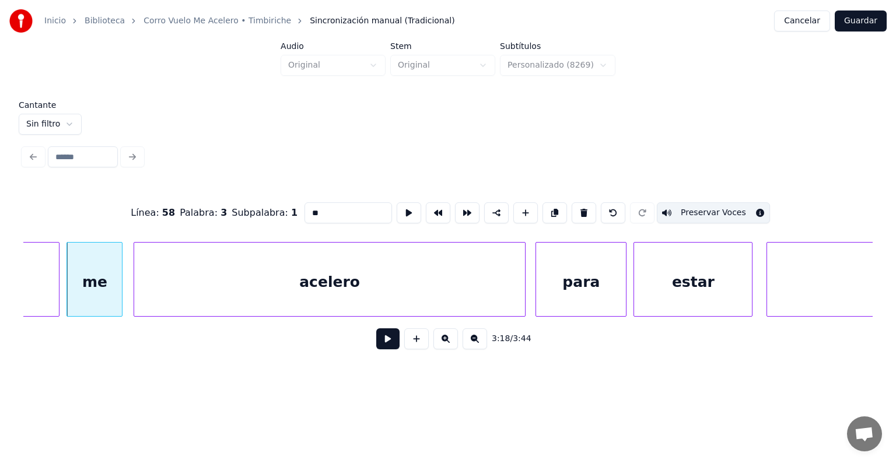
type input "*****"
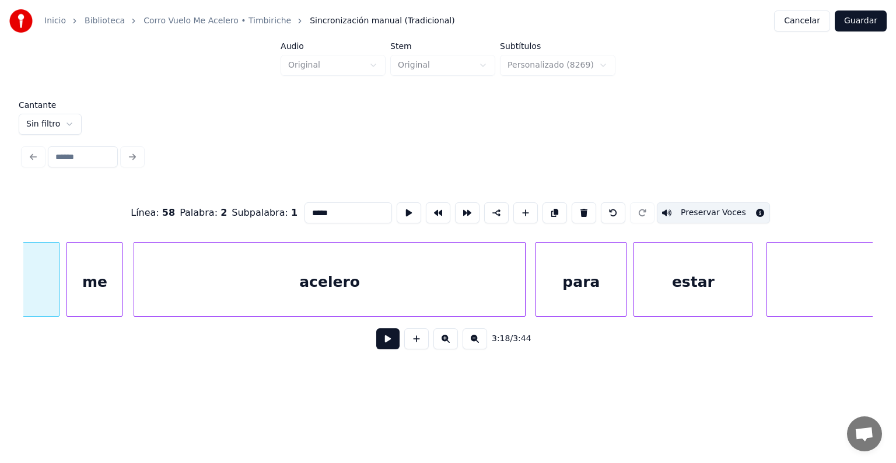
scroll to position [0, 69507]
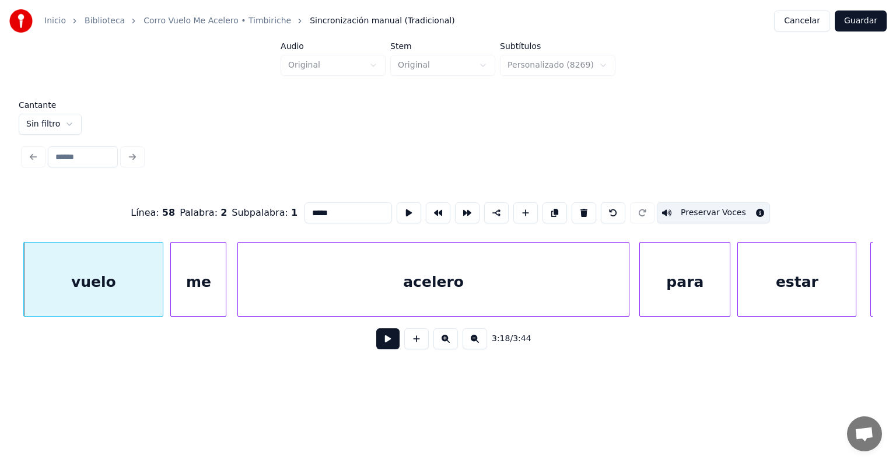
click at [865, 26] on button "Guardar" at bounding box center [861, 21] width 52 height 21
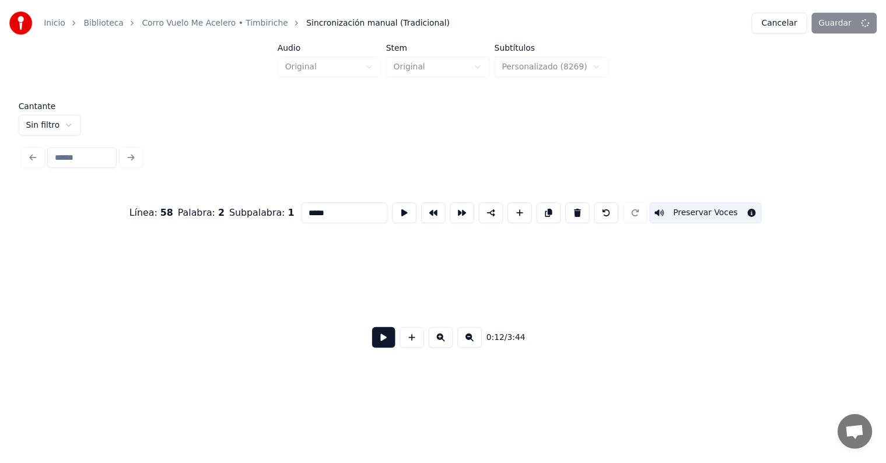
scroll to position [0, 4544]
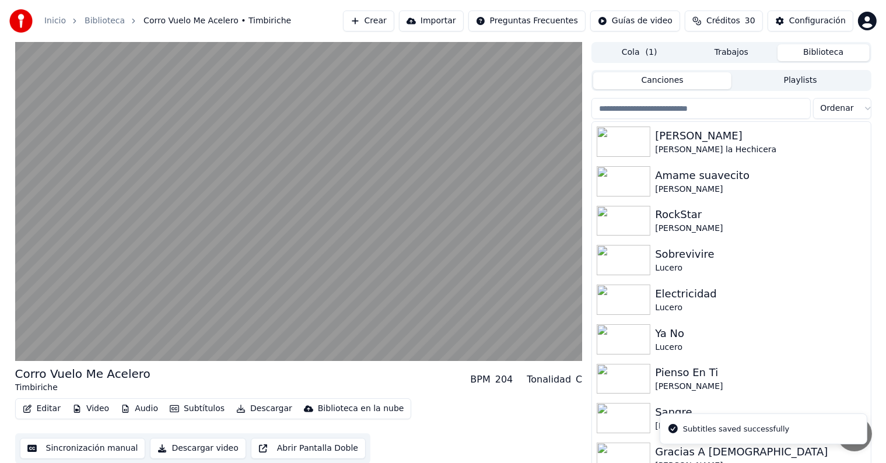
click at [142, 236] on video at bounding box center [299, 201] width 568 height 319
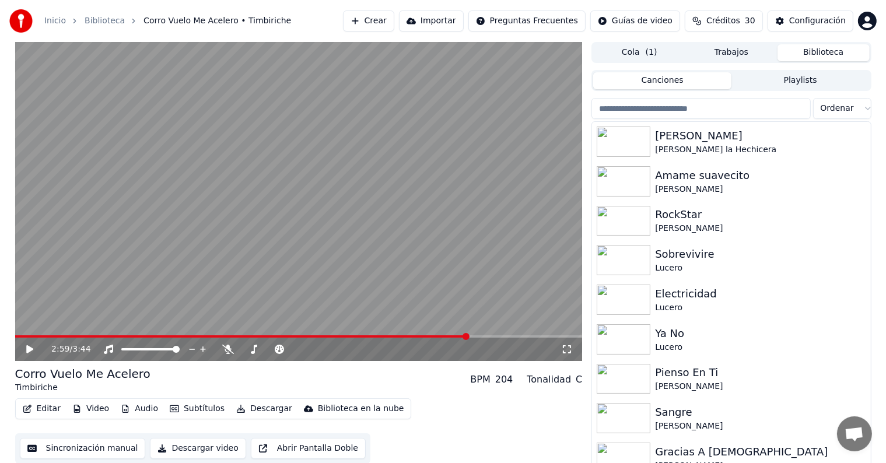
click at [315, 248] on video at bounding box center [299, 201] width 568 height 319
click at [277, 351] on icon at bounding box center [279, 349] width 9 height 9
click at [225, 350] on icon at bounding box center [228, 349] width 12 height 9
click at [222, 353] on icon at bounding box center [228, 349] width 12 height 9
click at [373, 348] on icon at bounding box center [374, 349] width 12 height 9
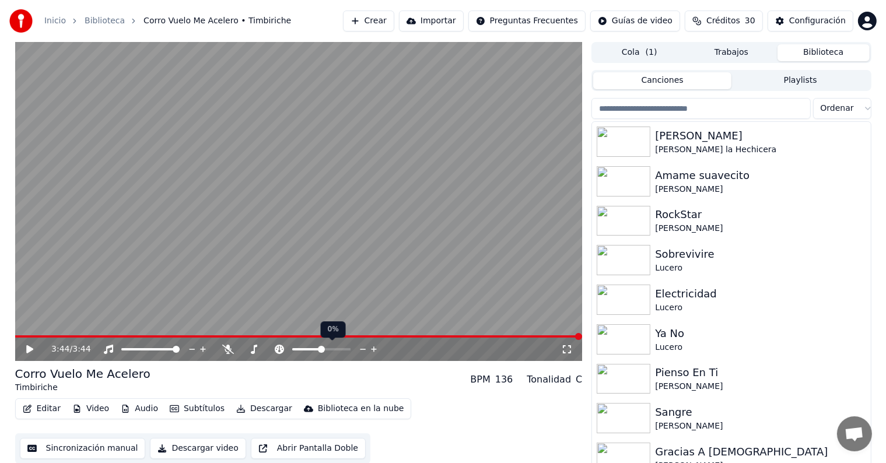
click at [246, 407] on button "Descargar" at bounding box center [264, 409] width 65 height 16
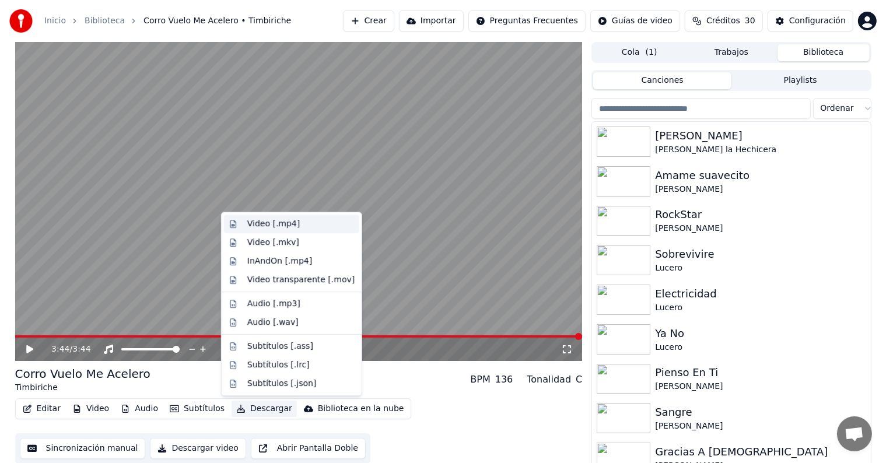
click at [257, 224] on div "Video [.mp4]" at bounding box center [273, 224] width 53 height 12
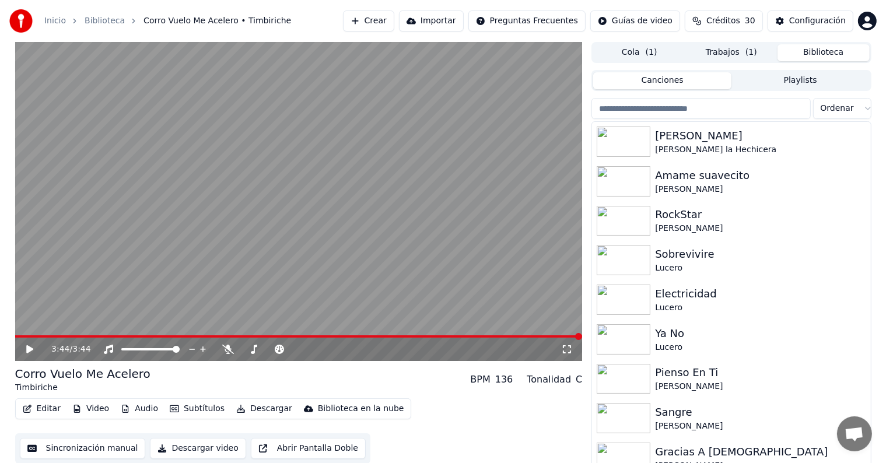
click at [812, 51] on button "Biblioteca" at bounding box center [824, 52] width 92 height 17
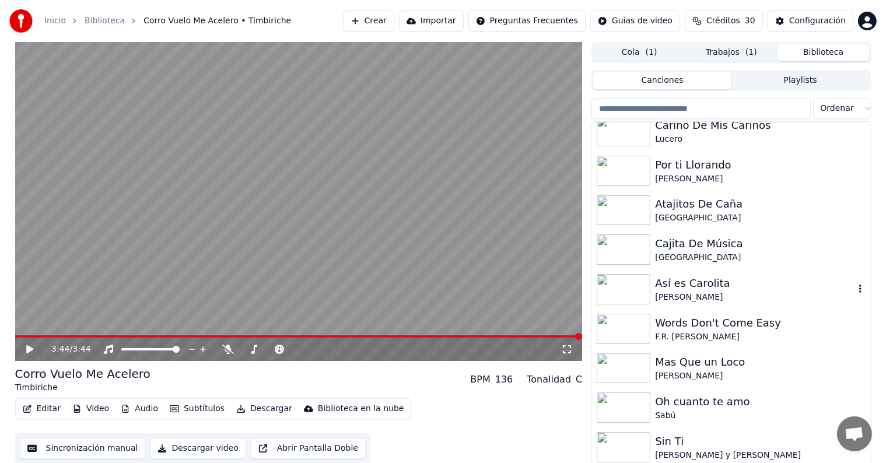
scroll to position [2447, 0]
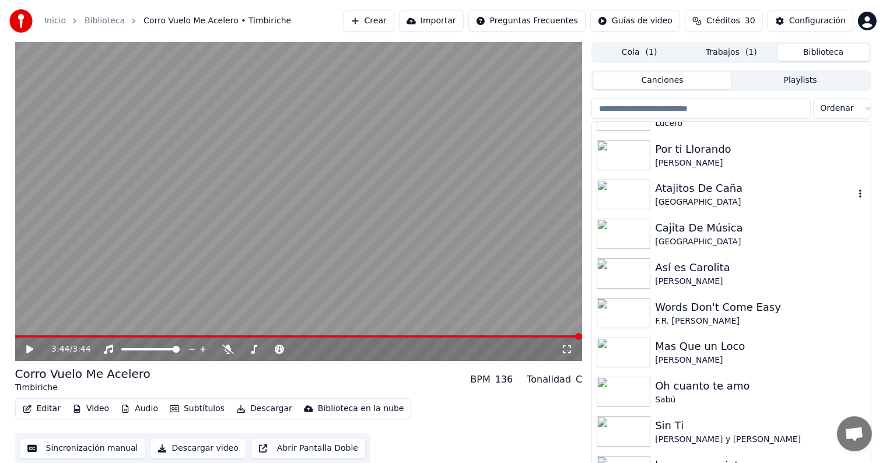
click at [703, 197] on div "[GEOGRAPHIC_DATA]" at bounding box center [754, 203] width 199 height 12
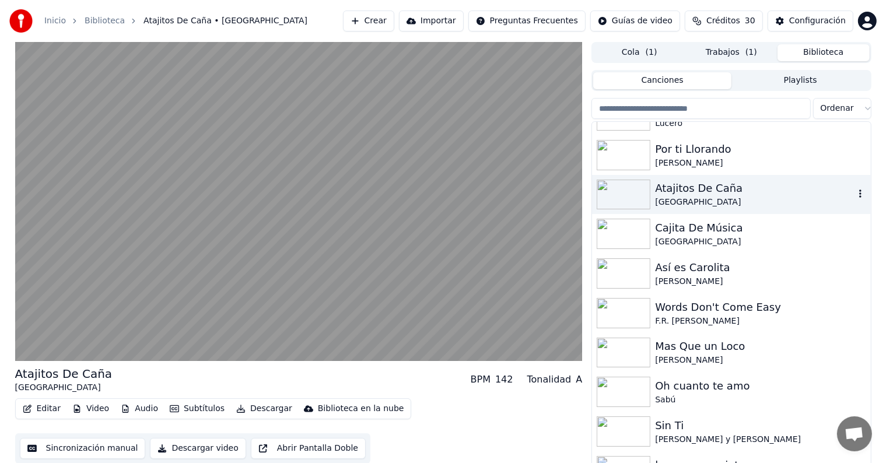
click at [55, 254] on video at bounding box center [299, 201] width 568 height 319
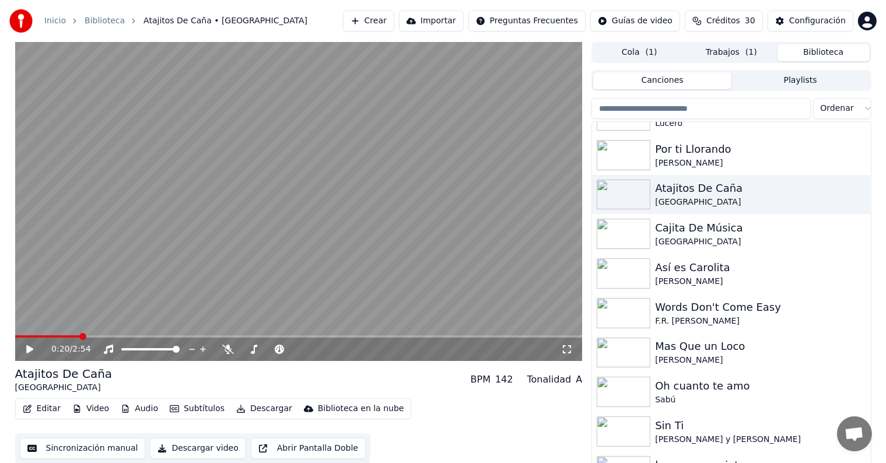
click at [20, 356] on div "0:20 / 2:54" at bounding box center [299, 349] width 568 height 23
click at [28, 351] on icon at bounding box center [29, 349] width 7 height 8
click at [222, 348] on icon at bounding box center [228, 349] width 12 height 9
click at [197, 333] on video at bounding box center [299, 201] width 568 height 319
click at [22, 351] on div "1:28 / 2:54" at bounding box center [299, 350] width 558 height 12
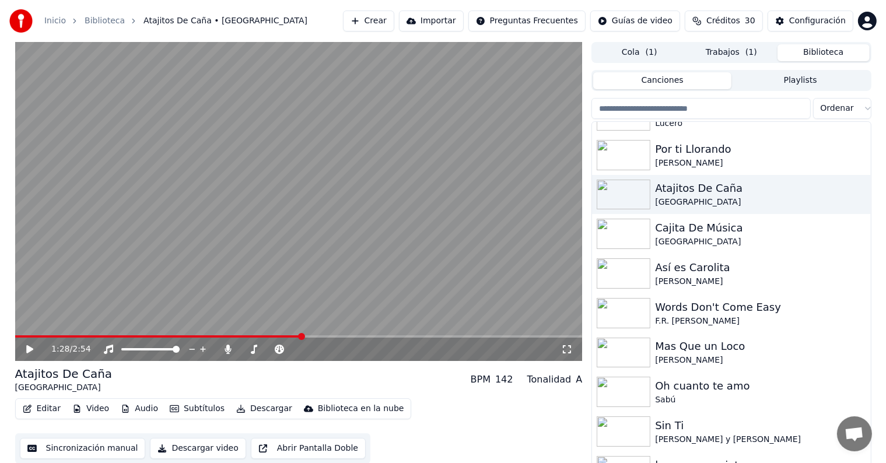
click at [26, 347] on icon at bounding box center [38, 349] width 27 height 9
click at [221, 354] on div "1:39 / 2:54" at bounding box center [306, 350] width 510 height 12
click at [229, 357] on div "1:40 / 2:54" at bounding box center [299, 349] width 568 height 23
click at [228, 350] on icon at bounding box center [228, 349] width 6 height 9
click at [228, 350] on icon at bounding box center [228, 349] width 12 height 9
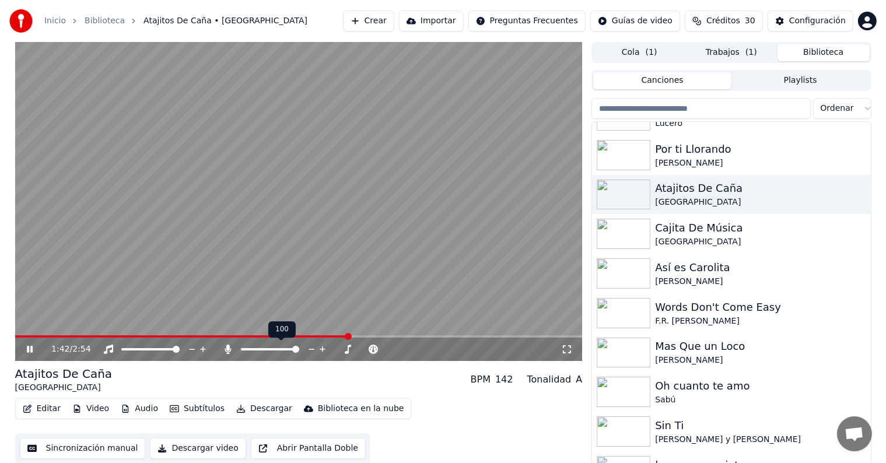
click at [228, 350] on icon at bounding box center [228, 349] width 6 height 9
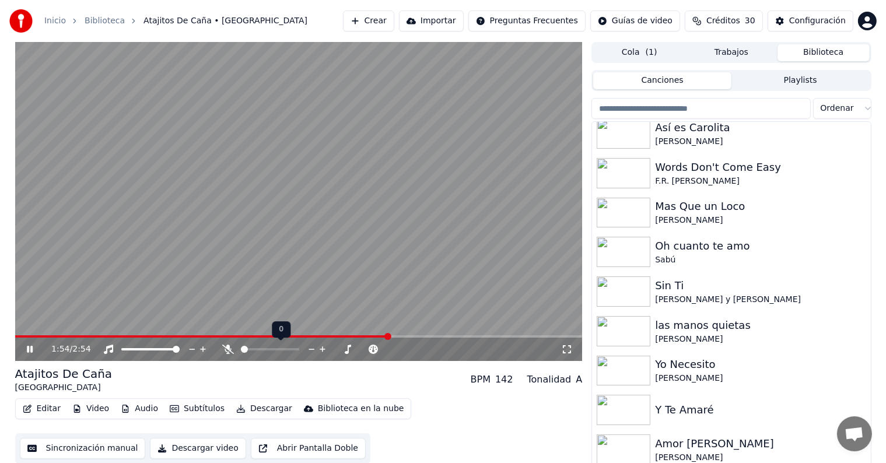
click at [651, 319] on div at bounding box center [626, 331] width 58 height 30
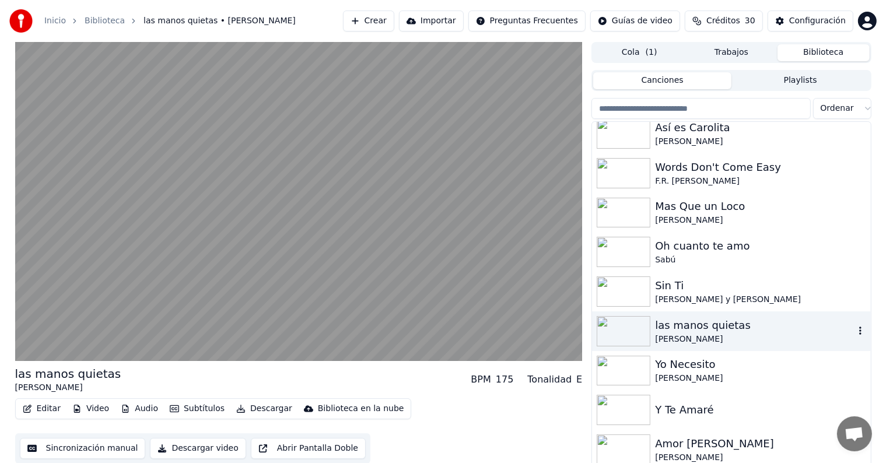
click at [630, 364] on img at bounding box center [624, 371] width 54 height 30
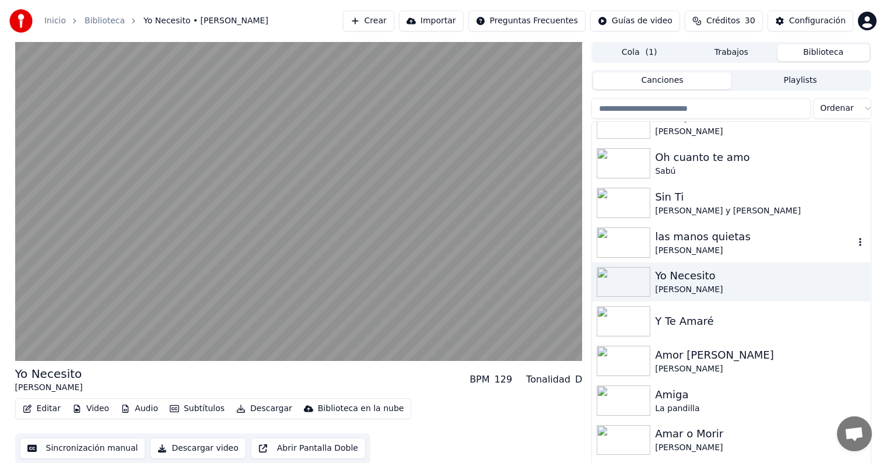
scroll to position [2698, 0]
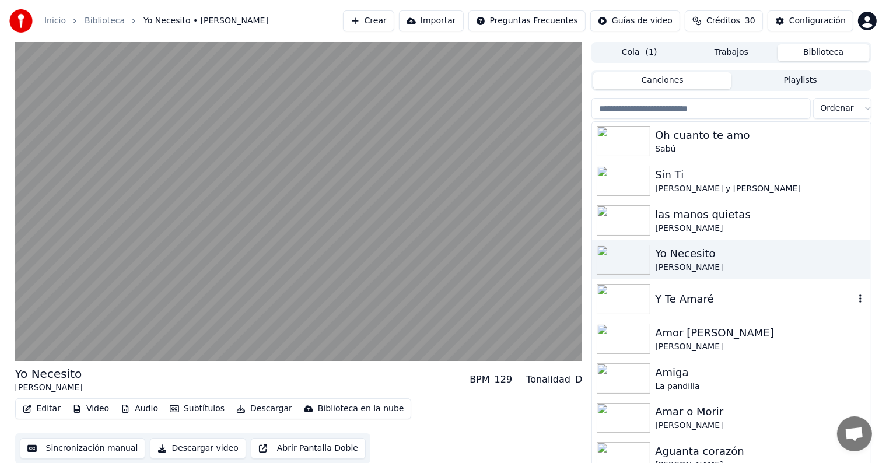
click at [699, 291] on div "Y Te Amaré" at bounding box center [754, 299] width 199 height 16
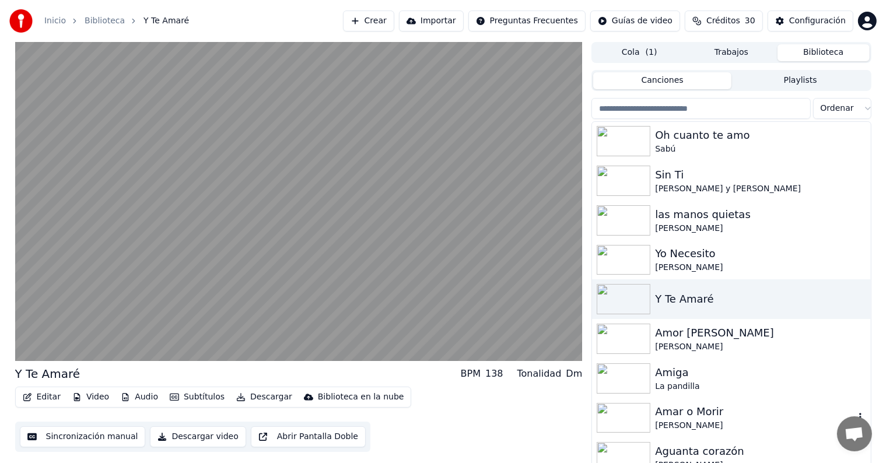
click at [690, 410] on div "Amar o Morir" at bounding box center [754, 412] width 199 height 16
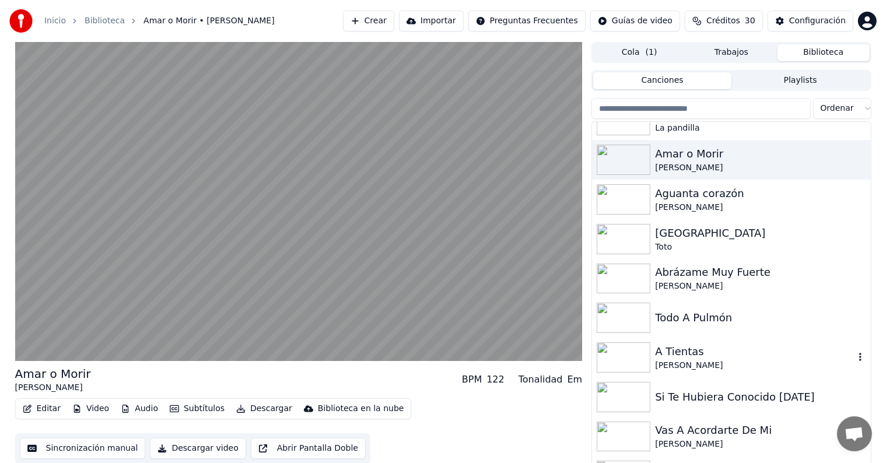
scroll to position [2961, 0]
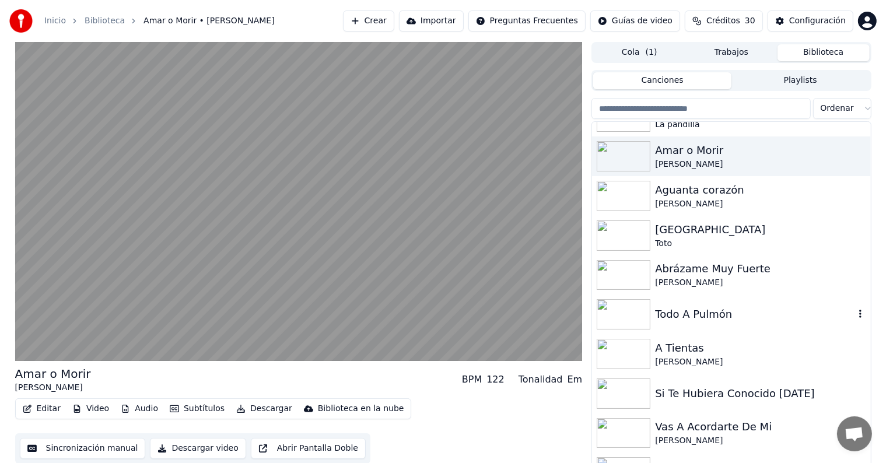
click at [696, 325] on div "Todo A Pulmón" at bounding box center [731, 315] width 278 height 40
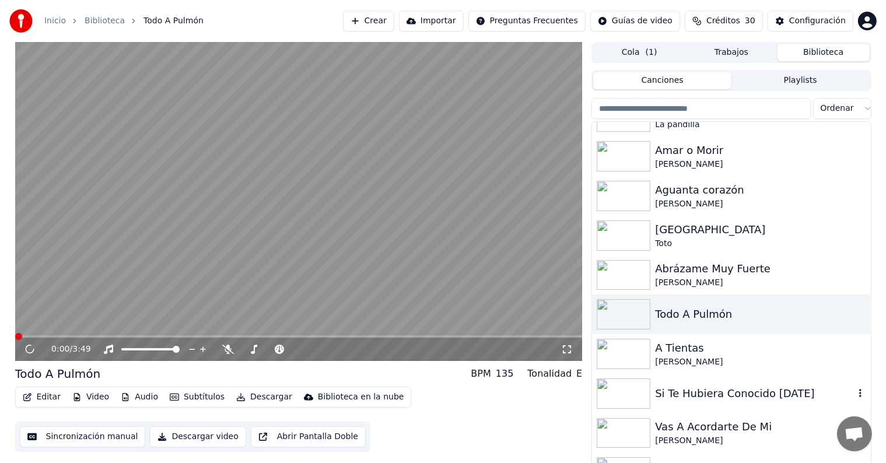
click at [693, 399] on div "Si Te Hubiera Conocido [DATE]" at bounding box center [754, 394] width 199 height 16
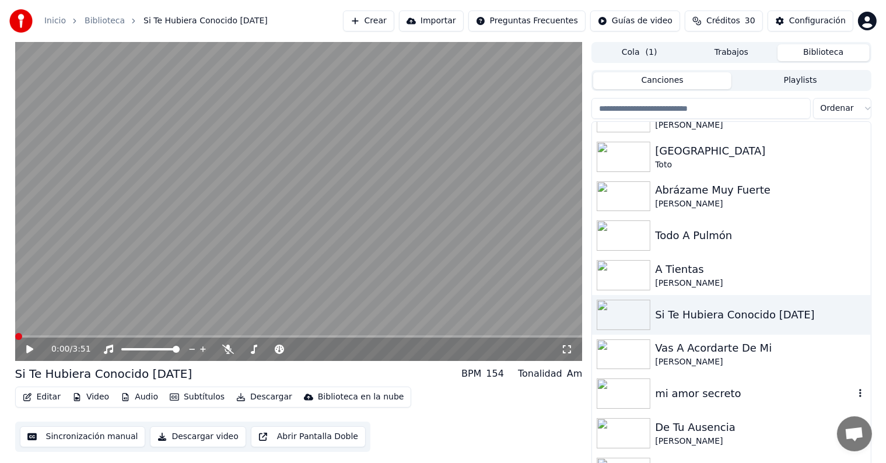
scroll to position [3044, 0]
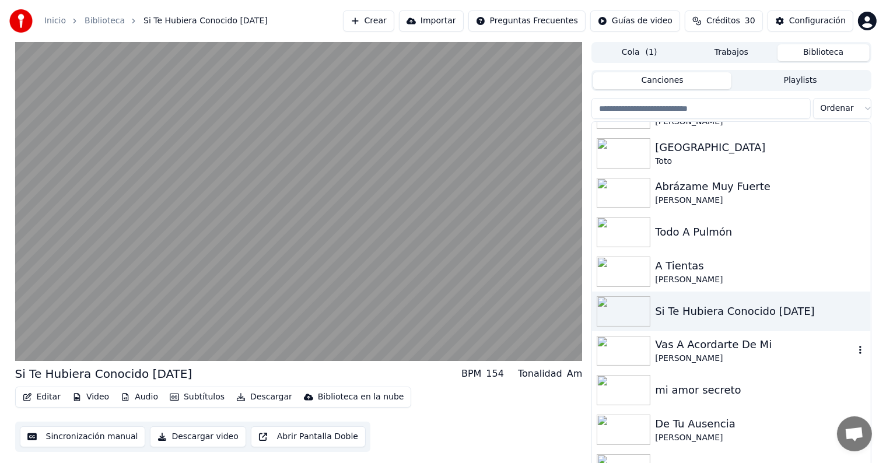
click at [696, 350] on div "Vas A Acordarte De Mi" at bounding box center [754, 345] width 199 height 16
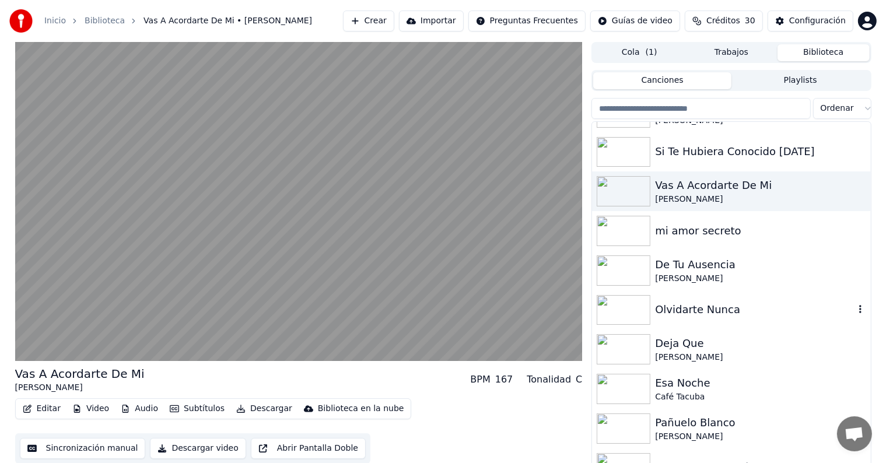
scroll to position [3208, 0]
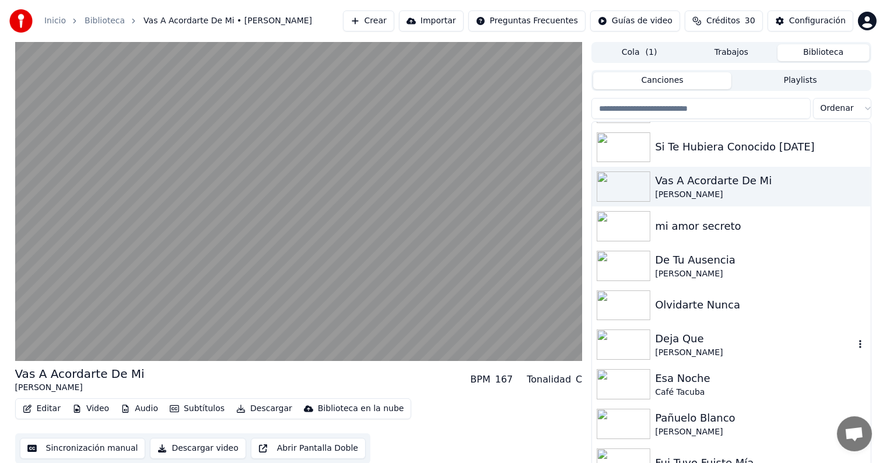
click at [696, 350] on div "[PERSON_NAME]" at bounding box center [754, 353] width 199 height 12
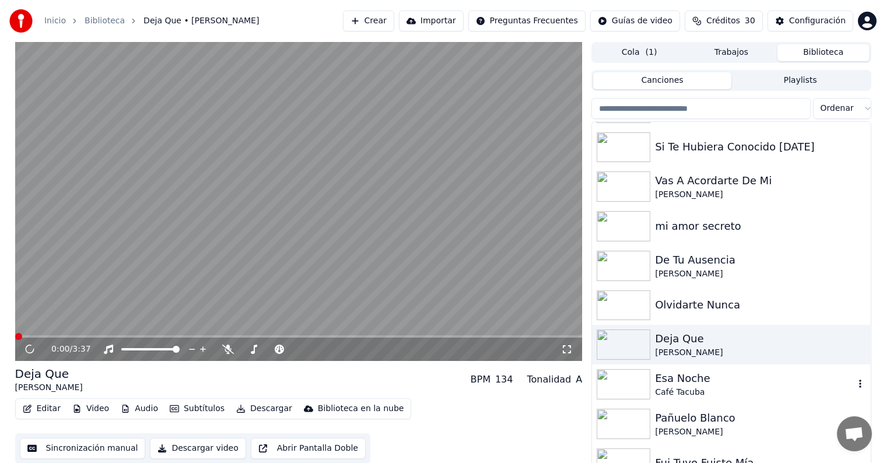
click at [696, 380] on div "Esa Noche" at bounding box center [754, 379] width 199 height 16
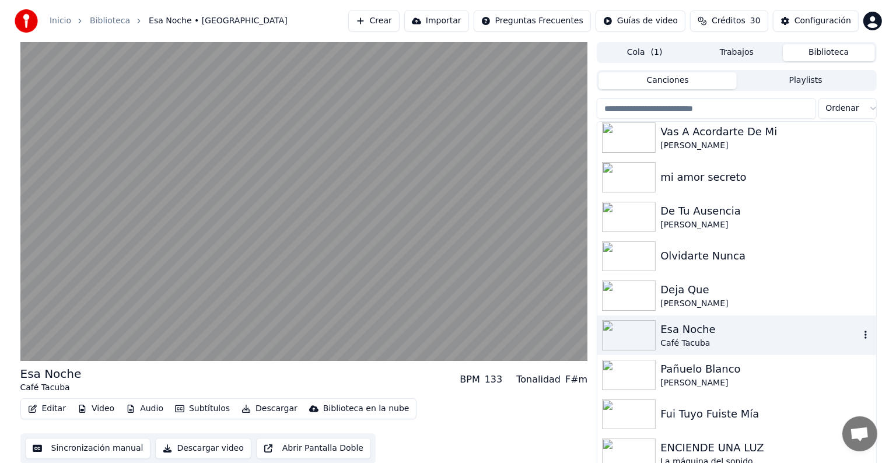
scroll to position [3259, 0]
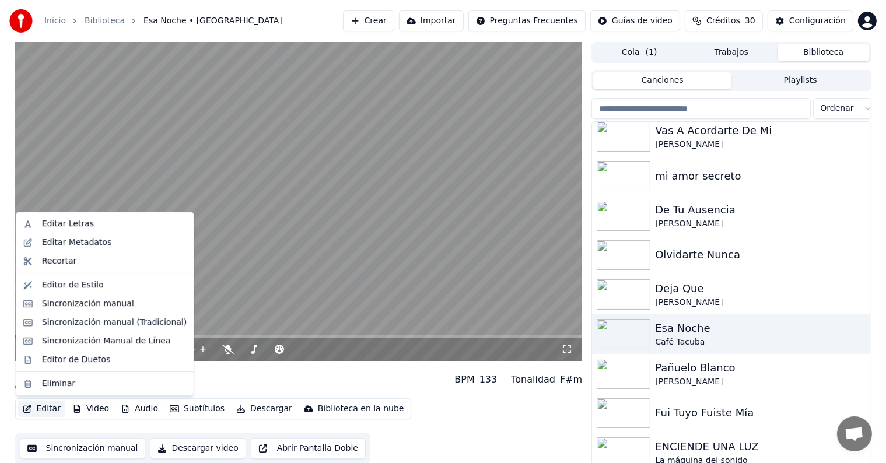
click at [50, 408] on button "Editar" at bounding box center [41, 409] width 47 height 16
click at [91, 340] on div "Sincronización Manual de Línea" at bounding box center [106, 342] width 129 height 12
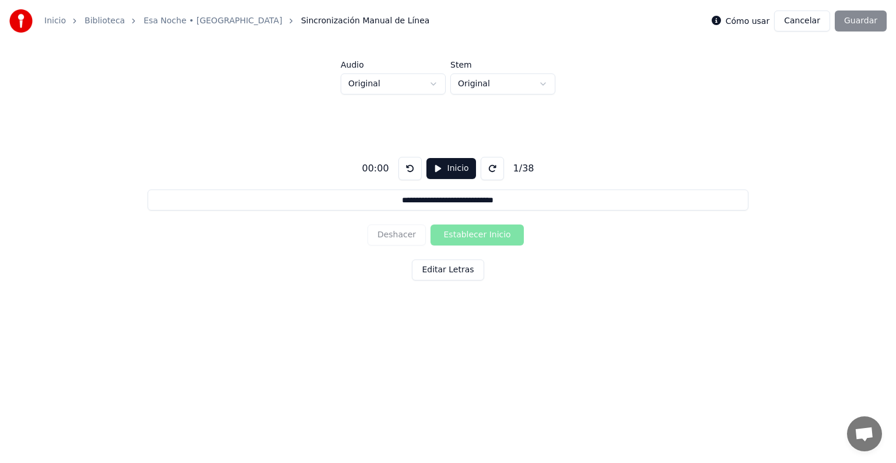
click at [808, 19] on button "Cancelar" at bounding box center [802, 21] width 56 height 21
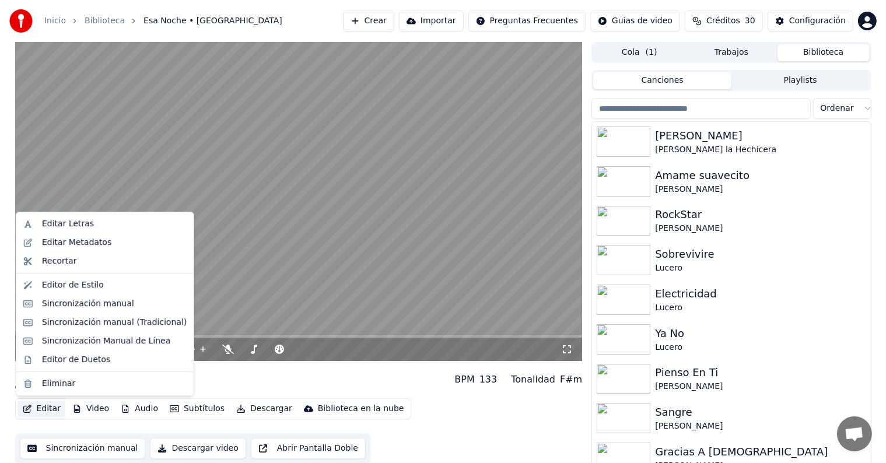
click at [36, 410] on button "Editar" at bounding box center [41, 409] width 47 height 16
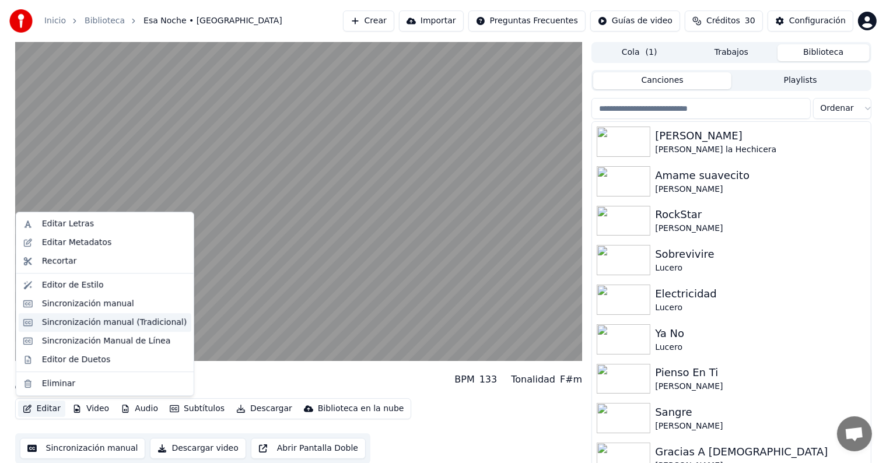
click at [58, 323] on div "Sincronización manual (Tradicional)" at bounding box center [114, 323] width 145 height 12
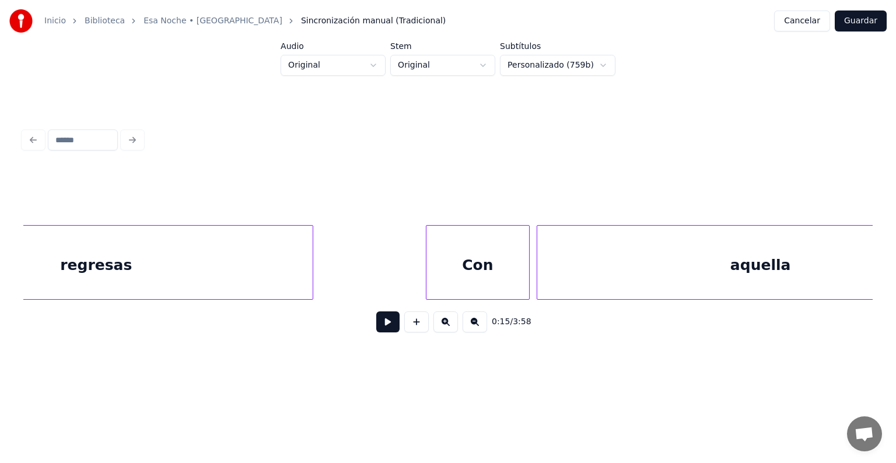
scroll to position [0, 43067]
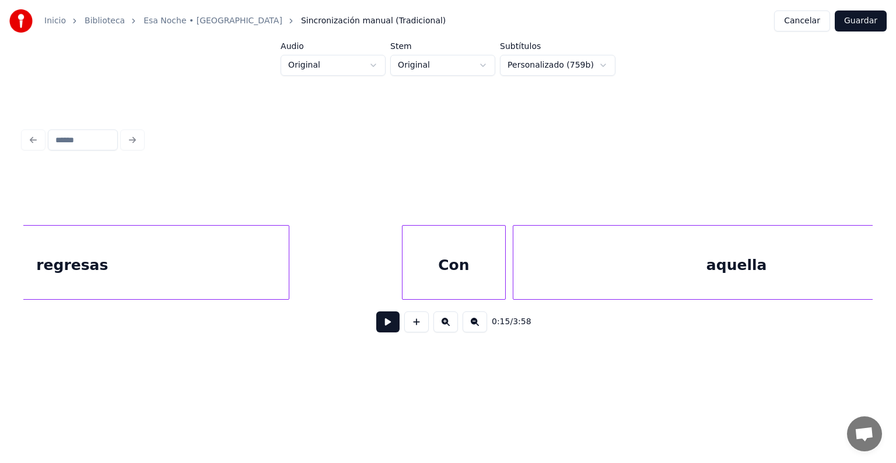
click at [441, 278] on div "Con" at bounding box center [454, 265] width 103 height 79
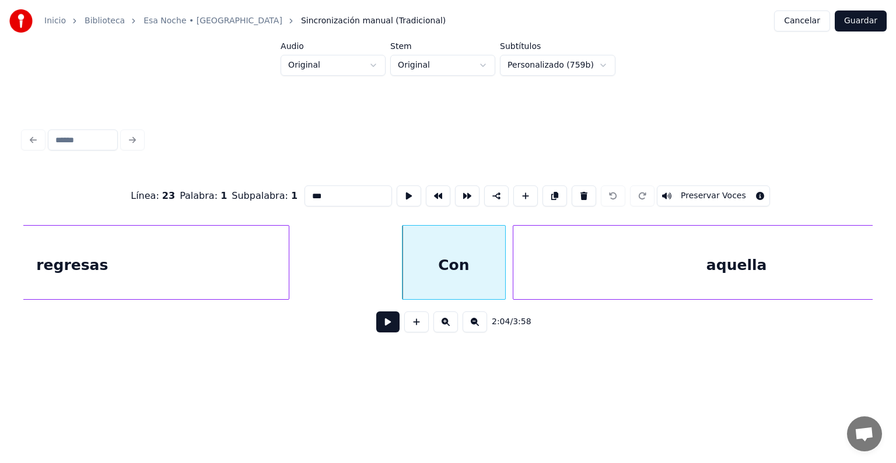
click at [376, 326] on button at bounding box center [387, 322] width 23 height 21
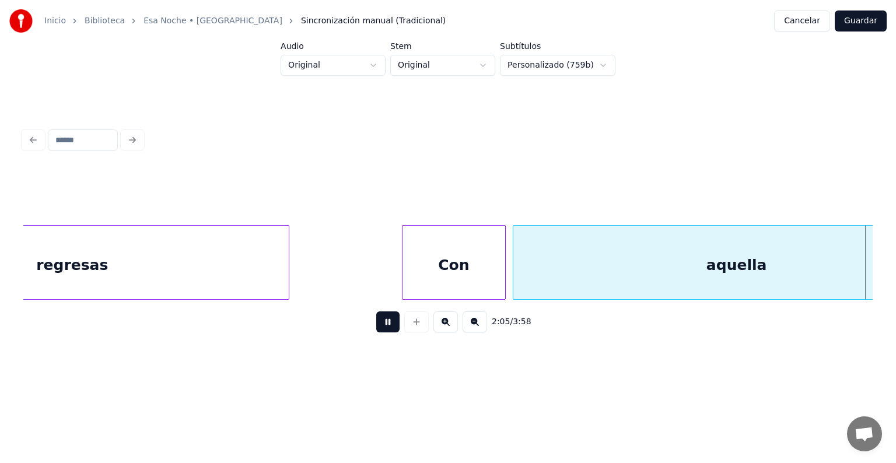
scroll to position [0, 43917]
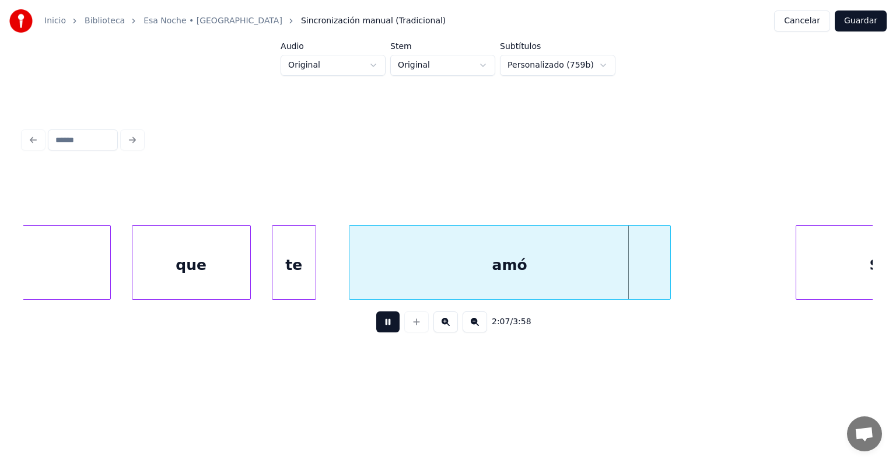
click at [311, 282] on div "te" at bounding box center [294, 265] width 43 height 79
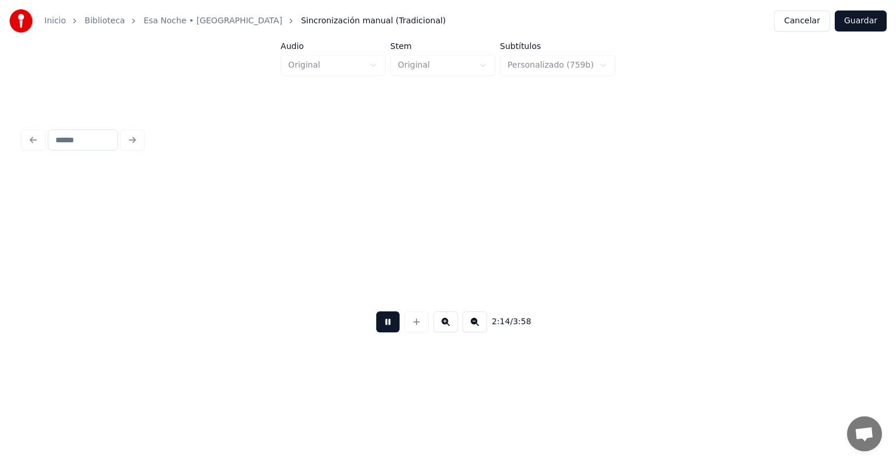
scroll to position [0, 47182]
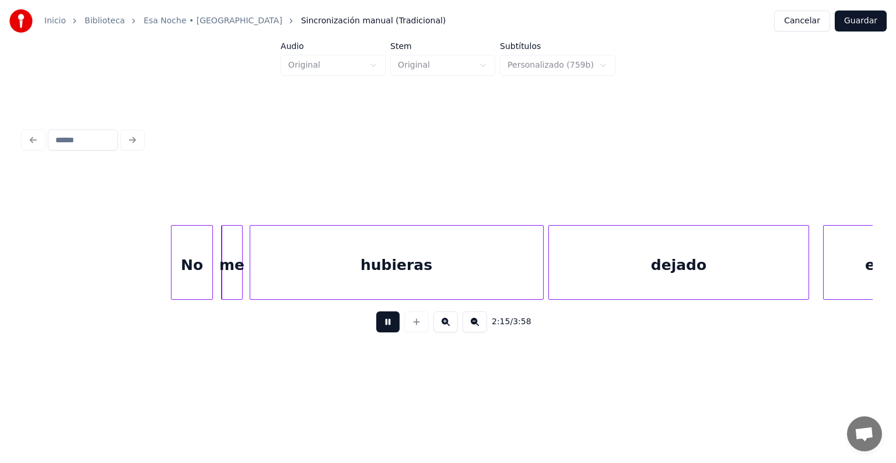
click at [183, 278] on div "No" at bounding box center [192, 265] width 41 height 79
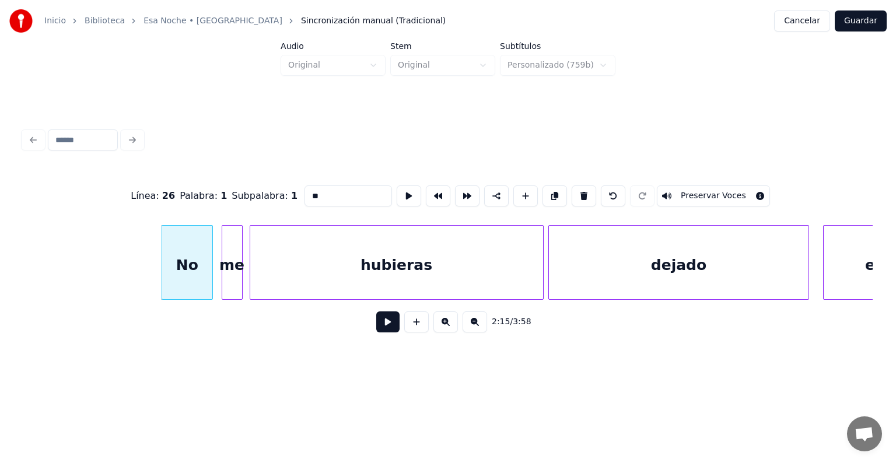
click at [376, 333] on button at bounding box center [387, 322] width 23 height 21
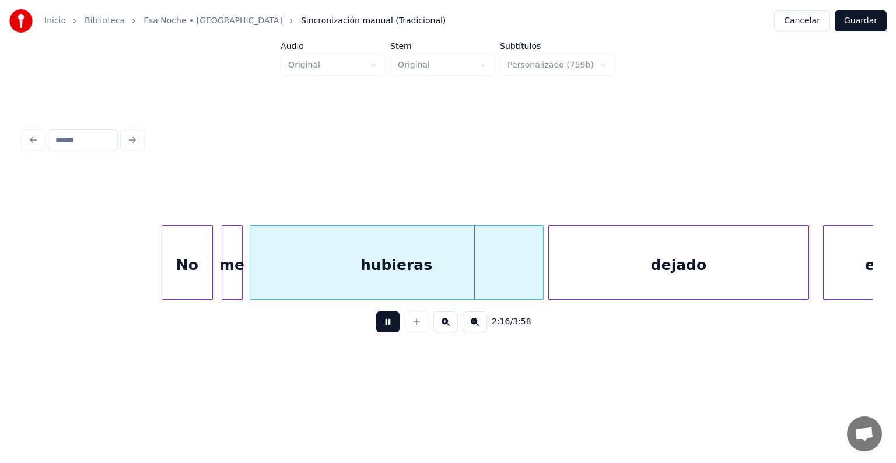
click at [210, 271] on div at bounding box center [211, 263] width 4 height 74
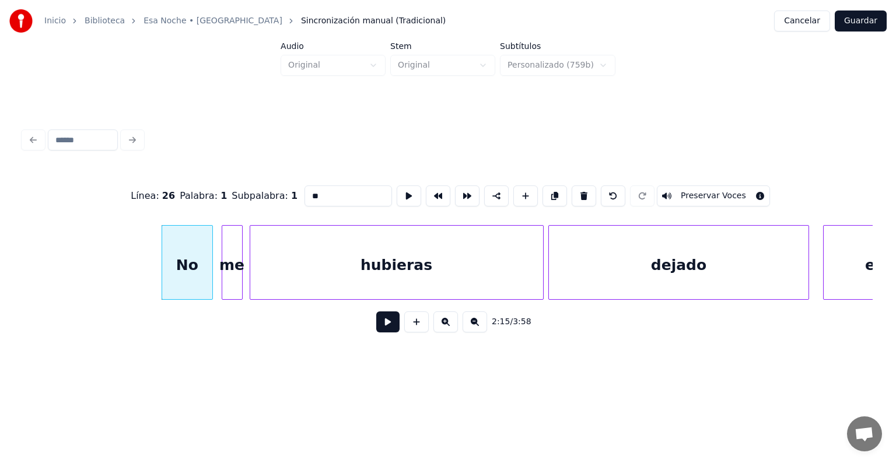
click at [230, 271] on div "me" at bounding box center [232, 265] width 20 height 79
type input "**"
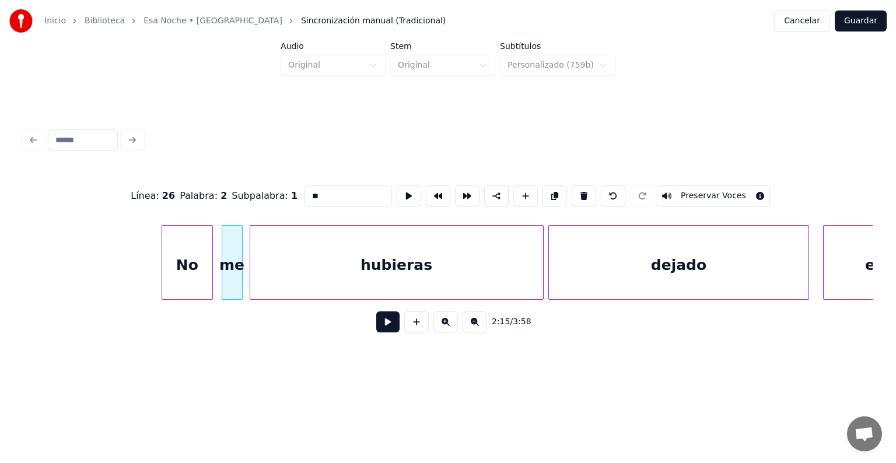
click at [376, 333] on button at bounding box center [387, 322] width 23 height 21
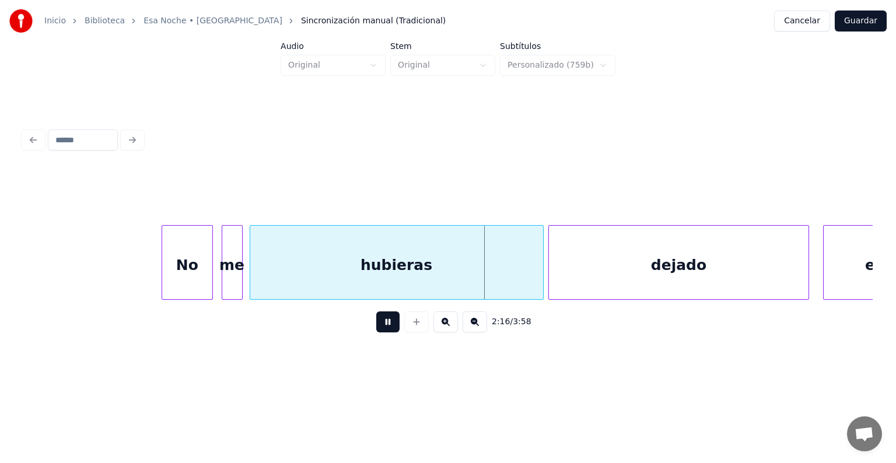
click at [231, 279] on div "me" at bounding box center [232, 265] width 20 height 79
click at [251, 280] on div at bounding box center [252, 263] width 4 height 74
click at [227, 278] on div "me" at bounding box center [240, 265] width 29 height 79
click at [210, 277] on div "No" at bounding box center [187, 265] width 50 height 79
click at [267, 281] on div "hubieras" at bounding box center [402, 265] width 284 height 79
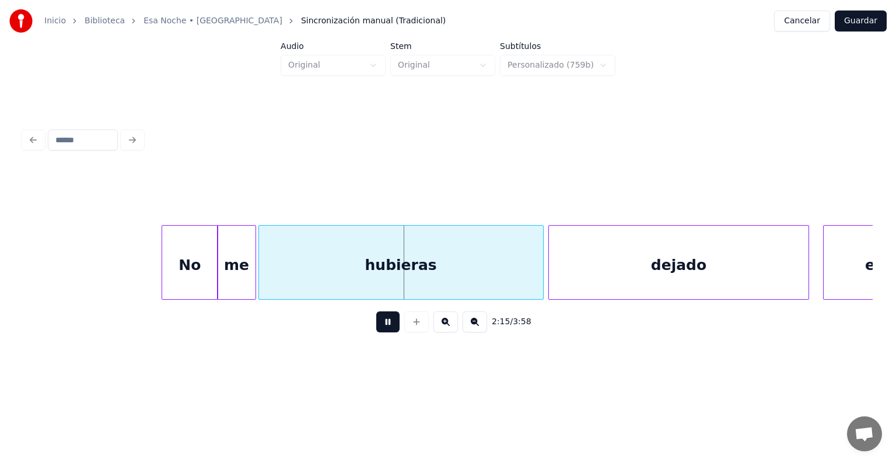
click at [190, 274] on div "No" at bounding box center [189, 265] width 55 height 79
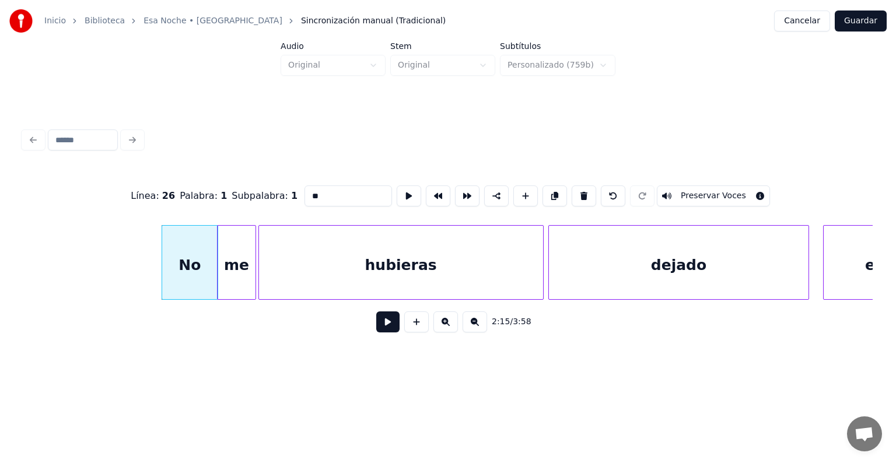
click at [737, 193] on button "Preservar Voces" at bounding box center [713, 196] width 113 height 21
click at [233, 270] on div "me" at bounding box center [236, 265] width 37 height 79
click at [304, 278] on div "hubieras" at bounding box center [401, 265] width 284 height 79
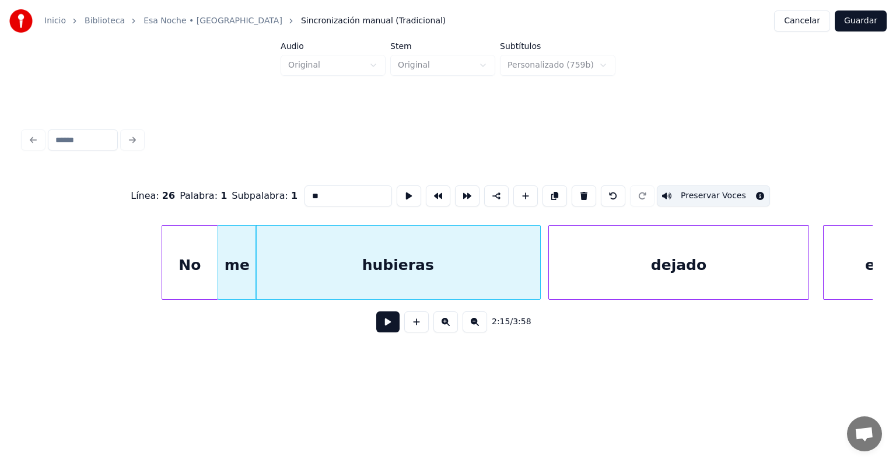
click at [740, 190] on button "Preservar Voces" at bounding box center [713, 196] width 113 height 21
click at [317, 274] on div "hubieras" at bounding box center [398, 265] width 284 height 79
click at [184, 265] on div "No" at bounding box center [189, 265] width 55 height 79
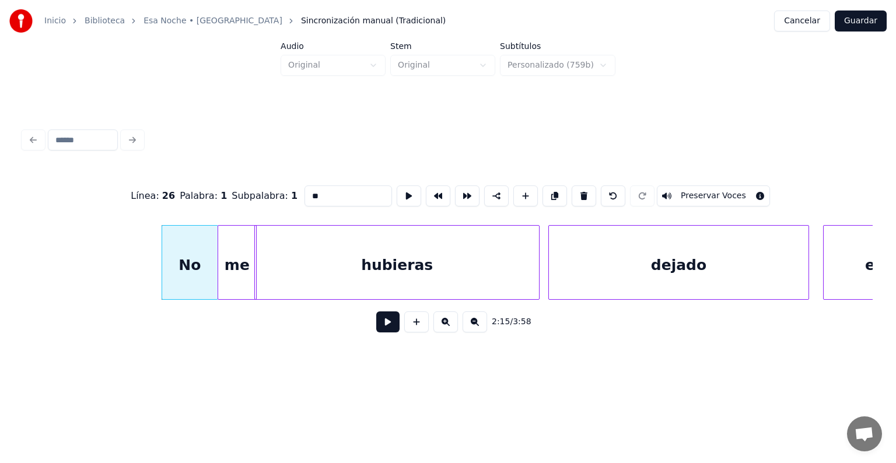
click at [311, 278] on div "hubieras" at bounding box center [397, 265] width 284 height 79
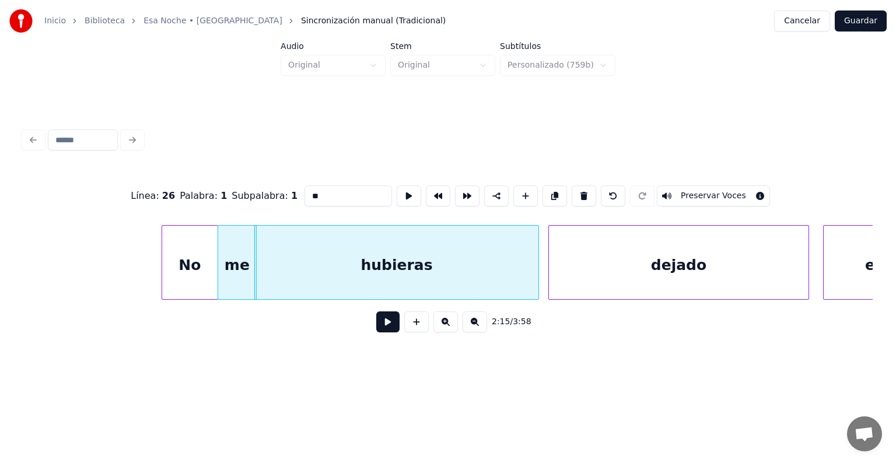
click at [180, 267] on div "No" at bounding box center [189, 265] width 55 height 79
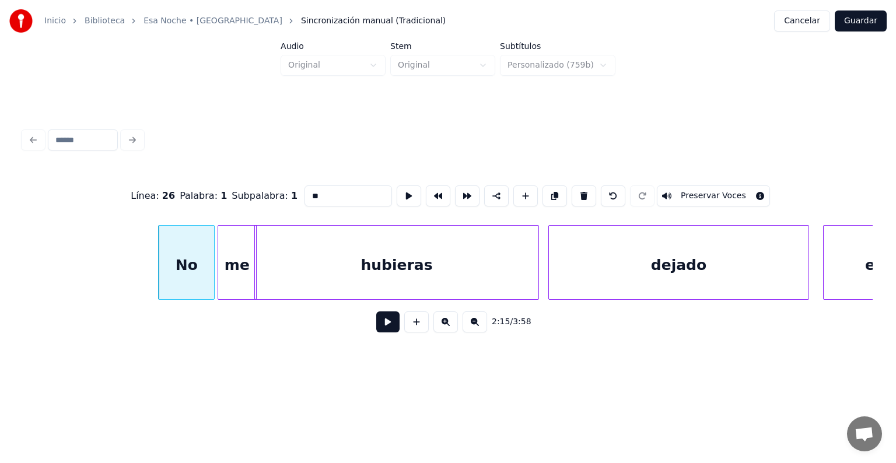
click at [232, 271] on div "me" at bounding box center [236, 265] width 37 height 79
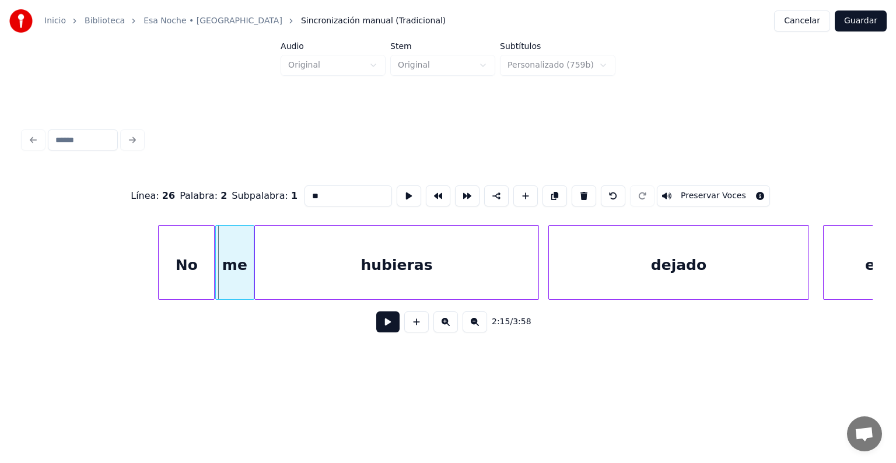
click at [233, 272] on div "me" at bounding box center [234, 265] width 37 height 79
click at [720, 188] on button "Preservar Voces" at bounding box center [713, 196] width 113 height 21
click at [316, 272] on div "hubieras" at bounding box center [397, 265] width 284 height 79
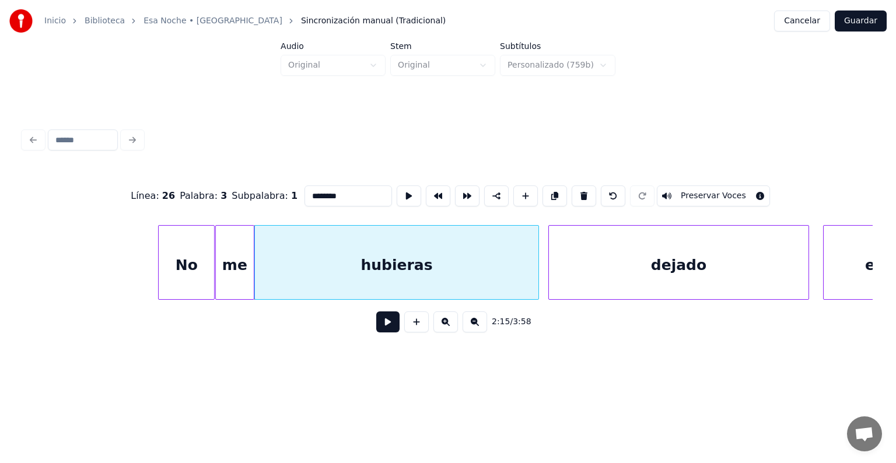
click at [722, 190] on button "Preservar Voces" at bounding box center [713, 196] width 113 height 21
click at [678, 274] on div "dejado" at bounding box center [679, 265] width 260 height 79
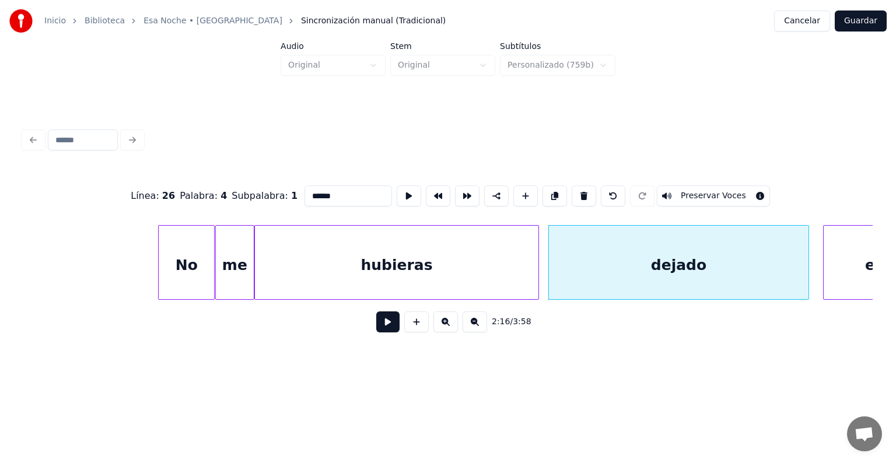
click at [721, 195] on button "Preservar Voces" at bounding box center [713, 196] width 113 height 21
click at [306, 263] on div "hubieras" at bounding box center [397, 265] width 284 height 79
type input "********"
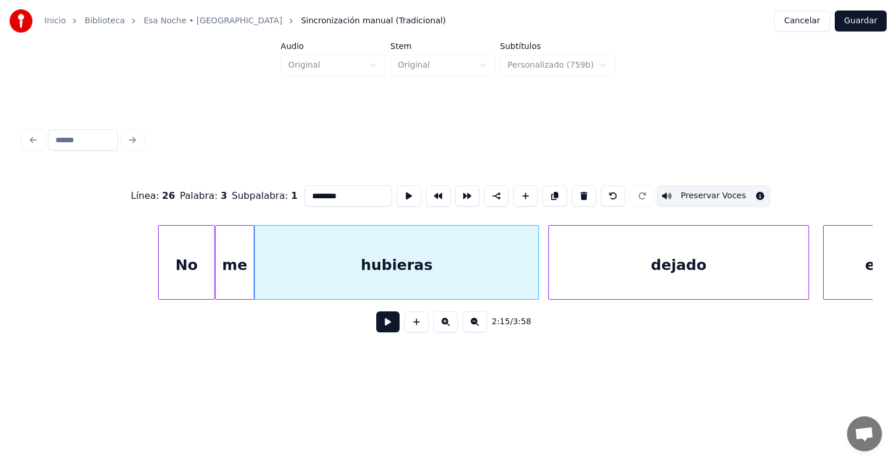
click at [376, 327] on button at bounding box center [387, 322] width 23 height 21
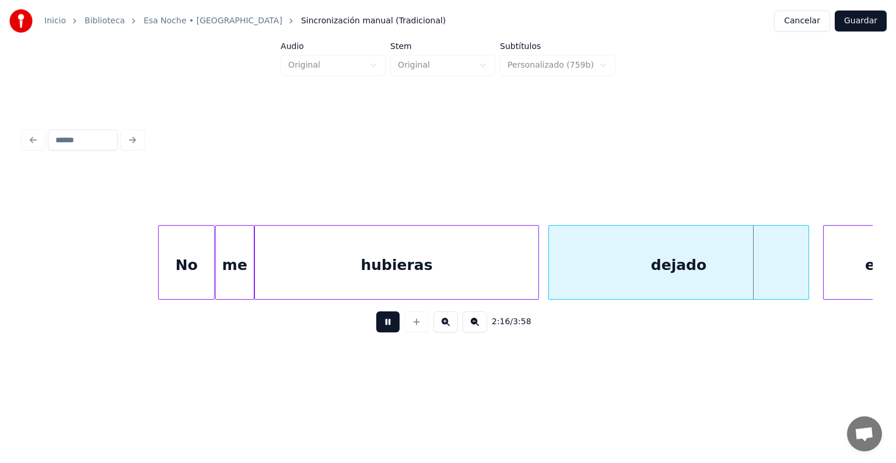
click at [383, 333] on button at bounding box center [387, 322] width 23 height 21
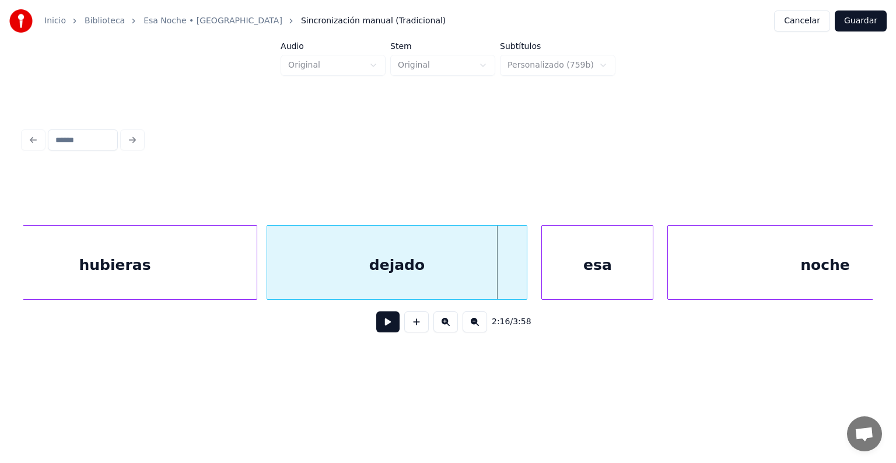
scroll to position [0, 47511]
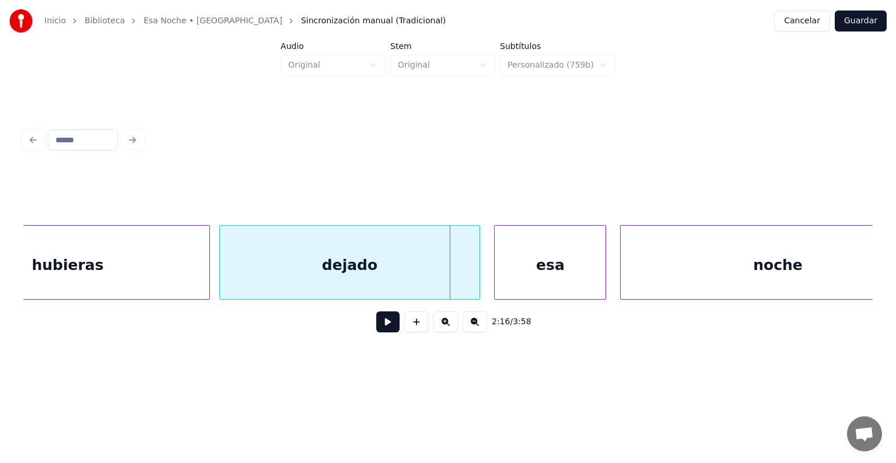
click at [530, 260] on div "esa" at bounding box center [550, 265] width 111 height 79
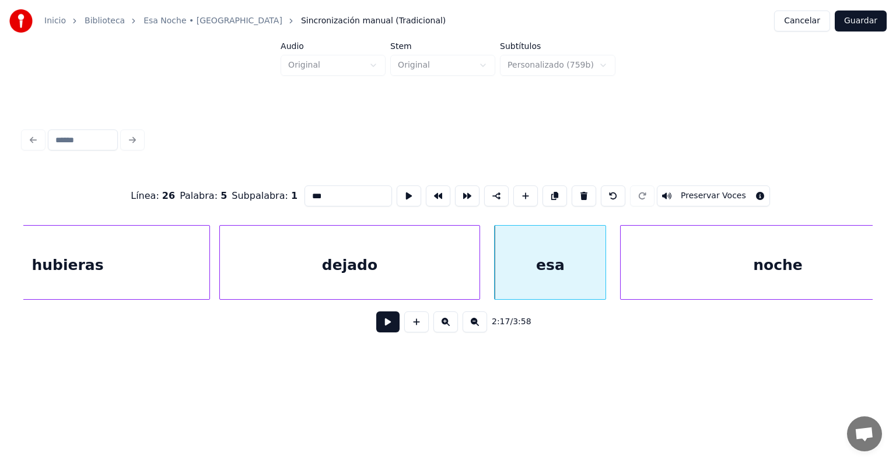
click at [378, 324] on button at bounding box center [387, 322] width 23 height 21
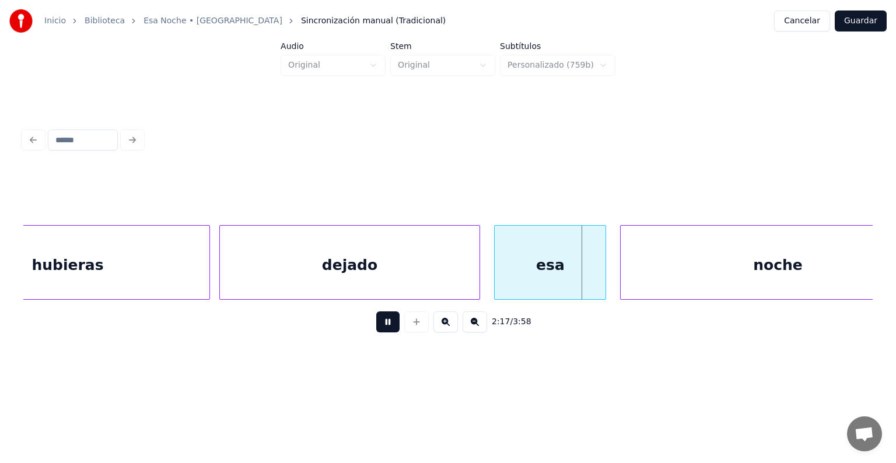
click at [725, 194] on div at bounding box center [448, 196] width 850 height 58
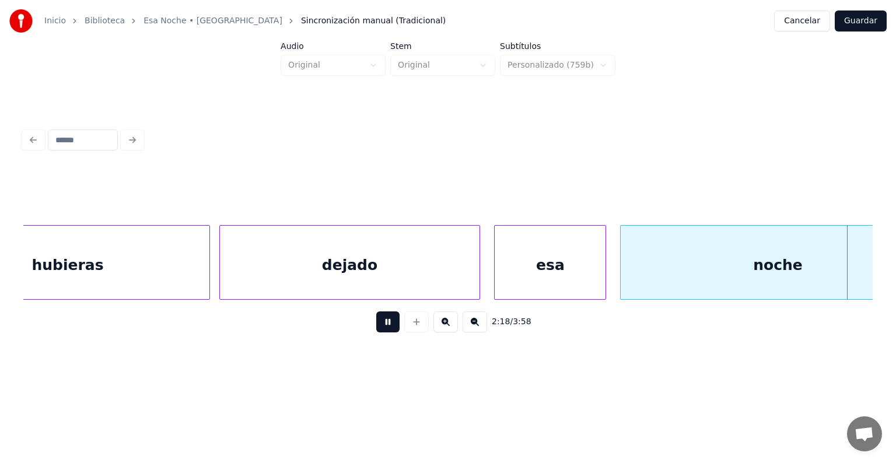
scroll to position [0, 48363]
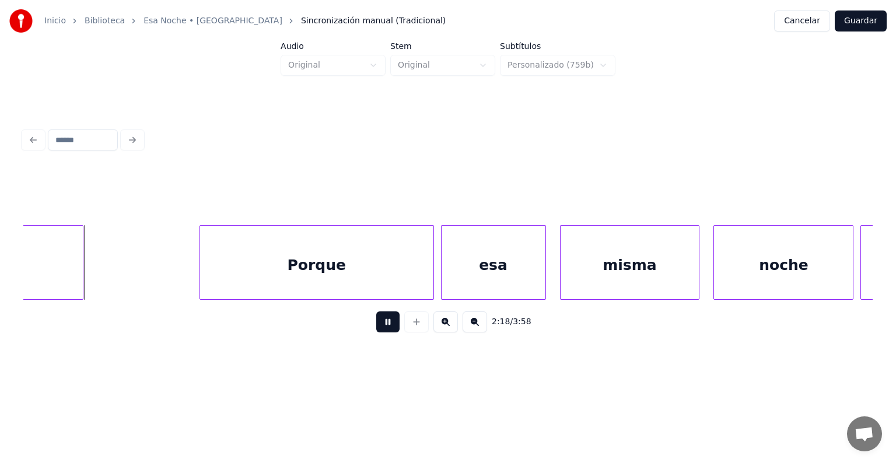
click at [516, 259] on div "esa" at bounding box center [494, 265] width 104 height 79
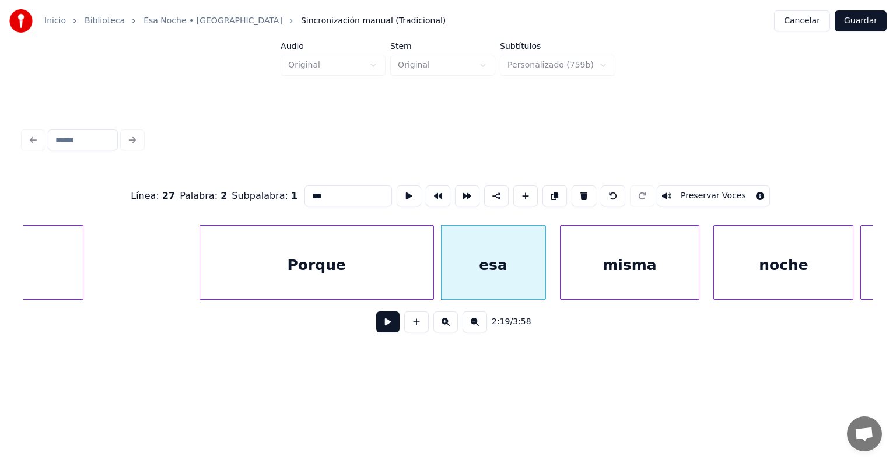
click at [285, 265] on div "Porque" at bounding box center [316, 265] width 233 height 79
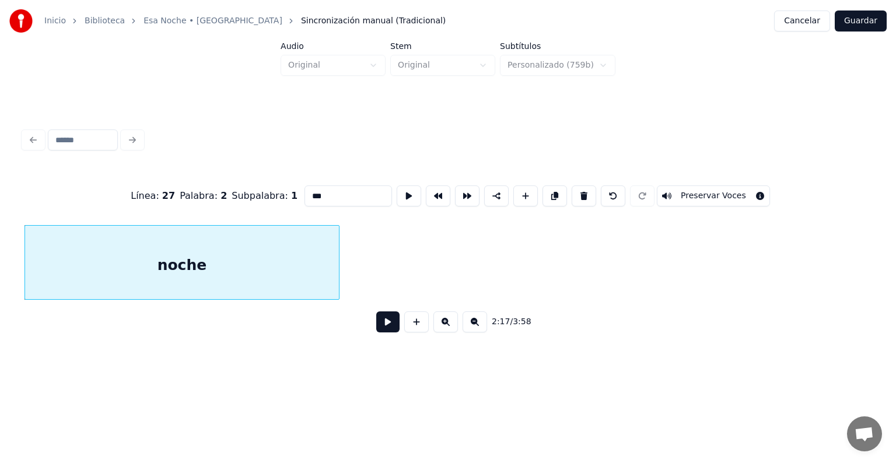
scroll to position [0, 47366]
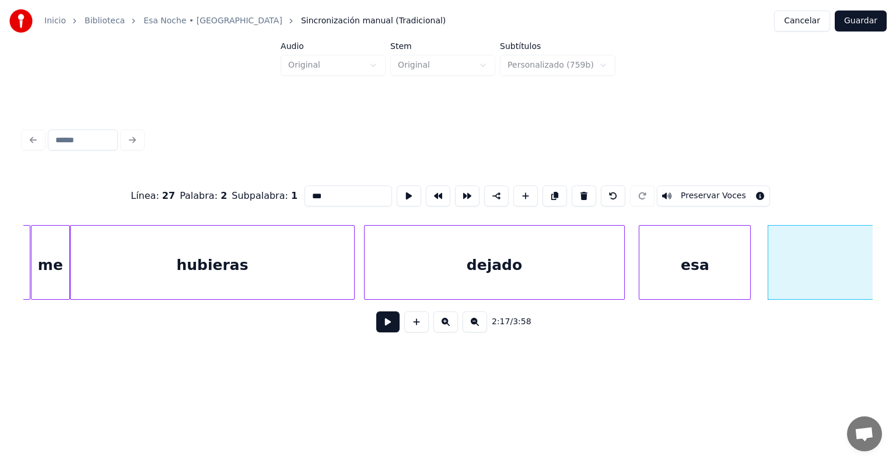
click at [683, 259] on div "esa" at bounding box center [695, 265] width 111 height 79
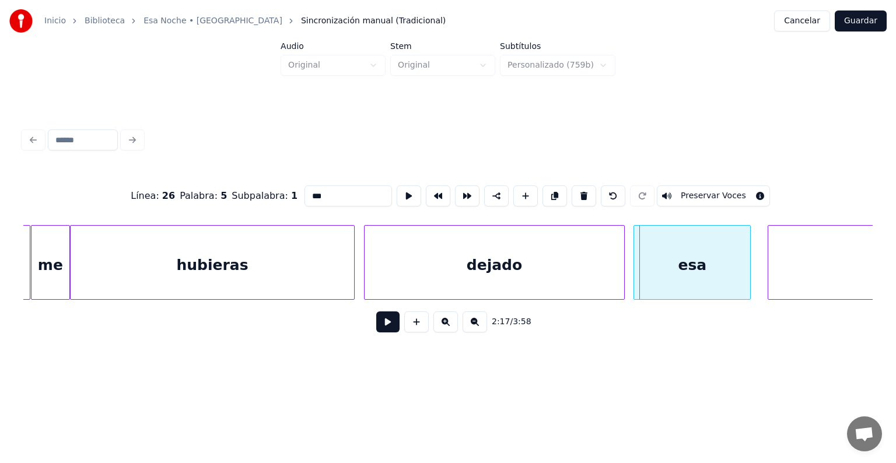
click at [641, 273] on div "esa" at bounding box center [692, 265] width 116 height 79
click at [715, 188] on button "Preservar Voces" at bounding box center [713, 196] width 113 height 21
click at [588, 270] on div "dejado" at bounding box center [495, 265] width 260 height 79
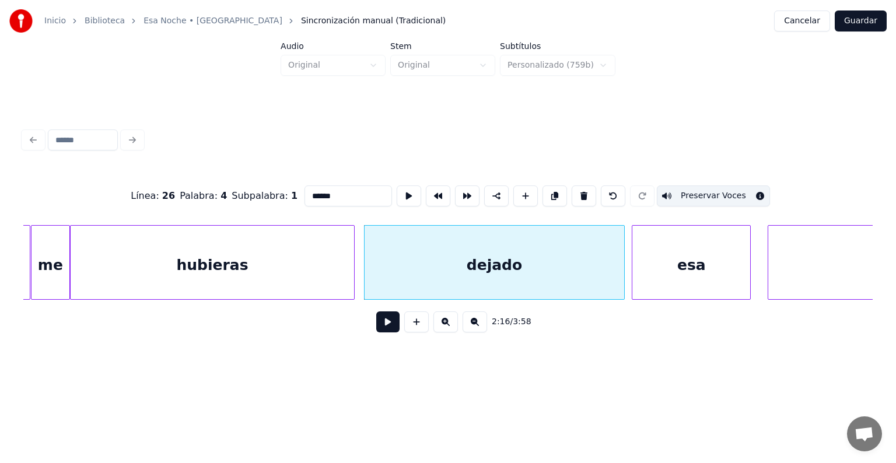
type input "*****"
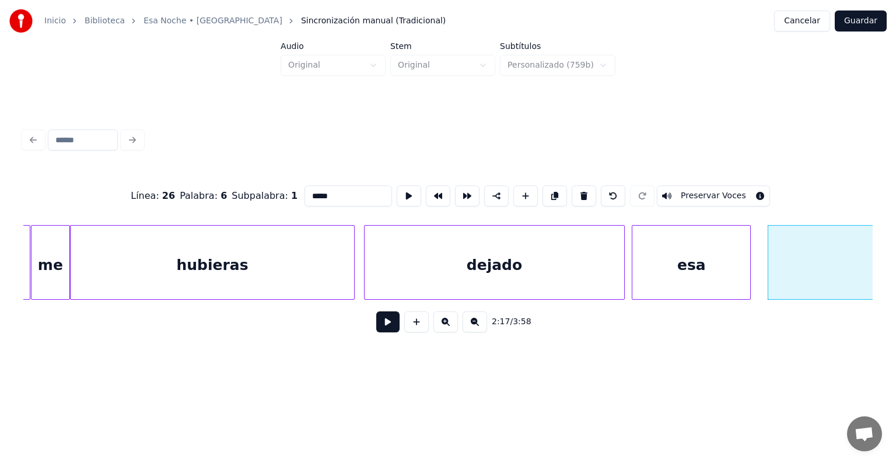
click at [728, 191] on button "Preservar Voces" at bounding box center [713, 196] width 113 height 21
click at [376, 327] on button at bounding box center [387, 322] width 23 height 21
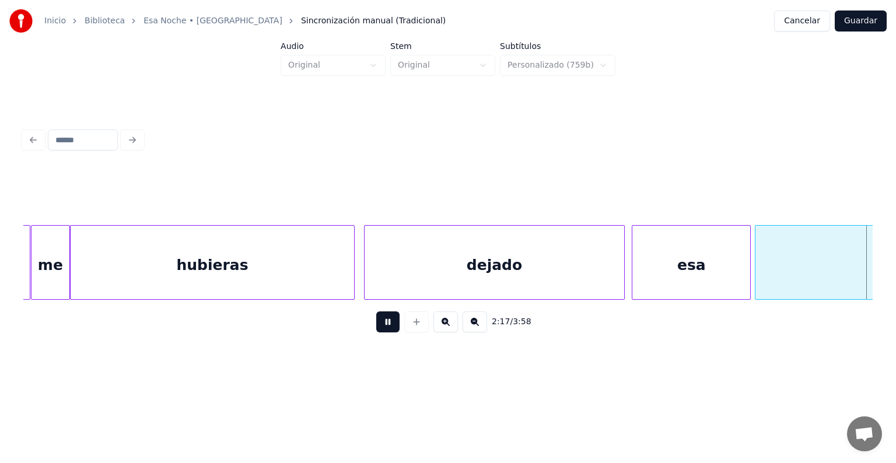
scroll to position [0, 48218]
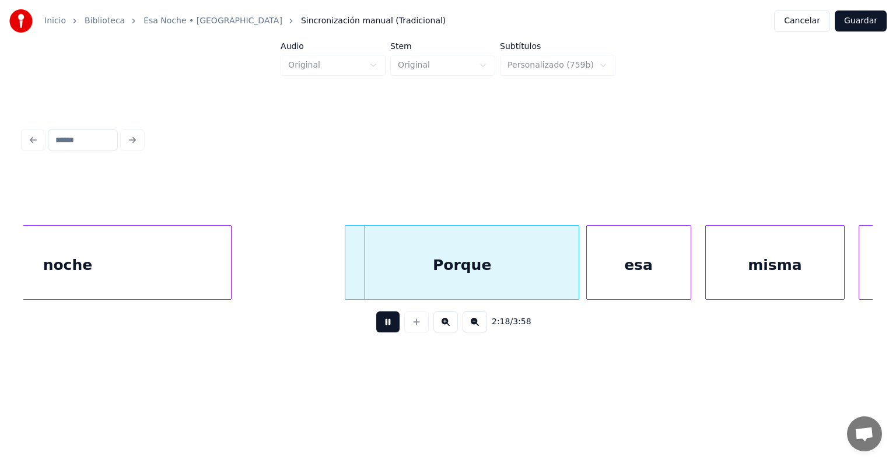
click at [393, 270] on div "Porque" at bounding box center [461, 265] width 233 height 79
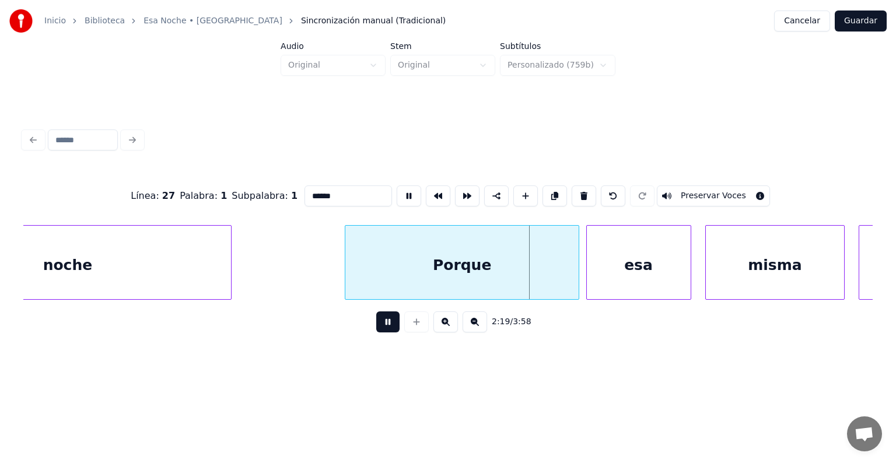
click at [727, 193] on button "Preservar Voces" at bounding box center [713, 196] width 113 height 21
click at [587, 267] on div at bounding box center [588, 263] width 4 height 74
click at [586, 268] on div "esa" at bounding box center [638, 265] width 106 height 79
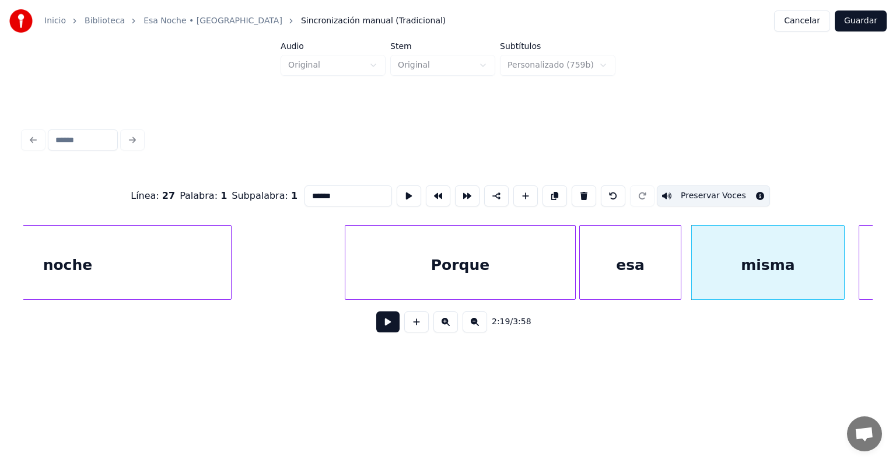
click at [752, 252] on div "misma" at bounding box center [768, 265] width 153 height 79
click at [615, 258] on div "esa" at bounding box center [630, 265] width 101 height 79
type input "***"
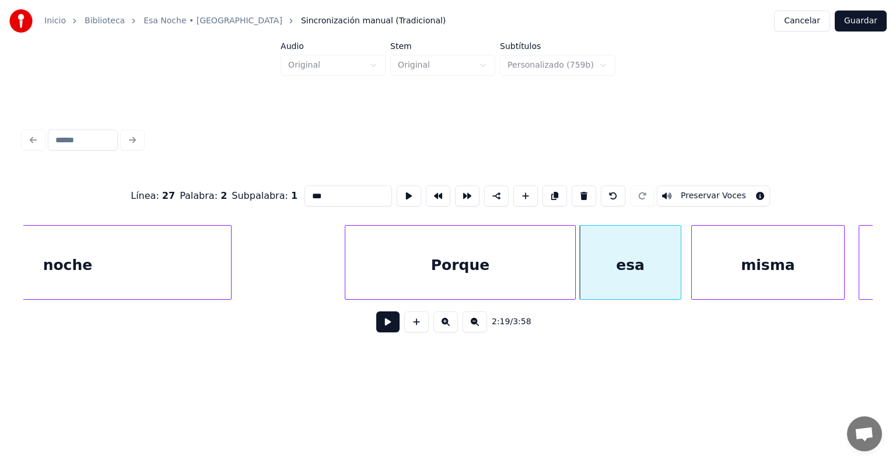
click at [728, 194] on button "Preservar Voces" at bounding box center [713, 196] width 113 height 21
click at [376, 325] on button at bounding box center [387, 322] width 23 height 21
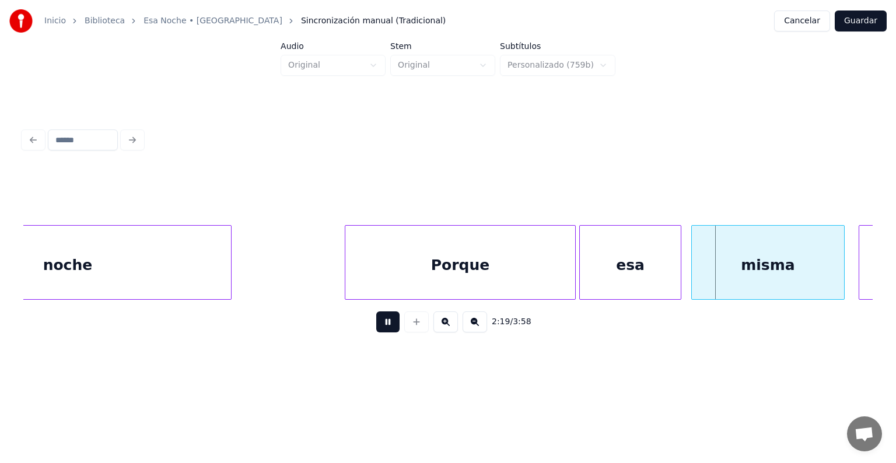
click at [732, 277] on div "misma" at bounding box center [768, 265] width 153 height 79
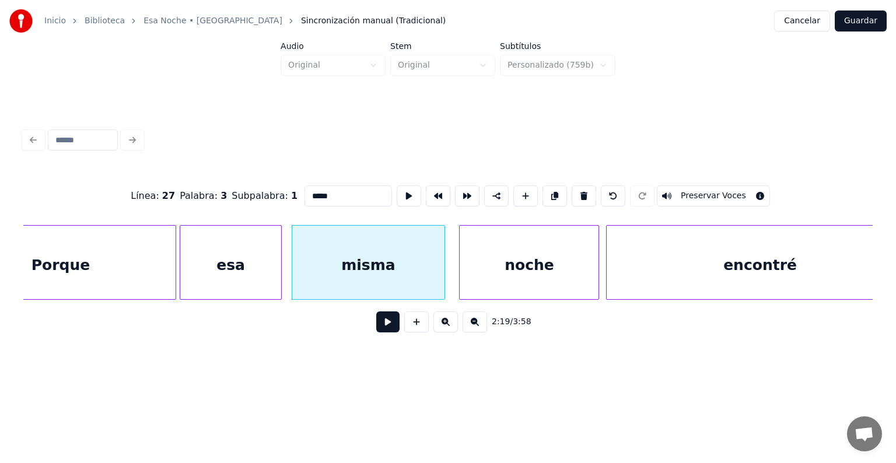
scroll to position [0, 48688]
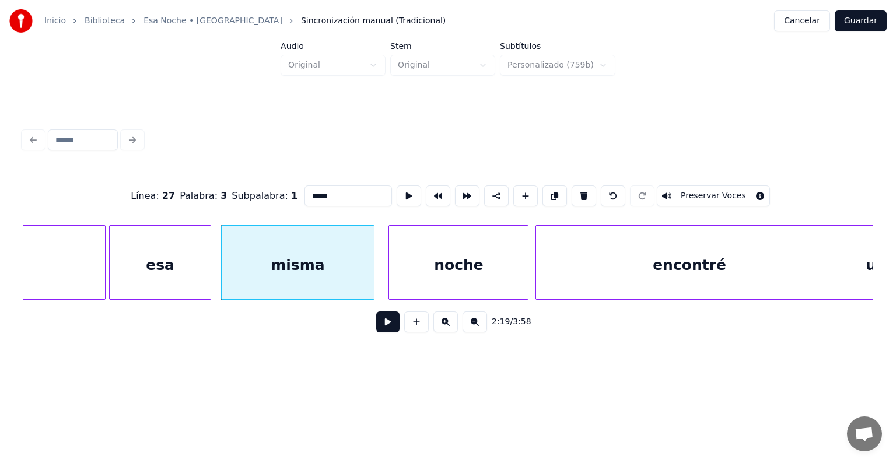
click at [426, 260] on div "noche" at bounding box center [458, 265] width 139 height 79
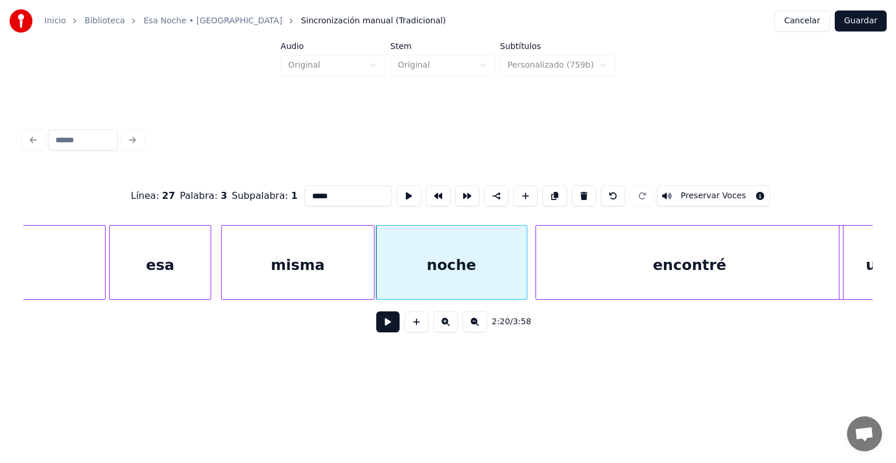
click at [720, 193] on button "Preservar Voces" at bounding box center [713, 196] width 113 height 21
click at [691, 273] on div "encontré" at bounding box center [690, 265] width 308 height 79
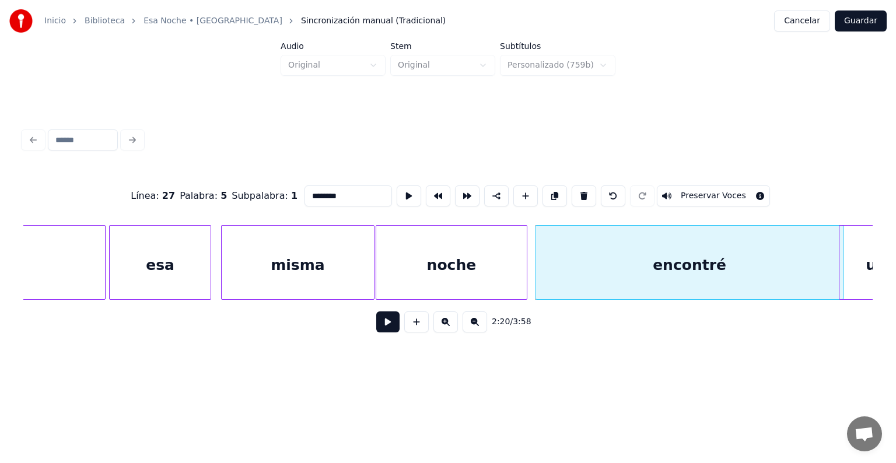
click at [713, 195] on button "Preservar Voces" at bounding box center [713, 196] width 113 height 21
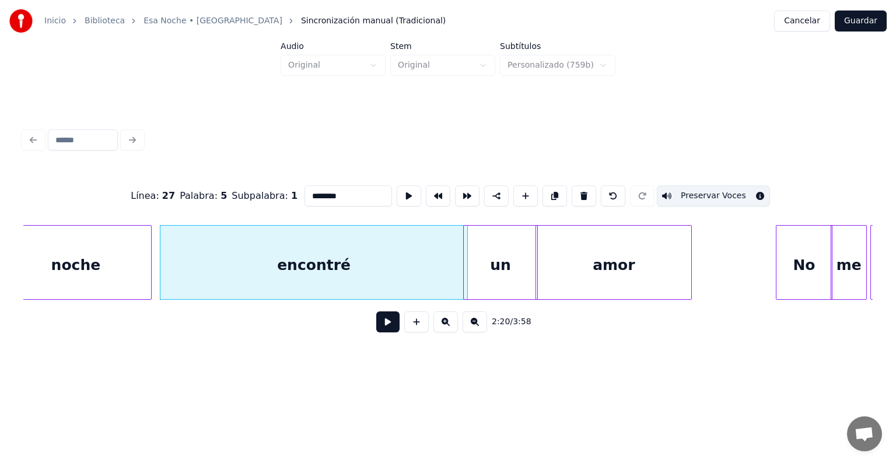
click at [107, 265] on div "noche" at bounding box center [76, 265] width 151 height 79
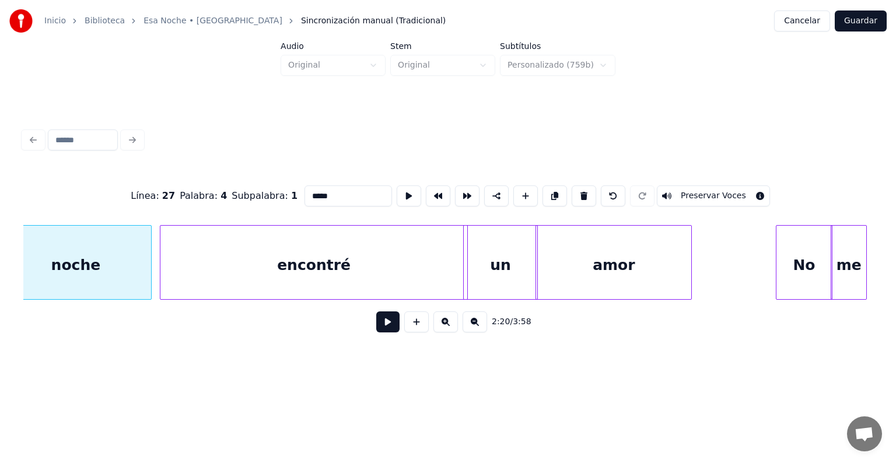
scroll to position [0, 49041]
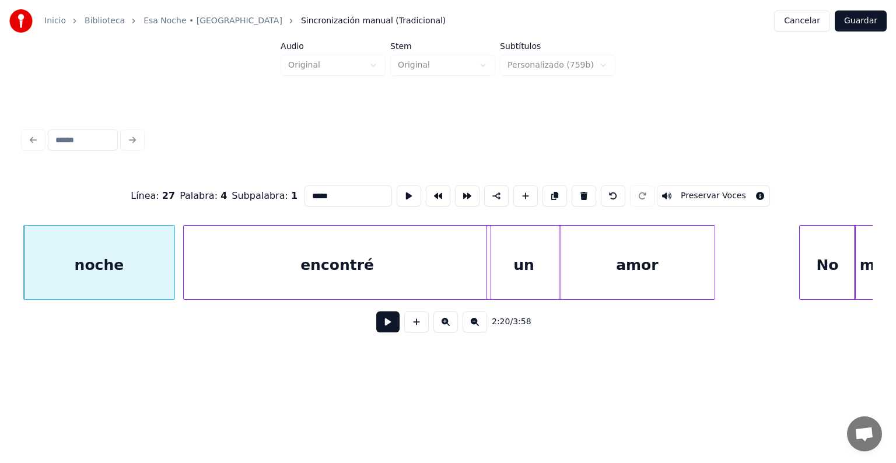
click at [717, 193] on button "Preservar Voces" at bounding box center [713, 196] width 113 height 21
click at [521, 276] on div "un" at bounding box center [524, 265] width 74 height 79
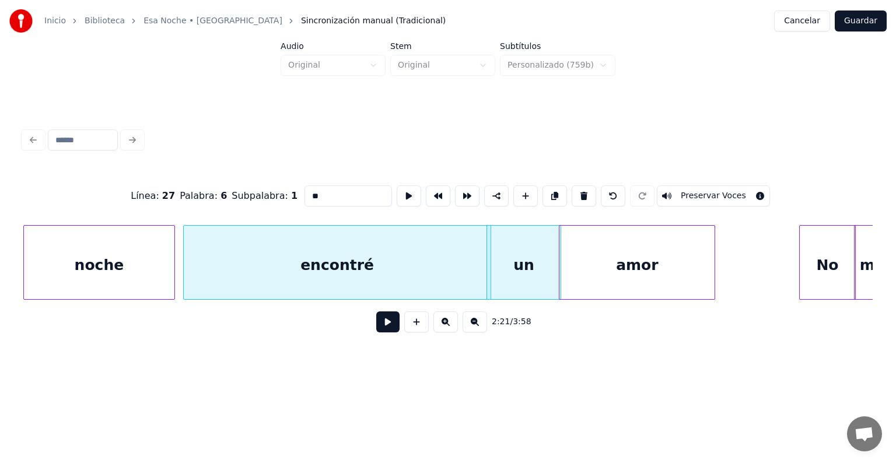
click at [718, 195] on button "Preservar Voces" at bounding box center [713, 196] width 113 height 21
click at [610, 265] on div "amor" at bounding box center [637, 265] width 155 height 79
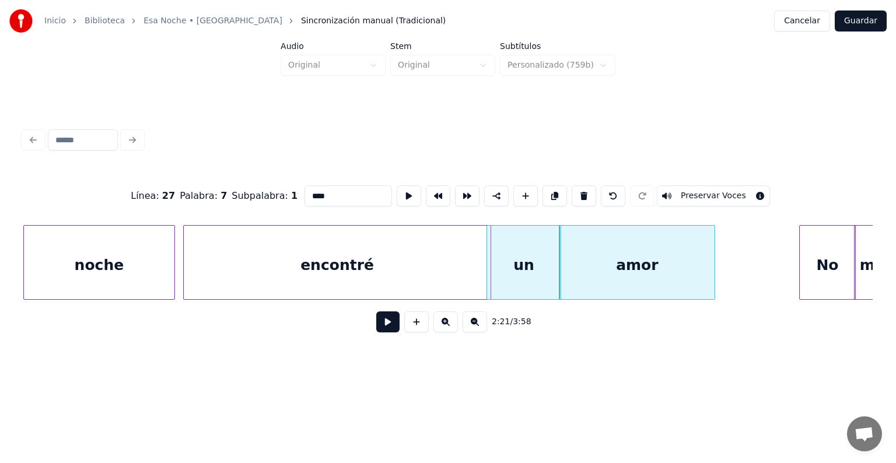
click at [416, 275] on div "encontré" at bounding box center [338, 265] width 308 height 79
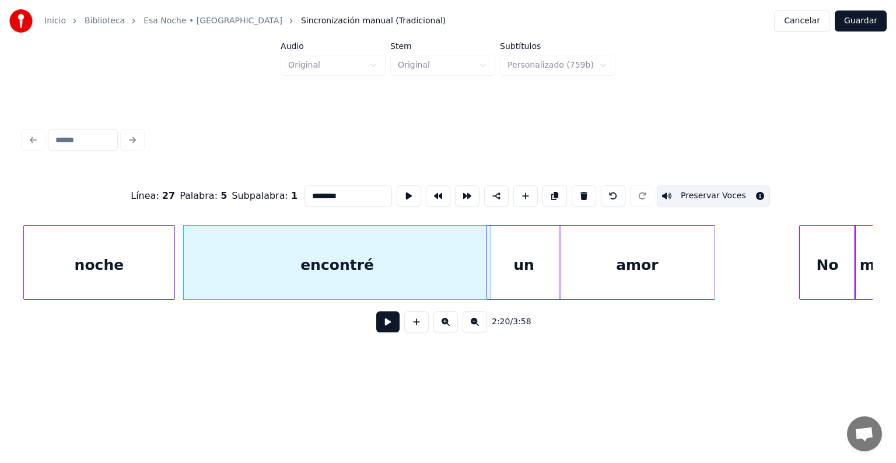
click at [522, 275] on div "un" at bounding box center [524, 265] width 74 height 79
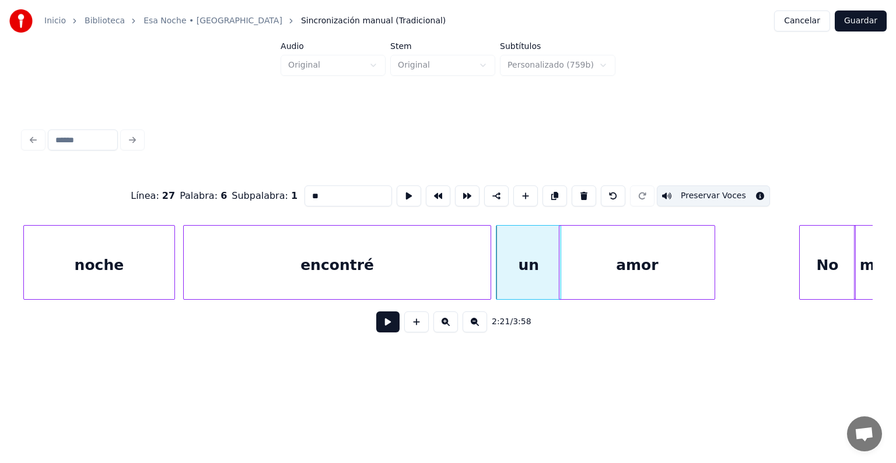
click at [432, 271] on div "encontré" at bounding box center [338, 265] width 308 height 79
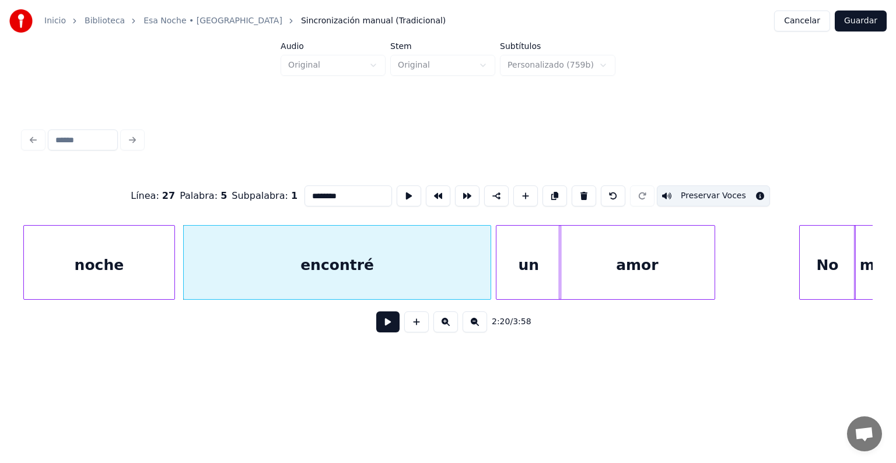
click at [534, 271] on div "un" at bounding box center [529, 265] width 64 height 79
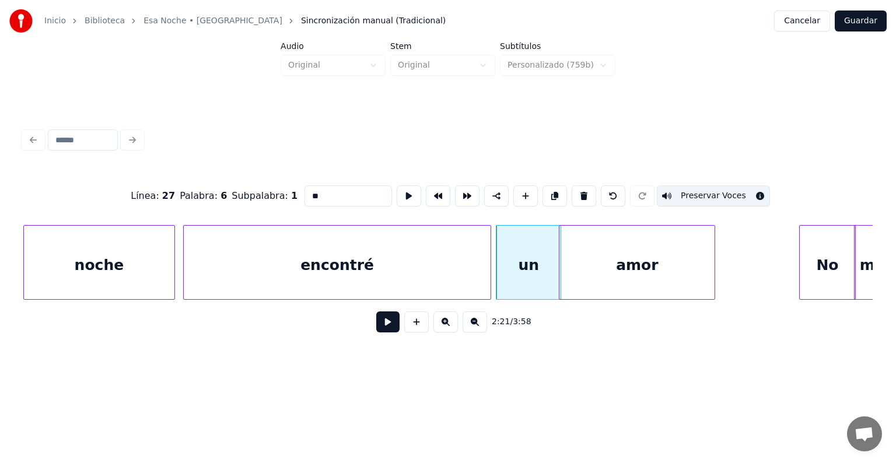
click at [106, 266] on div "noche" at bounding box center [99, 265] width 151 height 79
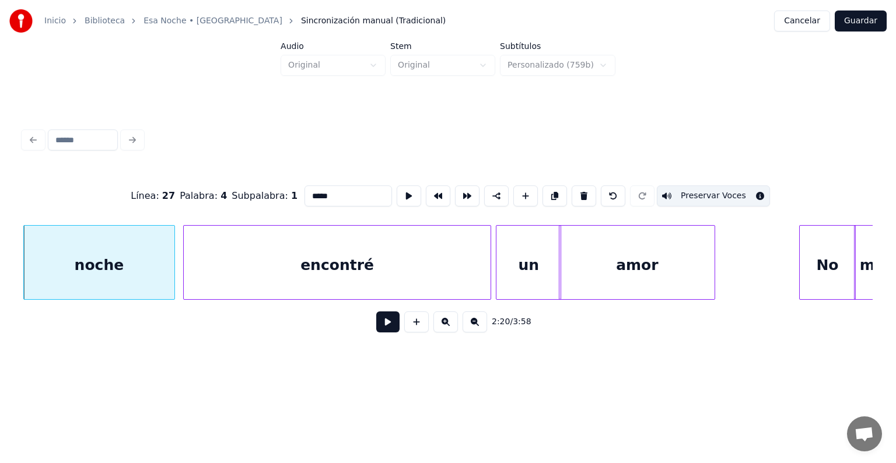
click at [270, 267] on div "encontré" at bounding box center [338, 265] width 308 height 79
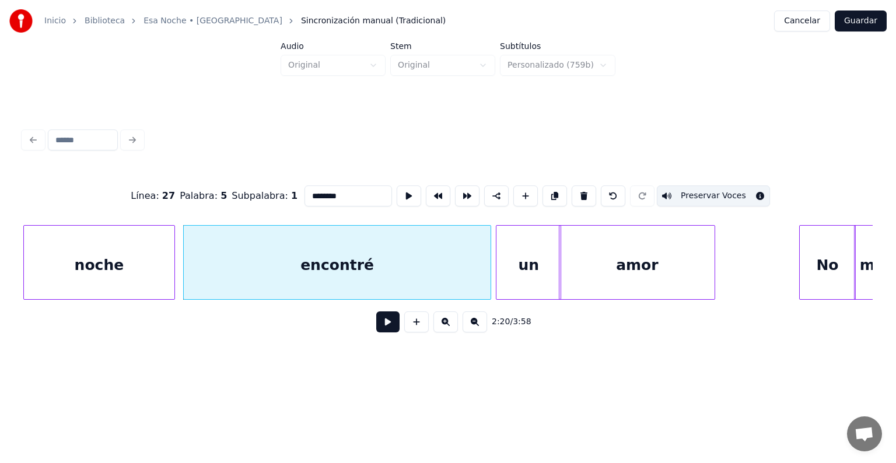
click at [527, 272] on div "un" at bounding box center [529, 265] width 64 height 79
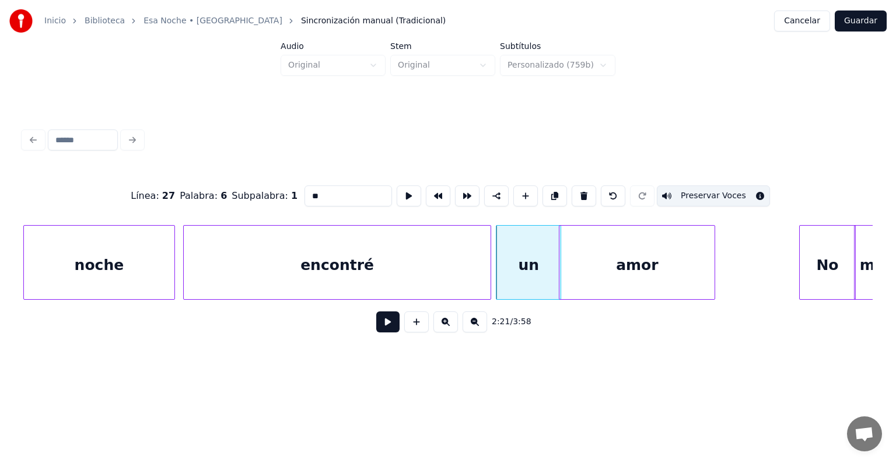
click at [662, 275] on div "amor" at bounding box center [637, 265] width 155 height 79
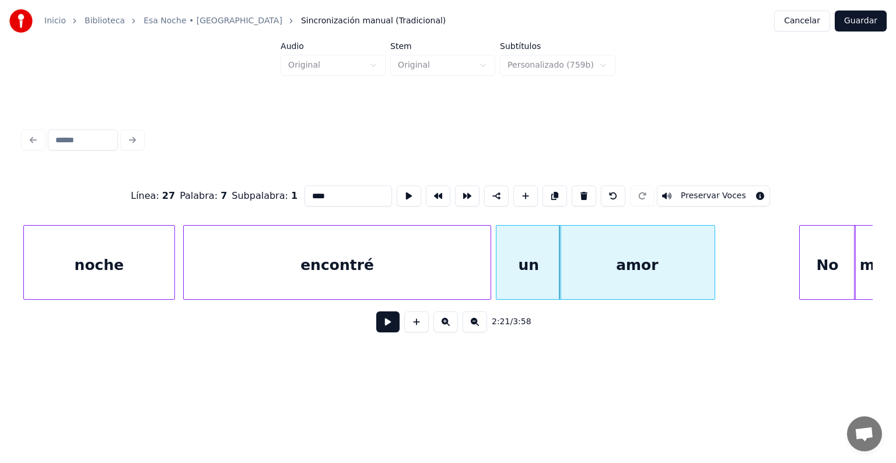
click at [696, 192] on button "Preservar Voces" at bounding box center [713, 196] width 113 height 21
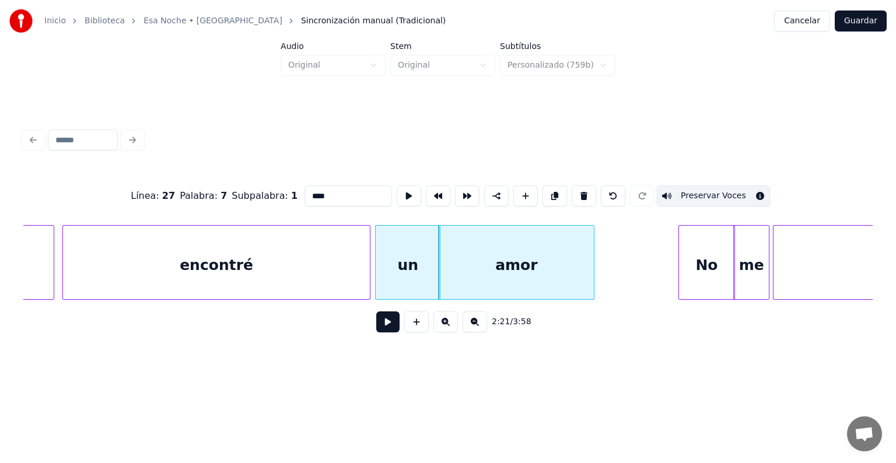
scroll to position [0, 49162]
click at [685, 258] on div "No" at bounding box center [705, 265] width 55 height 79
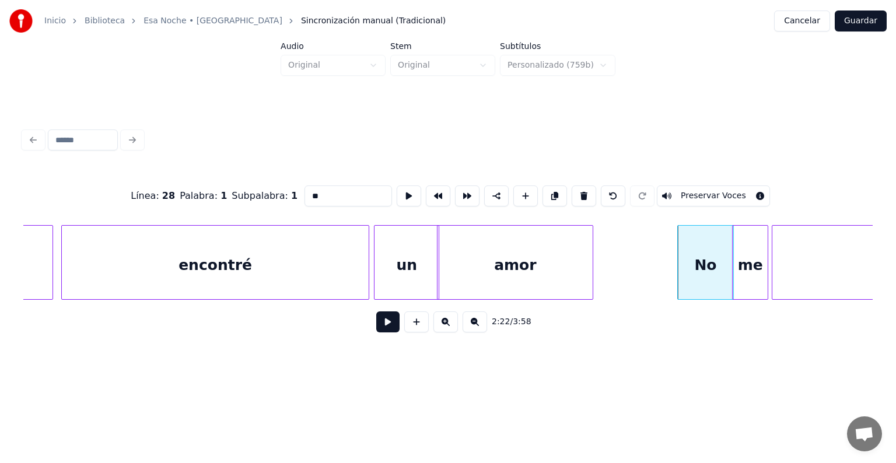
click at [728, 186] on button "Preservar Voces" at bounding box center [713, 196] width 113 height 21
click at [759, 257] on div "me" at bounding box center [750, 265] width 35 height 79
click at [714, 263] on div "No" at bounding box center [705, 265] width 55 height 79
click at [752, 260] on div "me" at bounding box center [750, 265] width 35 height 79
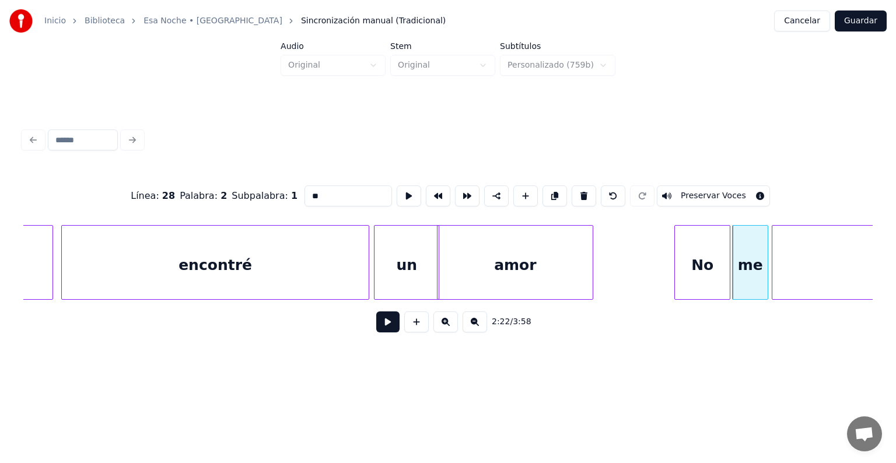
click at [738, 193] on button "Preservar Voces" at bounding box center [713, 196] width 113 height 21
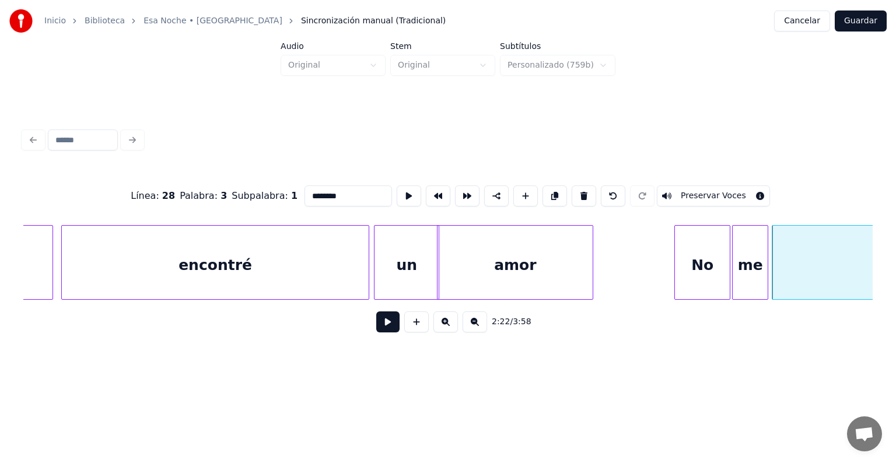
click at [718, 190] on button "Preservar Voces" at bounding box center [713, 196] width 113 height 21
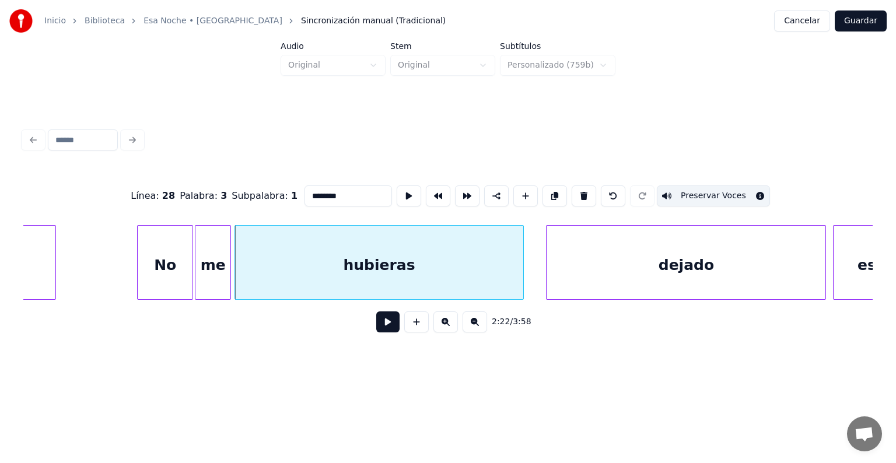
scroll to position [0, 49706]
click at [600, 273] on div "dejado" at bounding box center [680, 265] width 279 height 79
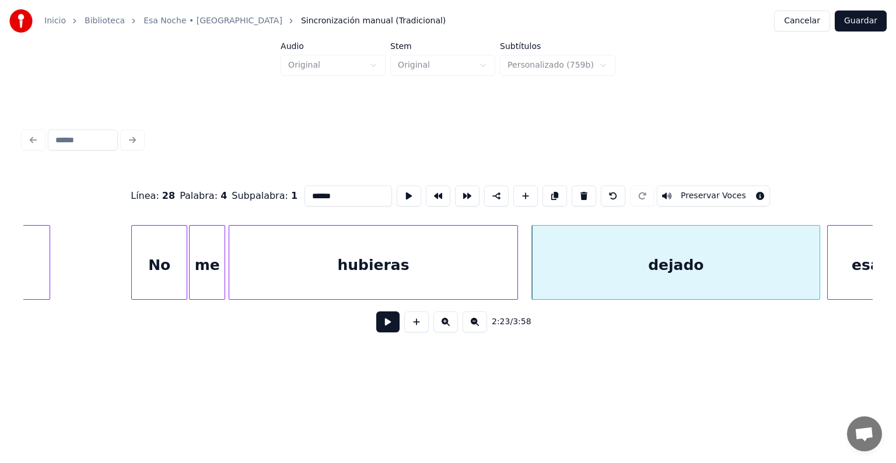
click at [711, 190] on button "Preservar Voces" at bounding box center [713, 196] width 113 height 21
click at [449, 290] on div "hubieras" at bounding box center [373, 265] width 288 height 79
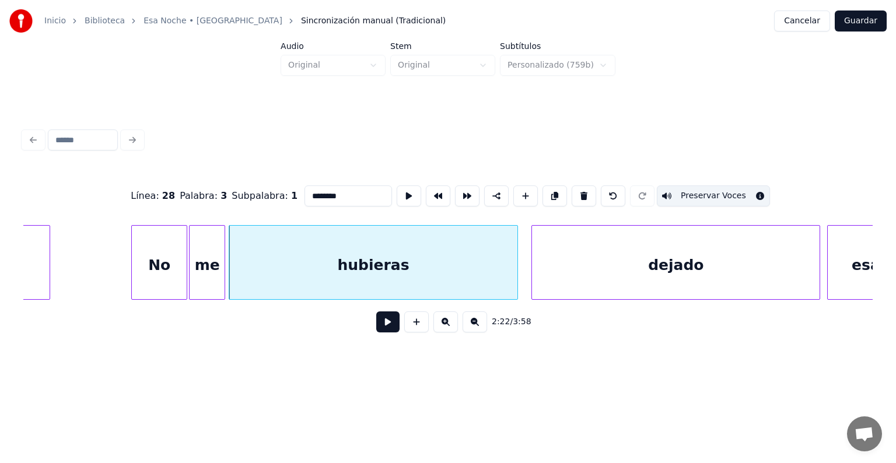
click at [770, 271] on div "dejado" at bounding box center [676, 265] width 288 height 79
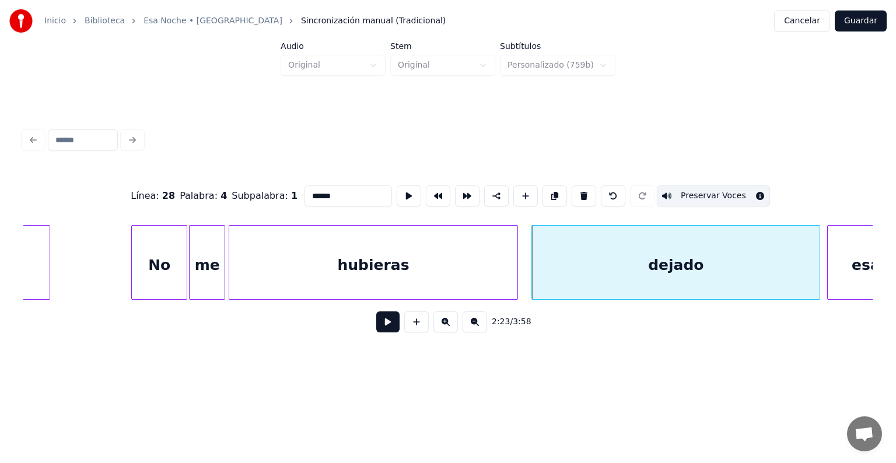
click at [859, 263] on div "esa" at bounding box center [866, 265] width 76 height 79
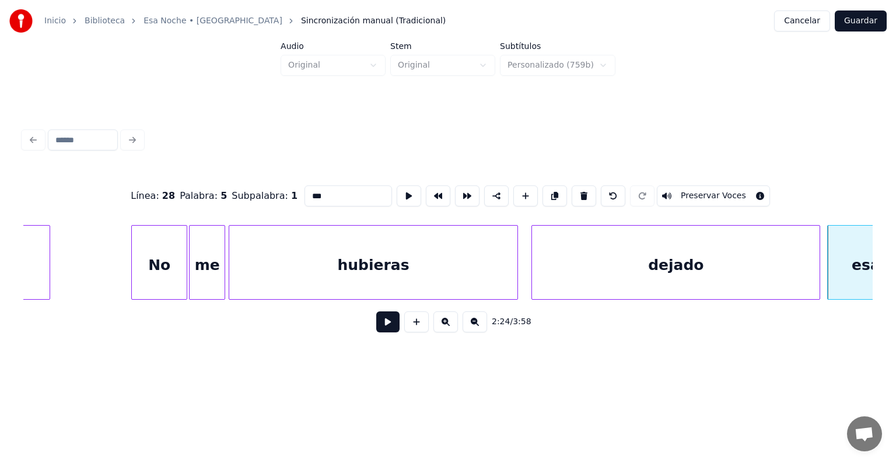
click at [732, 186] on button "Preservar Voces" at bounding box center [713, 196] width 113 height 21
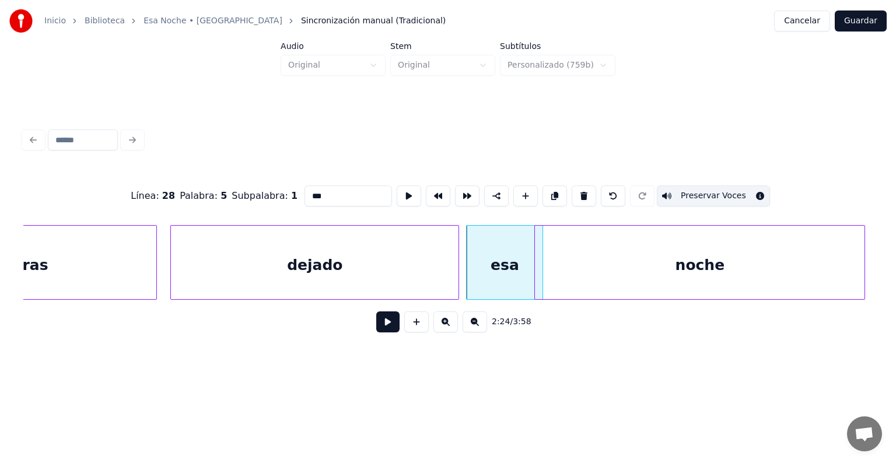
scroll to position [0, 50071]
click at [615, 265] on div "noche" at bounding box center [696, 265] width 330 height 79
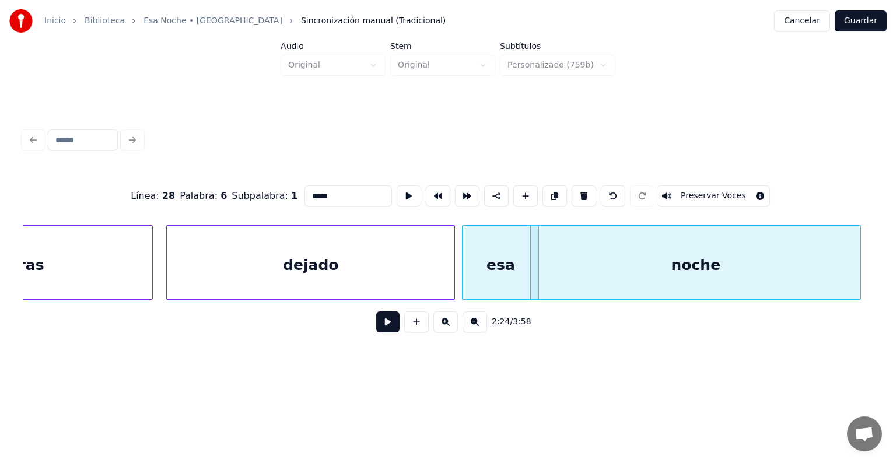
click at [635, 264] on div "noche" at bounding box center [696, 265] width 330 height 79
click at [504, 247] on div "esa" at bounding box center [501, 265] width 76 height 79
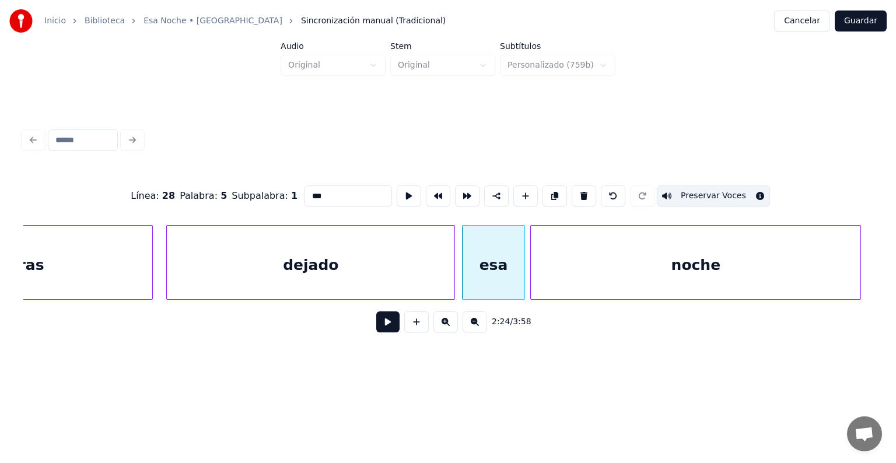
click at [521, 259] on div at bounding box center [523, 263] width 4 height 74
click at [650, 234] on div "noche" at bounding box center [696, 265] width 330 height 79
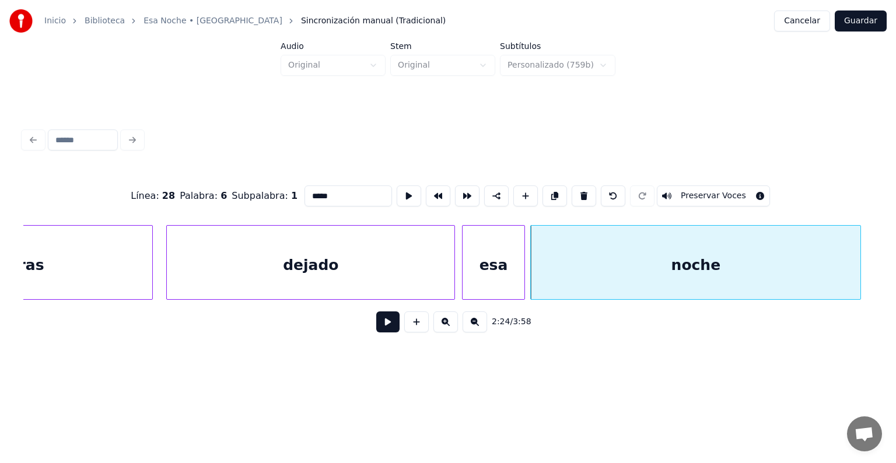
click at [700, 192] on button "Preservar Voces" at bounding box center [713, 196] width 113 height 21
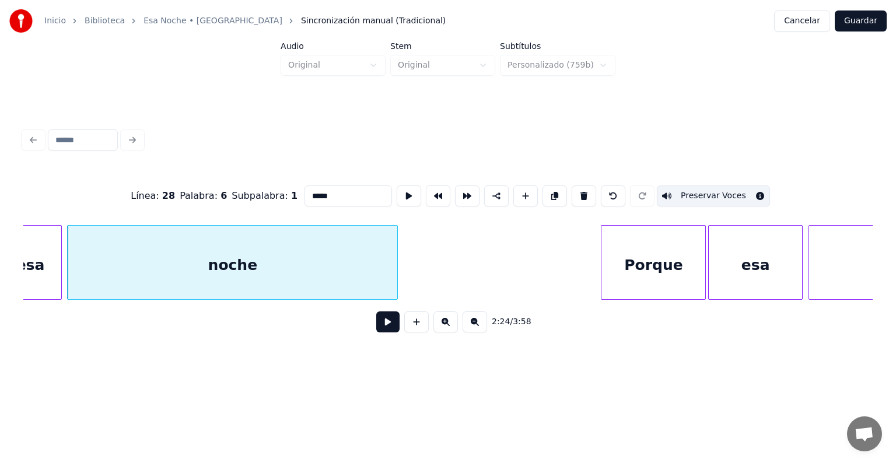
scroll to position [0, 50511]
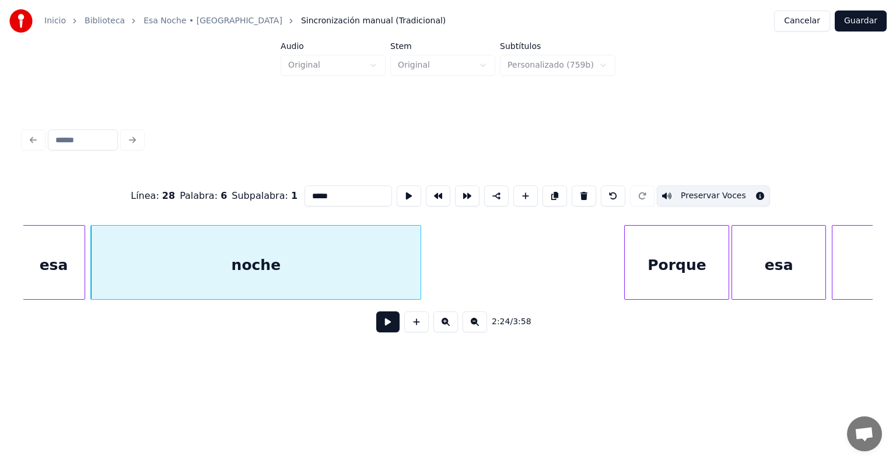
click at [655, 266] on div "Porque" at bounding box center [677, 265] width 104 height 79
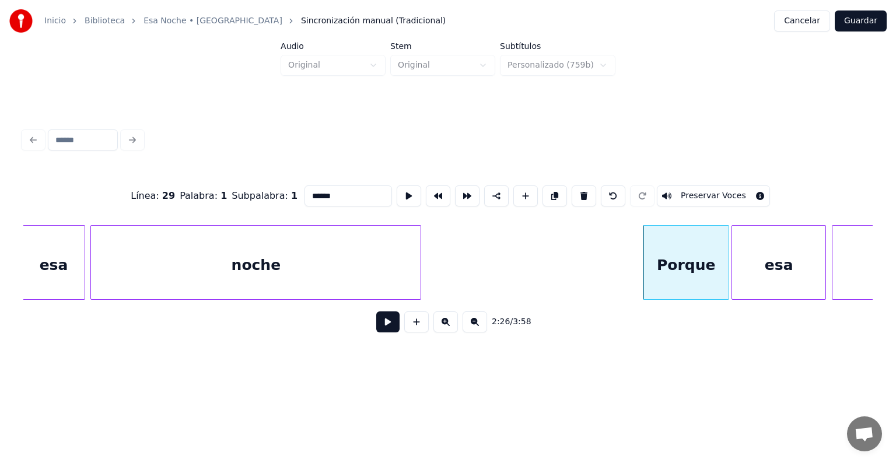
click at [696, 191] on button "Preservar Voces" at bounding box center [713, 196] width 113 height 21
click at [759, 257] on div "esa" at bounding box center [778, 265] width 93 height 79
type input "***"
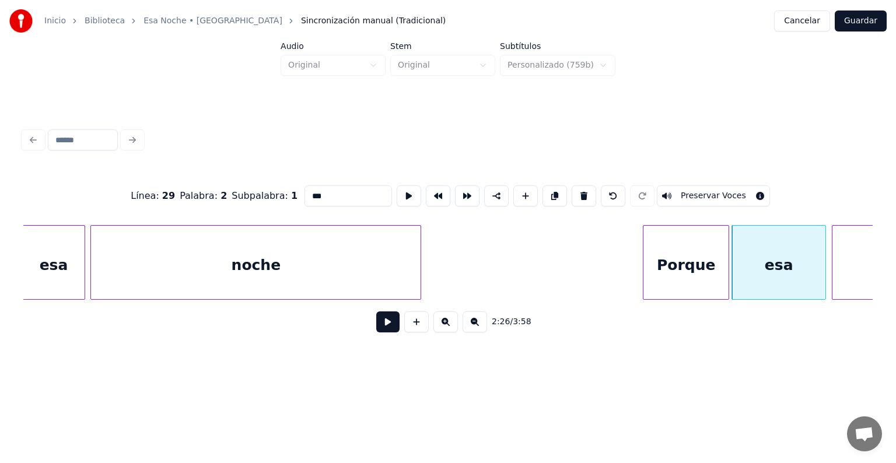
click at [717, 195] on button "Preservar Voces" at bounding box center [713, 196] width 113 height 21
click at [383, 327] on button at bounding box center [387, 322] width 23 height 21
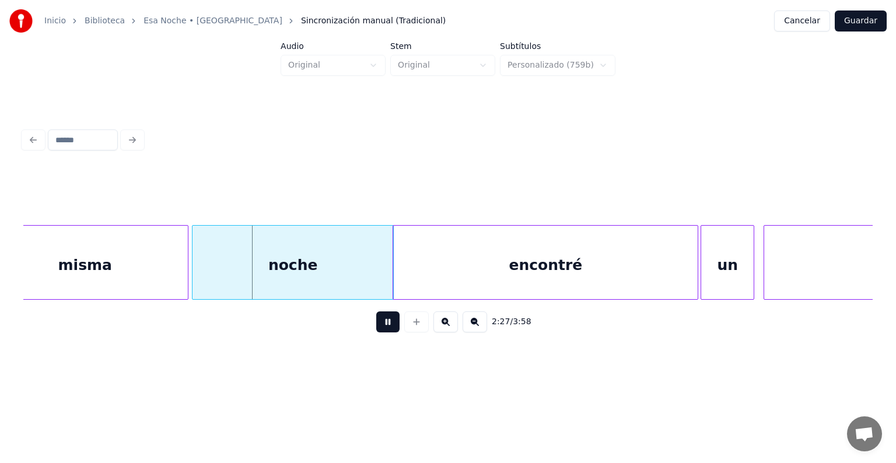
click at [104, 272] on div "misma" at bounding box center [84, 265] width 205 height 79
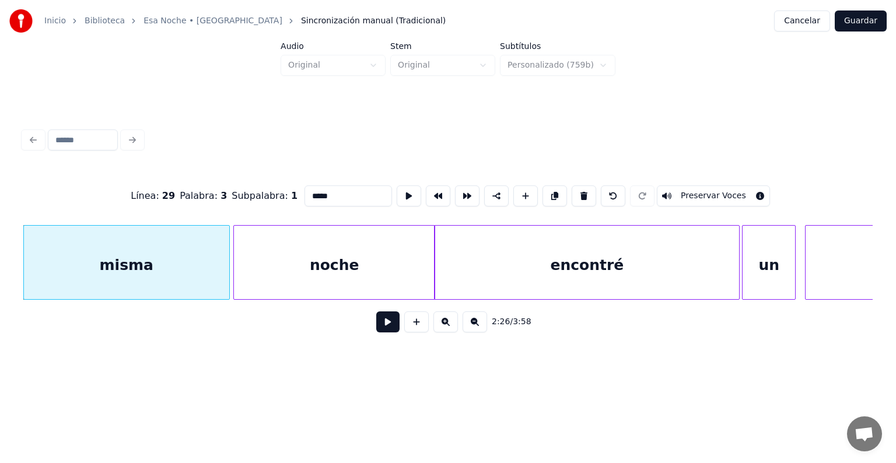
click at [748, 187] on button "Preservar Voces" at bounding box center [713, 196] width 113 height 21
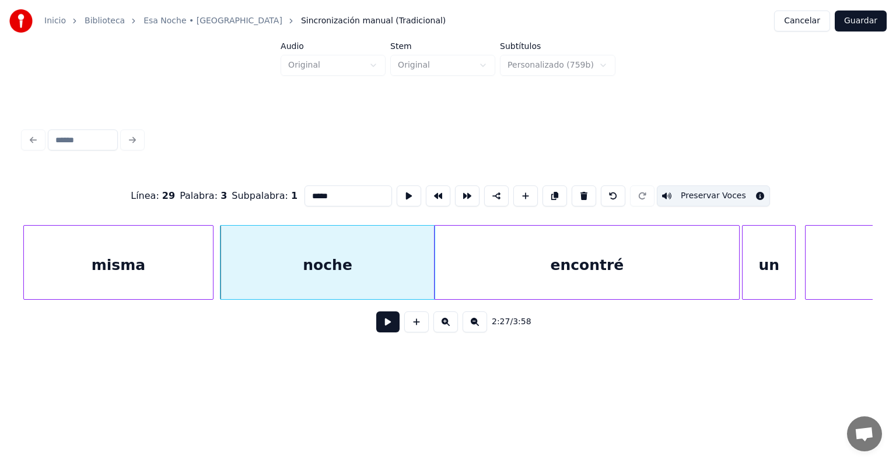
click at [250, 267] on div "noche" at bounding box center [328, 265] width 214 height 79
click at [718, 189] on button "Preservar Voces" at bounding box center [713, 196] width 113 height 21
click at [473, 267] on div "encontré" at bounding box center [587, 265] width 305 height 79
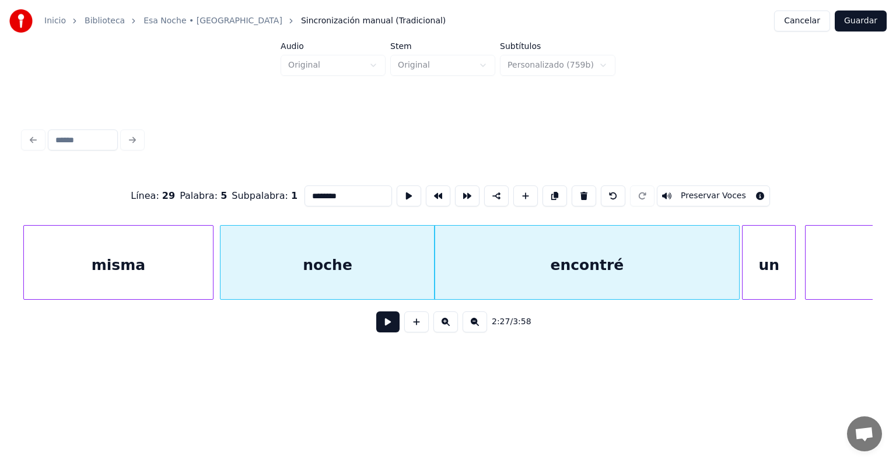
click at [727, 188] on button "Preservar Voces" at bounding box center [713, 196] width 113 height 21
click at [155, 247] on div "misma" at bounding box center [119, 265] width 190 height 79
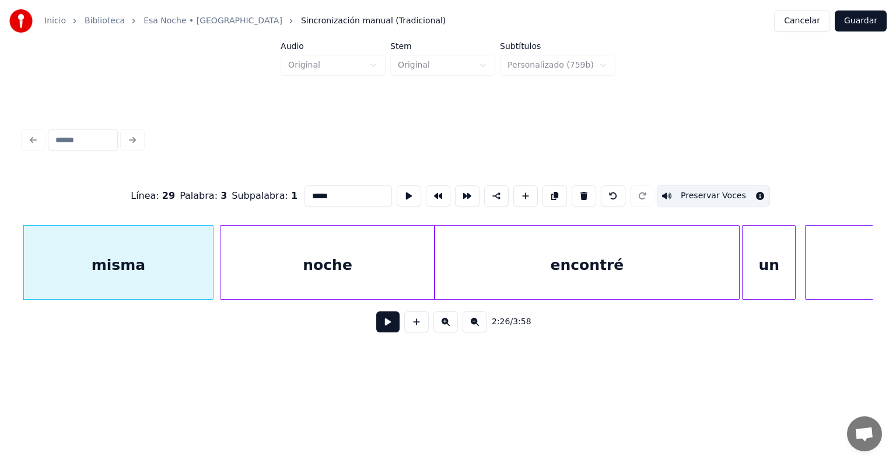
click at [283, 257] on div "noche" at bounding box center [328, 265] width 214 height 79
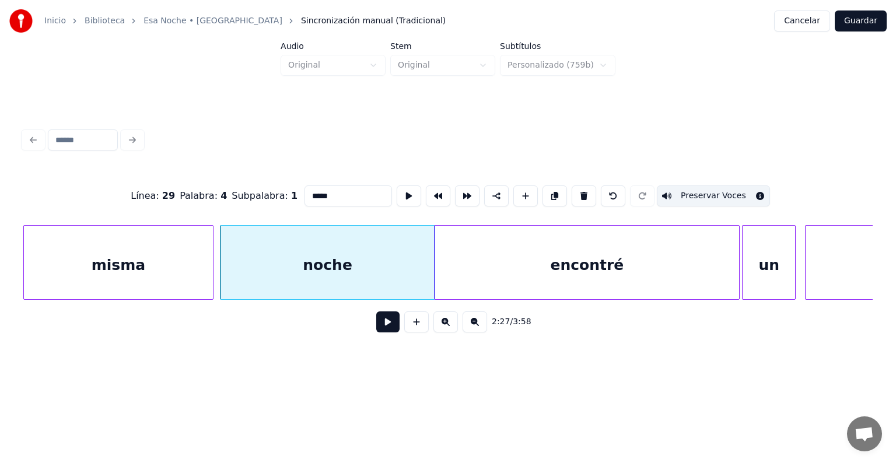
click at [683, 279] on div "encontré" at bounding box center [587, 265] width 305 height 79
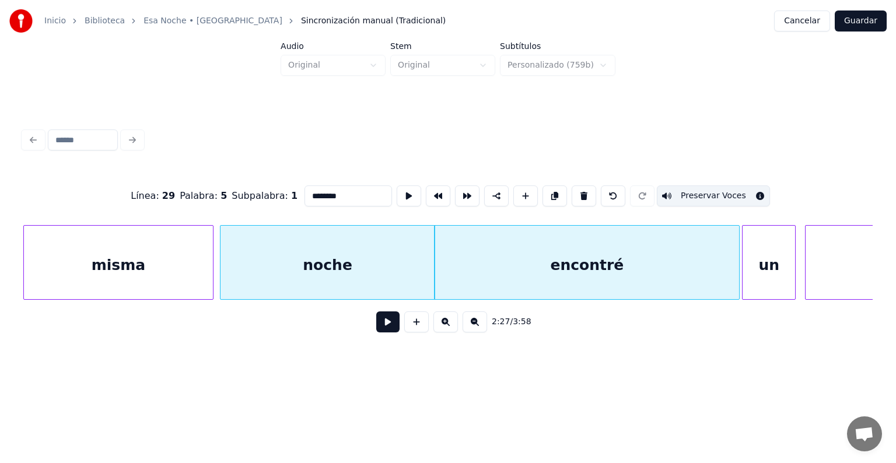
click at [281, 261] on div "noche" at bounding box center [328, 265] width 214 height 79
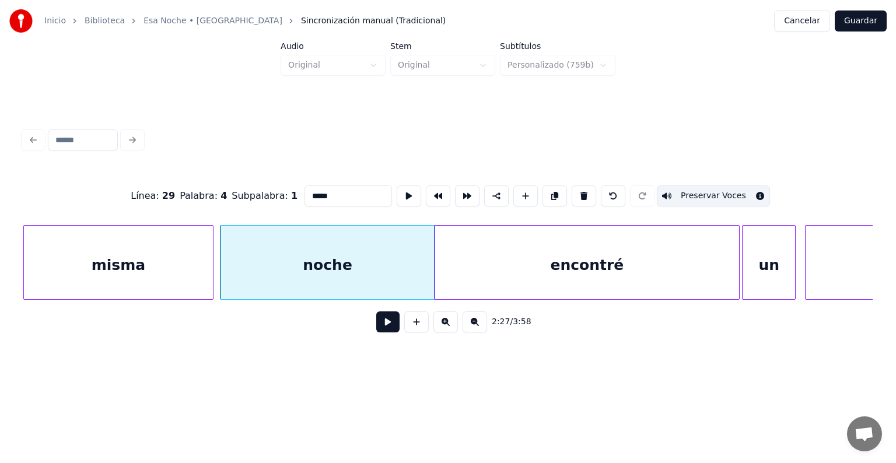
click at [149, 250] on div "misma" at bounding box center [119, 265] width 190 height 79
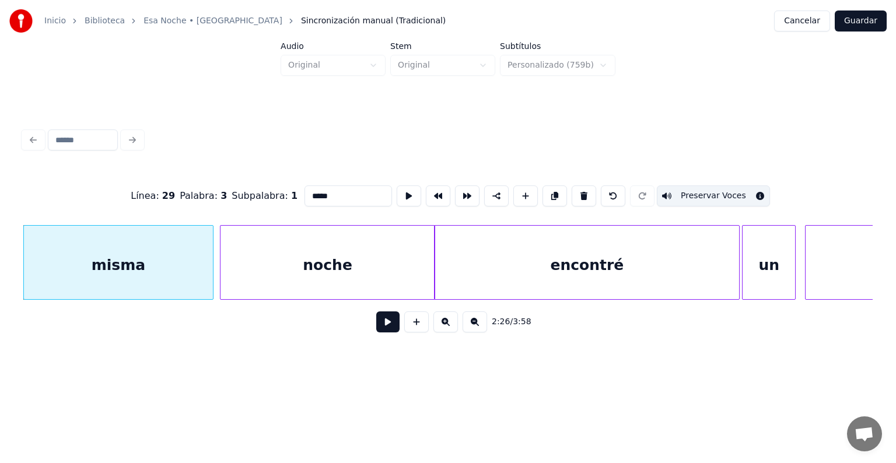
click at [675, 263] on div "encontré" at bounding box center [587, 265] width 305 height 79
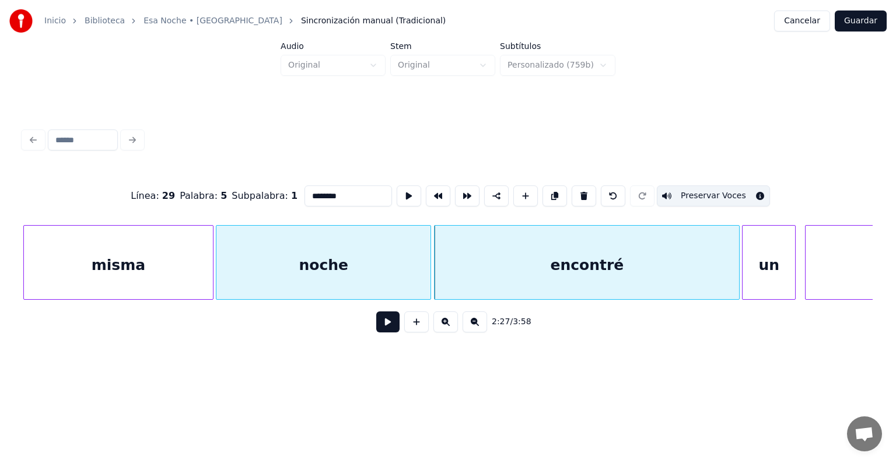
click at [287, 269] on div "noche" at bounding box center [324, 265] width 214 height 79
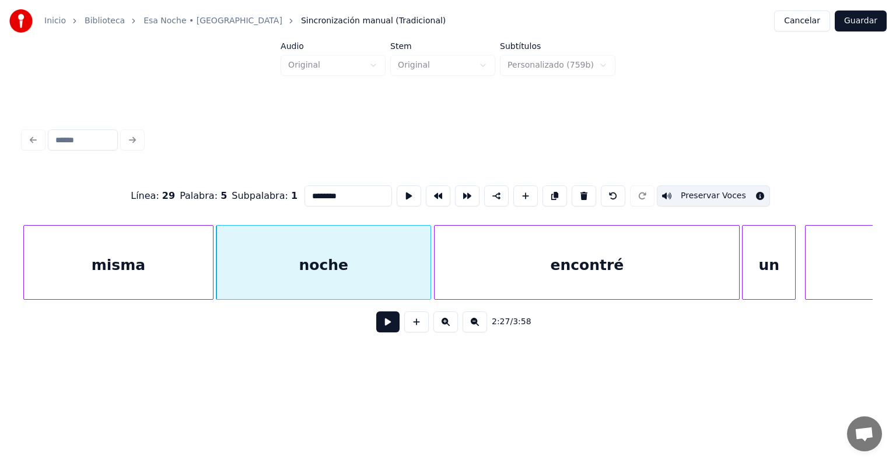
click at [682, 269] on div "encontré" at bounding box center [587, 265] width 305 height 79
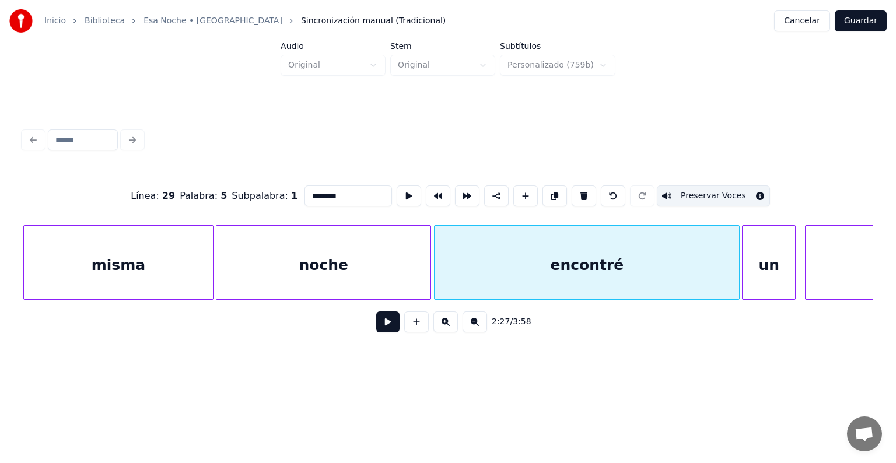
click at [282, 260] on div "noche" at bounding box center [324, 265] width 214 height 79
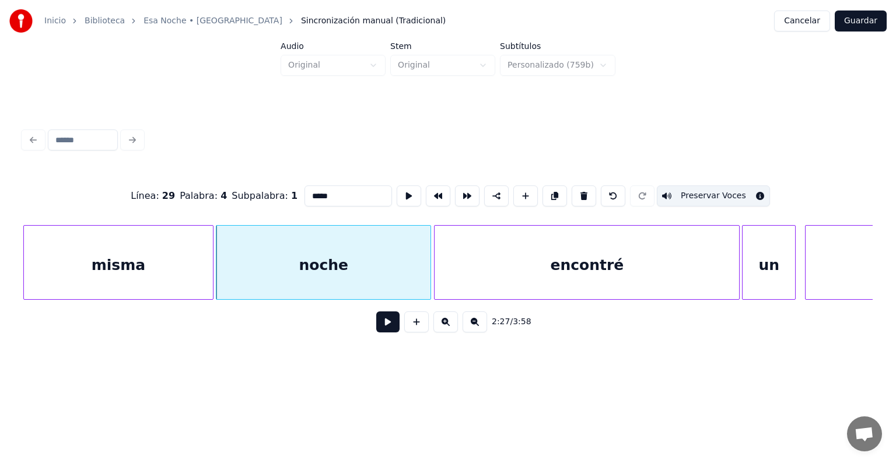
click at [766, 245] on div "un" at bounding box center [769, 265] width 53 height 79
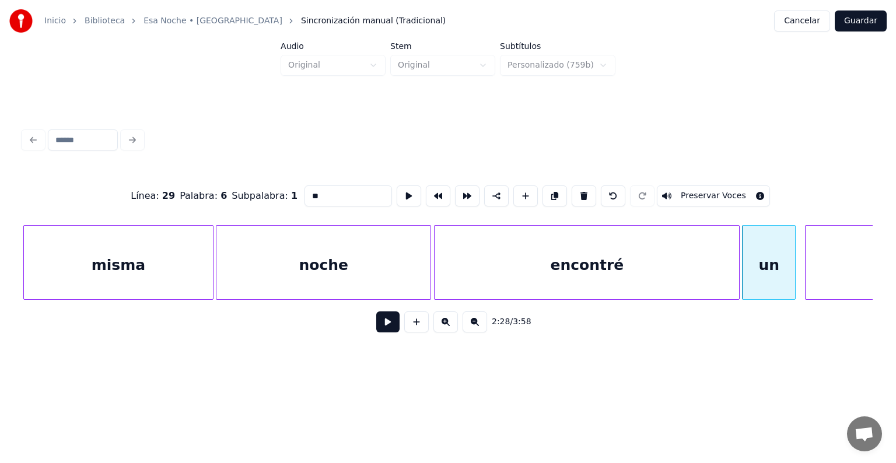
click at [728, 194] on button "Preservar Voces" at bounding box center [713, 196] width 113 height 21
type input "****"
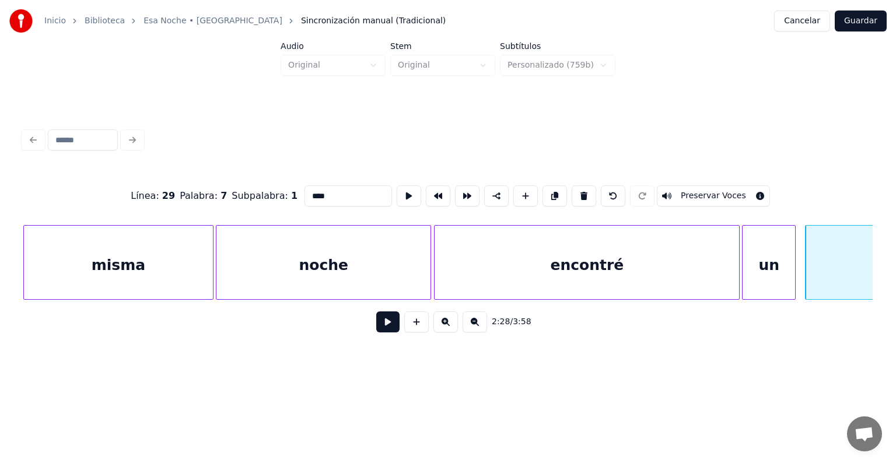
click at [718, 189] on button "Preservar Voces" at bounding box center [713, 196] width 113 height 21
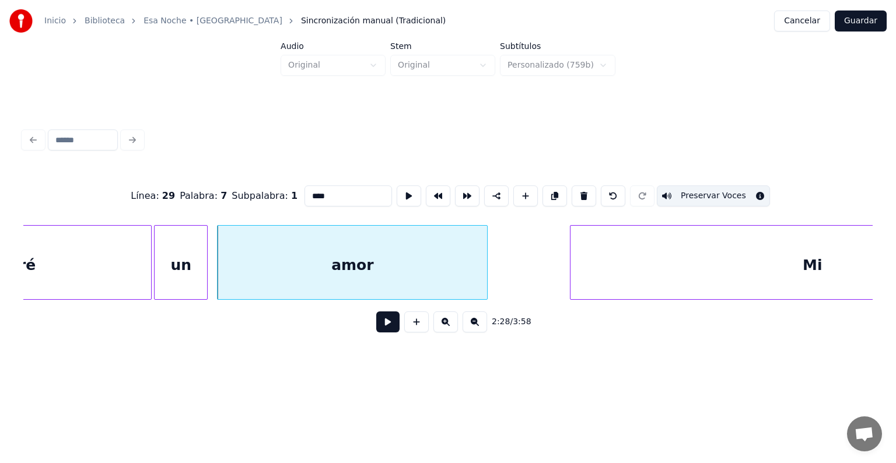
scroll to position [0, 51910]
click at [373, 248] on div "amor" at bounding box center [350, 265] width 270 height 79
click at [376, 325] on button at bounding box center [387, 322] width 23 height 21
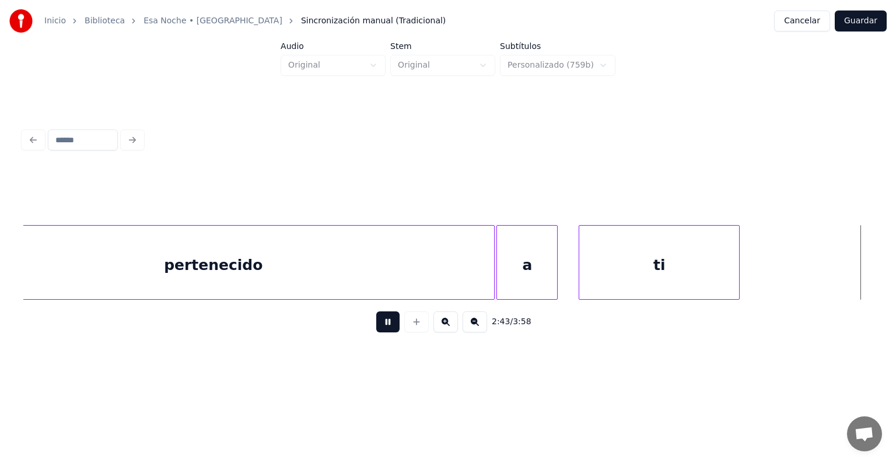
scroll to position [0, 57222]
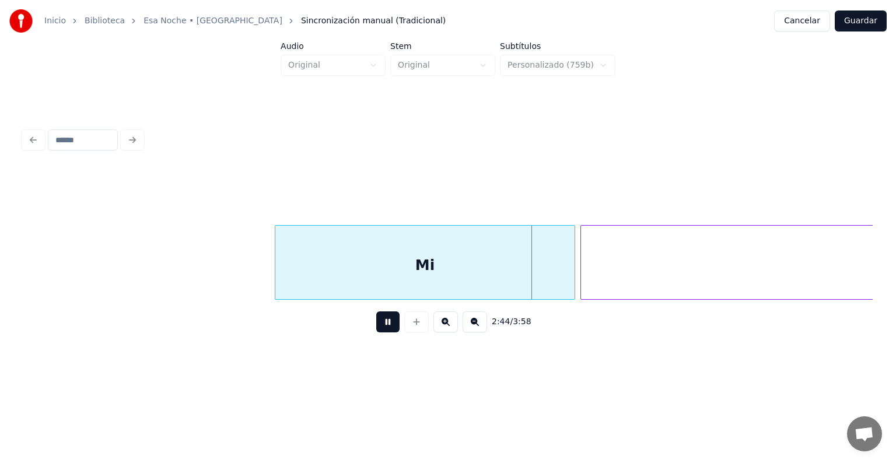
click at [277, 287] on div "Mi" at bounding box center [424, 265] width 299 height 79
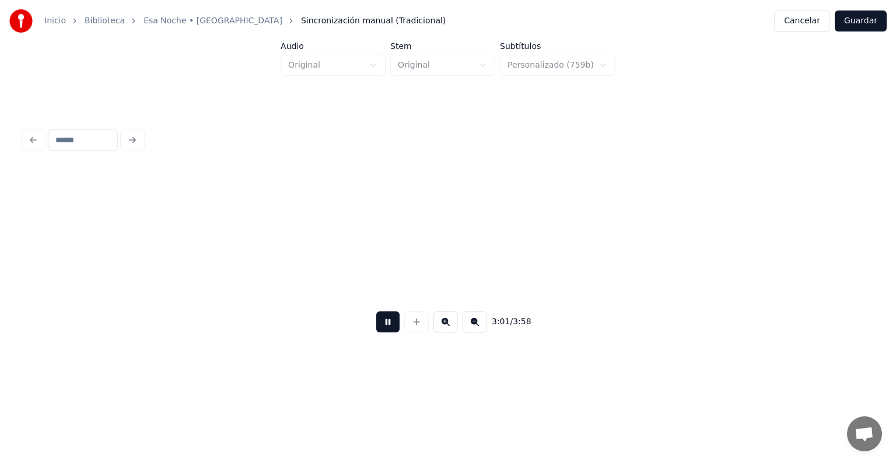
scroll to position [0, 63513]
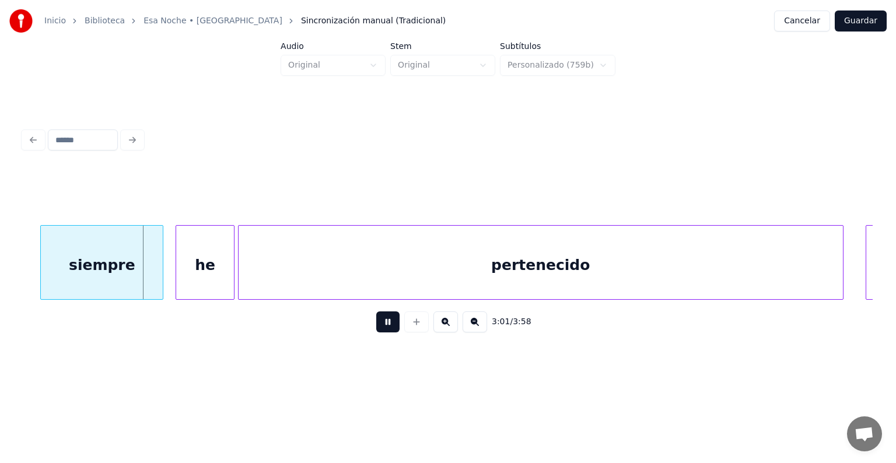
click at [180, 282] on div "he" at bounding box center [205, 265] width 58 height 79
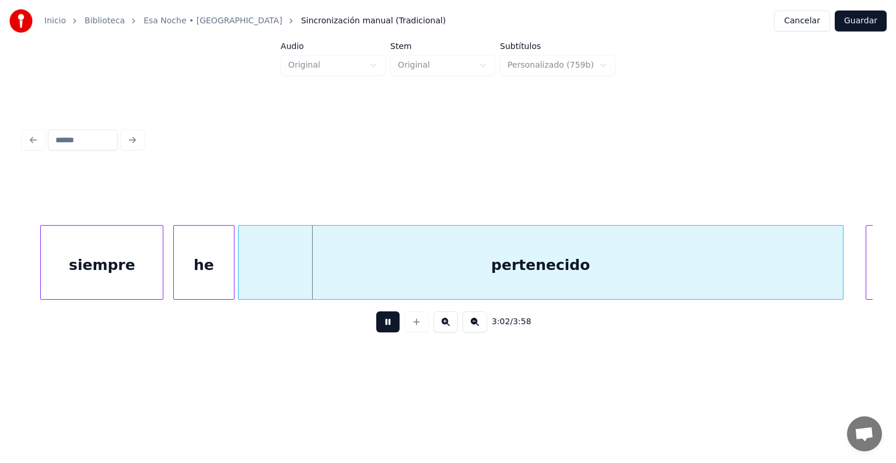
click at [175, 285] on div "he" at bounding box center [204, 265] width 60 height 79
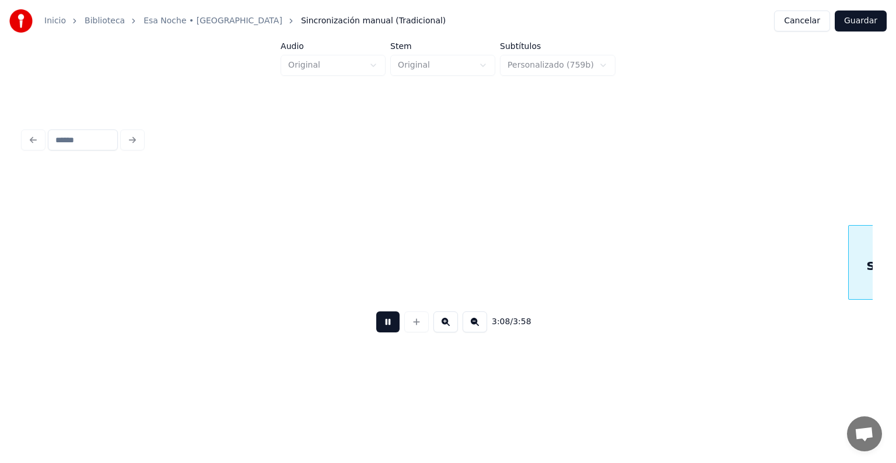
scroll to position [0, 66083]
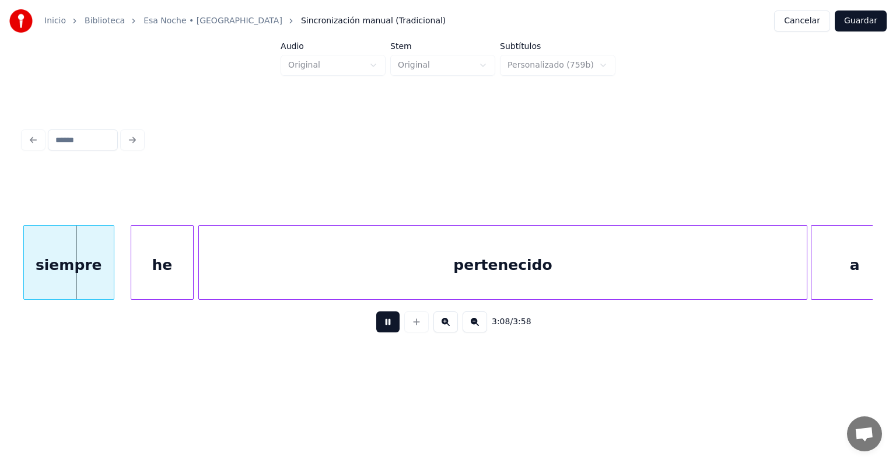
click at [103, 279] on div "siempre" at bounding box center [69, 265] width 90 height 79
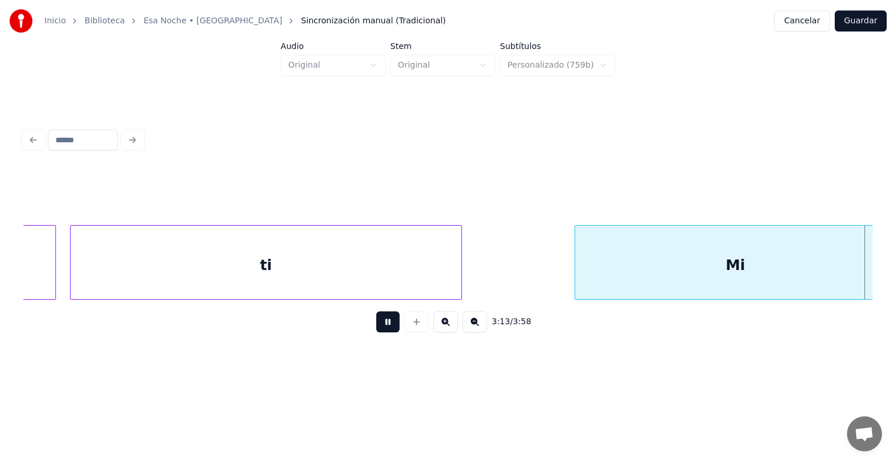
scroll to position [0, 67754]
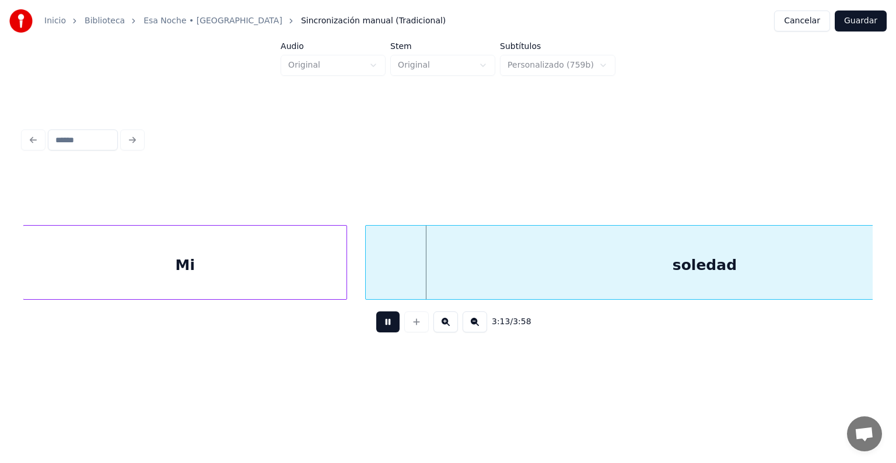
click at [345, 274] on div at bounding box center [345, 263] width 4 height 74
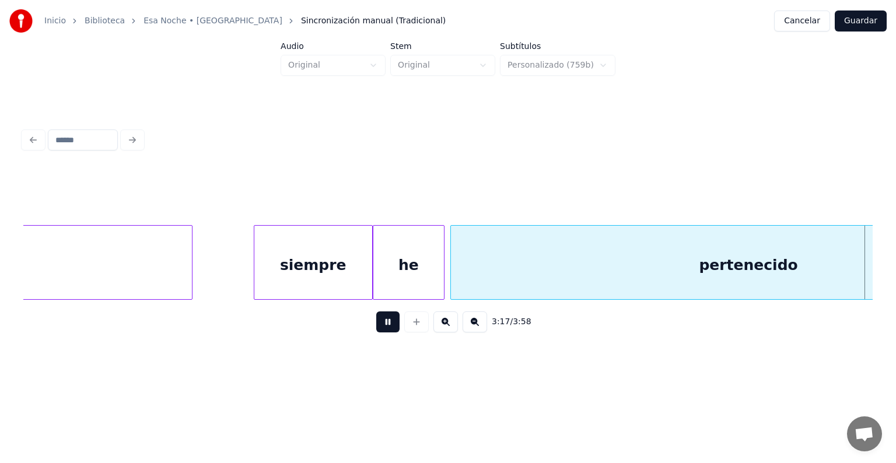
scroll to position [0, 69157]
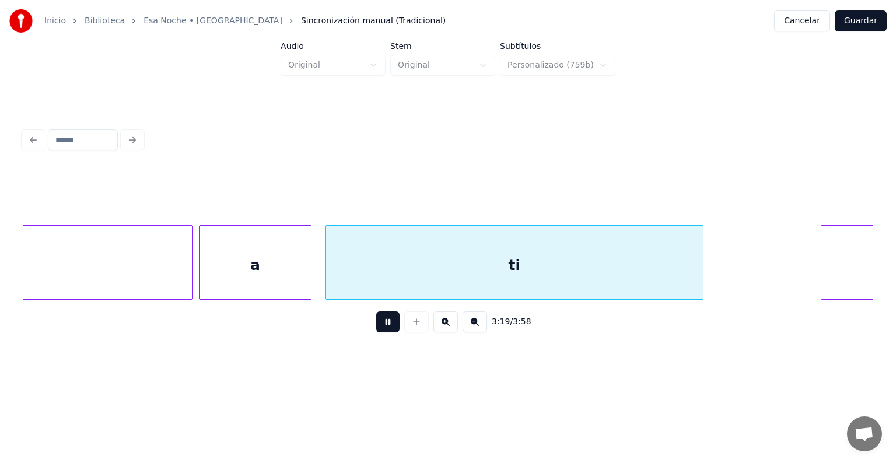
click at [328, 266] on div "ti" at bounding box center [514, 265] width 377 height 79
click at [219, 272] on div "a" at bounding box center [255, 265] width 111 height 79
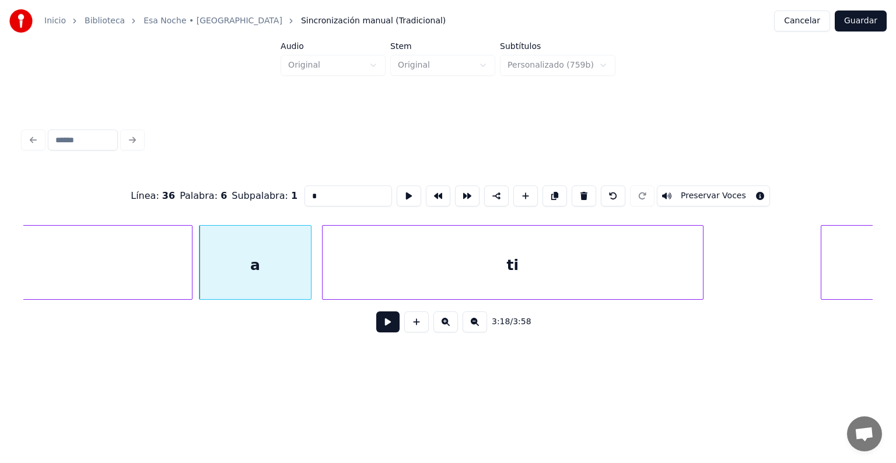
click at [337, 270] on div "ti" at bounding box center [513, 265] width 380 height 79
type input "**"
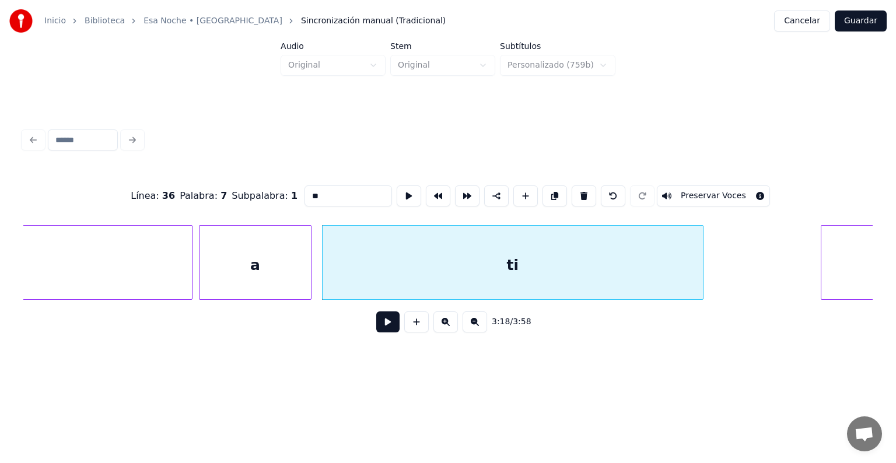
click at [376, 324] on button at bounding box center [387, 322] width 23 height 21
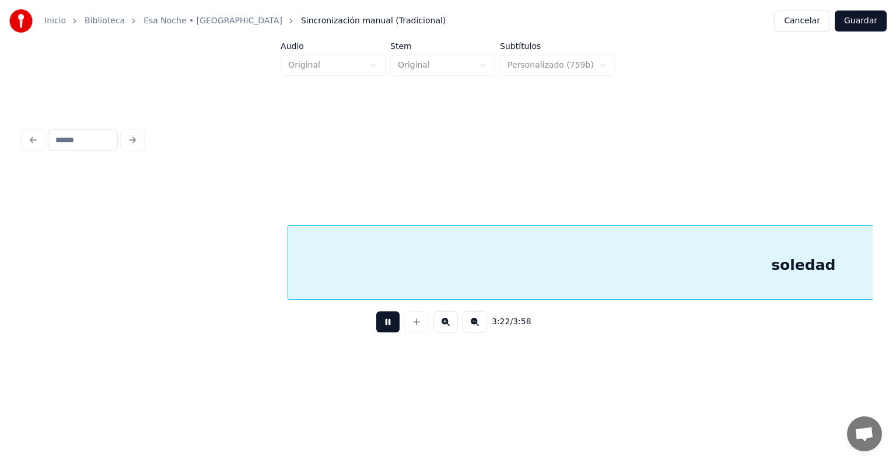
scroll to position [0, 70863]
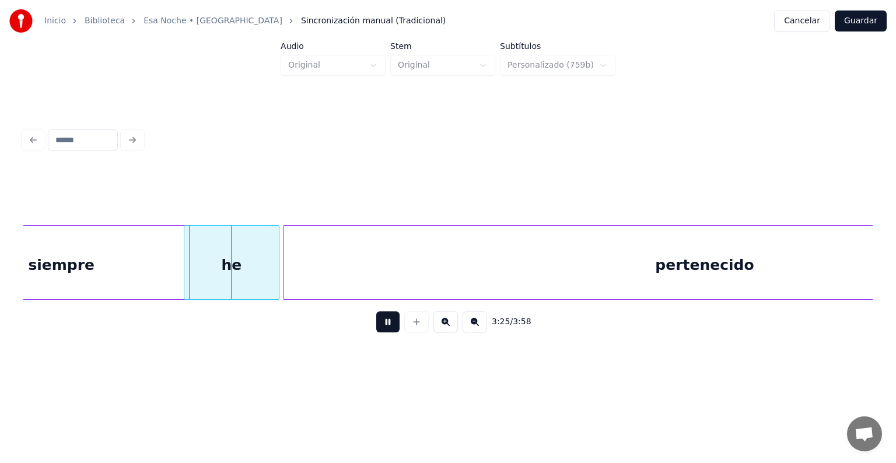
click at [137, 272] on div "siempre" at bounding box center [61, 265] width 256 height 79
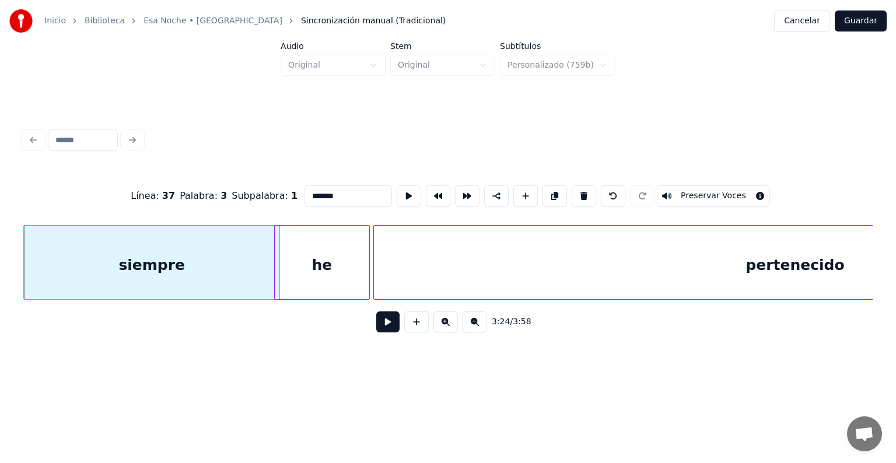
click at [181, 271] on div "siempre" at bounding box center [152, 265] width 256 height 79
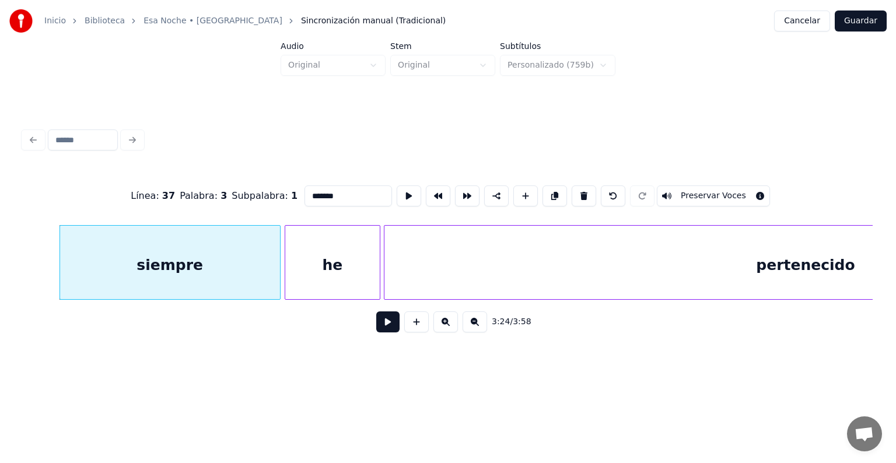
click at [696, 191] on button "Preservar Voces" at bounding box center [713, 196] width 113 height 21
click at [335, 268] on div "he" at bounding box center [332, 265] width 95 height 79
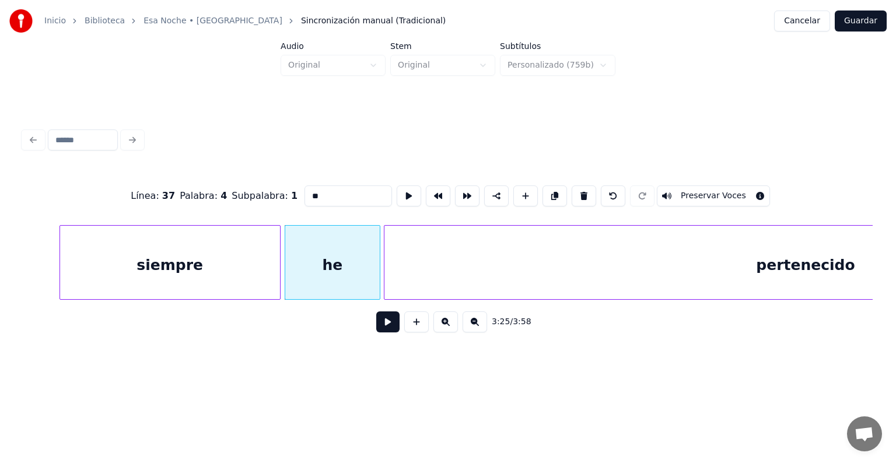
click at [703, 191] on button "Preservar Voces" at bounding box center [713, 196] width 113 height 21
click at [550, 268] on div "pertenecido" at bounding box center [806, 265] width 843 height 79
type input "**********"
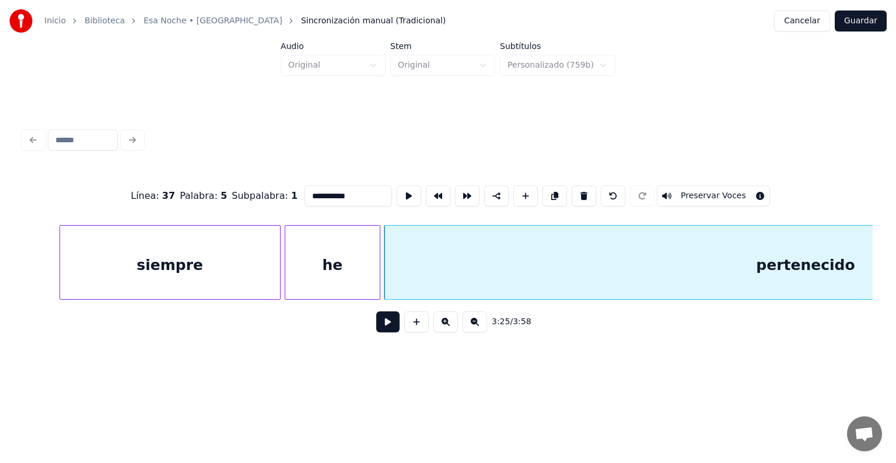
click at [379, 331] on button at bounding box center [387, 322] width 23 height 21
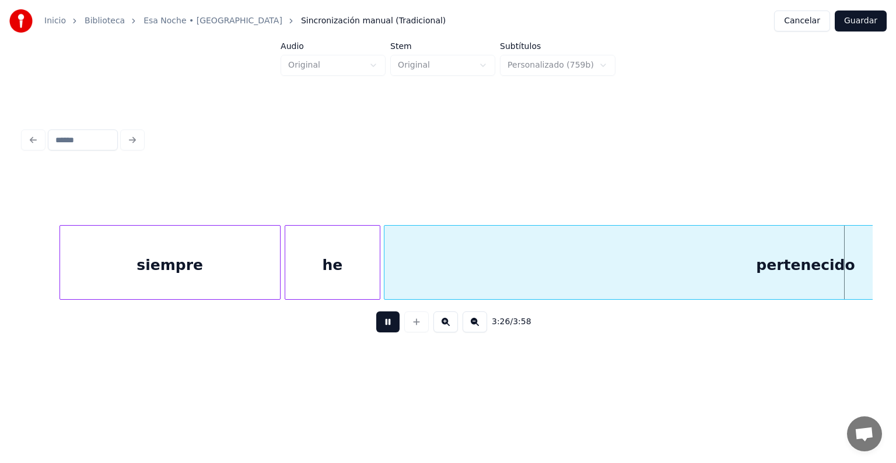
scroll to position [0, 72467]
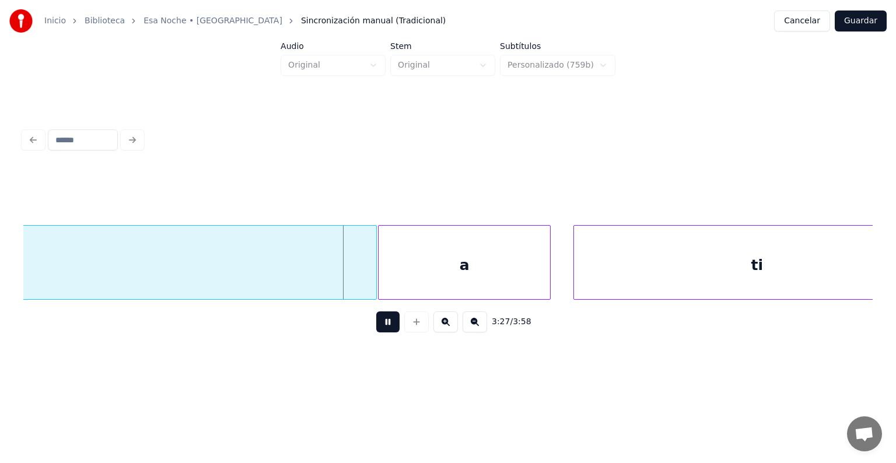
click at [412, 271] on div "a" at bounding box center [465, 265] width 172 height 79
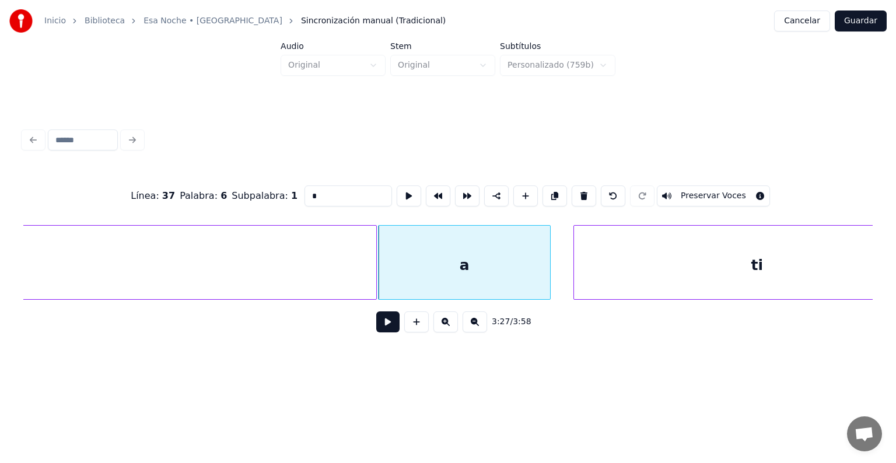
click at [699, 191] on button "Preservar Voces" at bounding box center [713, 196] width 113 height 21
click at [630, 267] on div "ti" at bounding box center [757, 265] width 366 height 79
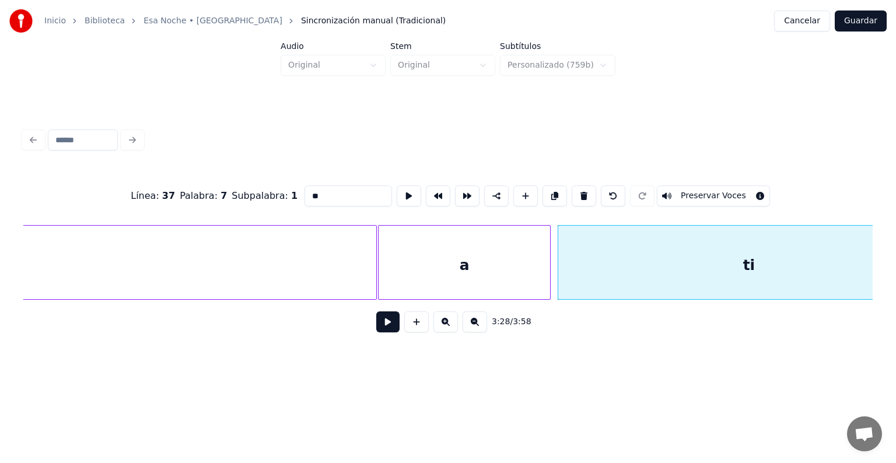
click at [483, 275] on div "a" at bounding box center [465, 265] width 172 height 79
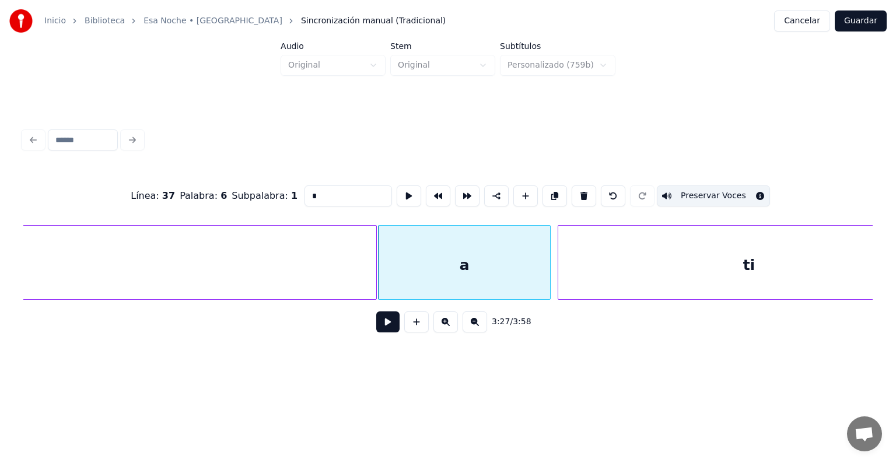
click at [640, 254] on div "ti" at bounding box center [749, 265] width 382 height 79
type input "**"
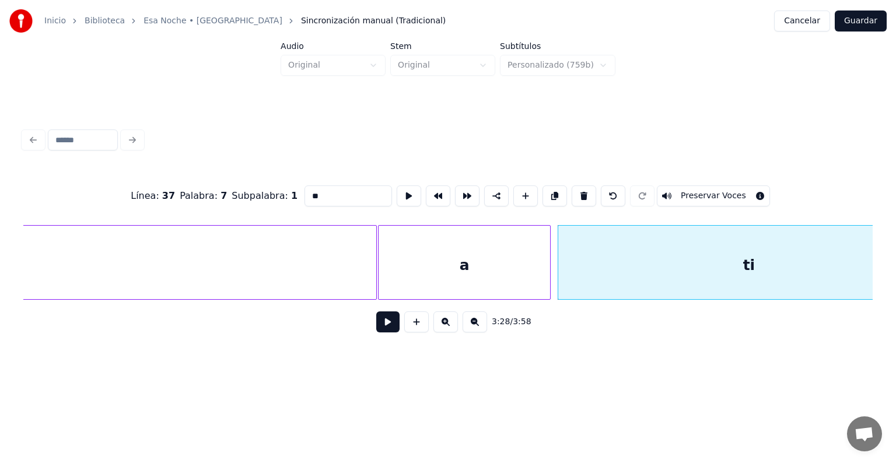
click at [696, 191] on button "Preservar Voces" at bounding box center [713, 196] width 113 height 21
click at [377, 333] on button at bounding box center [387, 322] width 23 height 21
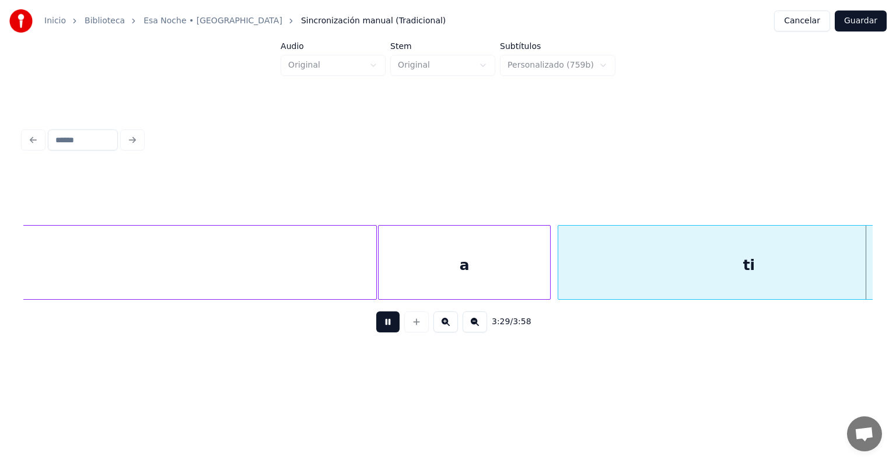
scroll to position [0, 73319]
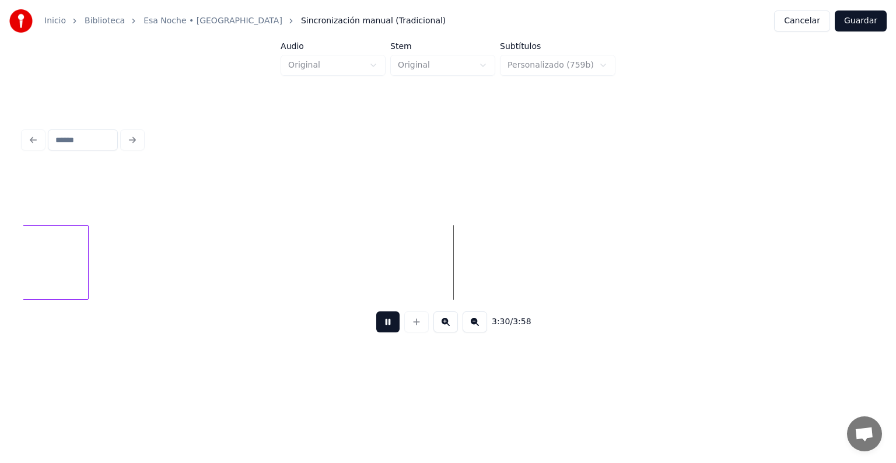
click at [858, 26] on button "Guardar" at bounding box center [861, 21] width 52 height 21
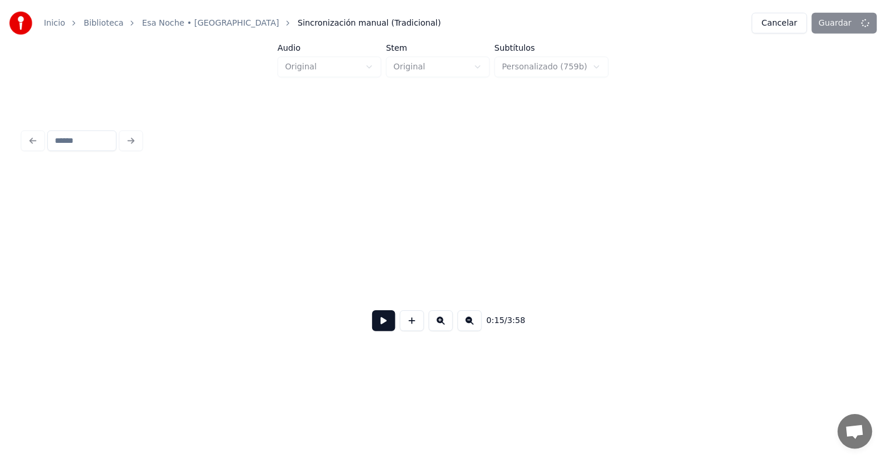
scroll to position [0, 5490]
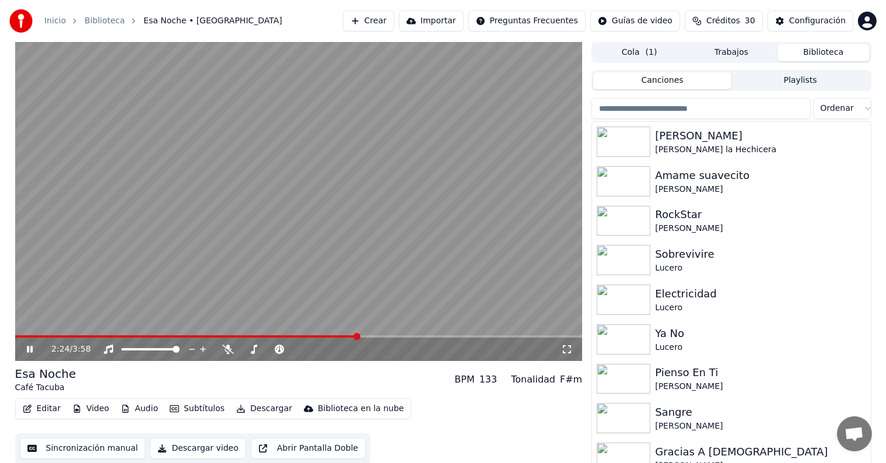
click at [358, 336] on span at bounding box center [299, 337] width 568 height 2
click at [337, 335] on video at bounding box center [299, 201] width 568 height 319
click at [332, 336] on span at bounding box center [173, 337] width 317 height 2
click at [274, 231] on video at bounding box center [299, 201] width 568 height 319
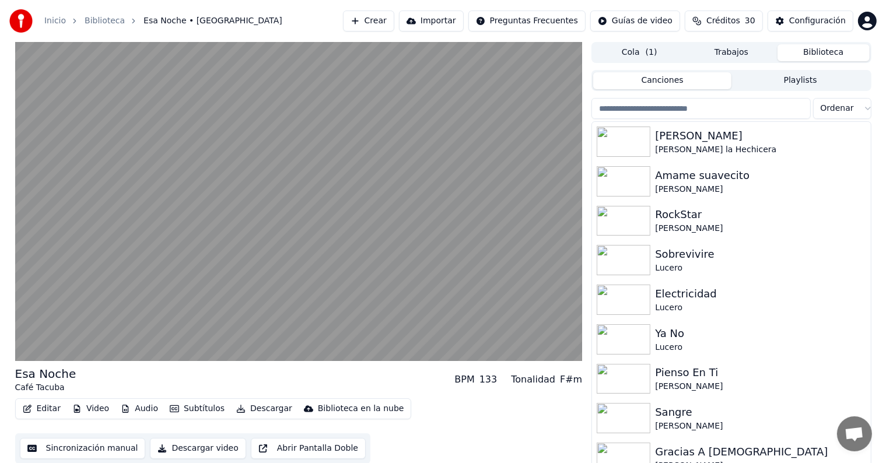
click at [243, 409] on button "Descargar" at bounding box center [264, 409] width 65 height 16
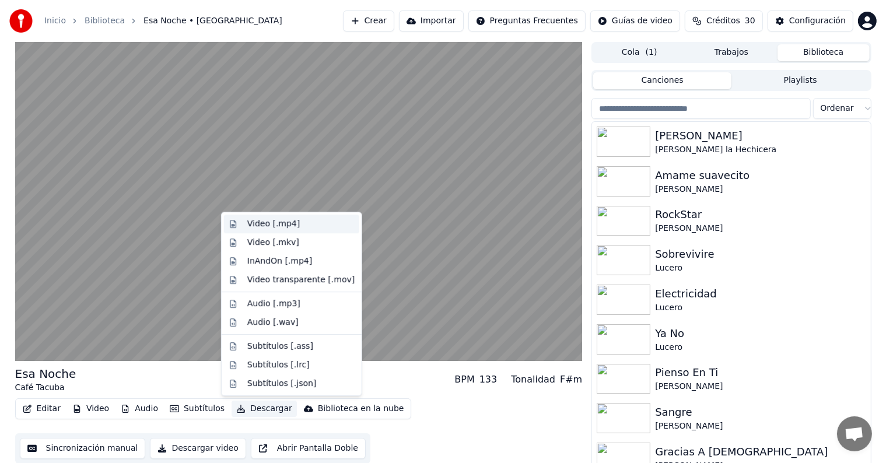
click at [243, 221] on div "Video [.mp4]" at bounding box center [291, 224] width 135 height 19
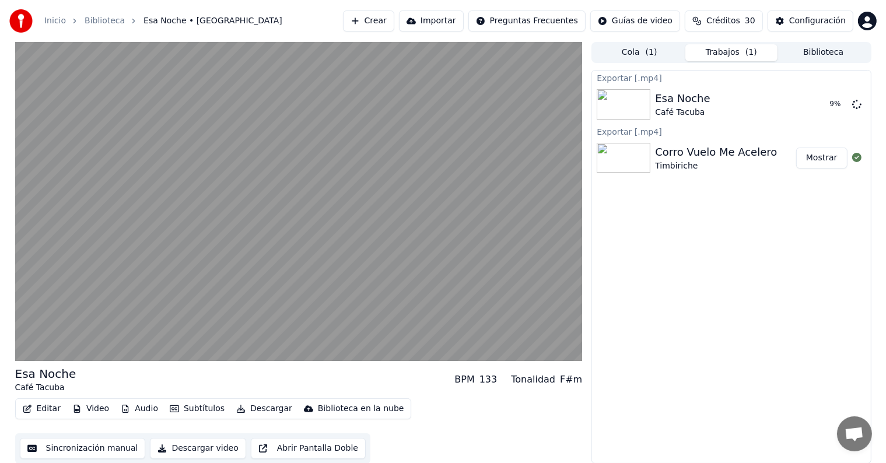
click at [150, 241] on video at bounding box center [299, 201] width 568 height 319
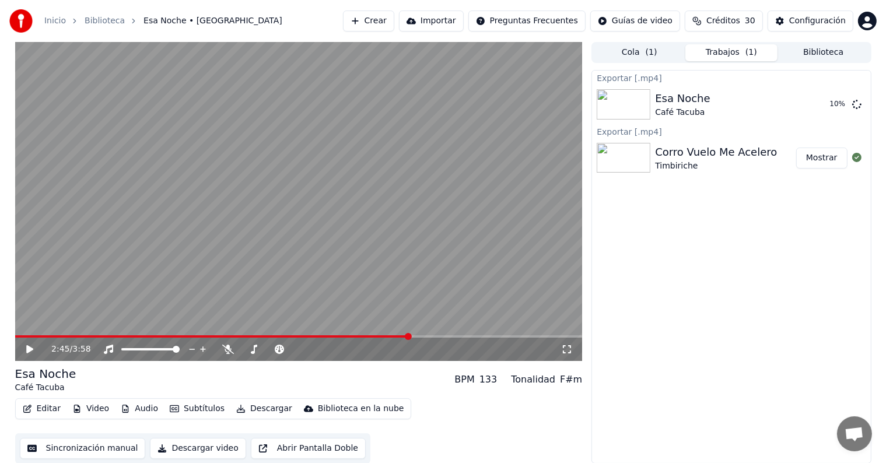
click at [814, 50] on button "Biblioteca" at bounding box center [824, 52] width 92 height 17
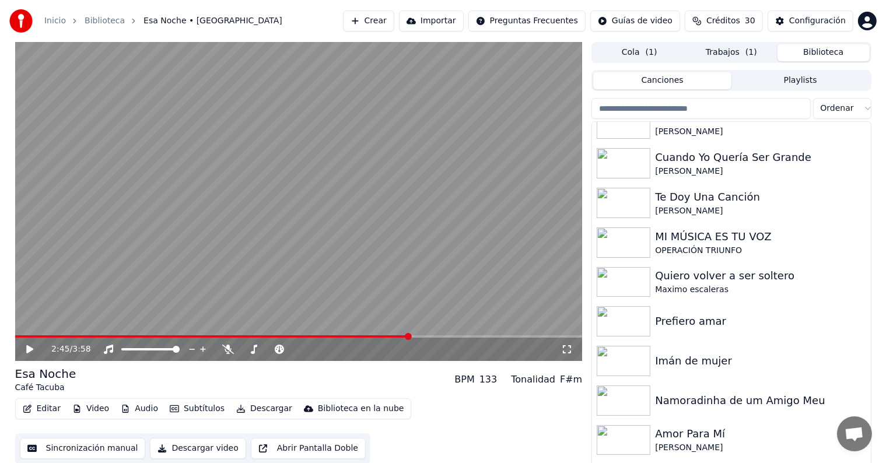
scroll to position [3876, 0]
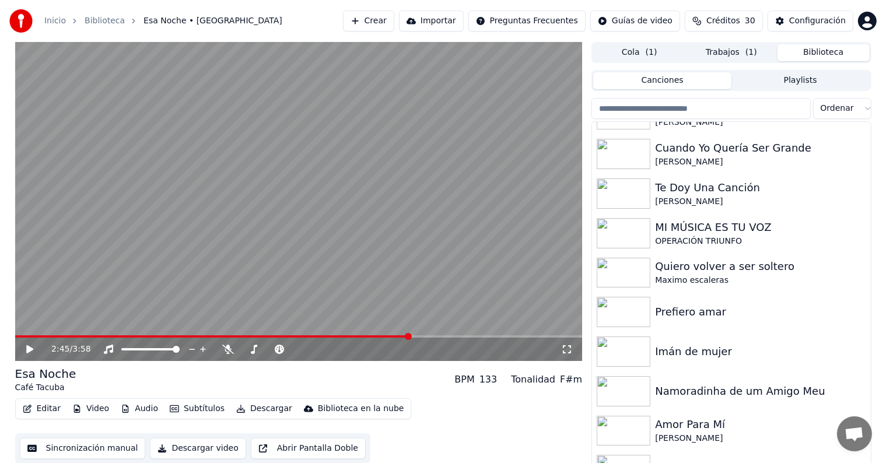
click at [615, 231] on img at bounding box center [624, 233] width 54 height 30
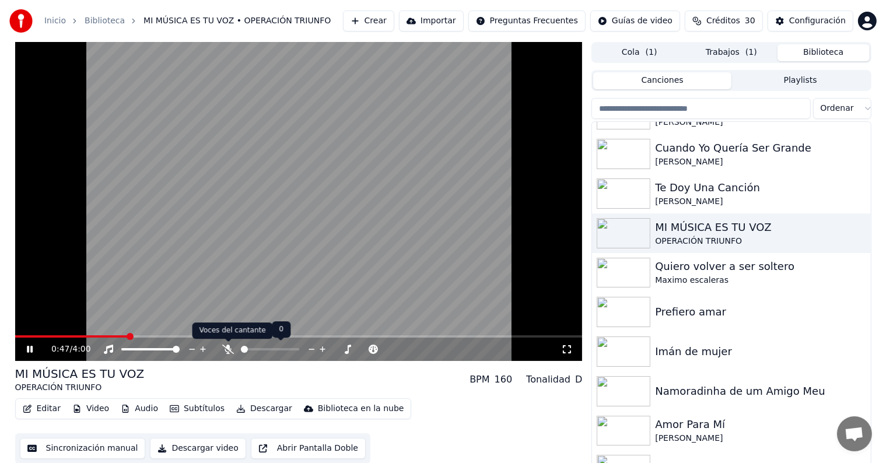
click at [228, 350] on icon at bounding box center [228, 349] width 12 height 9
click at [291, 337] on span at bounding box center [153, 337] width 277 height 2
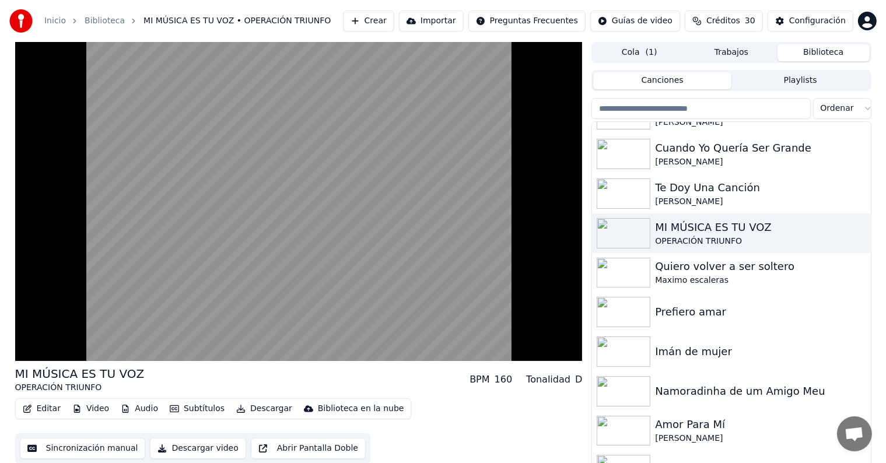
click at [231, 239] on video at bounding box center [299, 201] width 568 height 319
